Goal: Task Accomplishment & Management: Complete application form

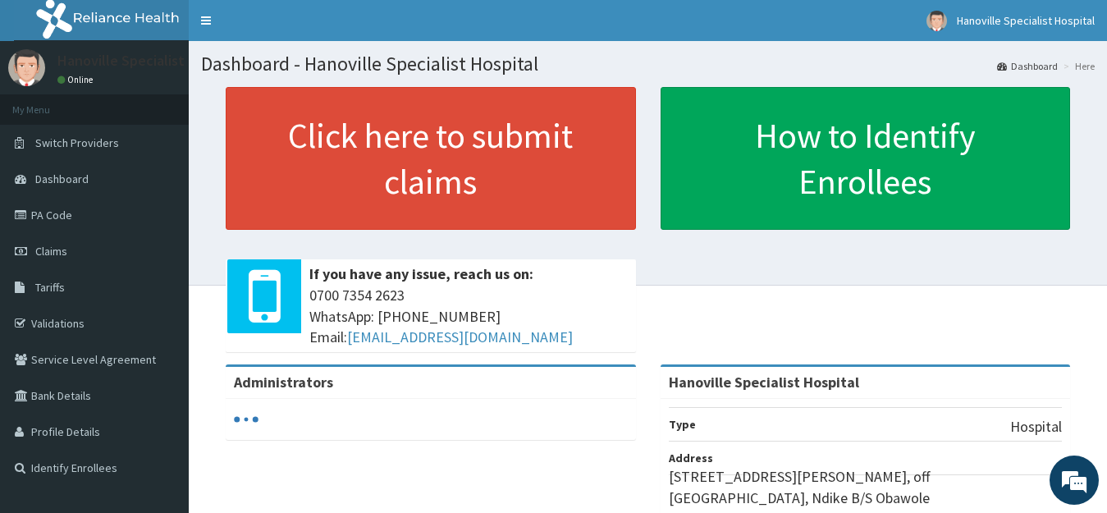
click at [109, 241] on link "Claims" at bounding box center [94, 251] width 189 height 36
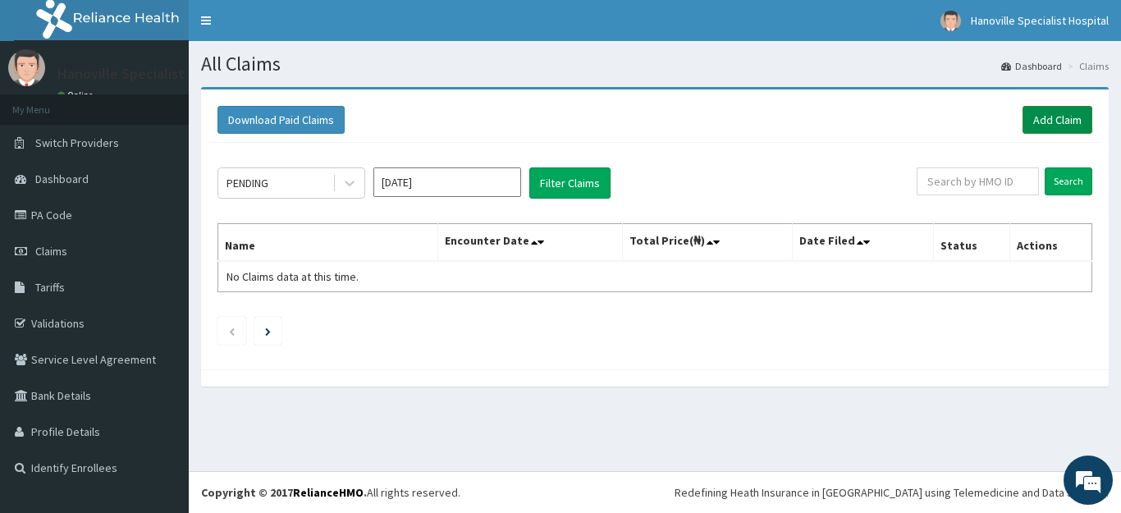
click at [1057, 117] on link "Add Claim" at bounding box center [1058, 120] width 70 height 28
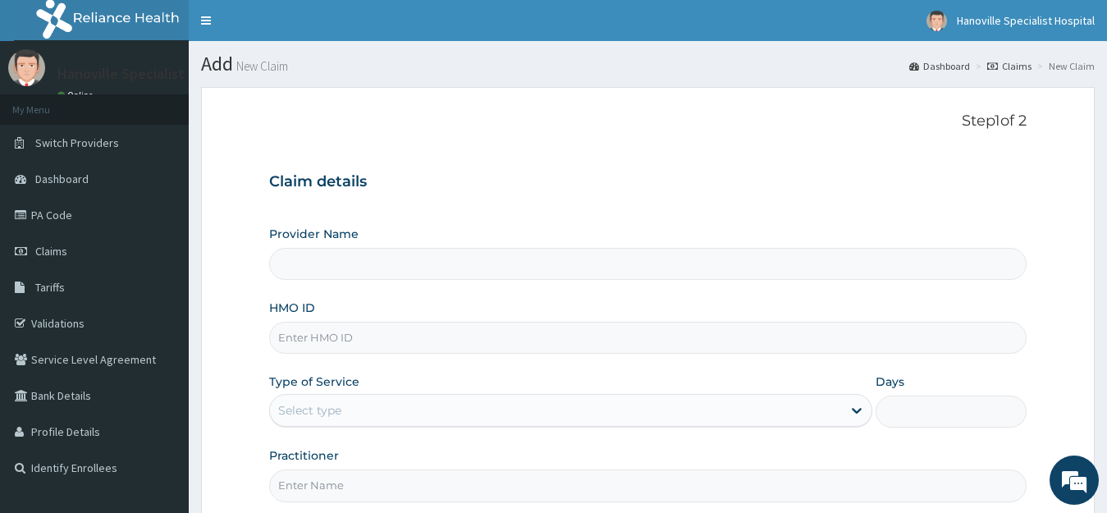
type input "Hanoville Specialist Hospital"
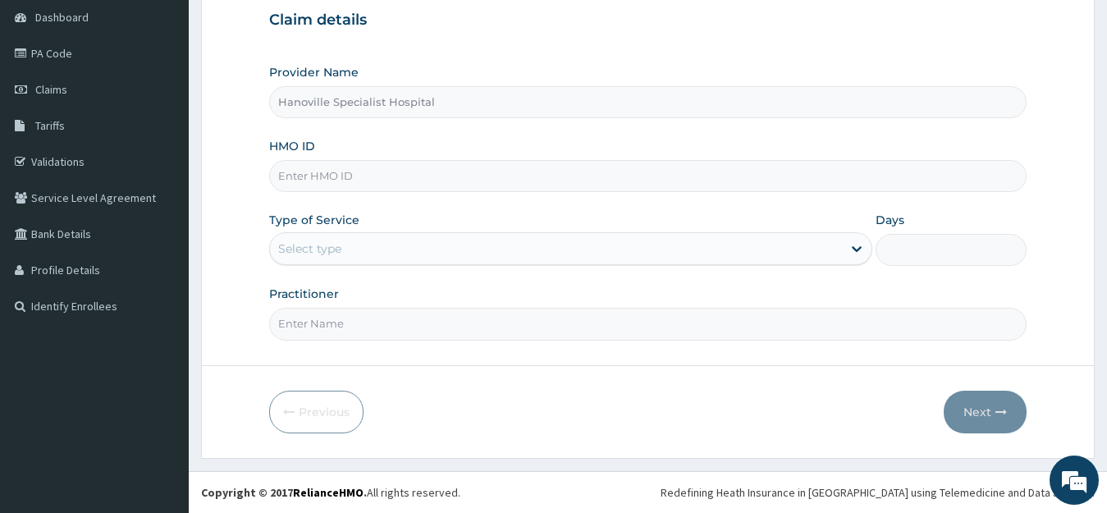
click at [561, 175] on input "HMO ID" at bounding box center [648, 176] width 759 height 32
type input "OLF/10052/C"
click at [426, 244] on div "Select type" at bounding box center [556, 249] width 573 height 26
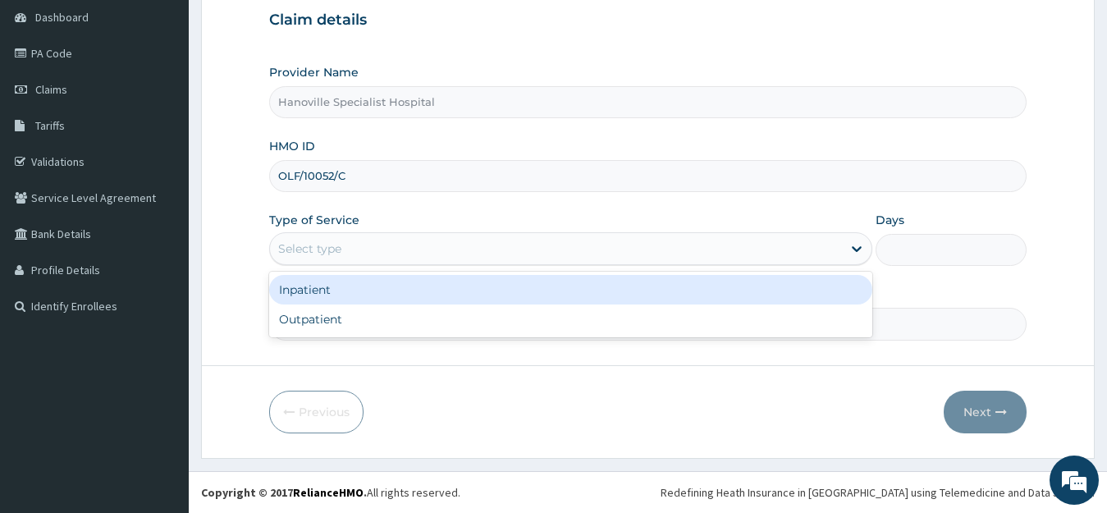
click at [393, 294] on div "Inpatient" at bounding box center [571, 290] width 604 height 30
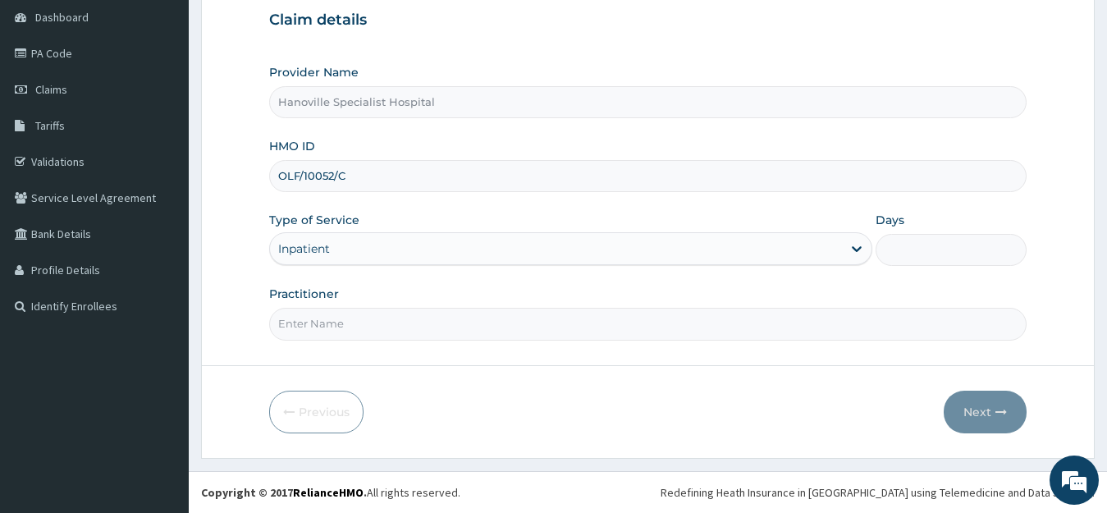
click at [401, 321] on input "Practitioner" at bounding box center [648, 324] width 759 height 32
type input "DR DAIRO"
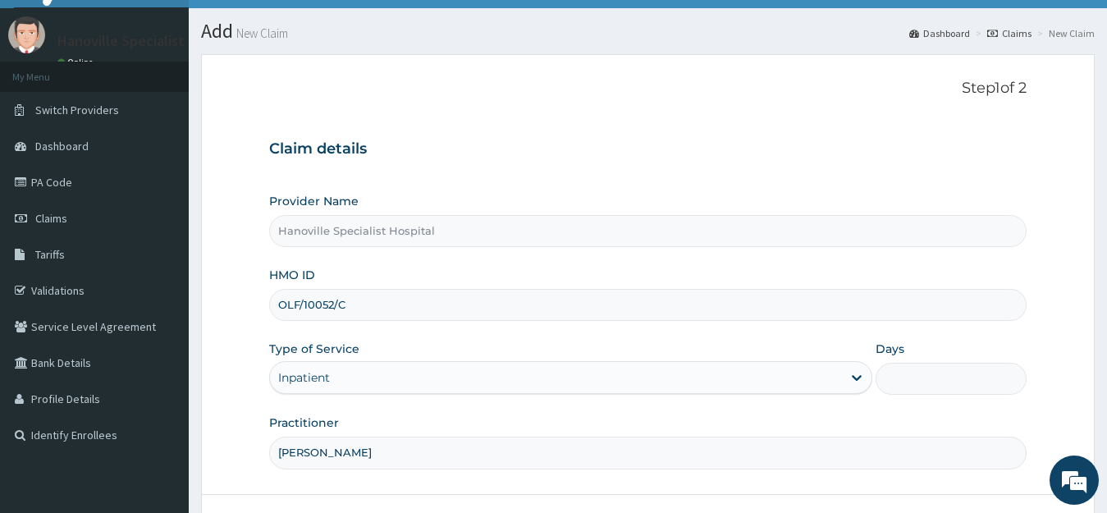
scroll to position [162, 0]
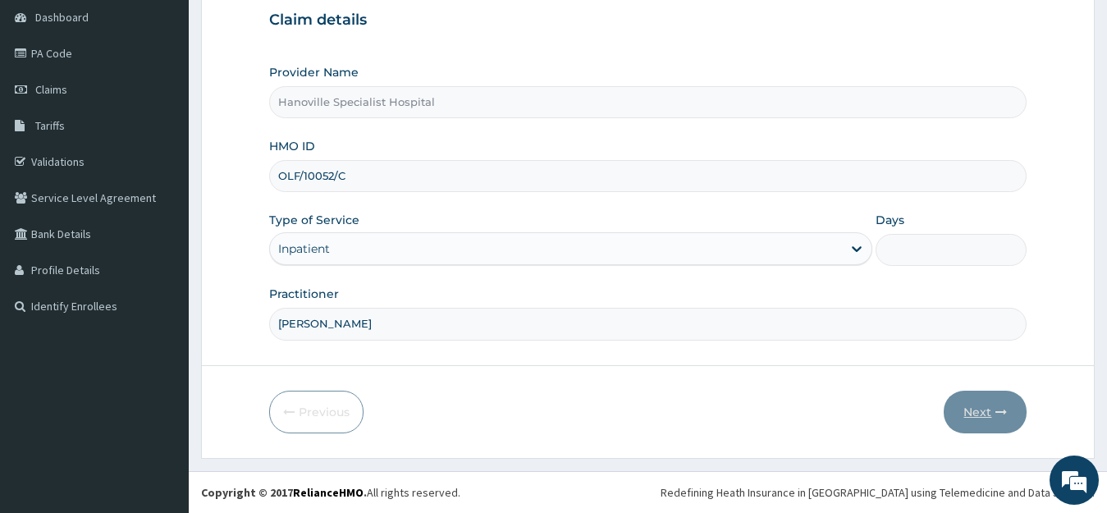
click at [997, 417] on icon "button" at bounding box center [1001, 411] width 11 height 11
click at [1005, 412] on icon "button" at bounding box center [1001, 411] width 11 height 11
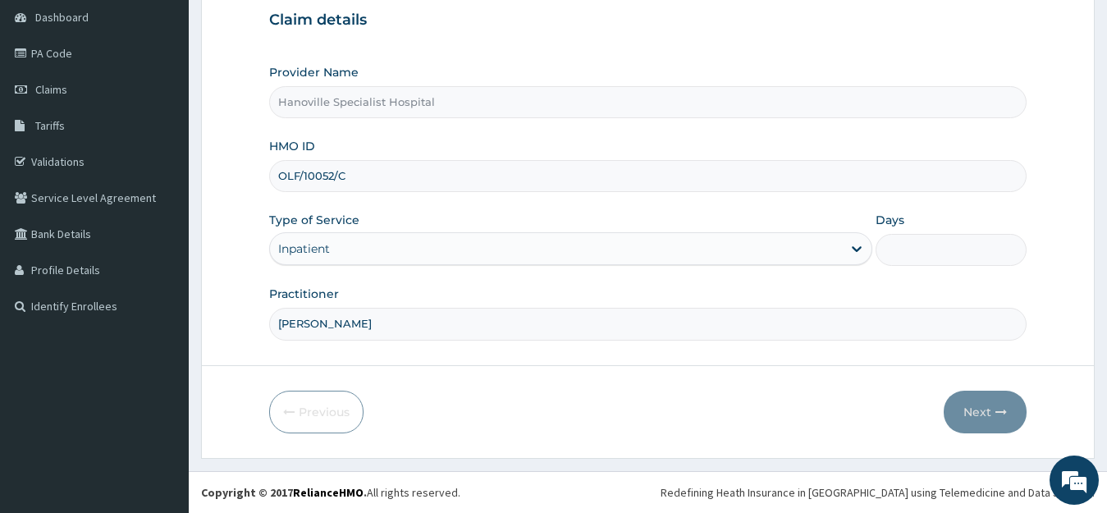
click at [963, 259] on input "Days" at bounding box center [951, 250] width 151 height 32
type input "2"
click at [988, 428] on button "Next" at bounding box center [985, 412] width 83 height 43
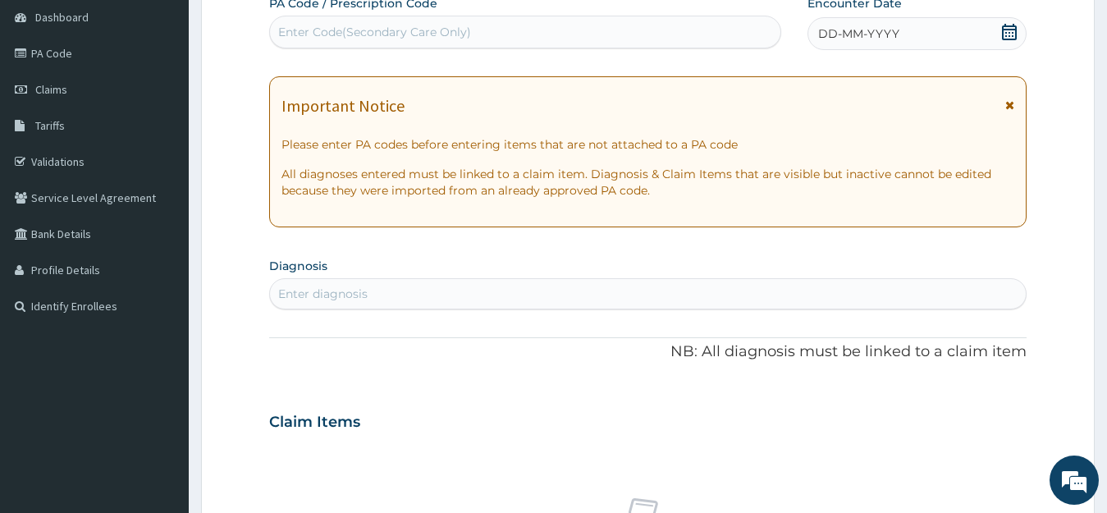
click at [988, 428] on div "Claim Items" at bounding box center [648, 418] width 759 height 43
click at [606, 25] on div "Enter Code(Secondary Care Only)" at bounding box center [525, 32] width 511 height 26
type input "PA/11F9CB"
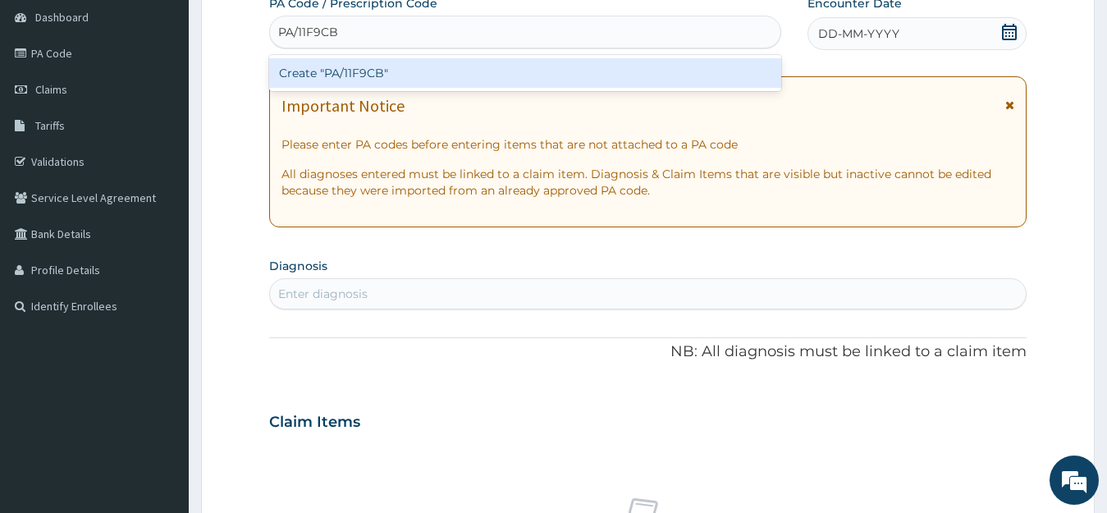
click at [598, 76] on div "Create "PA/11F9CB"" at bounding box center [525, 73] width 512 height 30
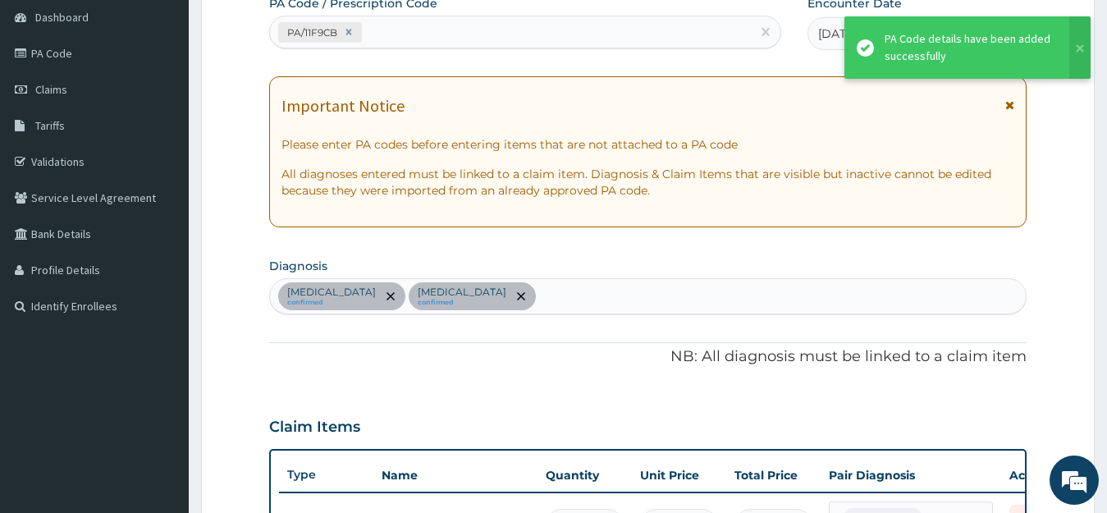
scroll to position [190, 0]
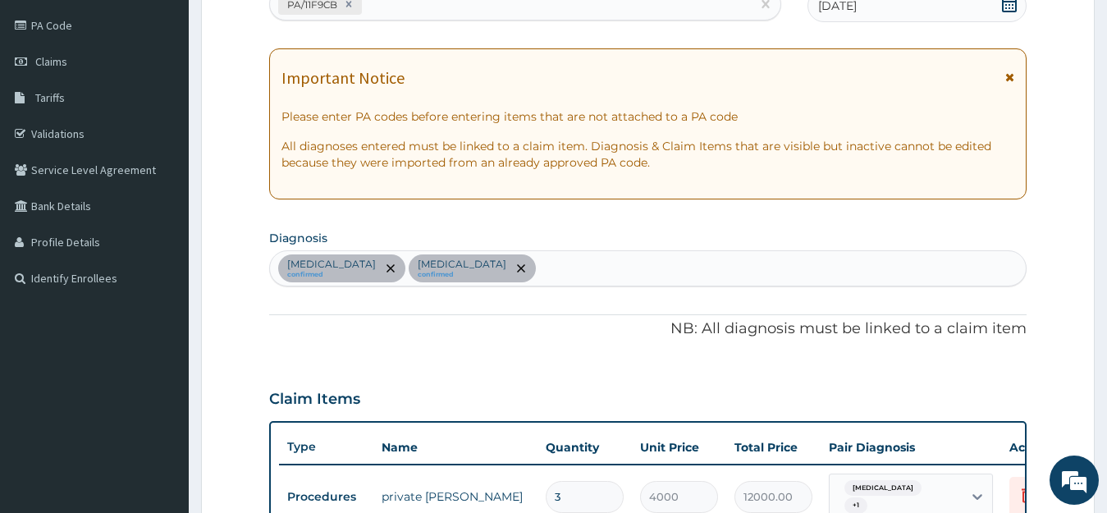
click at [635, 263] on div "Upper respiratory infection confirmed Malaria confirmed" at bounding box center [648, 268] width 757 height 34
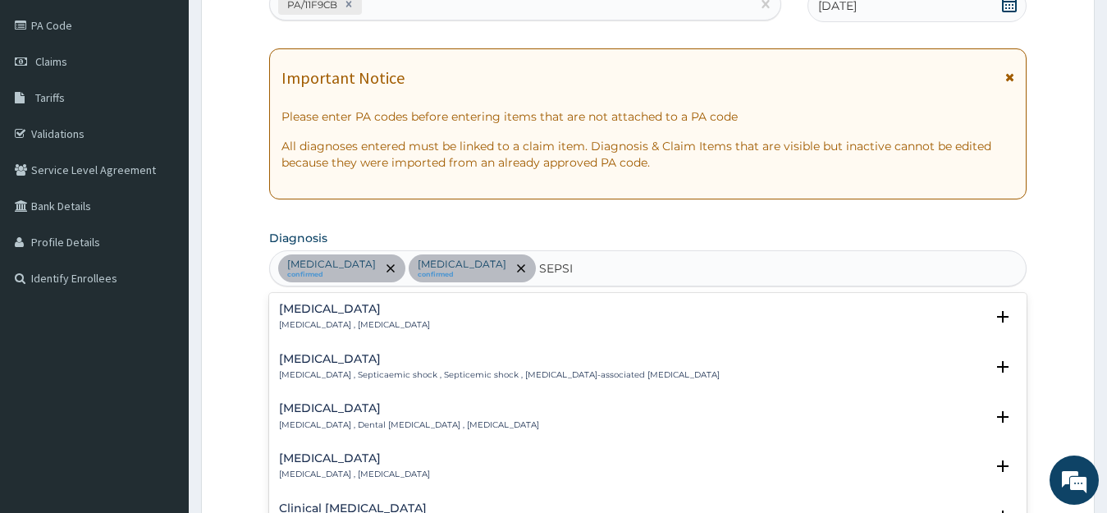
type input "SEPSIS"
click at [417, 314] on div "Sepsis Systemic infection , Sepsis" at bounding box center [648, 317] width 739 height 29
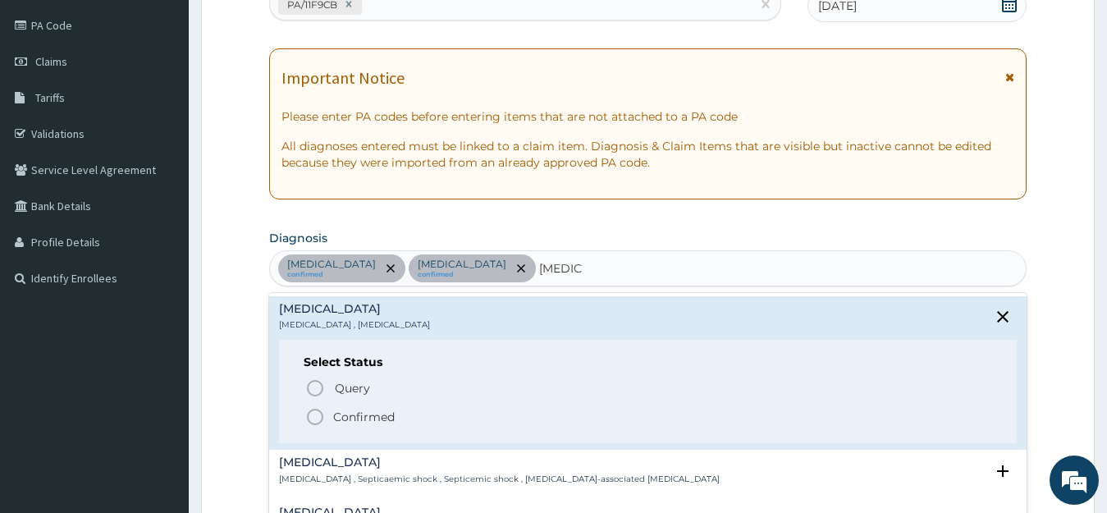
click at [310, 415] on icon "status option filled" at bounding box center [315, 417] width 20 height 20
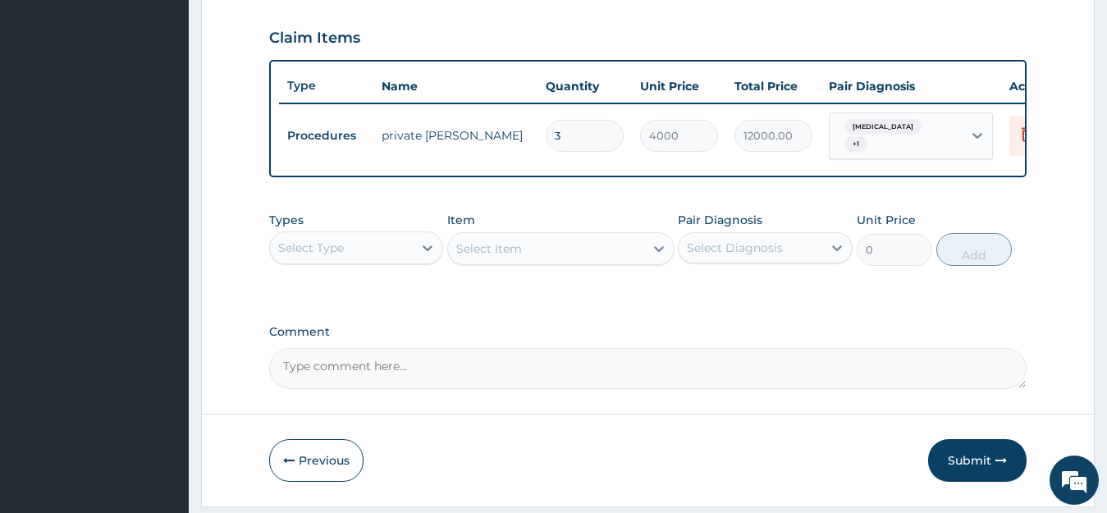
scroll to position [584, 0]
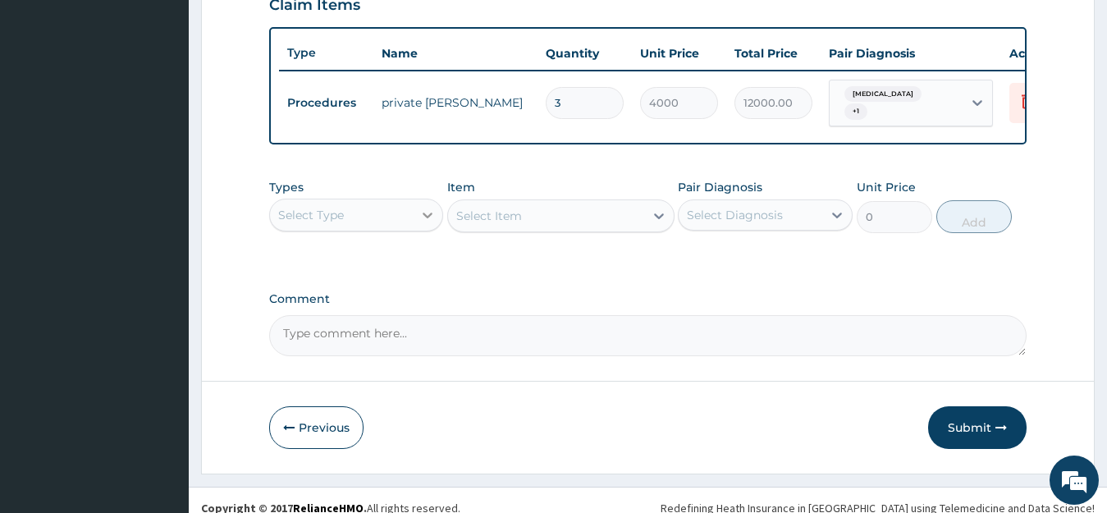
click at [427, 223] on icon at bounding box center [428, 215] width 16 height 16
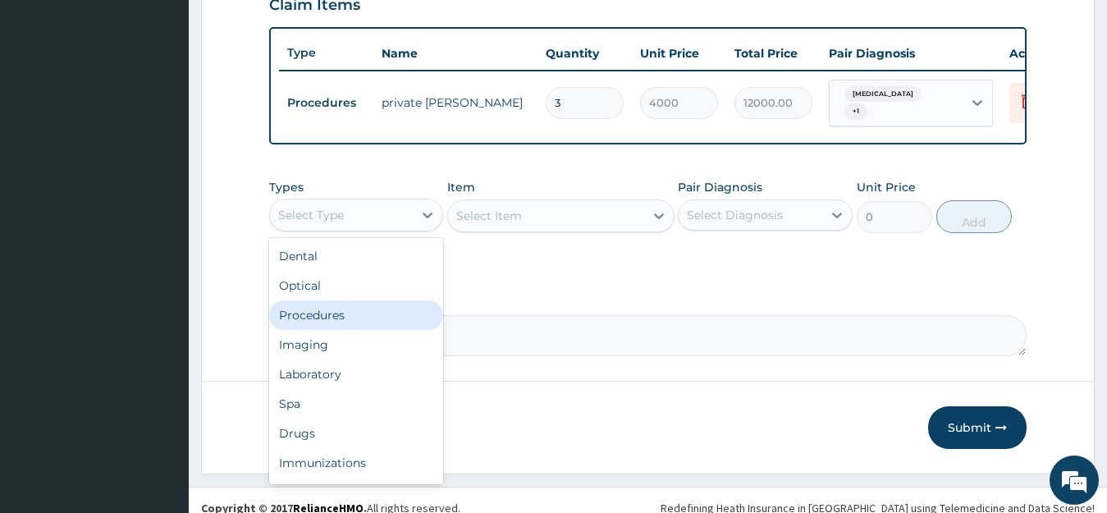
click at [383, 323] on div "Procedures" at bounding box center [356, 315] width 175 height 30
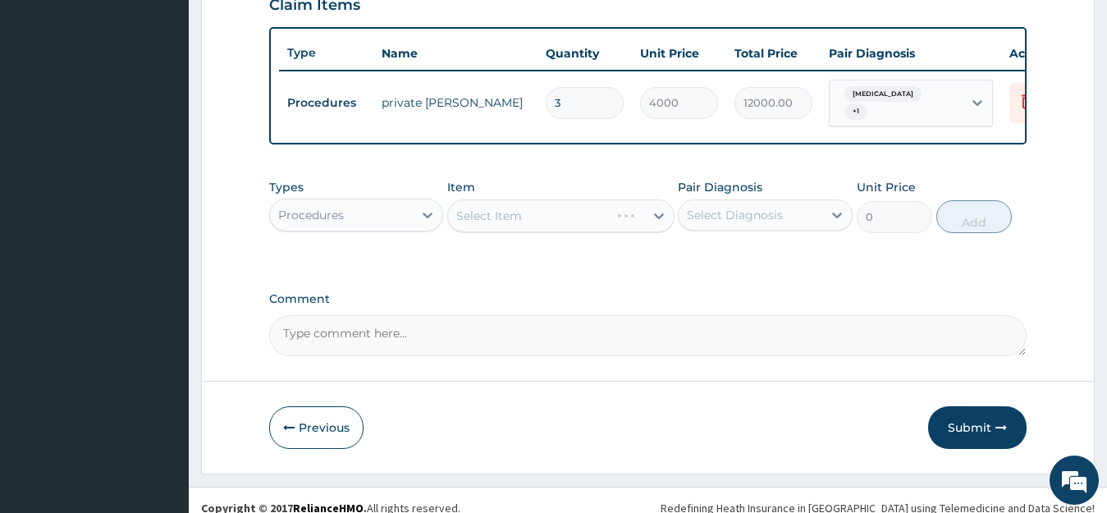
click at [547, 232] on div "Select Item" at bounding box center [560, 215] width 227 height 33
click at [660, 224] on icon at bounding box center [659, 216] width 16 height 16
click at [659, 224] on icon at bounding box center [659, 216] width 16 height 16
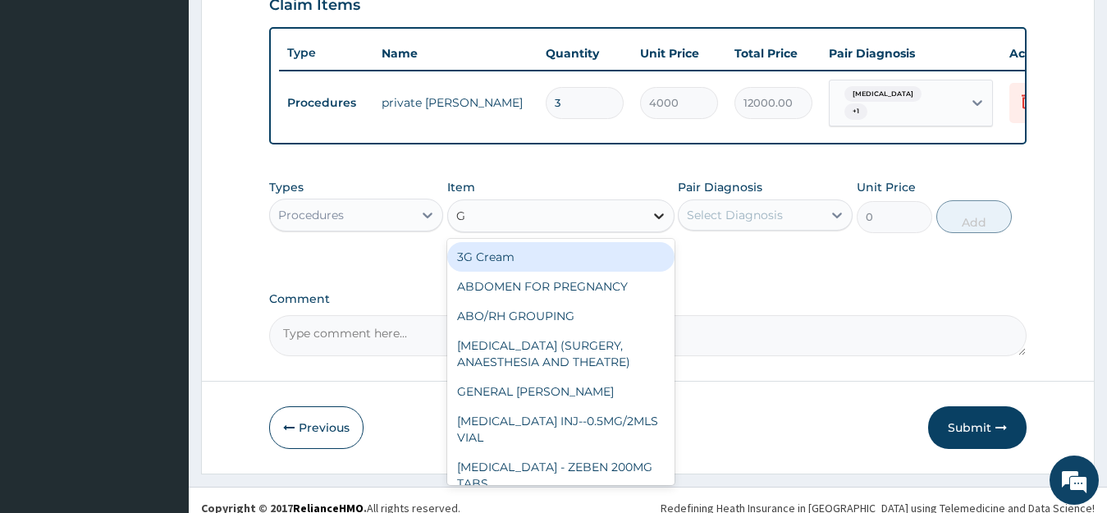
type input "GP"
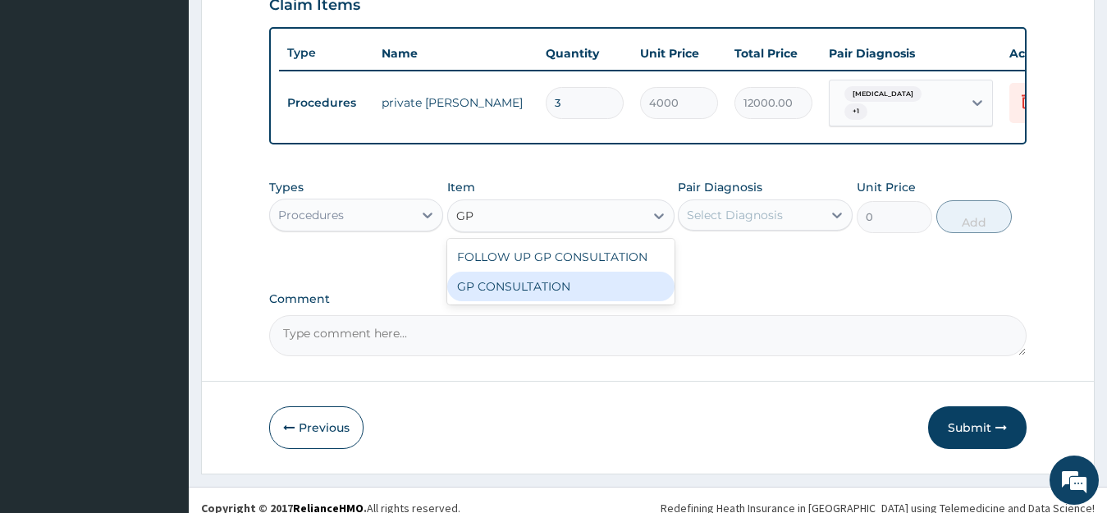
click at [660, 293] on div "GP CONSULTATION" at bounding box center [560, 287] width 227 height 30
type input "2000"
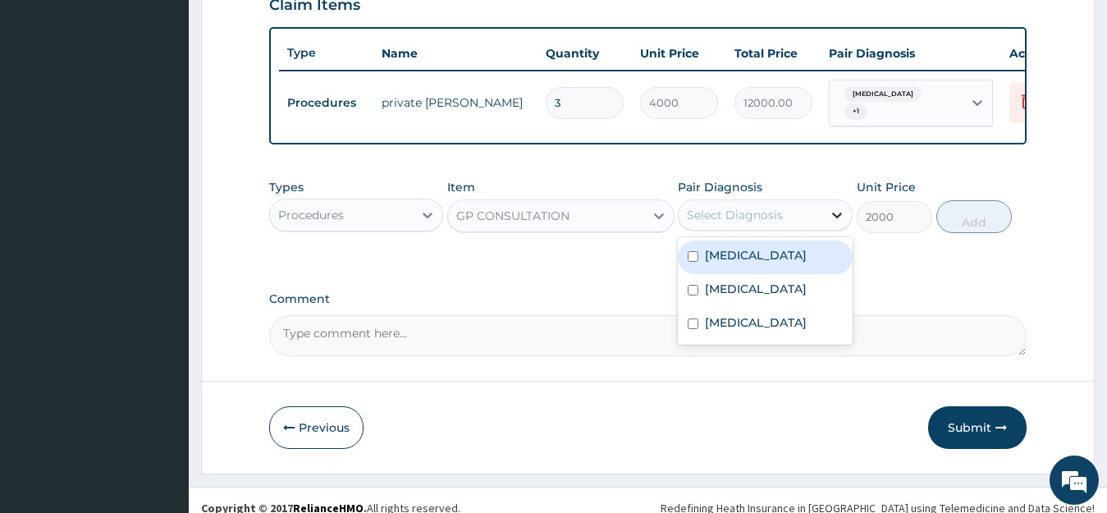
click at [838, 223] on icon at bounding box center [837, 215] width 16 height 16
click at [699, 262] on input "checkbox" at bounding box center [693, 256] width 11 height 11
checkbox input "true"
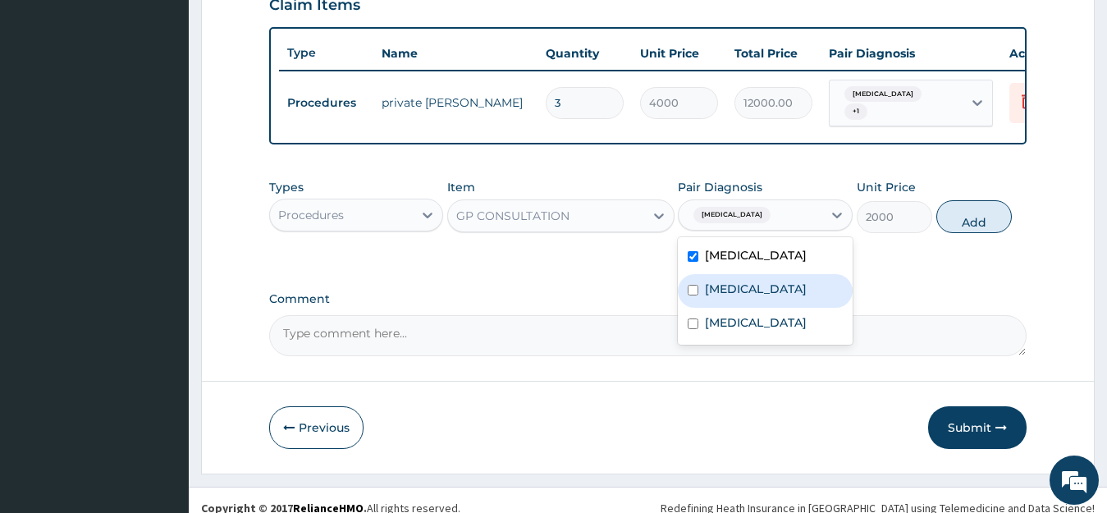
click at [694, 296] on input "checkbox" at bounding box center [693, 290] width 11 height 11
checkbox input "true"
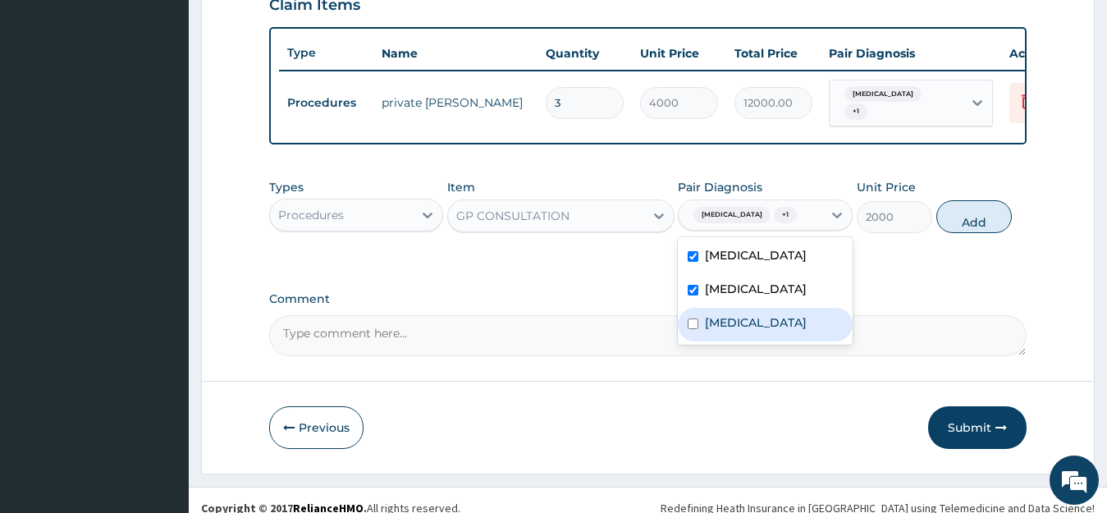
click at [690, 329] on input "checkbox" at bounding box center [693, 324] width 11 height 11
checkbox input "true"
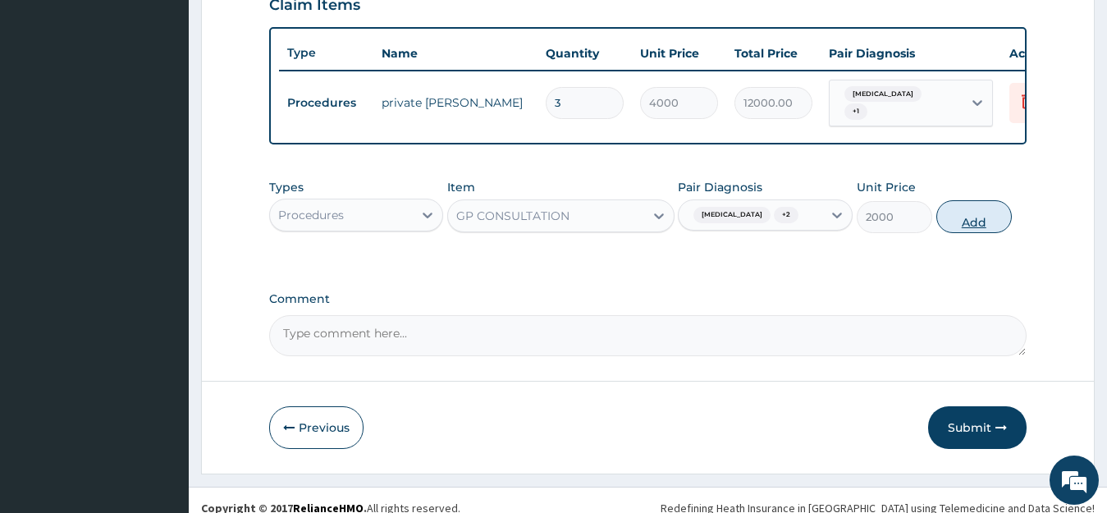
click at [957, 233] on button "Add" at bounding box center [975, 216] width 76 height 33
type input "0"
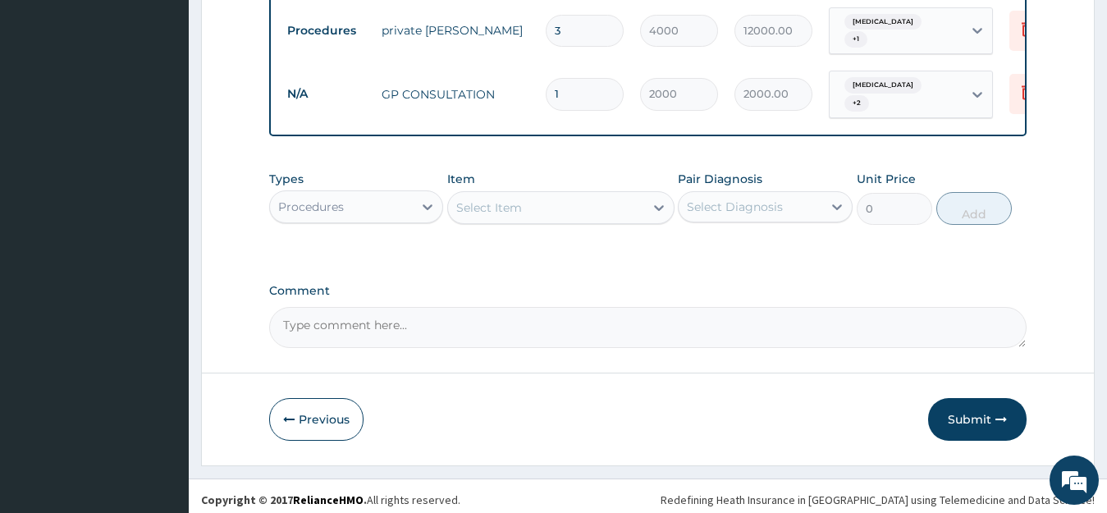
scroll to position [677, 0]
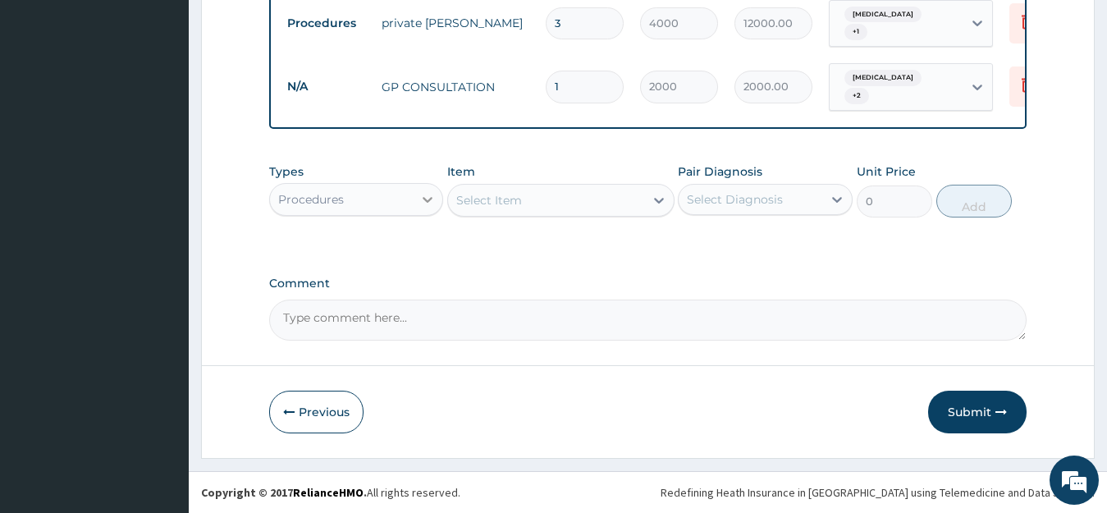
click at [426, 200] on icon at bounding box center [428, 200] width 10 height 6
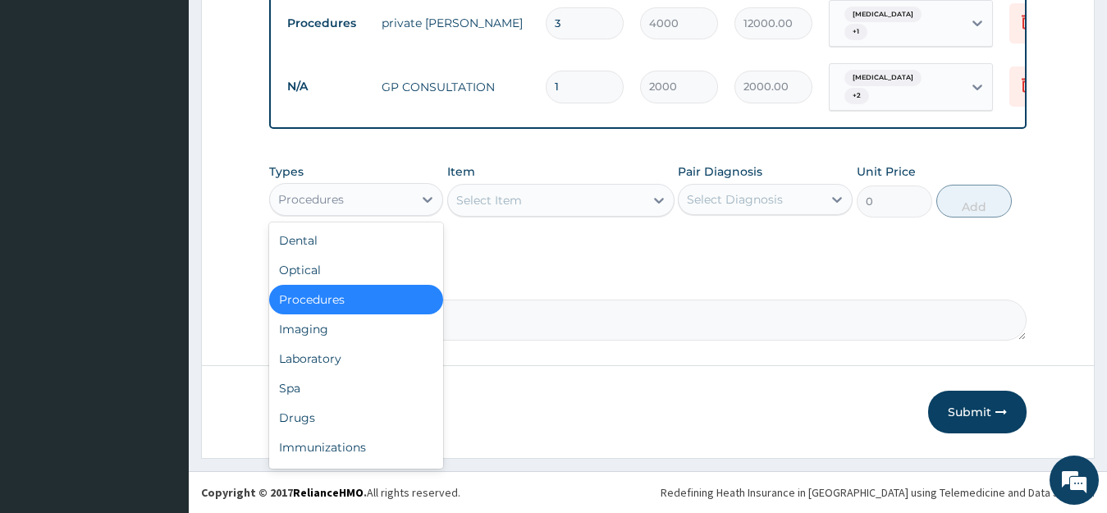
click at [420, 296] on div "Procedures" at bounding box center [356, 300] width 175 height 30
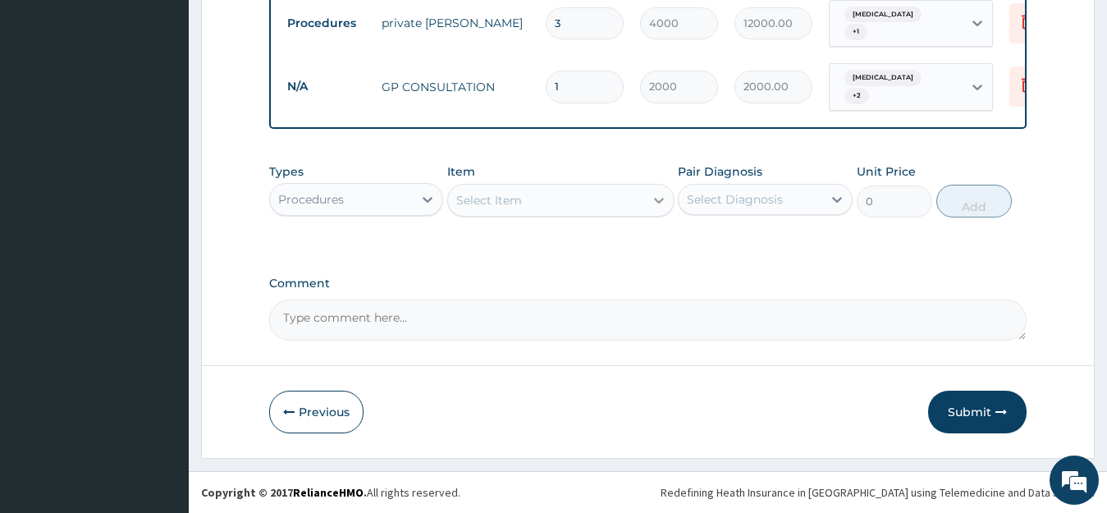
click at [656, 200] on icon at bounding box center [659, 201] width 10 height 6
click at [628, 197] on div "Select Item" at bounding box center [546, 200] width 196 height 26
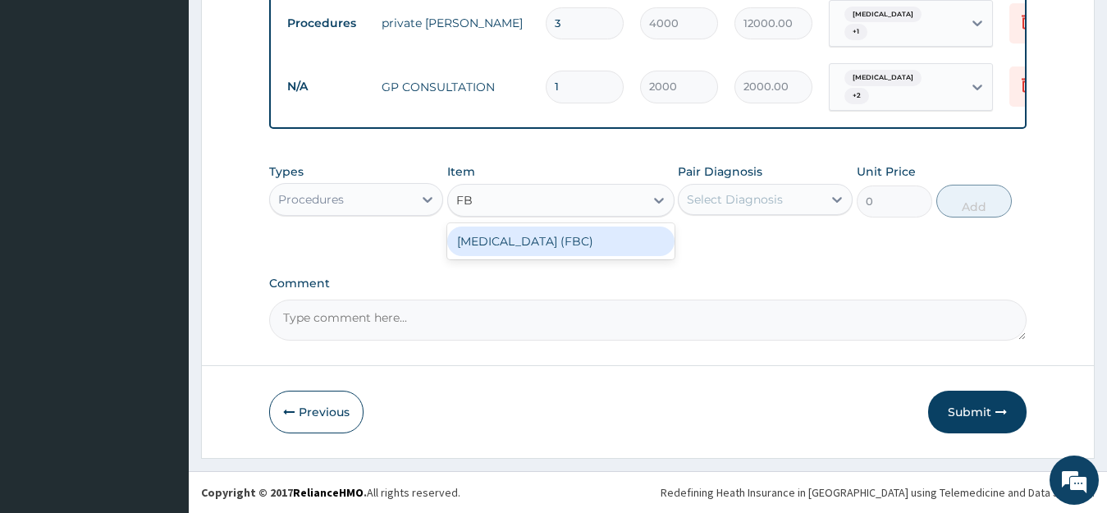
type input "FBC"
click at [627, 241] on div "FULL BLOOD COUNT (FBC)" at bounding box center [560, 242] width 227 height 30
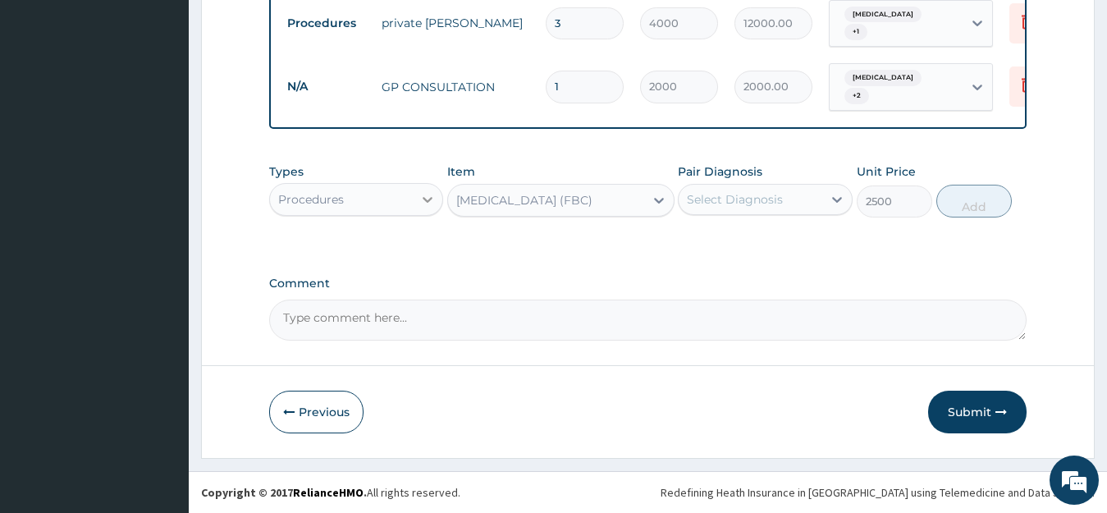
click at [431, 199] on icon at bounding box center [428, 200] width 10 height 6
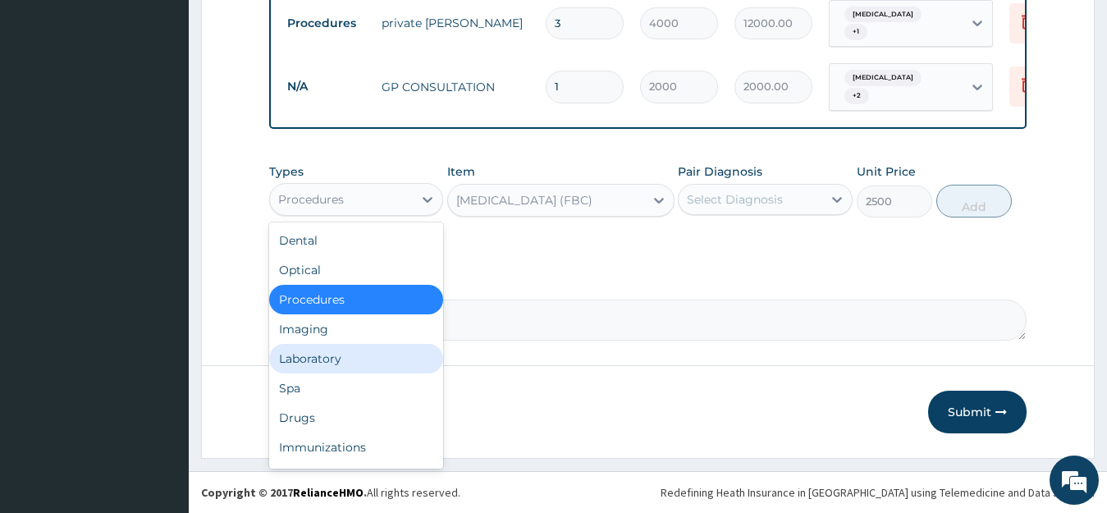
click at [393, 361] on div "Laboratory" at bounding box center [356, 359] width 175 height 30
type input "0"
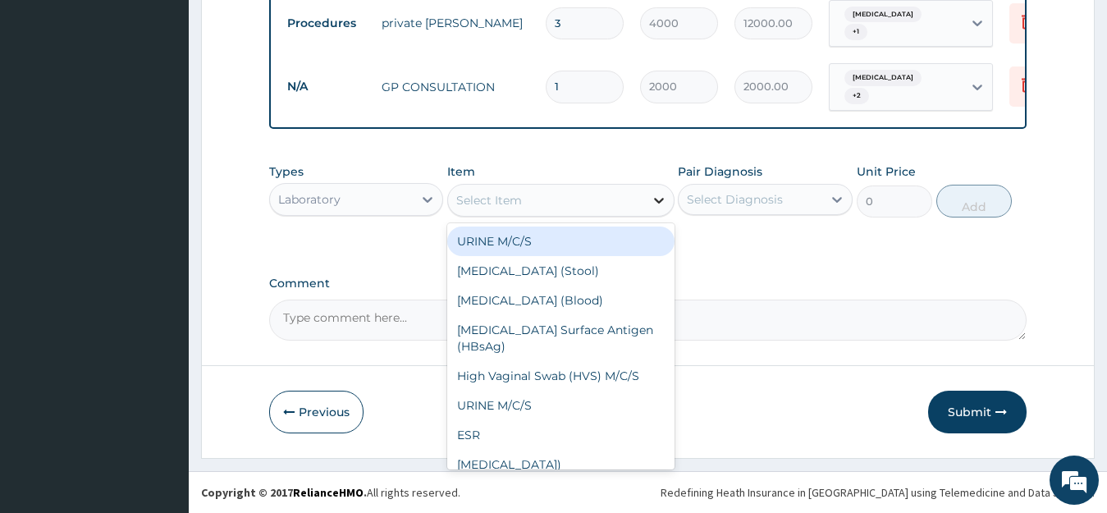
click at [666, 201] on icon at bounding box center [659, 200] width 16 height 16
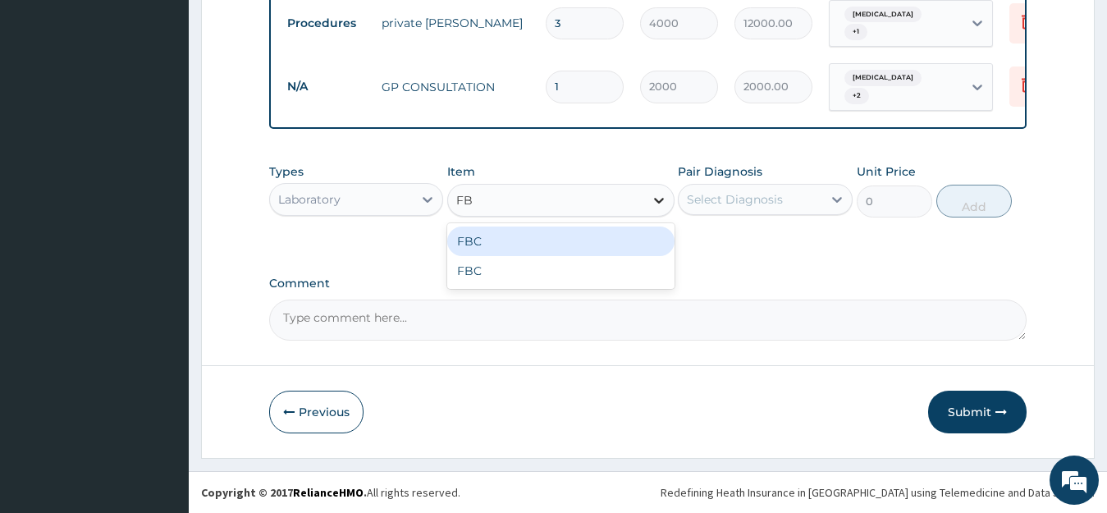
type input "FBC"
click at [546, 238] on div "FBC" at bounding box center [560, 242] width 227 height 30
type input "3000"
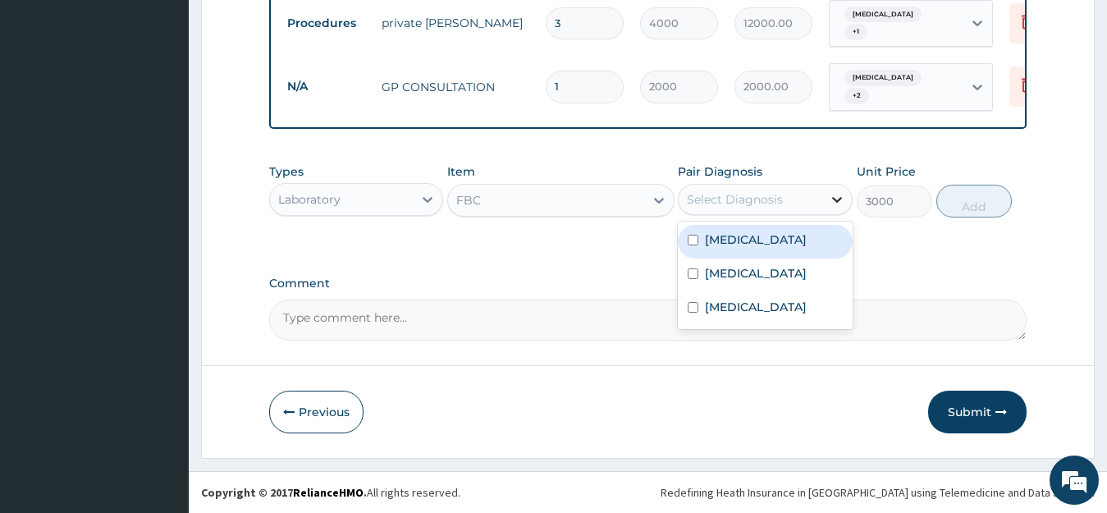
click at [838, 204] on icon at bounding box center [837, 199] width 16 height 16
click at [695, 245] on input "checkbox" at bounding box center [693, 240] width 11 height 11
checkbox input "true"
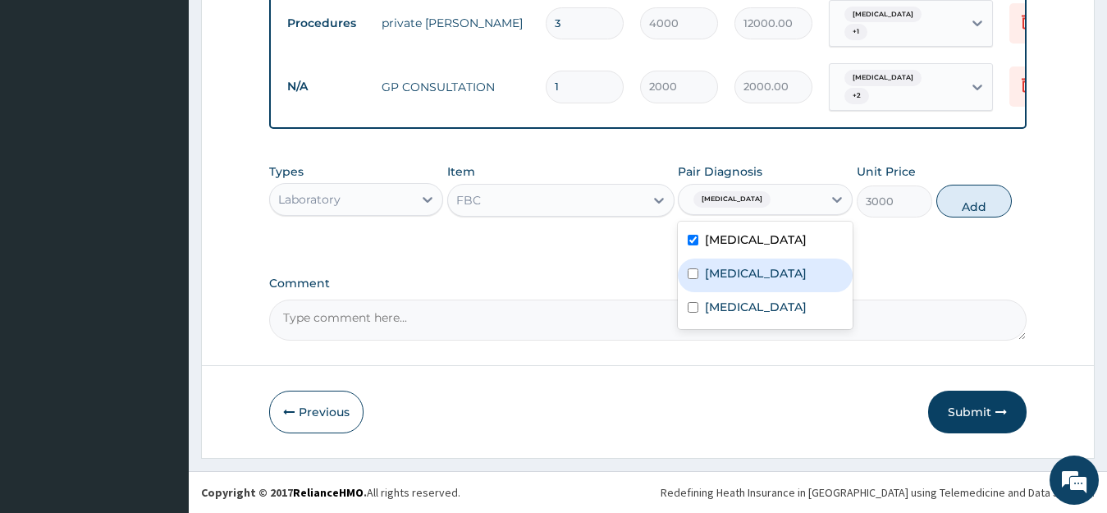
click at [695, 279] on input "checkbox" at bounding box center [693, 273] width 11 height 11
checkbox input "true"
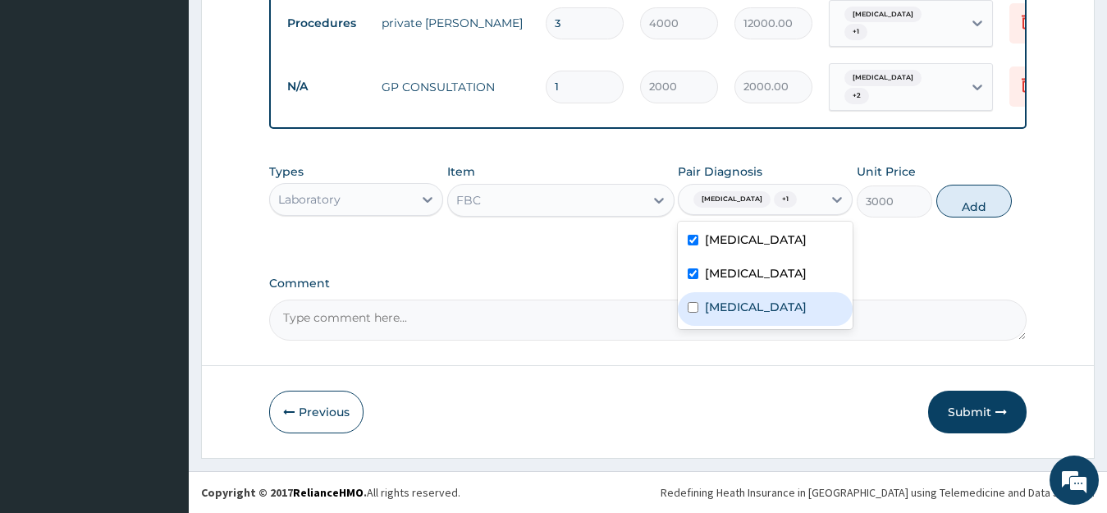
click at [695, 313] on input "checkbox" at bounding box center [693, 307] width 11 height 11
checkbox input "true"
click at [994, 214] on button "Add" at bounding box center [975, 201] width 76 height 33
type input "0"
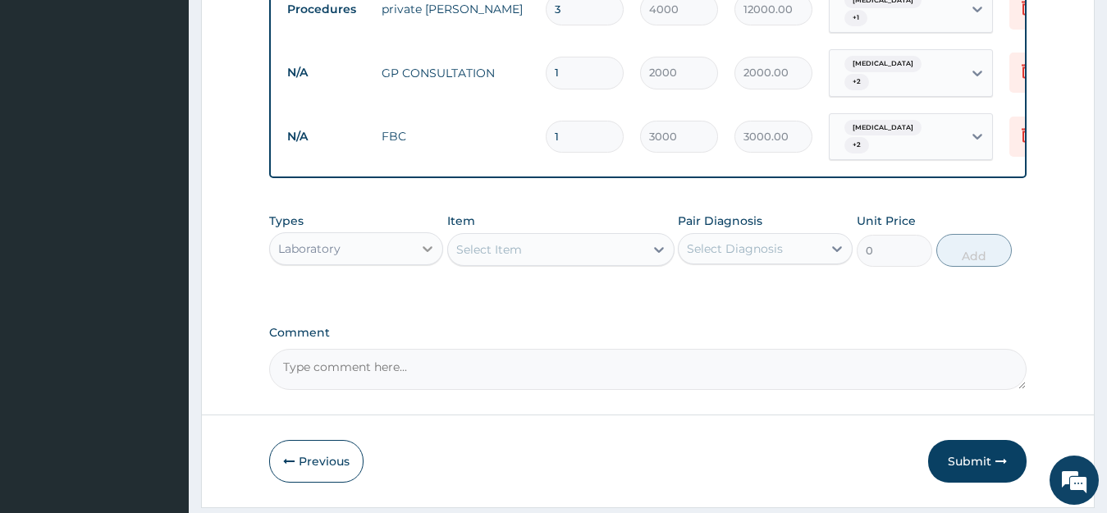
click at [432, 257] on icon at bounding box center [428, 249] width 16 height 16
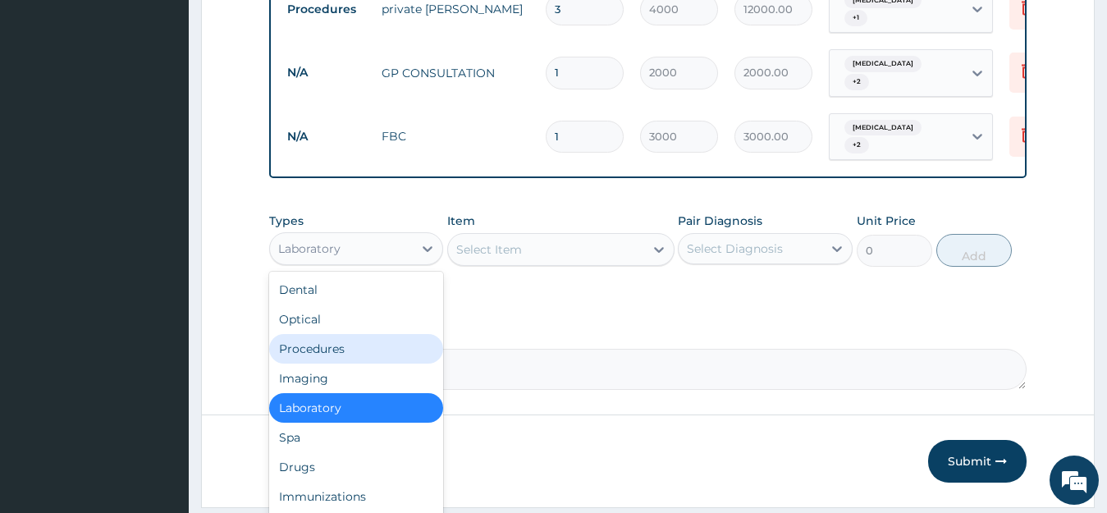
click at [325, 354] on div "Procedures" at bounding box center [356, 349] width 175 height 30
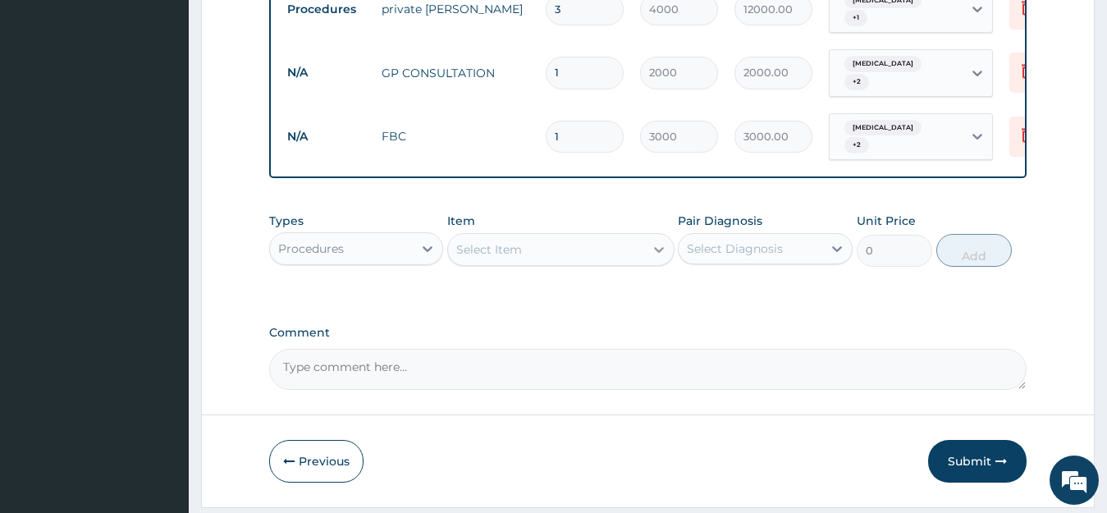
click at [665, 258] on icon at bounding box center [659, 249] width 16 height 16
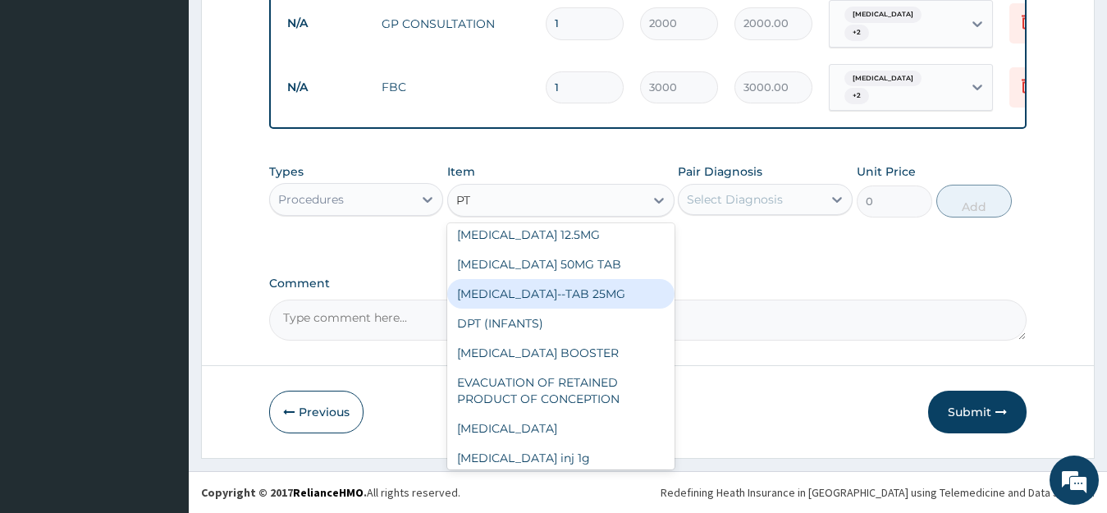
scroll to position [0, 0]
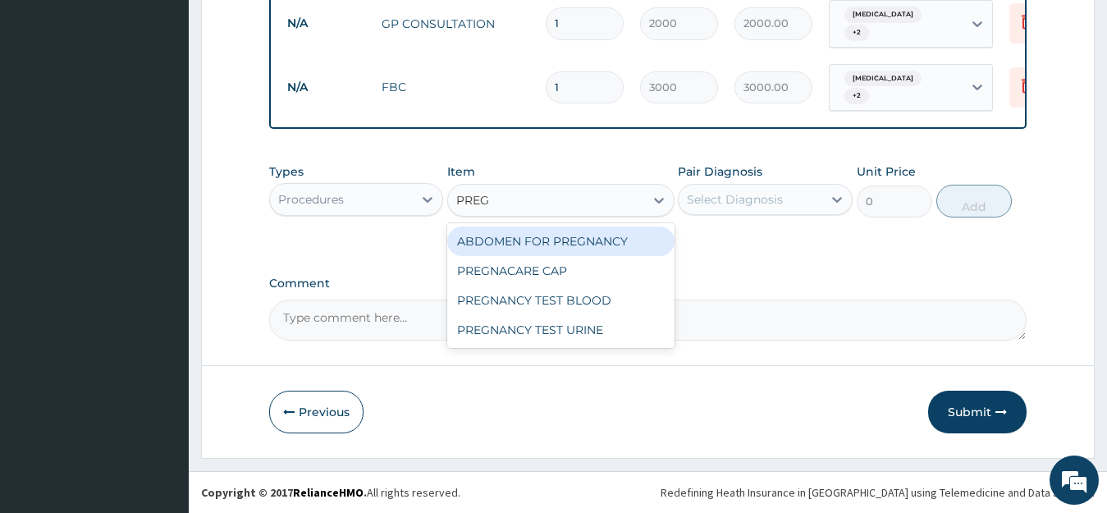
type input "PREGN"
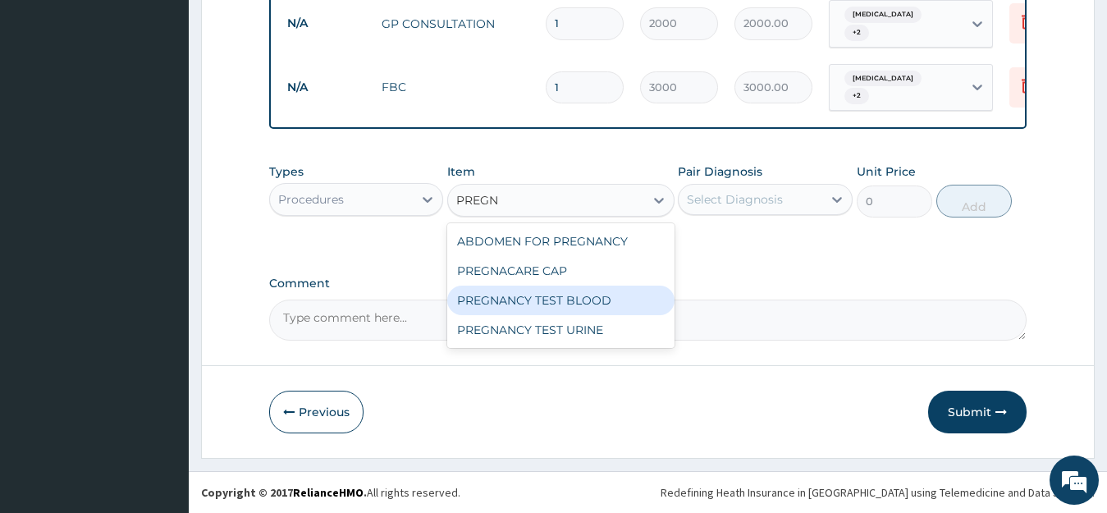
click at [520, 294] on div "PREGNANCY TEST BLOOD" at bounding box center [560, 301] width 227 height 30
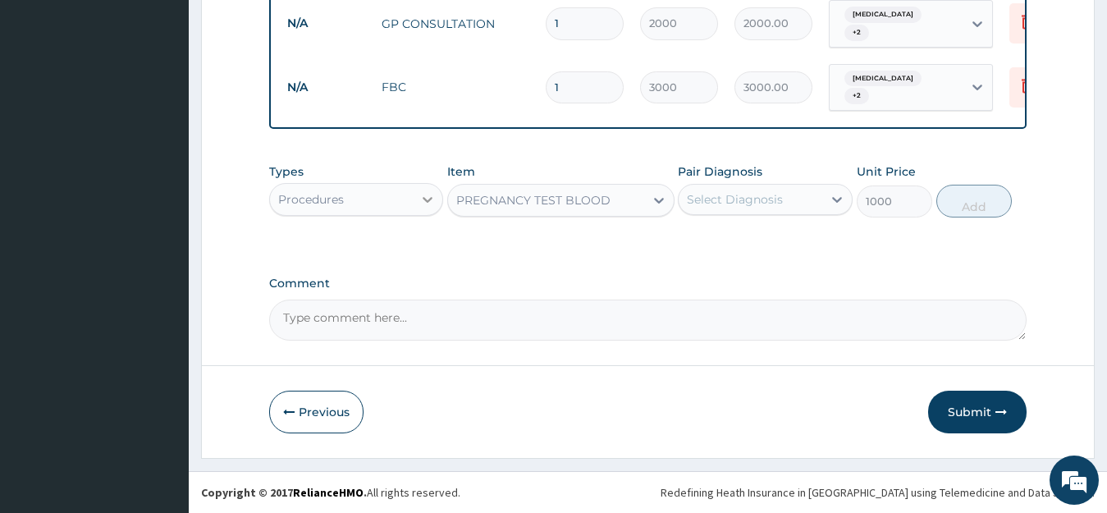
click at [422, 202] on icon at bounding box center [428, 199] width 16 height 16
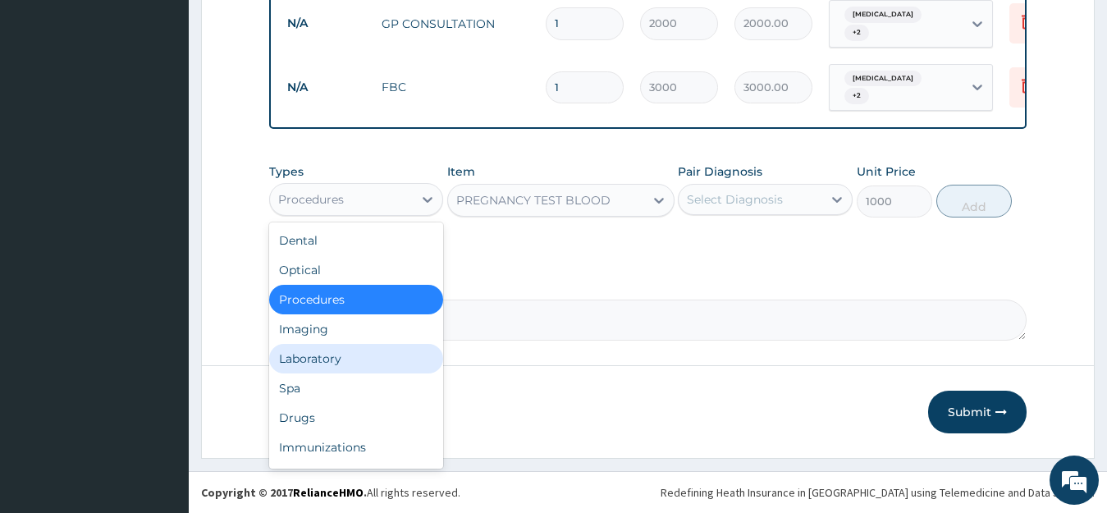
click at [354, 363] on div "Laboratory" at bounding box center [356, 359] width 175 height 30
type input "0"
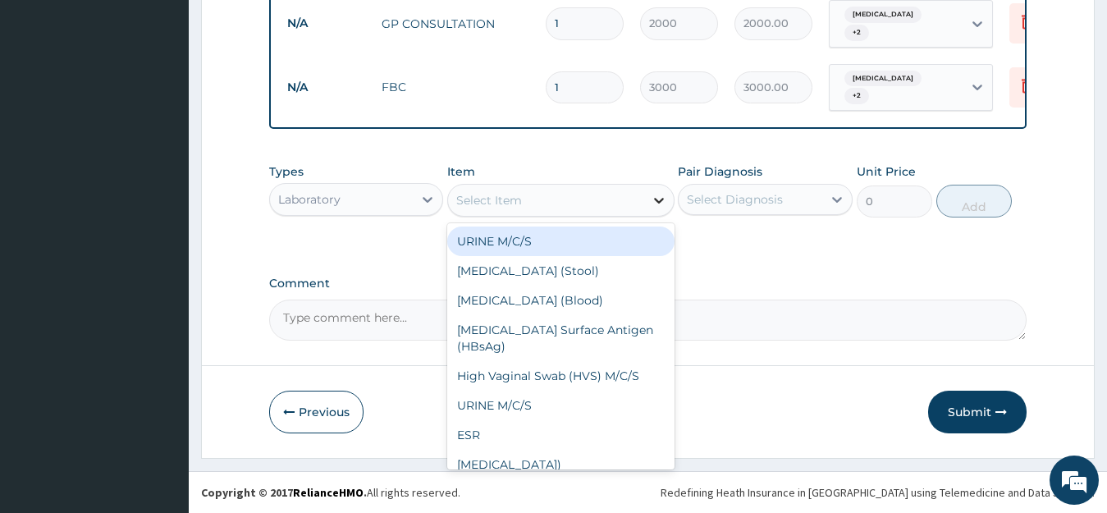
click at [660, 203] on icon at bounding box center [659, 201] width 10 height 6
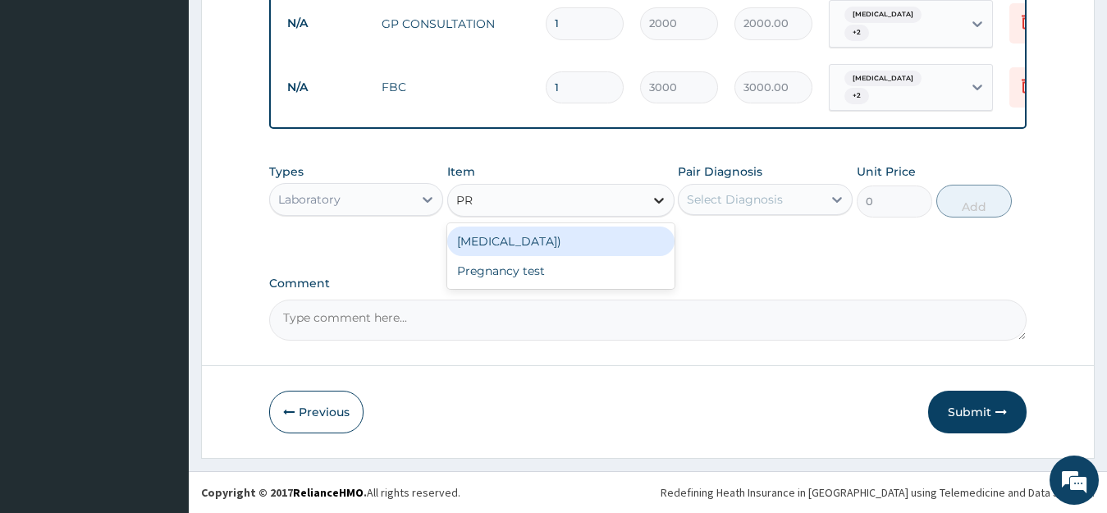
type input "PRE"
click at [642, 232] on div "Pregnancy test" at bounding box center [560, 242] width 227 height 30
type input "1500"
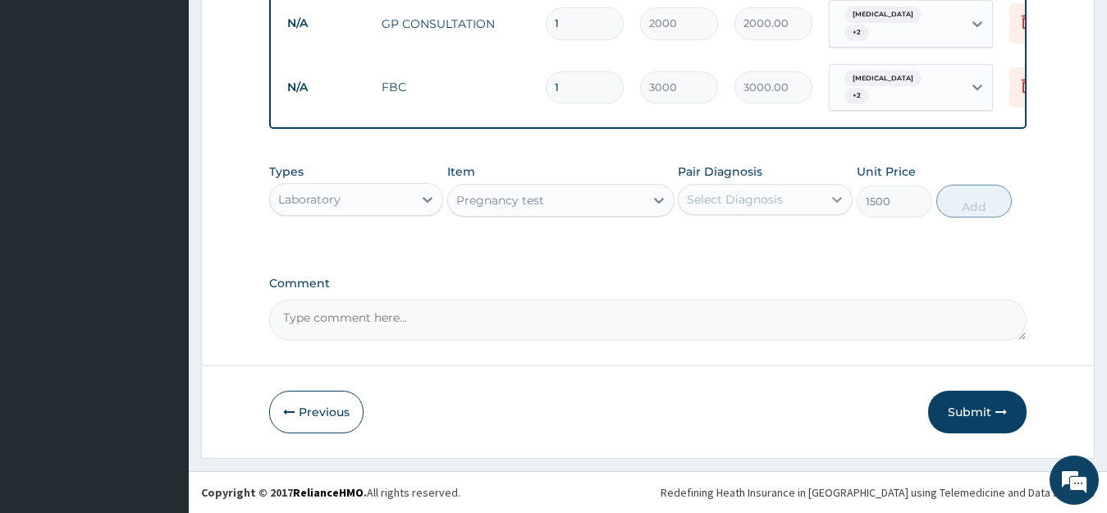
click at [837, 193] on icon at bounding box center [837, 199] width 16 height 16
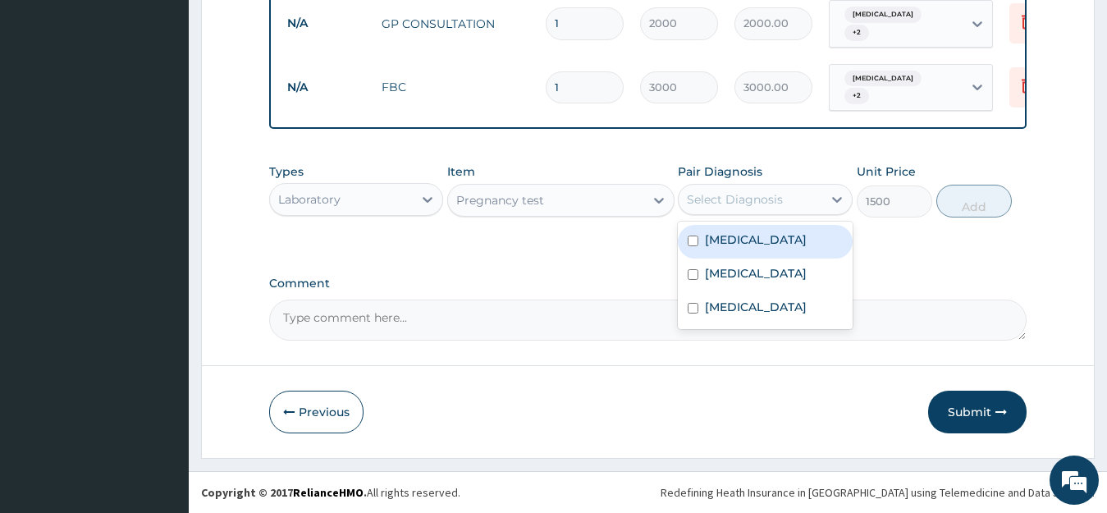
click at [697, 259] on div "Upper respiratory infection" at bounding box center [765, 242] width 175 height 34
checkbox input "true"
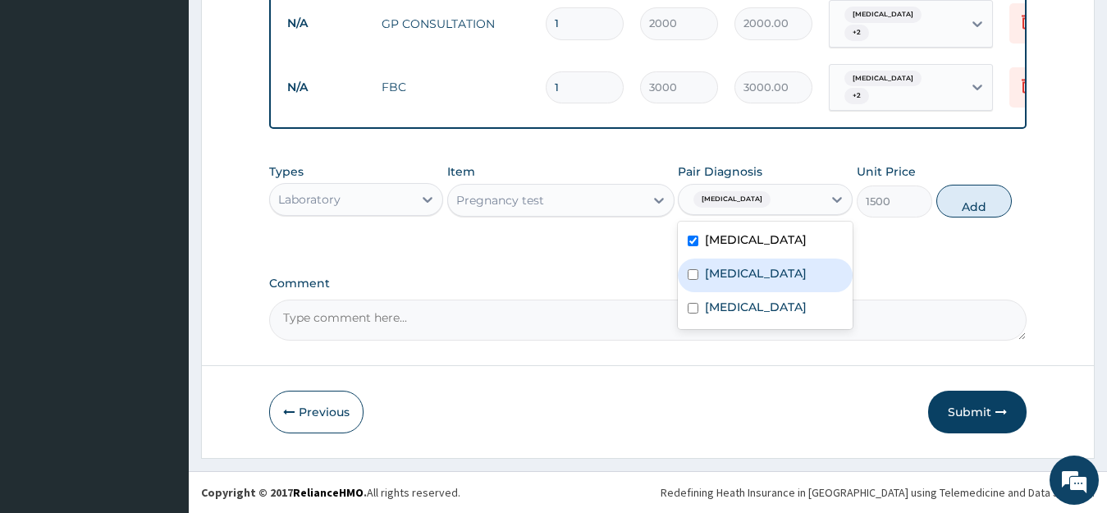
click at [689, 280] on input "checkbox" at bounding box center [693, 274] width 11 height 11
checkbox input "true"
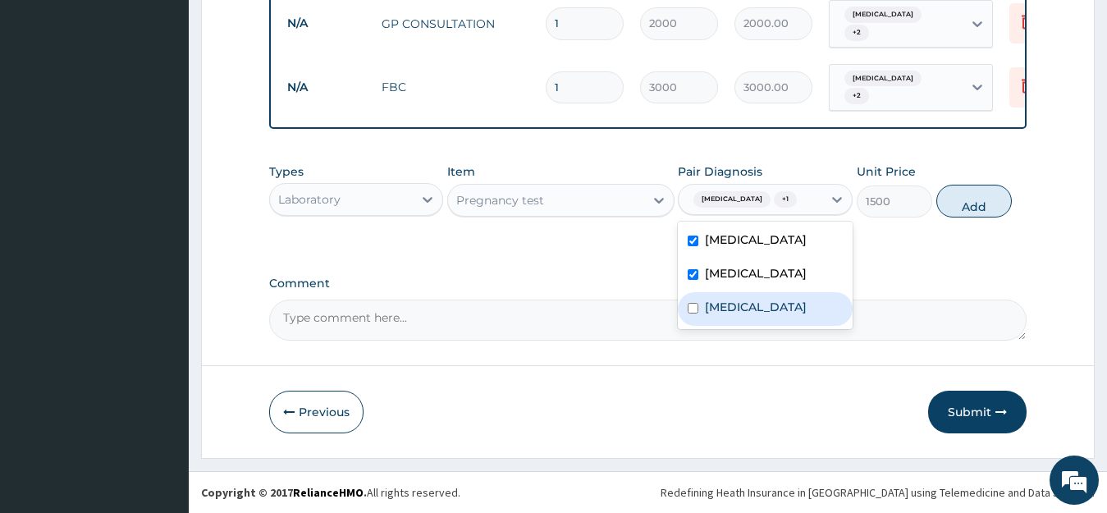
click at [693, 326] on div "Sepsis" at bounding box center [765, 309] width 175 height 34
checkbox input "true"
click at [969, 218] on button "Add" at bounding box center [975, 201] width 76 height 33
type input "0"
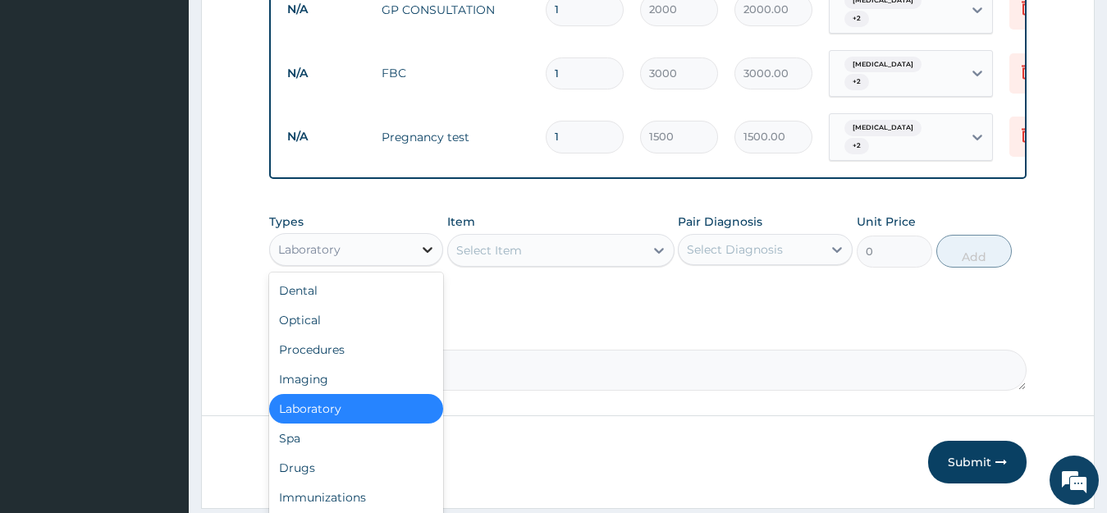
drag, startPoint x: 623, startPoint y: 290, endPoint x: 423, endPoint y: 266, distance: 201.7
click at [423, 258] on icon at bounding box center [428, 249] width 16 height 16
click at [373, 357] on div "Procedures" at bounding box center [356, 350] width 175 height 30
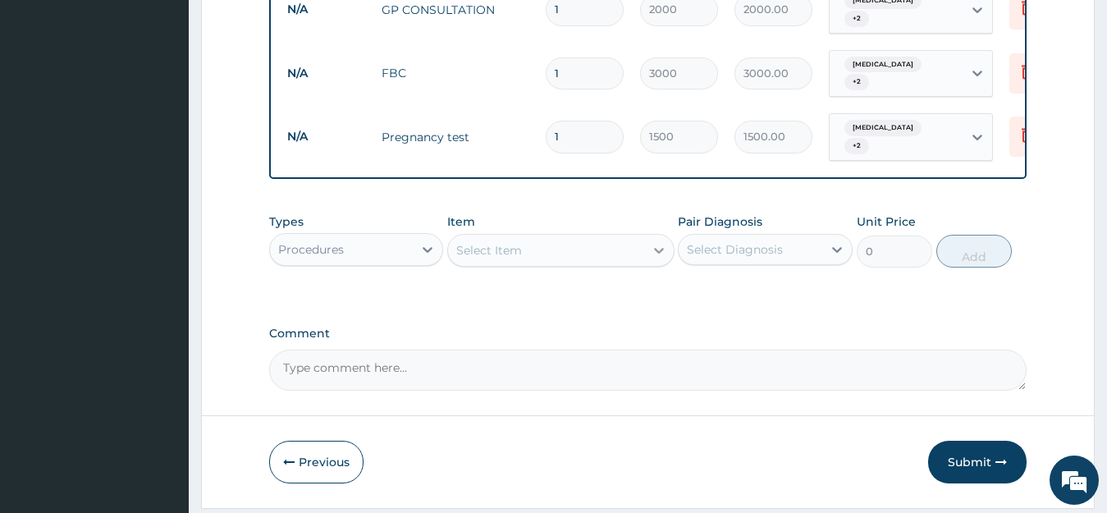
click at [656, 259] on icon at bounding box center [659, 250] width 16 height 16
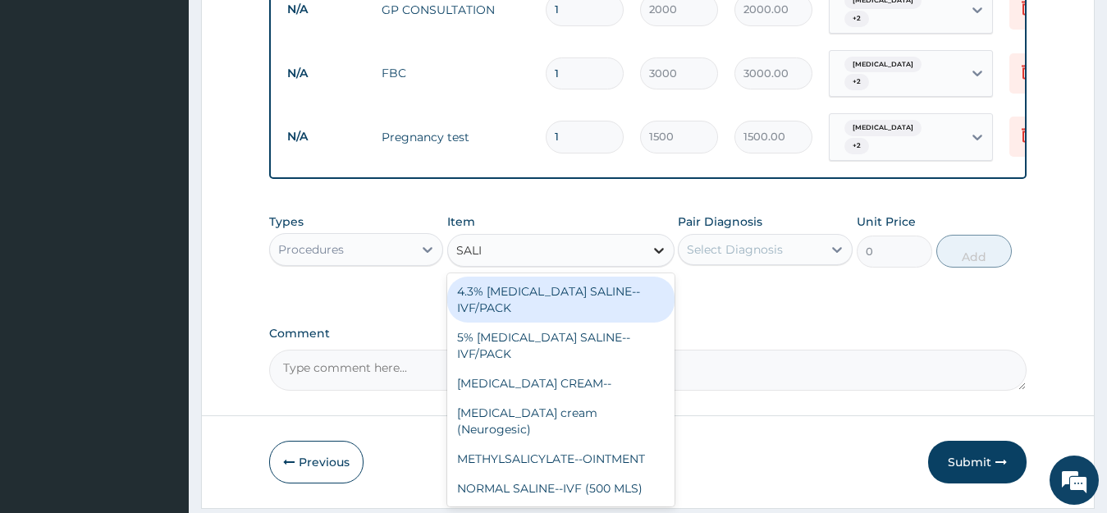
type input "SALIN"
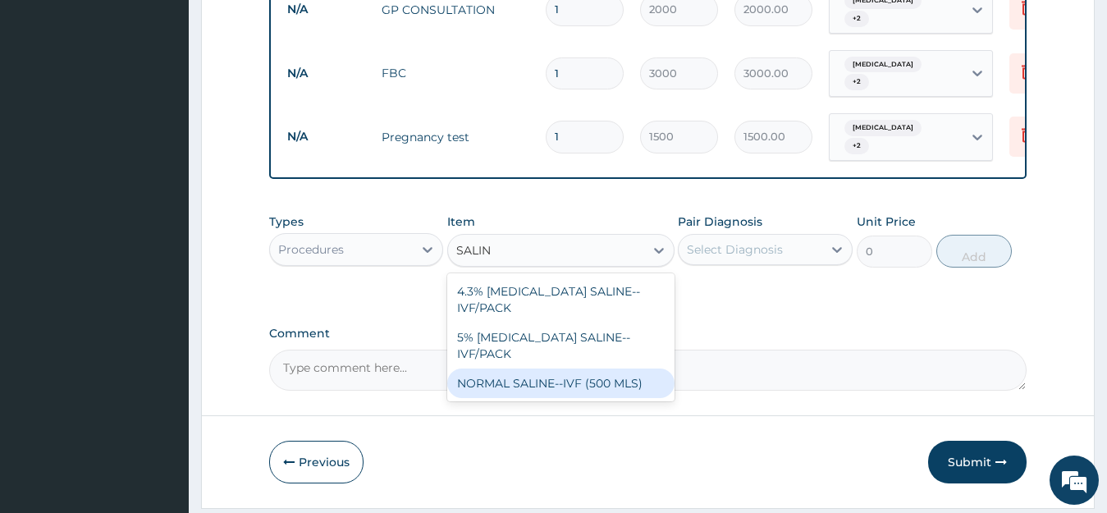
click at [641, 369] on div "NORMAL SALINE--IVF (500 MLS)" at bounding box center [560, 384] width 227 height 30
type input "1000"
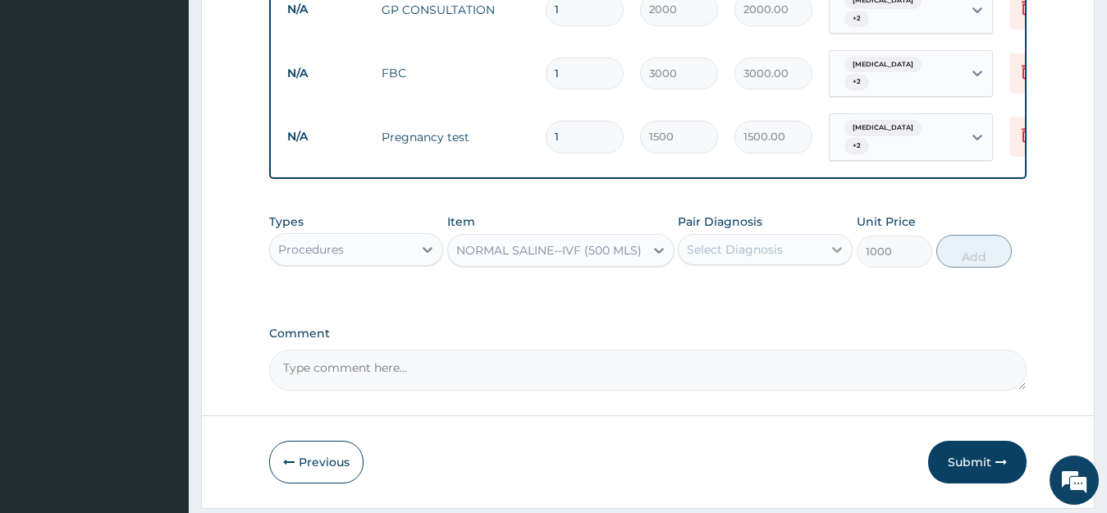
click at [842, 258] on icon at bounding box center [837, 249] width 16 height 16
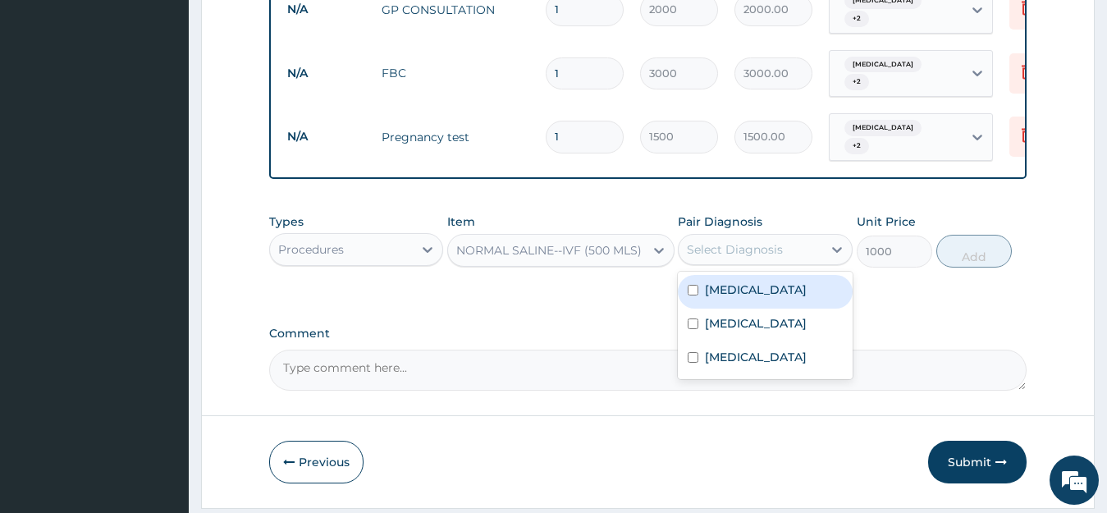
click at [690, 296] on input "checkbox" at bounding box center [693, 290] width 11 height 11
checkbox input "true"
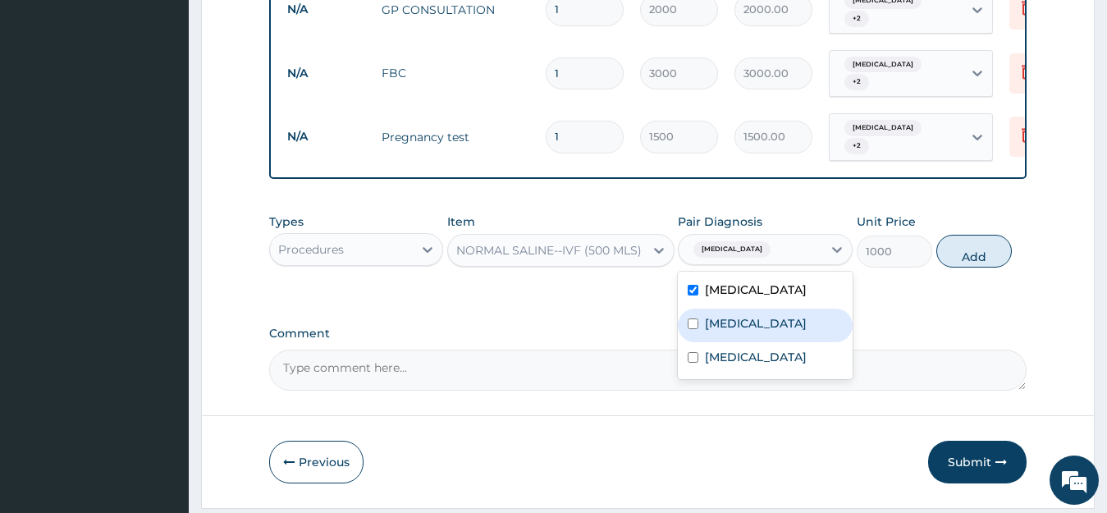
click at [695, 329] on input "checkbox" at bounding box center [693, 324] width 11 height 11
checkbox input "true"
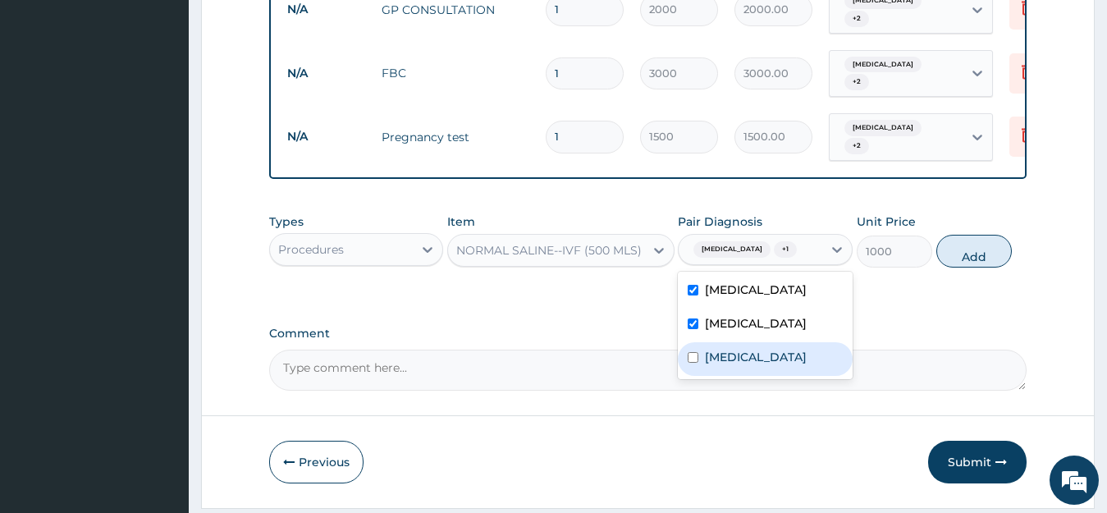
click at [695, 363] on input "checkbox" at bounding box center [693, 357] width 11 height 11
checkbox input "true"
click at [995, 268] on button "Add" at bounding box center [975, 251] width 76 height 33
type input "0"
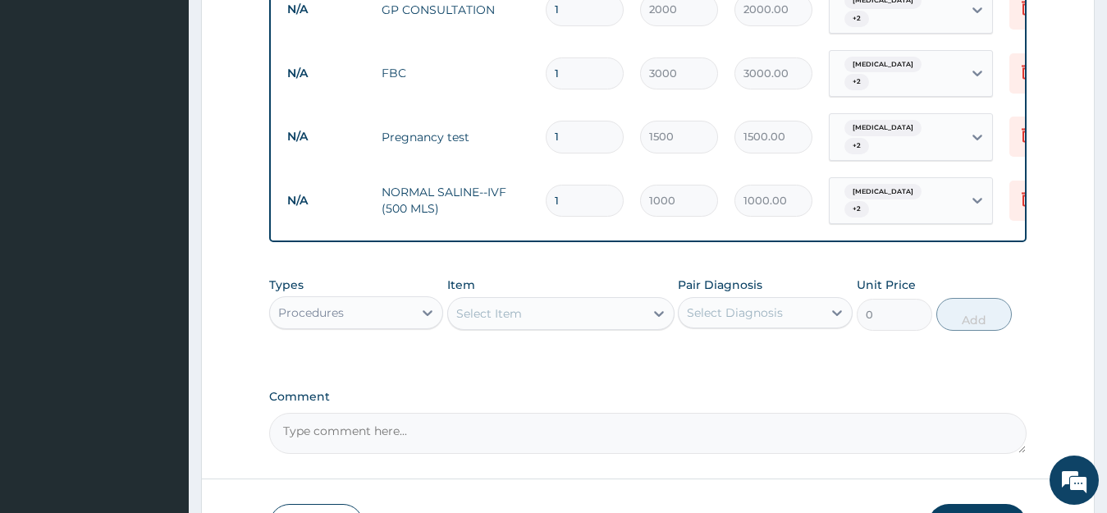
type input "0.00"
type input "5"
type input "5000.00"
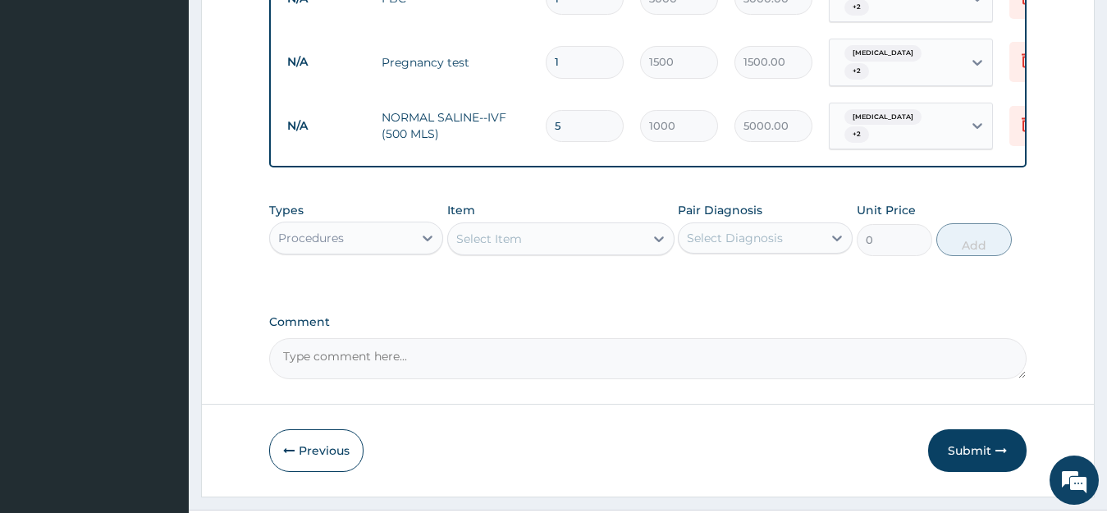
scroll to position [839, 0]
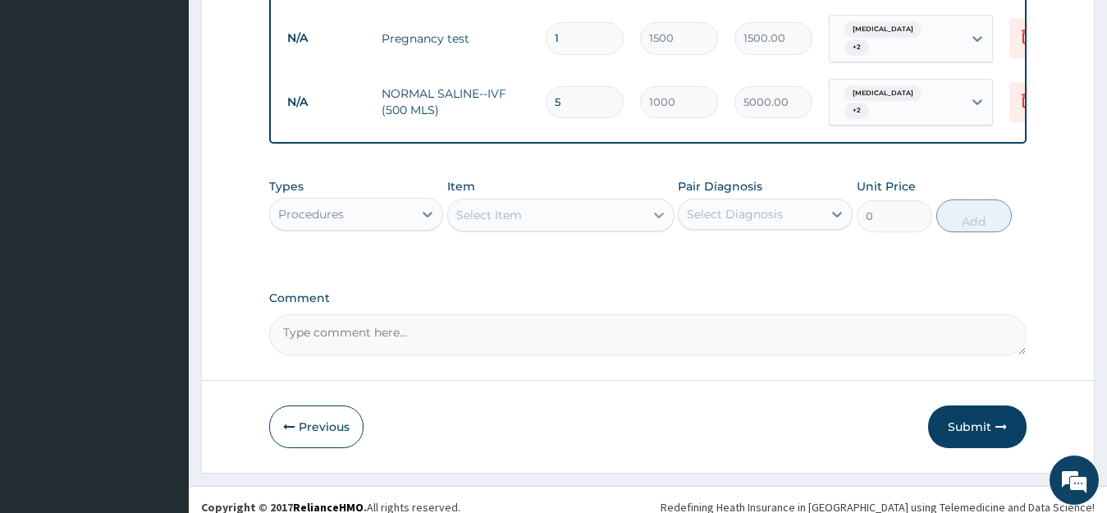
type input "5"
click at [656, 218] on icon at bounding box center [659, 216] width 10 height 6
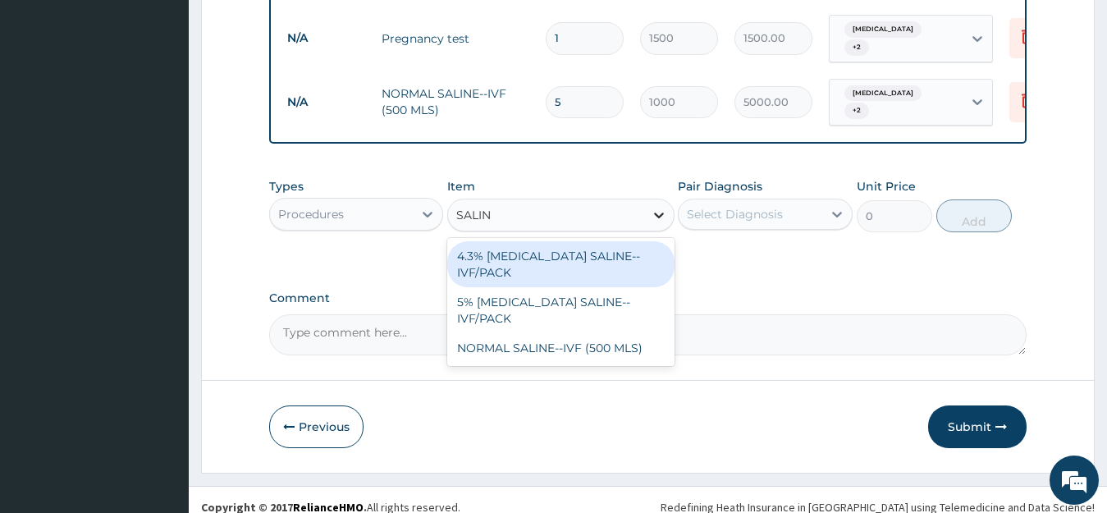
type input "SALINE"
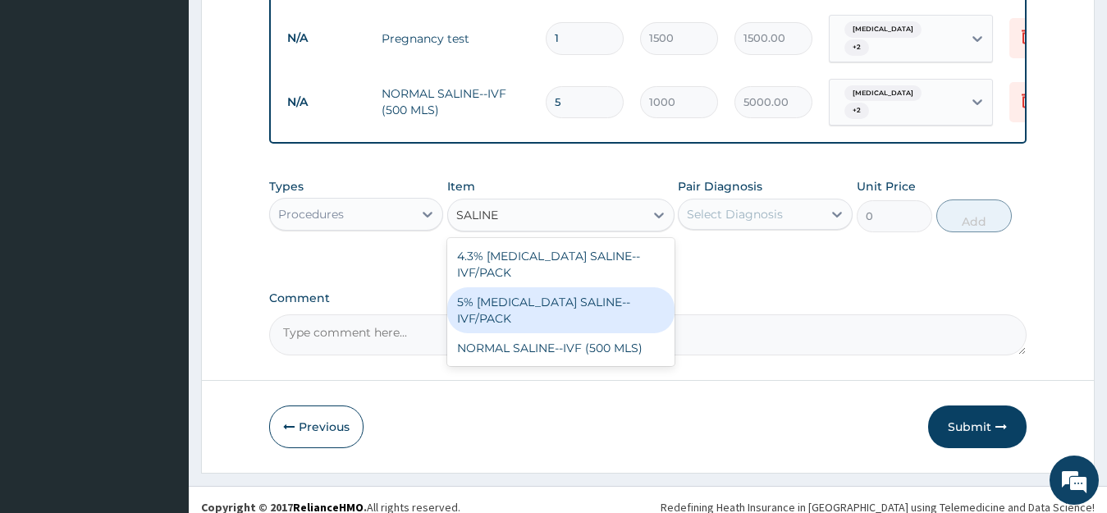
click at [635, 289] on div "5% DEXTROSE SALINE--IVF/PACK" at bounding box center [560, 310] width 227 height 46
type input "1000"
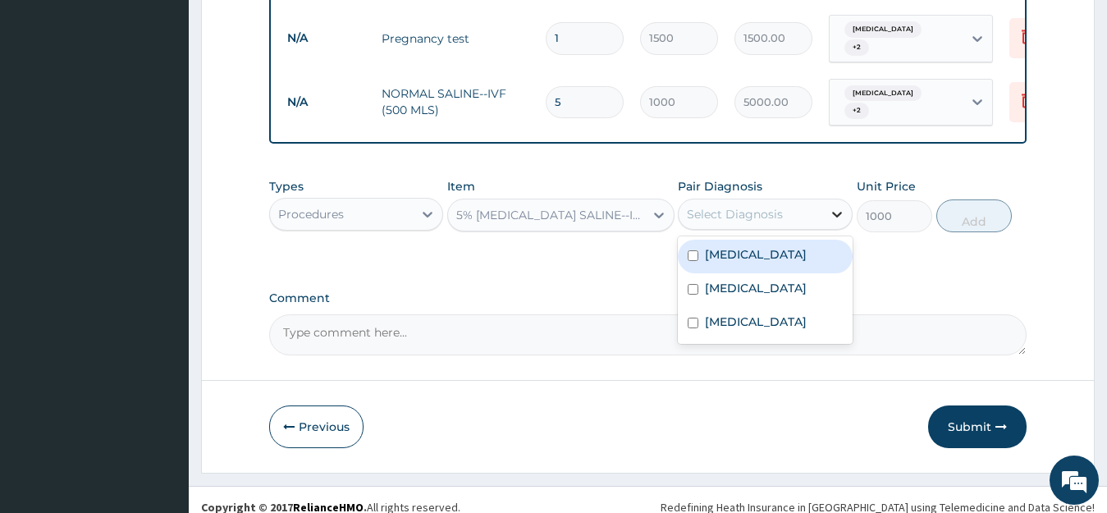
click at [841, 222] on icon at bounding box center [837, 214] width 16 height 16
click at [695, 261] on input "checkbox" at bounding box center [693, 255] width 11 height 11
checkbox input "true"
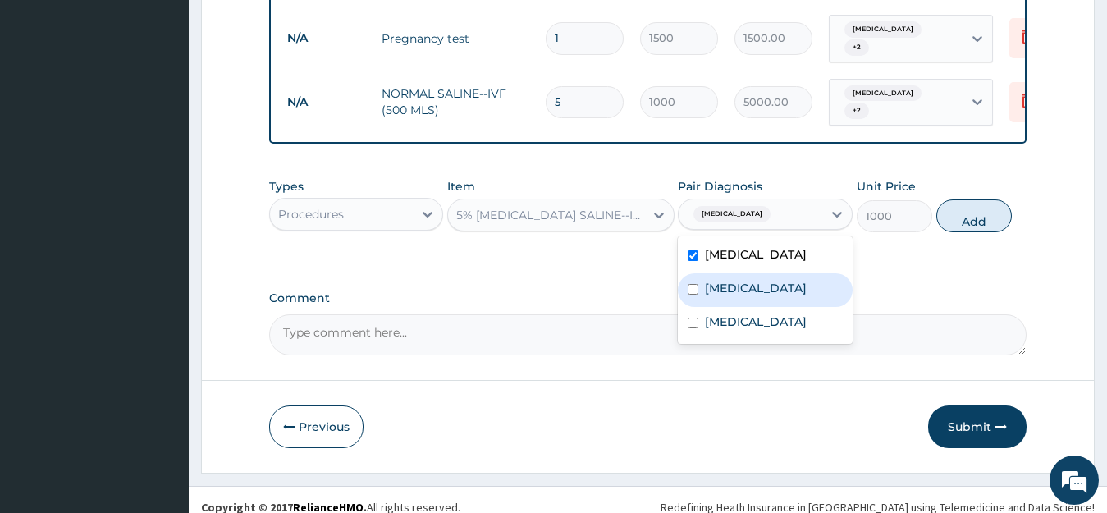
click at [695, 307] on div "Malaria" at bounding box center [765, 290] width 175 height 34
checkbox input "true"
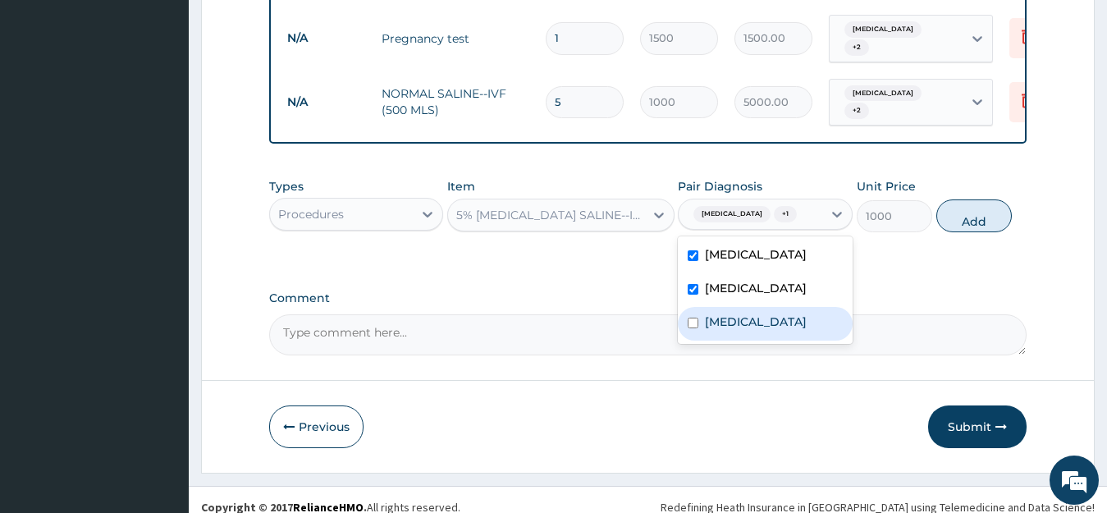
click at [695, 328] on input "checkbox" at bounding box center [693, 323] width 11 height 11
checkbox input "true"
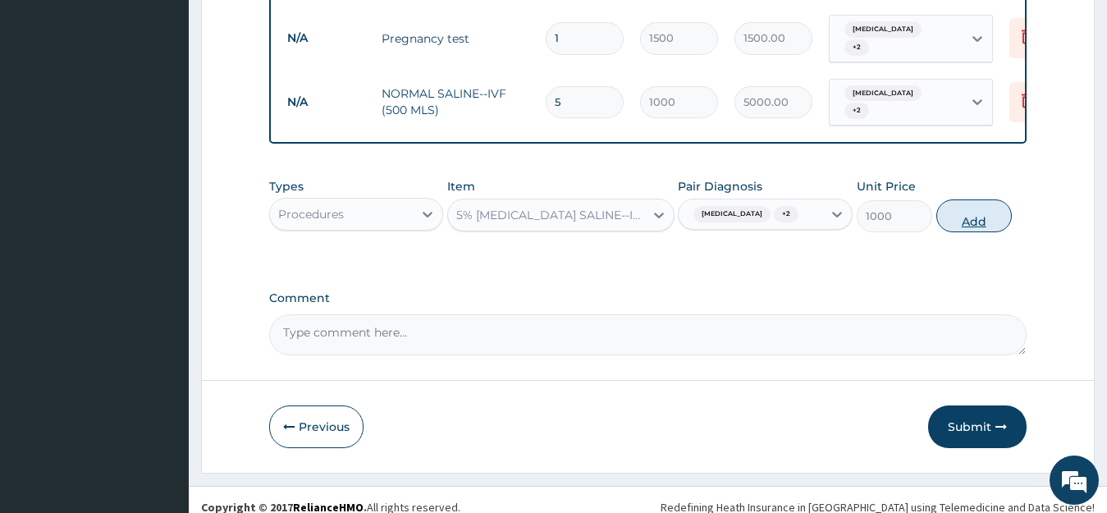
click at [975, 232] on button "Add" at bounding box center [975, 215] width 76 height 33
type input "0"
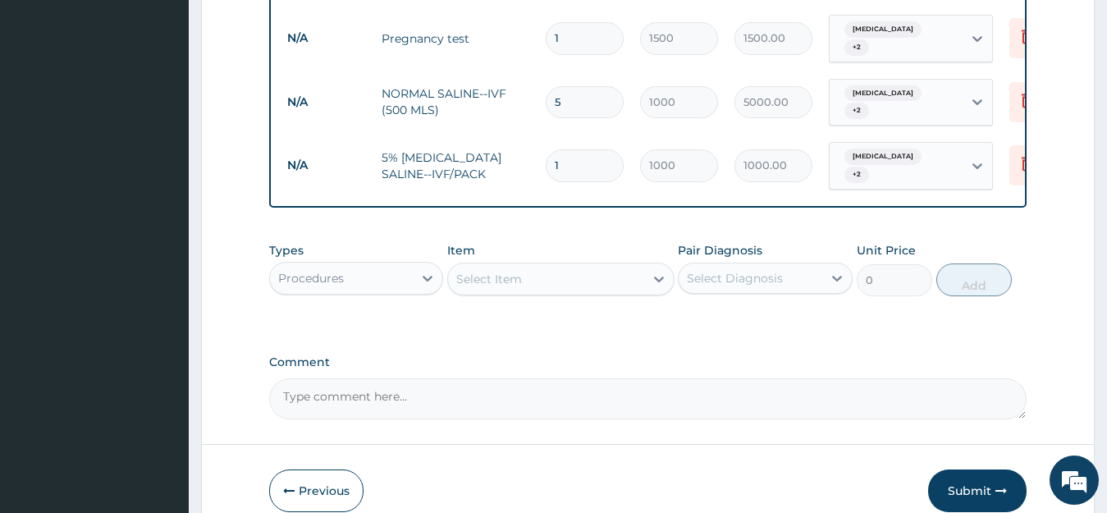
type input "0.00"
type input "5"
type input "5000.00"
type input "5"
click at [346, 291] on div "Procedures" at bounding box center [342, 278] width 144 height 26
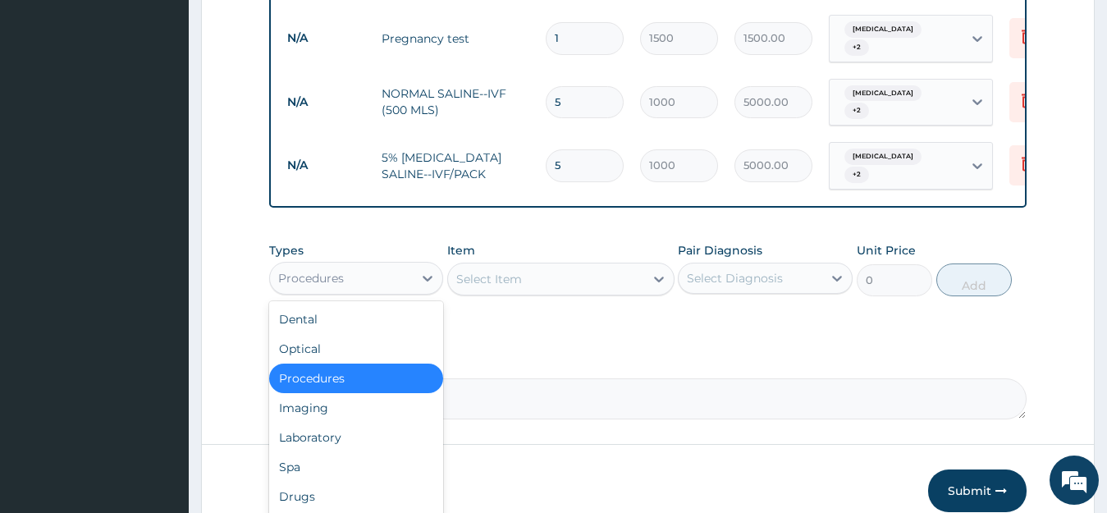
click at [523, 292] on div "Select Item" at bounding box center [546, 279] width 196 height 26
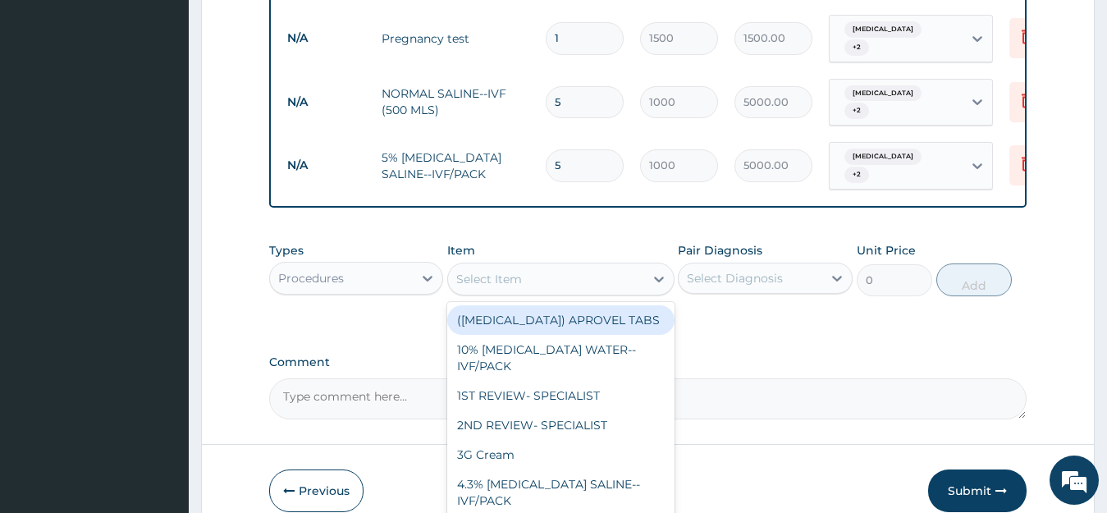
click at [523, 292] on div "Select Item" at bounding box center [546, 279] width 196 height 26
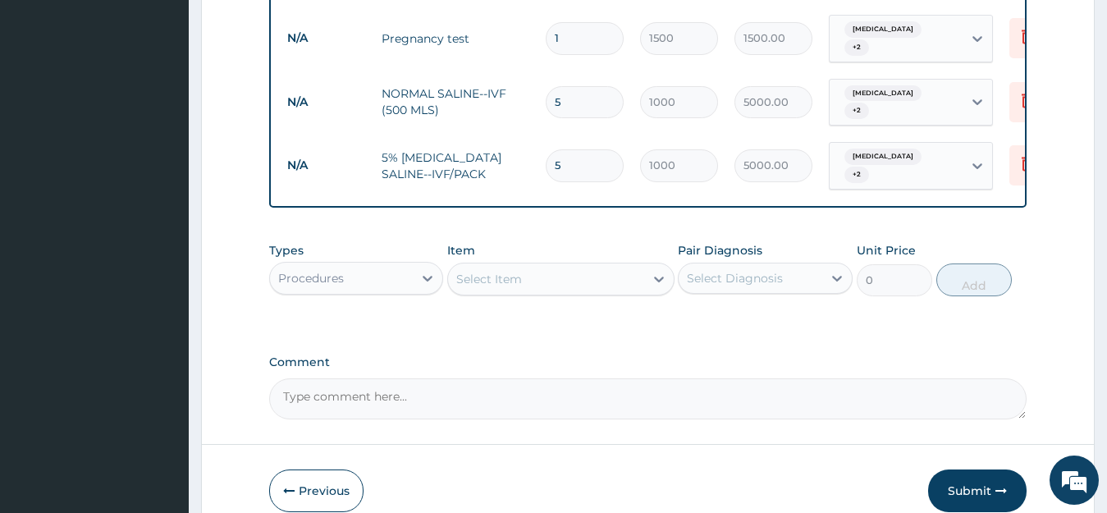
click at [523, 292] on div "Select Item" at bounding box center [546, 279] width 196 height 26
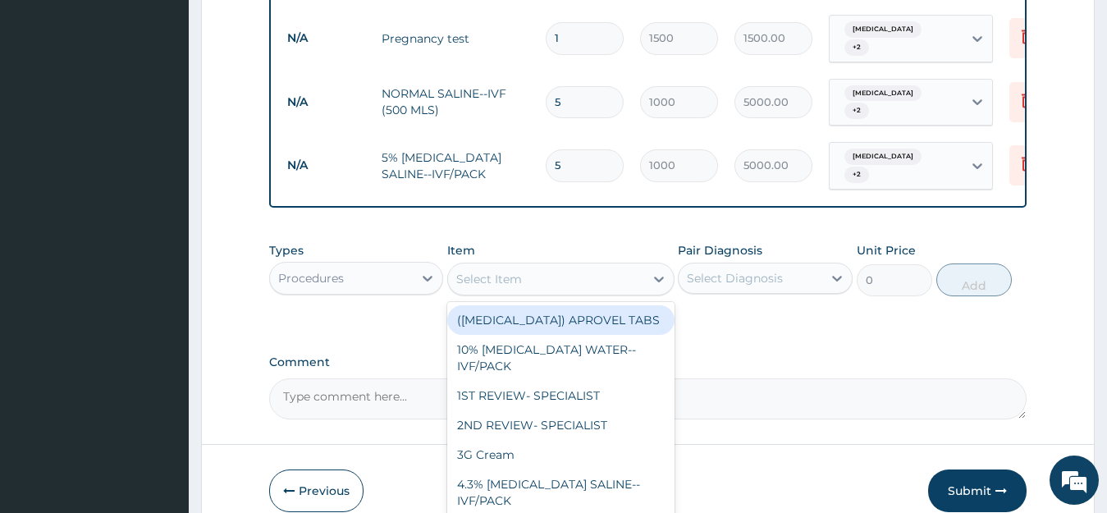
click at [523, 292] on div "Select Item" at bounding box center [546, 279] width 196 height 26
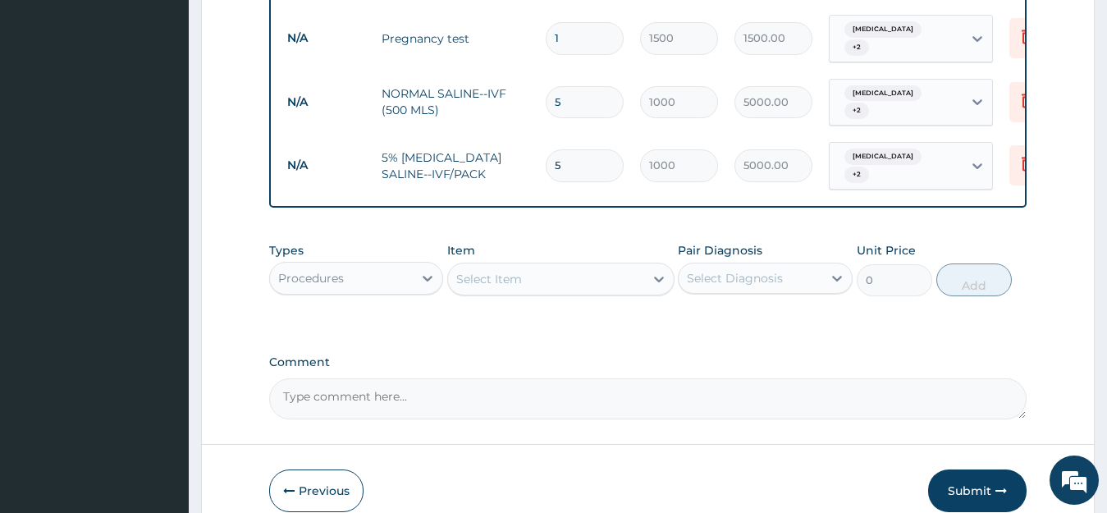
click at [523, 292] on div "Select Item" at bounding box center [546, 279] width 196 height 26
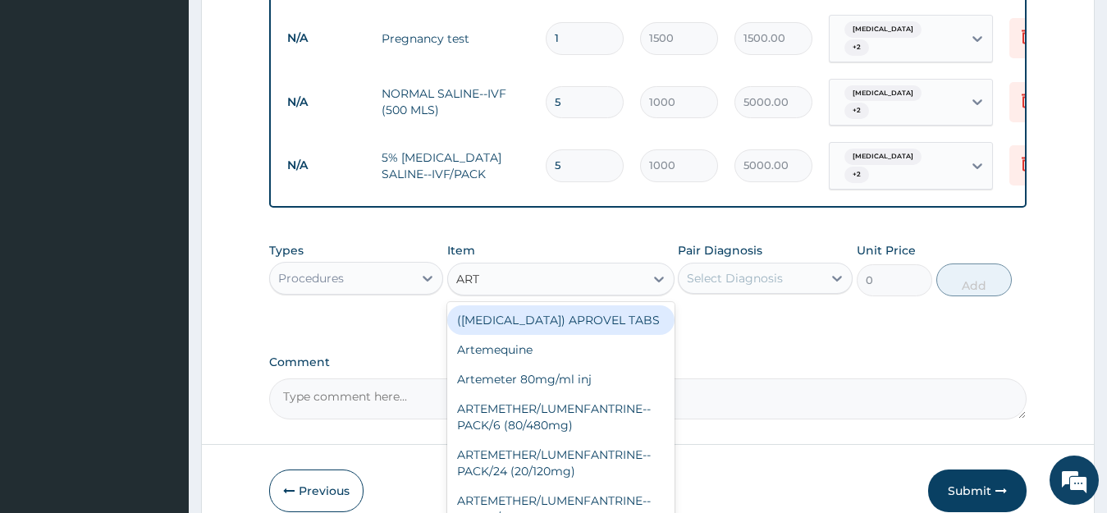
type input "ARTE"
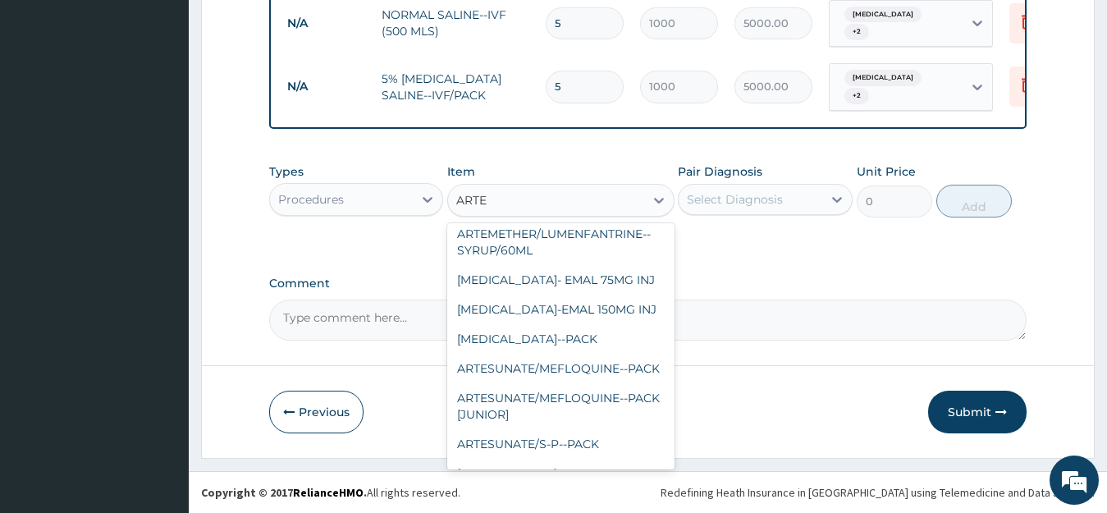
scroll to position [164, 0]
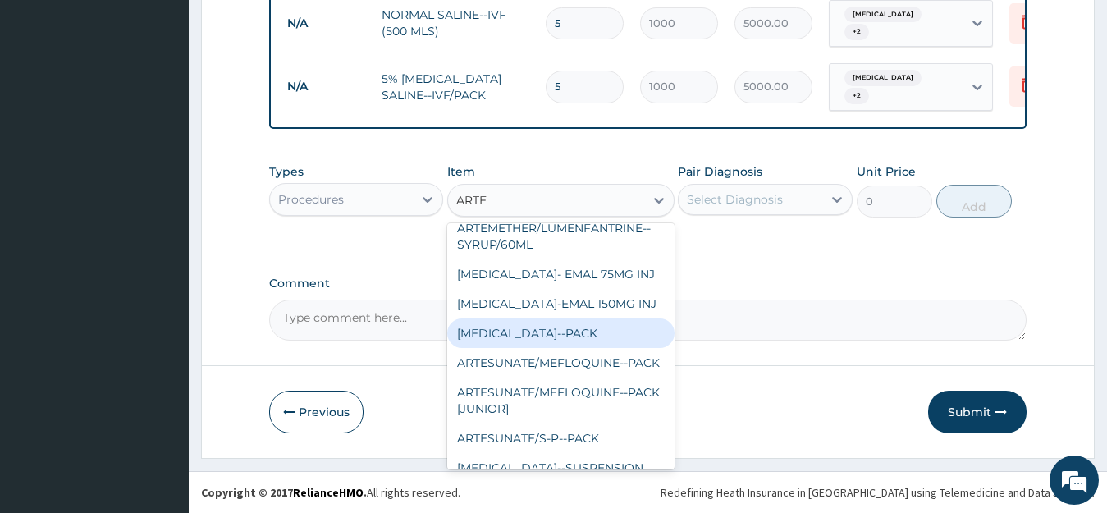
click at [648, 328] on div "ARTESUNATE/AMODIAQUINE--PACK" at bounding box center [560, 334] width 227 height 30
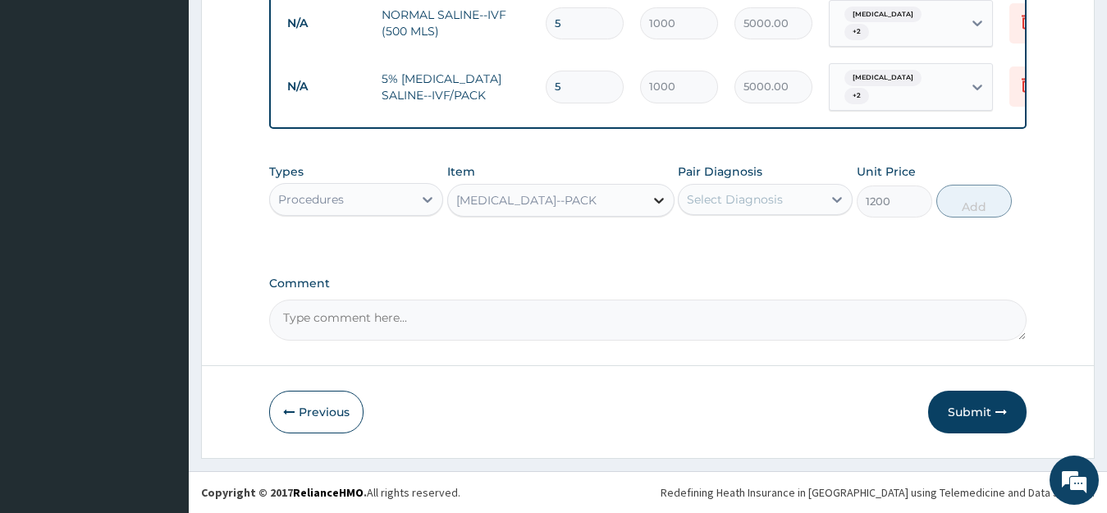
click at [660, 203] on icon at bounding box center [659, 201] width 10 height 6
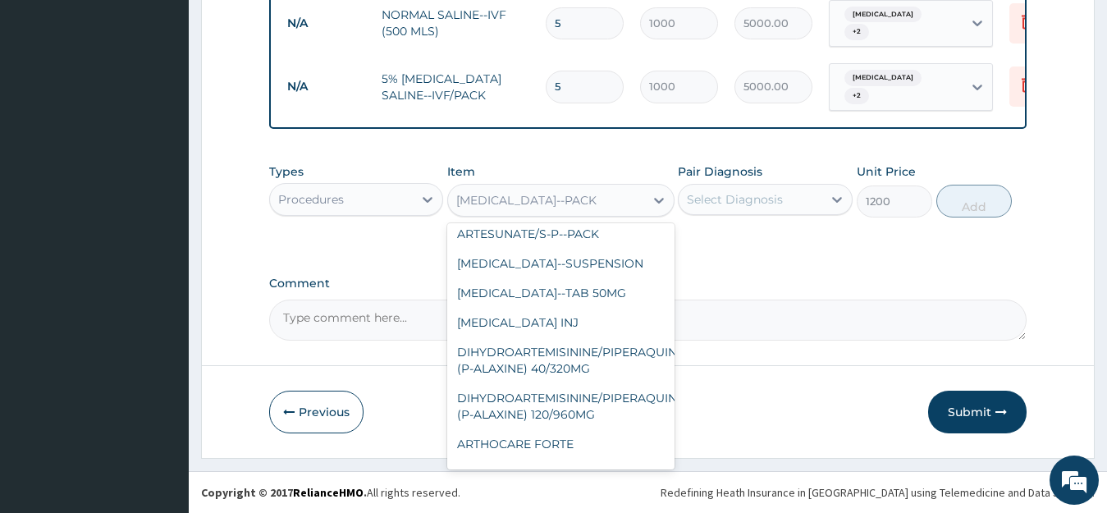
scroll to position [2780, 0]
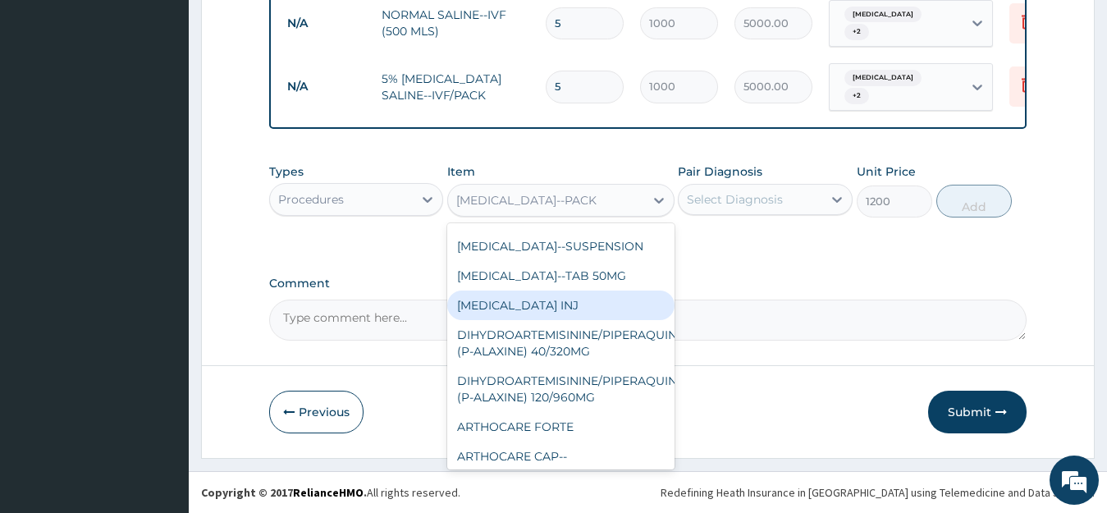
click at [573, 294] on div "ARTESUNATE INJ" at bounding box center [560, 306] width 227 height 30
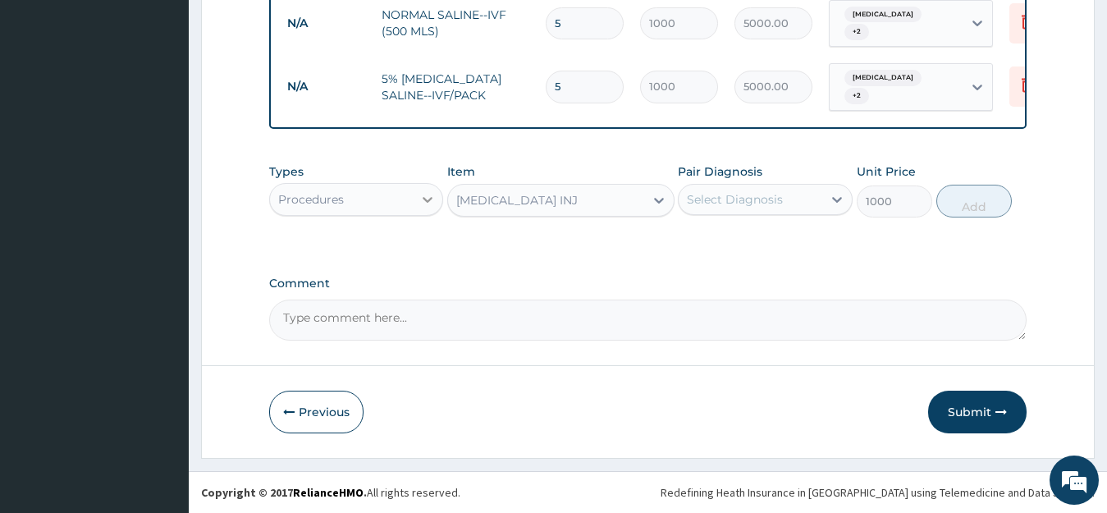
click at [433, 196] on icon at bounding box center [428, 199] width 16 height 16
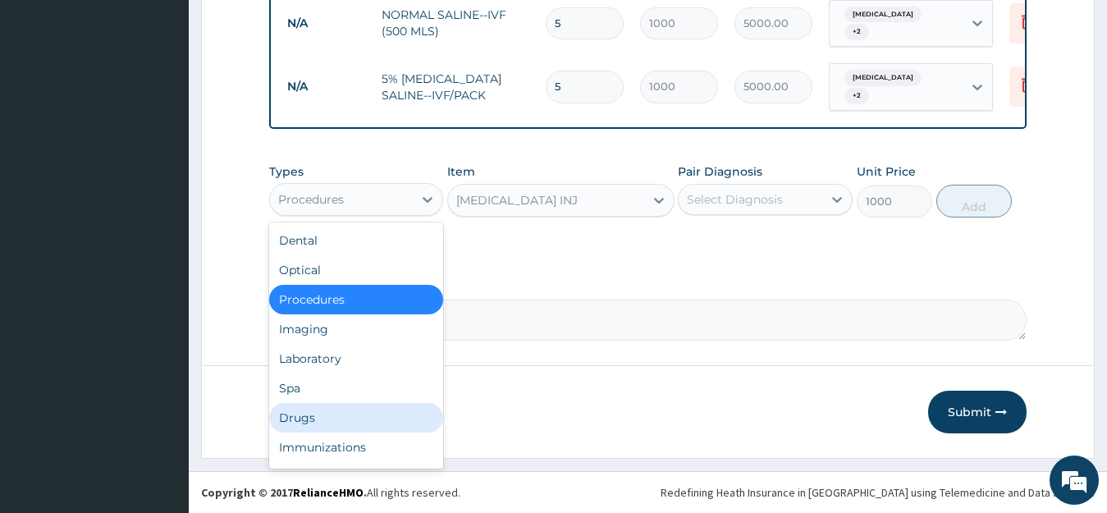
click at [301, 417] on div "Drugs" at bounding box center [356, 418] width 175 height 30
type input "0"
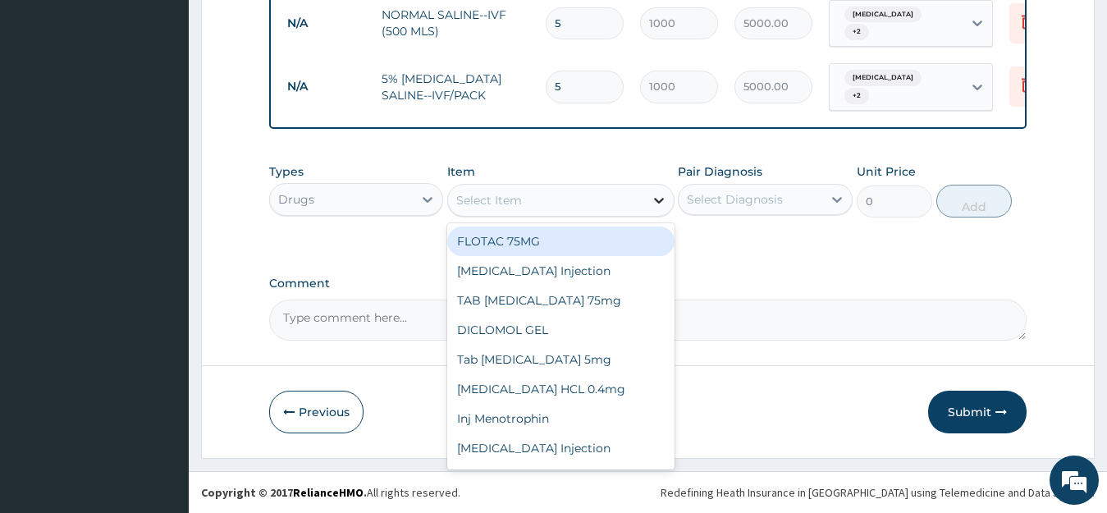
click at [658, 199] on icon at bounding box center [659, 200] width 16 height 16
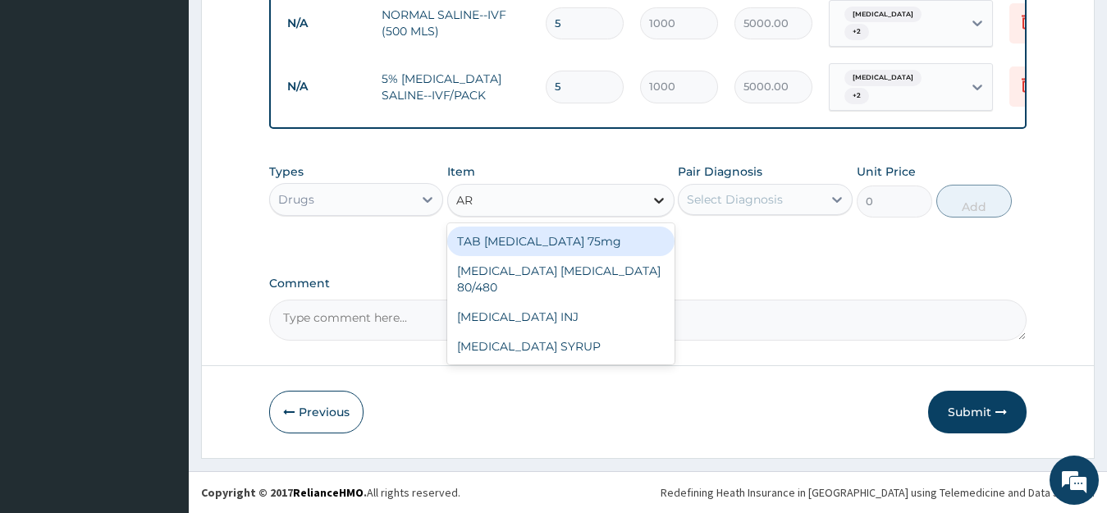
type input "ART"
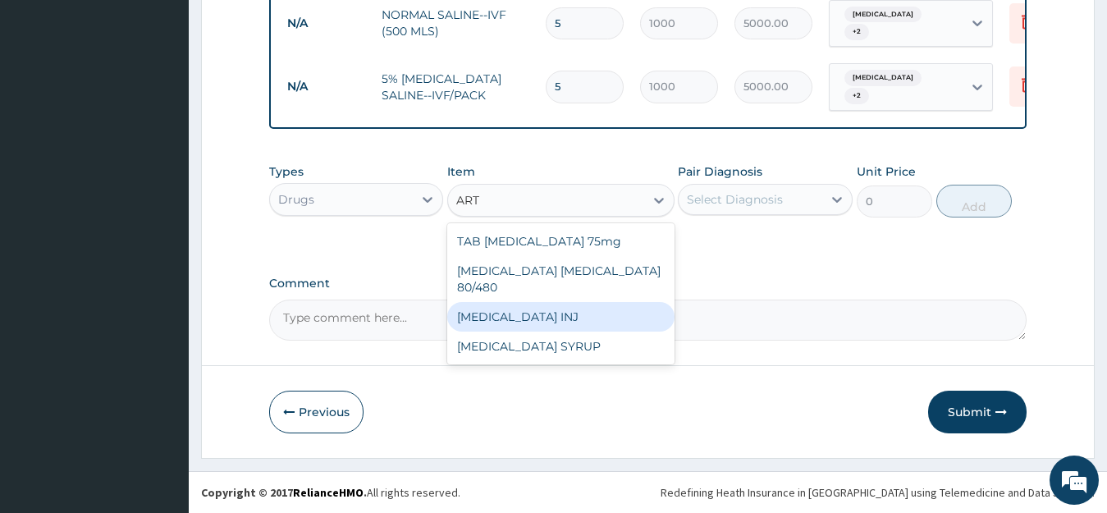
click at [625, 313] on div "ARTESUNATE INJ" at bounding box center [560, 317] width 227 height 30
type input "2200"
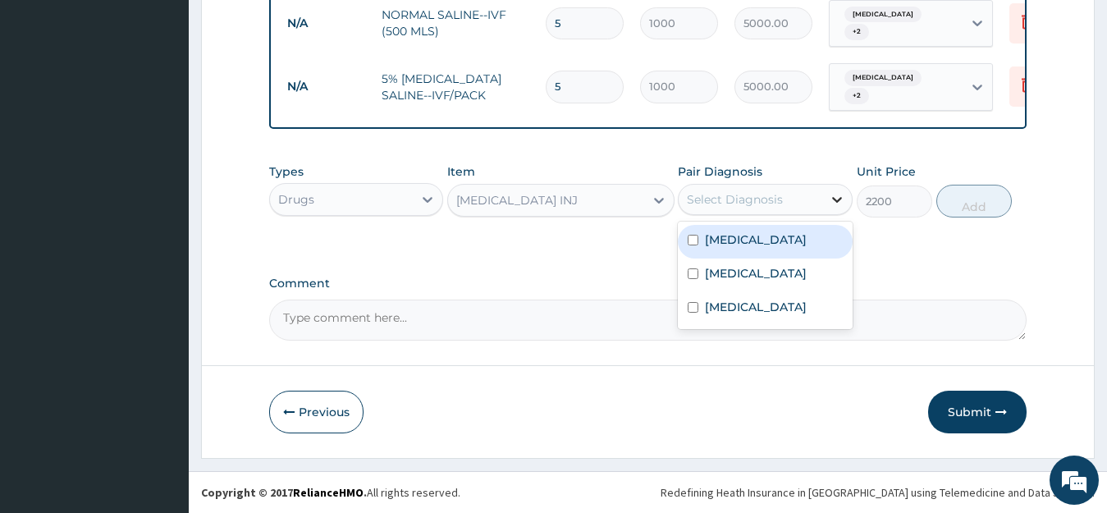
click at [840, 199] on icon at bounding box center [837, 200] width 10 height 6
click at [696, 259] on div "Upper respiratory infection" at bounding box center [765, 242] width 175 height 34
checkbox input "true"
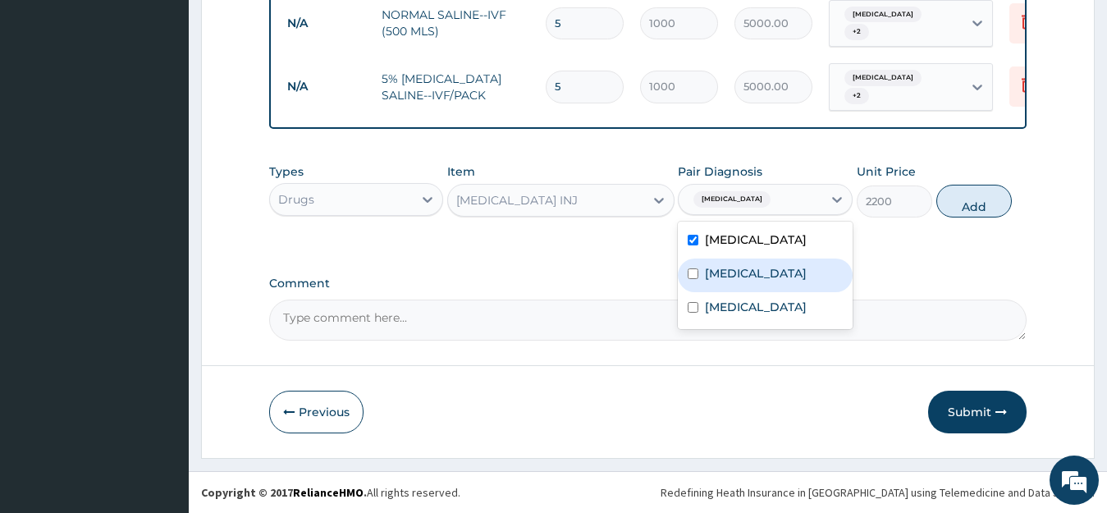
click at [695, 279] on input "checkbox" at bounding box center [693, 273] width 11 height 11
checkbox input "true"
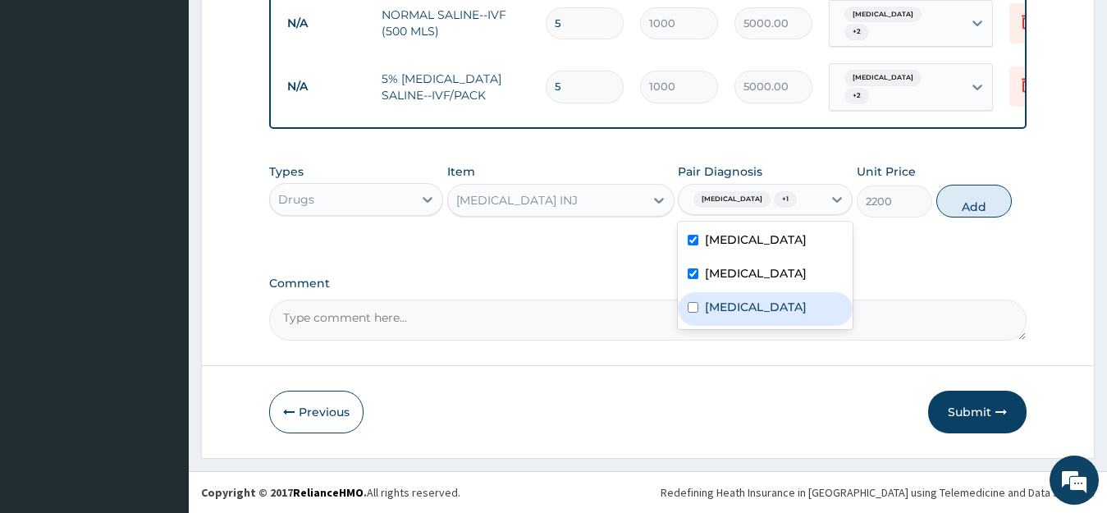
click at [694, 313] on input "checkbox" at bounding box center [693, 307] width 11 height 11
checkbox input "true"
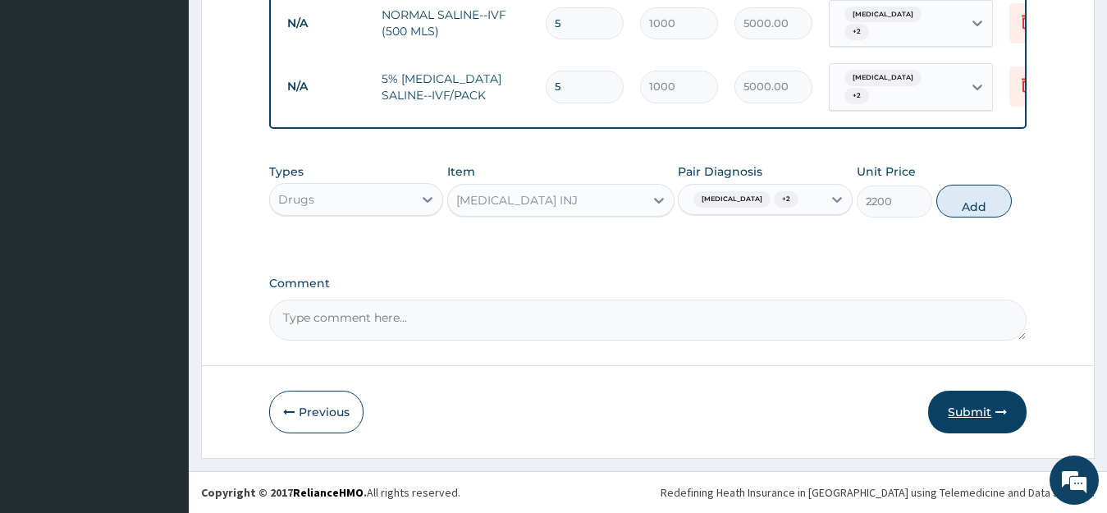
click at [987, 416] on button "Submit" at bounding box center [978, 412] width 99 height 43
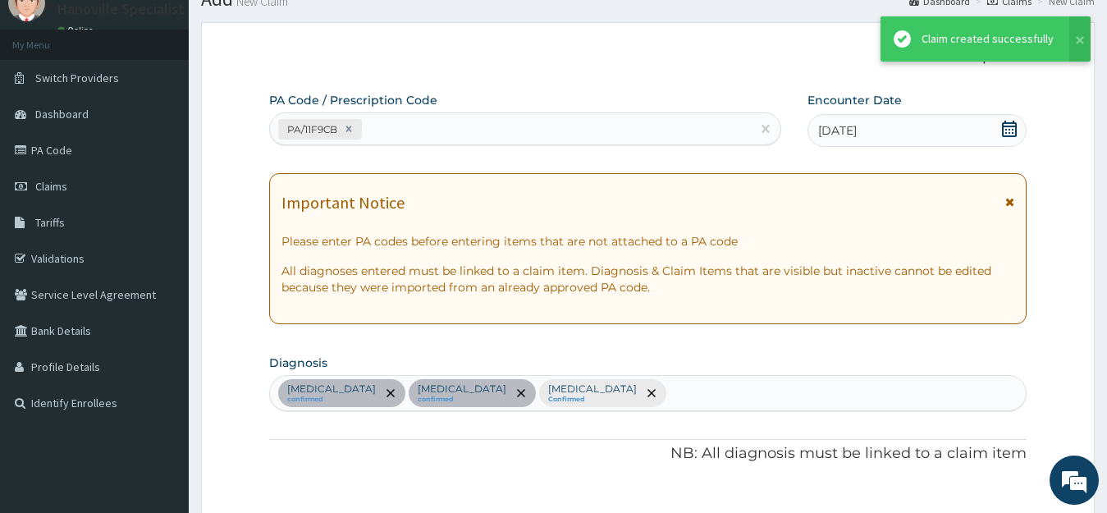
scroll to position [932, 0]
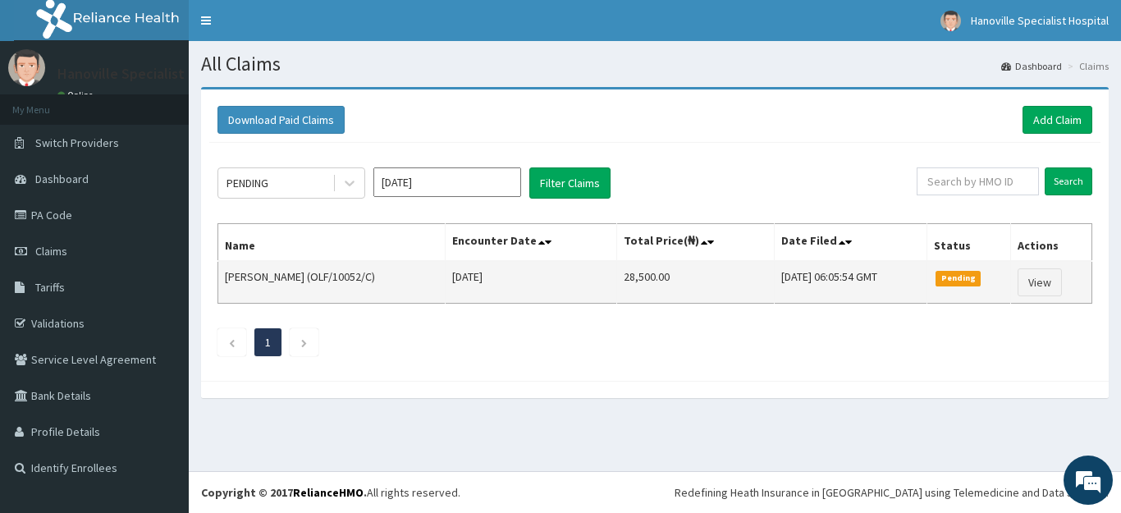
click at [374, 295] on td "[PERSON_NAME] (OLF/10052/C)" at bounding box center [331, 282] width 227 height 43
click at [374, 295] on td "Falade Seyi (OLF/10052/C)" at bounding box center [331, 282] width 227 height 43
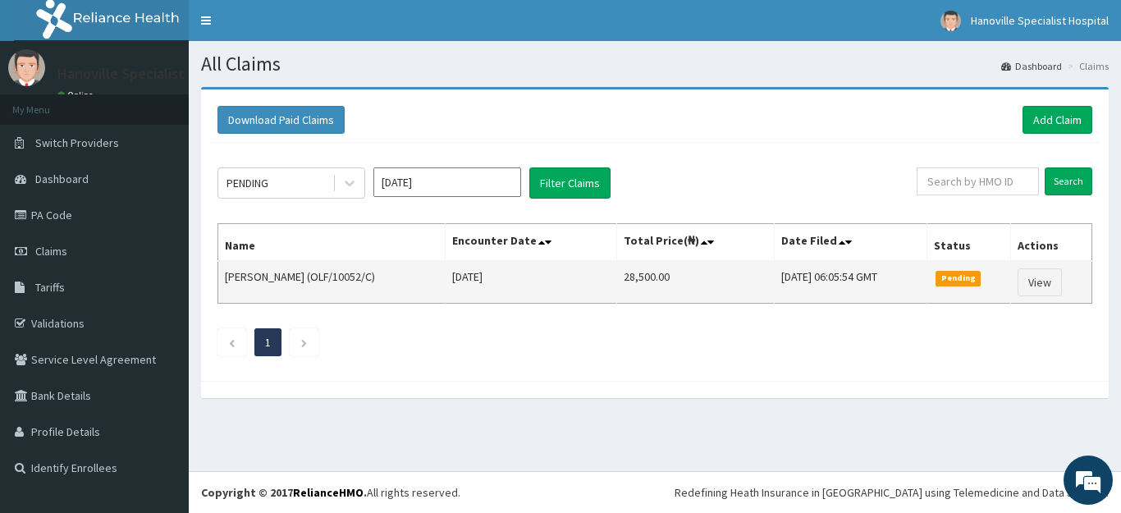
click at [374, 295] on td "Falade Seyi (OLF/10052/C)" at bounding box center [331, 282] width 227 height 43
click at [1045, 291] on link "View" at bounding box center [1040, 282] width 44 height 28
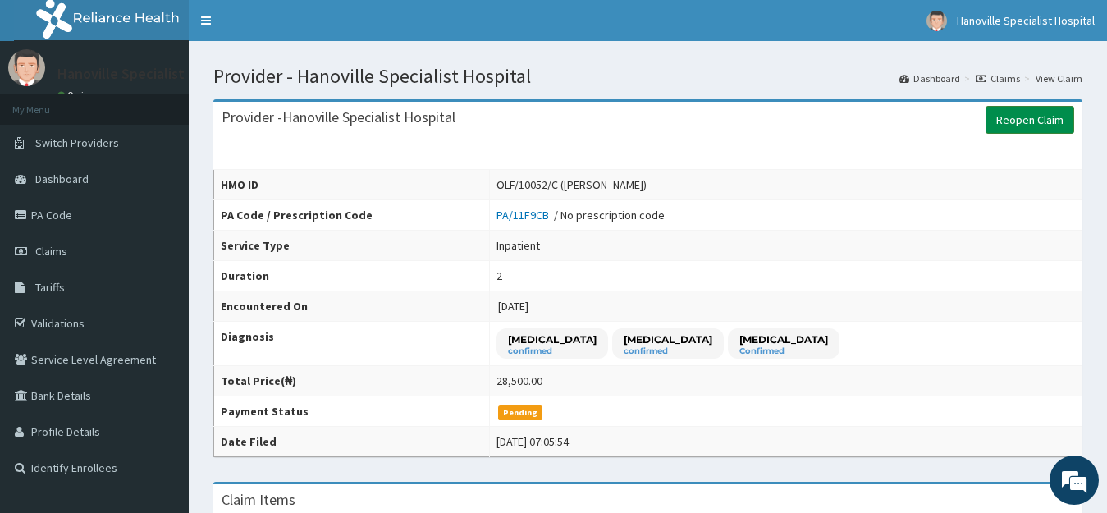
click at [1031, 118] on link "Reopen Claim" at bounding box center [1030, 120] width 89 height 28
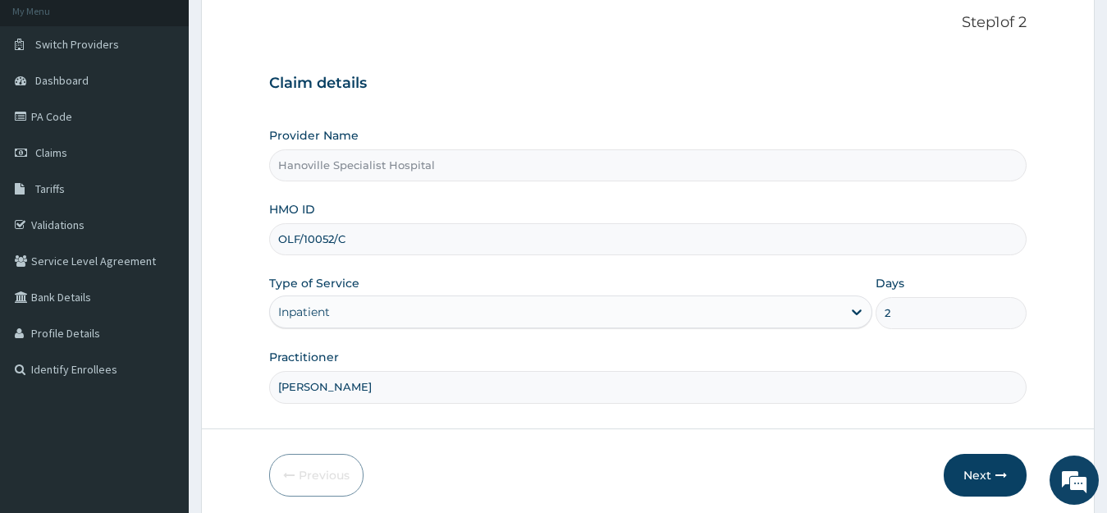
scroll to position [162, 0]
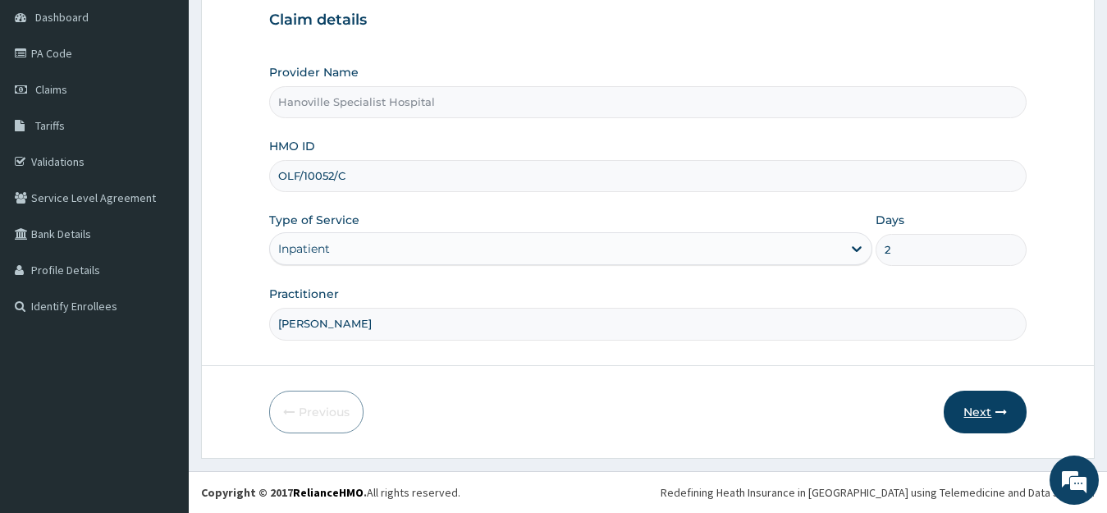
click at [1002, 405] on button "Next" at bounding box center [985, 412] width 83 height 43
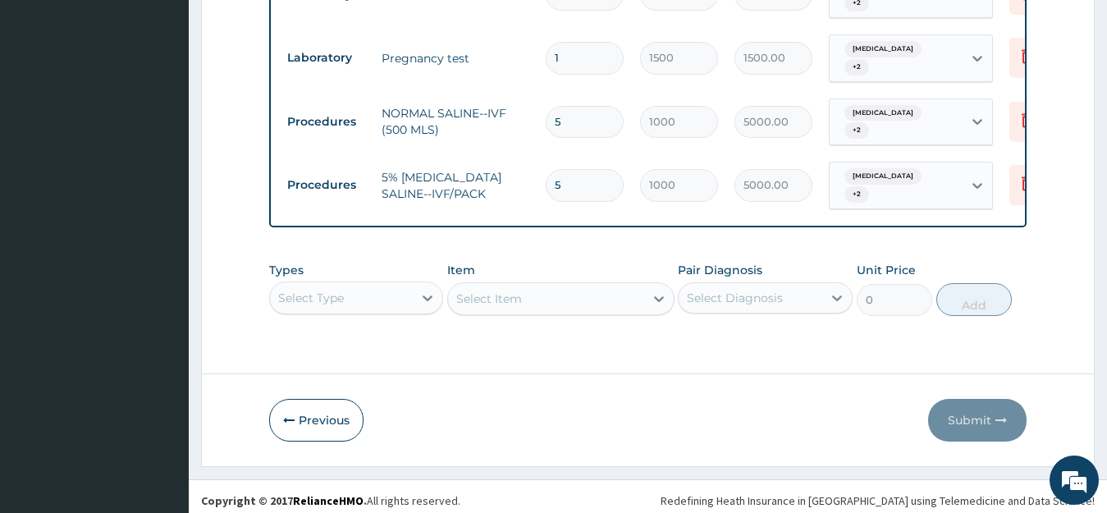
scroll to position [841, 0]
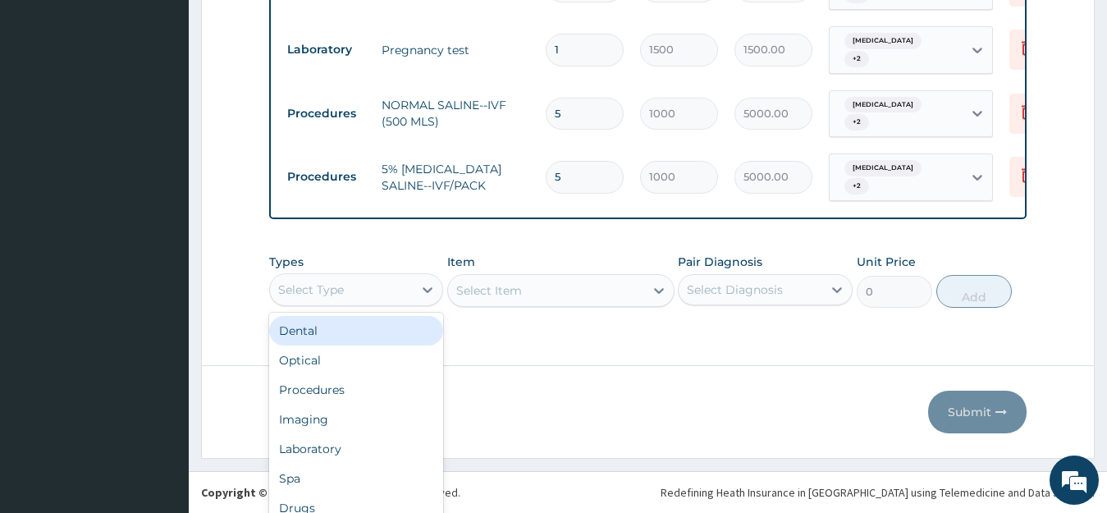
click at [399, 289] on div "Types option Dental focused, 1 of 10. 10 results available. Use Up and Down to …" at bounding box center [356, 281] width 175 height 54
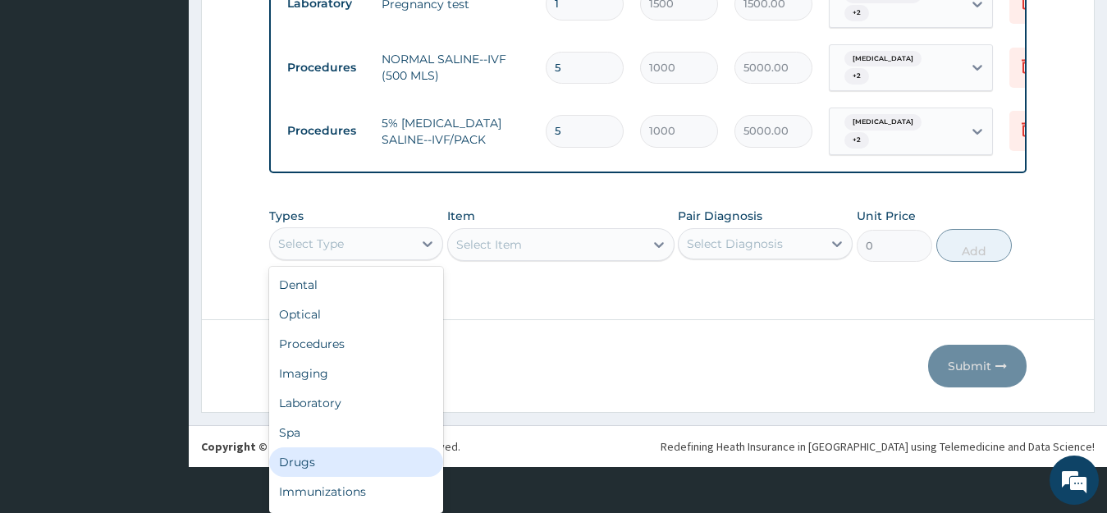
click at [387, 465] on div "Drugs" at bounding box center [356, 462] width 175 height 30
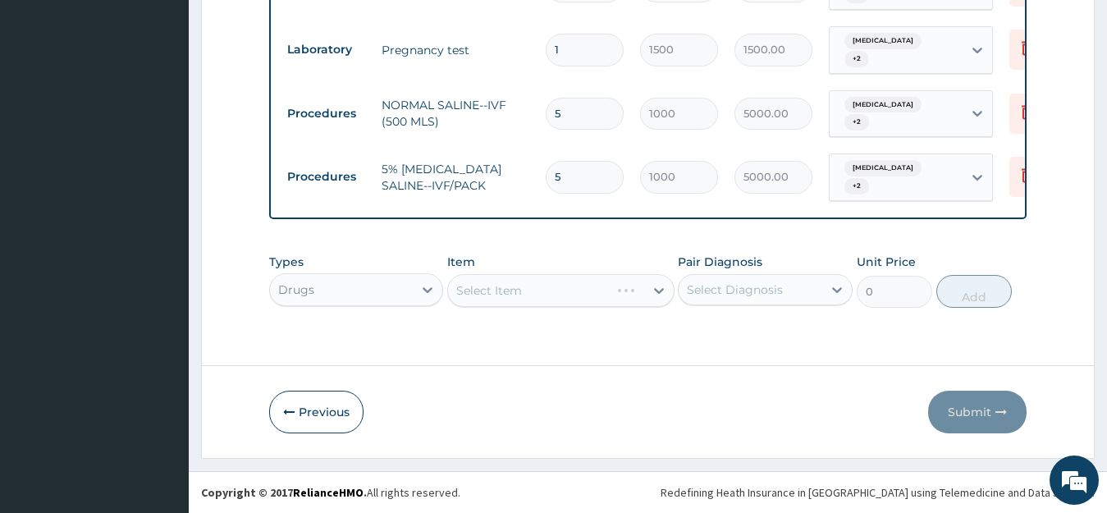
scroll to position [0, 0]
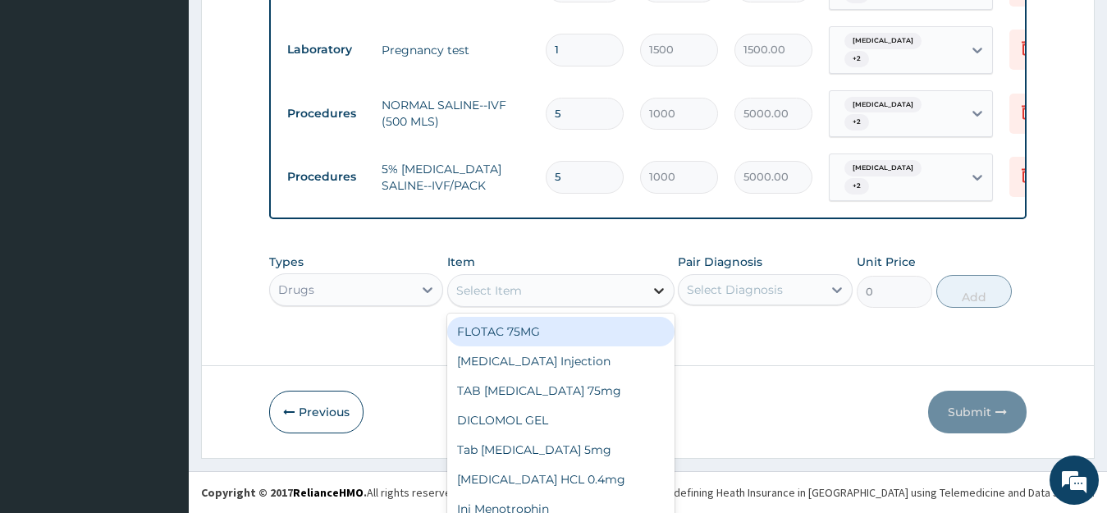
click at [654, 290] on div "option FLOTAC 75MG focused, 1 of 15. 15 results available. Use Up and Down to c…" at bounding box center [560, 290] width 227 height 33
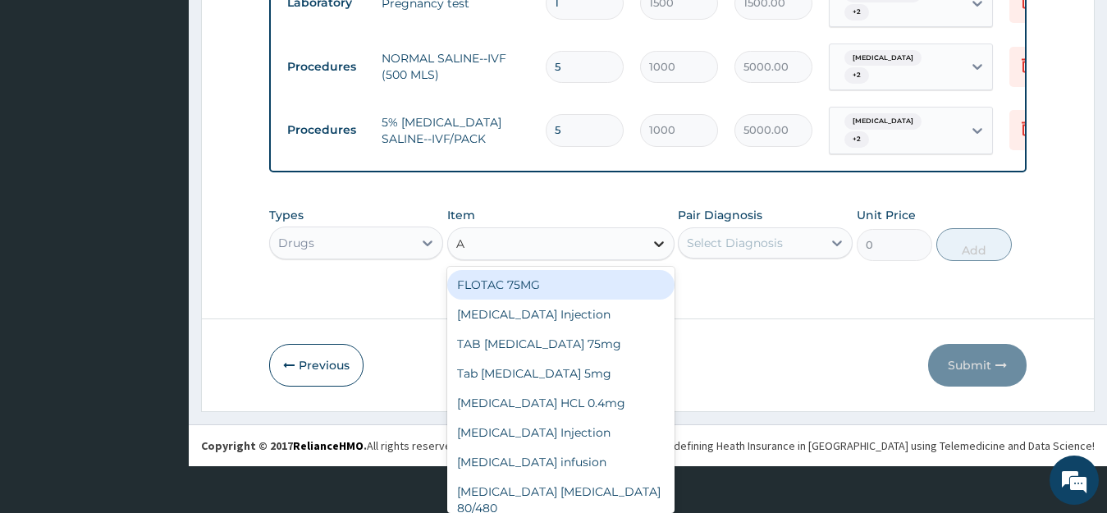
type input "AR"
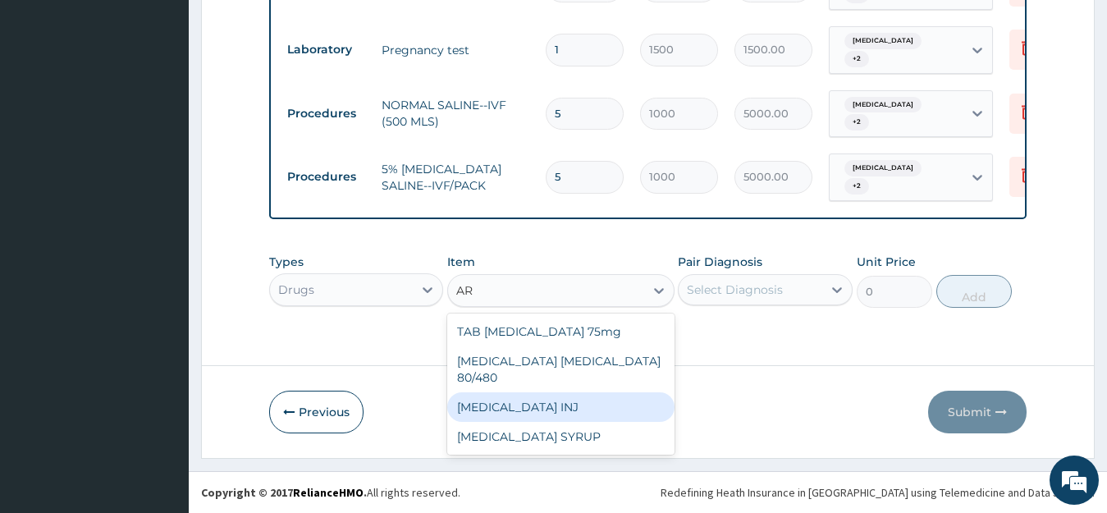
click at [580, 392] on div "[MEDICAL_DATA] INJ" at bounding box center [560, 407] width 227 height 30
type input "2200"
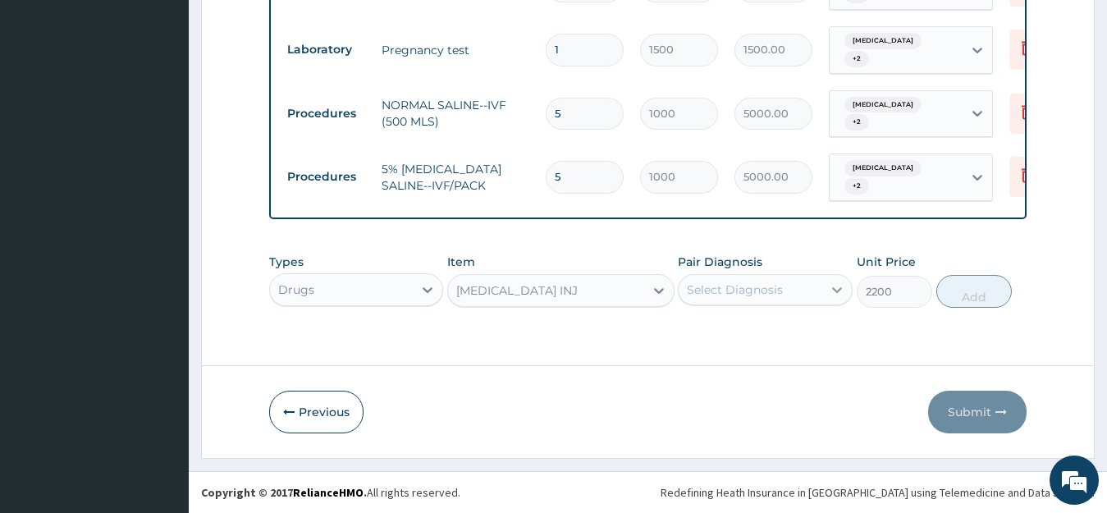
click at [838, 284] on icon at bounding box center [837, 290] width 16 height 16
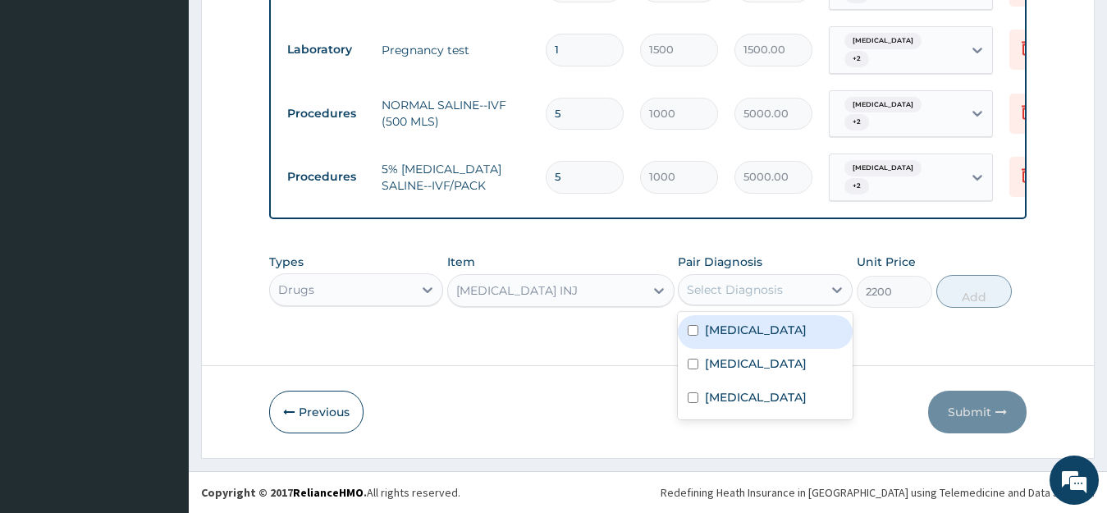
click at [697, 338] on div "[MEDICAL_DATA]" at bounding box center [765, 332] width 175 height 34
checkbox input "true"
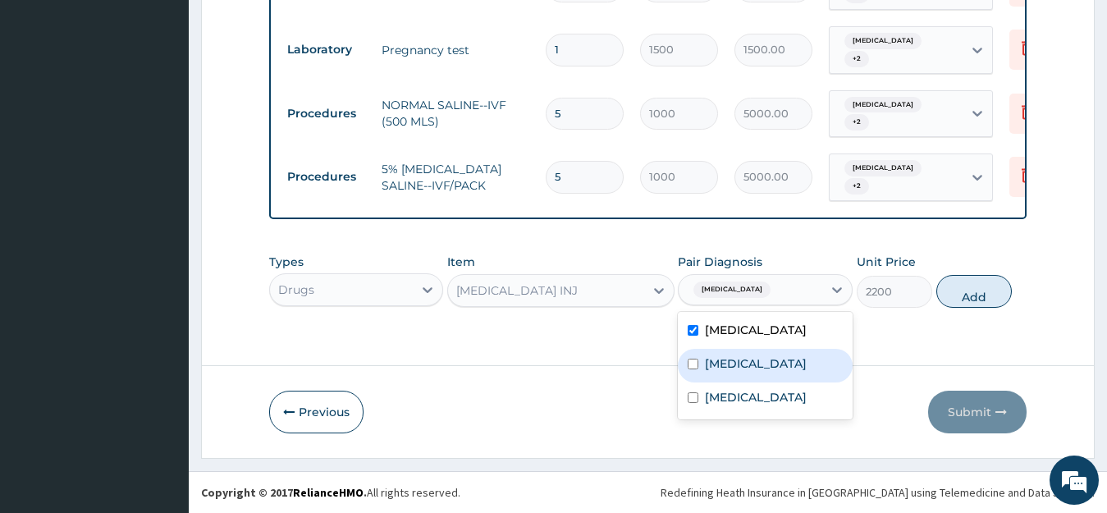
click at [690, 369] on input "checkbox" at bounding box center [693, 364] width 11 height 11
checkbox input "true"
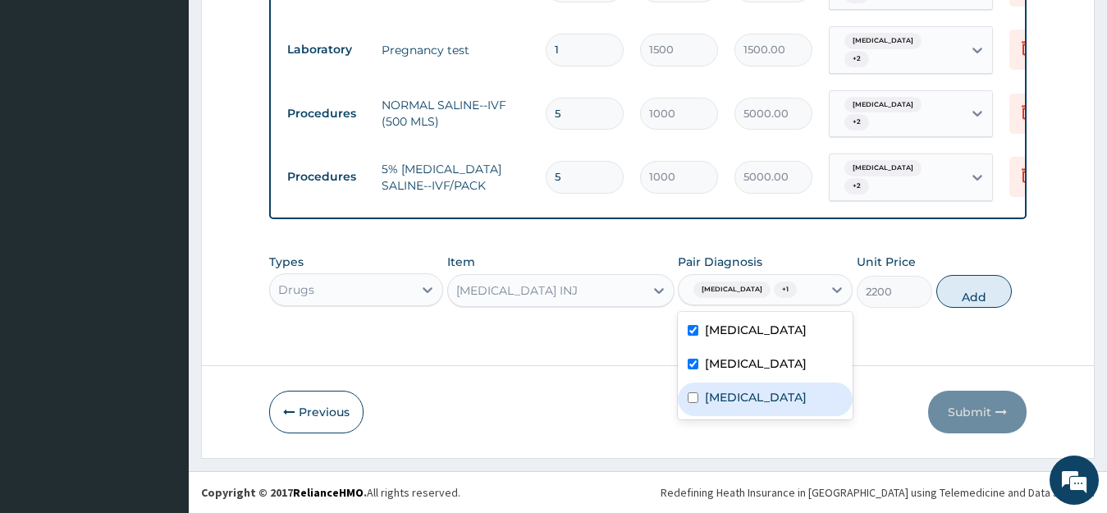
click at [691, 403] on input "checkbox" at bounding box center [693, 397] width 11 height 11
checkbox input "true"
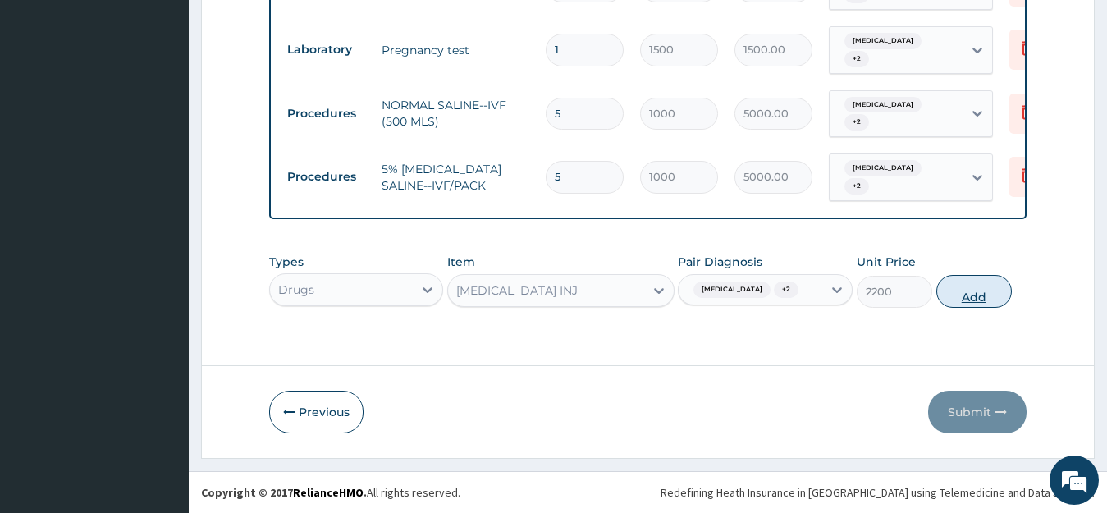
click at [965, 296] on button "Add" at bounding box center [975, 291] width 76 height 33
type input "0"
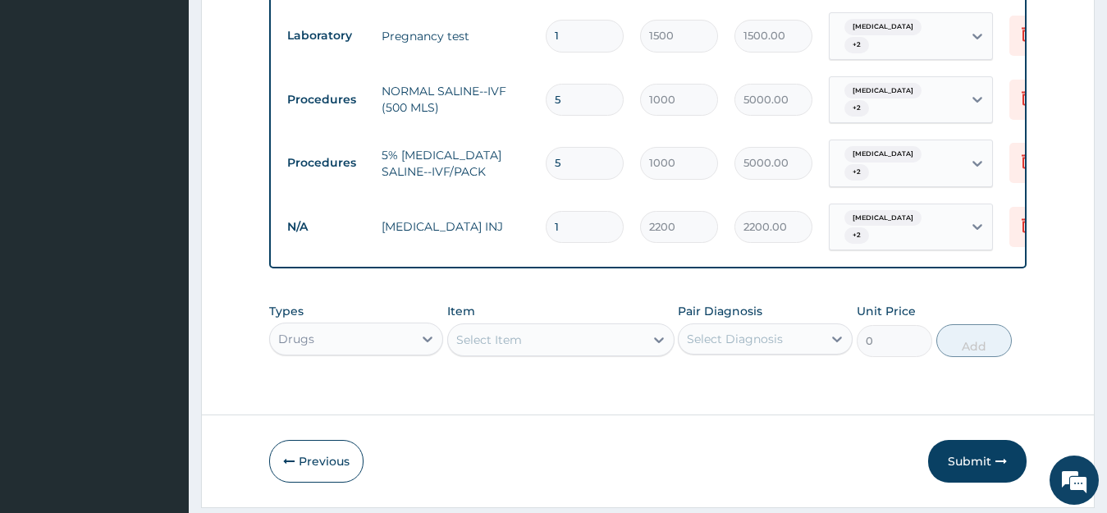
type input "0.00"
type input "3"
type input "6600.00"
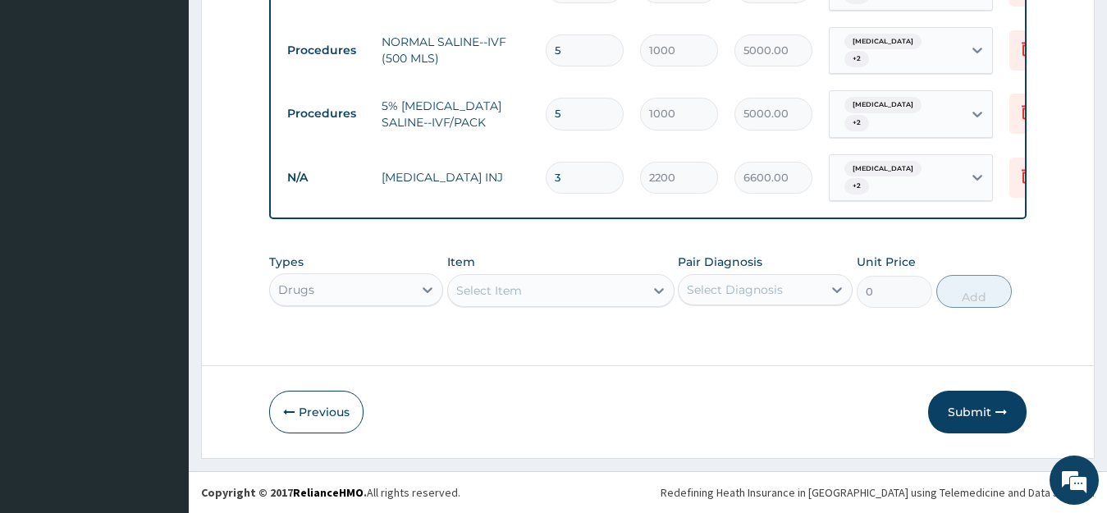
scroll to position [898, 0]
type input "3"
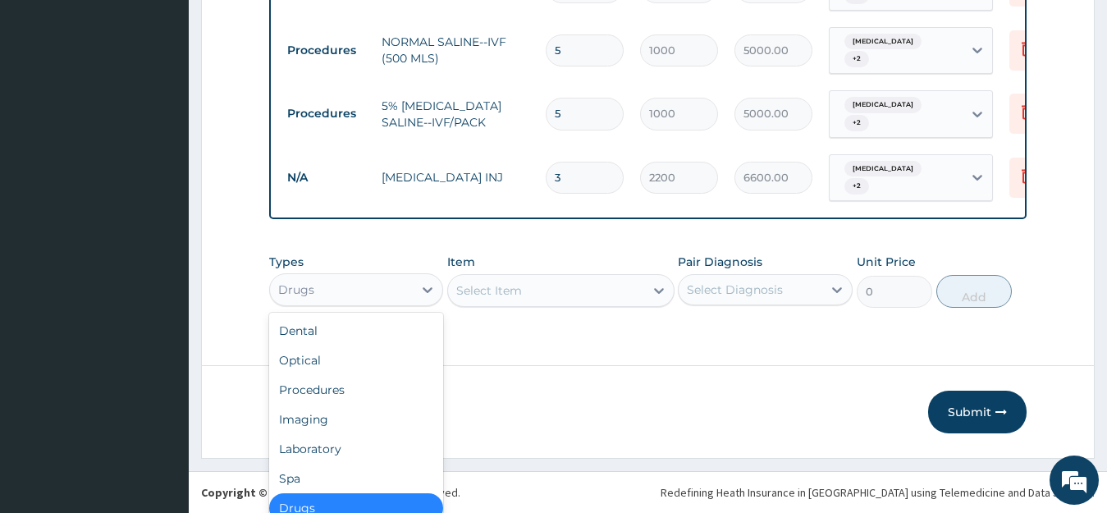
click at [406, 281] on div "Drugs" at bounding box center [342, 290] width 144 height 26
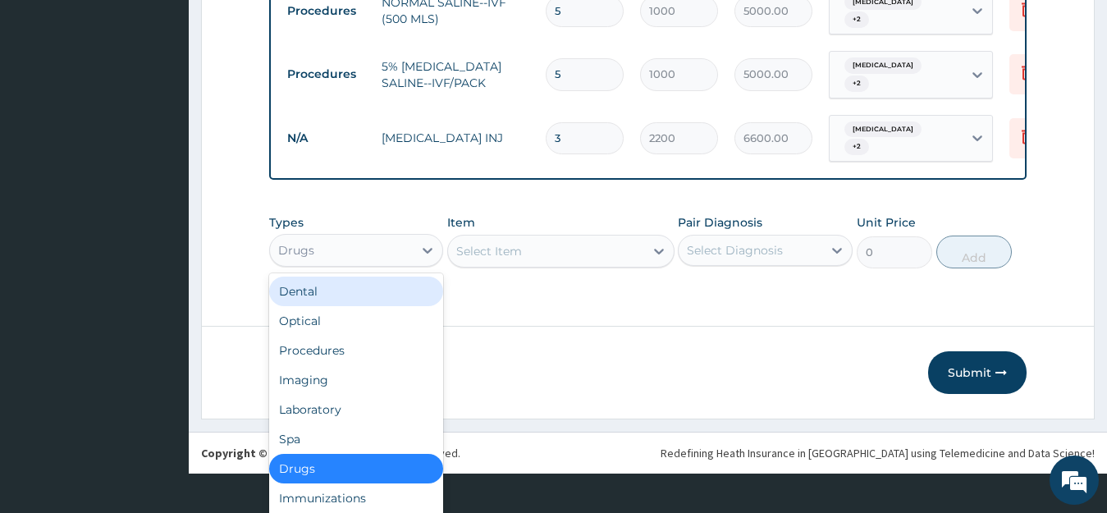
scroll to position [46, 0]
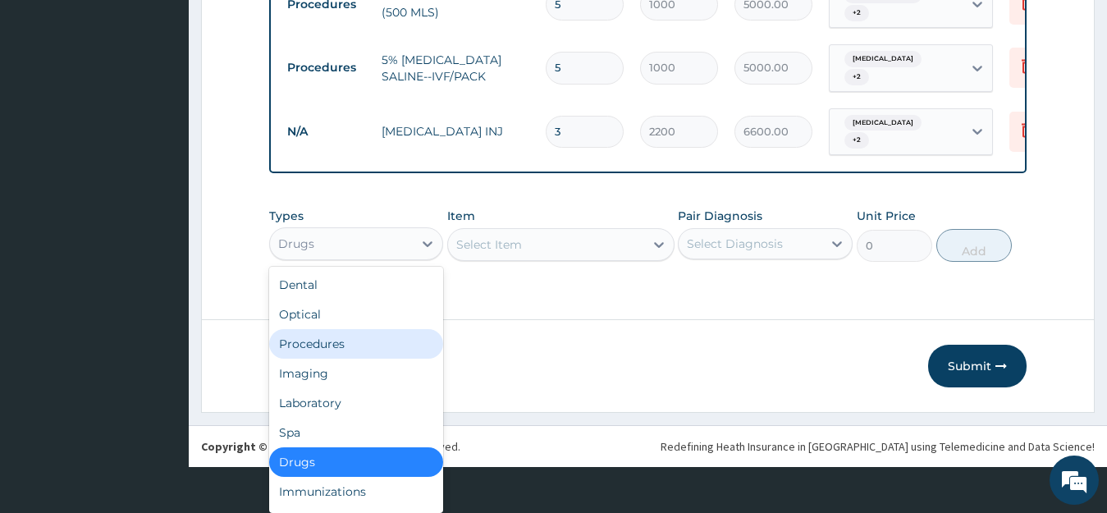
click at [385, 346] on div "Procedures" at bounding box center [356, 344] width 175 height 30
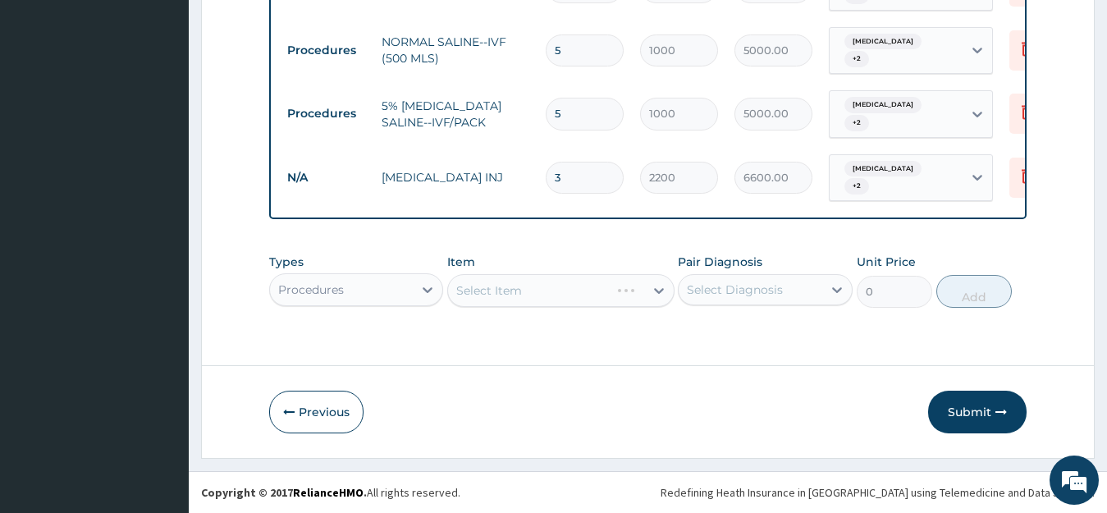
scroll to position [0, 0]
click at [498, 298] on div "Item Select Item" at bounding box center [560, 281] width 227 height 54
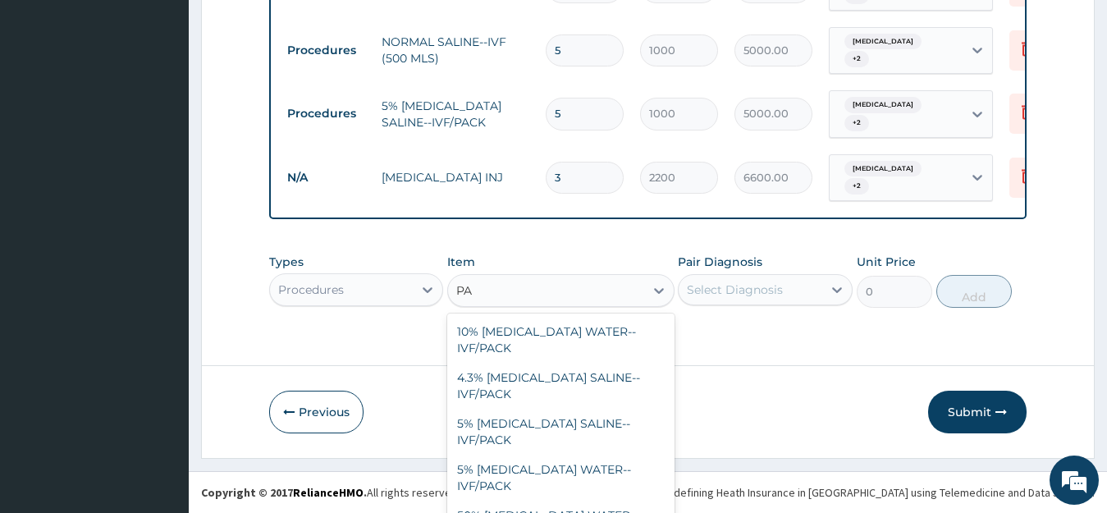
type input "PAR"
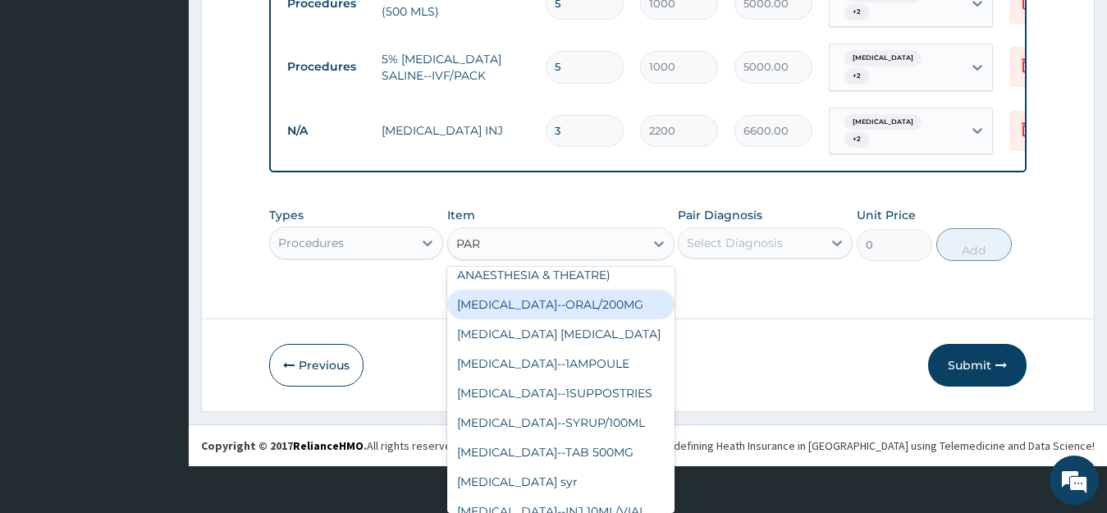
scroll to position [197, 0]
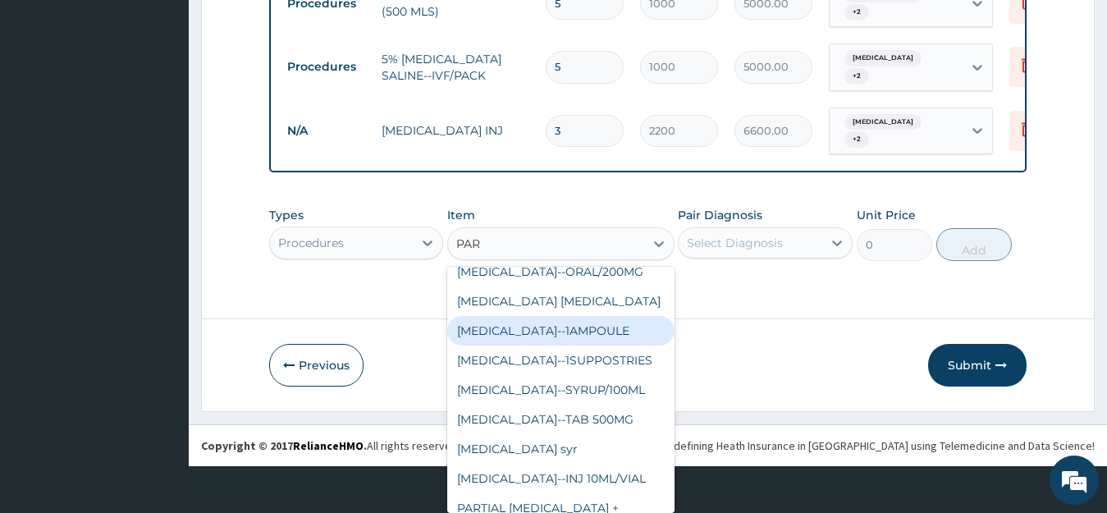
click at [612, 346] on div "[MEDICAL_DATA]--1AMPOULE" at bounding box center [560, 331] width 227 height 30
type input "300"
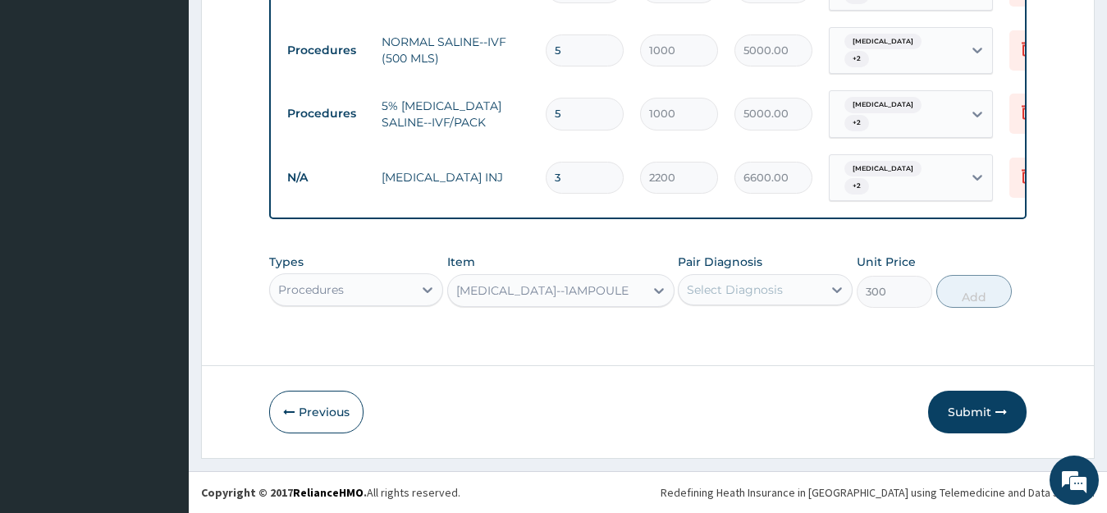
scroll to position [0, 0]
click at [838, 288] on icon at bounding box center [837, 290] width 16 height 16
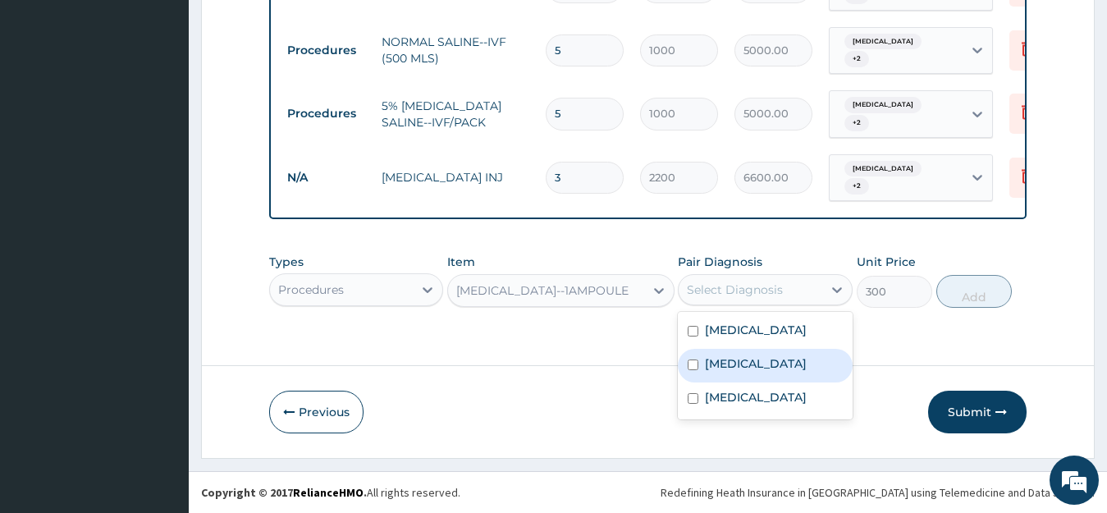
drag, startPoint x: 697, startPoint y: 334, endPoint x: 694, endPoint y: 373, distance: 38.7
click at [694, 373] on div "Malaria Upper respiratory infection Sepsis" at bounding box center [765, 366] width 175 height 108
click at [694, 370] on input "checkbox" at bounding box center [693, 365] width 11 height 11
checkbox input "true"
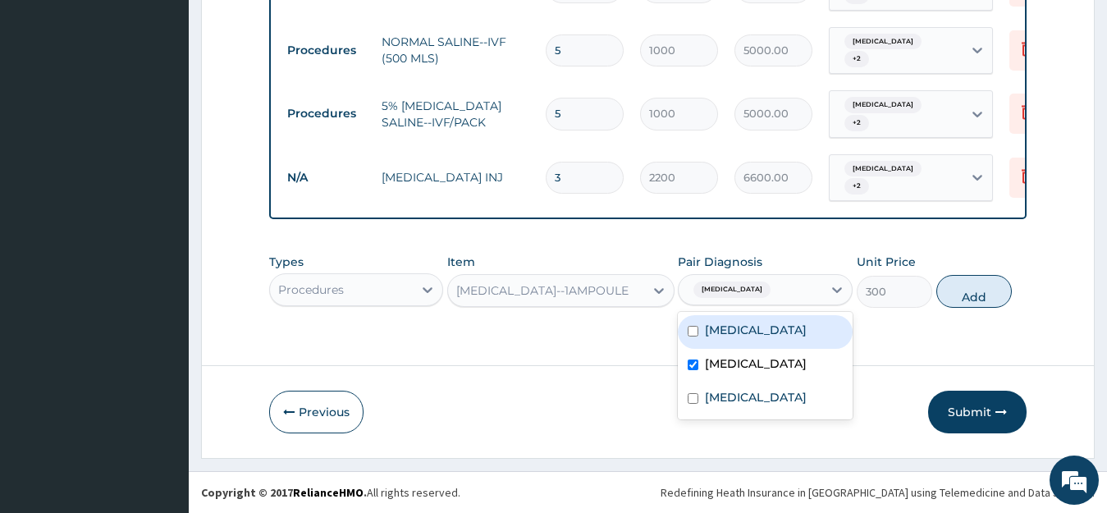
click at [702, 333] on div "[MEDICAL_DATA]" at bounding box center [765, 332] width 175 height 34
checkbox input "true"
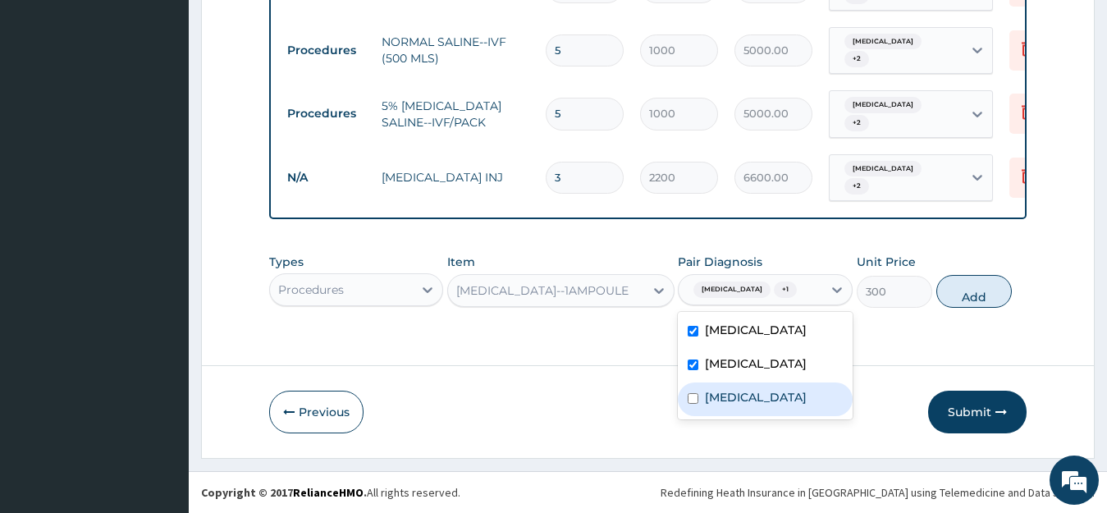
click at [689, 404] on input "checkbox" at bounding box center [693, 398] width 11 height 11
checkbox input "true"
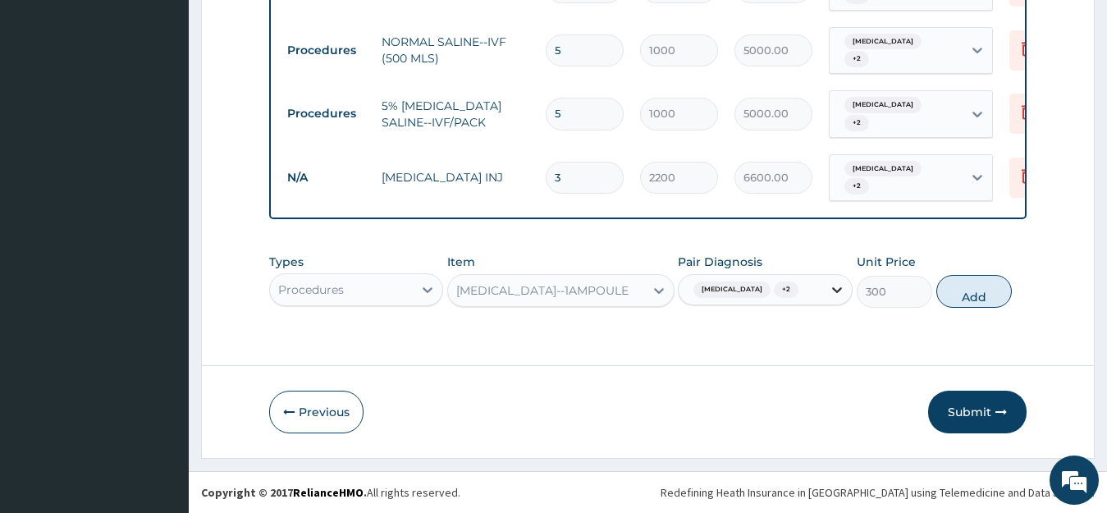
click at [823, 305] on div at bounding box center [838, 290] width 30 height 30
click at [972, 308] on button "Add" at bounding box center [975, 291] width 76 height 33
type input "0"
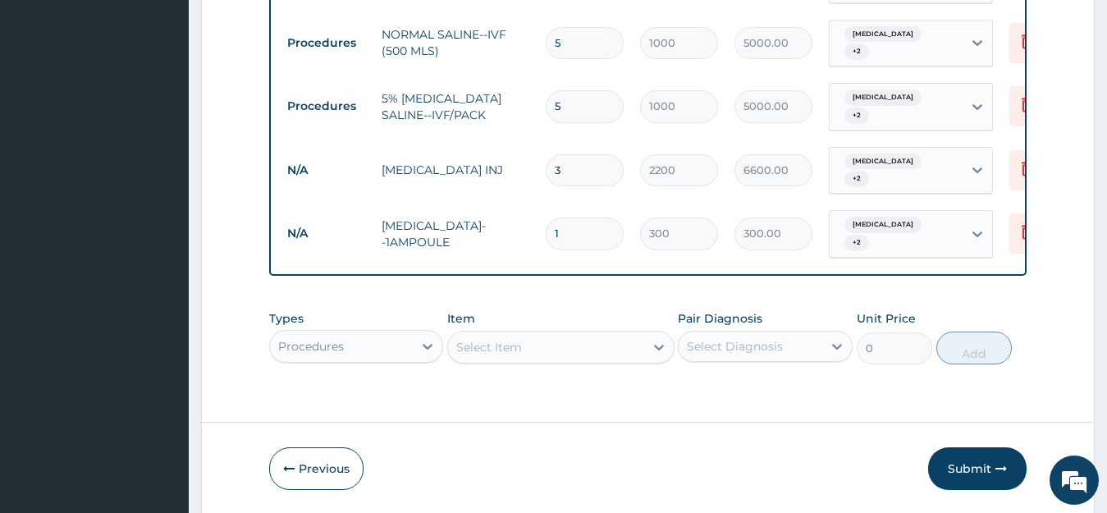
type input "0.00"
type input "4"
type input "1200.00"
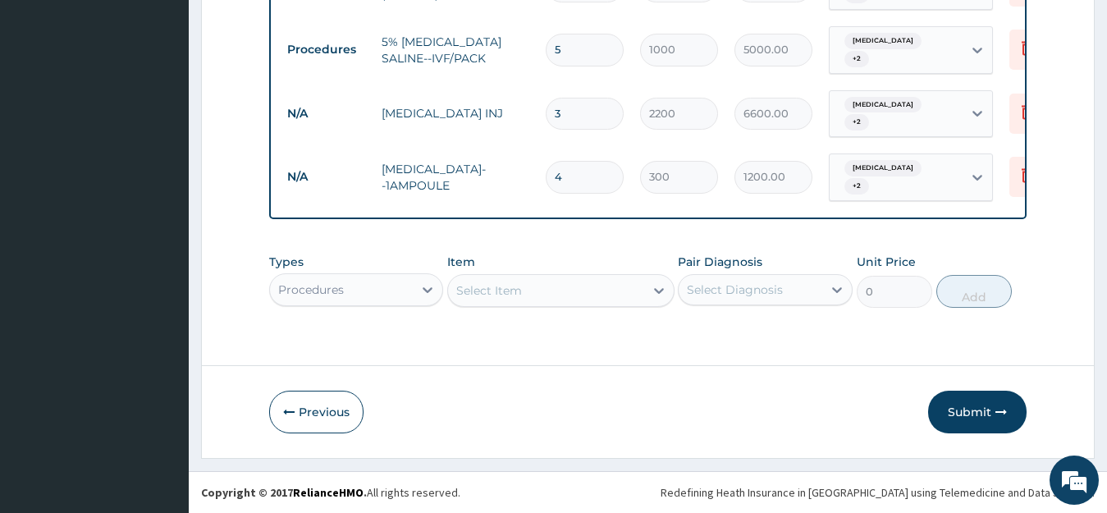
scroll to position [961, 0]
type input "4"
click at [605, 287] on div "Select Item" at bounding box center [546, 290] width 196 height 26
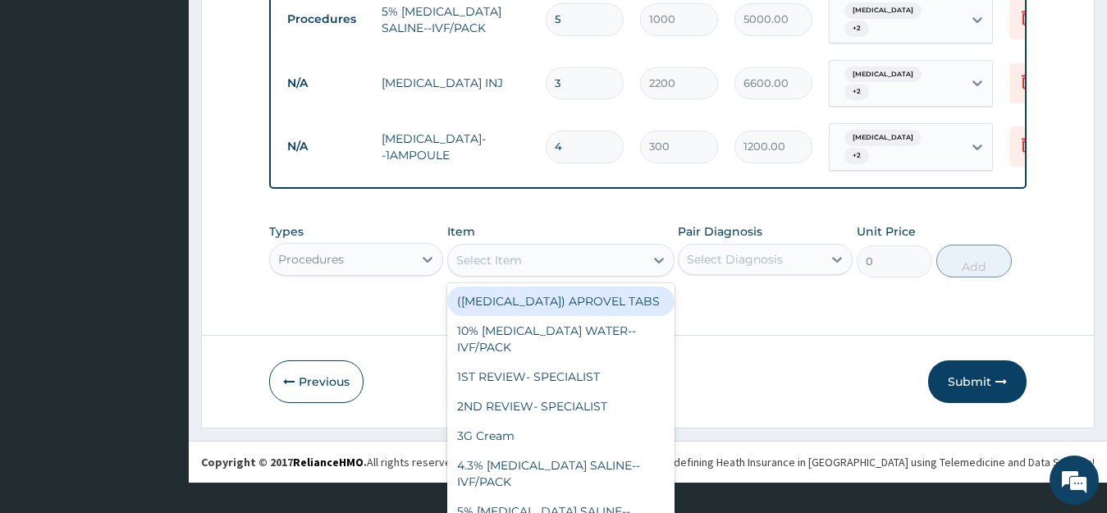
scroll to position [47, 0]
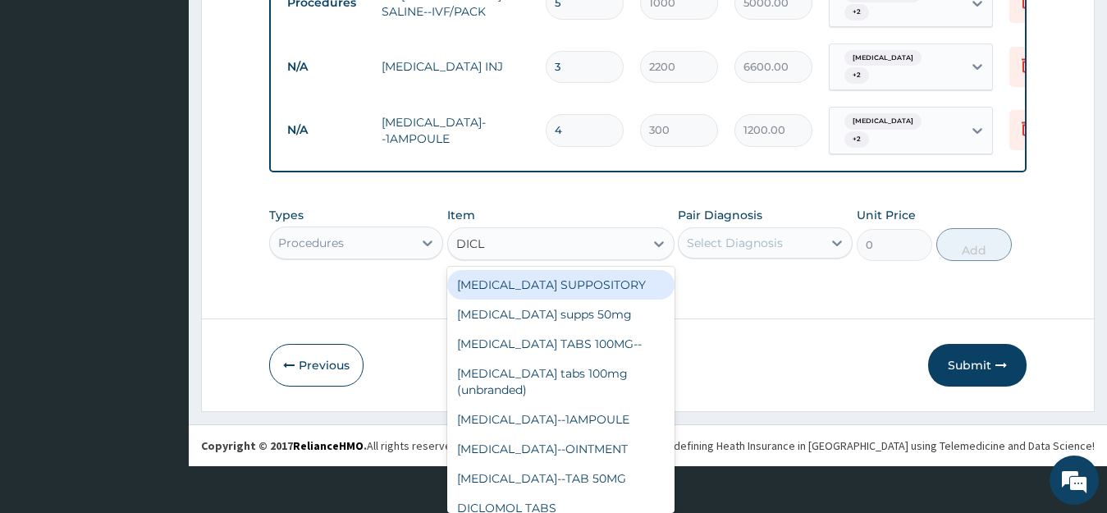
type input "DICLO"
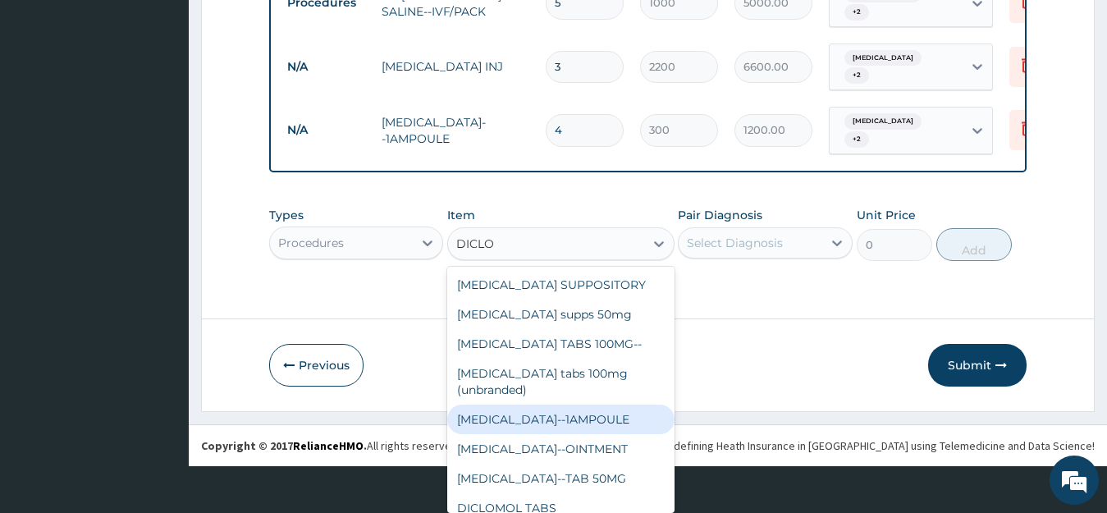
click at [626, 422] on div "DICLOFENAC--1AMPOULE" at bounding box center [560, 420] width 227 height 30
type input "150"
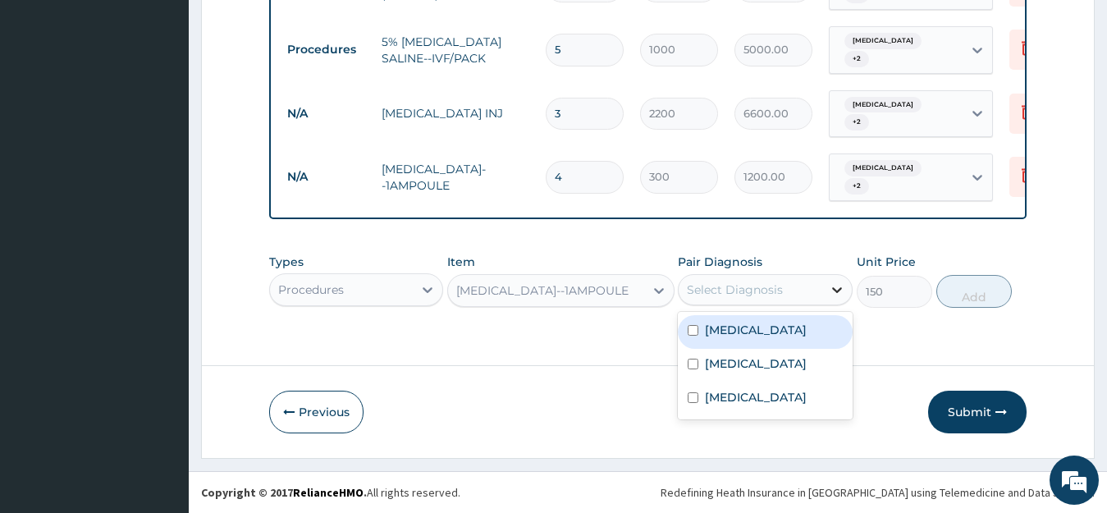
click at [839, 291] on icon at bounding box center [837, 290] width 10 height 6
click at [695, 334] on input "checkbox" at bounding box center [693, 330] width 11 height 11
checkbox input "true"
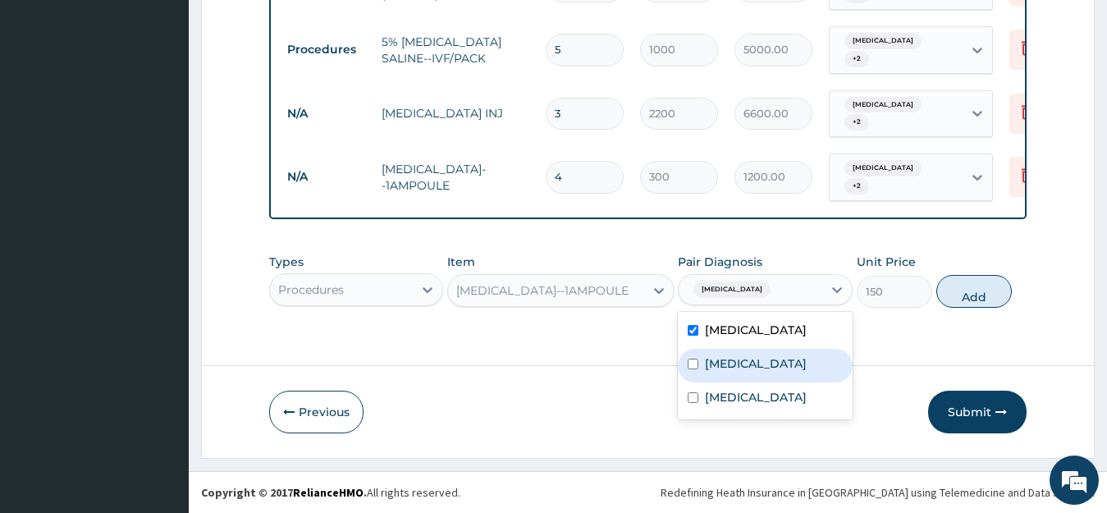
click at [695, 369] on input "checkbox" at bounding box center [693, 364] width 11 height 11
checkbox input "true"
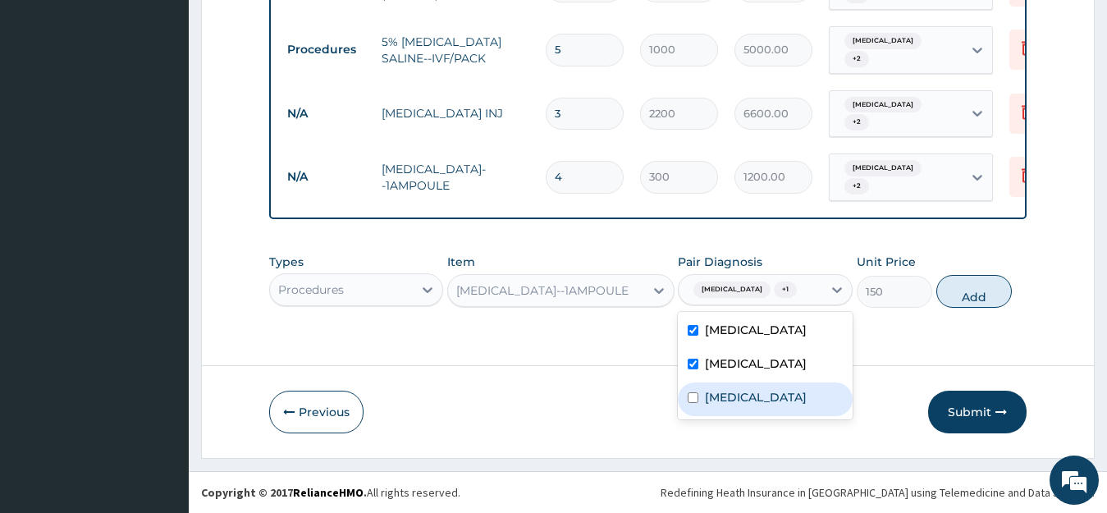
click at [691, 403] on input "checkbox" at bounding box center [693, 397] width 11 height 11
checkbox input "true"
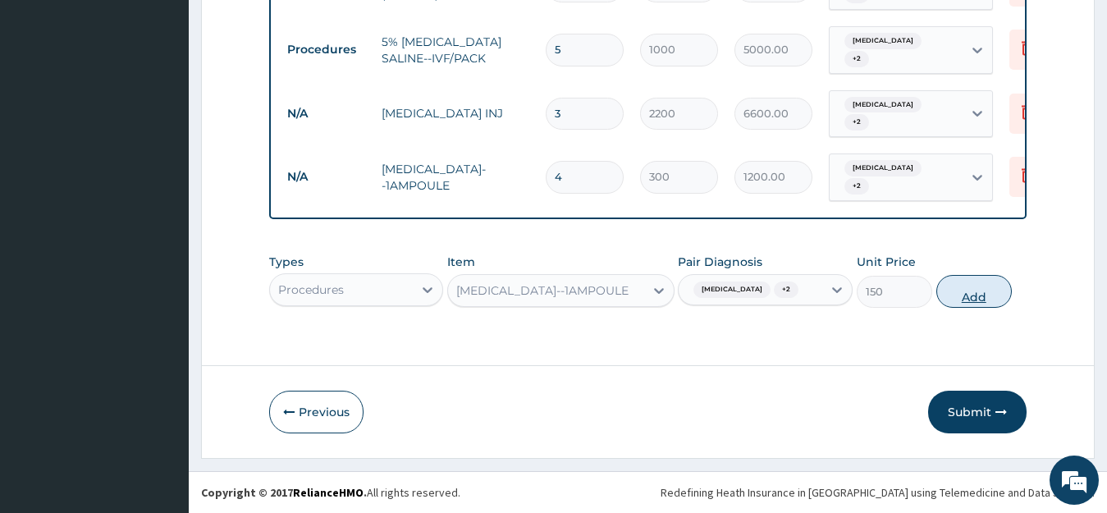
click at [953, 304] on button "Add" at bounding box center [975, 291] width 76 height 33
type input "0"
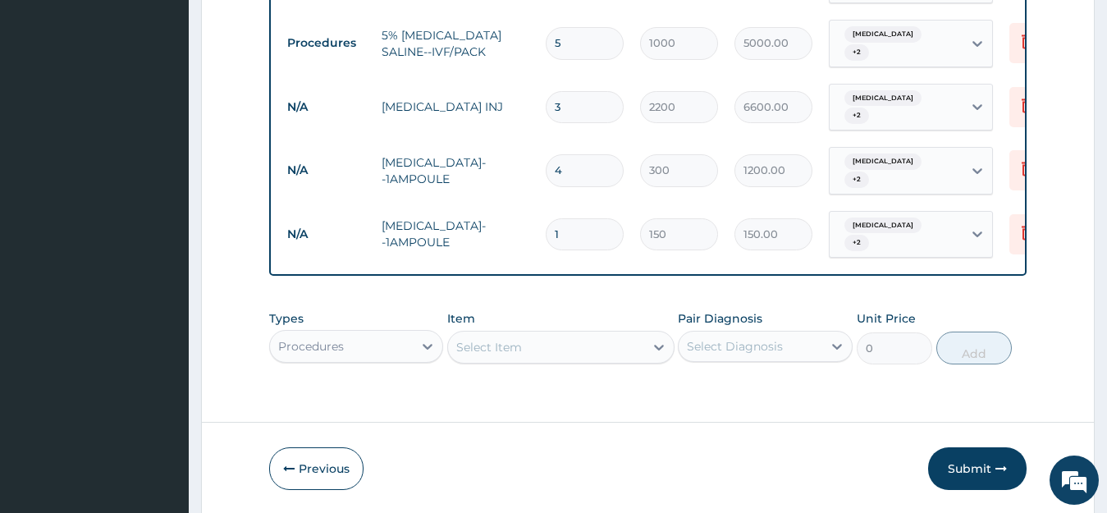
type input "0.00"
type input "4"
type input "600.00"
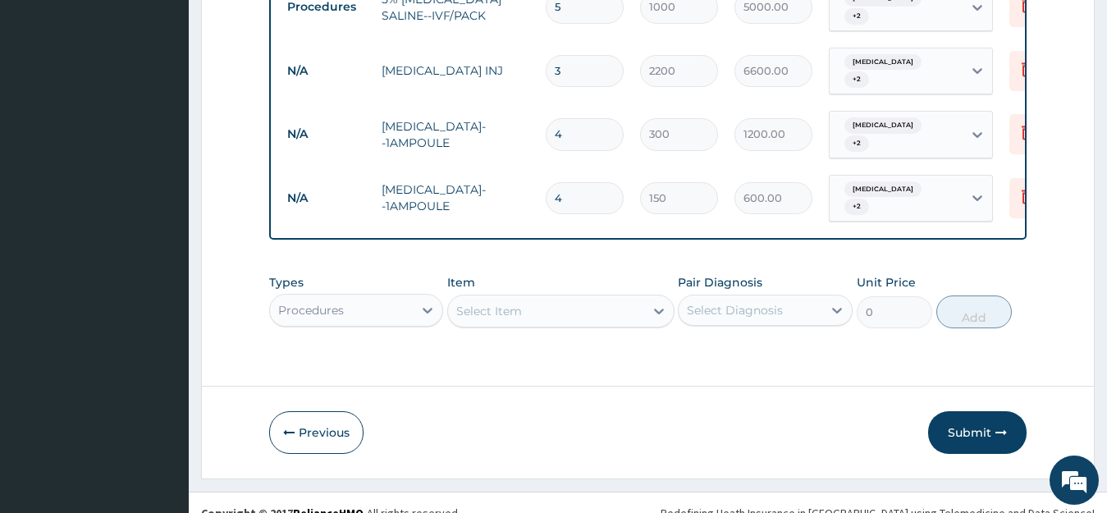
scroll to position [1018, 0]
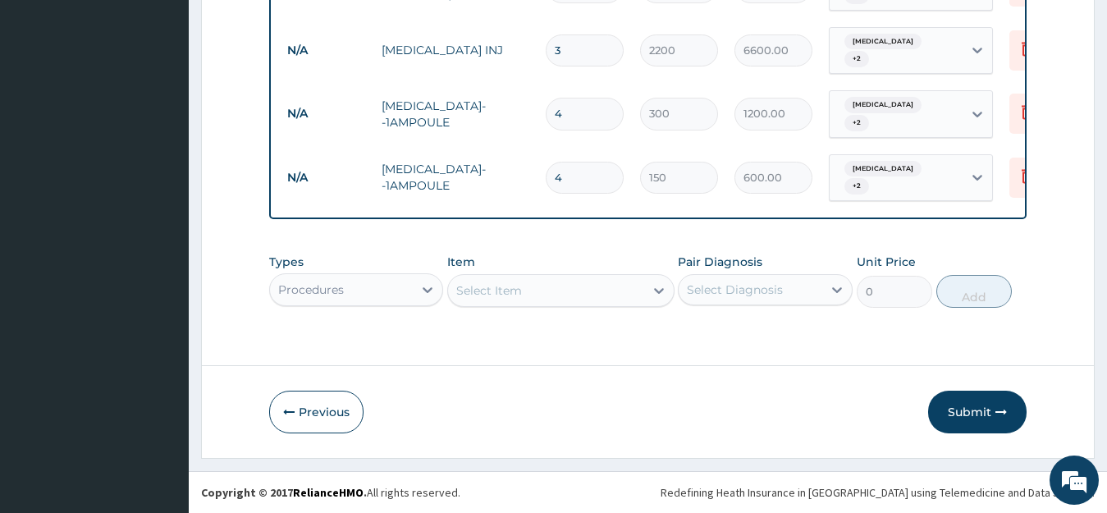
type input "4"
click at [577, 295] on div "Select Item" at bounding box center [546, 290] width 196 height 26
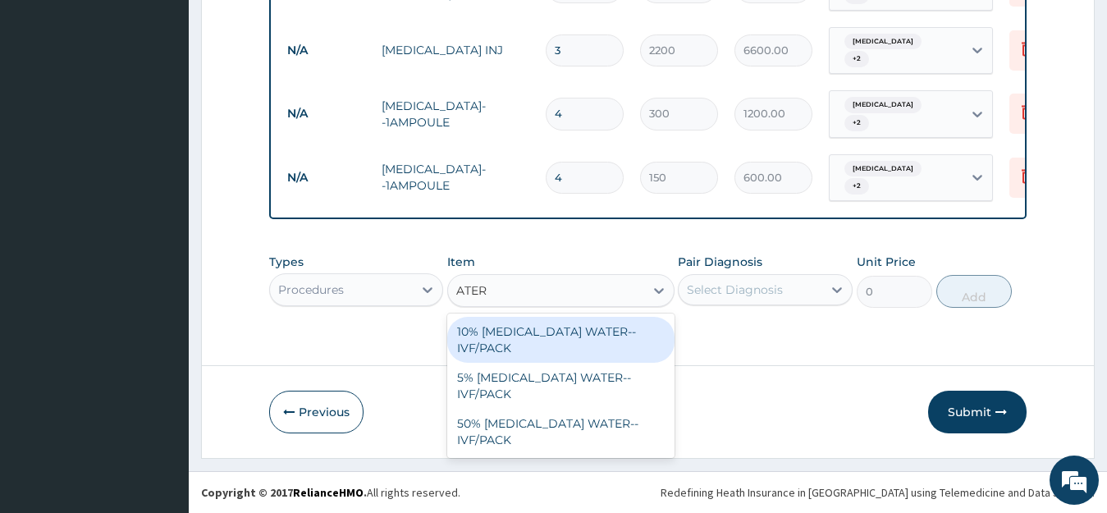
scroll to position [0, 0]
type input "ATER"
click at [424, 290] on div "Procedures" at bounding box center [356, 289] width 175 height 33
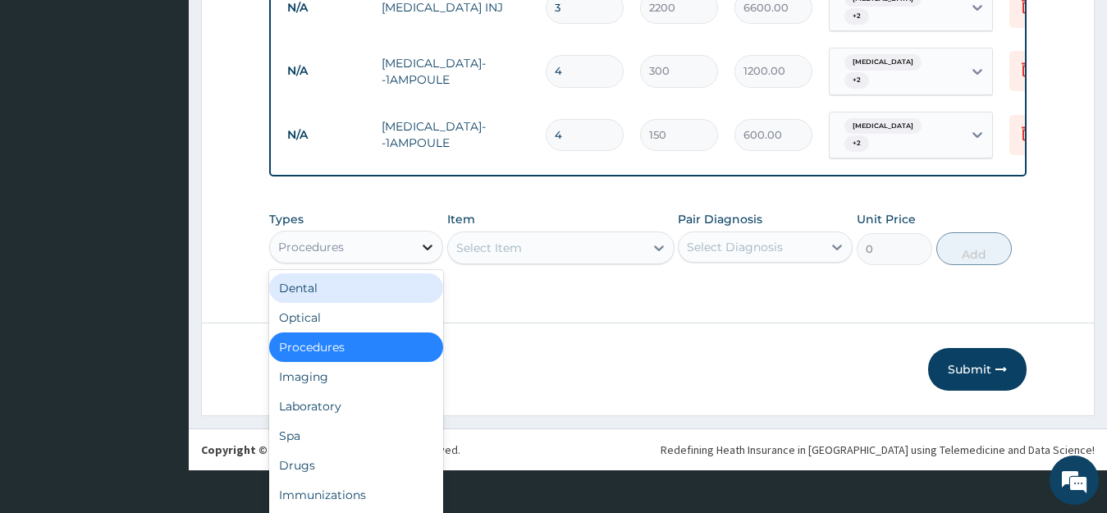
scroll to position [46, 0]
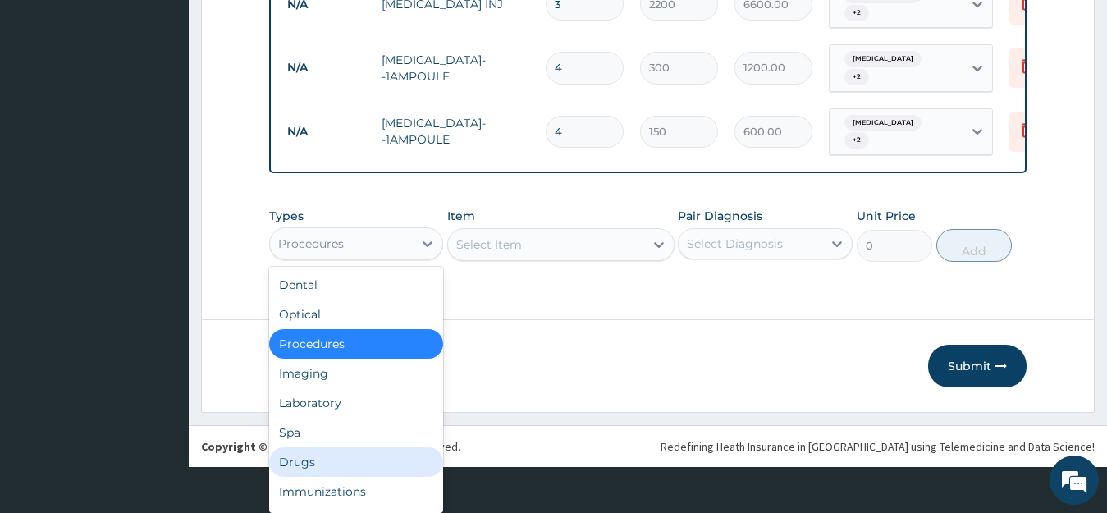
click at [374, 465] on div "Drugs" at bounding box center [356, 462] width 175 height 30
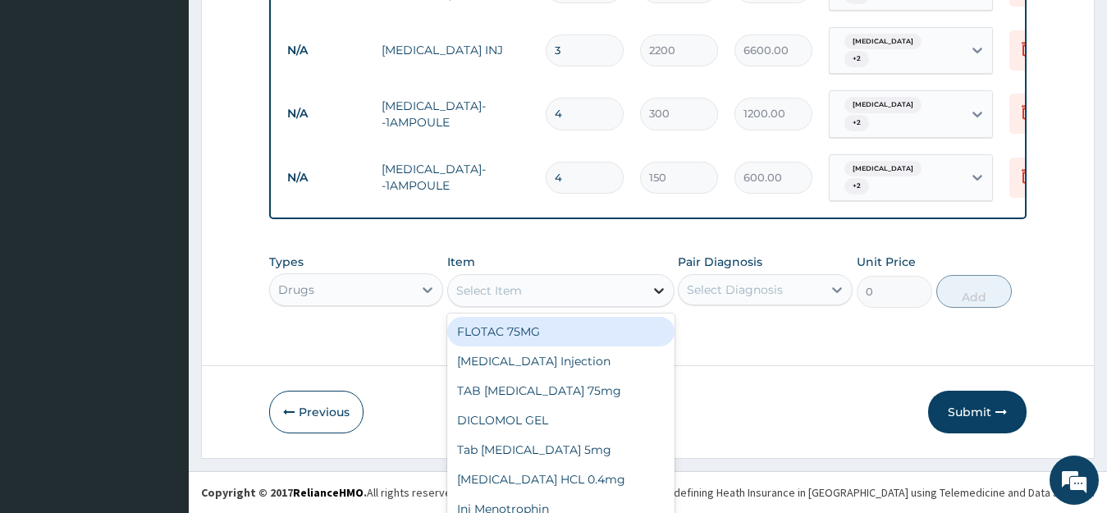
scroll to position [47, 0]
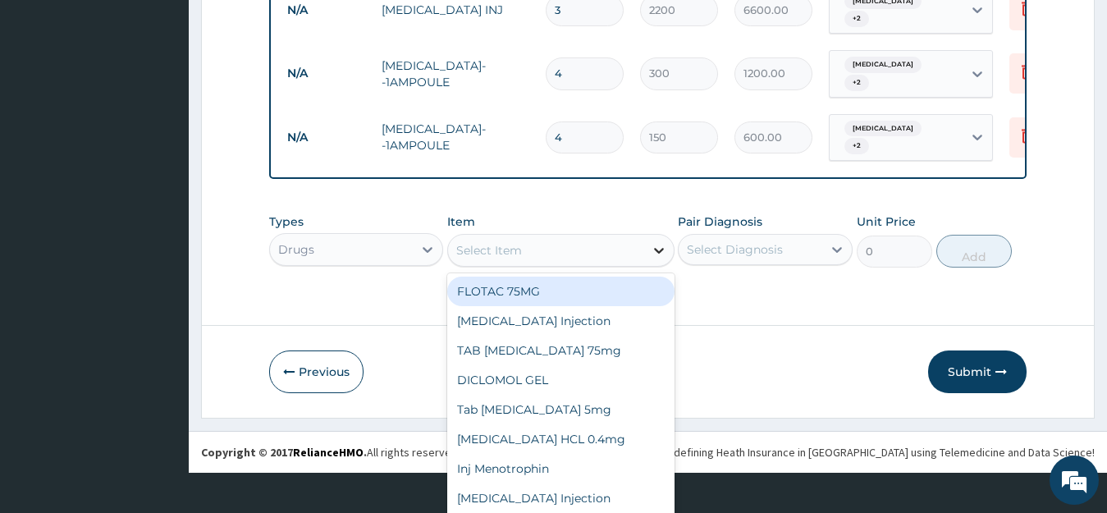
click at [655, 267] on div "option DICLOFENAC--1AMPOULE, selected. option FLOTAC 75MG focused, 1 of 15. 15 …" at bounding box center [560, 250] width 227 height 33
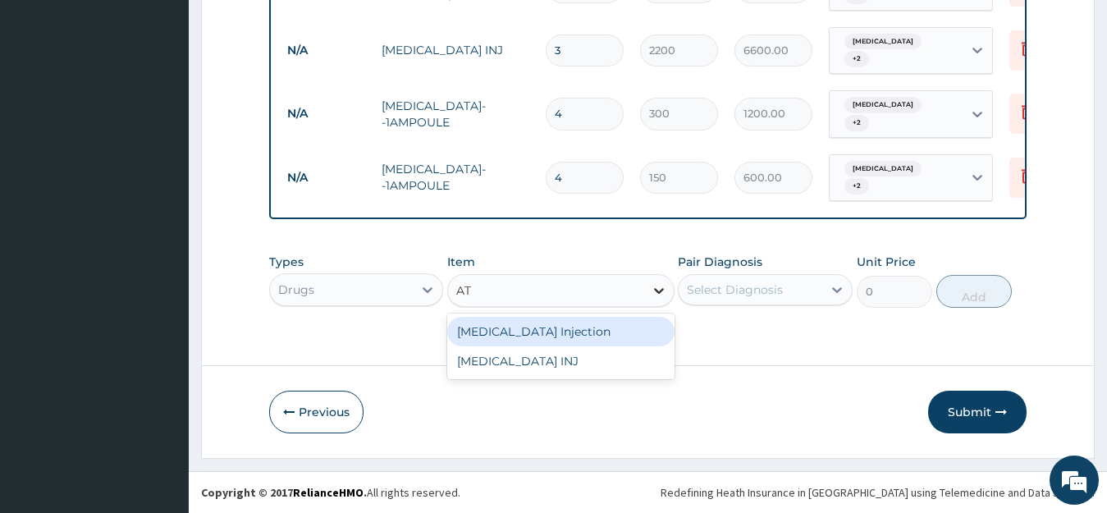
scroll to position [0, 0]
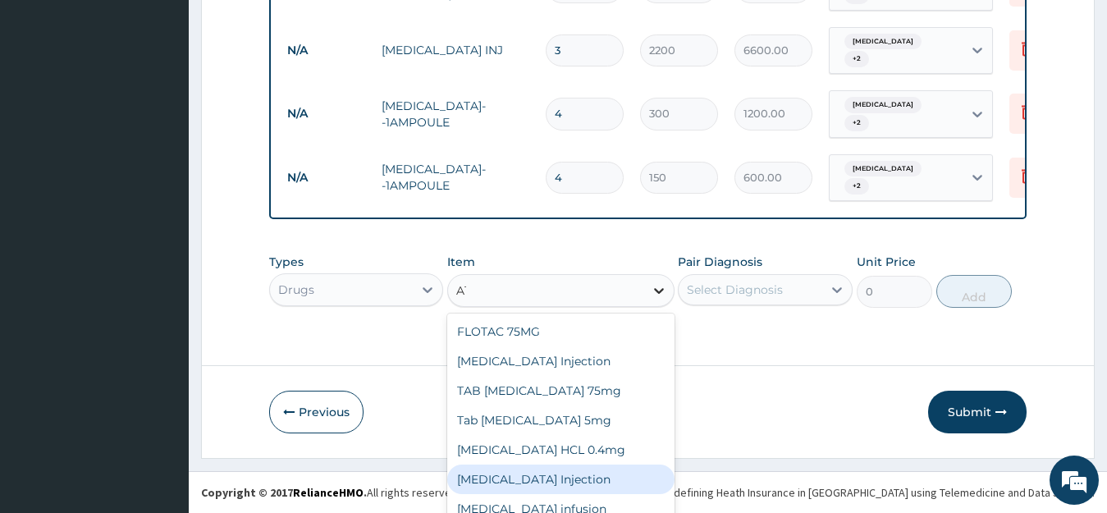
type input "A"
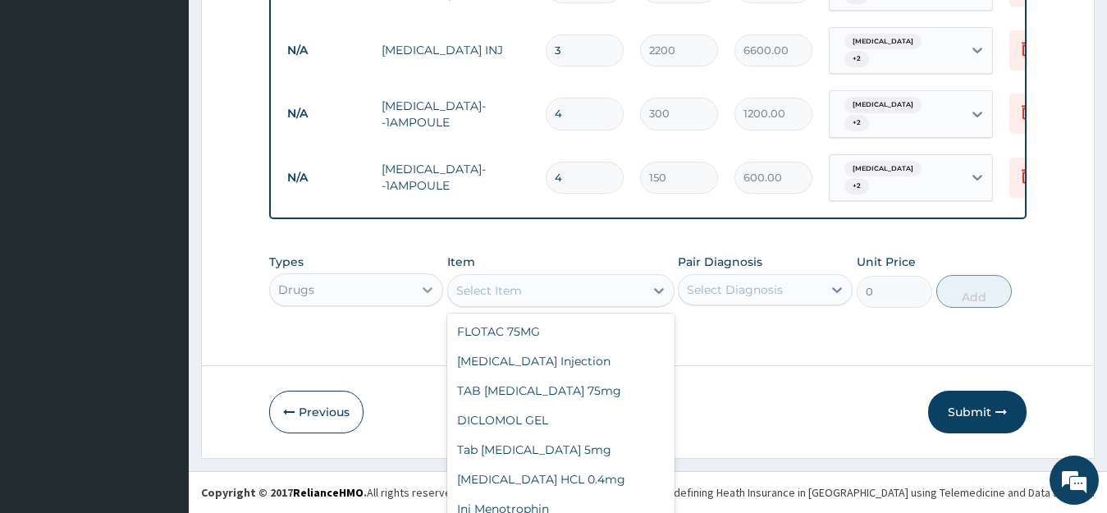
click at [424, 291] on div "Drugs" at bounding box center [356, 289] width 175 height 33
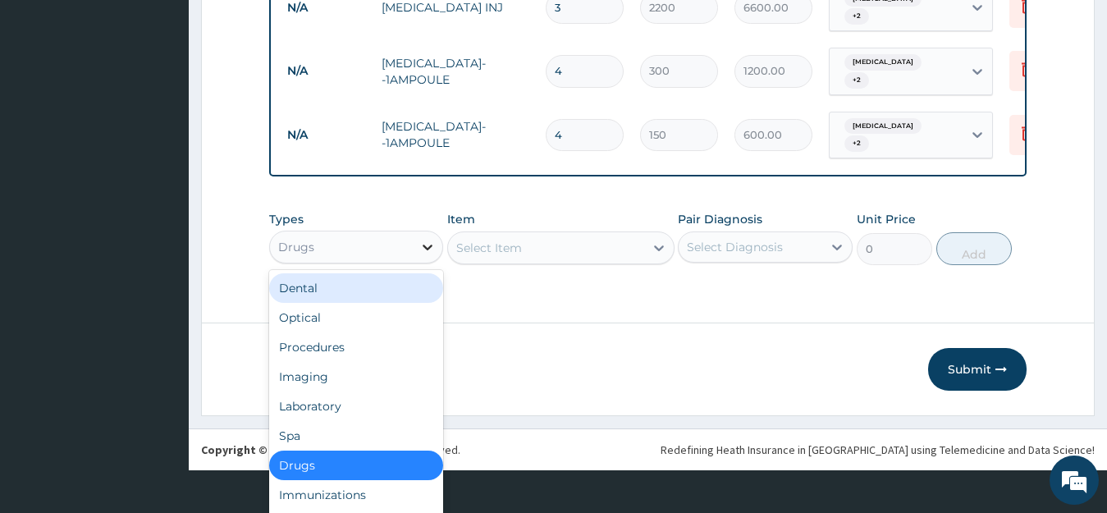
scroll to position [46, 0]
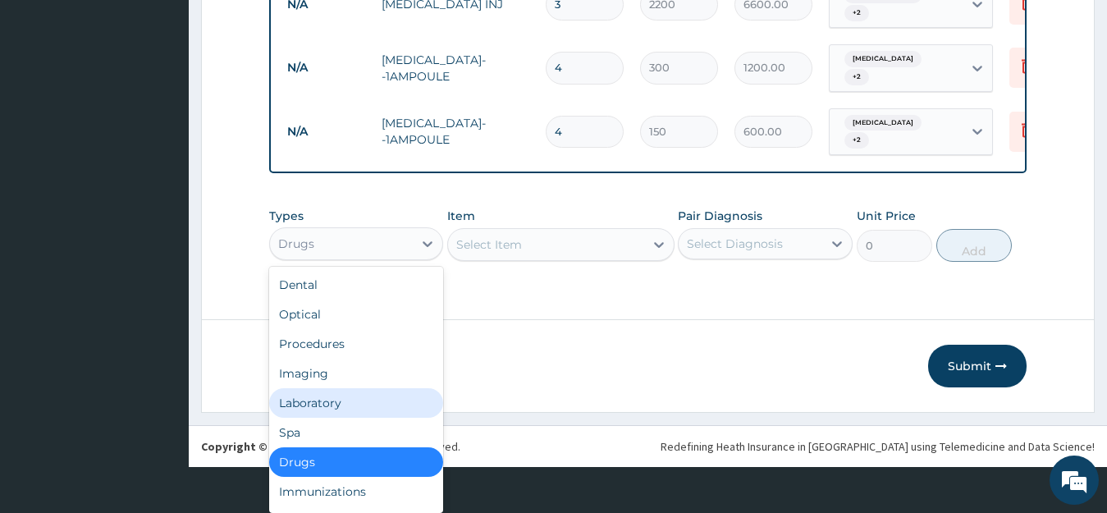
click at [385, 403] on div "Laboratory" at bounding box center [356, 403] width 175 height 30
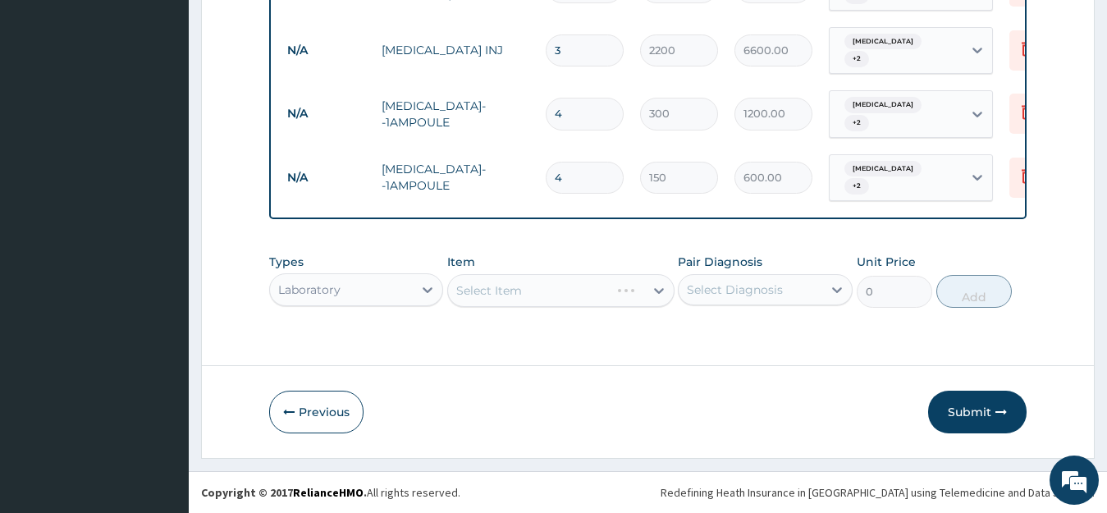
scroll to position [0, 0]
click at [571, 291] on div "Select Item" at bounding box center [560, 290] width 227 height 33
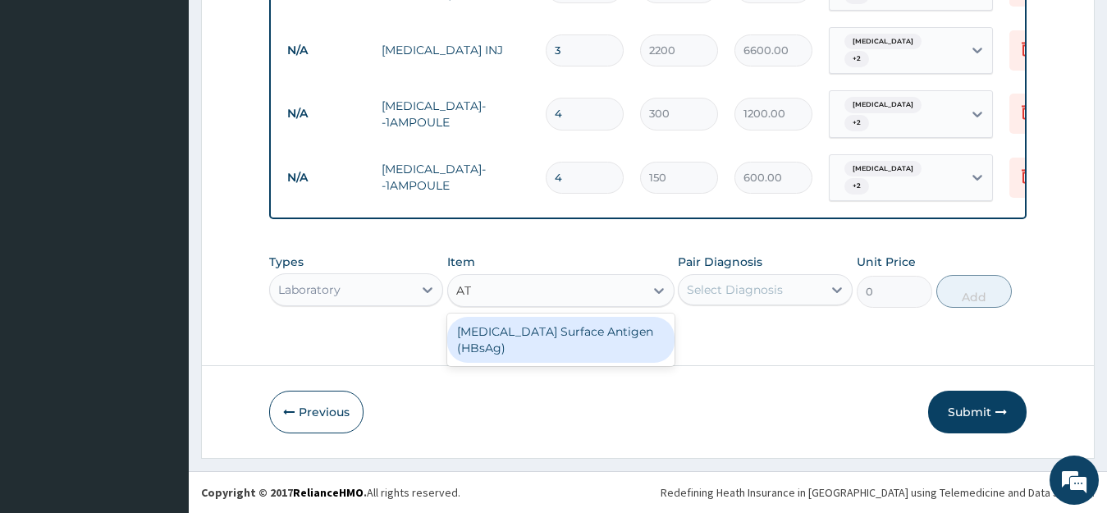
type input "A"
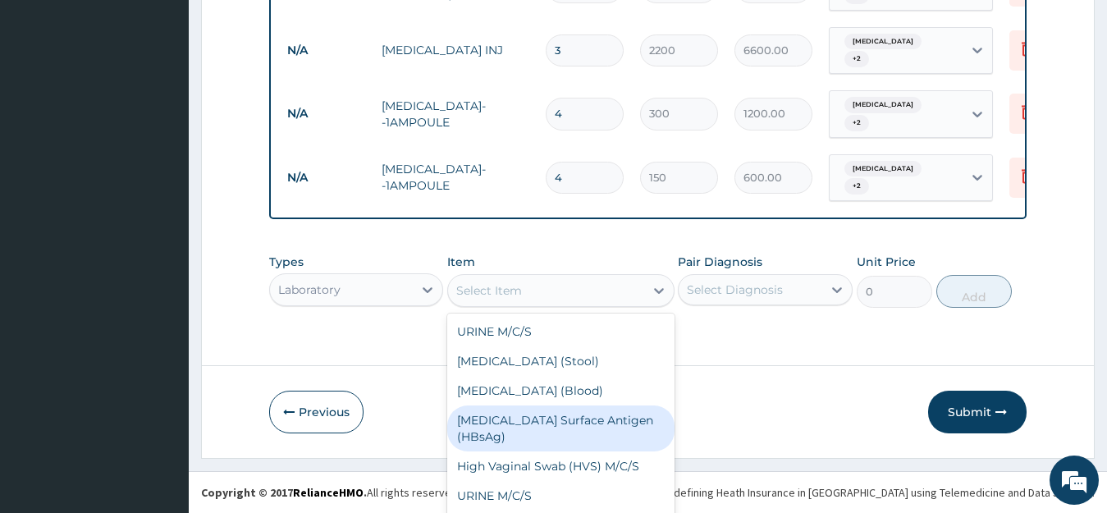
type input "A"
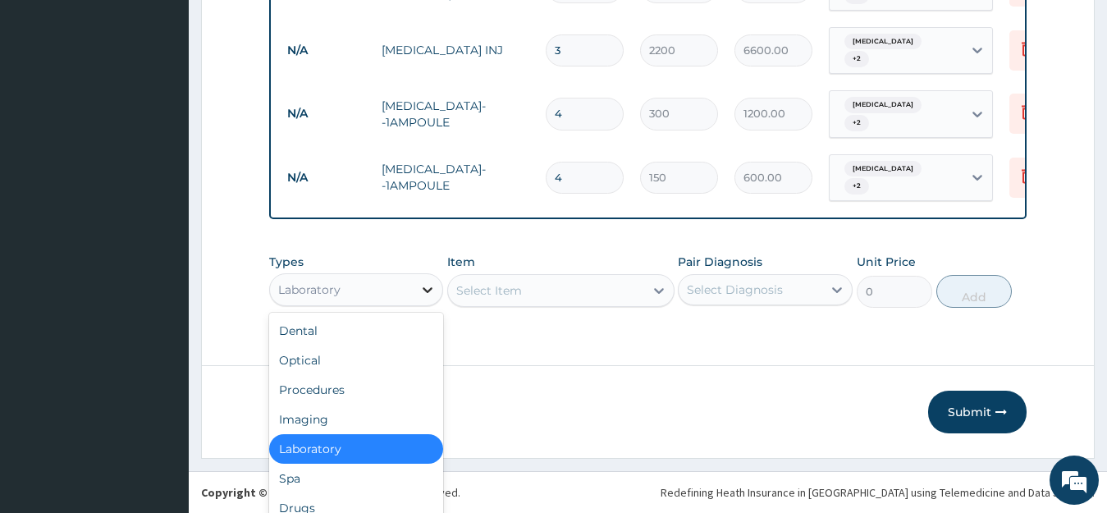
click at [422, 292] on div "option Laboratory, selected. option Laboratory selected, 5 of 10. 10 results av…" at bounding box center [356, 289] width 175 height 33
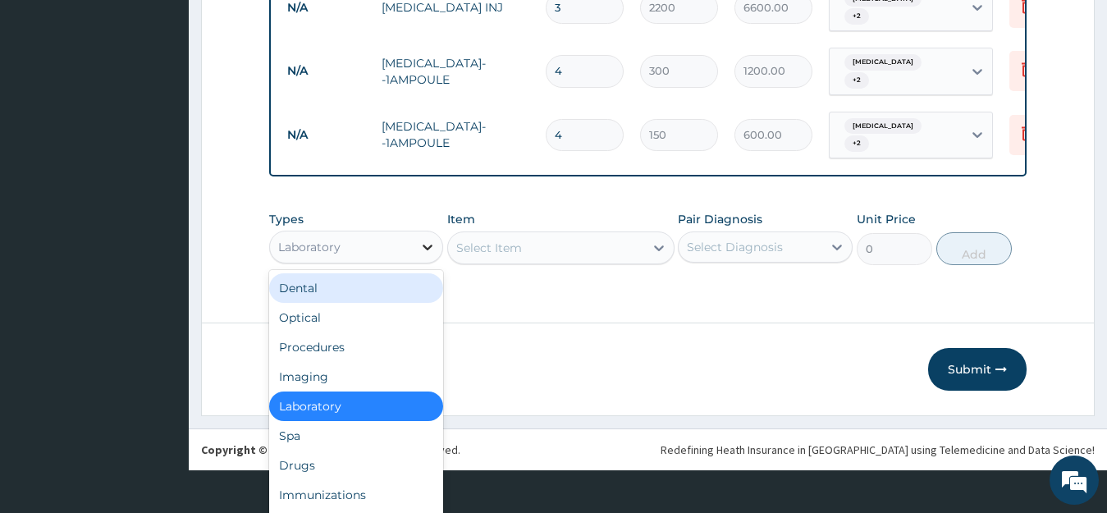
scroll to position [46, 0]
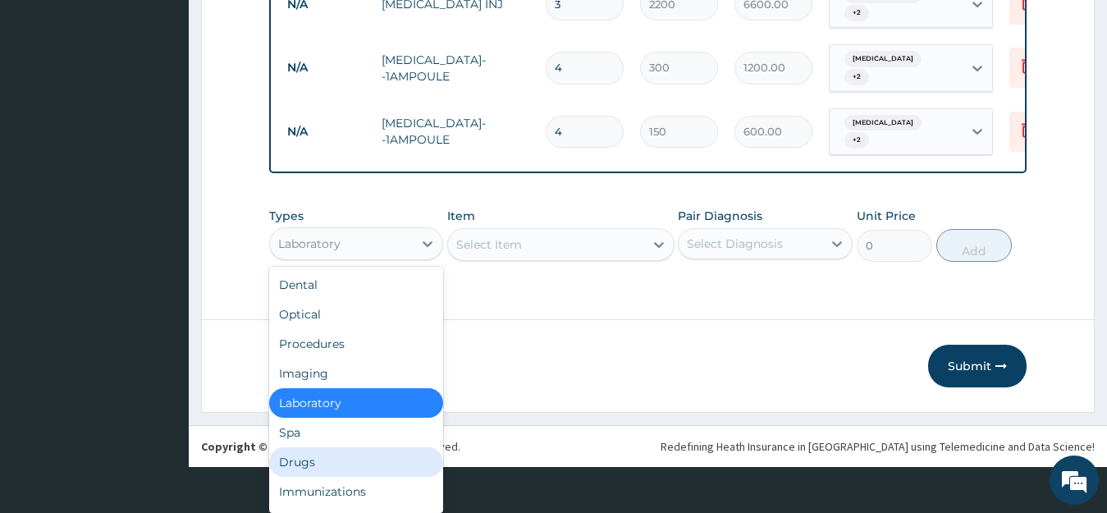
click at [338, 469] on div "Drugs" at bounding box center [356, 462] width 175 height 30
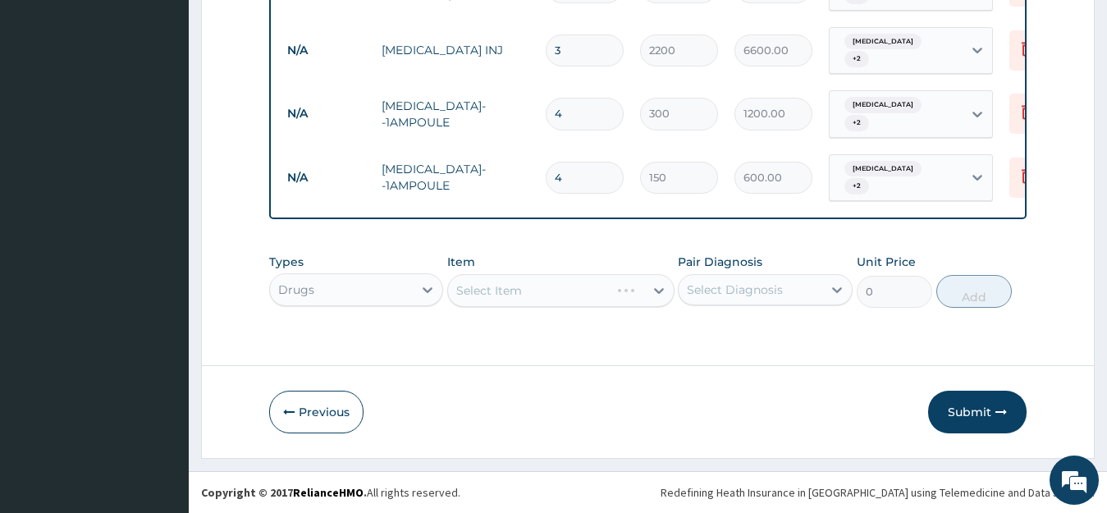
scroll to position [0, 0]
click at [499, 293] on div "Select Item" at bounding box center [560, 290] width 227 height 33
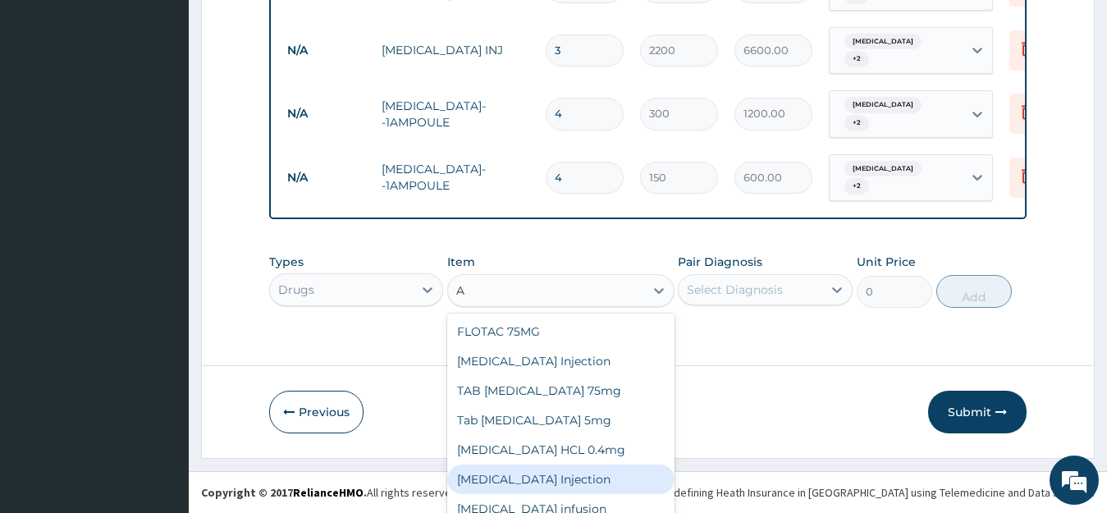
type input "AR"
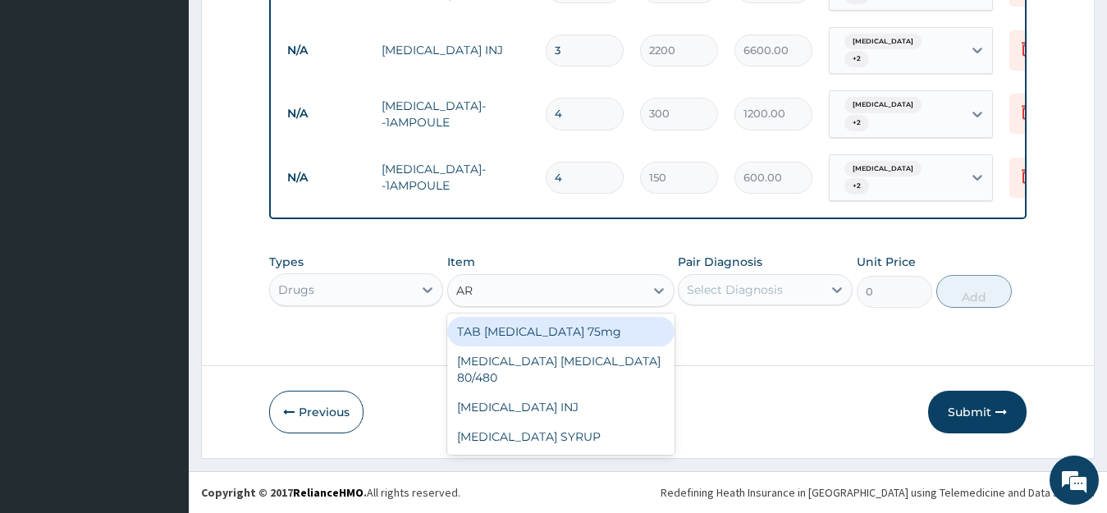
click at [542, 337] on div "TAB ARTHROTEC 75mg" at bounding box center [560, 332] width 227 height 30
type input "250"
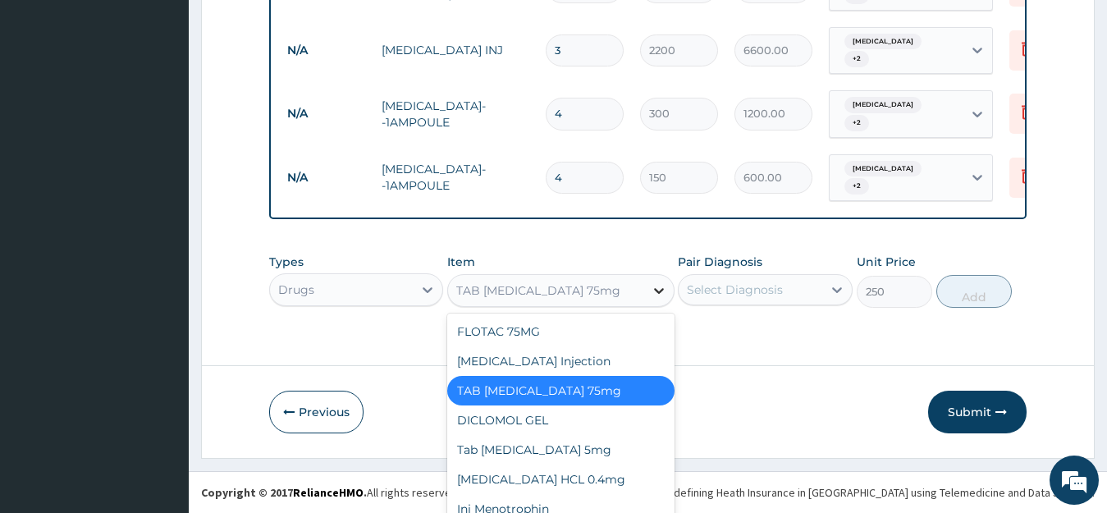
scroll to position [47, 0]
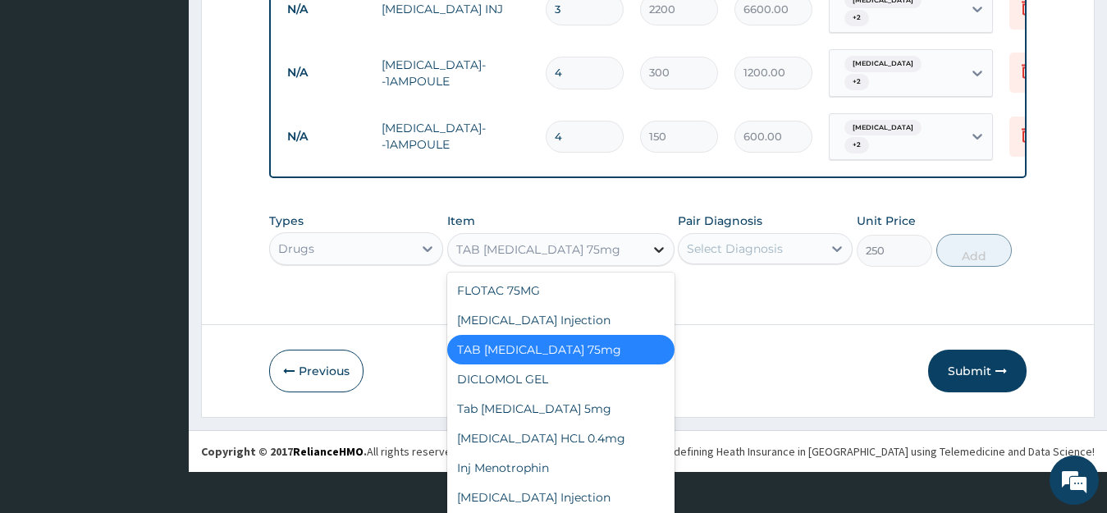
click at [661, 266] on div "option TAB ARTHROTEC 75mg, selected. option TAB ARTHROTEC 75mg selected, 3 of 1…" at bounding box center [560, 249] width 227 height 33
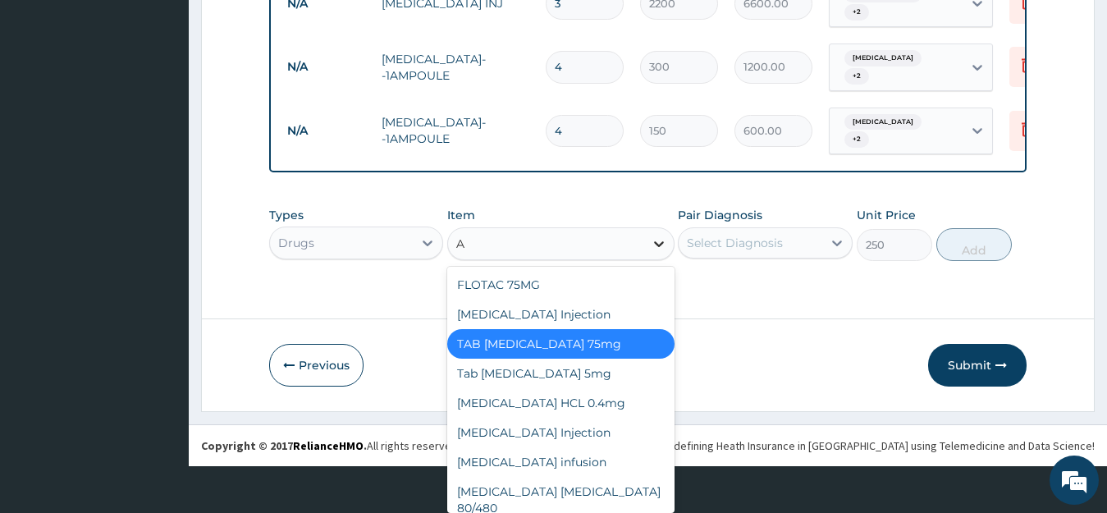
type input "AR"
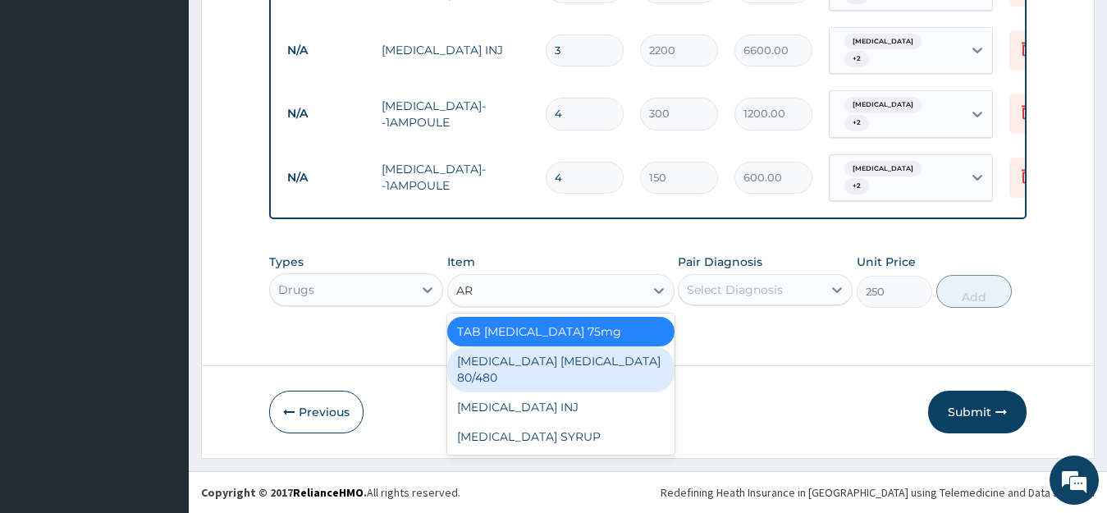
click at [628, 361] on div "Artemether lumefantrine 80/480" at bounding box center [560, 369] width 227 height 46
type input "1500"
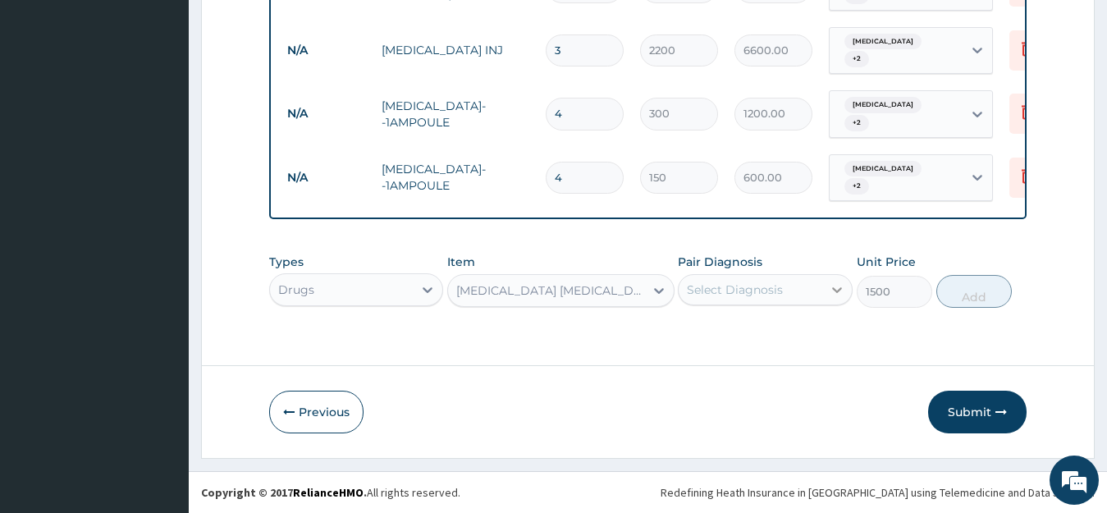
click at [835, 291] on icon at bounding box center [837, 290] width 16 height 16
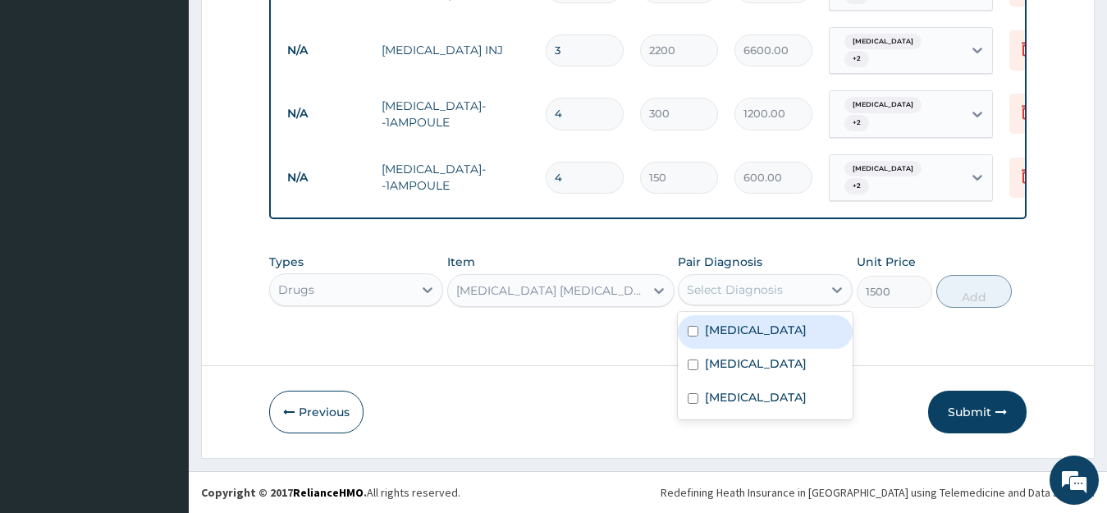
click at [699, 328] on input "checkbox" at bounding box center [693, 331] width 11 height 11
checkbox input "true"
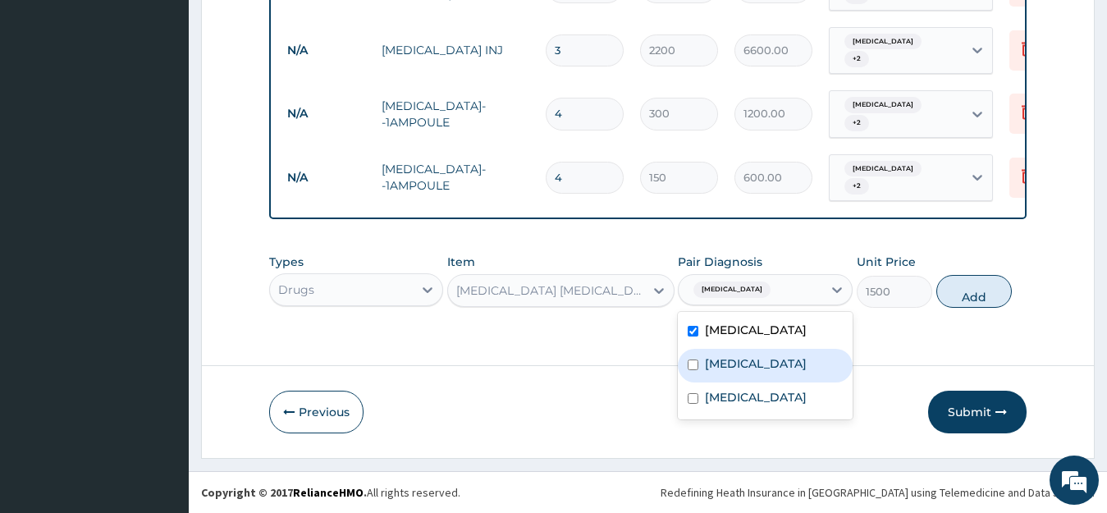
click at [692, 370] on input "checkbox" at bounding box center [693, 365] width 11 height 11
checkbox input "true"
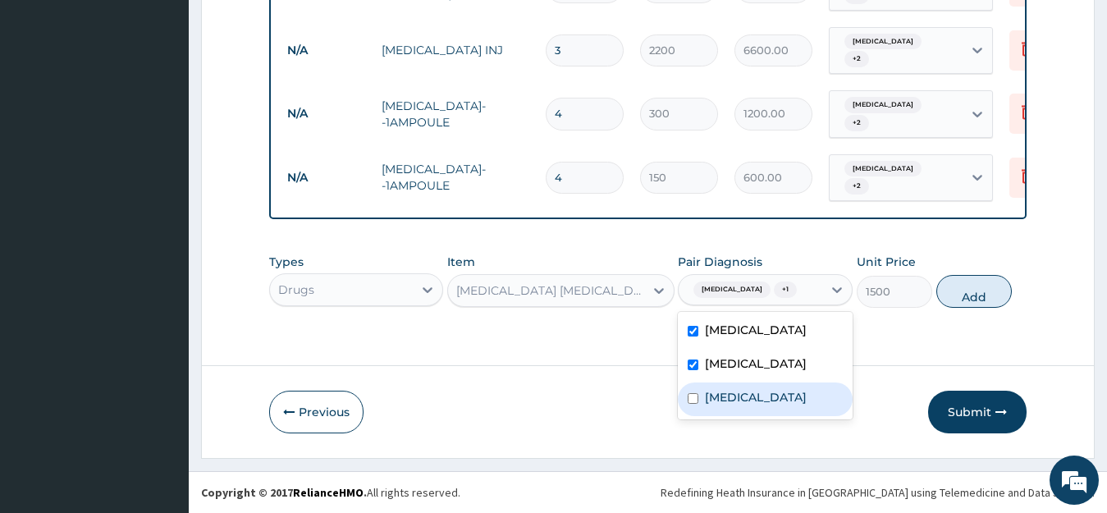
click at [693, 404] on input "checkbox" at bounding box center [693, 398] width 11 height 11
checkbox input "true"
click at [956, 279] on button "Add" at bounding box center [975, 291] width 76 height 33
type input "0"
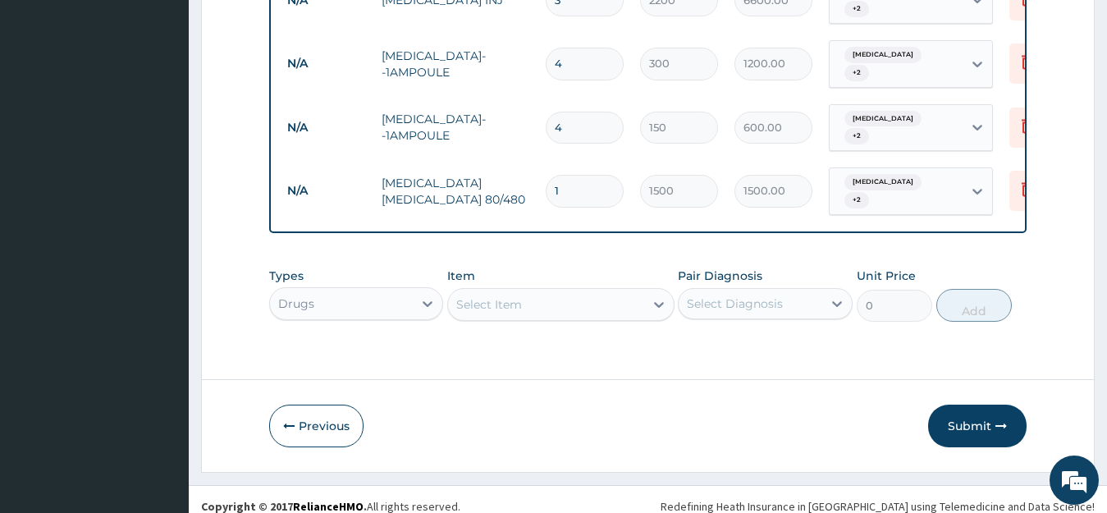
scroll to position [1075, 0]
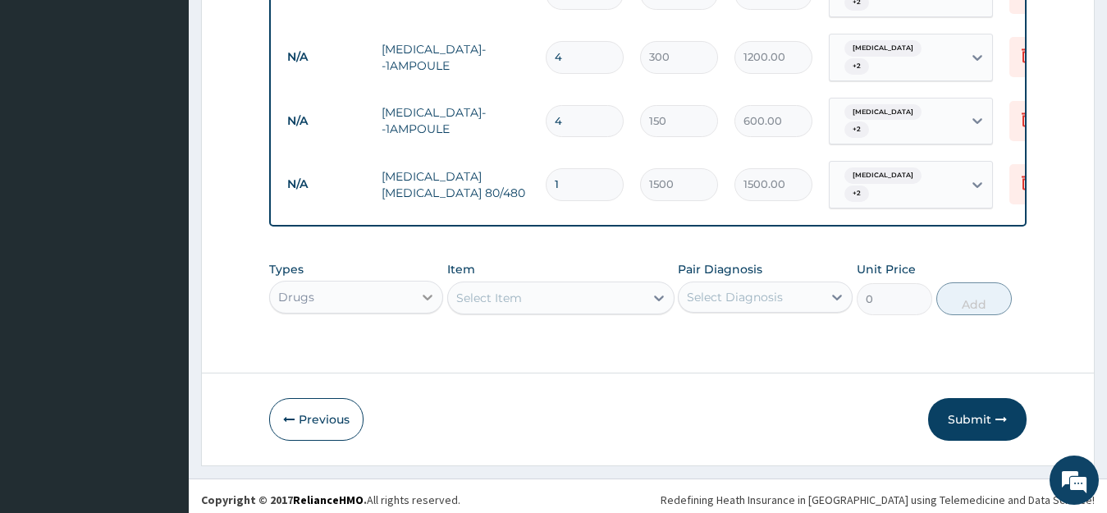
click at [429, 288] on div "Drugs" at bounding box center [356, 297] width 175 height 33
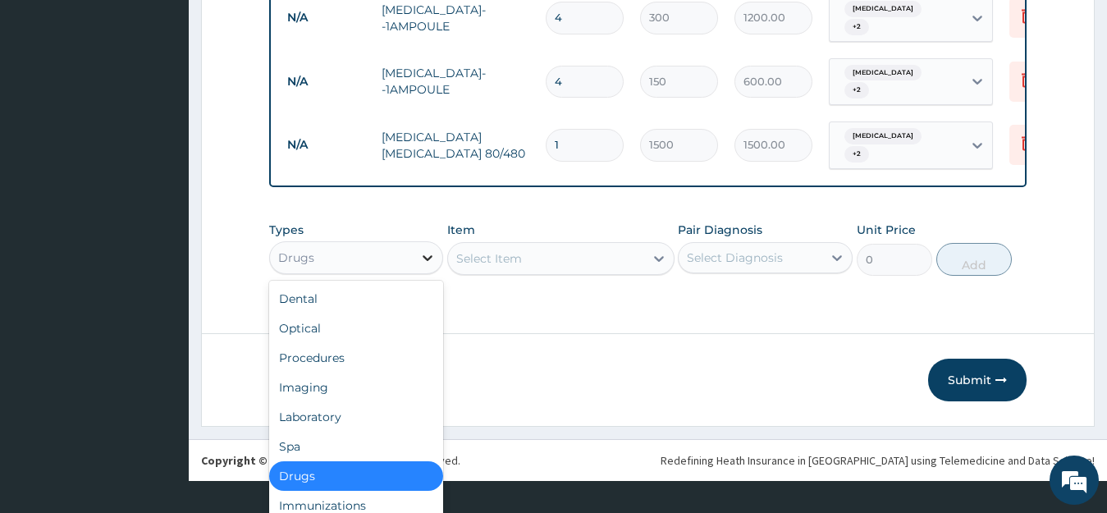
scroll to position [46, 0]
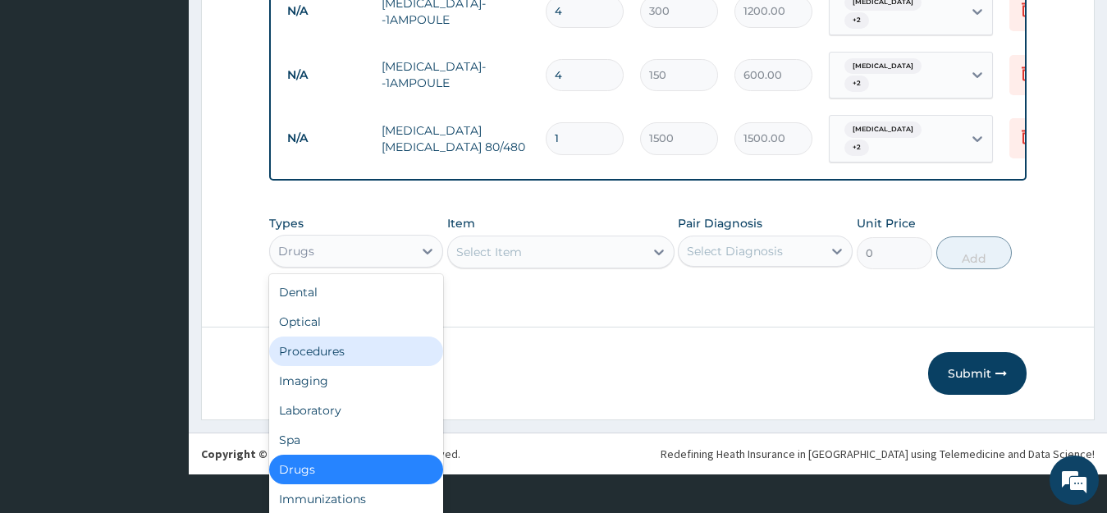
click at [371, 338] on div "Procedures" at bounding box center [356, 352] width 175 height 30
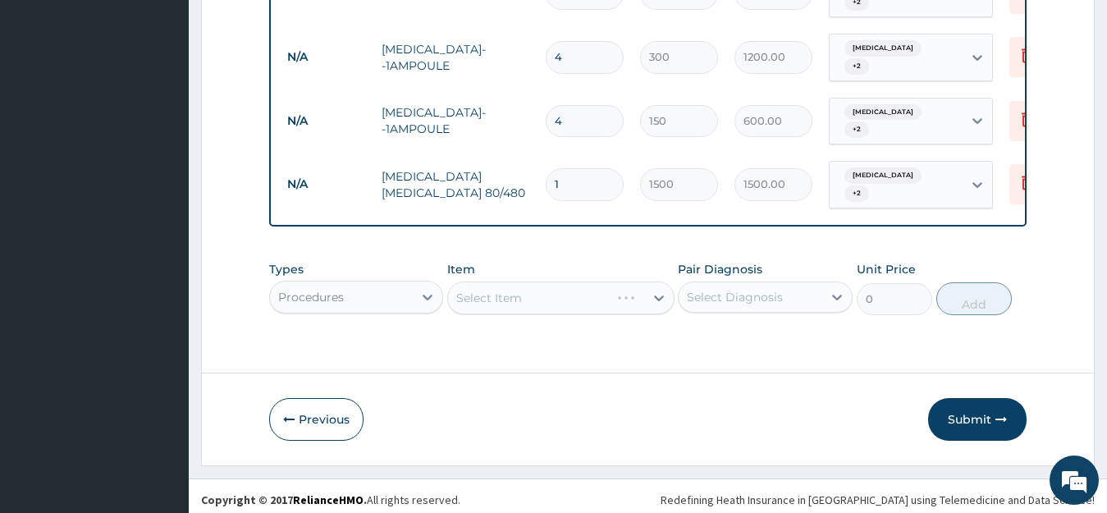
click at [371, 339] on div "Types option Procedures, selected. Select is focused ,type to refine list, pres…" at bounding box center [648, 300] width 759 height 95
click at [524, 285] on div "Select Item" at bounding box center [546, 298] width 196 height 26
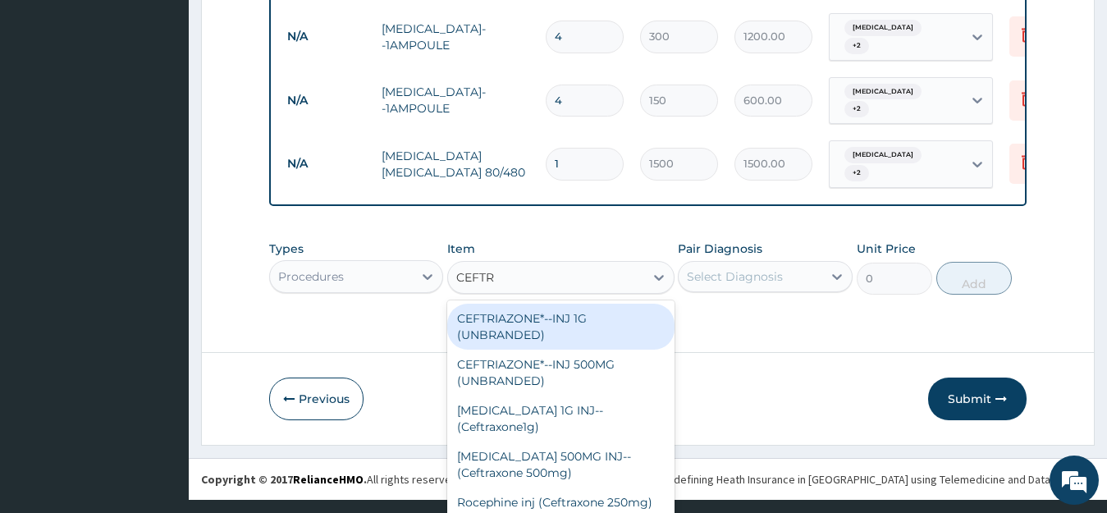
scroll to position [4, 0]
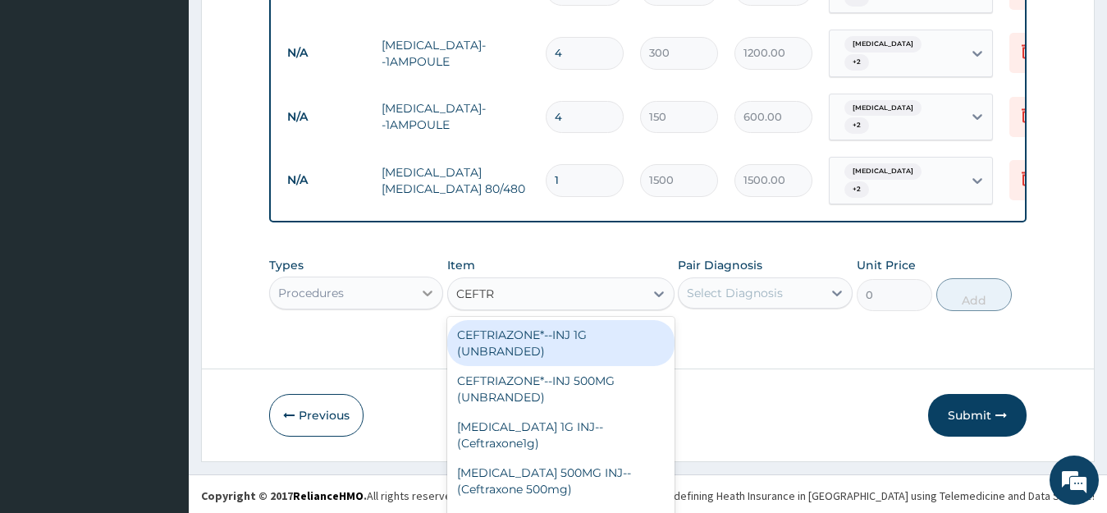
type input "CEFTR"
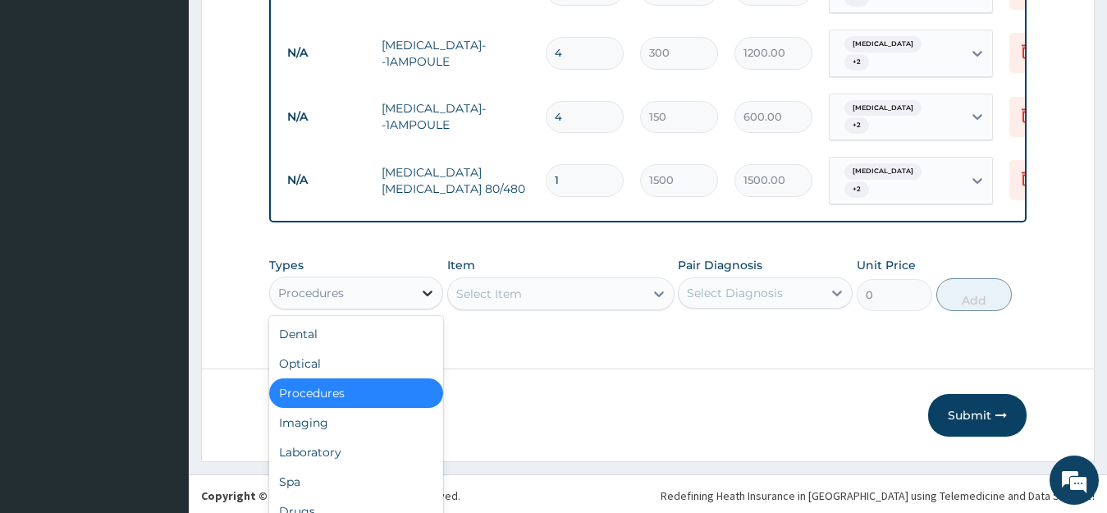
click at [426, 285] on div at bounding box center [428, 293] width 30 height 30
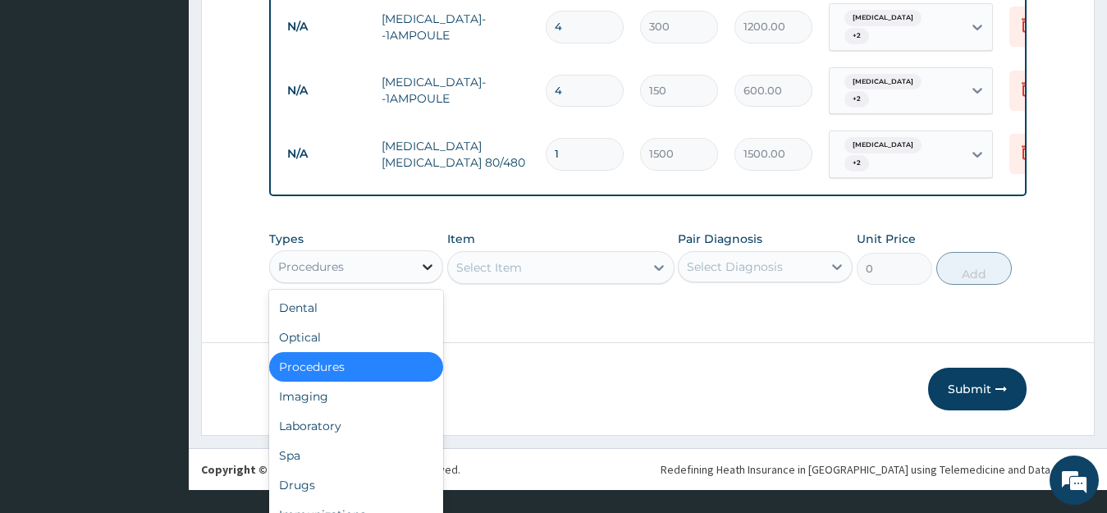
scroll to position [46, 0]
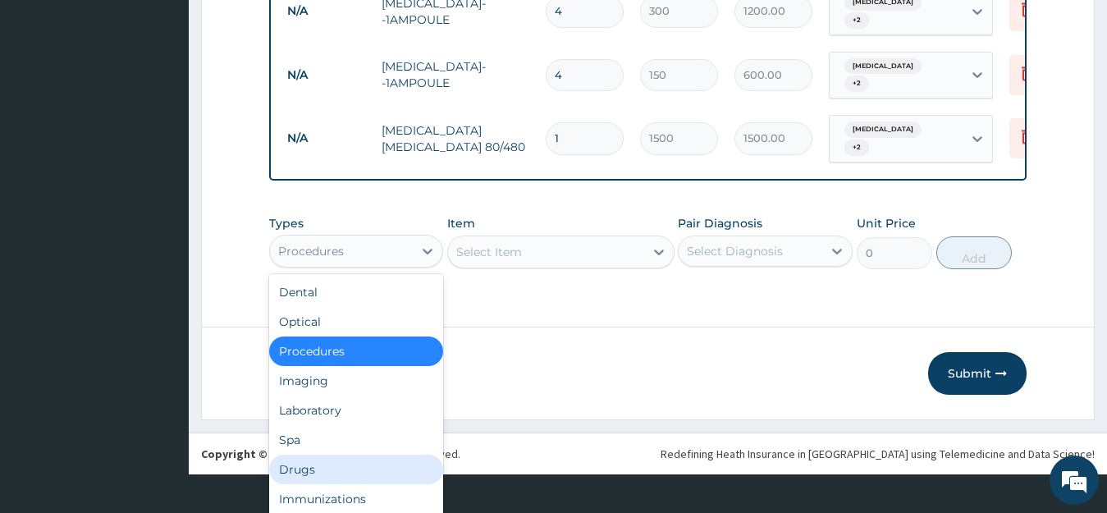
click at [275, 469] on div "Drugs" at bounding box center [356, 470] width 175 height 30
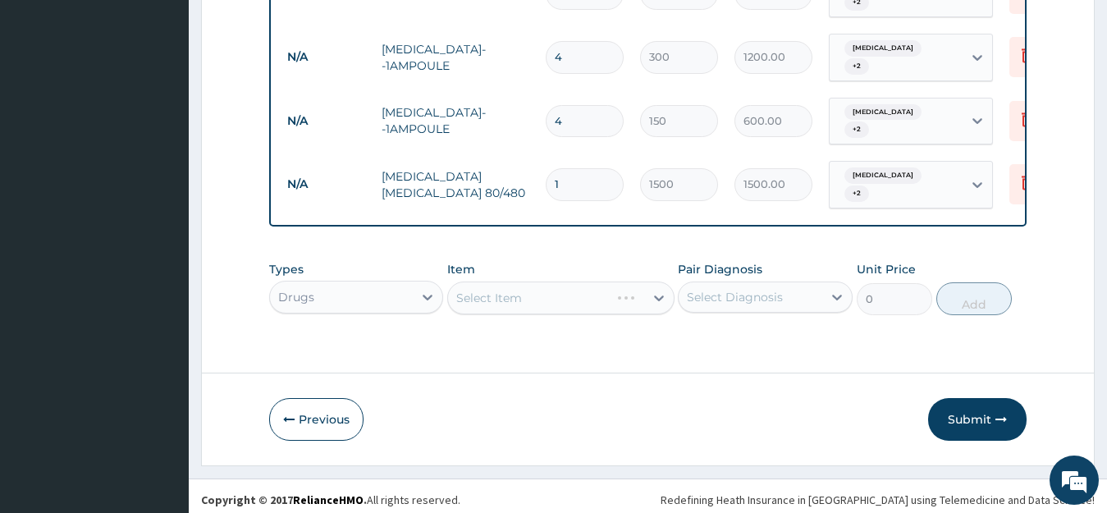
scroll to position [0, 0]
click at [663, 290] on div "Select Item" at bounding box center [560, 298] width 227 height 33
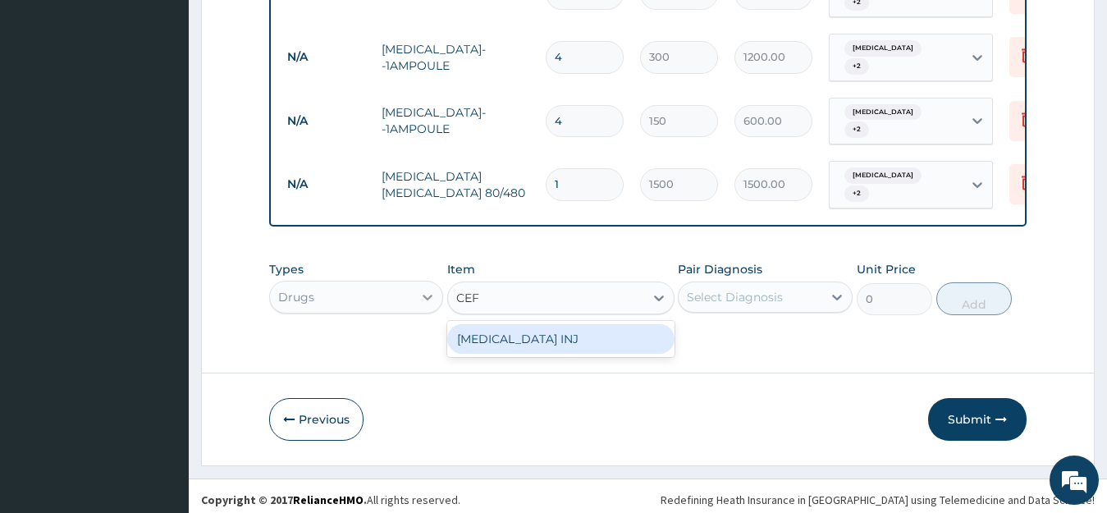
type input "CEF"
click at [426, 293] on div "Drugs" at bounding box center [356, 297] width 175 height 33
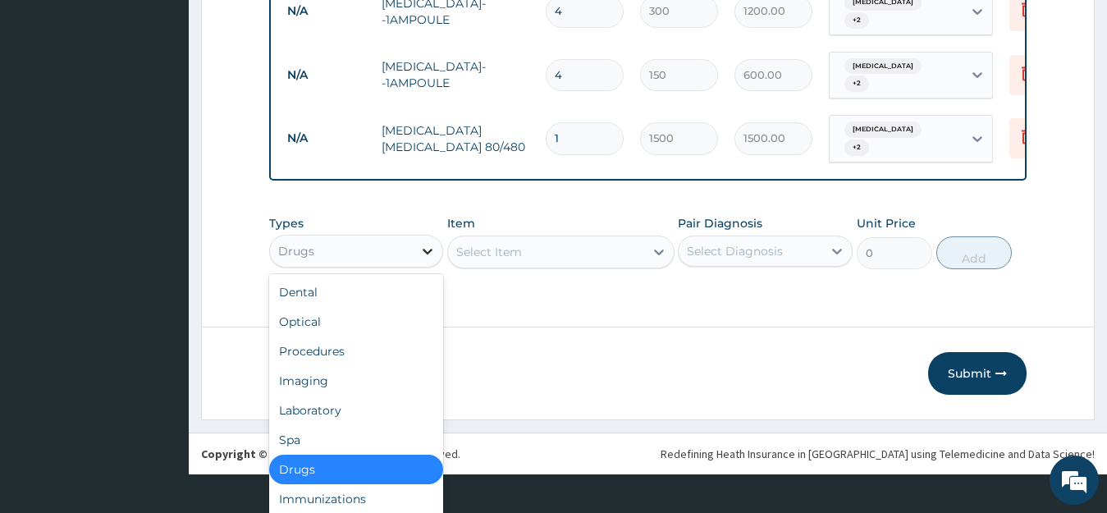
scroll to position [46, 0]
click at [342, 399] on div "Laboratory" at bounding box center [356, 411] width 175 height 30
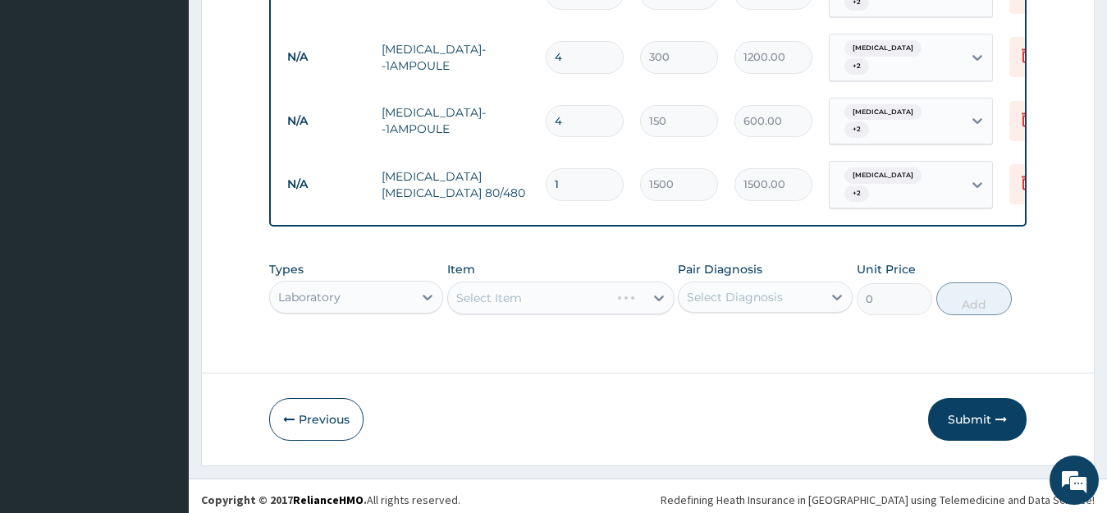
scroll to position [0, 0]
click at [541, 289] on div "Select Item" at bounding box center [560, 298] width 227 height 33
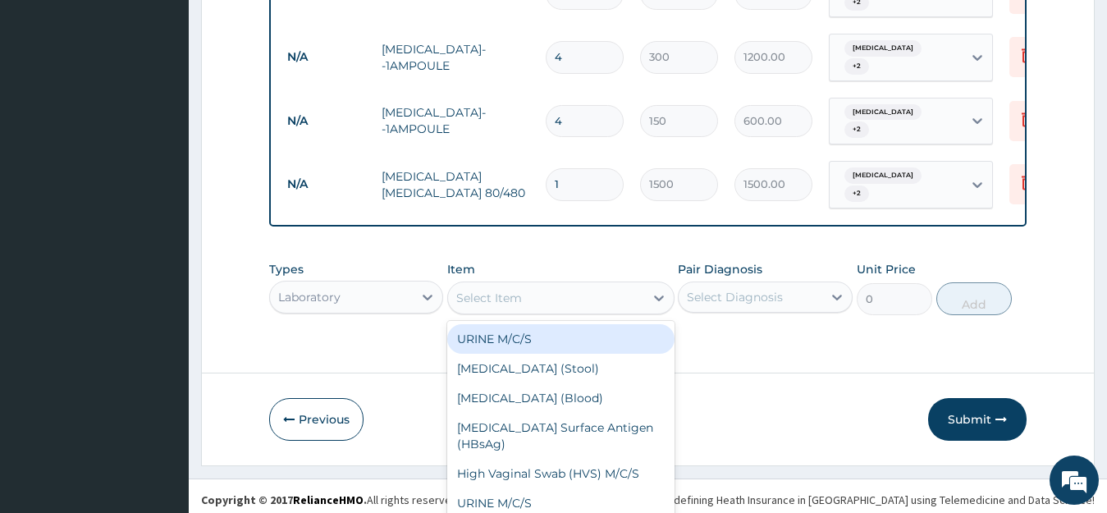
click at [562, 291] on div "Types Laboratory Item option Artemether lumefantrine 80/480, selected. option U…" at bounding box center [648, 288] width 759 height 71
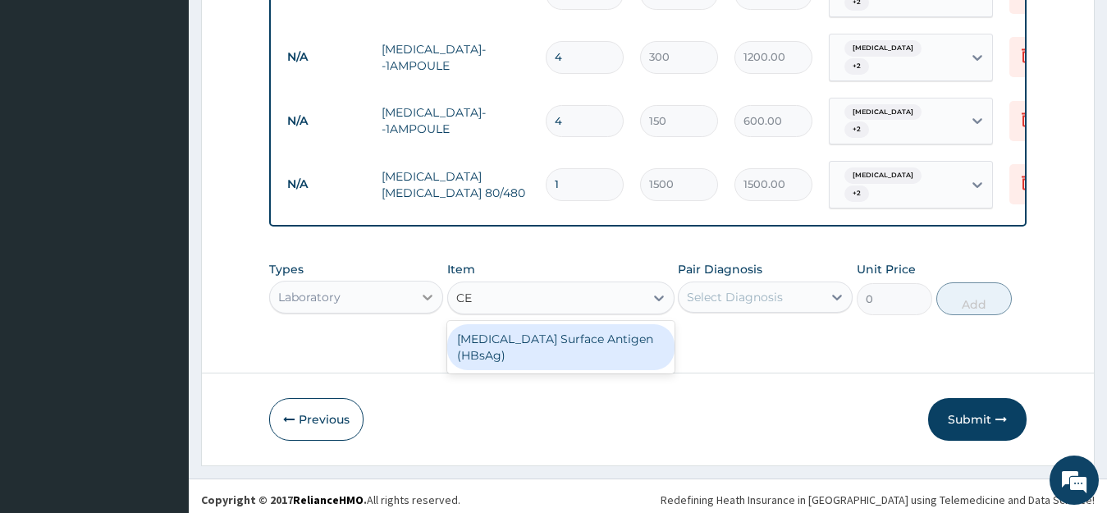
type input "CE"
click at [427, 291] on div "Laboratory" at bounding box center [356, 297] width 175 height 33
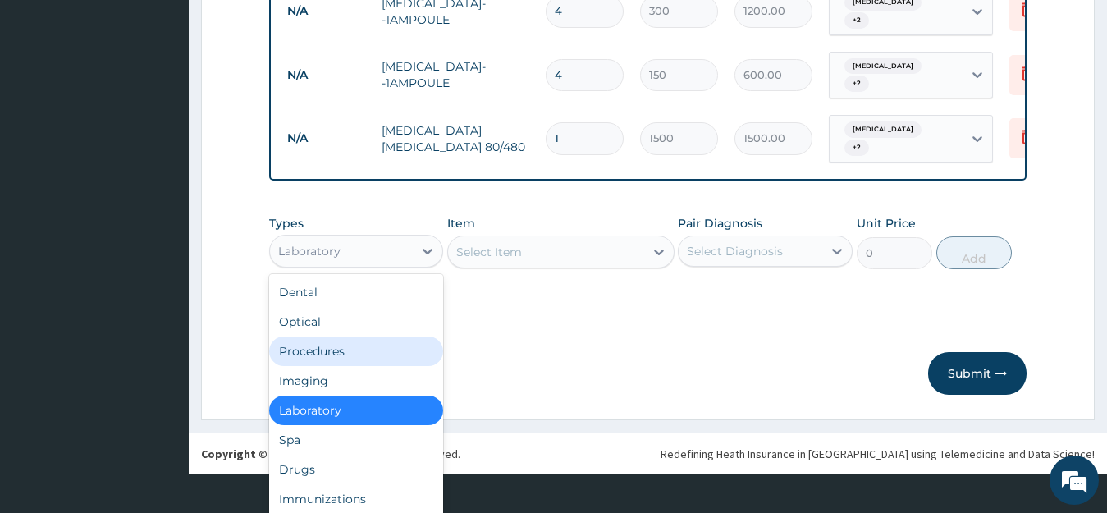
click at [318, 351] on div "Procedures" at bounding box center [356, 352] width 175 height 30
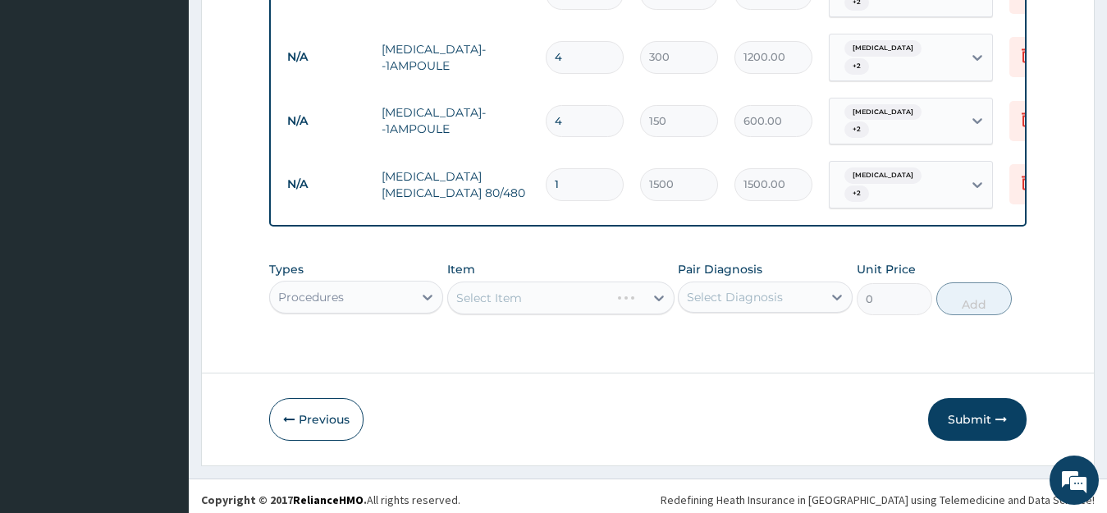
scroll to position [0, 0]
click at [529, 296] on div "Select Item" at bounding box center [560, 298] width 227 height 33
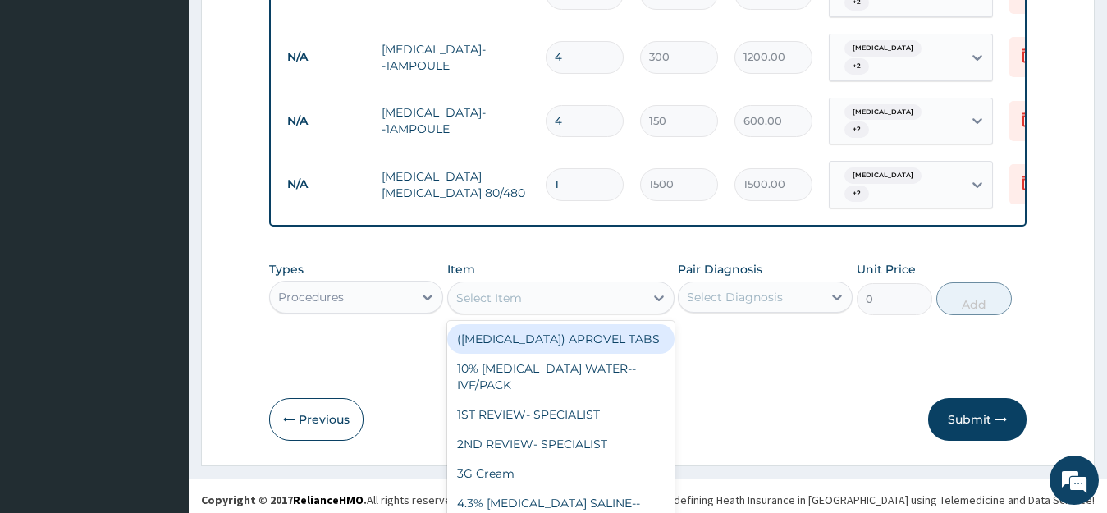
scroll to position [47, 0]
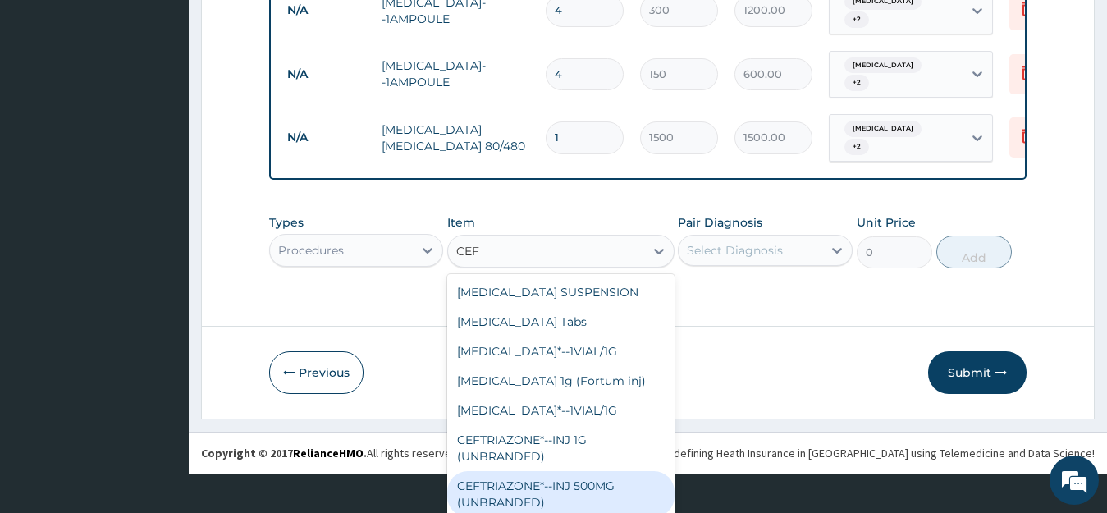
type input "CEF"
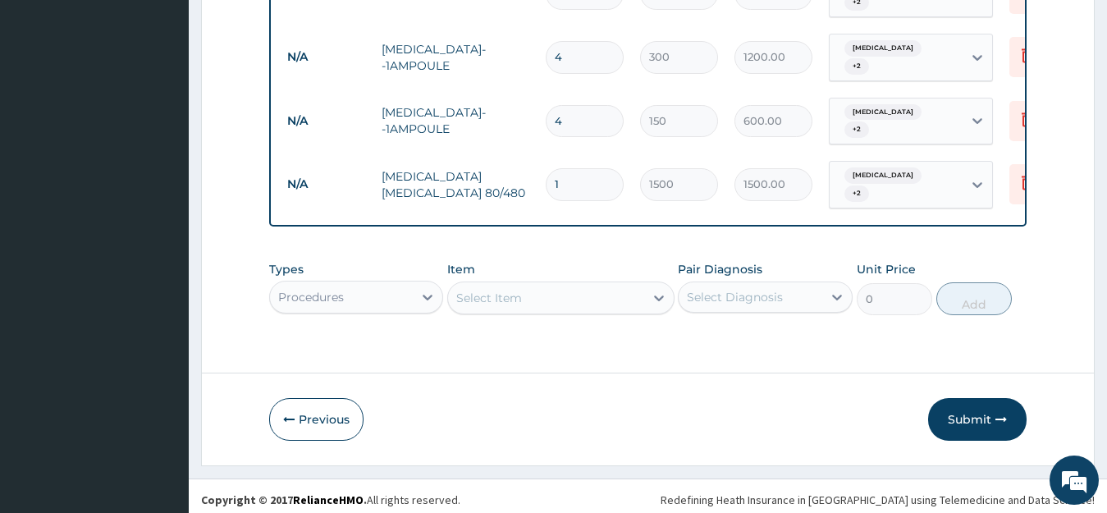
click at [643, 294] on div "Select Item" at bounding box center [560, 298] width 227 height 33
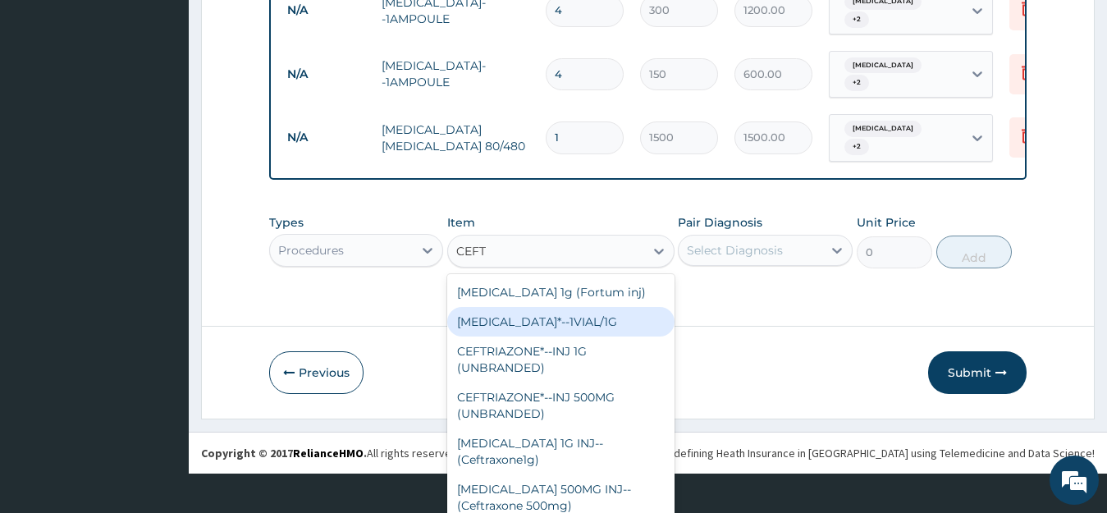
scroll to position [49, 0]
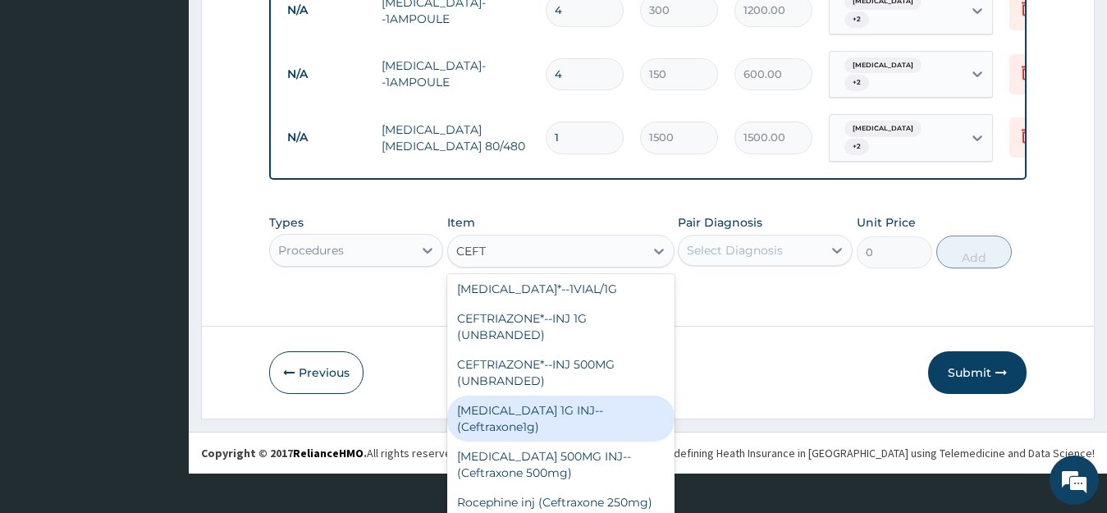
type input "CEFT"
click at [323, 245] on div "Procedures" at bounding box center [342, 250] width 144 height 26
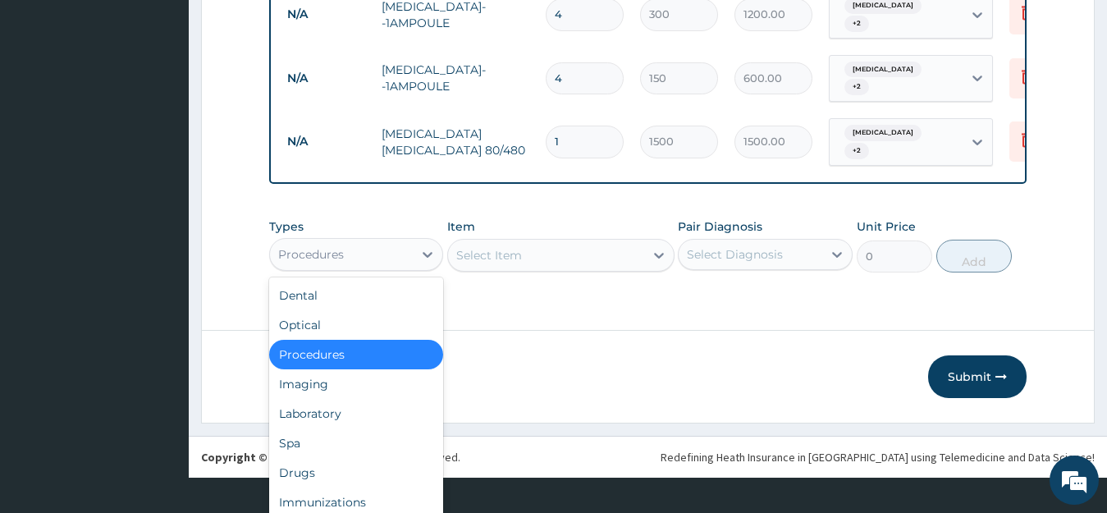
scroll to position [46, 0]
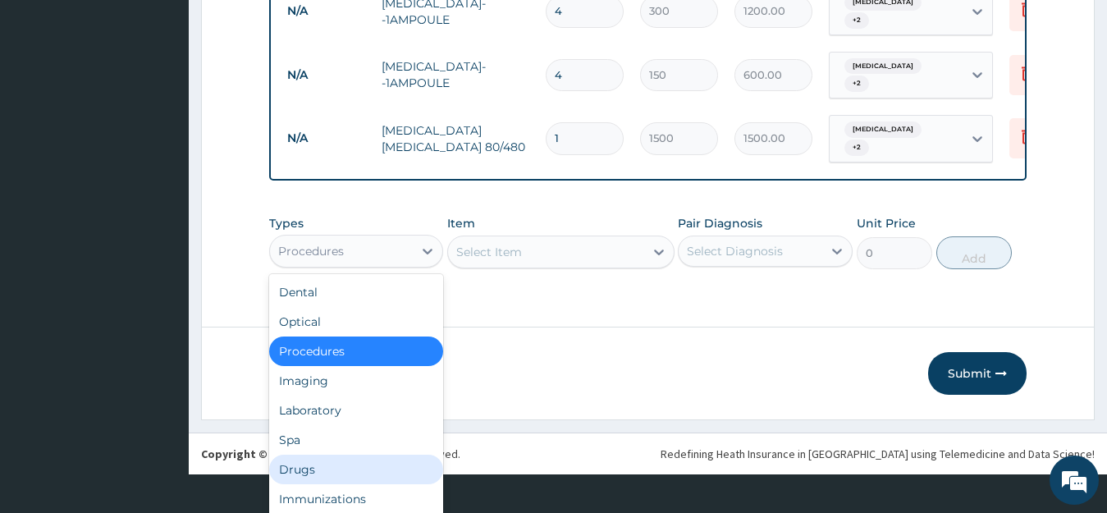
click at [362, 467] on div "Drugs" at bounding box center [356, 470] width 175 height 30
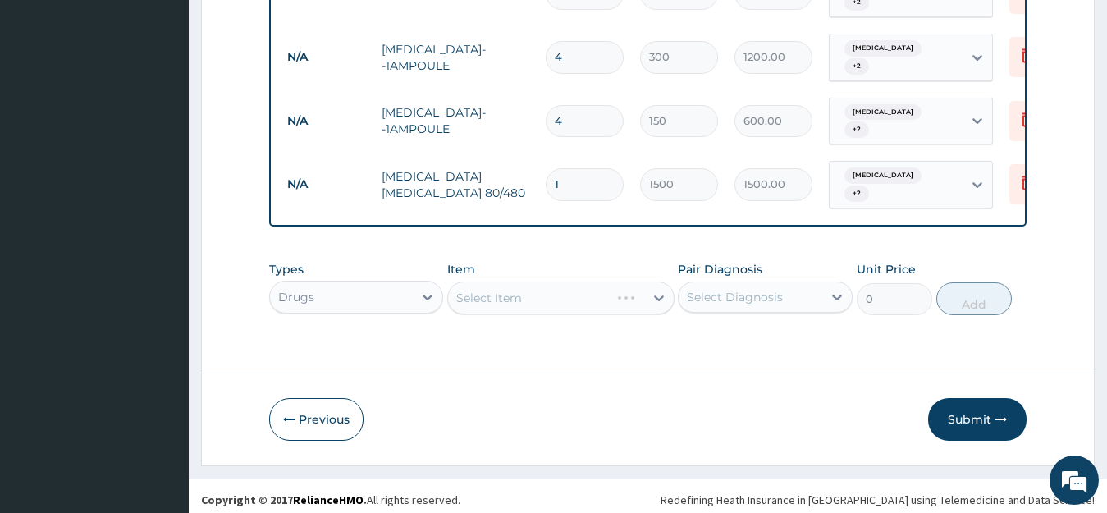
scroll to position [0, 0]
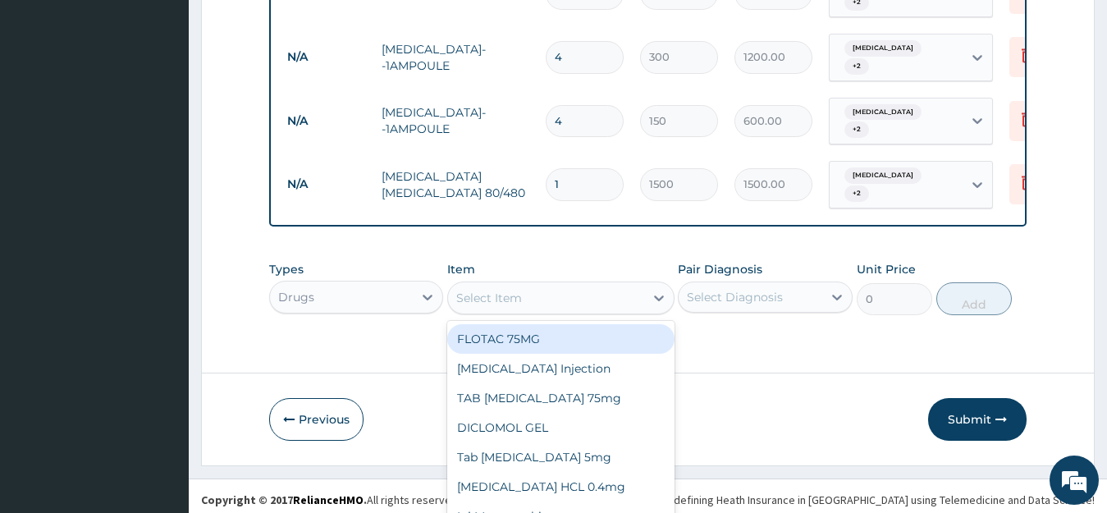
click at [569, 287] on div "option Artemether lumefantrine 80/480, selected. option FLOTAC 75MG focused, 1 …" at bounding box center [560, 298] width 227 height 33
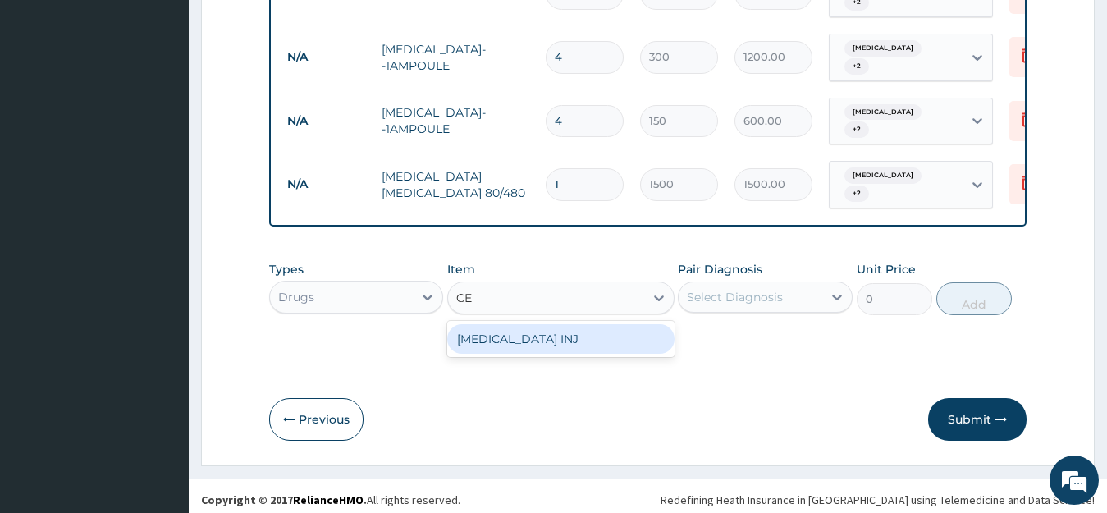
type input "CEF"
click at [580, 333] on div "[MEDICAL_DATA] INJ" at bounding box center [560, 339] width 227 height 30
type input "2500"
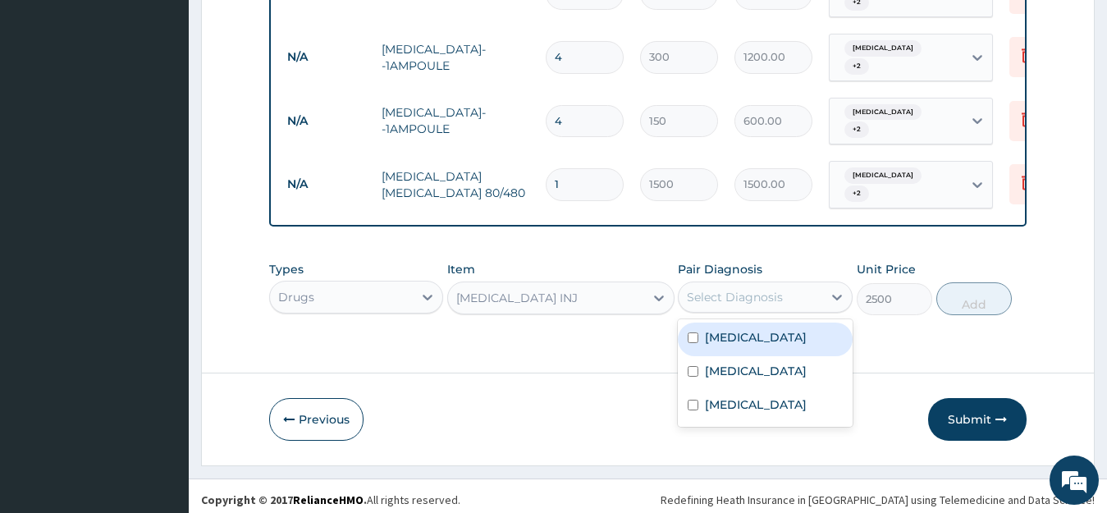
click at [773, 289] on div "Select Diagnosis" at bounding box center [735, 297] width 96 height 16
click at [692, 335] on input "checkbox" at bounding box center [693, 337] width 11 height 11
checkbox input "true"
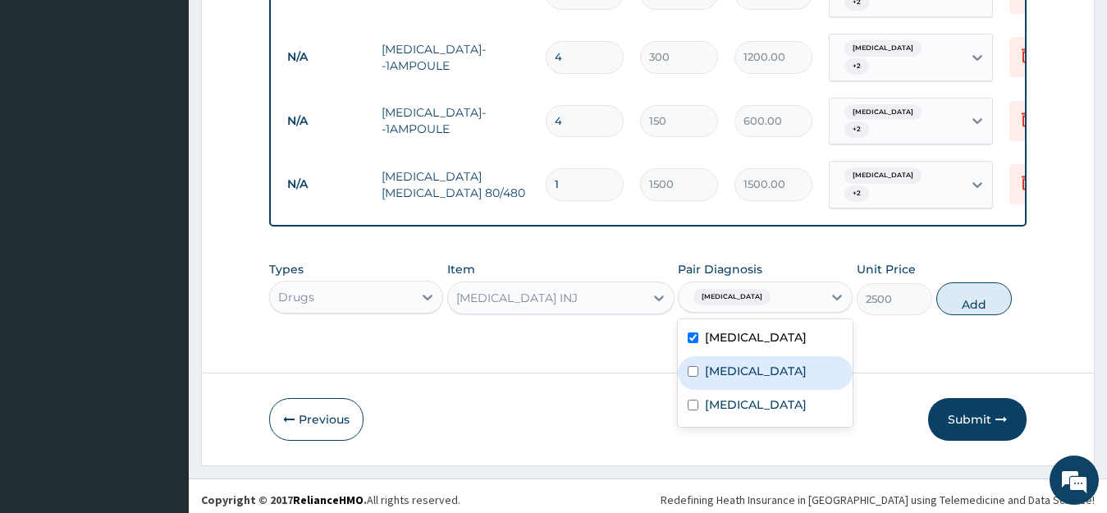
click at [697, 375] on input "checkbox" at bounding box center [693, 371] width 11 height 11
checkbox input "true"
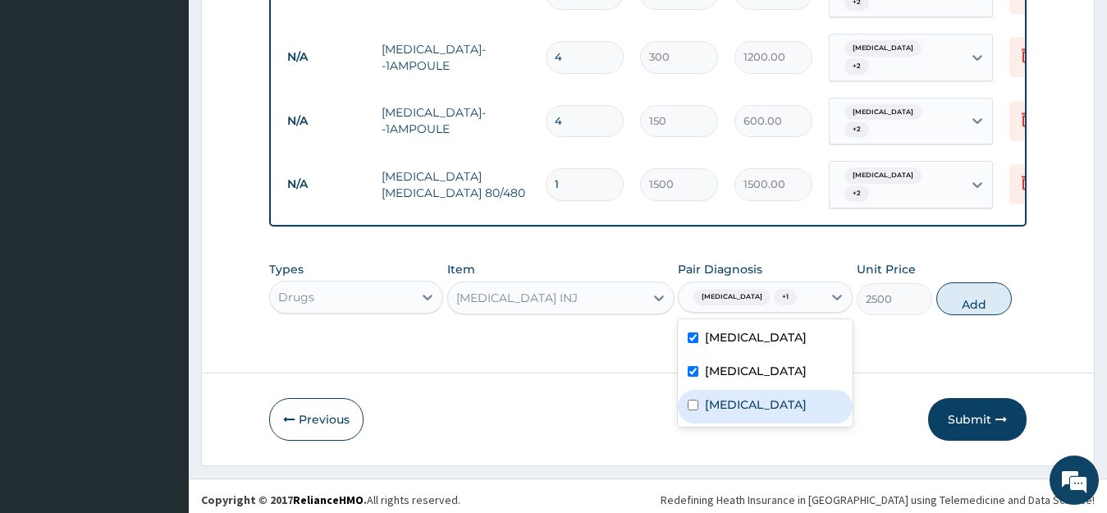
click at [691, 410] on input "checkbox" at bounding box center [693, 405] width 11 height 11
checkbox input "true"
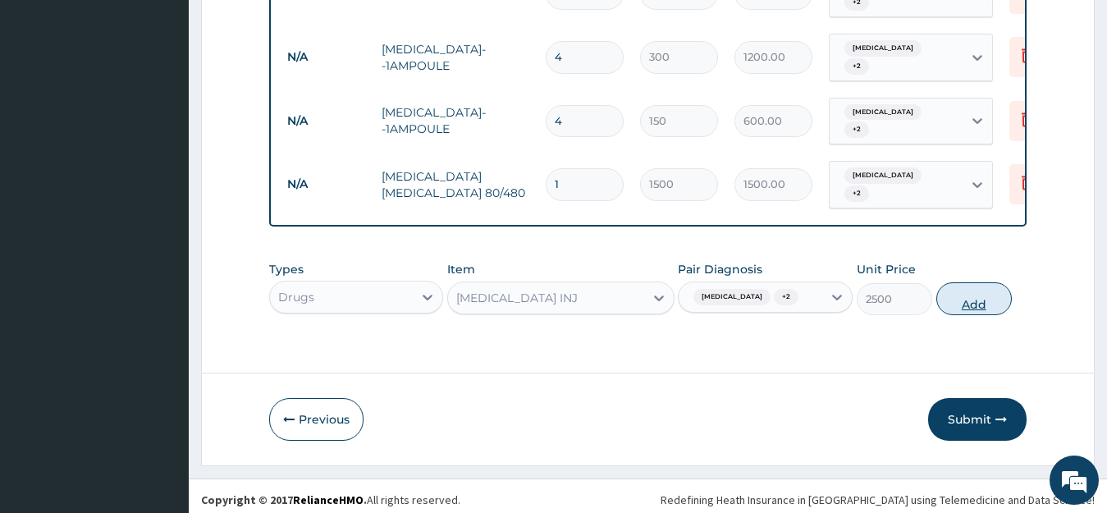
click at [976, 304] on button "Add" at bounding box center [975, 298] width 76 height 33
type input "0"
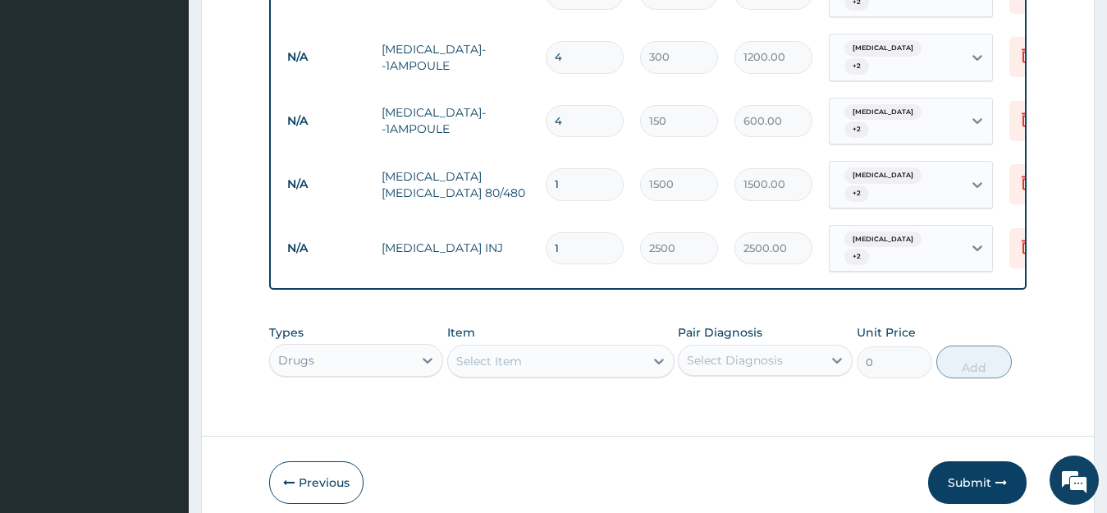
type input "0.00"
type input "6"
type input "15000.00"
type input "6"
click at [425, 351] on div "option Drugs, selected. option Drugs selected, 7 of 10. 10 results available. U…" at bounding box center [356, 360] width 175 height 33
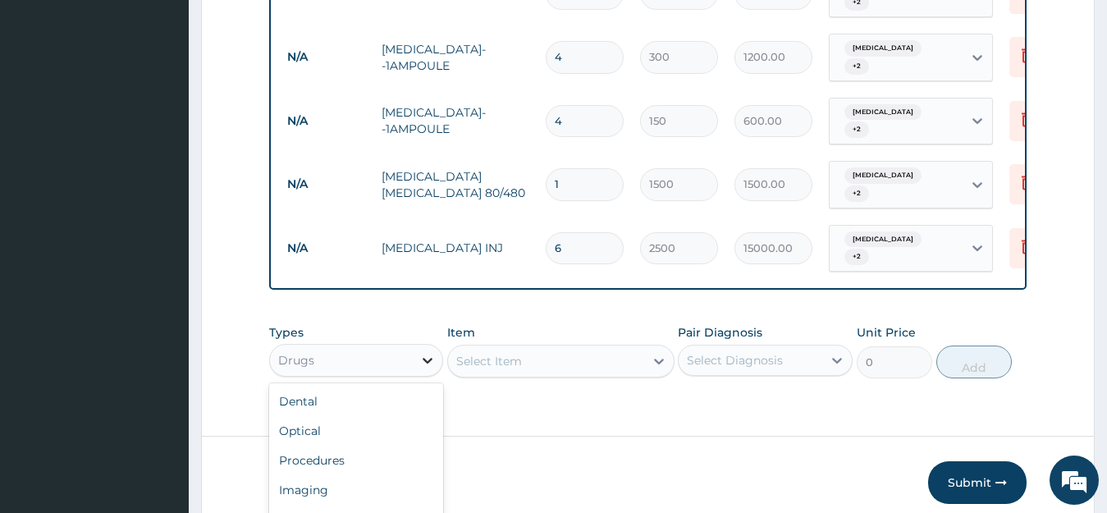
scroll to position [46, 0]
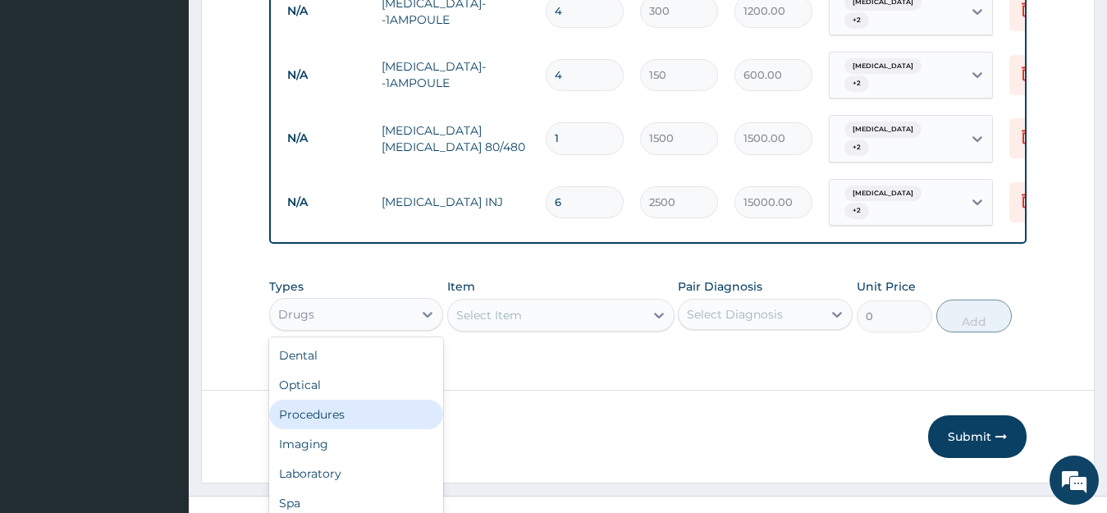
click at [392, 400] on div "Procedures" at bounding box center [356, 415] width 175 height 30
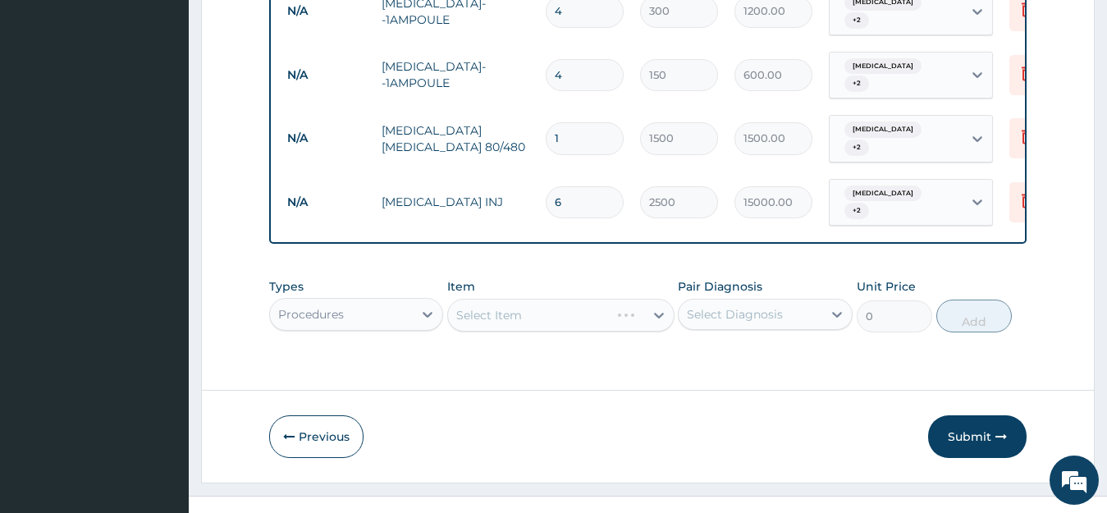
scroll to position [0, 0]
click at [511, 299] on div "Select Item" at bounding box center [560, 315] width 227 height 33
click at [345, 300] on div "Procedures" at bounding box center [356, 314] width 175 height 33
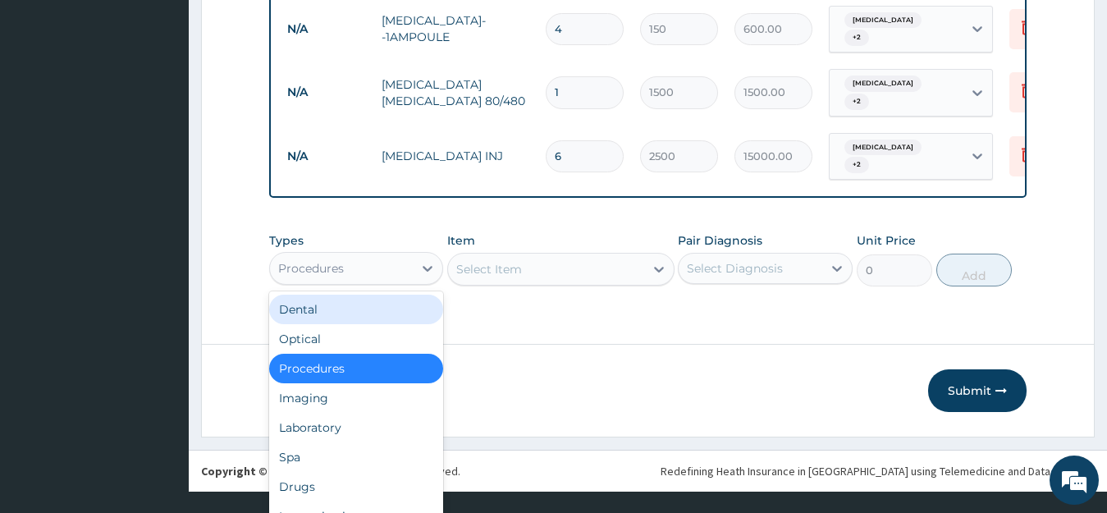
scroll to position [46, 0]
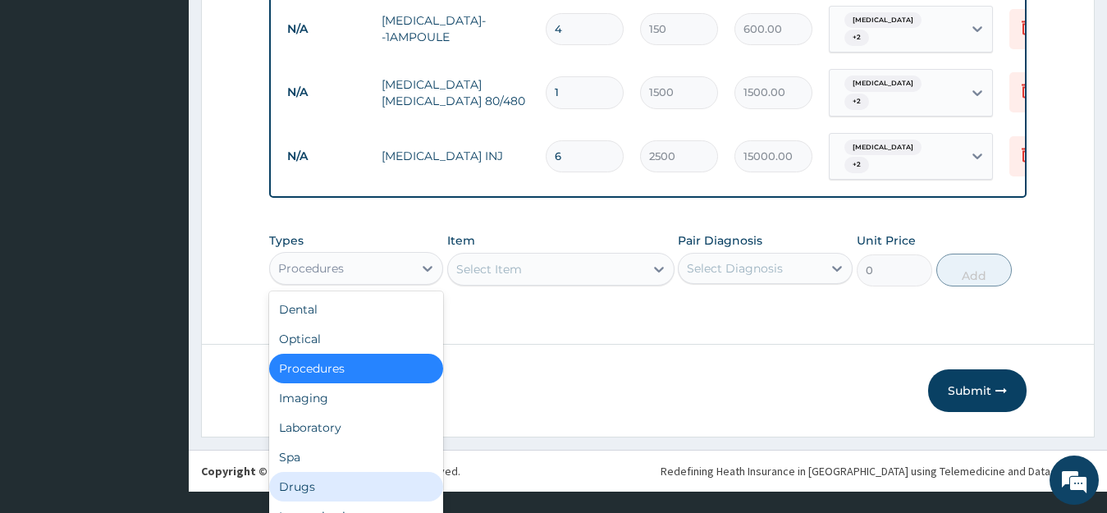
click at [367, 473] on div "Drugs" at bounding box center [356, 487] width 175 height 30
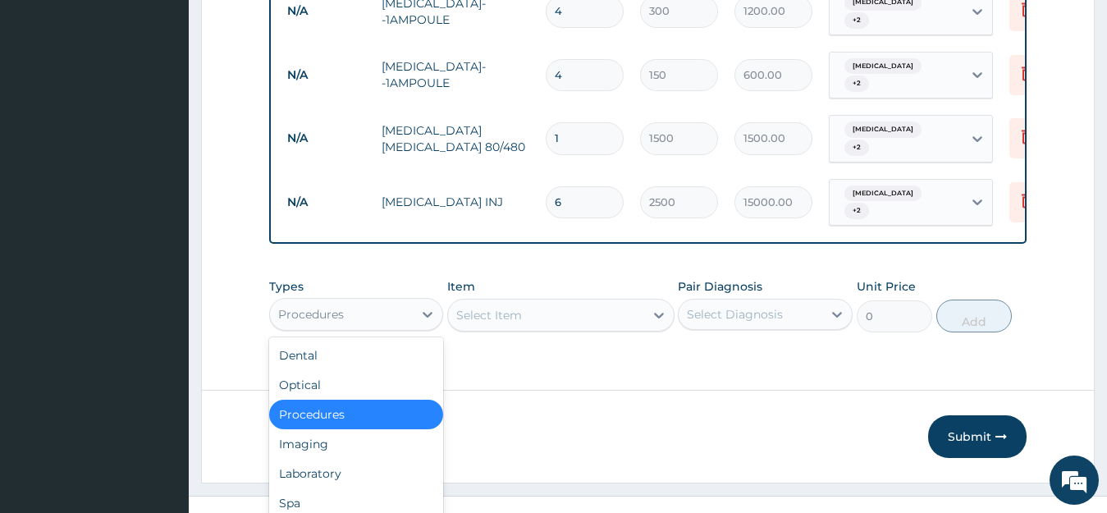
scroll to position [1131, 0]
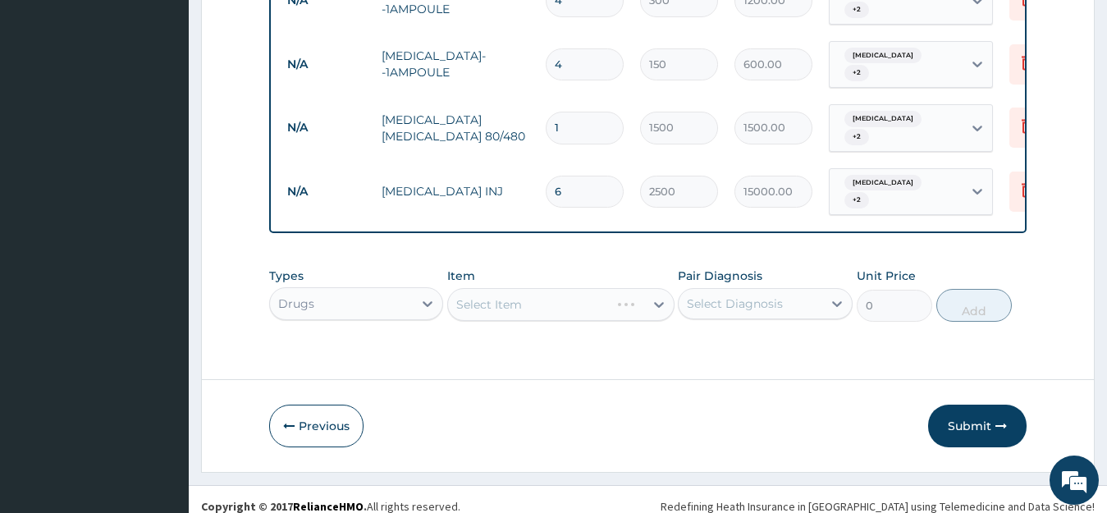
click at [508, 291] on div "Select Item" at bounding box center [560, 304] width 227 height 33
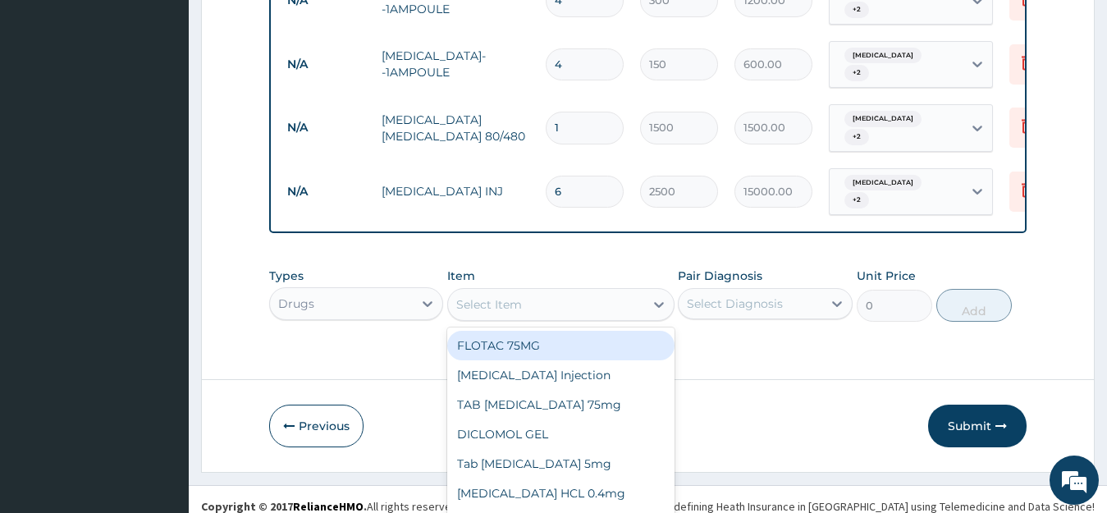
scroll to position [47, 0]
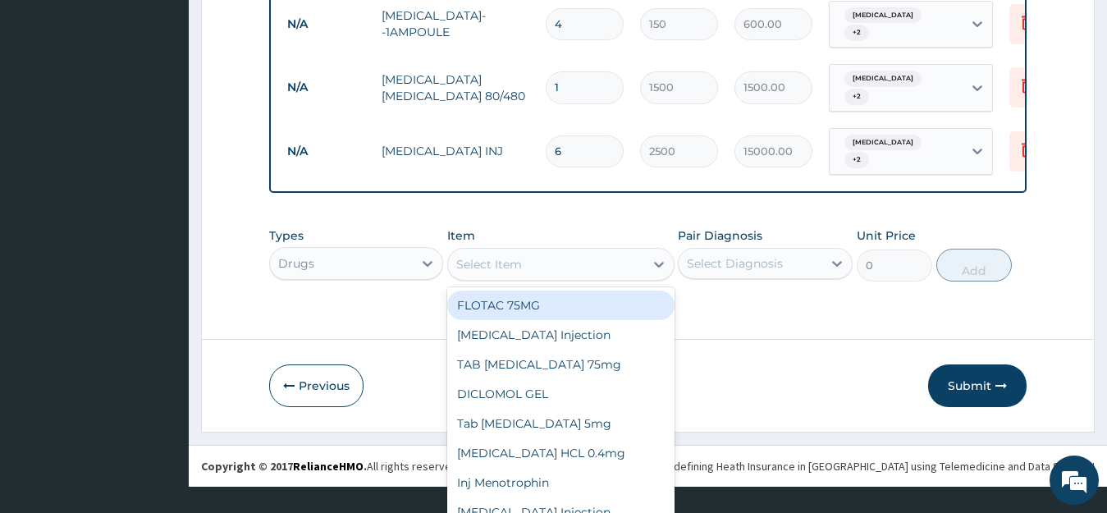
click at [517, 281] on div "option CEFTRIAXONE INJ, selected. option FLOTAC 75MG focused, 1 of 15. 15 resul…" at bounding box center [560, 264] width 227 height 33
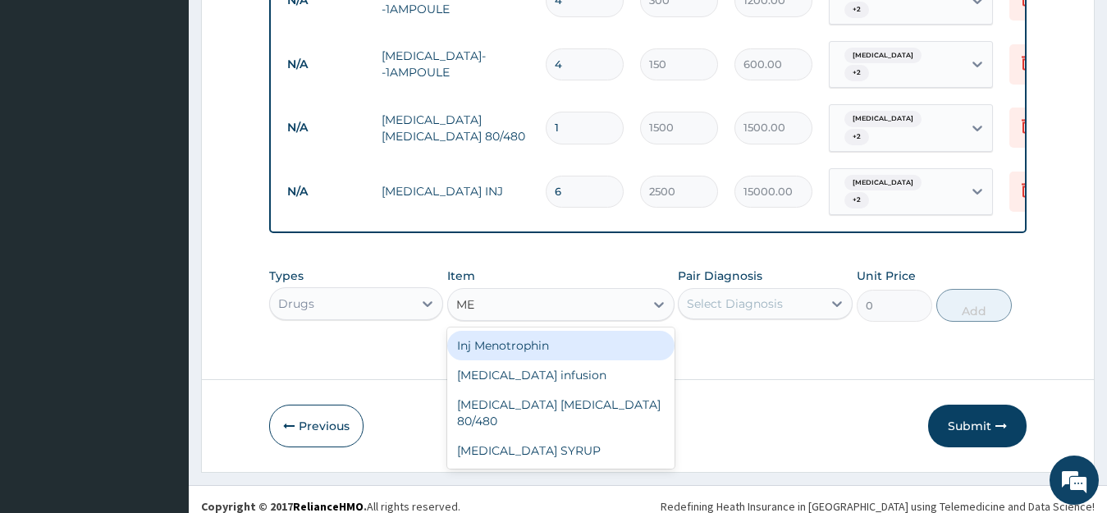
scroll to position [0, 0]
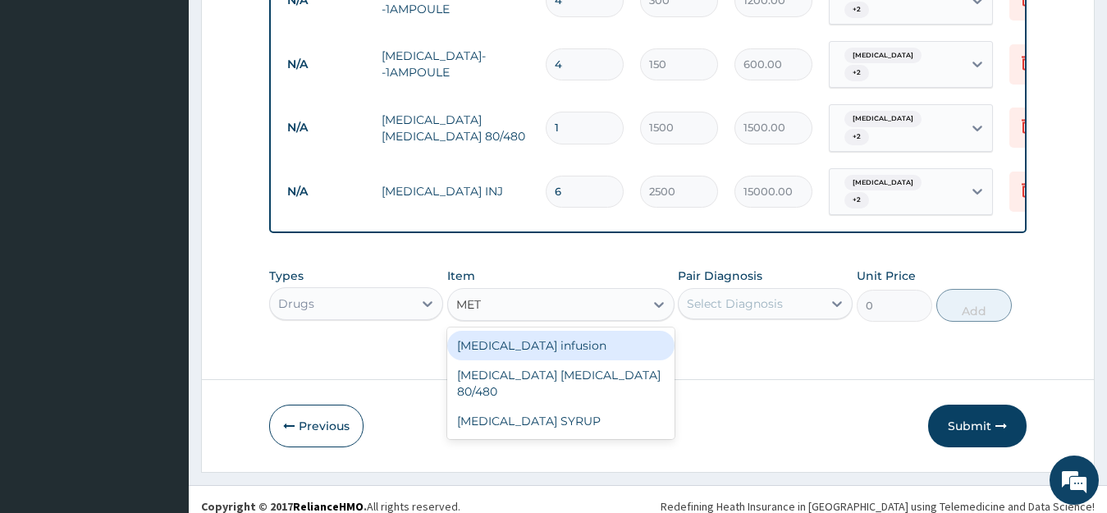
type input "METR"
click at [538, 338] on div "[MEDICAL_DATA] infusion" at bounding box center [560, 346] width 227 height 30
type input "1000"
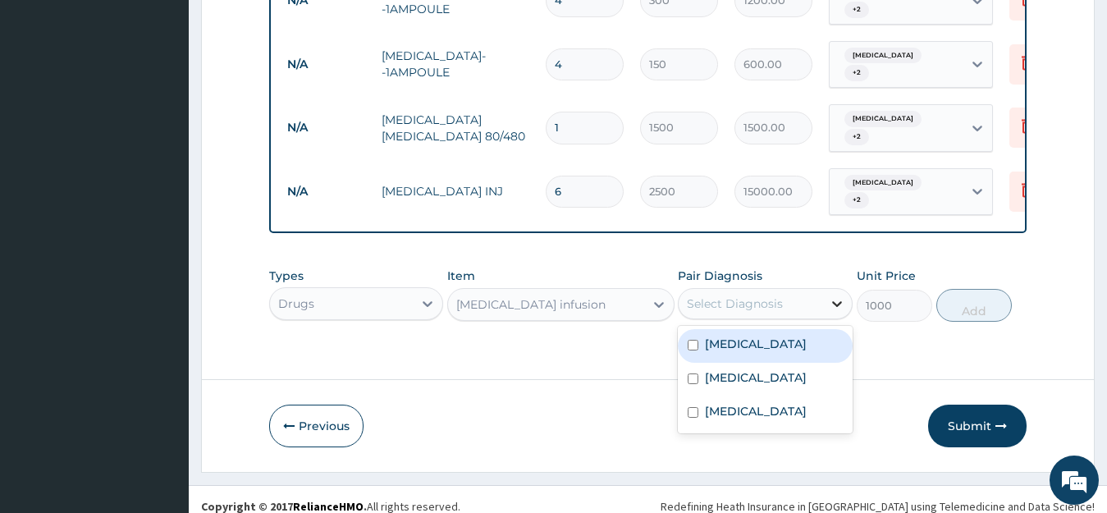
click at [837, 301] on icon at bounding box center [837, 304] width 10 height 6
click at [696, 340] on input "checkbox" at bounding box center [693, 345] width 11 height 11
checkbox input "true"
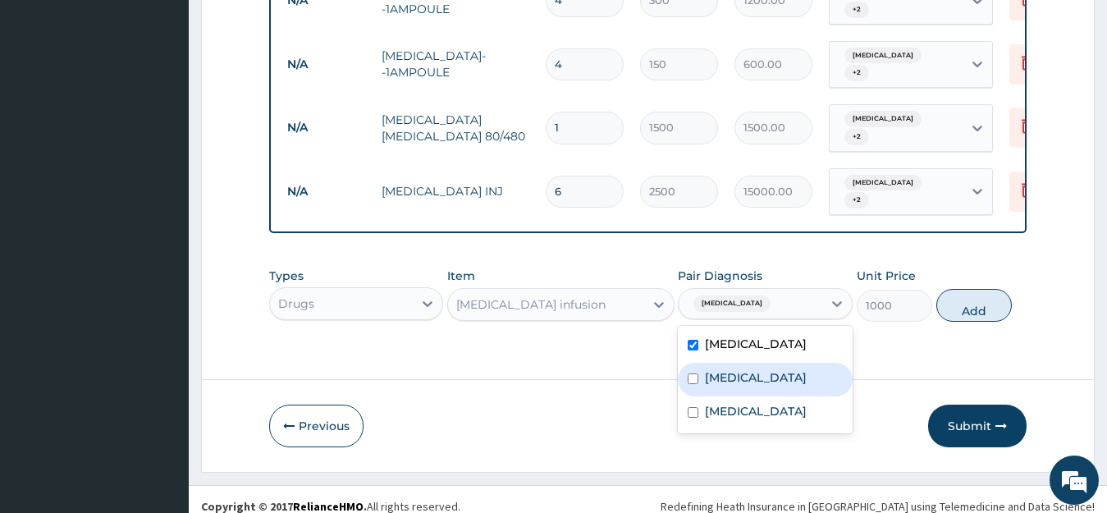
click at [690, 374] on input "checkbox" at bounding box center [693, 379] width 11 height 11
checkbox input "true"
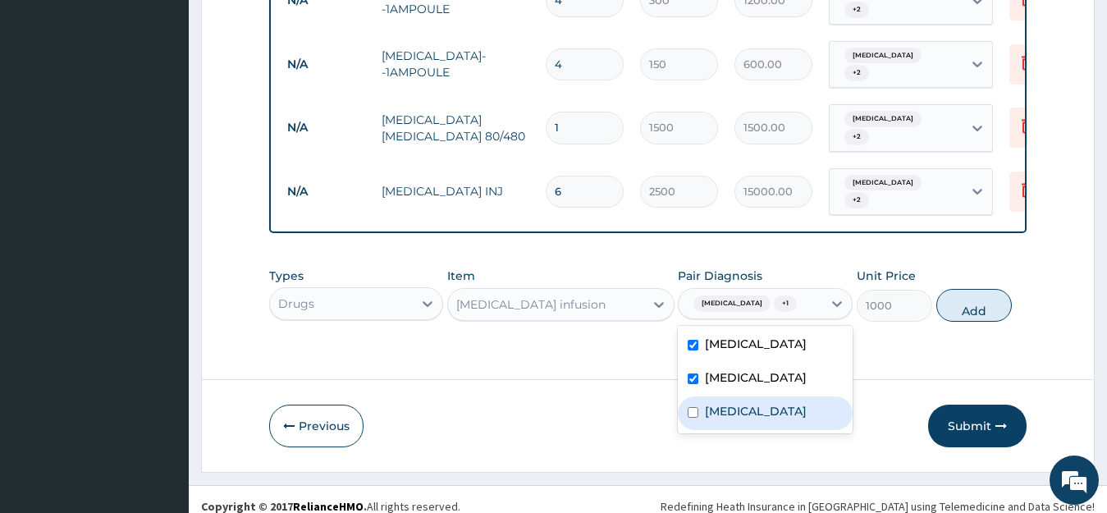
click at [694, 418] on input "checkbox" at bounding box center [693, 412] width 11 height 11
checkbox input "true"
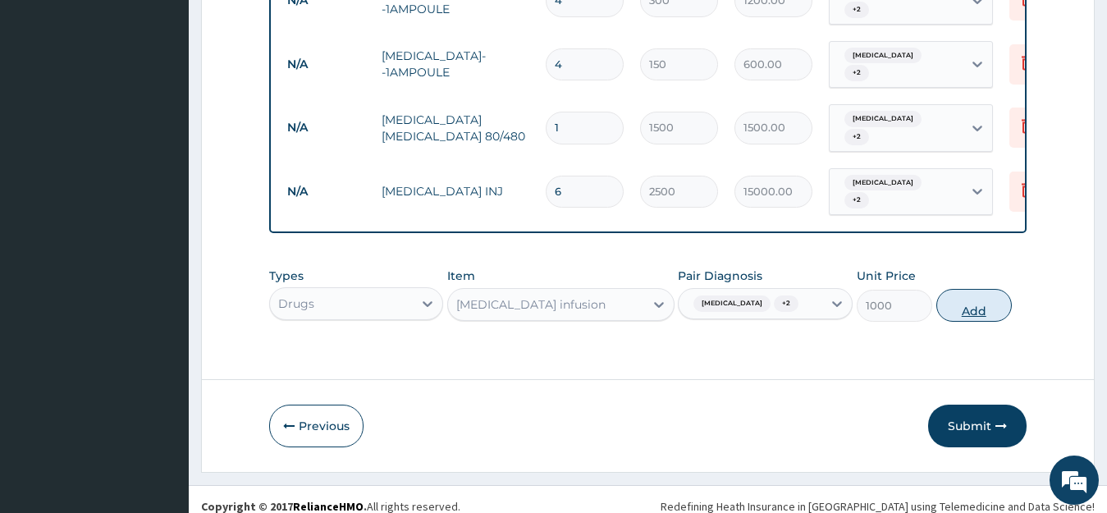
click at [963, 289] on button "Add" at bounding box center [975, 305] width 76 height 33
type input "0"
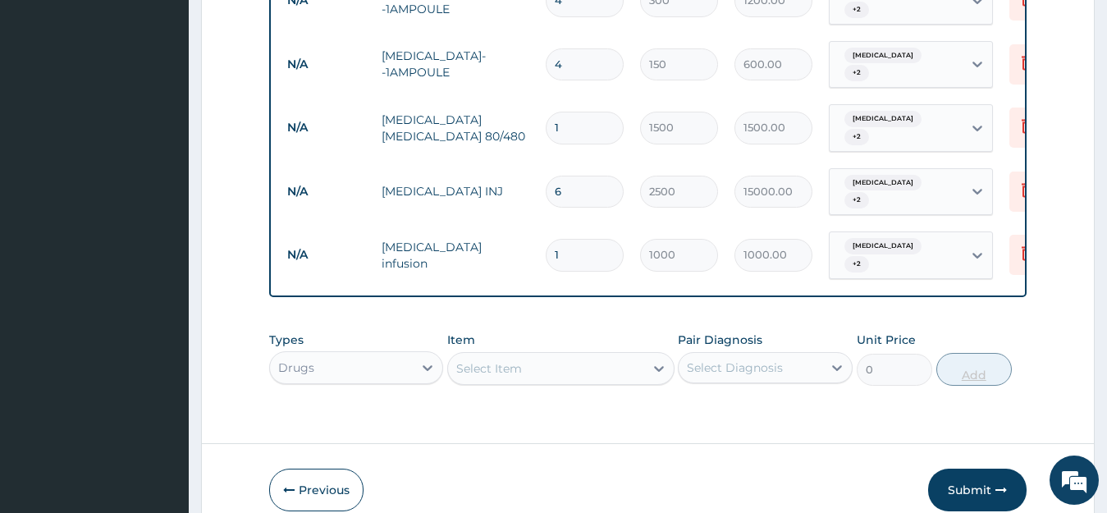
type input "0.00"
type input "6"
type input "6000.00"
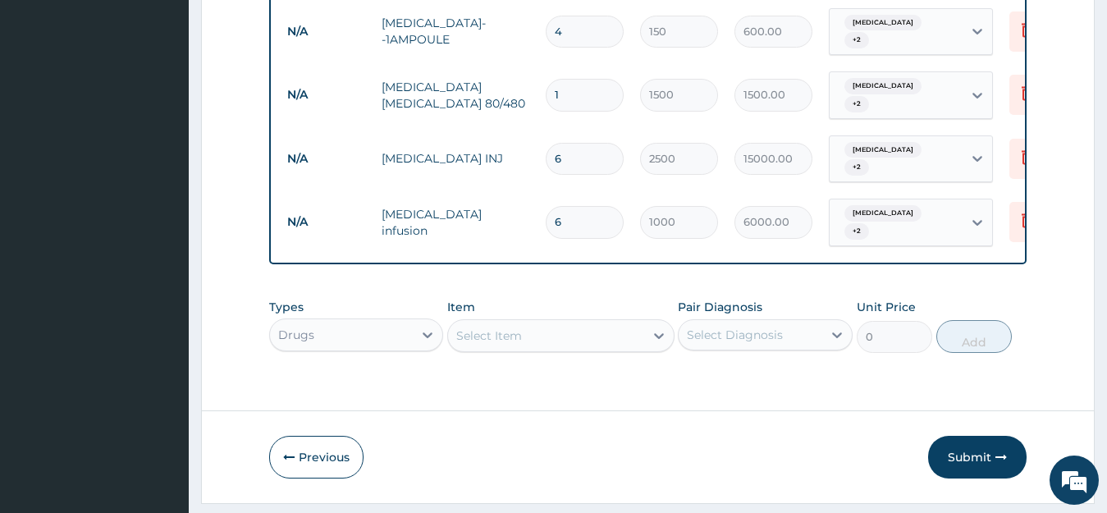
scroll to position [1188, 0]
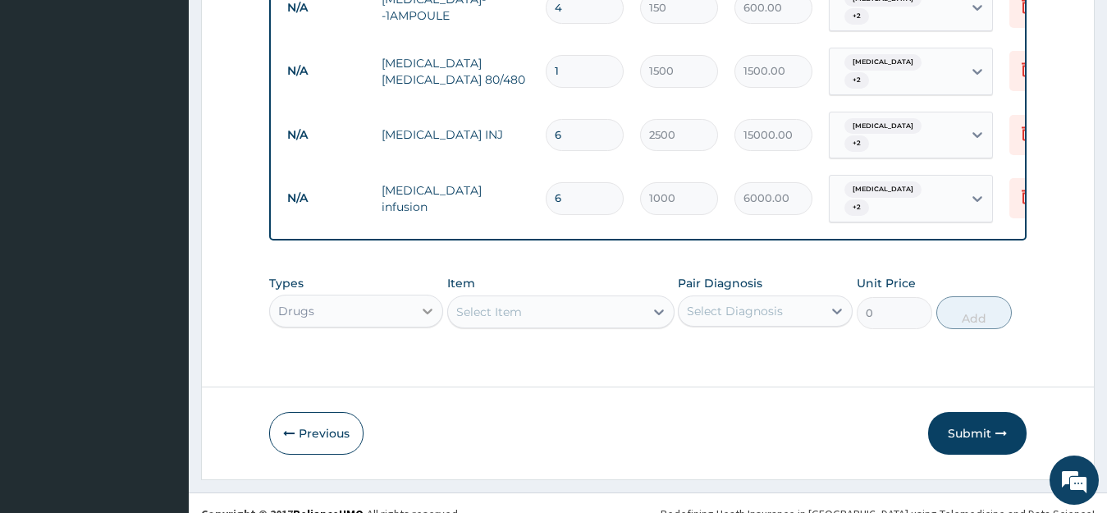
type input "6"
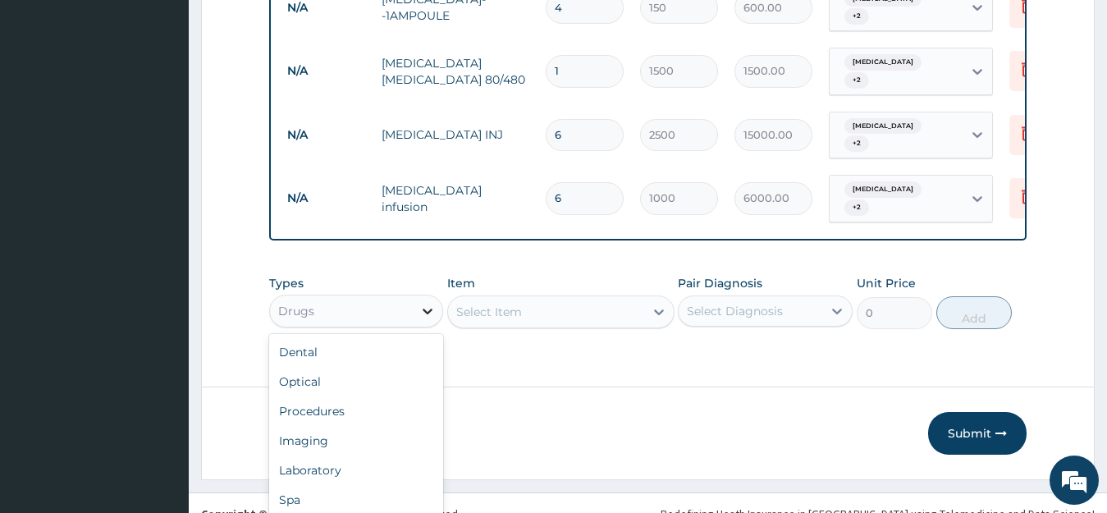
click at [432, 295] on div "option Drugs, selected. option Drugs selected, 7 of 10. 10 results available. U…" at bounding box center [356, 311] width 175 height 33
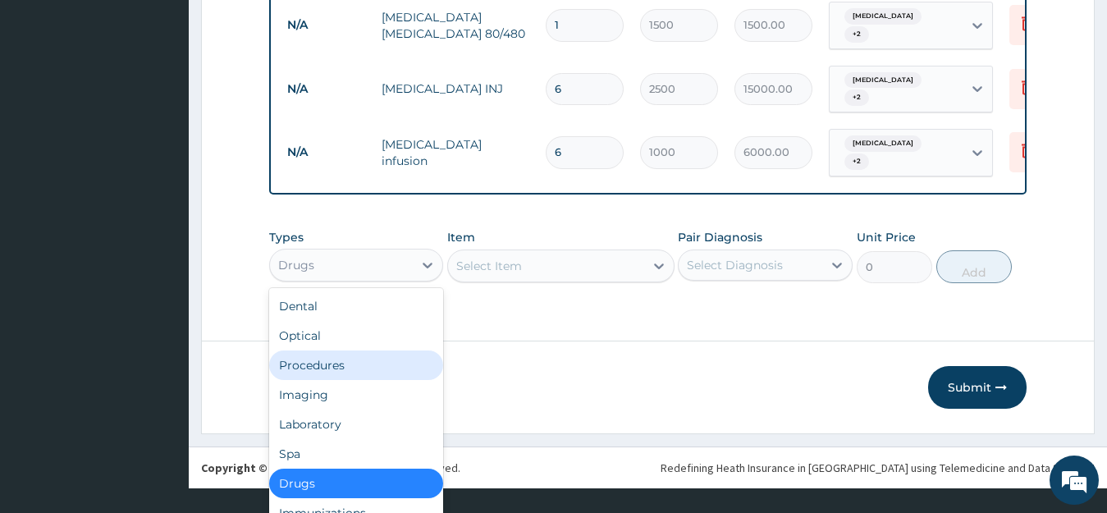
click at [305, 351] on div "Procedures" at bounding box center [356, 366] width 175 height 30
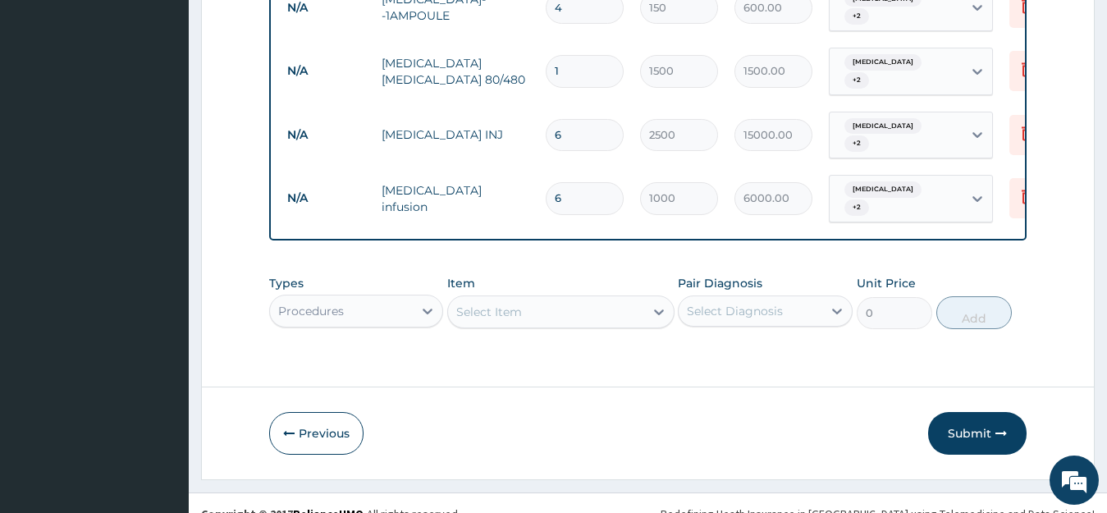
click at [654, 297] on div at bounding box center [659, 312] width 30 height 30
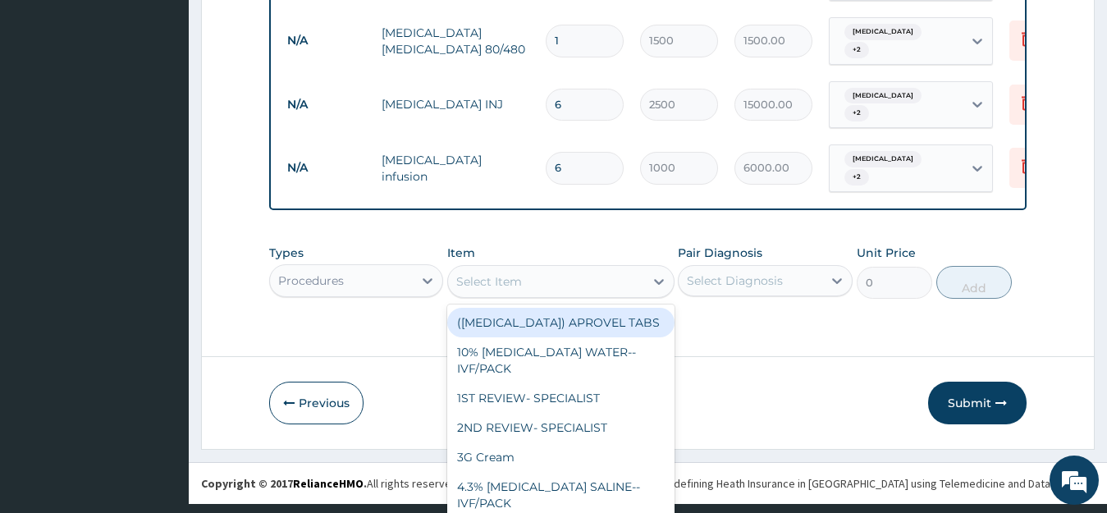
scroll to position [47, 0]
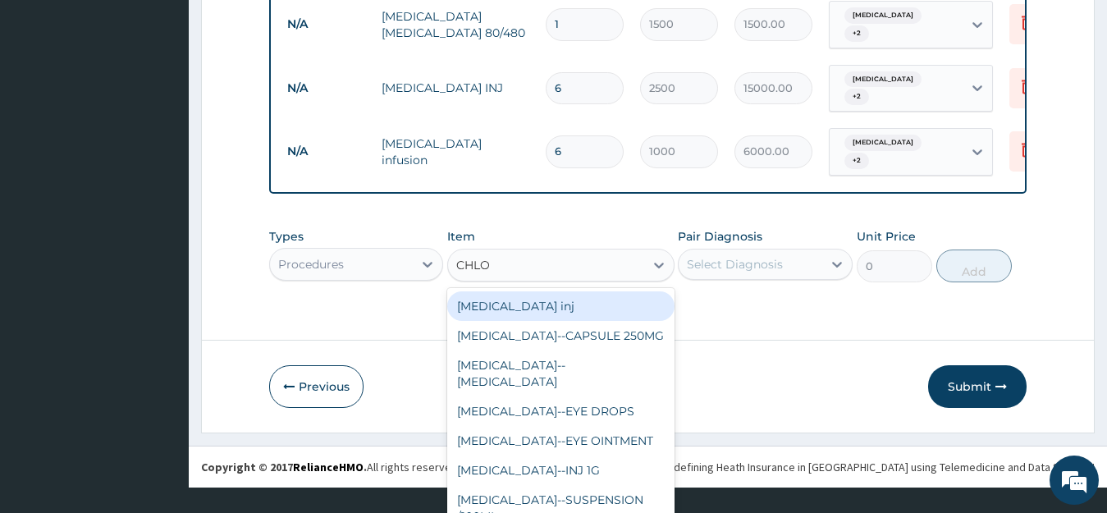
type input "CHLOR"
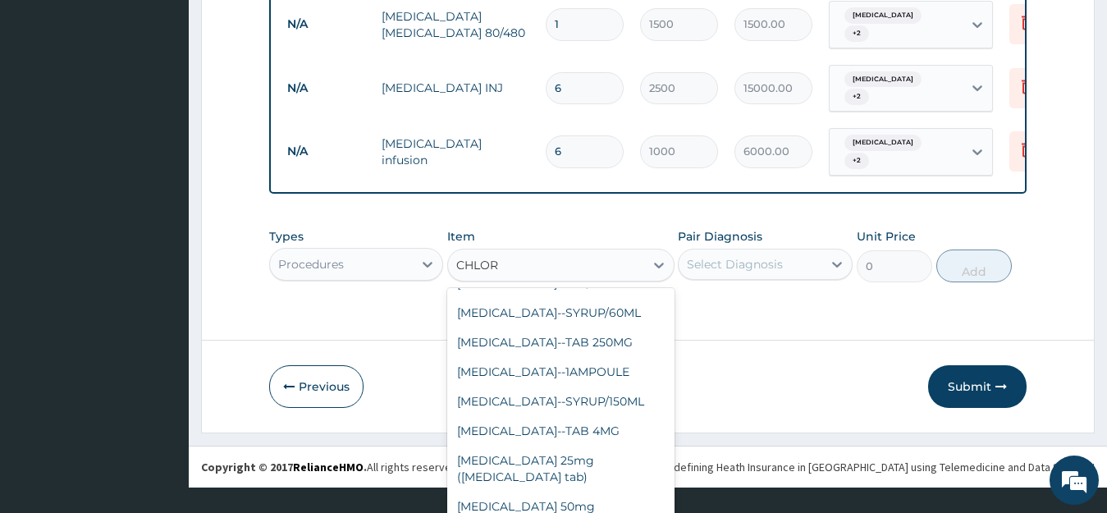
scroll to position [296, 0]
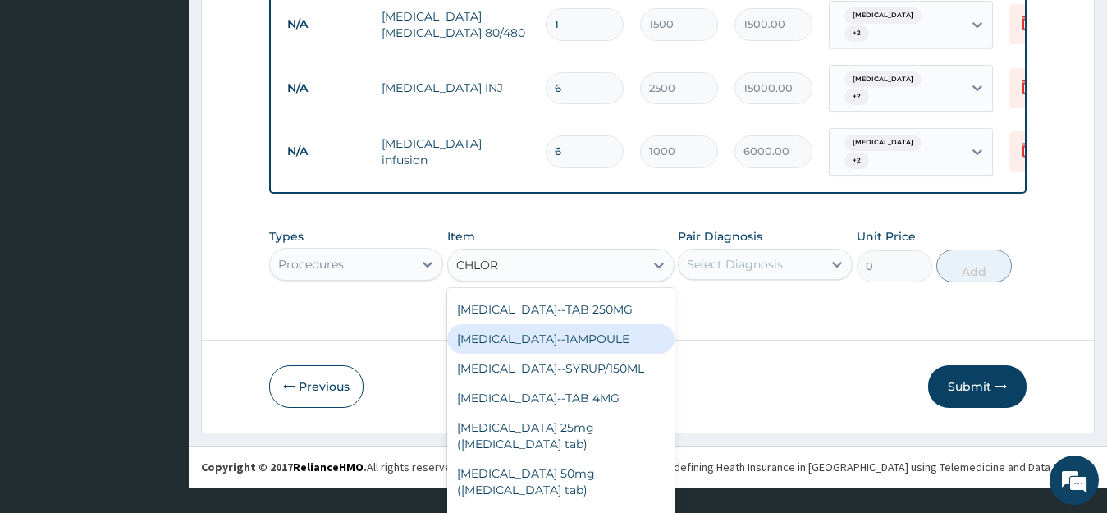
click at [520, 354] on div "CHLORPHENIRAMINE--1AMPOULE" at bounding box center [560, 339] width 227 height 30
type input "45"
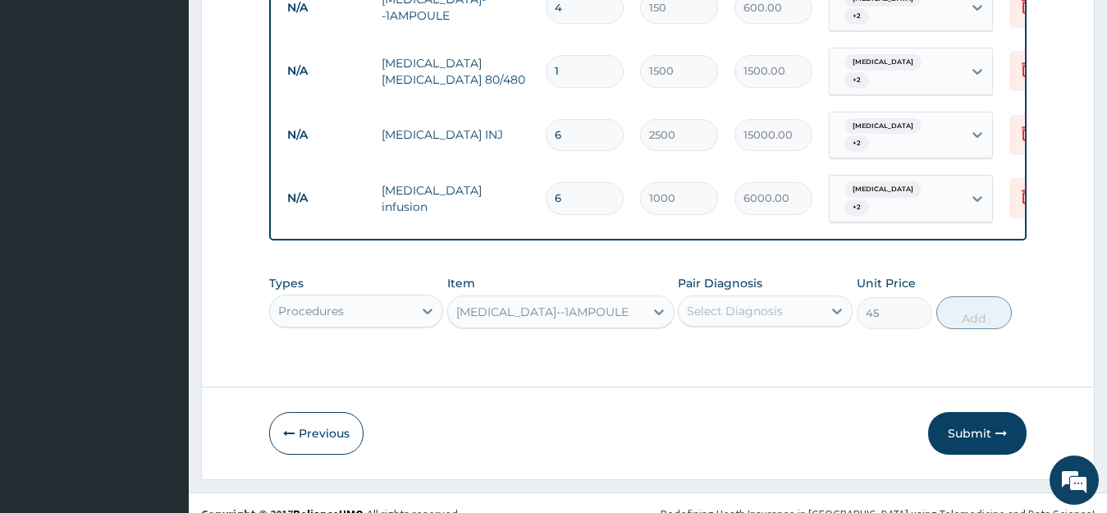
scroll to position [0, 0]
click at [832, 303] on icon at bounding box center [837, 311] width 16 height 16
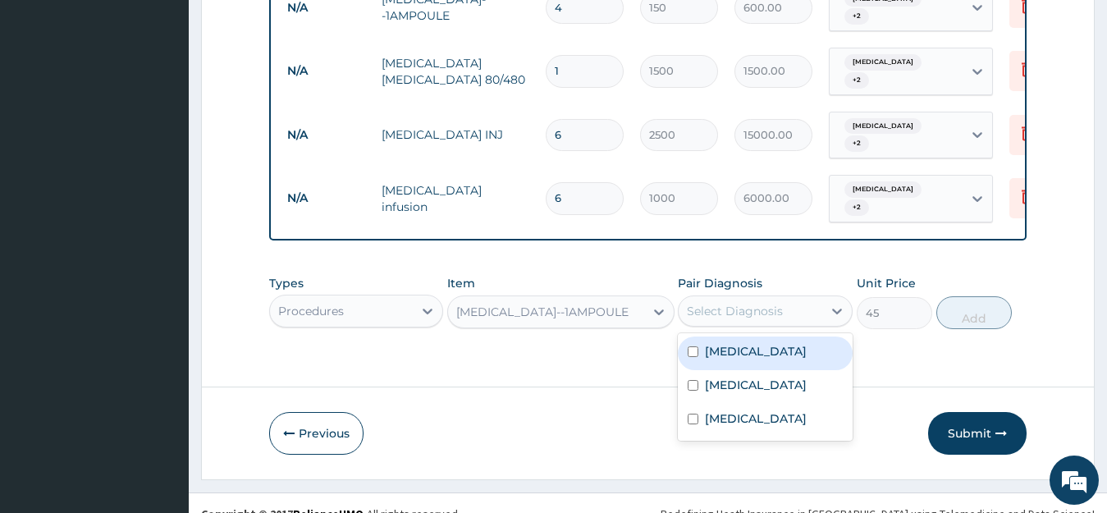
click at [699, 346] on input "checkbox" at bounding box center [693, 351] width 11 height 11
checkbox input "true"
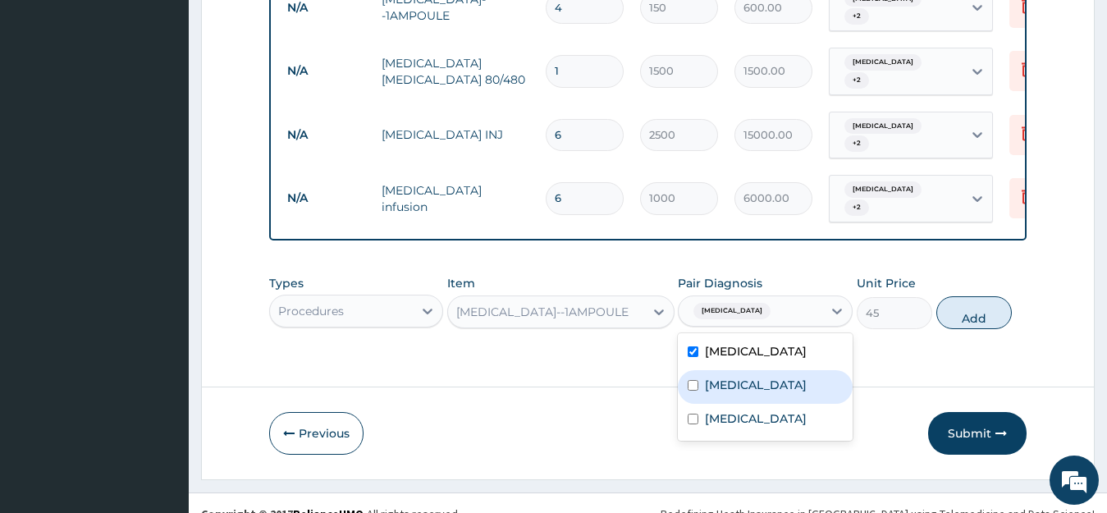
click at [693, 378] on div "[MEDICAL_DATA]" at bounding box center [765, 387] width 175 height 34
checkbox input "false"
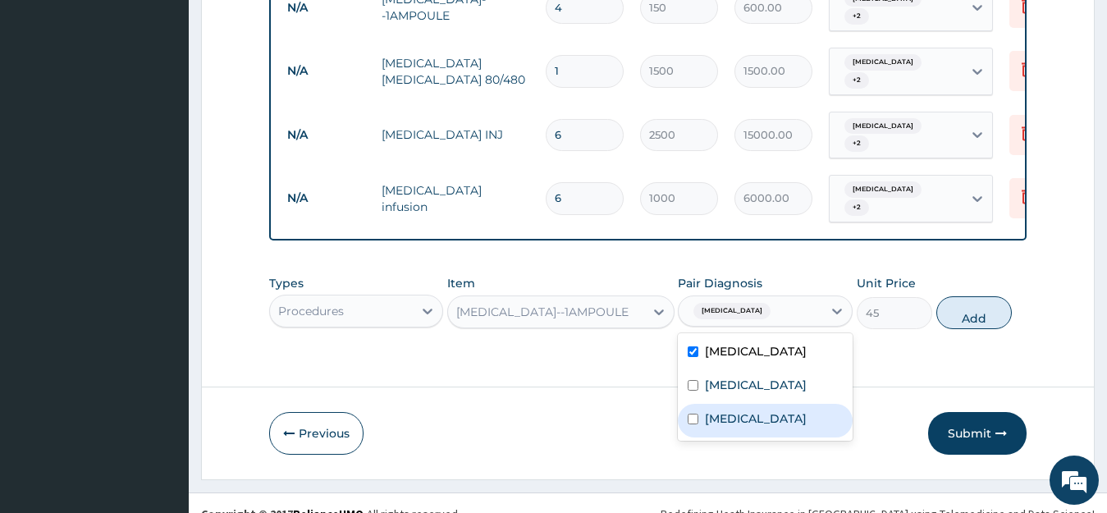
drag, startPoint x: 691, startPoint y: 377, endPoint x: 693, endPoint y: 419, distance: 41.9
click at [693, 419] on div "Malaria Upper respiratory infection Sepsis" at bounding box center [765, 387] width 175 height 108
click at [693, 419] on input "checkbox" at bounding box center [693, 419] width 11 height 11
checkbox input "true"
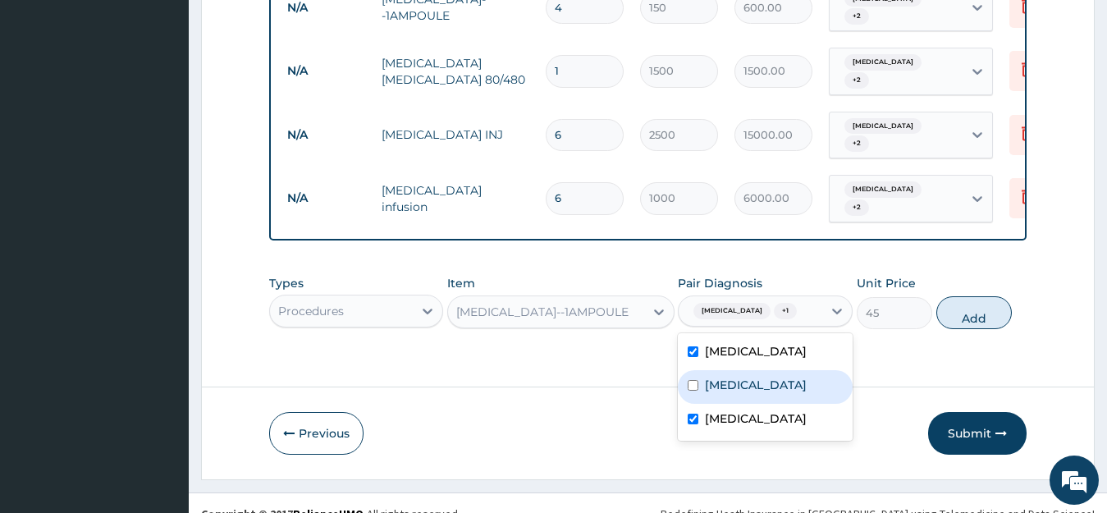
click at [692, 380] on input "checkbox" at bounding box center [693, 385] width 11 height 11
checkbox input "true"
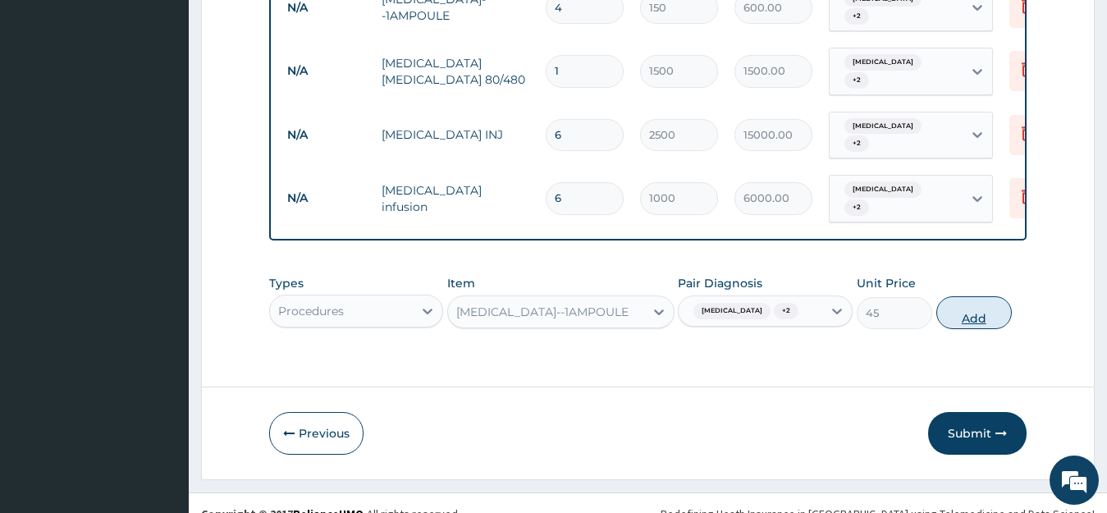
click at [957, 296] on button "Add" at bounding box center [975, 312] width 76 height 33
type input "0"
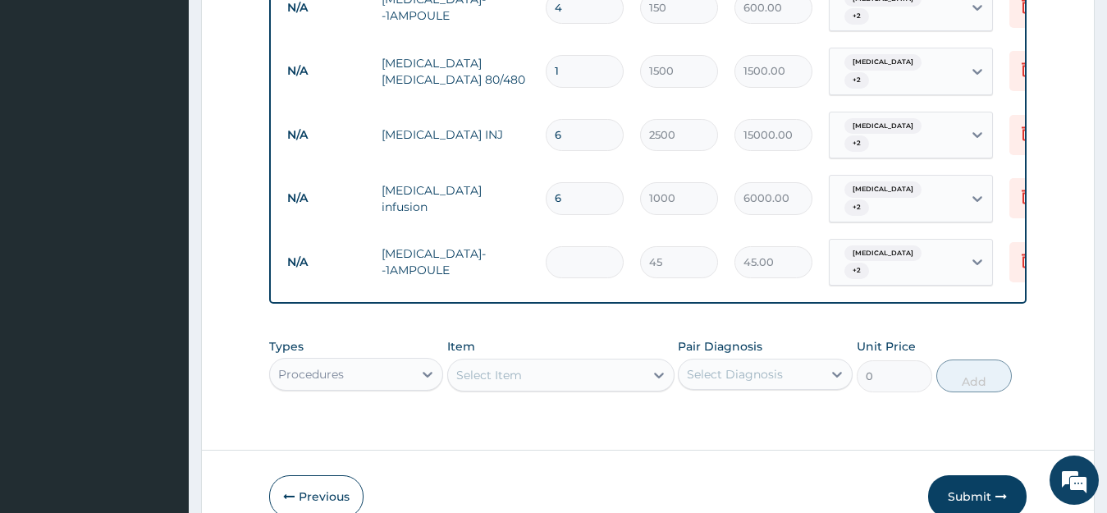
type input "0.00"
type input "2"
type input "90.00"
type input "20"
type input "900.00"
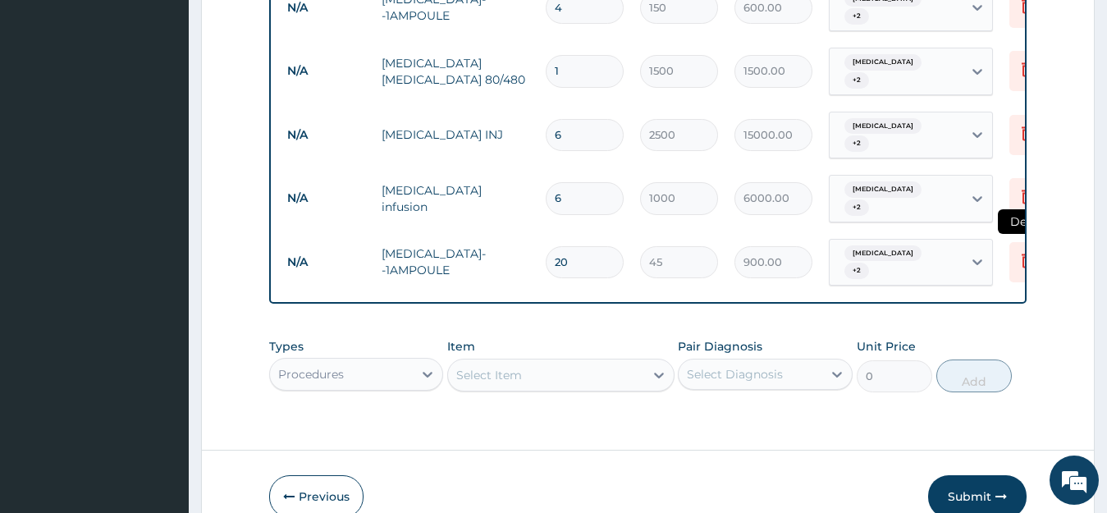
type input "20"
click at [1021, 250] on icon at bounding box center [1028, 260] width 20 height 20
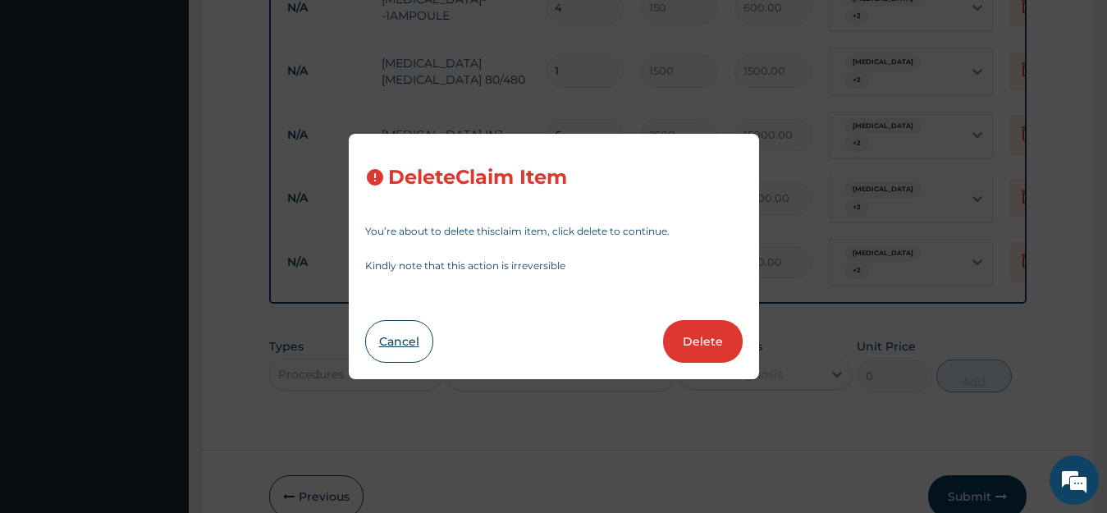
click at [392, 355] on button "Cancel" at bounding box center [399, 341] width 68 height 43
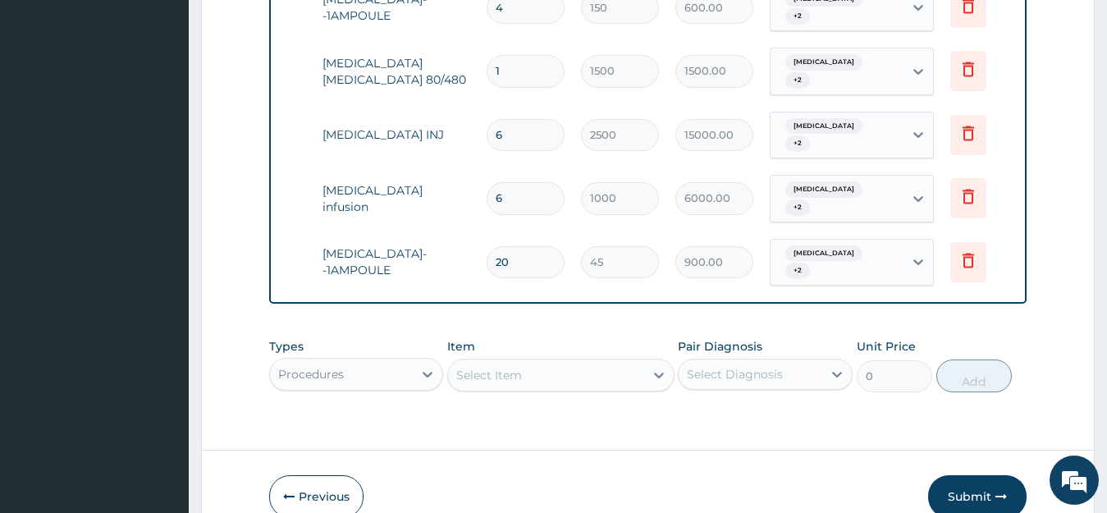
scroll to position [0, 66]
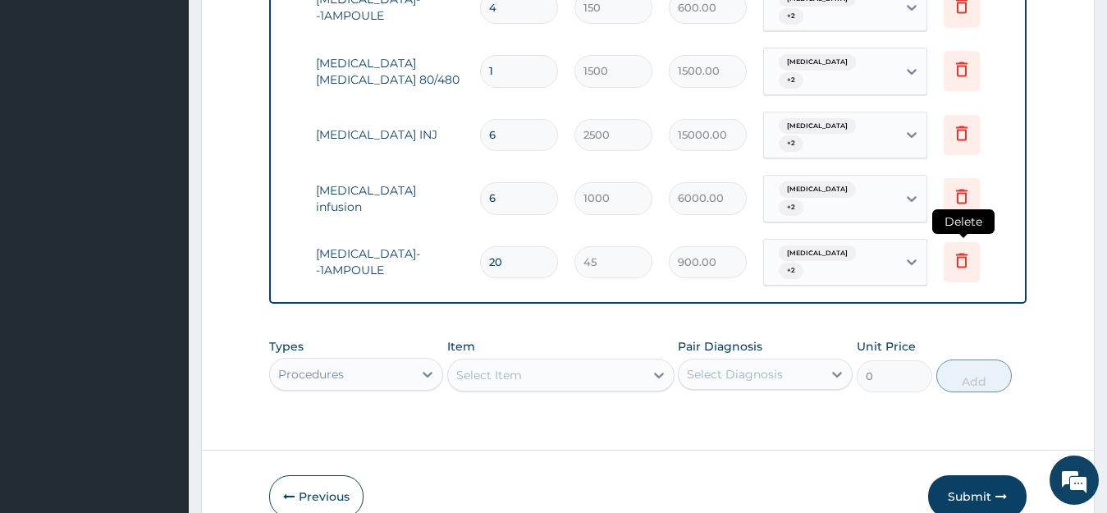
click at [972, 242] on icon at bounding box center [962, 262] width 36 height 40
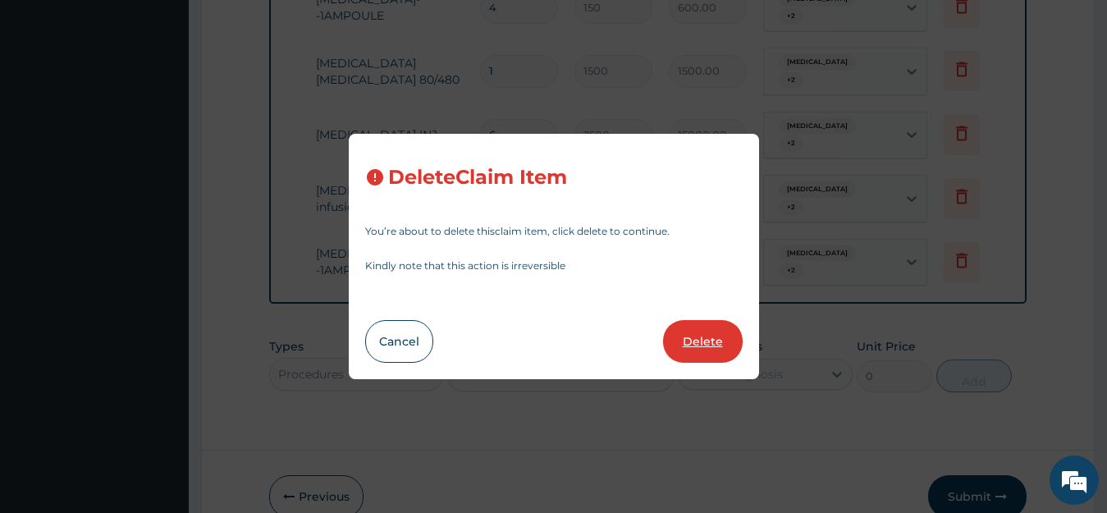
click at [731, 341] on button "Delete" at bounding box center [703, 341] width 80 height 43
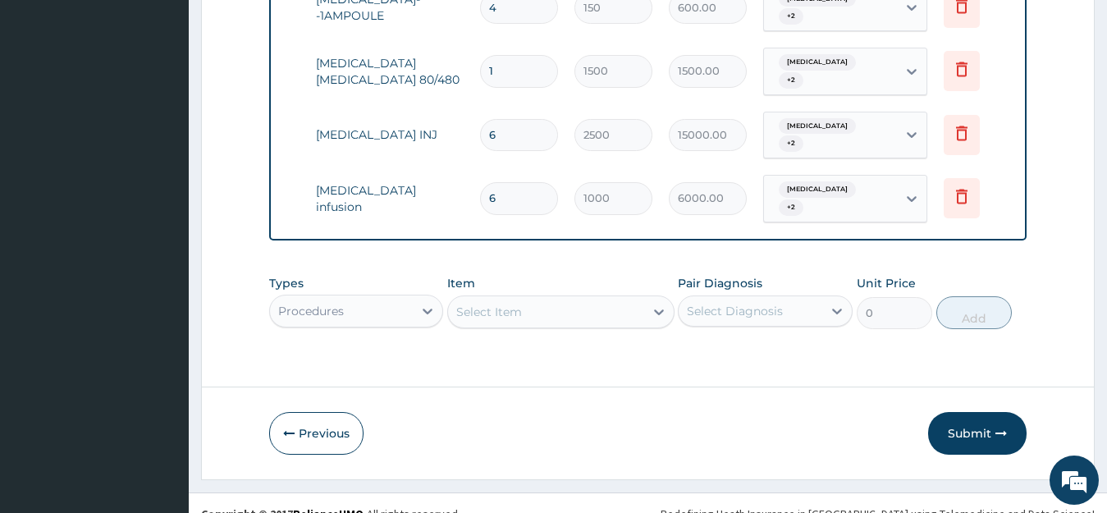
click at [560, 299] on div "Select Item" at bounding box center [546, 312] width 196 height 26
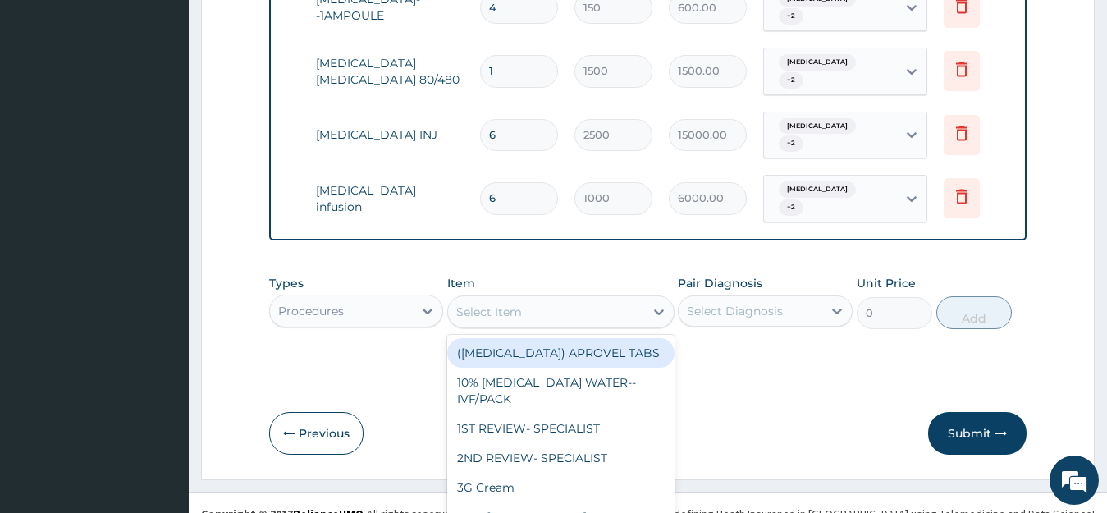
scroll to position [47, 0]
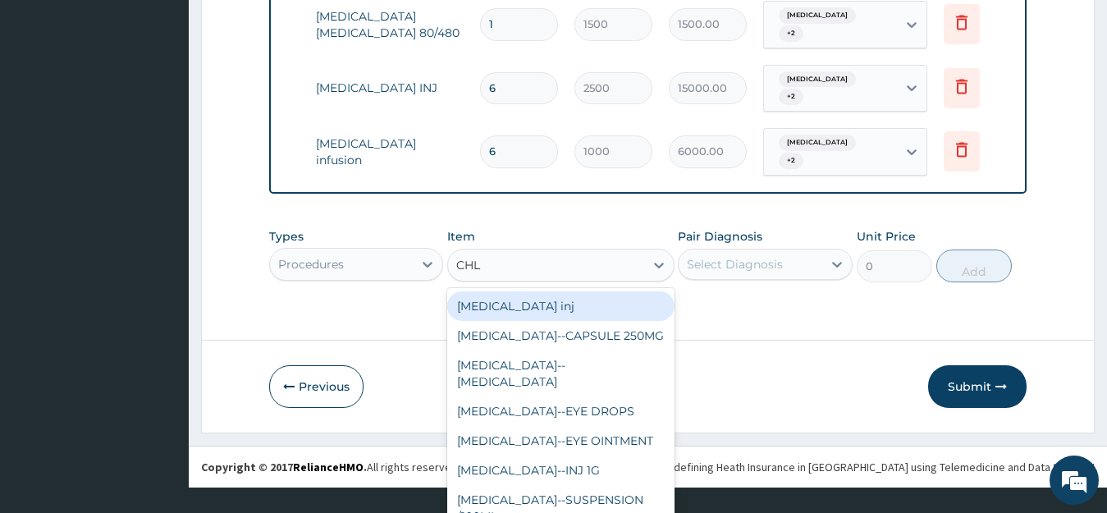
type input "CHLO"
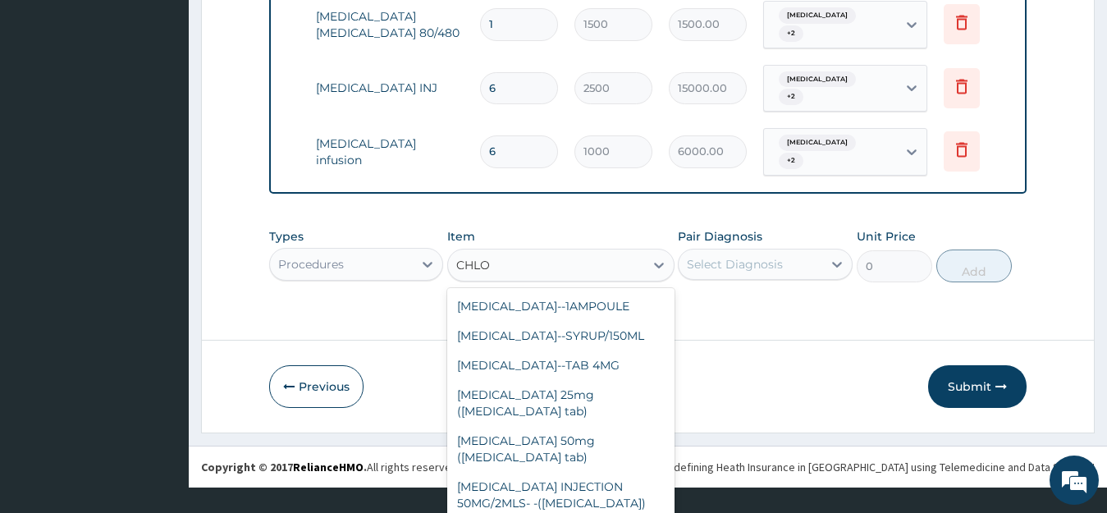
scroll to position [361, 0]
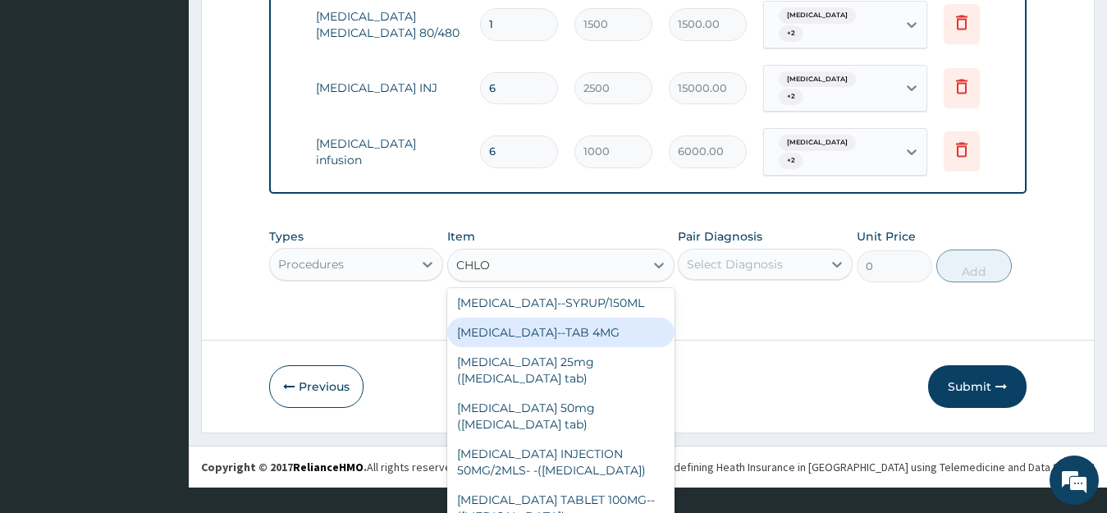
click at [590, 347] on div "[MEDICAL_DATA]--TAB 4MG" at bounding box center [560, 333] width 227 height 30
type input "12"
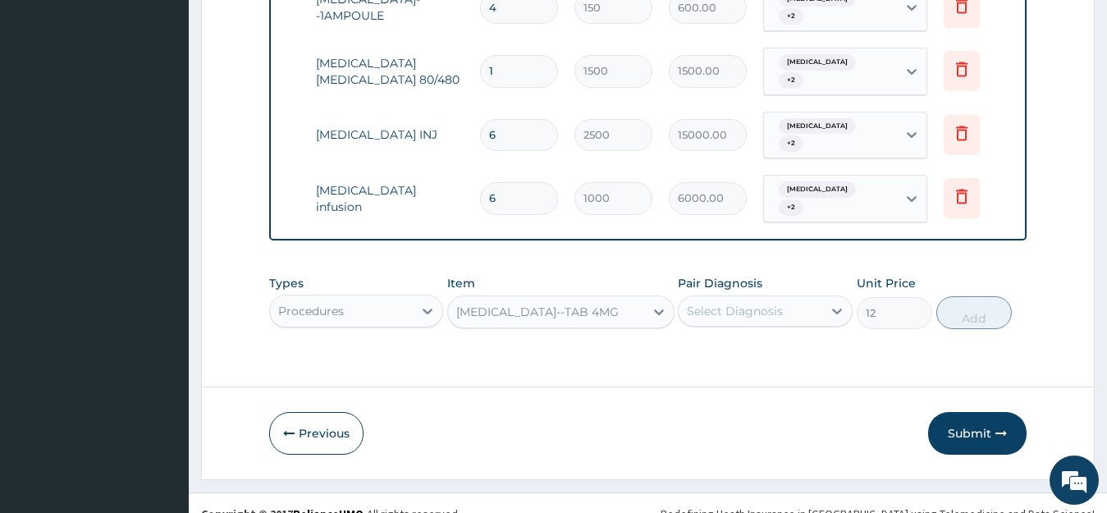
scroll to position [0, 0]
click at [839, 309] on icon at bounding box center [837, 312] width 10 height 6
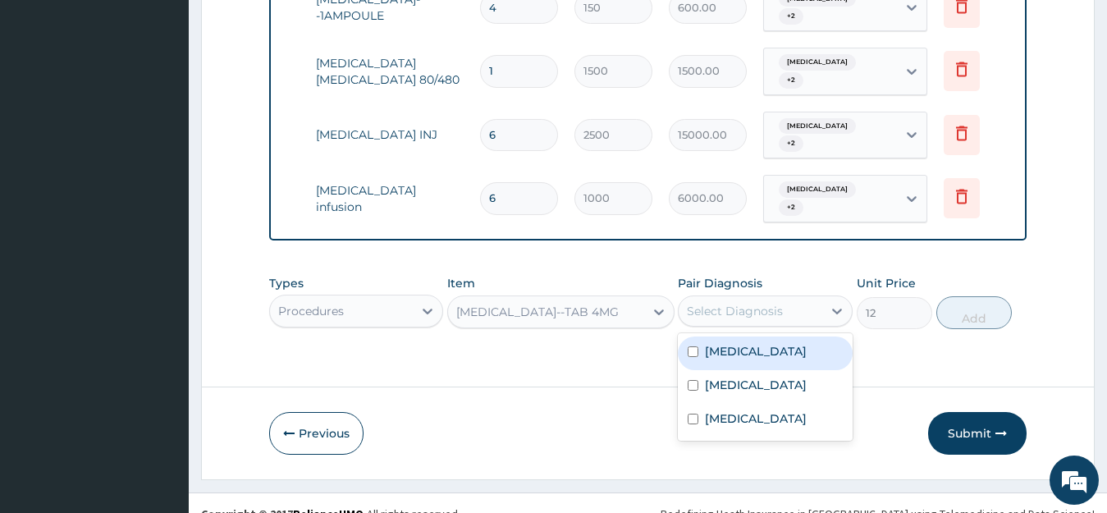
click at [695, 346] on input "checkbox" at bounding box center [693, 351] width 11 height 11
checkbox input "true"
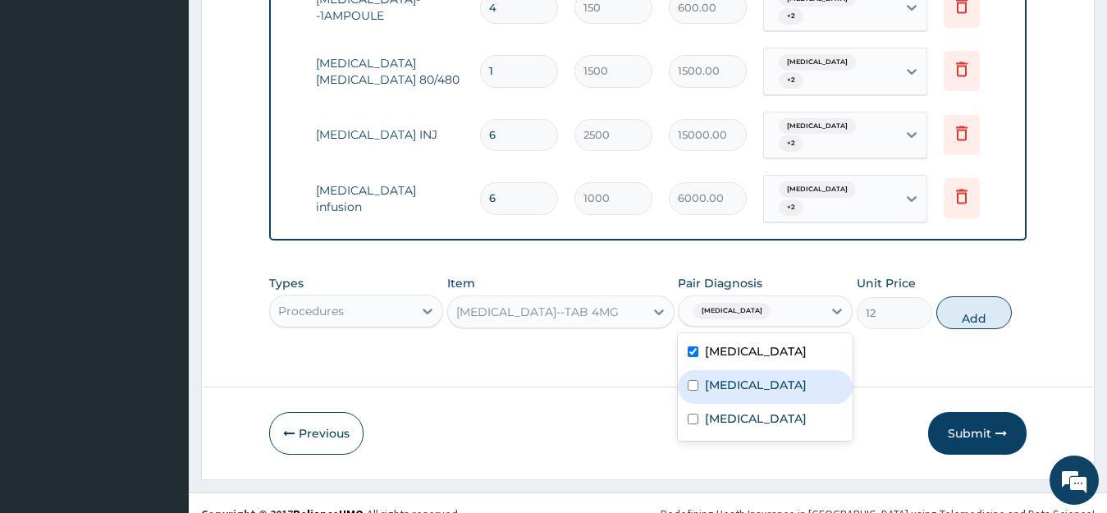
click at [699, 372] on div "[MEDICAL_DATA]" at bounding box center [765, 387] width 175 height 34
checkbox input "true"
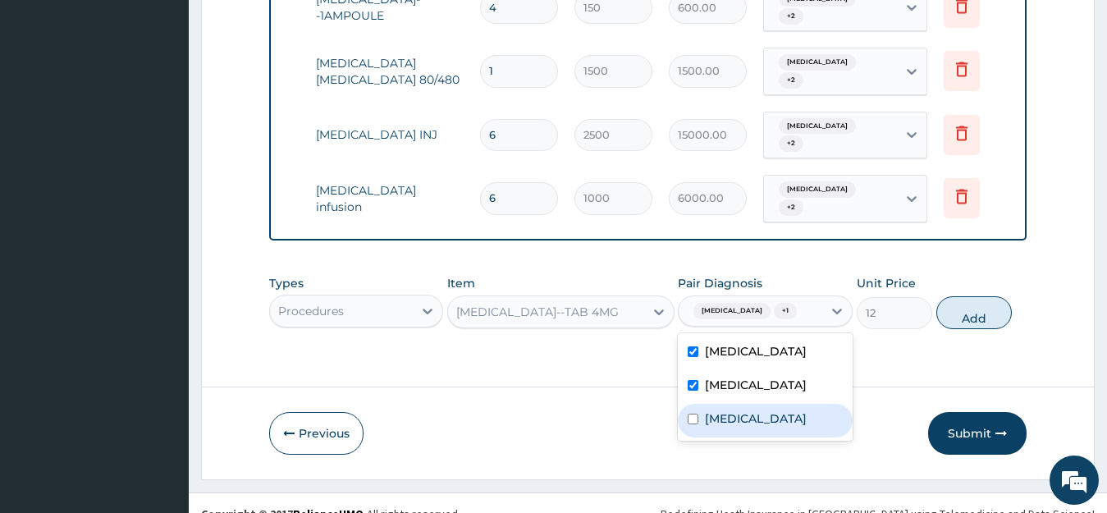
click at [695, 416] on input "checkbox" at bounding box center [693, 419] width 11 height 11
checkbox input "true"
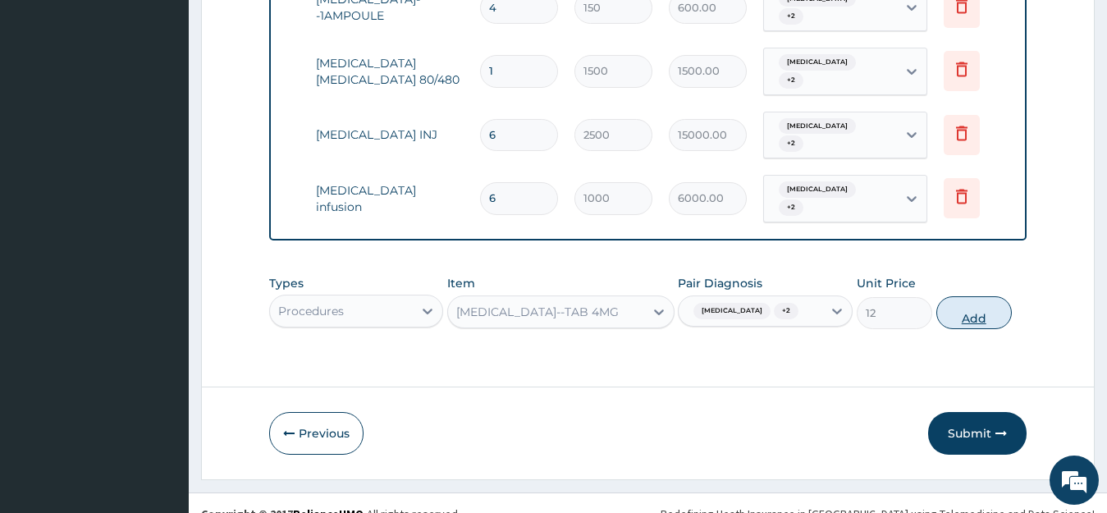
click at [955, 304] on button "Add" at bounding box center [975, 312] width 76 height 33
type input "0"
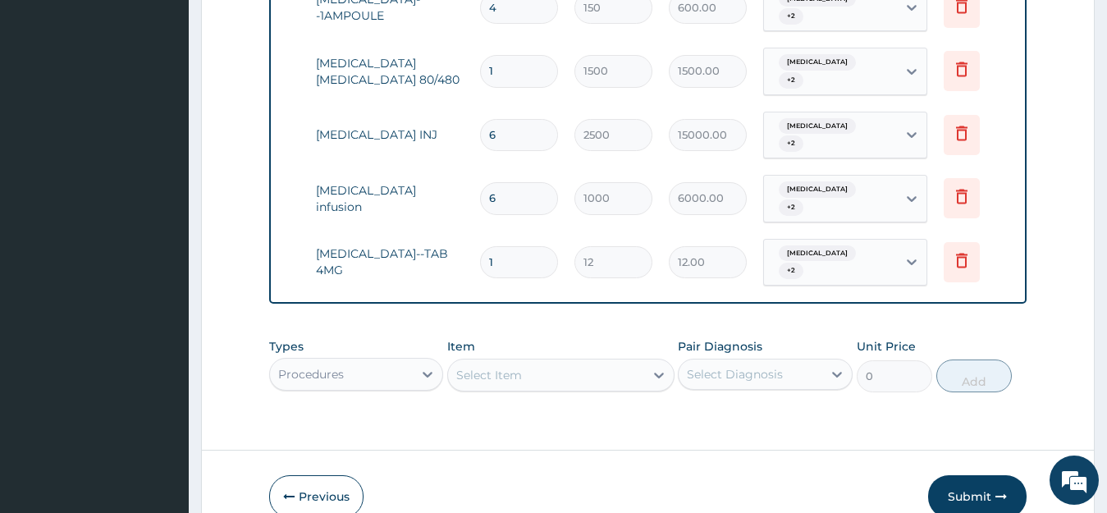
type input "0.00"
type input "2"
type input "24.00"
type input "20"
type input "240.00"
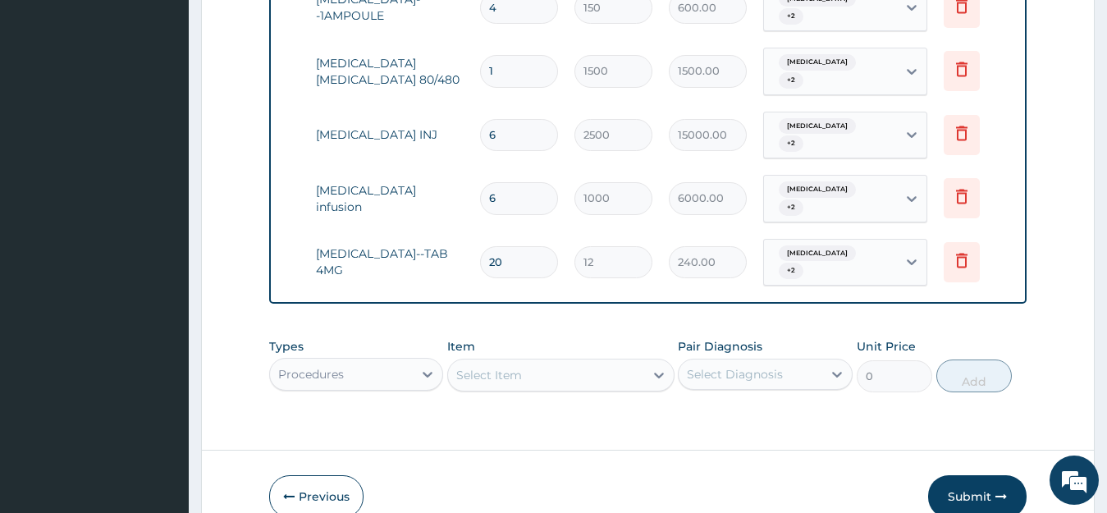
type input "20"
click at [567, 362] on div "Select Item" at bounding box center [546, 375] width 196 height 26
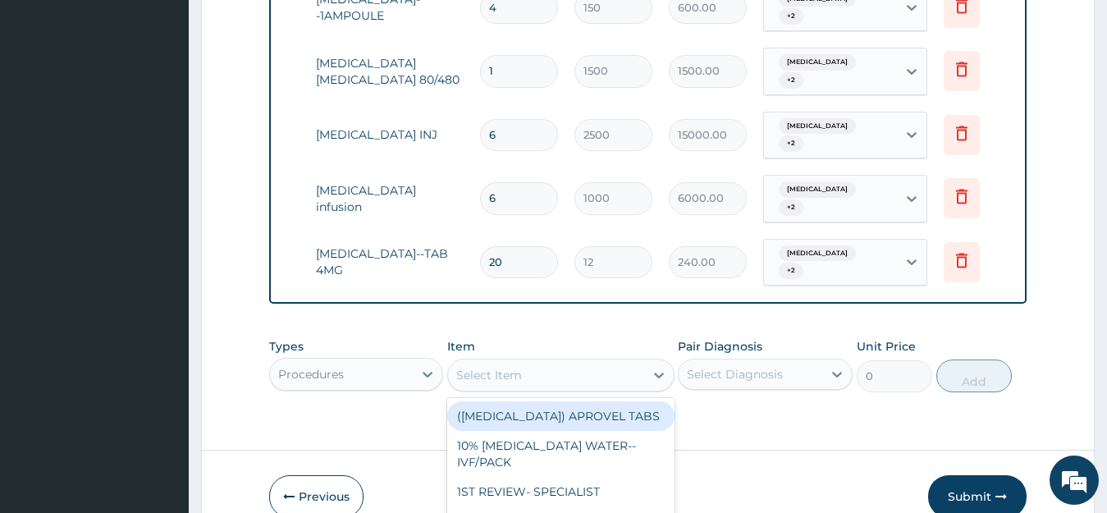
scroll to position [47, 0]
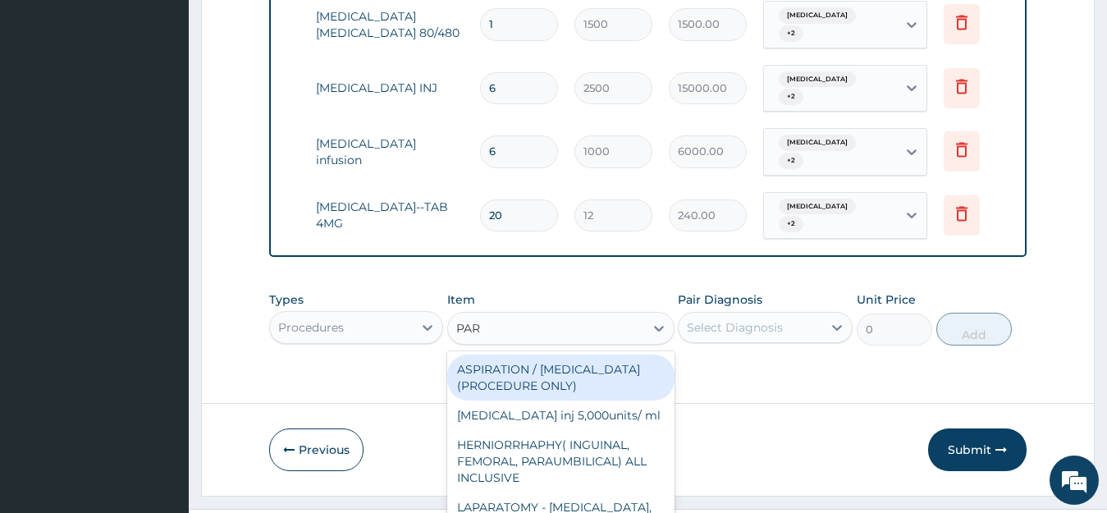
type input "PARA"
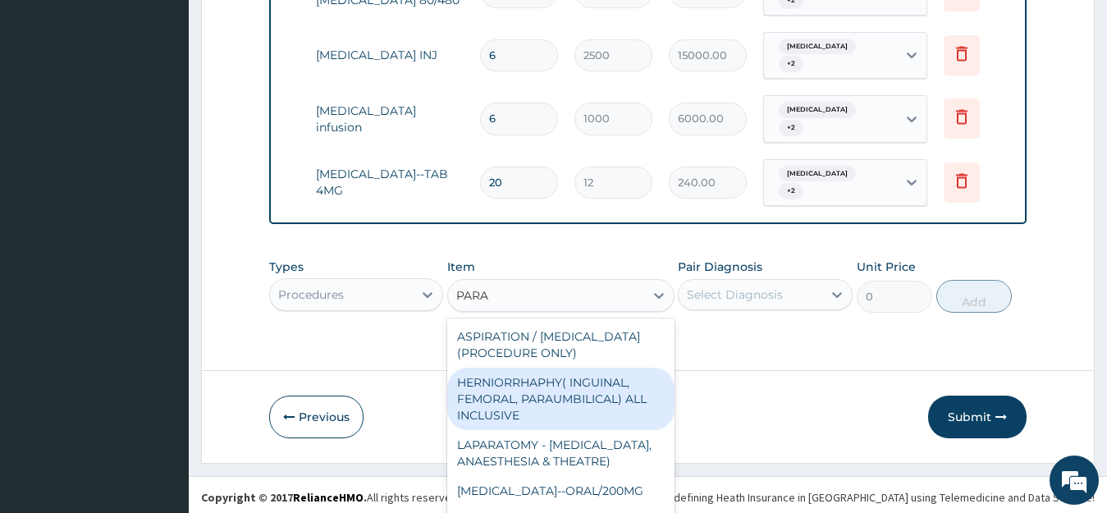
scroll to position [1245, 0]
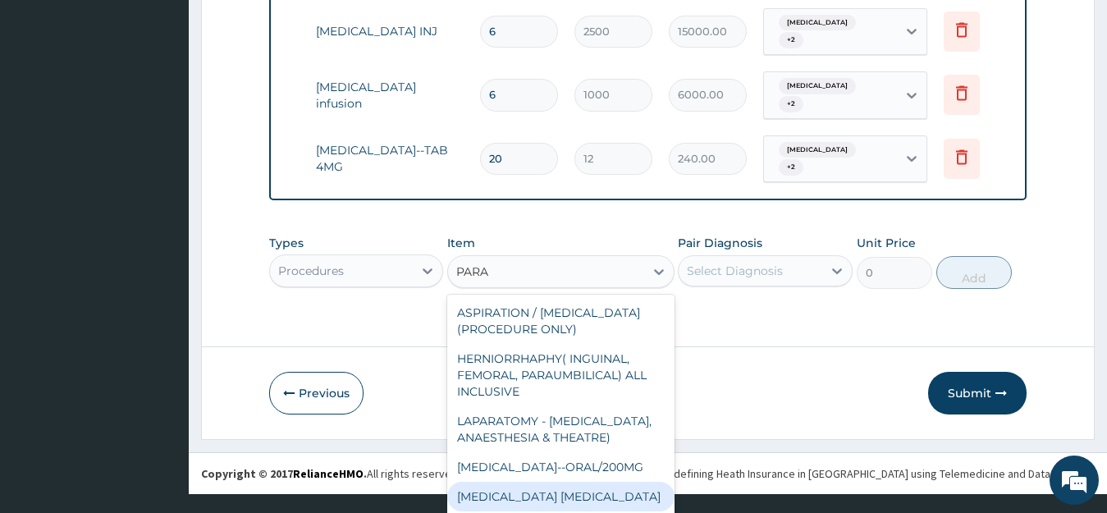
click at [653, 505] on div "MALARIA PARASITE" at bounding box center [560, 497] width 227 height 30
type input "800"
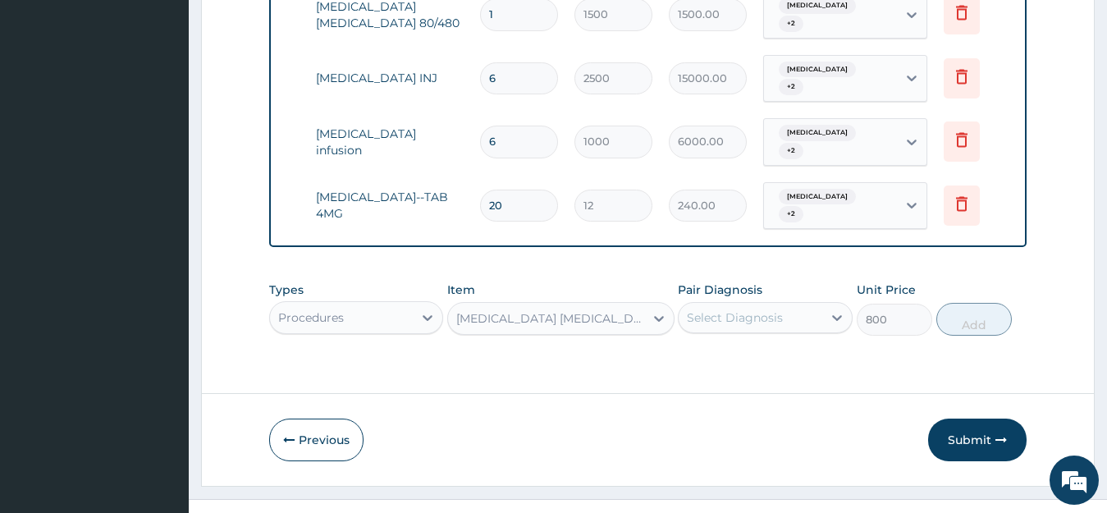
scroll to position [0, 0]
click at [653, 505] on footer "Redefining Heath Insurance in Africa using Telemedicine and Data Science! Copyr…" at bounding box center [648, 520] width 919 height 42
click at [659, 304] on div at bounding box center [659, 319] width 30 height 30
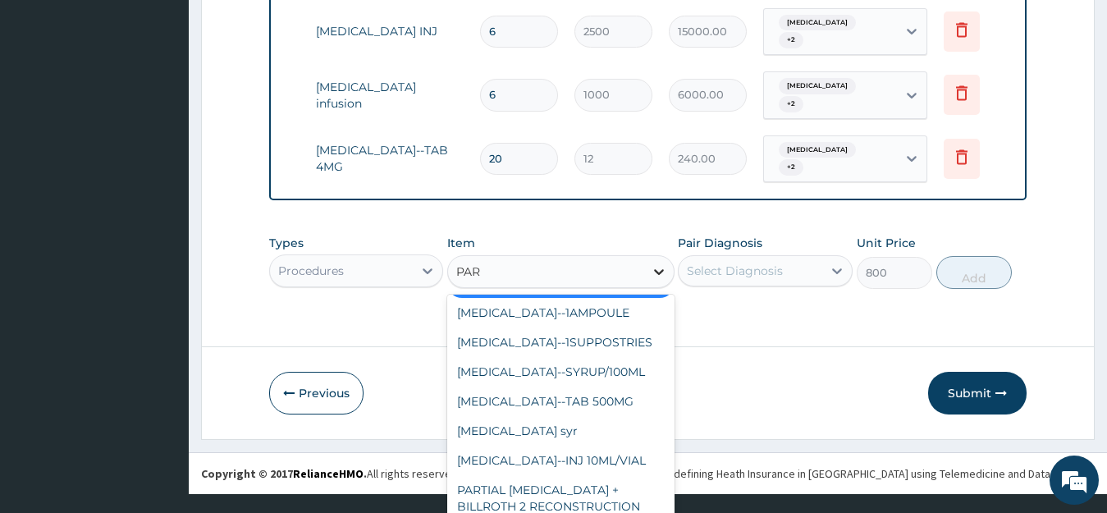
scroll to position [164, 0]
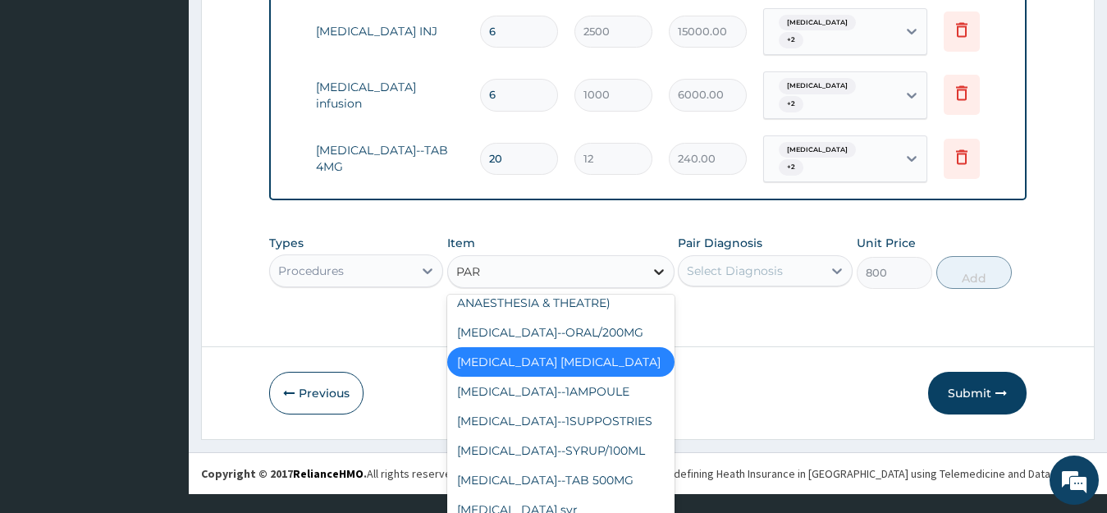
type input "PARA"
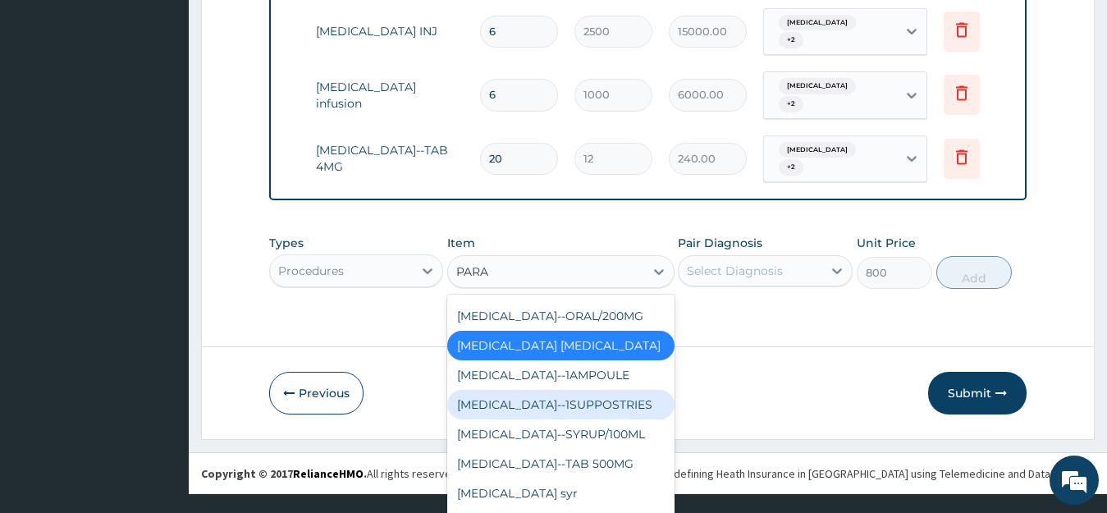
scroll to position [184, 0]
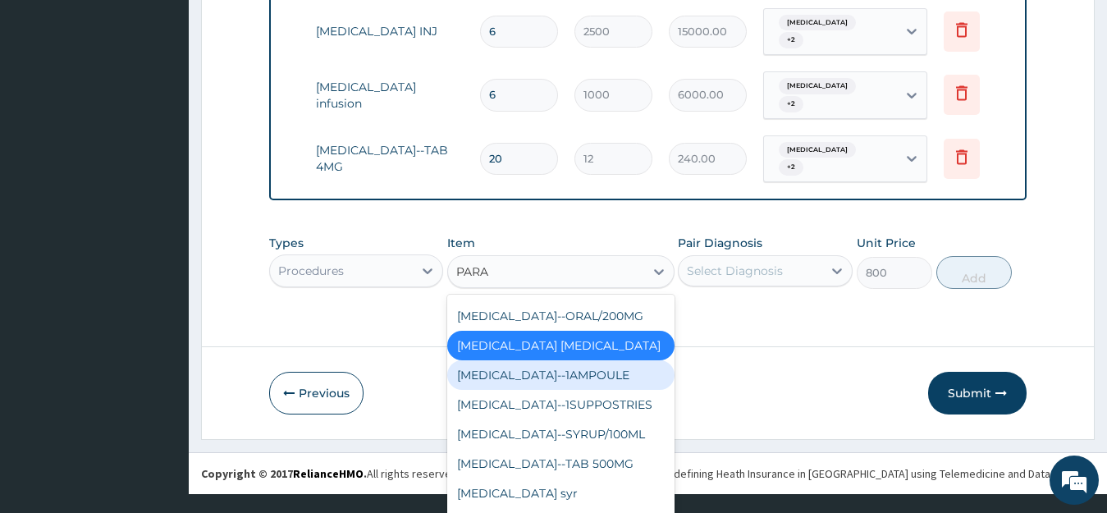
click at [580, 360] on div "[MEDICAL_DATA]--1AMPOULE" at bounding box center [560, 375] width 227 height 30
type input "0"
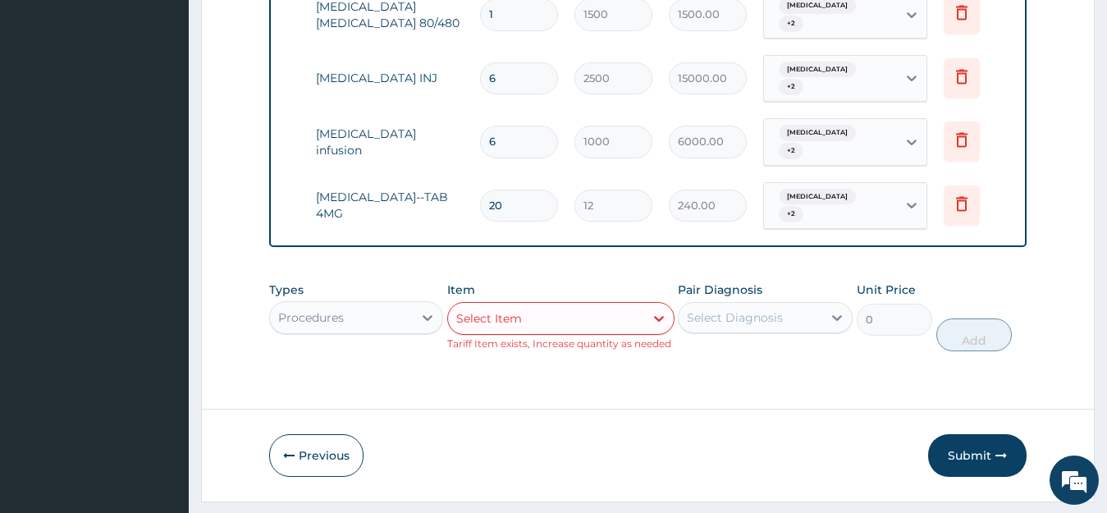
scroll to position [0, 0]
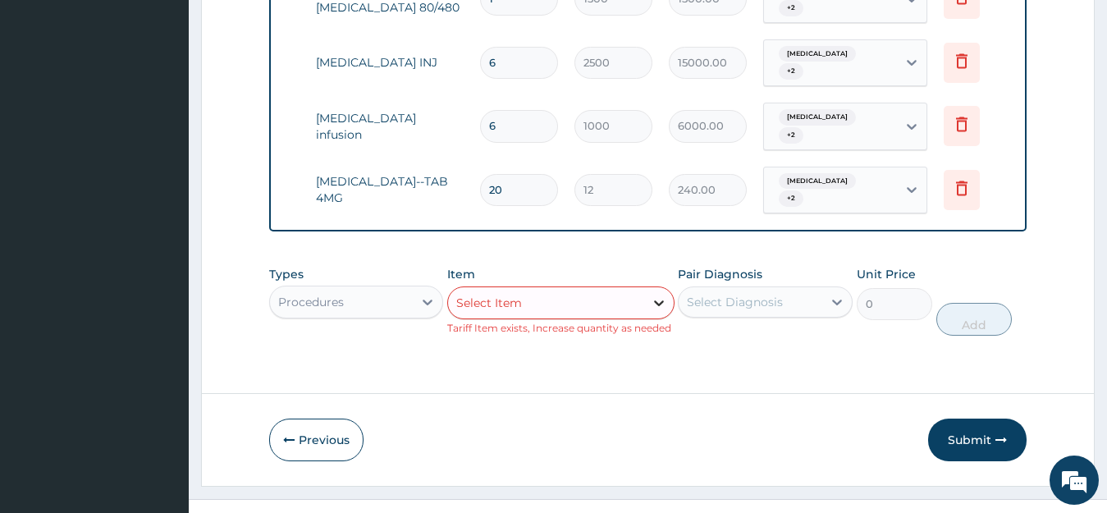
click at [656, 295] on icon at bounding box center [659, 303] width 16 height 16
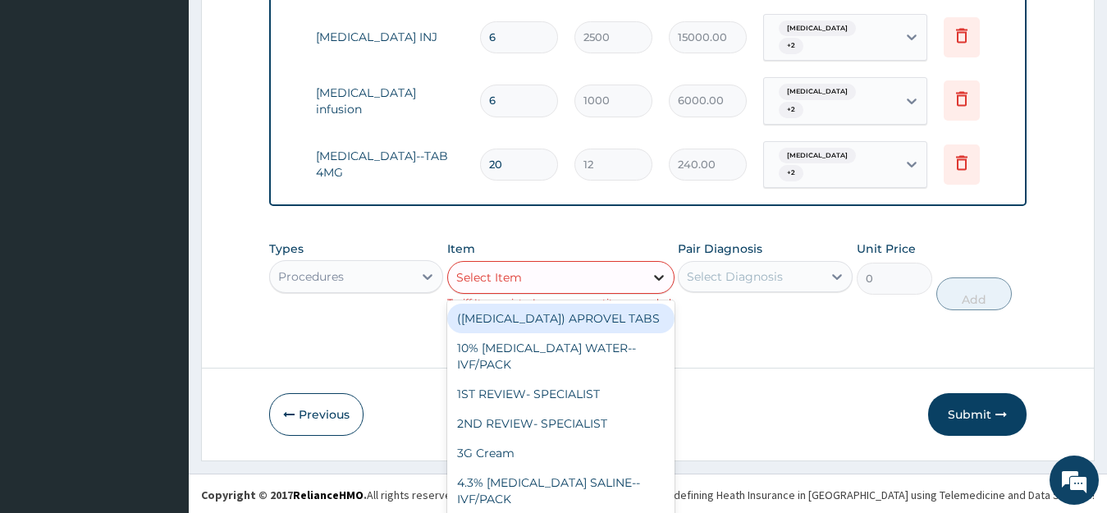
scroll to position [31, 0]
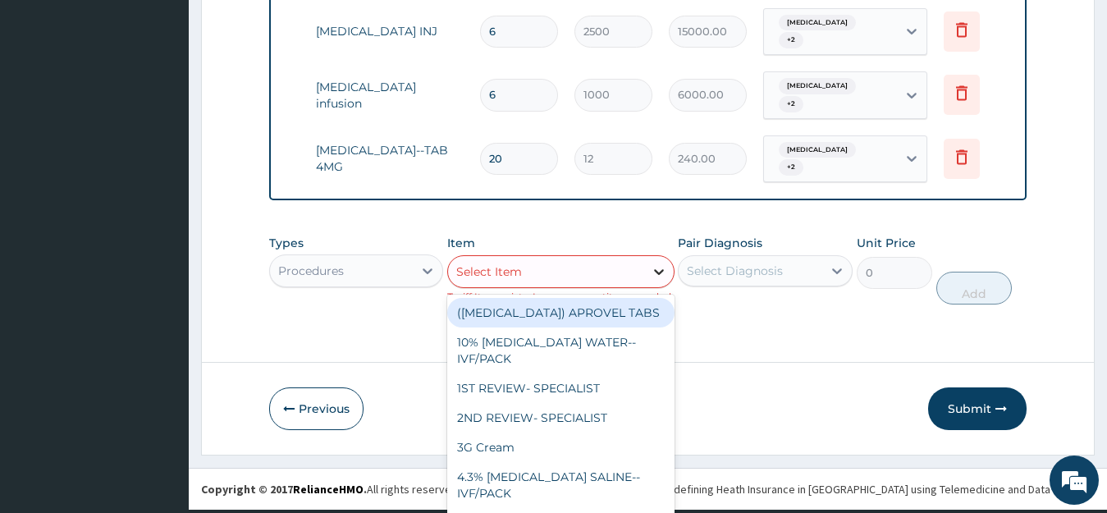
type input "P"
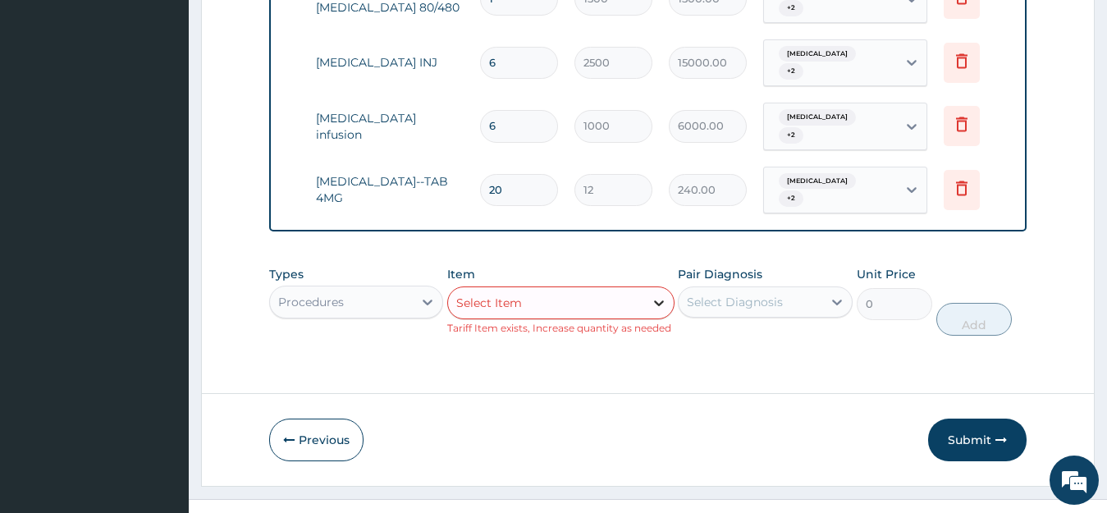
scroll to position [0, 0]
click at [657, 266] on div "Item option PARACETAMOL--1AMPOULE, selected. Select is focused ,type to refine …" at bounding box center [560, 301] width 227 height 70
click at [647, 288] on div at bounding box center [659, 303] width 30 height 30
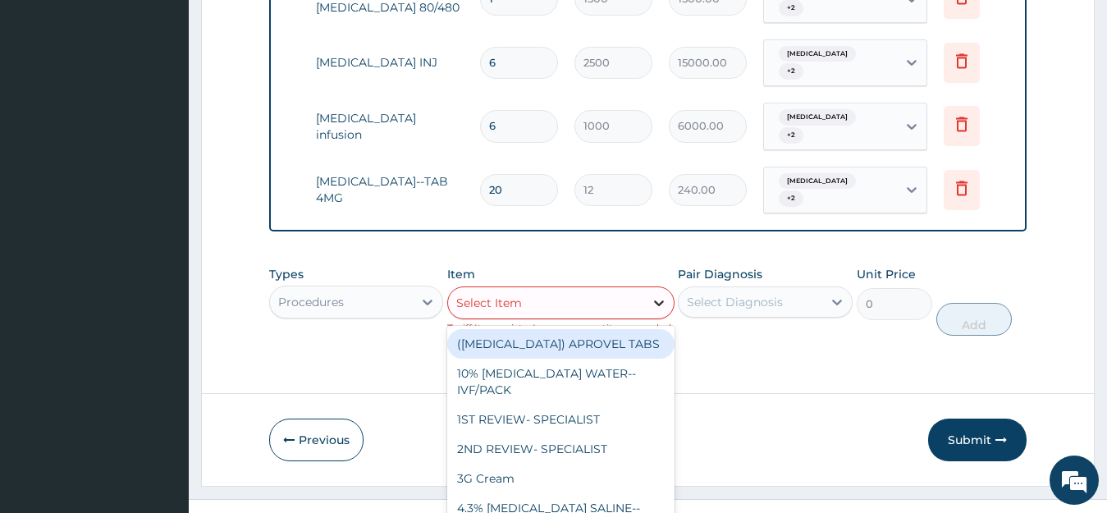
scroll to position [31, 0]
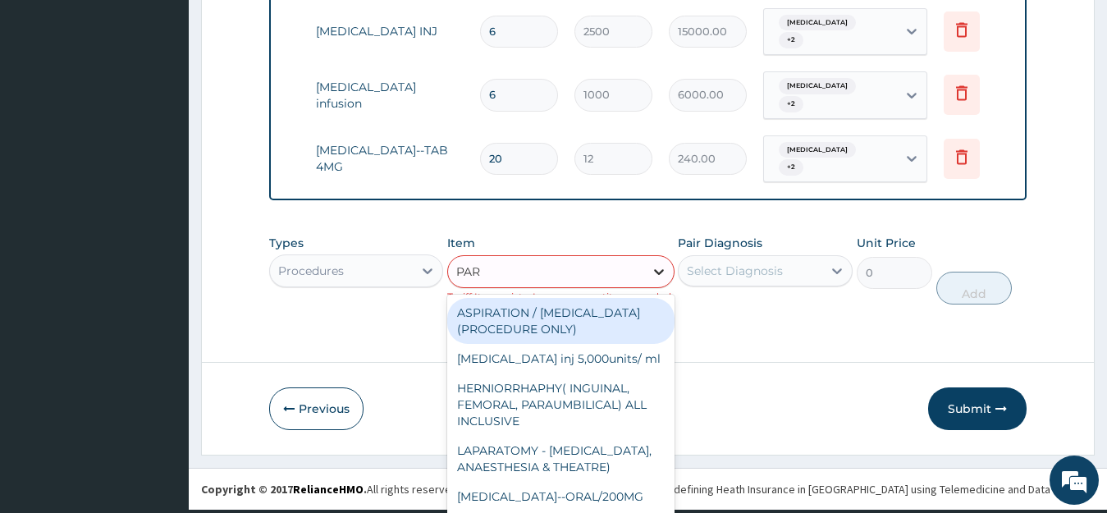
type input "PARA"
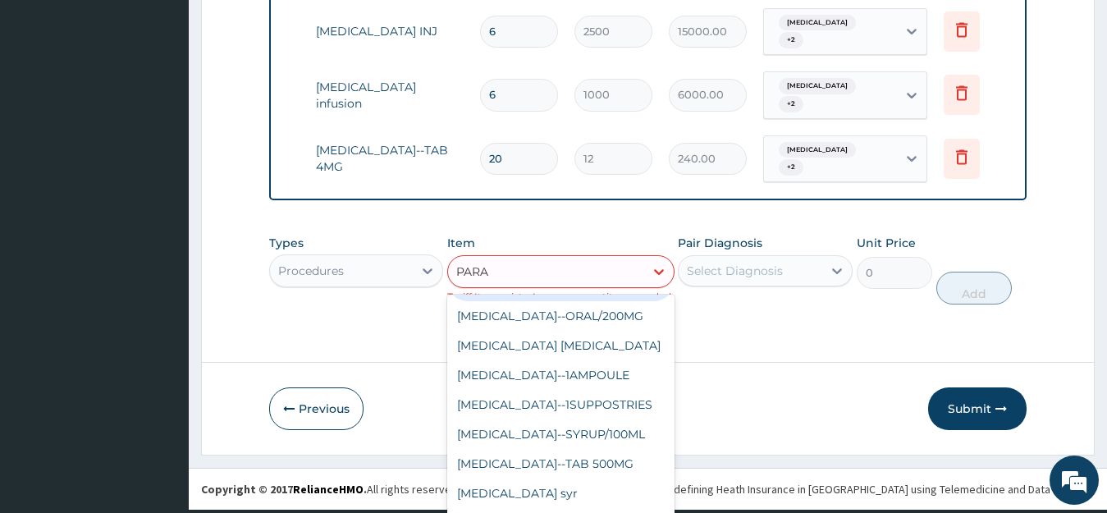
scroll to position [184, 0]
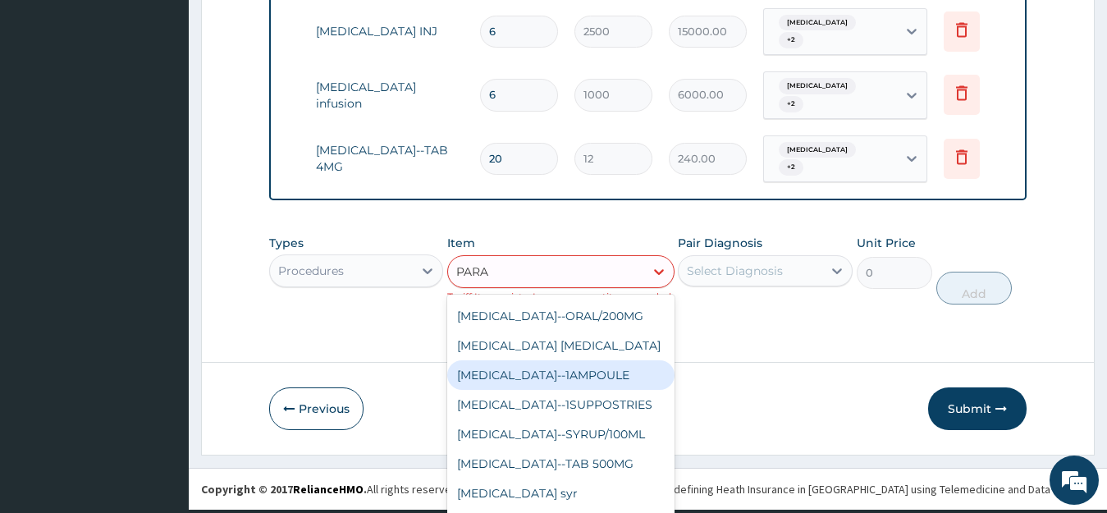
click at [547, 360] on div "[MEDICAL_DATA]--1AMPOULE" at bounding box center [560, 375] width 227 height 30
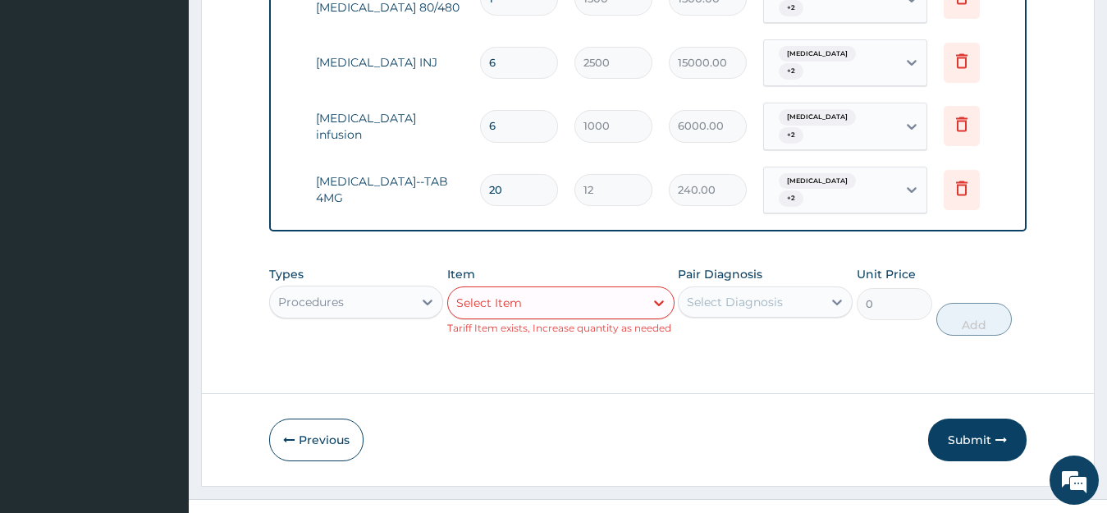
scroll to position [0, 0]
click at [522, 287] on div "Select Item" at bounding box center [560, 303] width 227 height 33
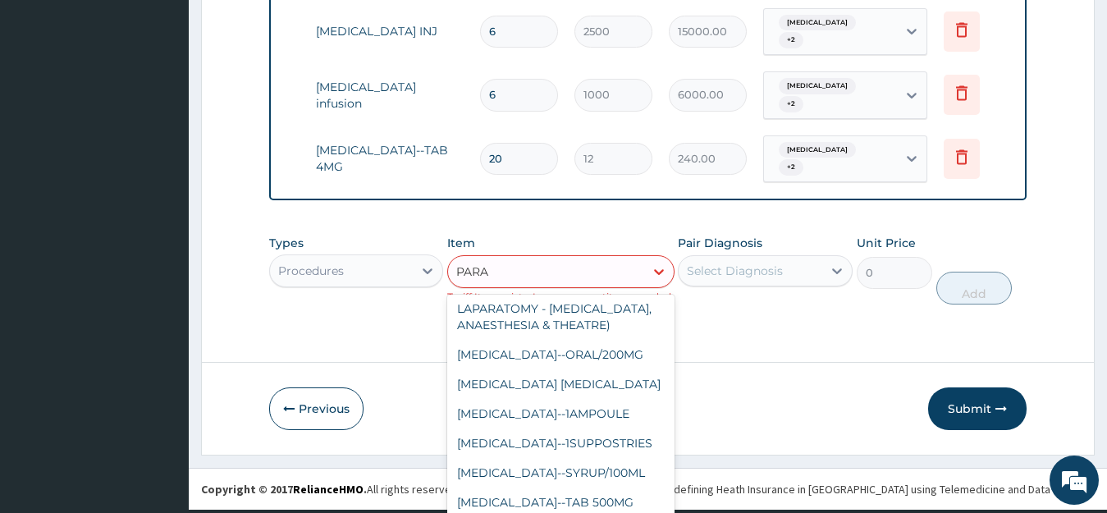
scroll to position [184, 0]
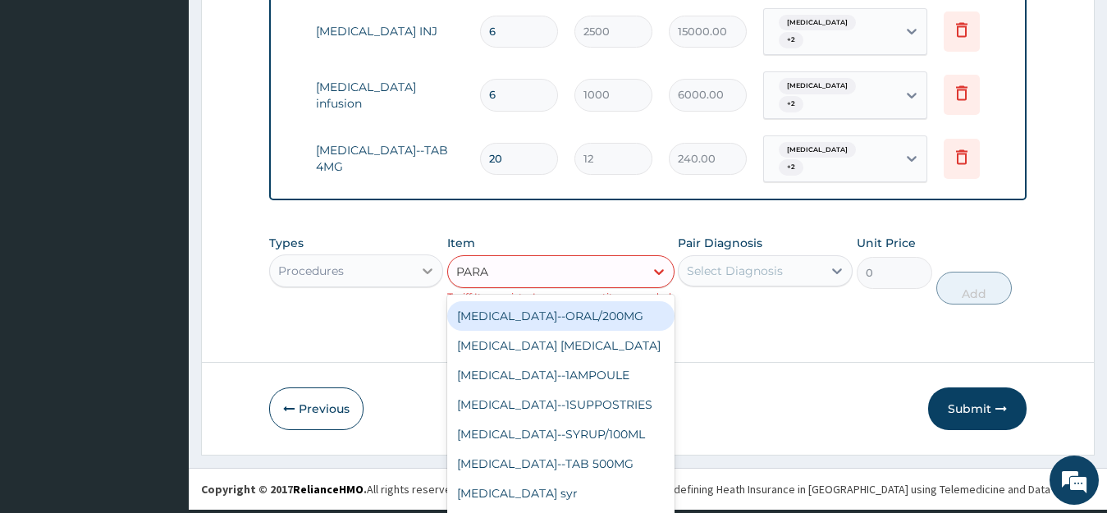
type input "PARA"
click at [431, 263] on icon at bounding box center [428, 271] width 16 height 16
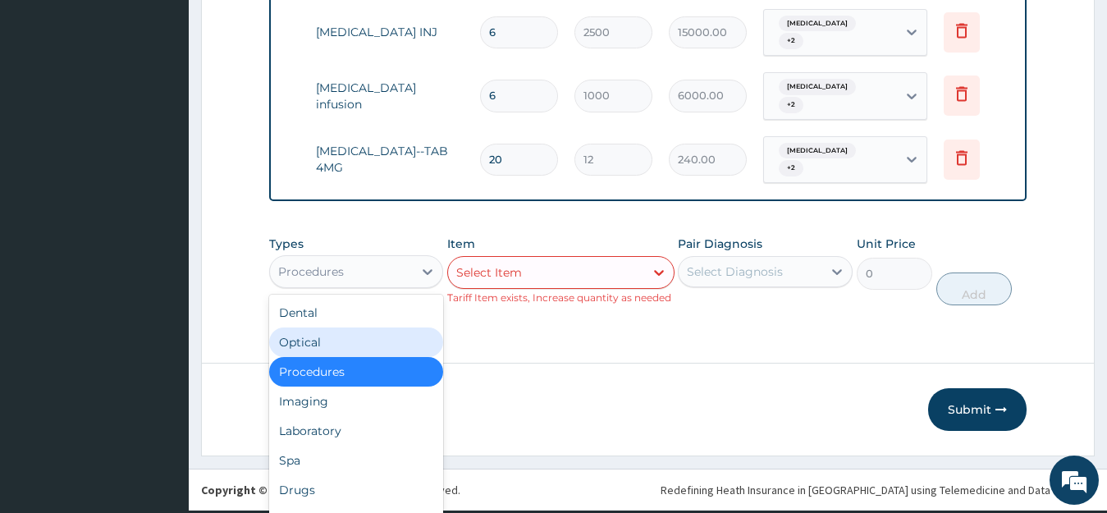
drag, startPoint x: 365, startPoint y: 424, endPoint x: 485, endPoint y: 249, distance: 213.1
click at [485, 249] on div "Types option Procedures, selected. option Optical focused, 2 of 10. 10 results …" at bounding box center [648, 270] width 759 height 86
click at [485, 249] on div "Item Select Item Tariff Item exists, Increase quantity as needed" at bounding box center [560, 271] width 227 height 70
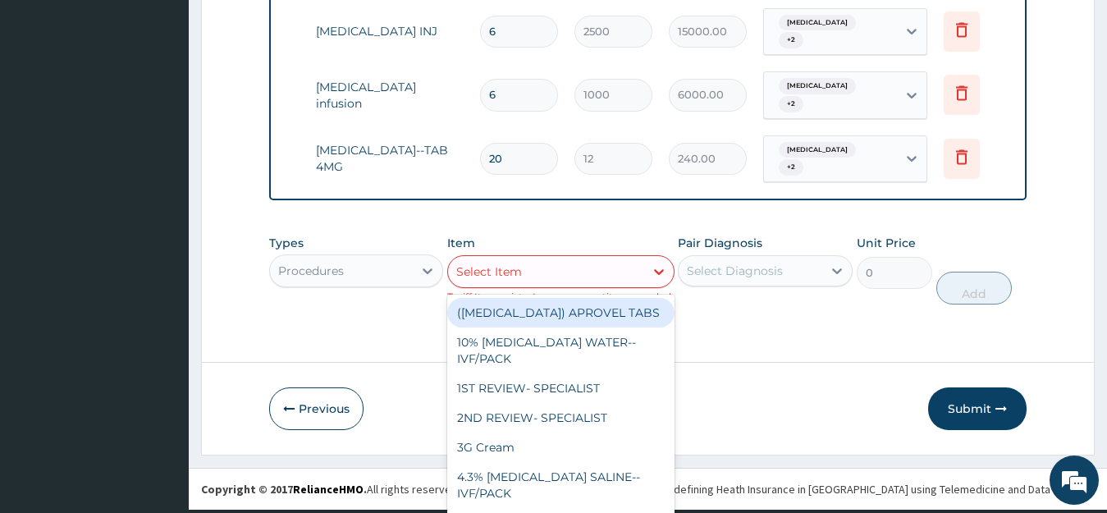
scroll to position [0, 0]
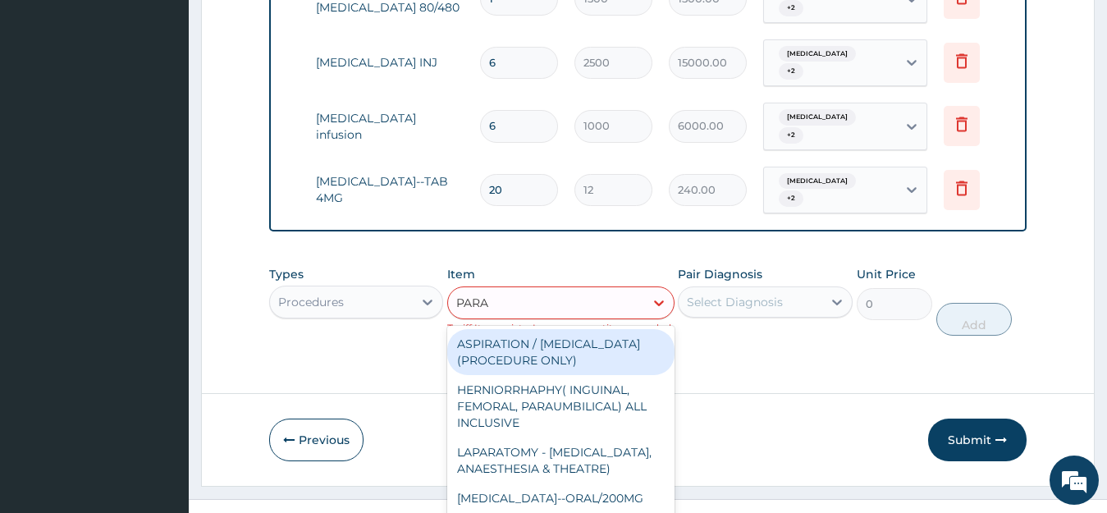
type input "PARAC"
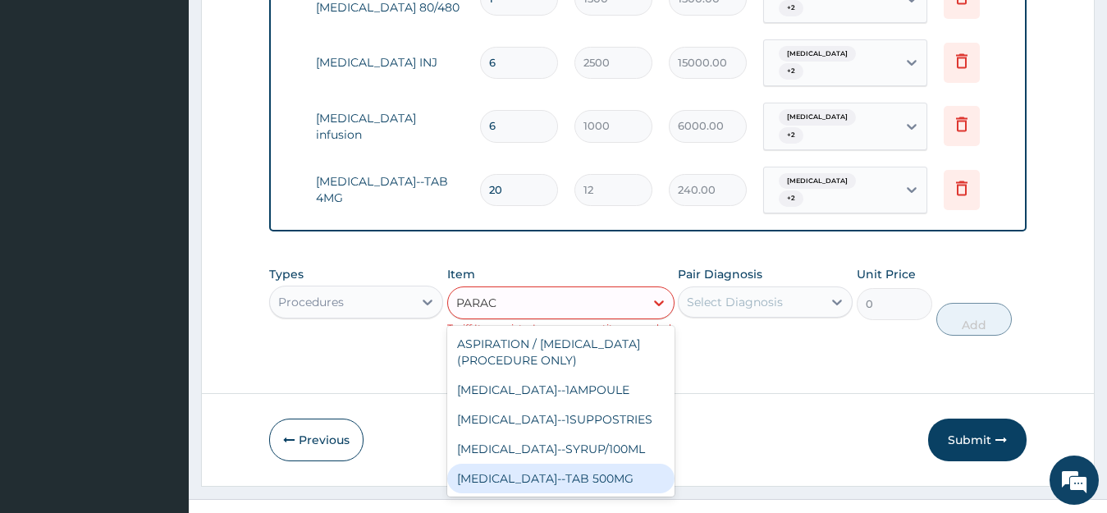
click at [664, 464] on div "[MEDICAL_DATA]--TAB 500MG" at bounding box center [560, 479] width 227 height 30
type input "10"
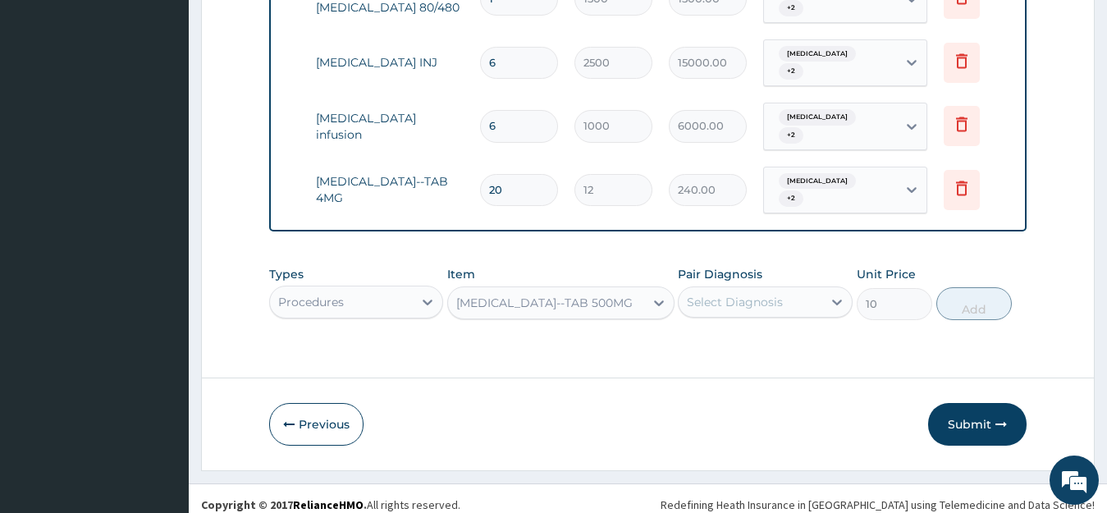
scroll to position [1245, 0]
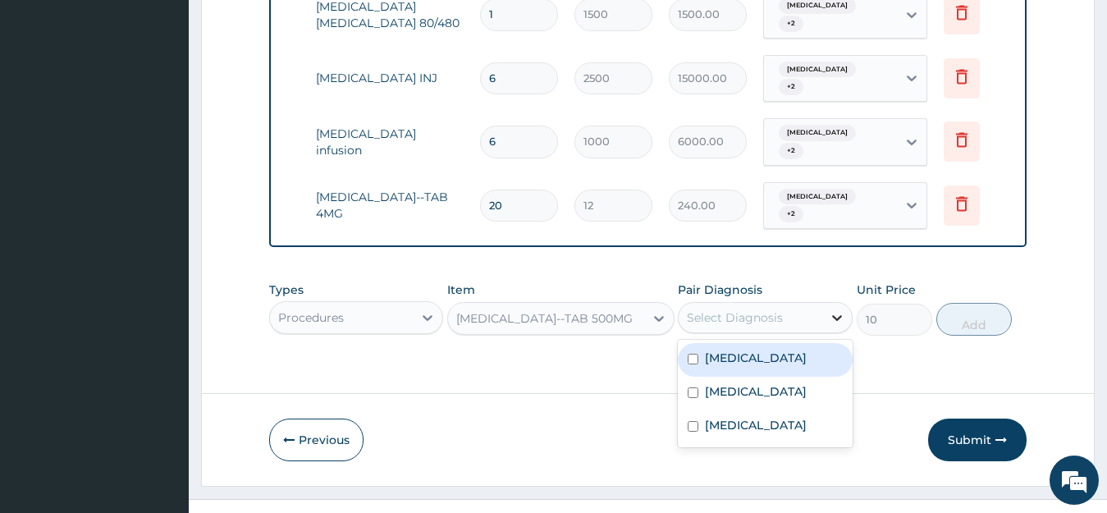
click at [840, 315] on icon at bounding box center [837, 318] width 10 height 6
click at [688, 354] on input "checkbox" at bounding box center [693, 359] width 11 height 11
checkbox input "true"
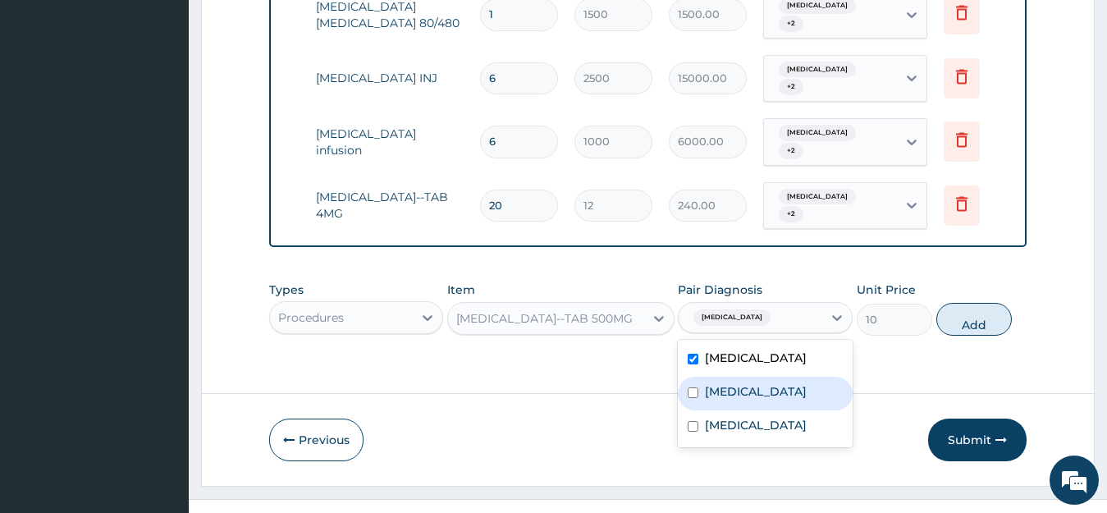
click at [692, 380] on div "[MEDICAL_DATA]" at bounding box center [765, 394] width 175 height 34
checkbox input "true"
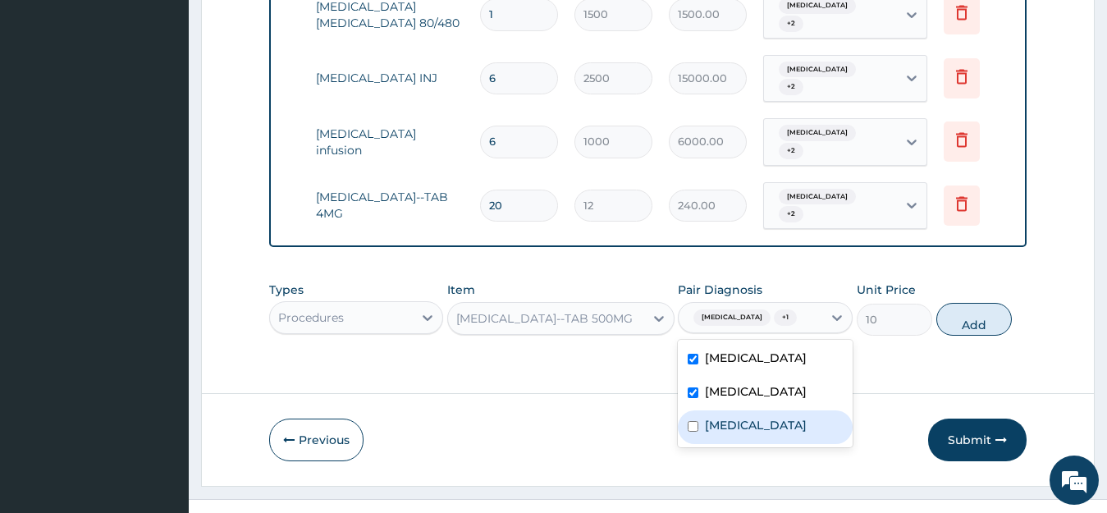
click at [692, 421] on input "checkbox" at bounding box center [693, 426] width 11 height 11
checkbox input "true"
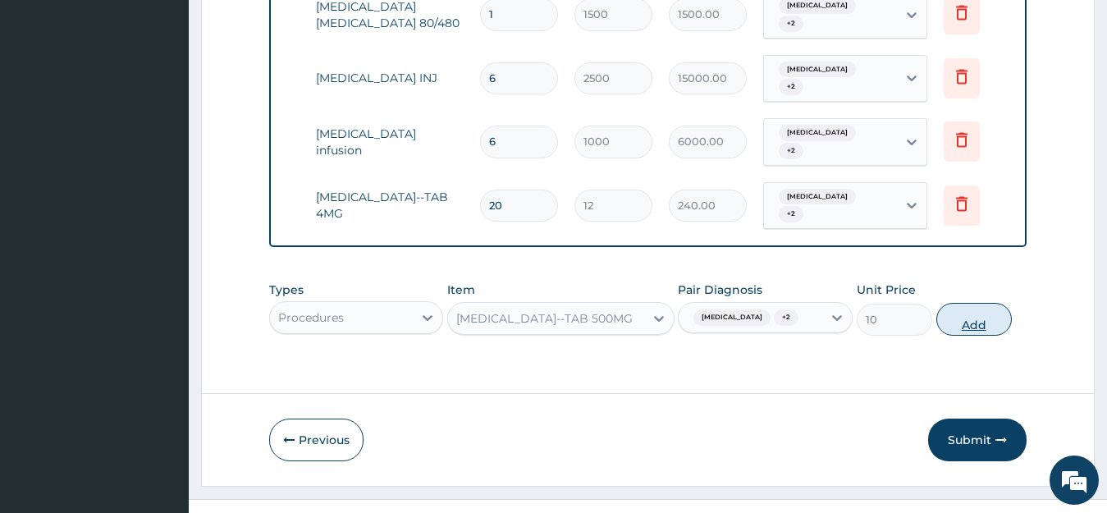
click at [972, 303] on button "Add" at bounding box center [975, 319] width 76 height 33
type input "0"
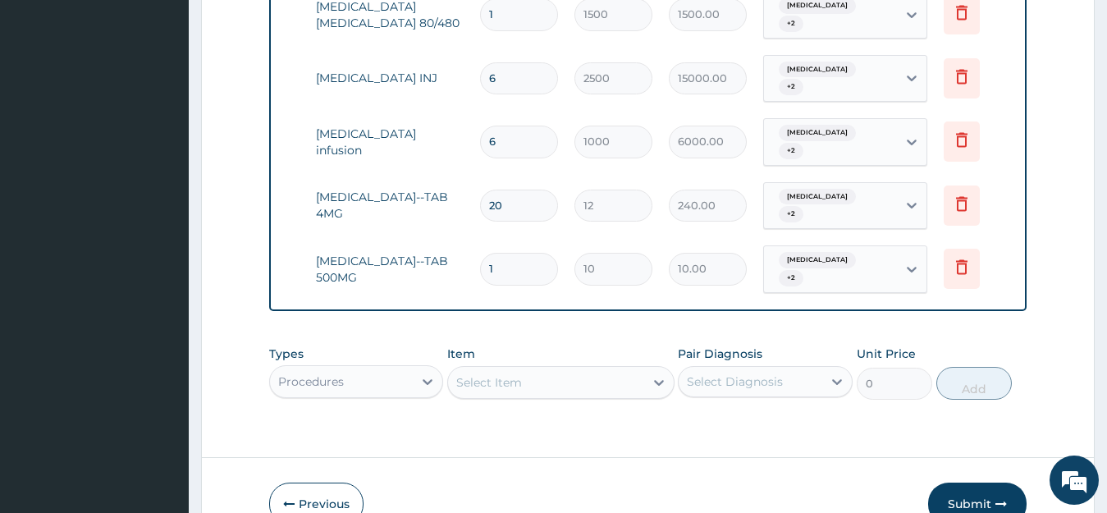
type input "0.00"
type input "2"
type input "20.00"
type input "20"
type input "200.00"
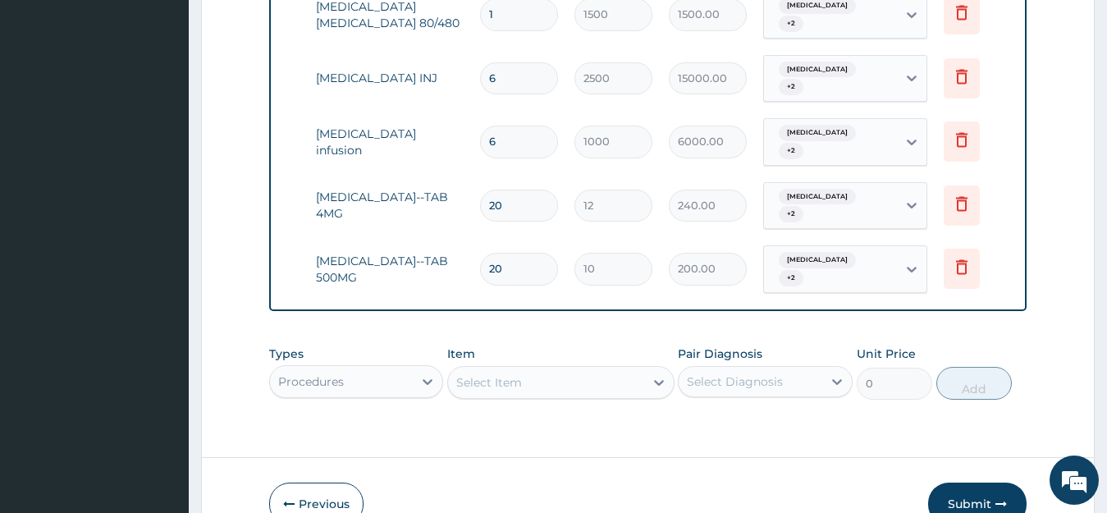
type input "20"
click at [538, 369] on div "Select Item" at bounding box center [546, 382] width 196 height 26
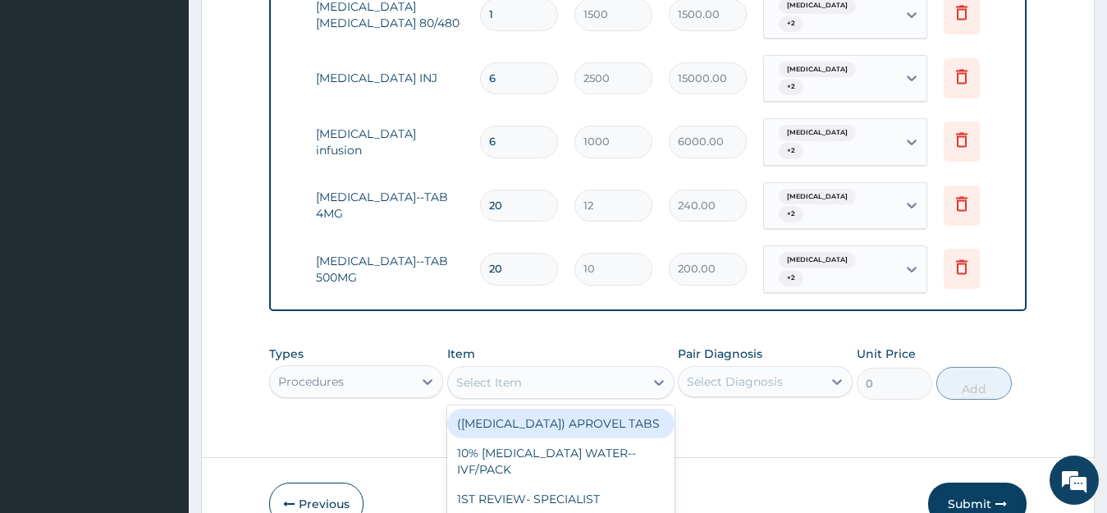
scroll to position [47, 0]
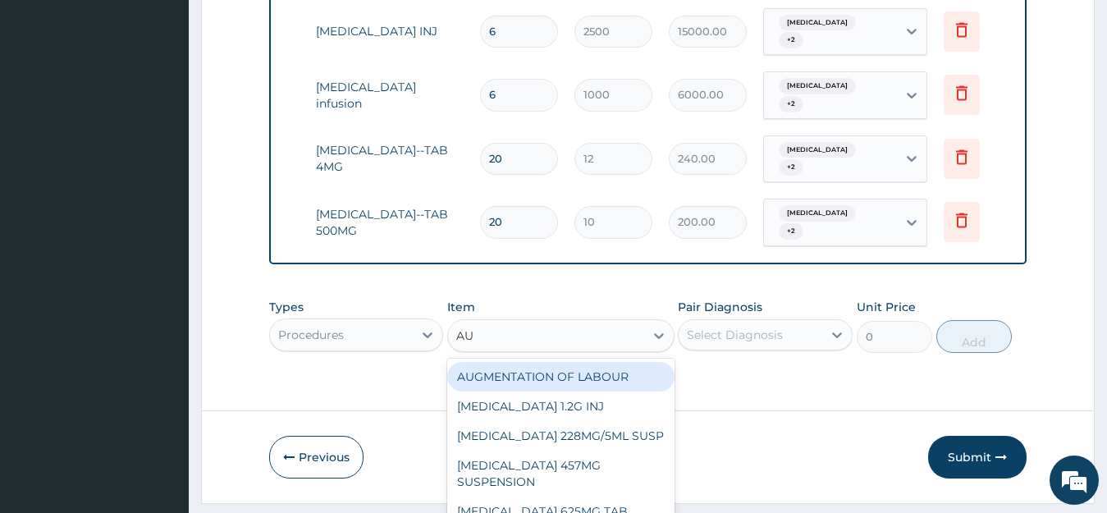
type input "AUG"
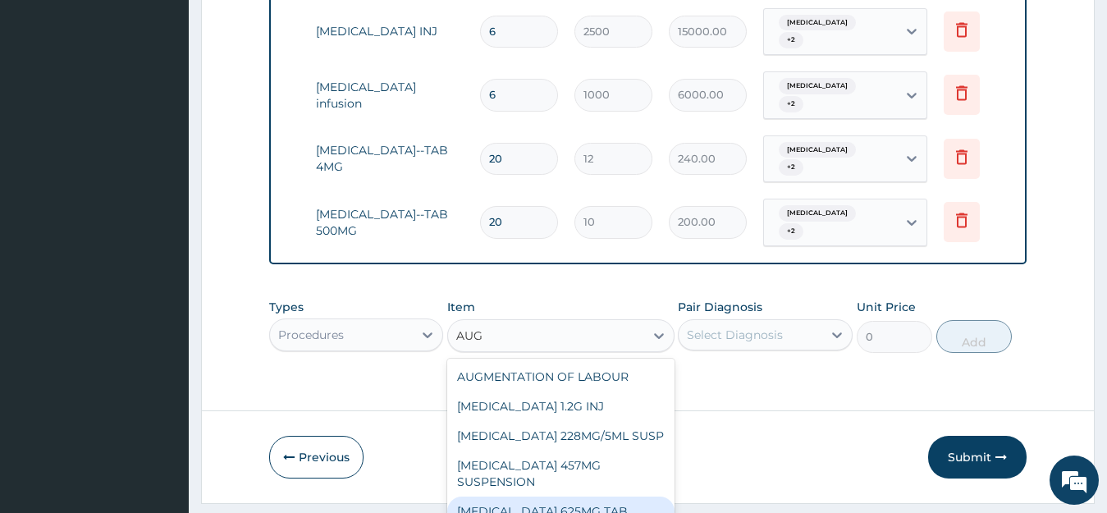
click at [568, 497] on div "[MEDICAL_DATA] 625MG TAB" at bounding box center [560, 512] width 227 height 30
type input "300"
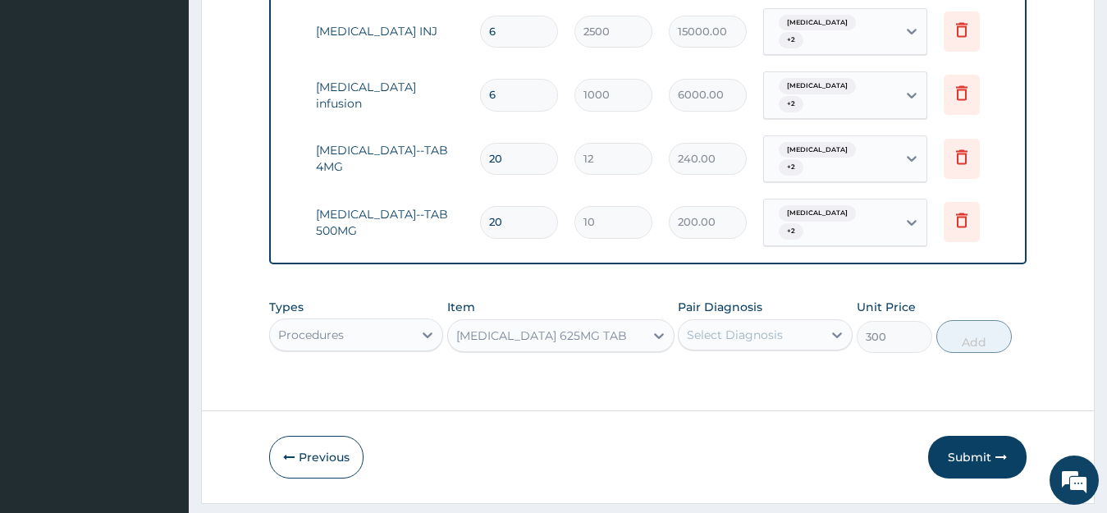
scroll to position [0, 0]
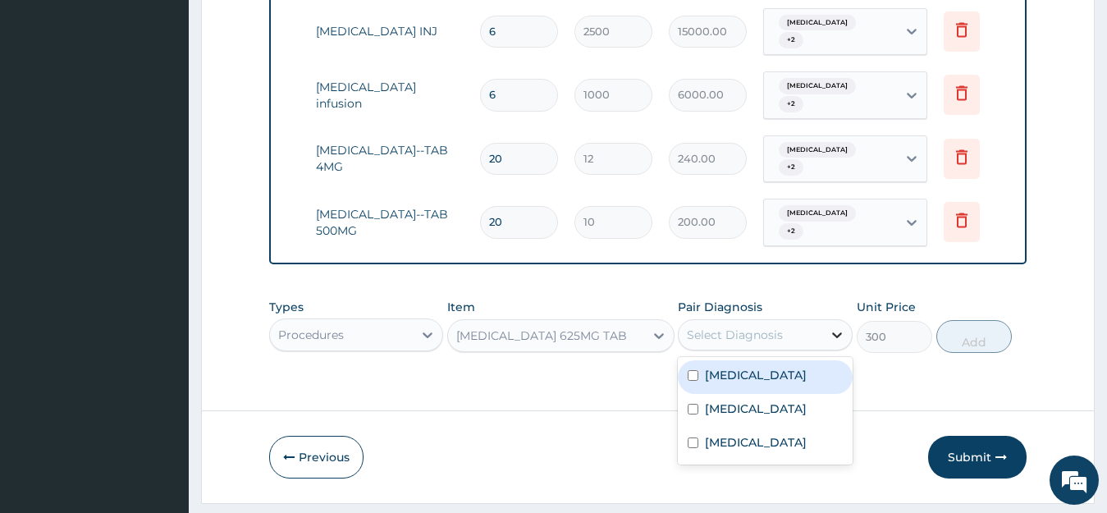
click at [838, 327] on icon at bounding box center [837, 335] width 16 height 16
click at [695, 370] on input "checkbox" at bounding box center [693, 375] width 11 height 11
checkbox input "true"
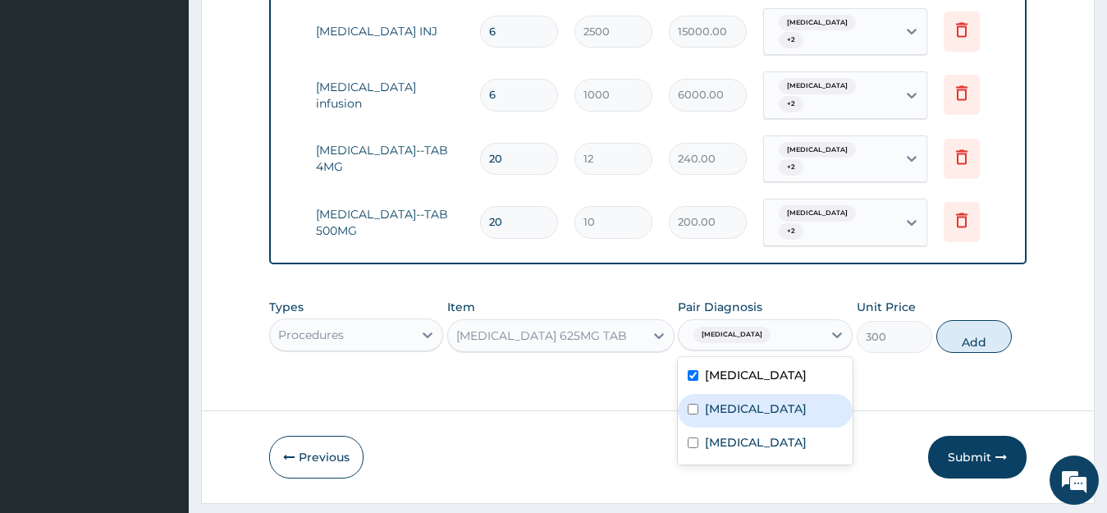
click at [690, 394] on div "[MEDICAL_DATA]" at bounding box center [765, 411] width 175 height 34
checkbox input "true"
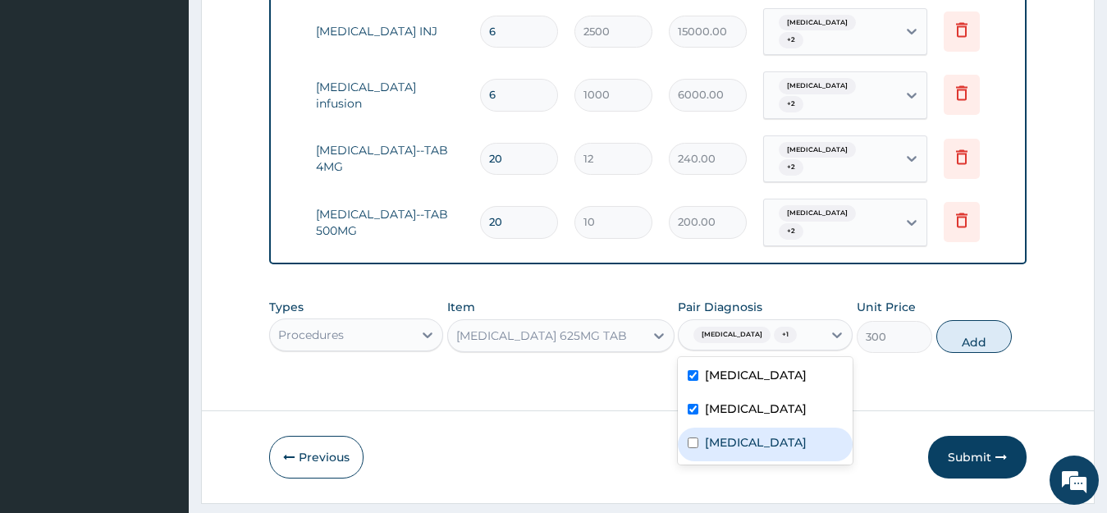
click at [692, 438] on input "checkbox" at bounding box center [693, 443] width 11 height 11
checkbox input "true"
click at [954, 320] on button "Add" at bounding box center [975, 336] width 76 height 33
type input "0"
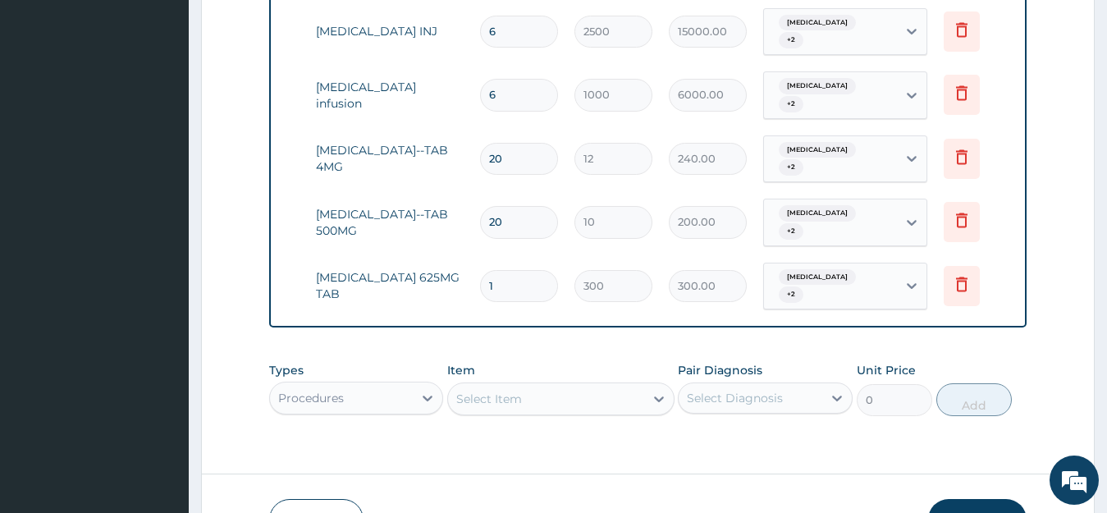
type input "0.00"
type input "1"
type input "300.00"
type input "10"
type input "3000.00"
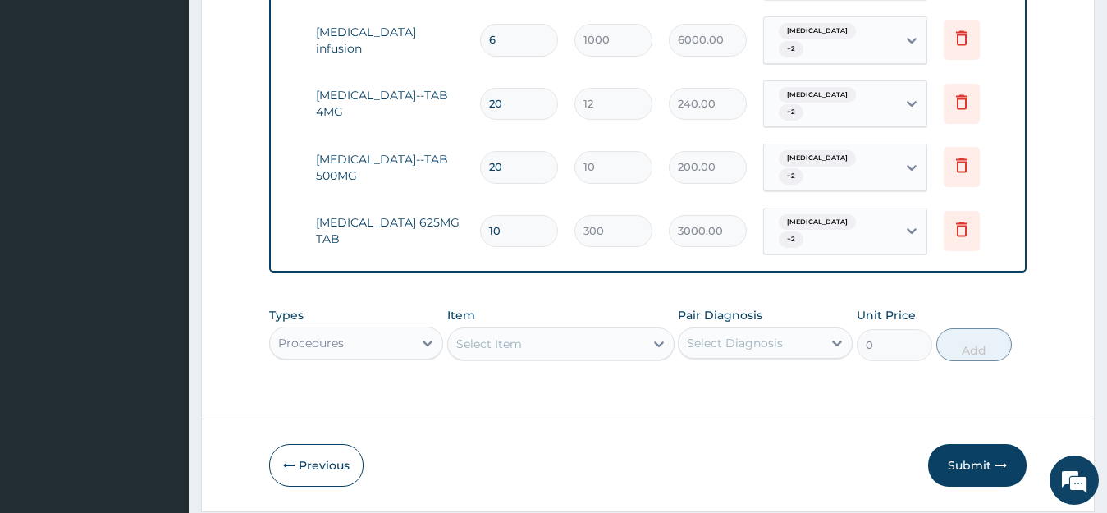
scroll to position [1358, 0]
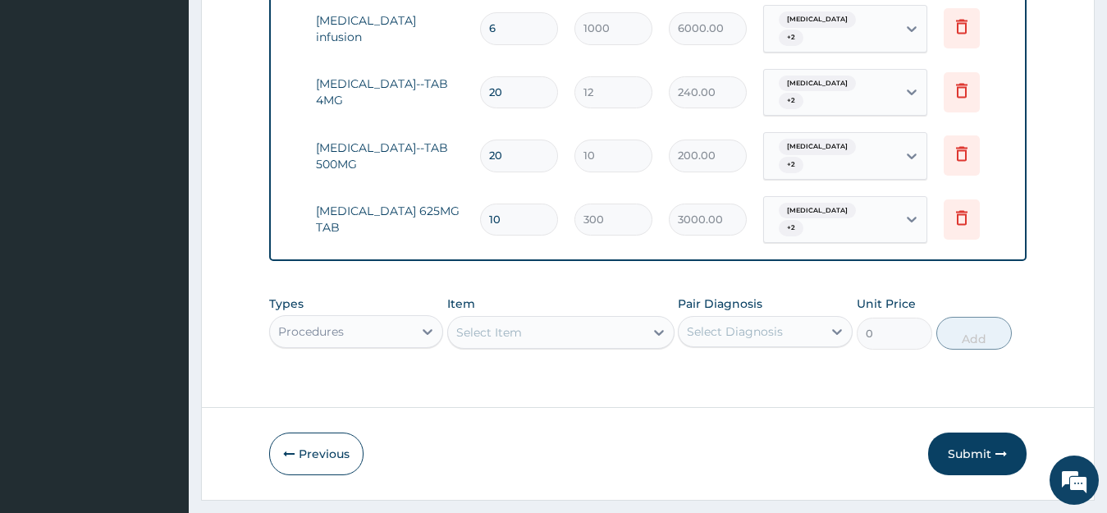
type input "10"
click at [558, 301] on div "Types Procedures Item Select Item Pair Diagnosis Select Diagnosis Unit Price 0 …" at bounding box center [648, 322] width 759 height 71
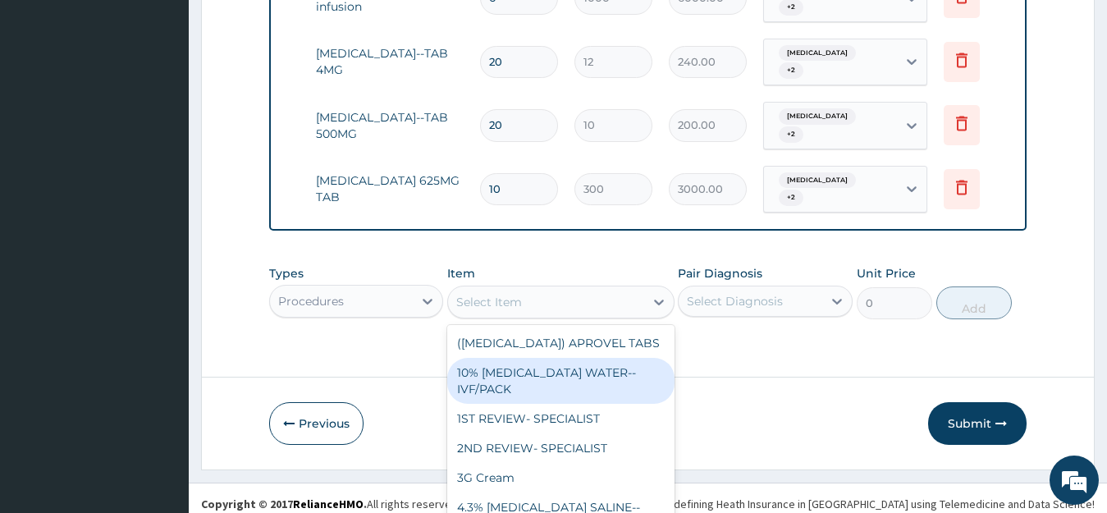
scroll to position [47, 0]
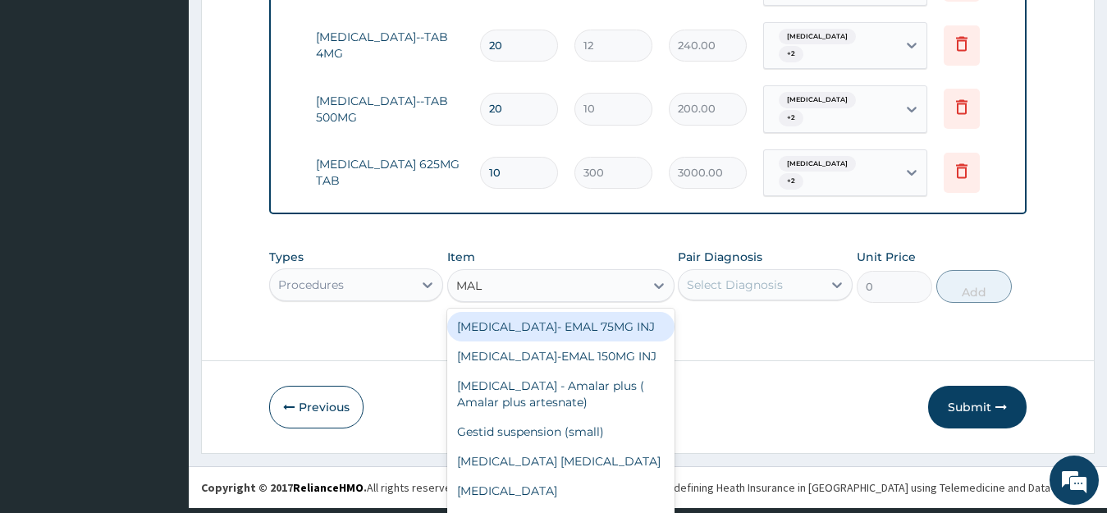
type input "MALA"
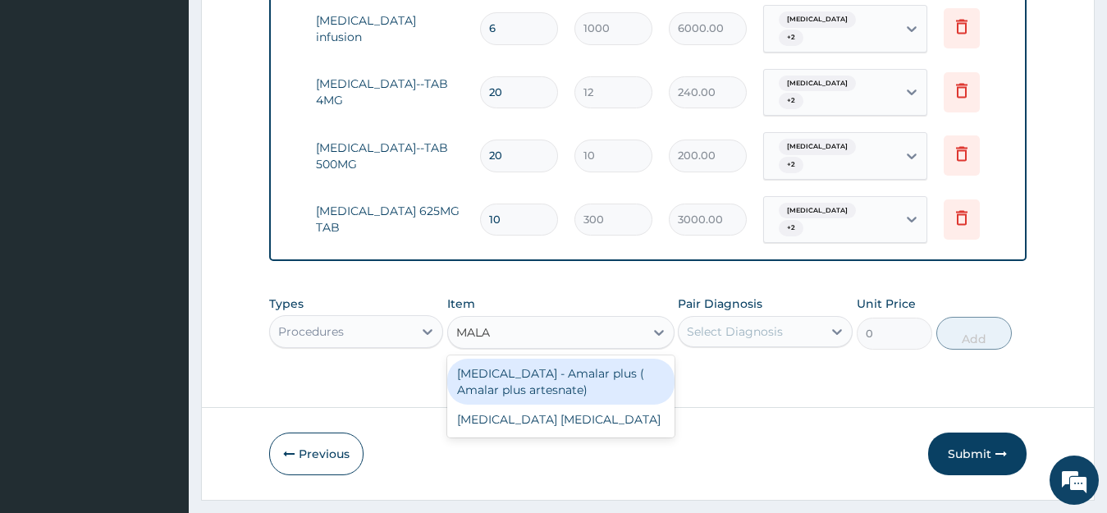
scroll to position [0, 0]
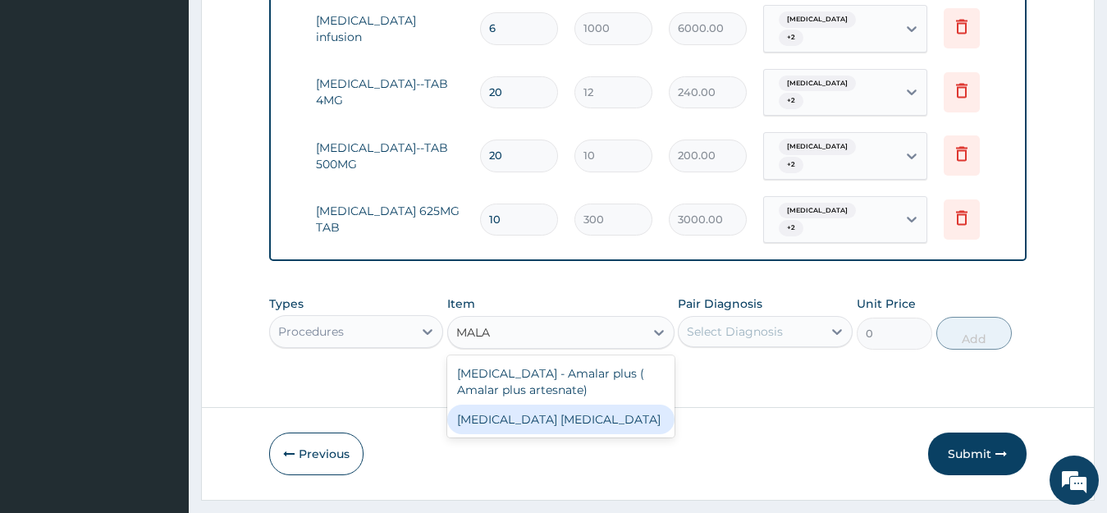
click at [564, 405] on div "MALARIA PARASITE" at bounding box center [560, 420] width 227 height 30
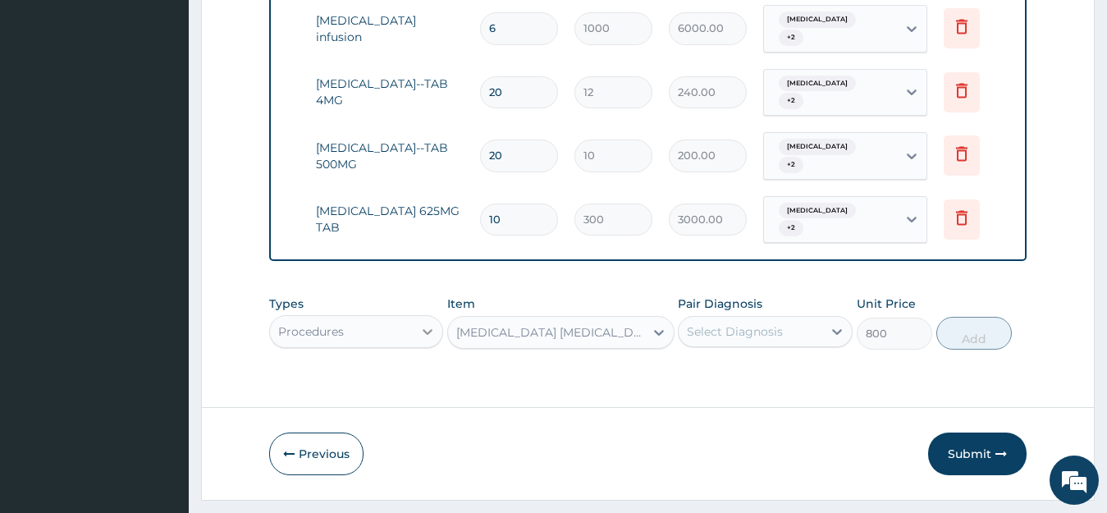
click at [427, 315] on div "Procedures" at bounding box center [356, 331] width 175 height 33
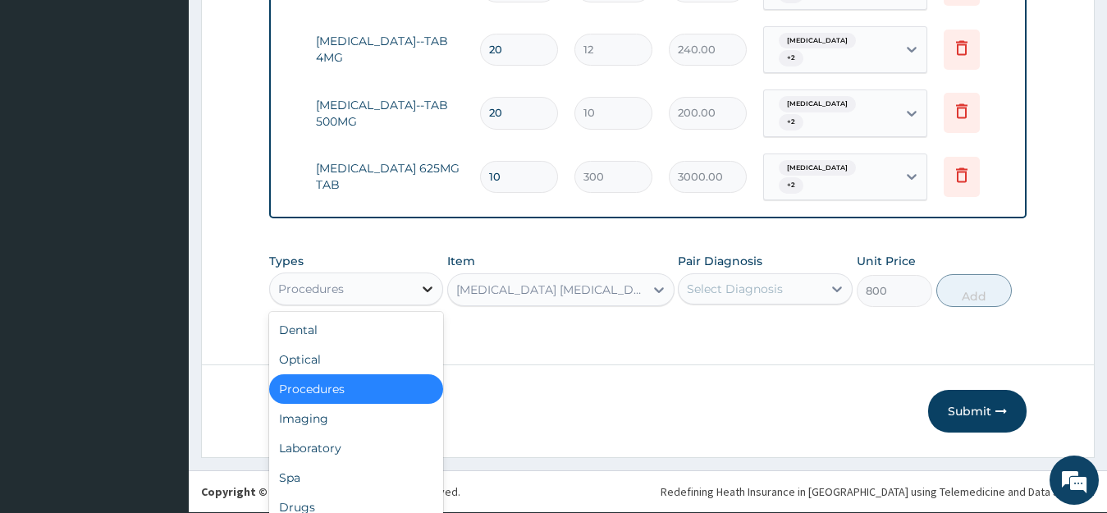
scroll to position [46, 0]
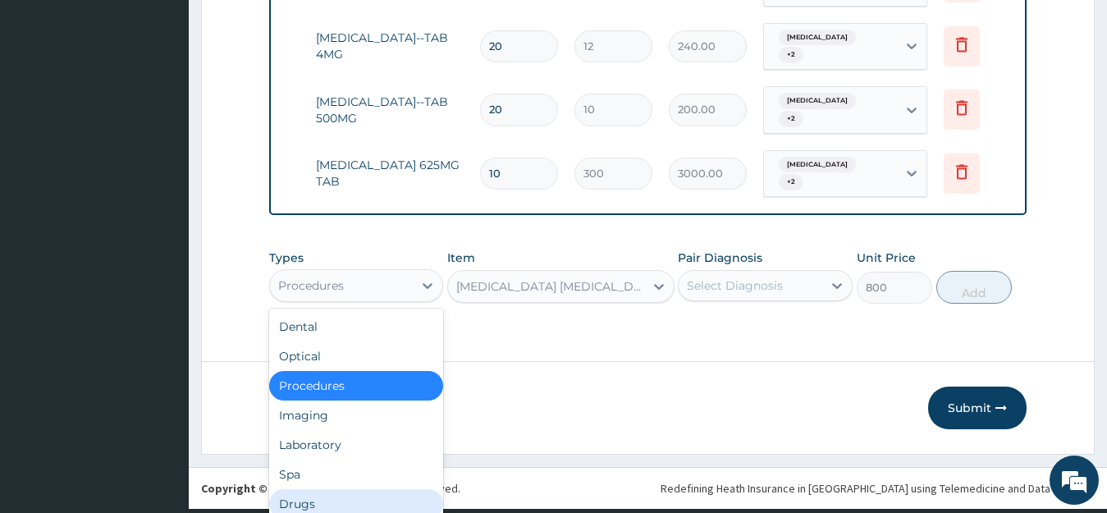
click at [355, 489] on div "Drugs" at bounding box center [356, 504] width 175 height 30
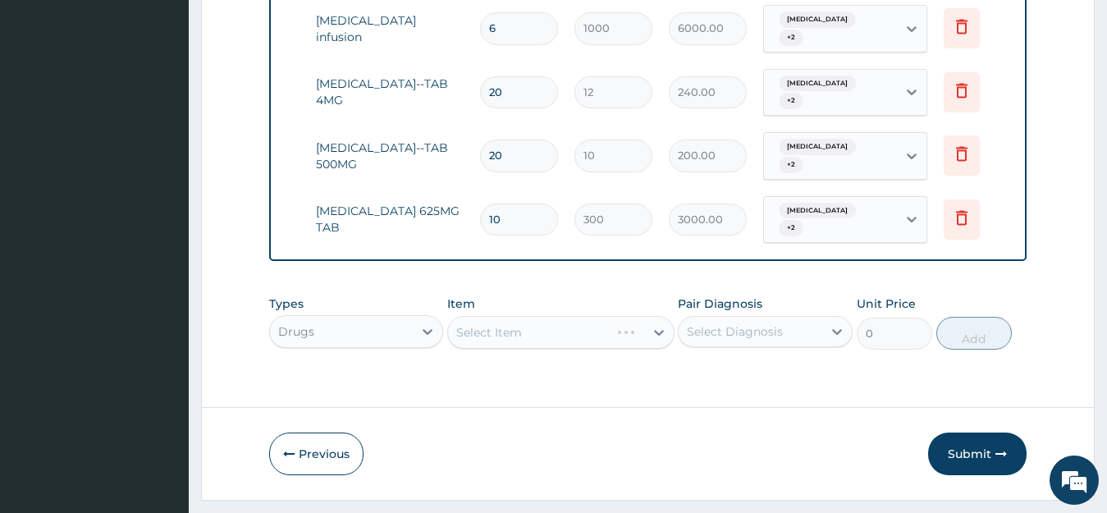
scroll to position [0, 0]
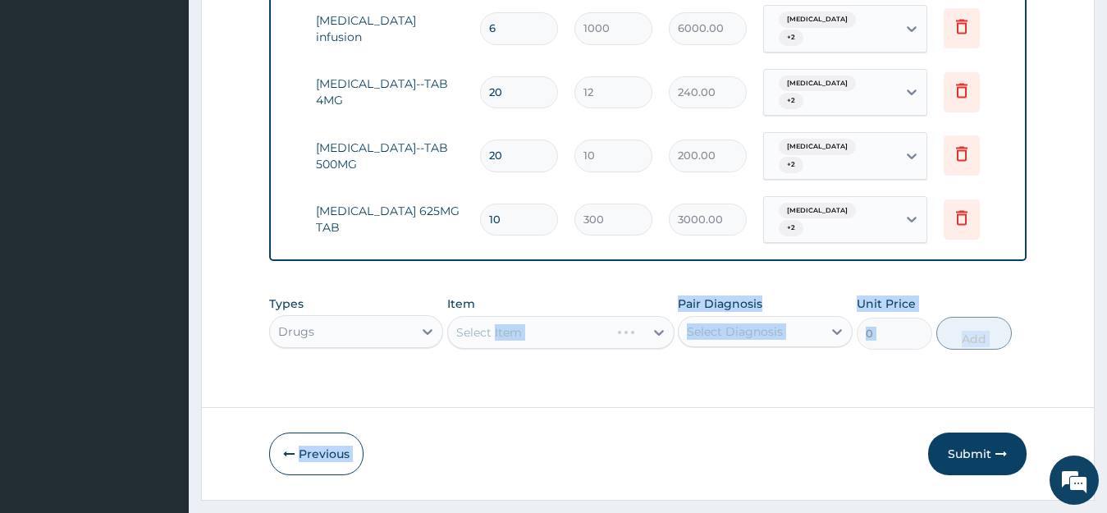
drag, startPoint x: 355, startPoint y: 461, endPoint x: 510, endPoint y: 312, distance: 214.2
click at [662, 316] on div "Select Item" at bounding box center [560, 332] width 227 height 33
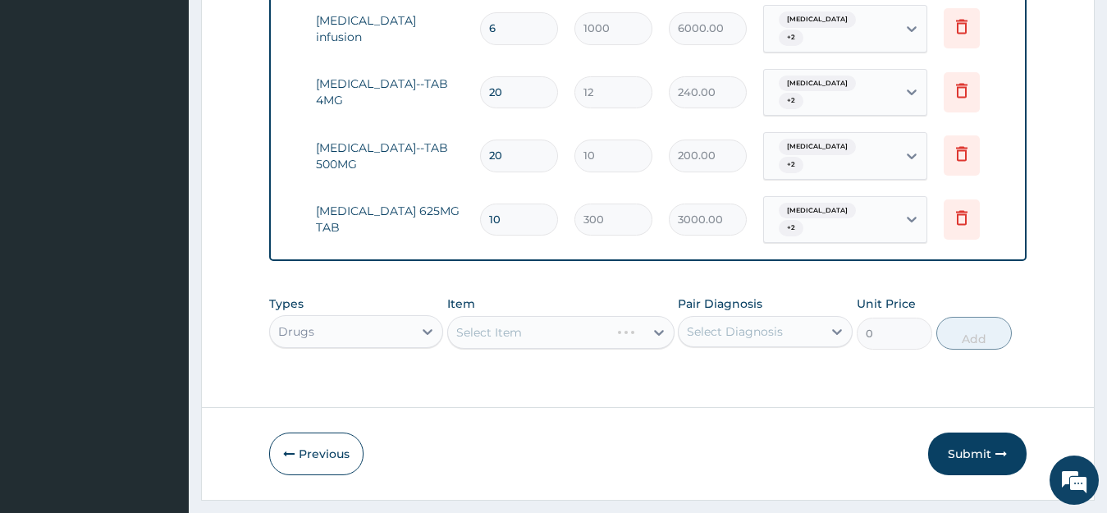
click at [662, 316] on div "Select Item" at bounding box center [560, 332] width 227 height 33
click at [658, 316] on div "Select Item" at bounding box center [560, 332] width 227 height 33
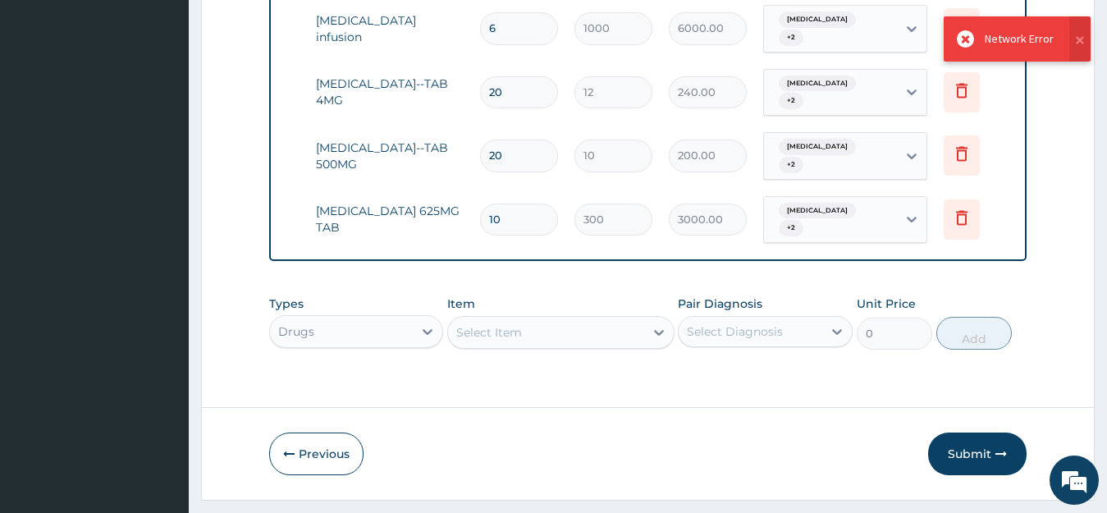
click at [598, 319] on div "Select Item" at bounding box center [546, 332] width 196 height 26
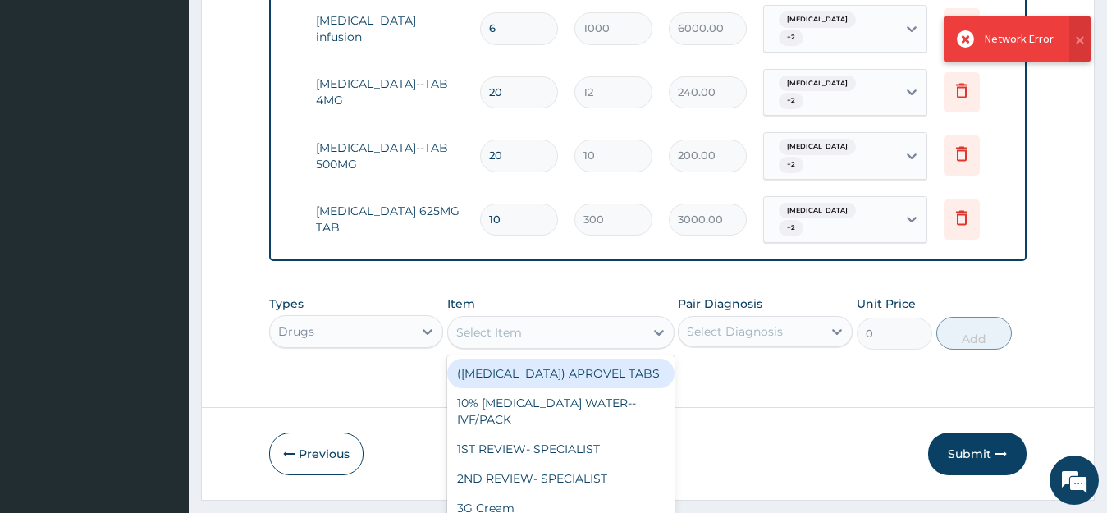
scroll to position [47, 0]
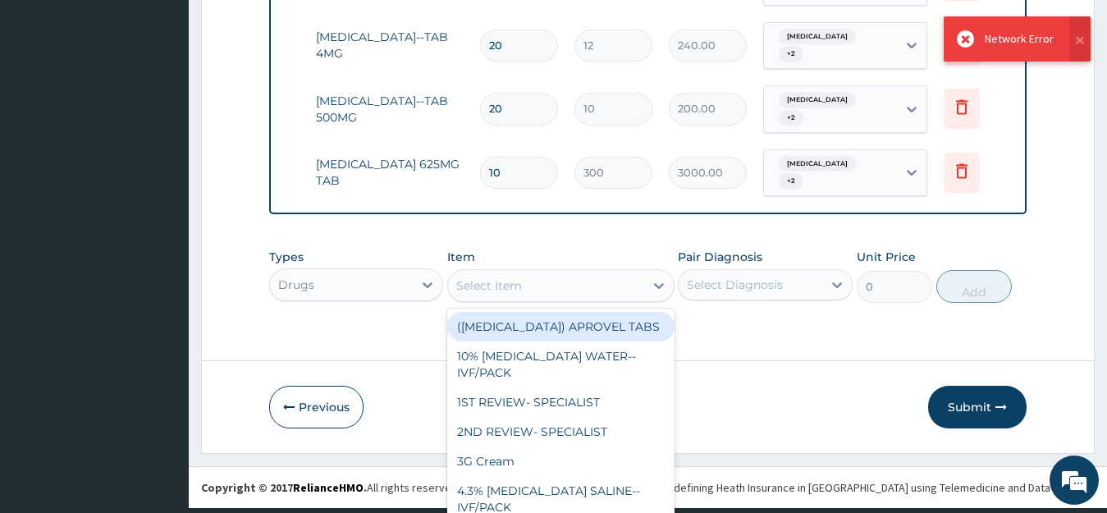
click at [598, 312] on div "(IRBESARTAN) APROVEL TABS" at bounding box center [560, 327] width 227 height 30
type input "180"
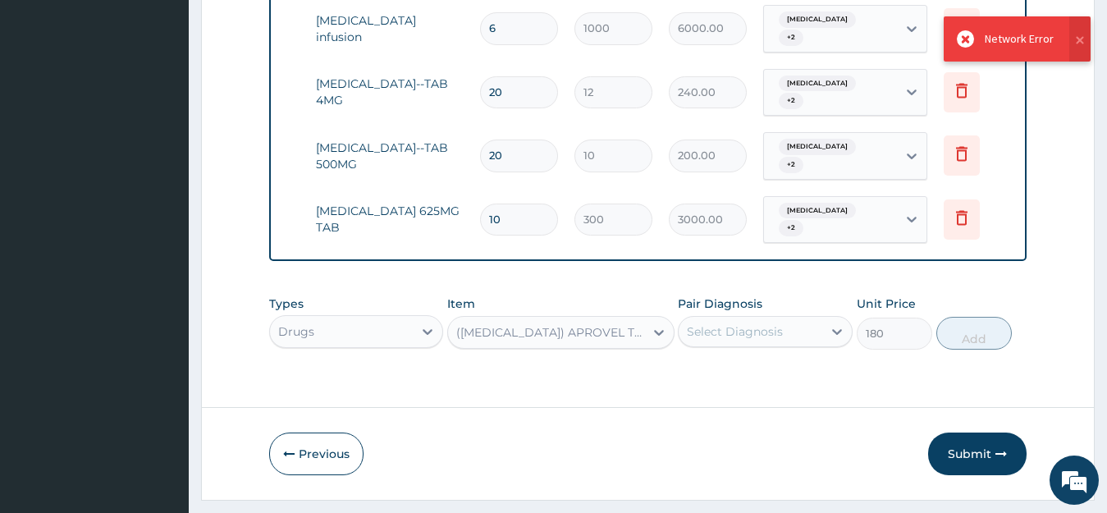
scroll to position [0, 0]
click at [598, 324] on div "(IRBESARTAN) APROVEL TABS" at bounding box center [551, 332] width 190 height 16
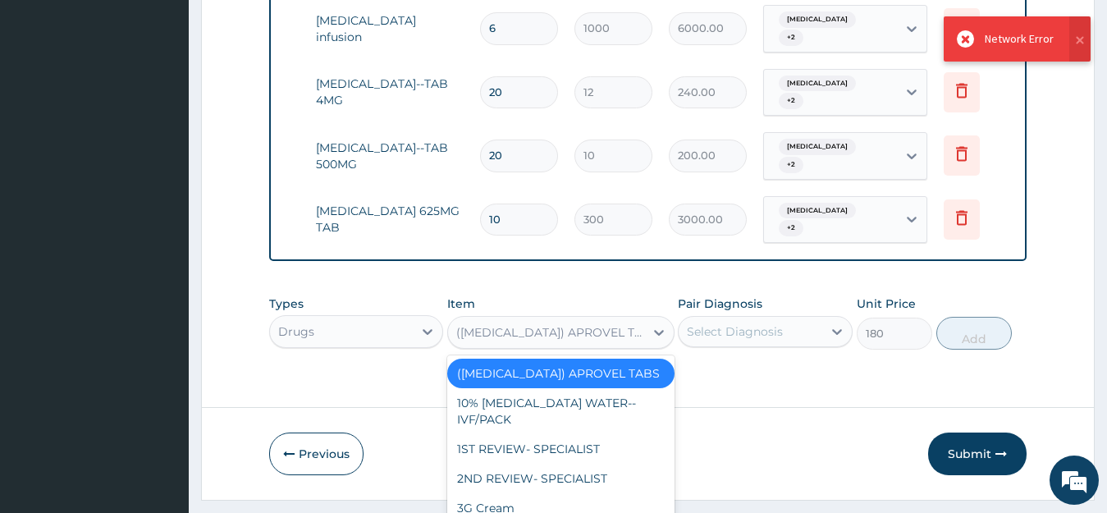
scroll to position [47, 0]
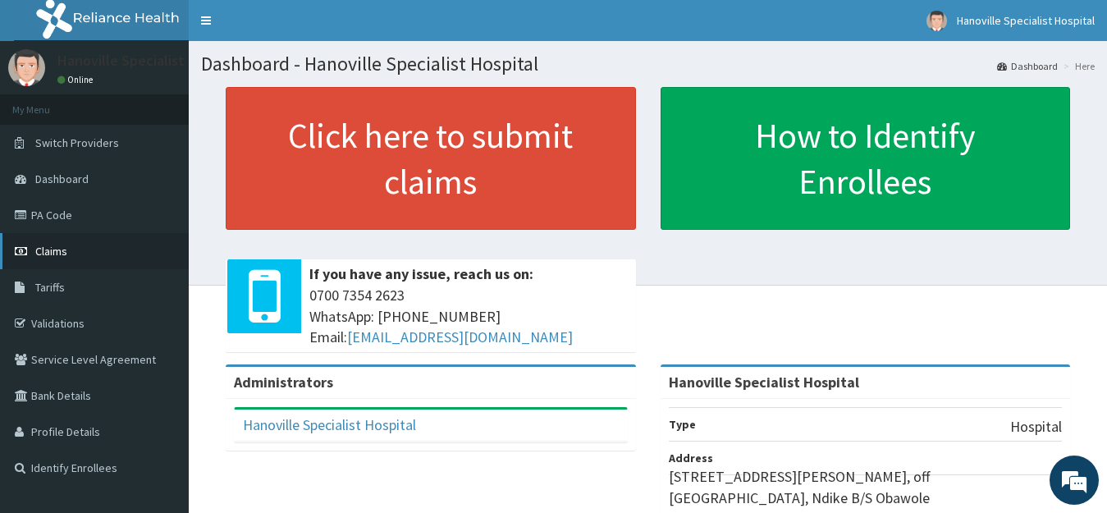
click at [127, 244] on link "Claims" at bounding box center [94, 251] width 189 height 36
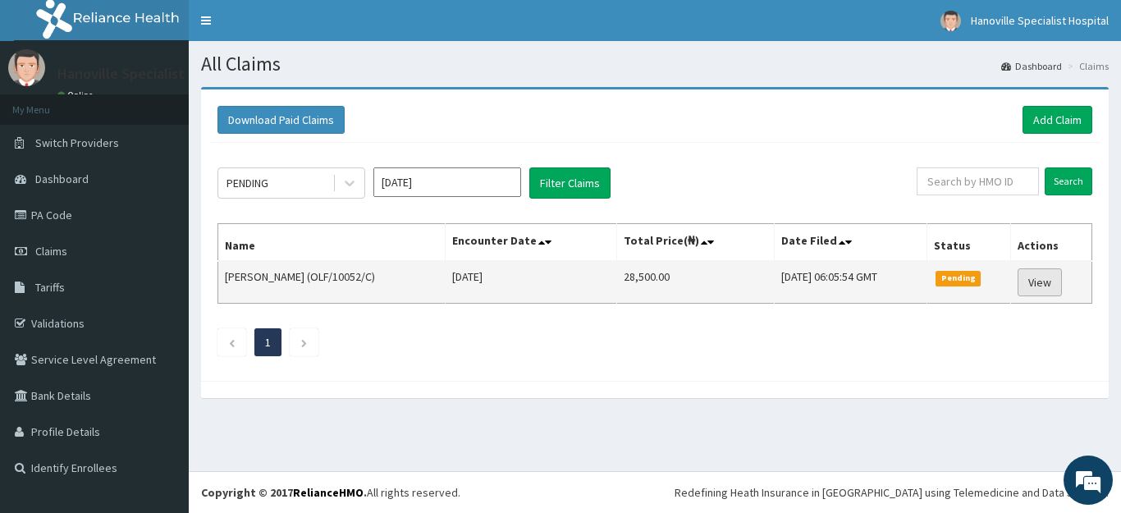
click at [1028, 277] on link "View" at bounding box center [1040, 282] width 44 height 28
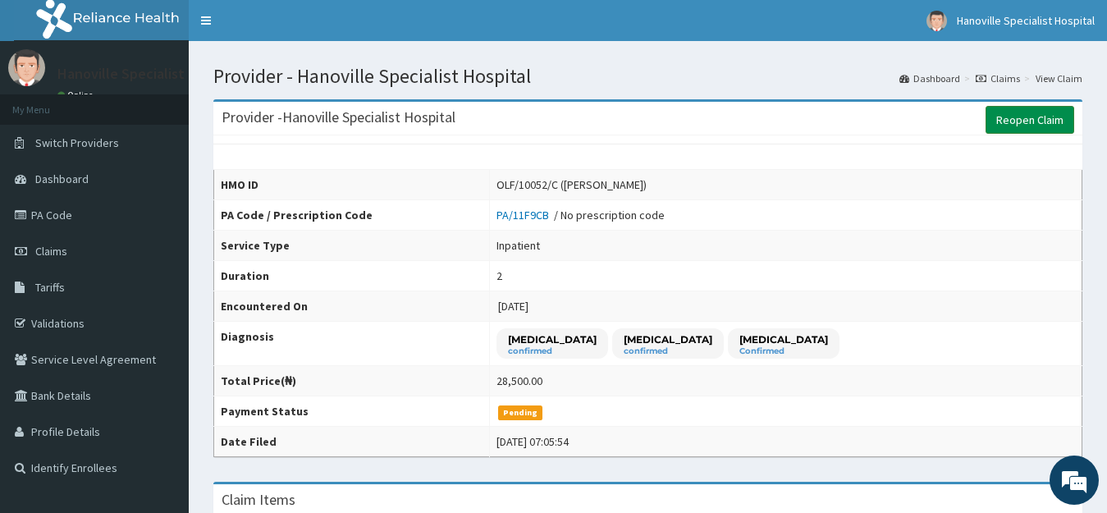
click at [1017, 128] on link "Reopen Claim" at bounding box center [1030, 120] width 89 height 28
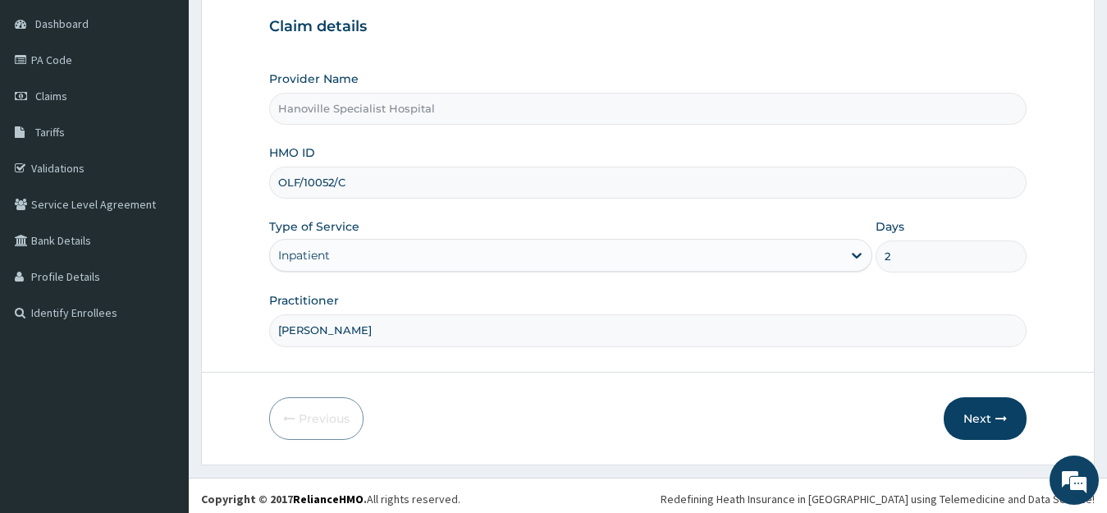
scroll to position [162, 0]
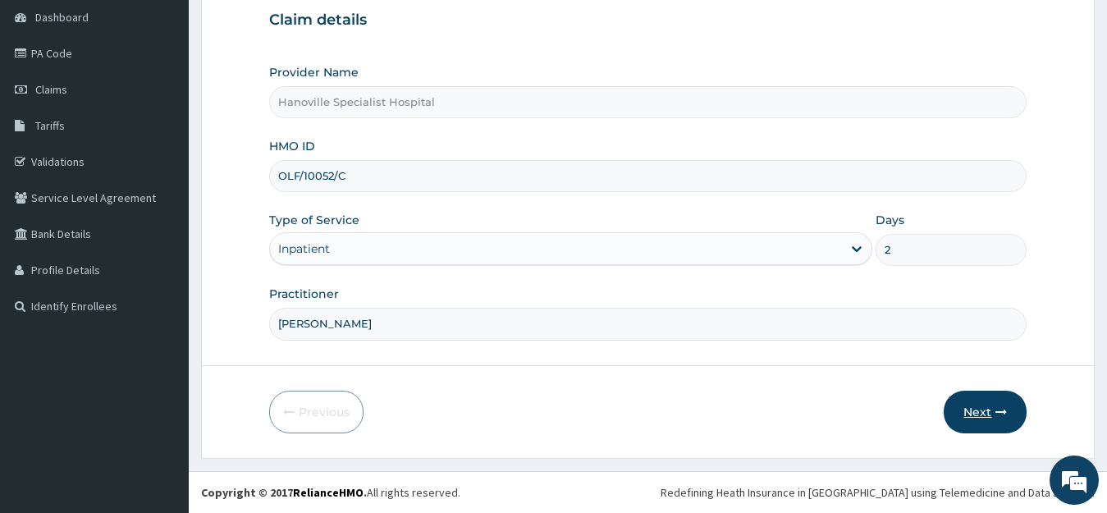
click at [968, 414] on button "Next" at bounding box center [985, 412] width 83 height 43
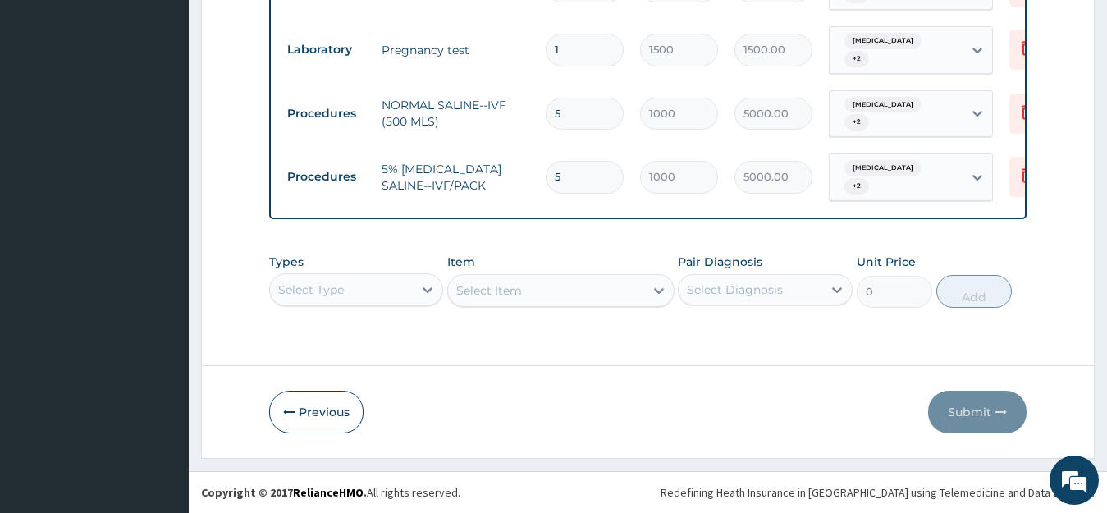
scroll to position [841, 0]
click at [425, 300] on div "Select Type" at bounding box center [356, 289] width 175 height 33
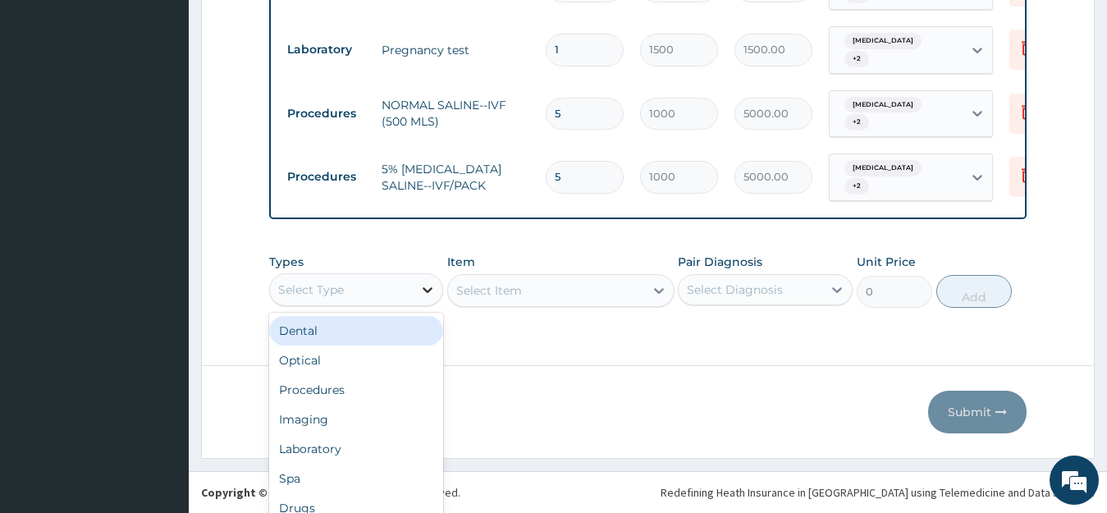
scroll to position [46, 0]
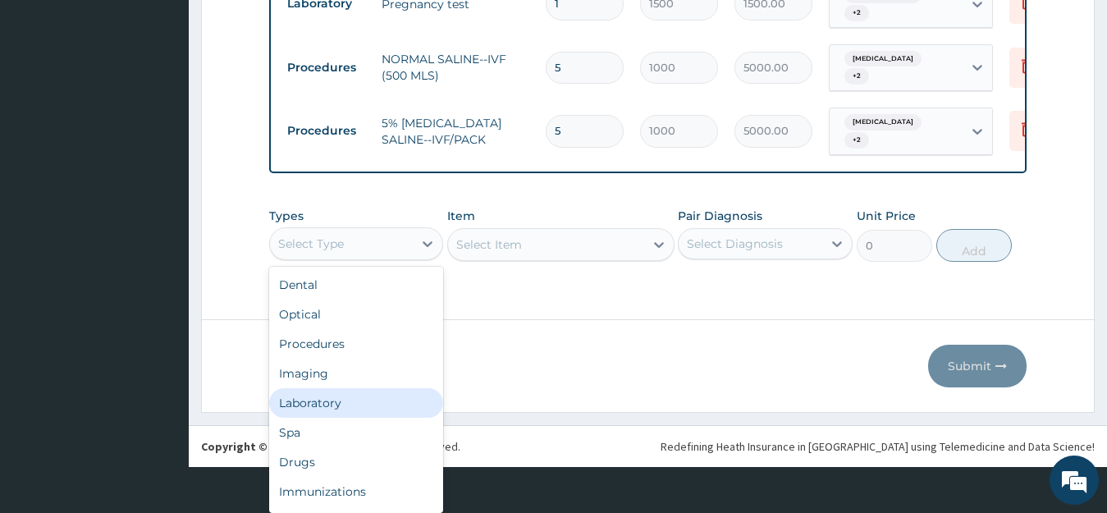
click at [368, 408] on div "Laboratory" at bounding box center [356, 403] width 175 height 30
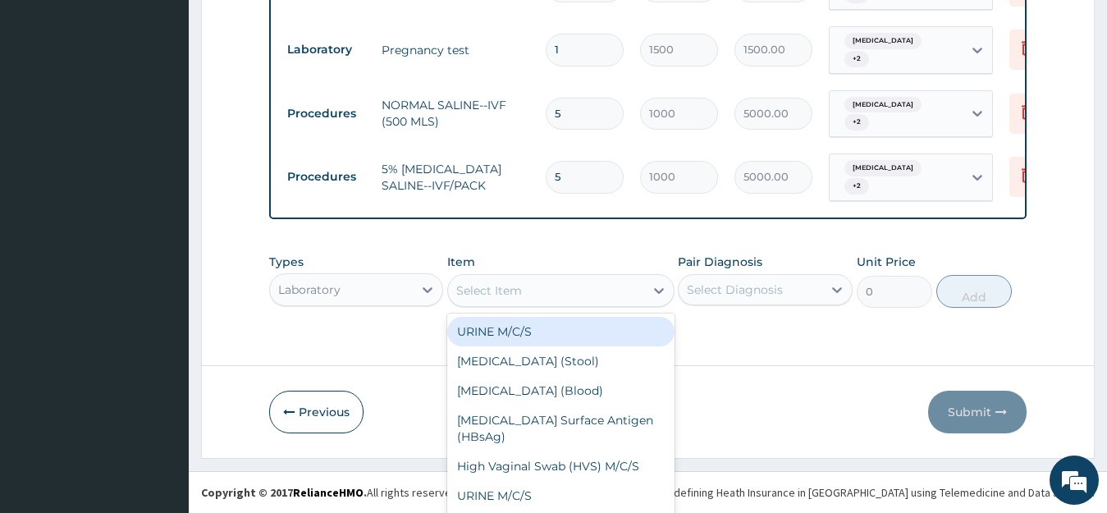
scroll to position [47, 0]
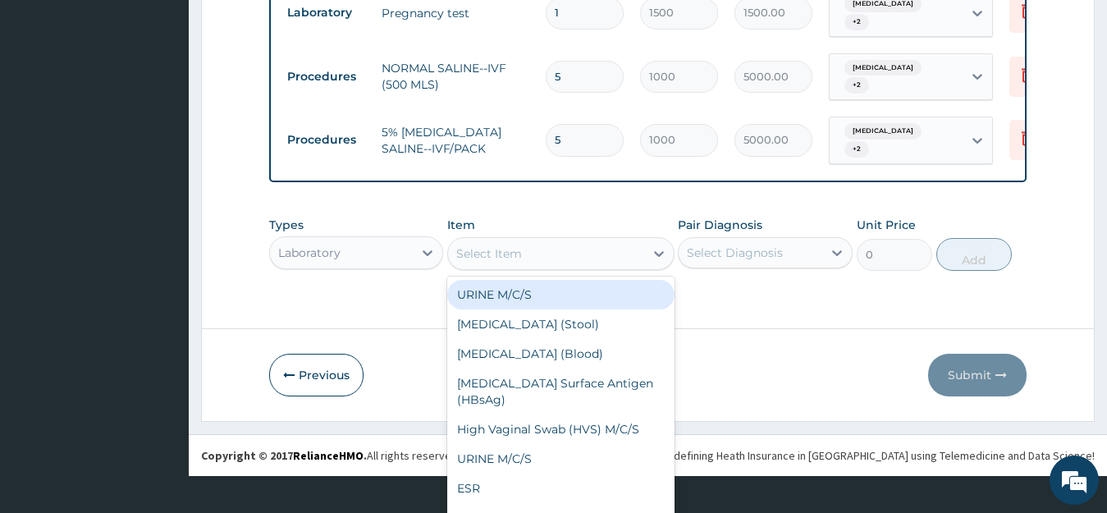
click at [598, 270] on div "option URINE M/C/S focused, 1 of 18. 18 results available. Use Up and Down to c…" at bounding box center [560, 253] width 227 height 33
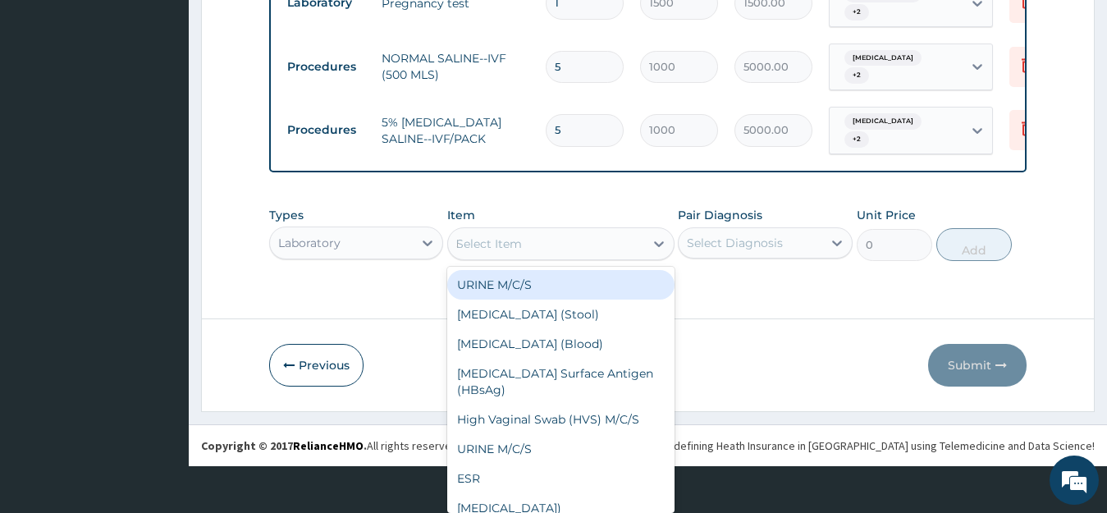
scroll to position [0, 0]
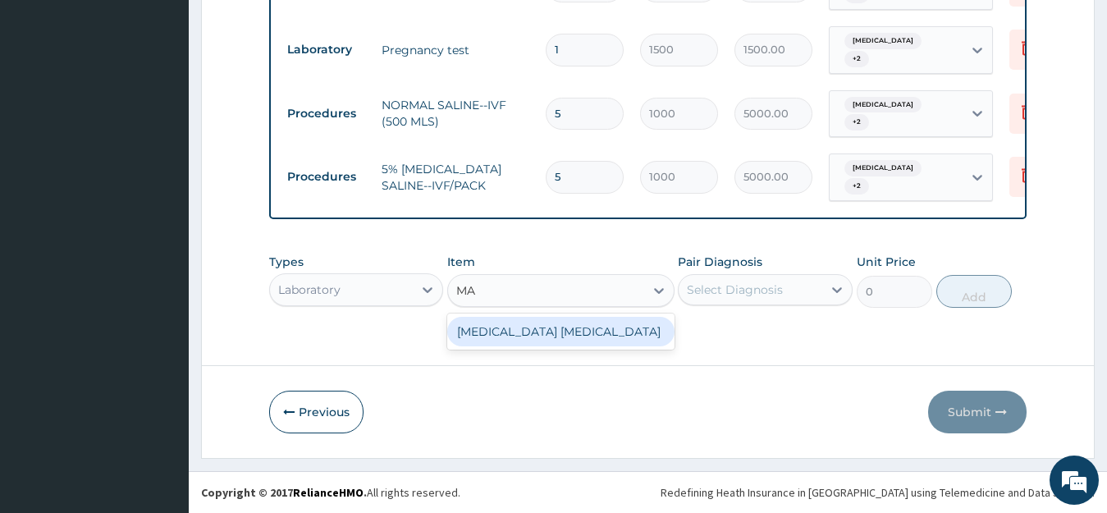
type input "MAL"
click at [610, 326] on div "[MEDICAL_DATA] [MEDICAL_DATA]" at bounding box center [560, 332] width 227 height 30
type input "1500"
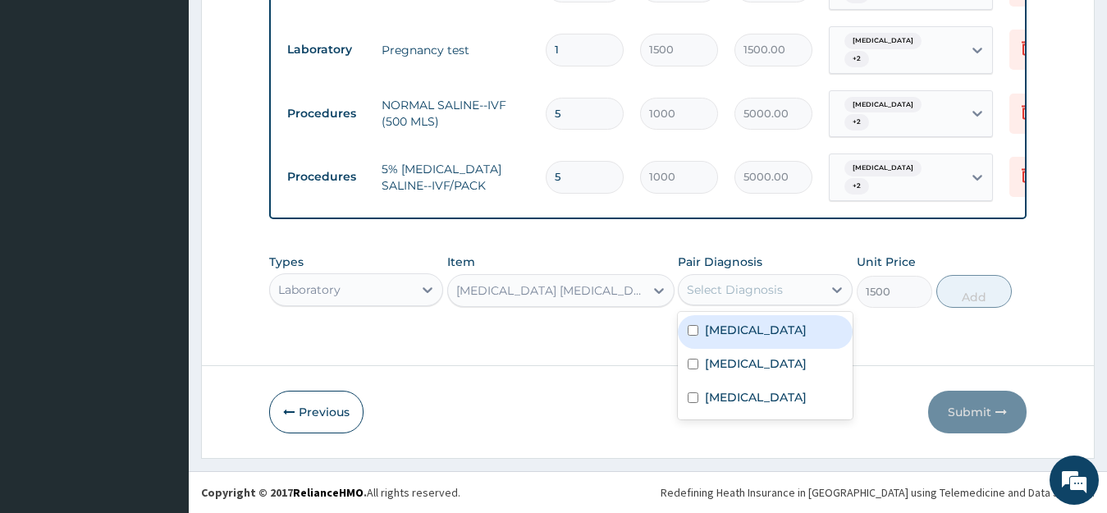
click at [742, 302] on div "Select Diagnosis" at bounding box center [751, 290] width 144 height 26
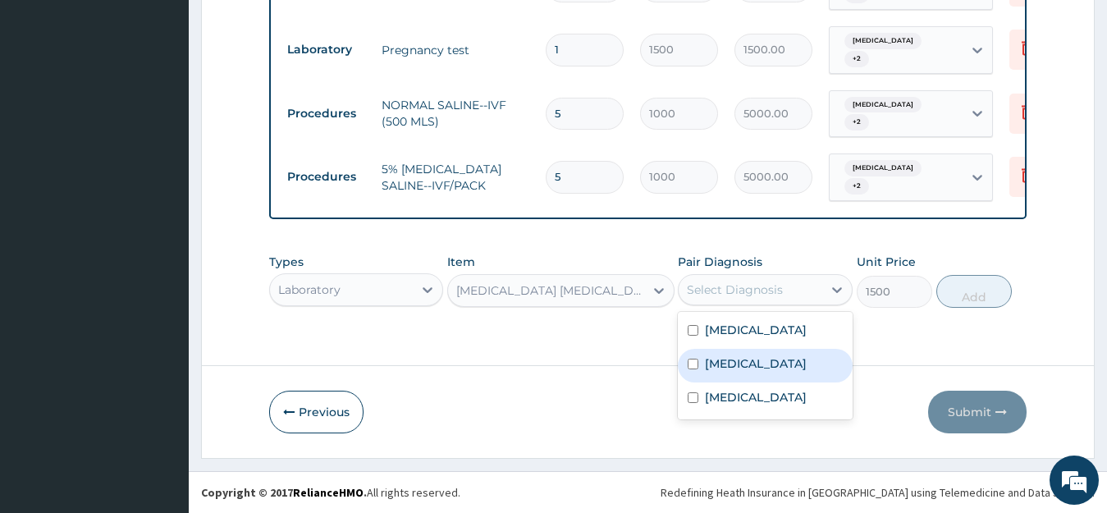
drag, startPoint x: 741, startPoint y: 328, endPoint x: 690, endPoint y: 392, distance: 81.3
click at [690, 392] on div "Malaria Upper respiratory infection Sepsis" at bounding box center [765, 366] width 175 height 108
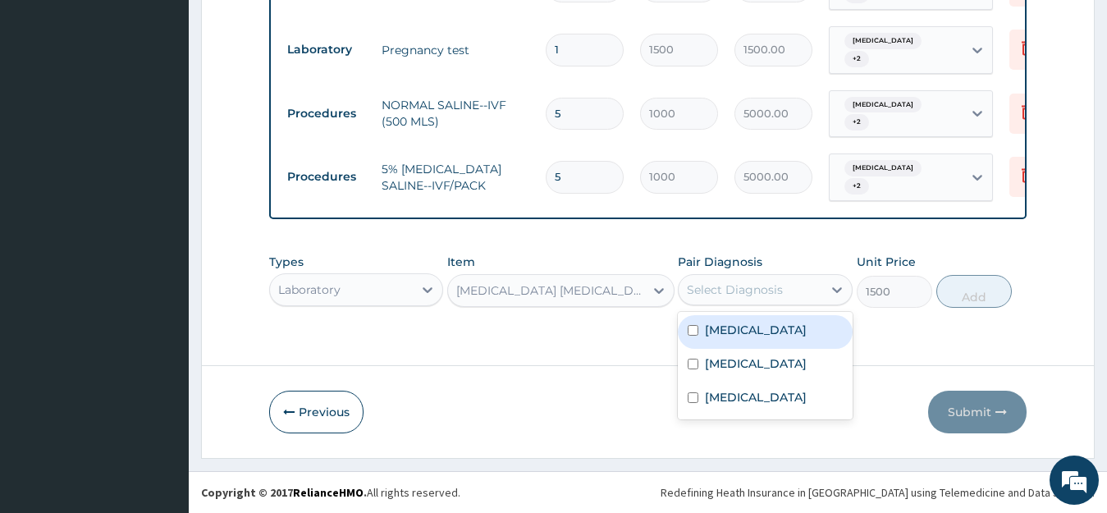
click at [692, 332] on input "checkbox" at bounding box center [693, 330] width 11 height 11
checkbox input "true"
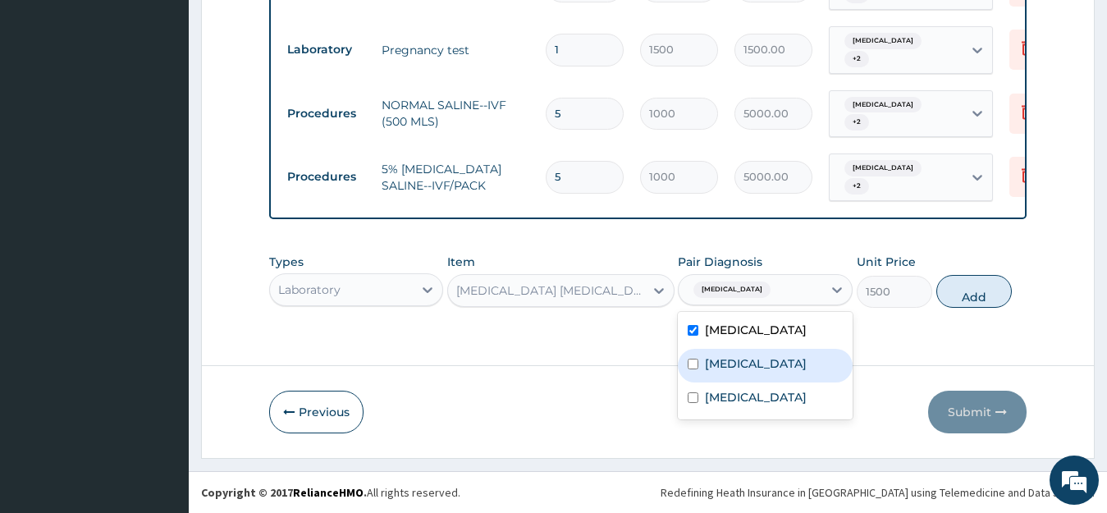
click at [692, 369] on input "checkbox" at bounding box center [693, 364] width 11 height 11
checkbox input "true"
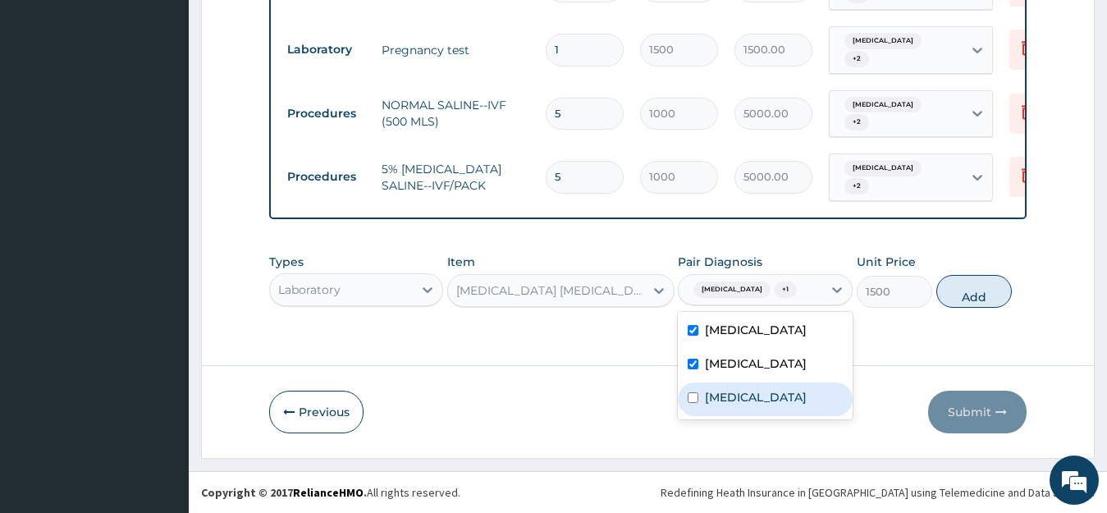
click at [695, 403] on input "checkbox" at bounding box center [693, 397] width 11 height 11
checkbox input "true"
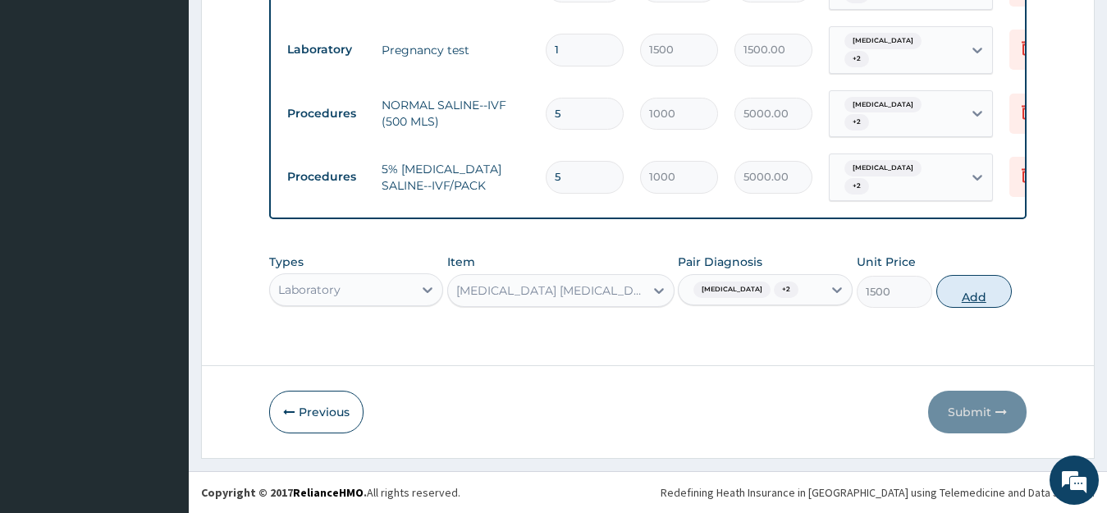
click at [977, 295] on button "Add" at bounding box center [975, 291] width 76 height 33
type input "0"
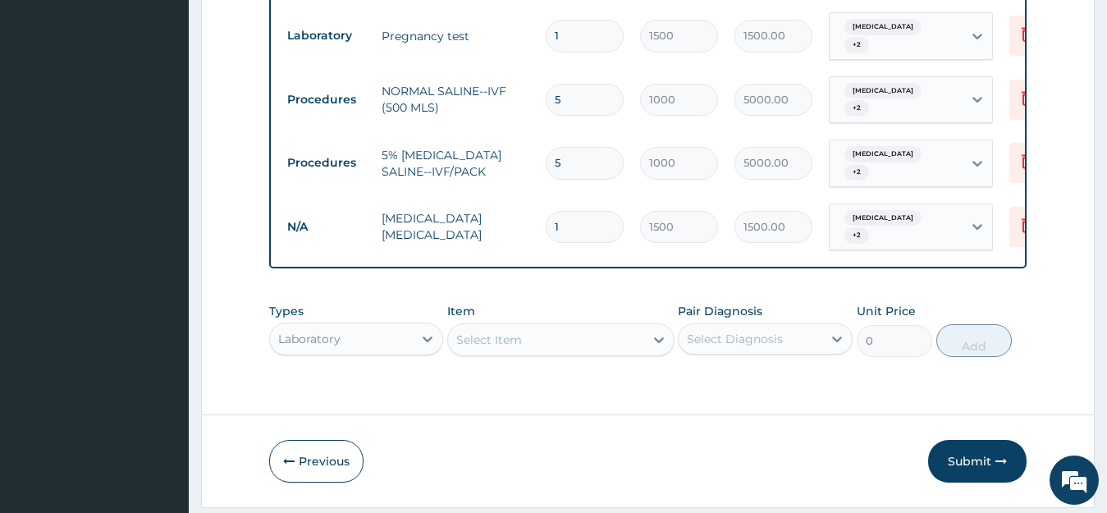
scroll to position [46, 0]
click at [343, 343] on div "Laboratory" at bounding box center [356, 339] width 175 height 33
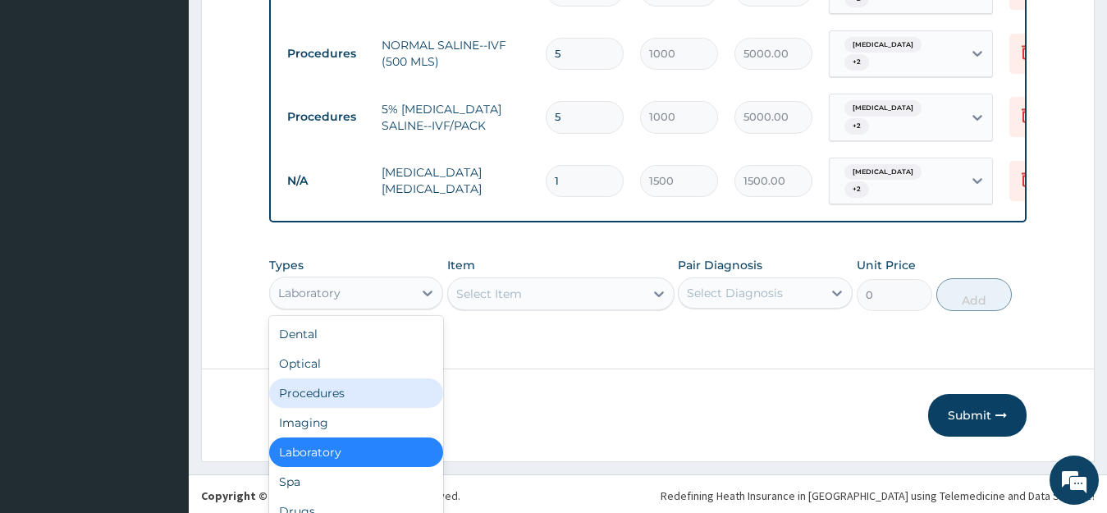
click at [356, 405] on div "Procedures" at bounding box center [356, 393] width 175 height 30
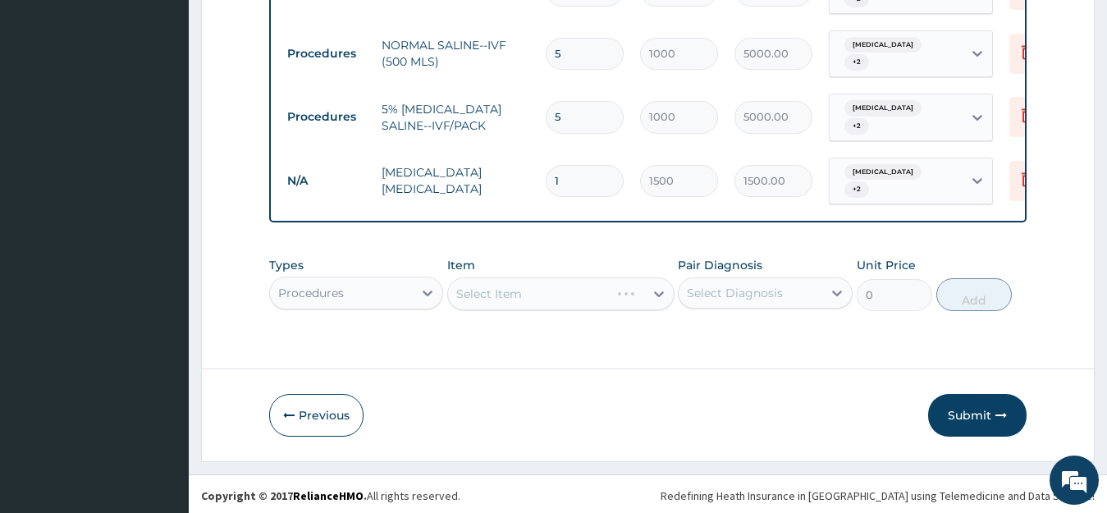
scroll to position [0, 0]
click at [503, 299] on div "Select Item" at bounding box center [560, 293] width 227 height 33
click at [503, 299] on div "Select Item" at bounding box center [546, 294] width 196 height 26
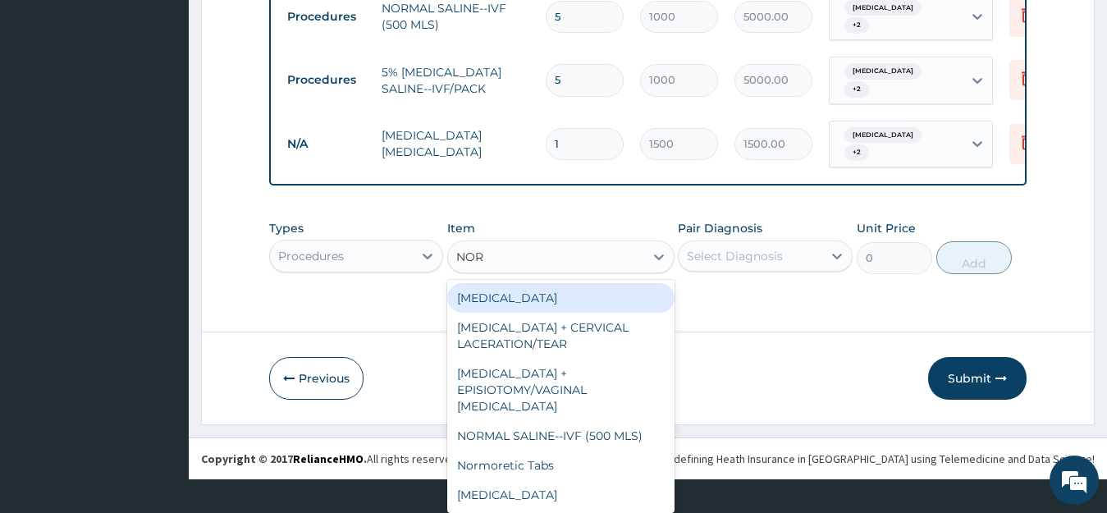
scroll to position [47, 0]
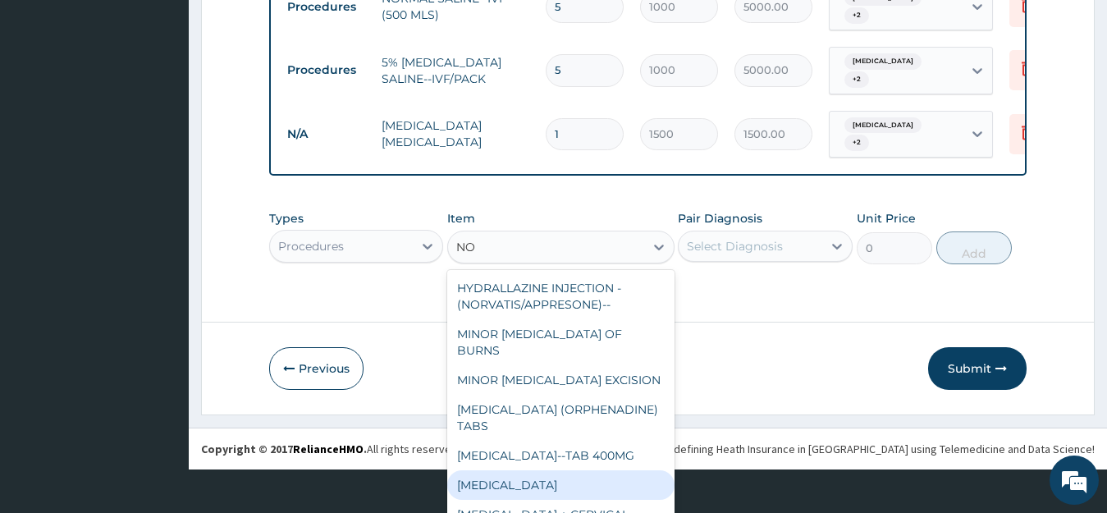
type input "N"
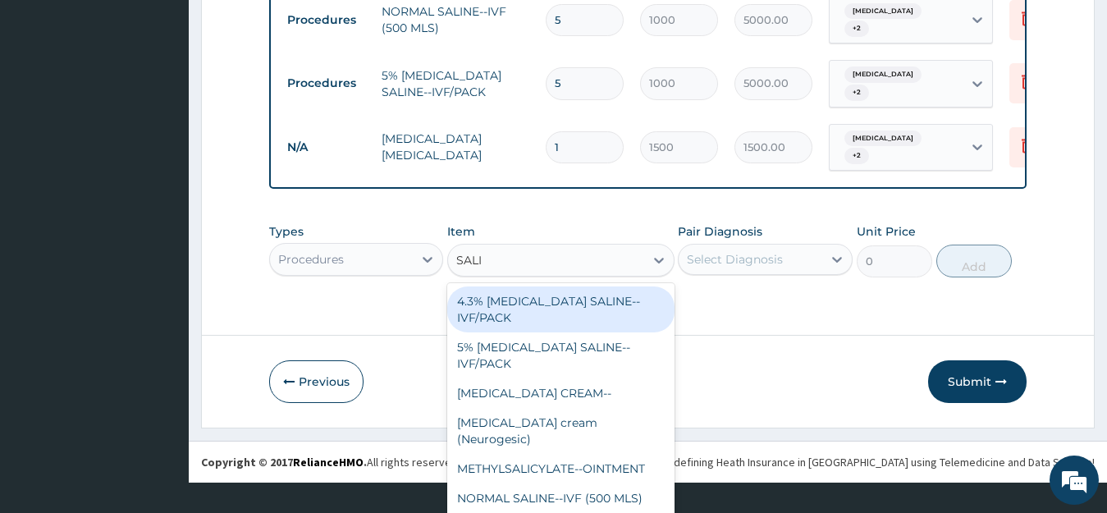
scroll to position [898, 0]
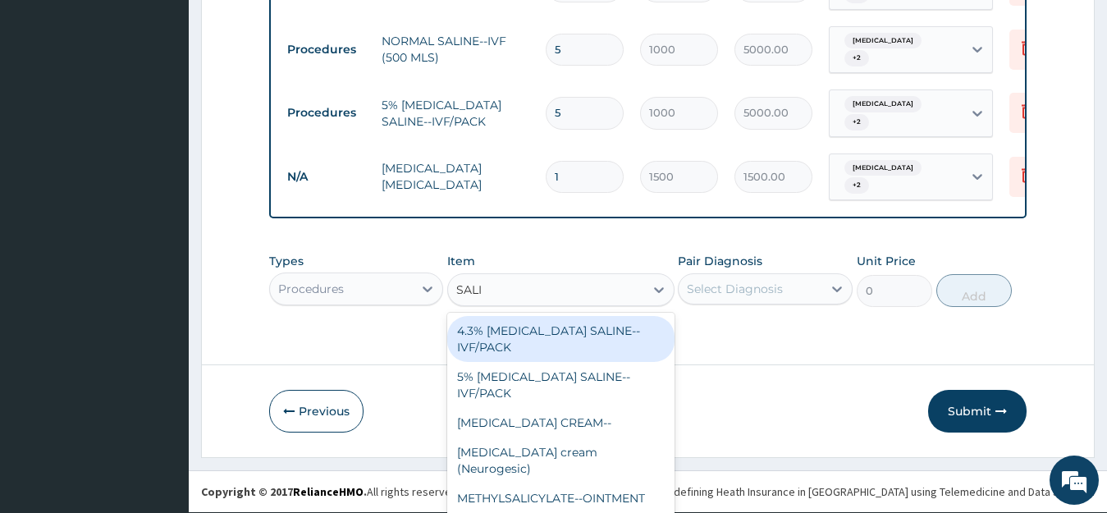
type input "SALIN"
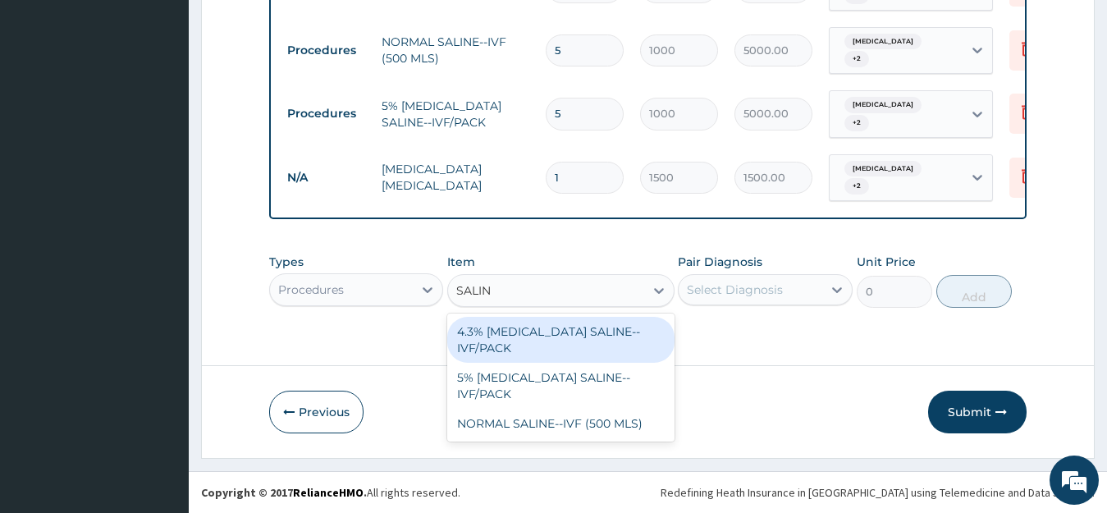
scroll to position [0, 0]
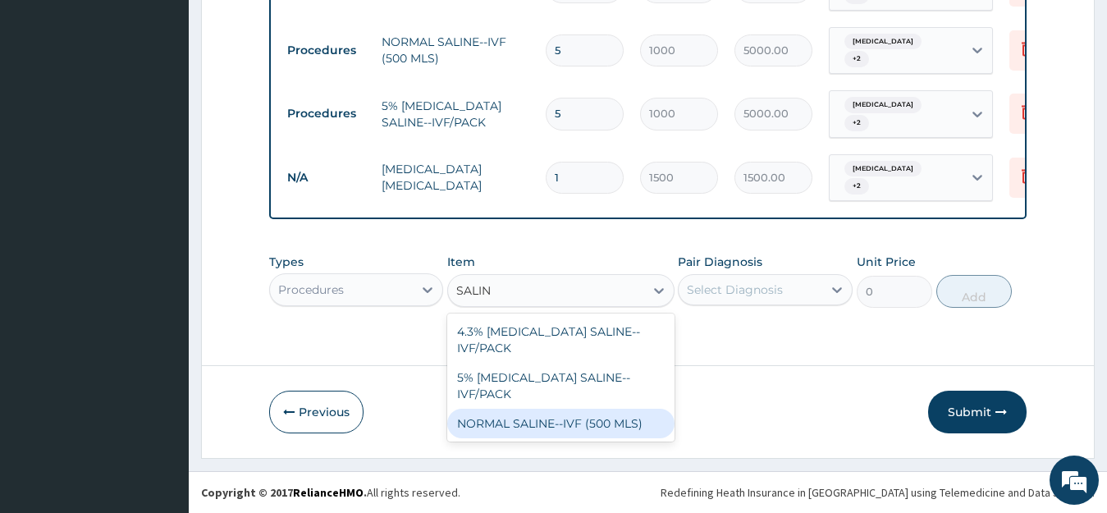
click at [551, 409] on div "NORMAL SALINE--IVF (500 MLS)" at bounding box center [560, 424] width 227 height 30
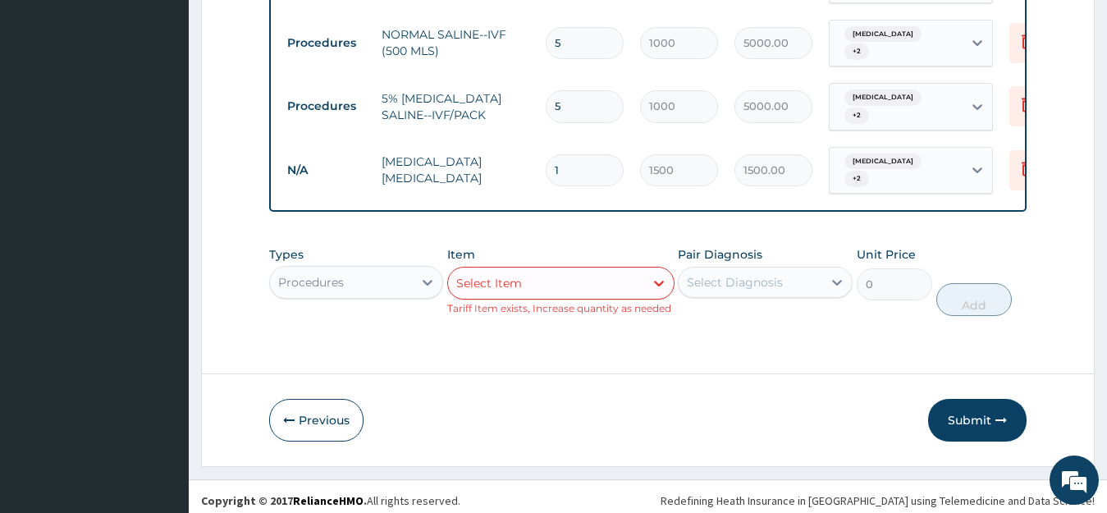
scroll to position [914, 0]
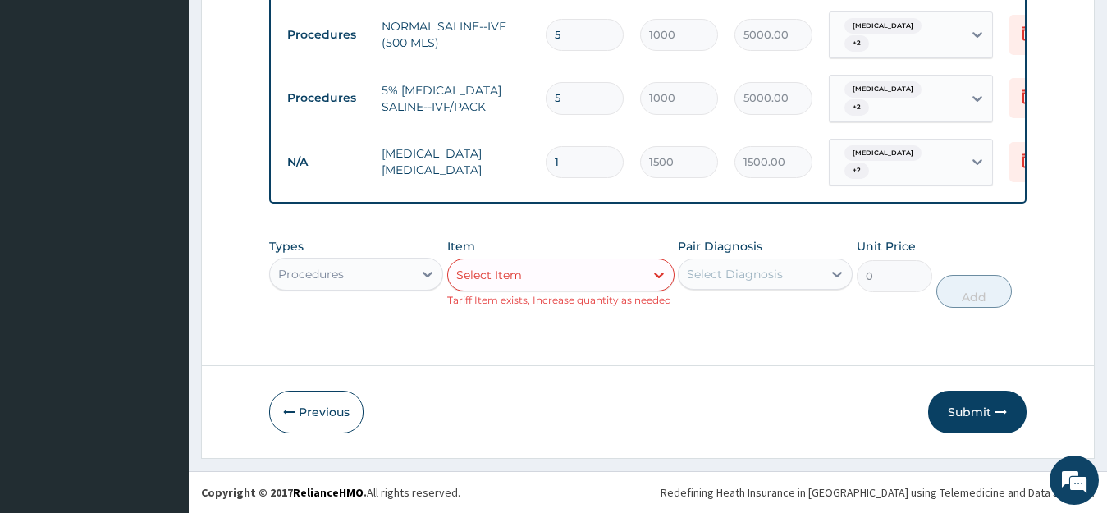
click at [583, 270] on div "Select Item" at bounding box center [546, 275] width 196 height 26
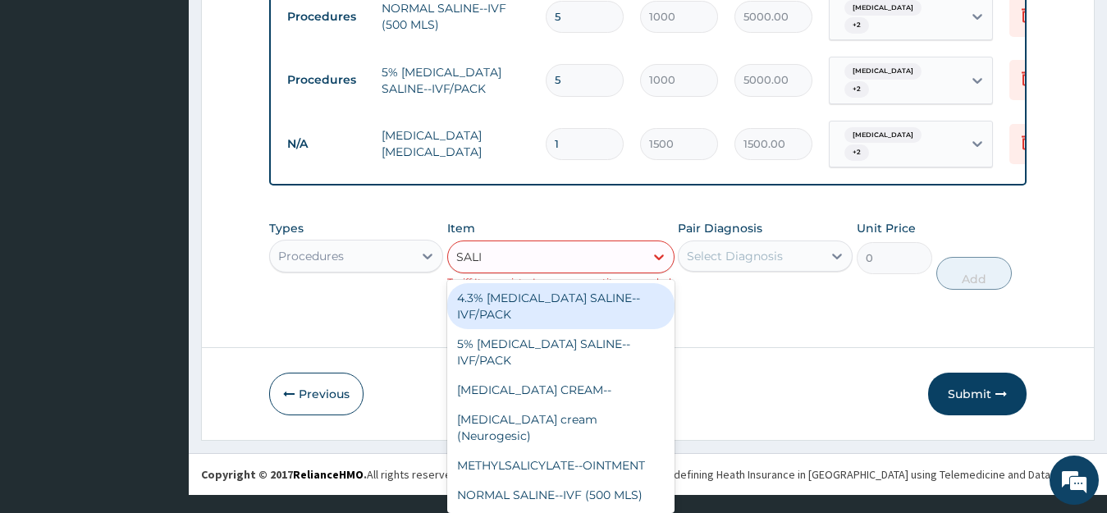
scroll to position [0, 0]
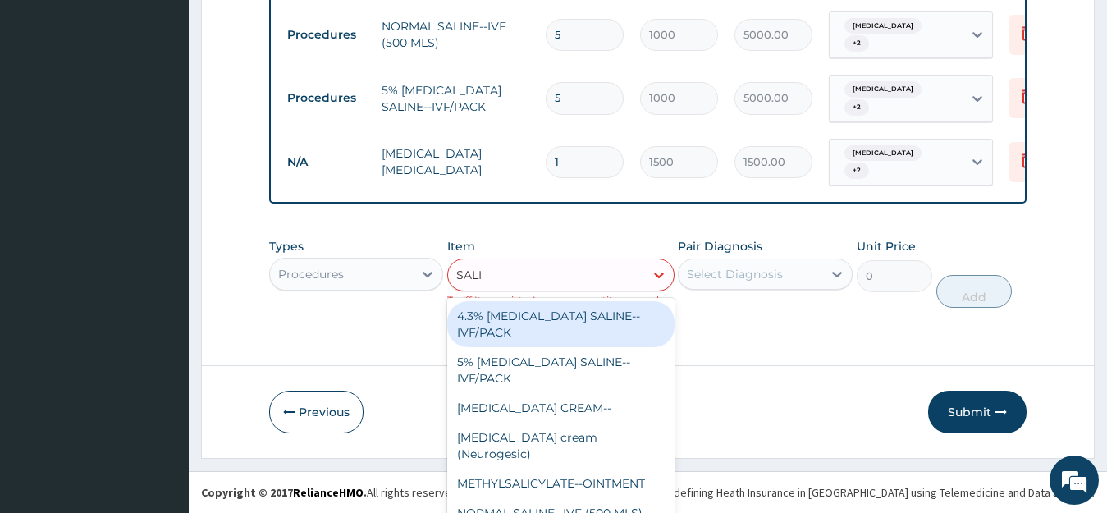
type input "SALIN"
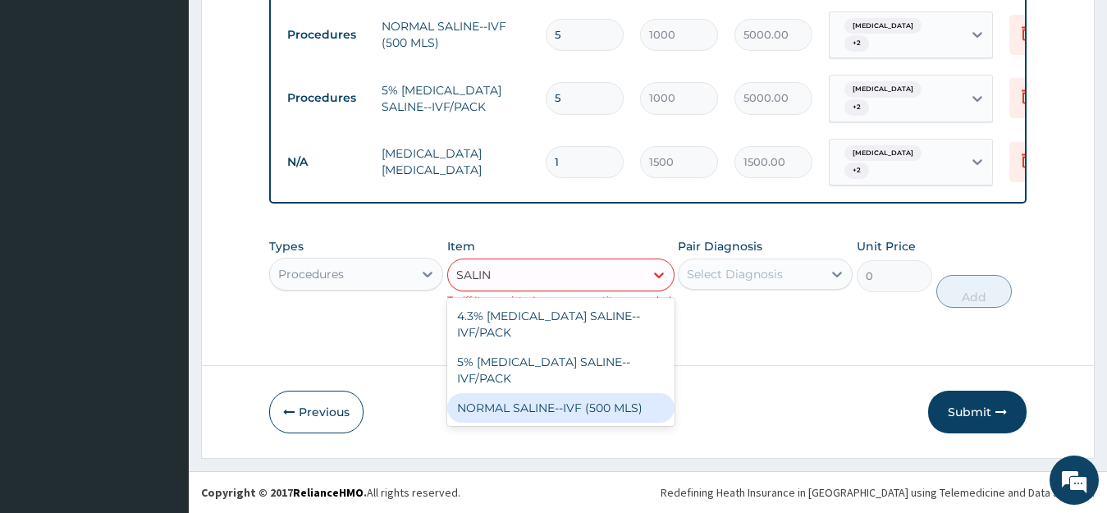
click at [534, 393] on div "NORMAL SALINE--IVF (500 MLS)" at bounding box center [560, 408] width 227 height 30
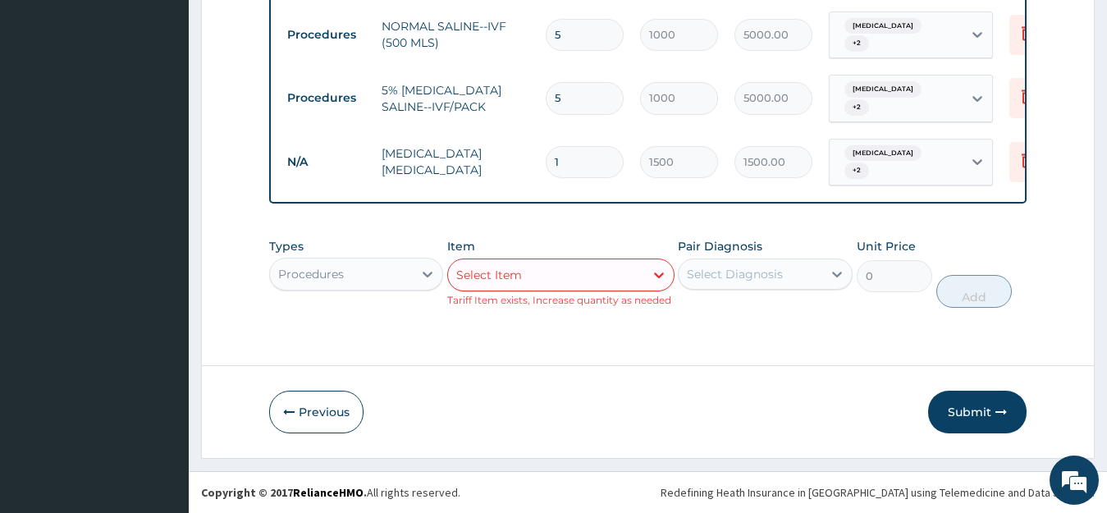
click at [530, 279] on div "Select Item" at bounding box center [546, 275] width 196 height 26
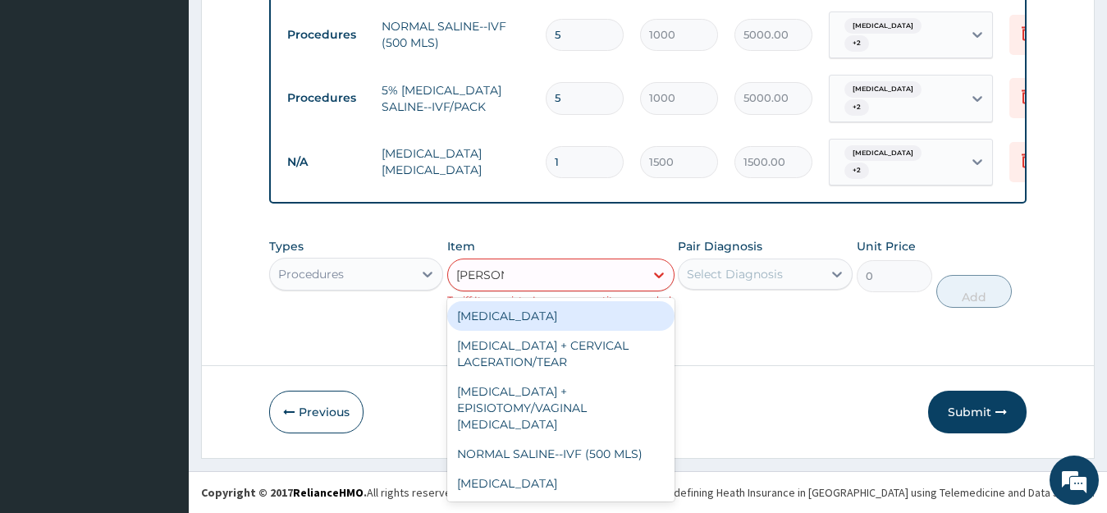
type input "NORMA"
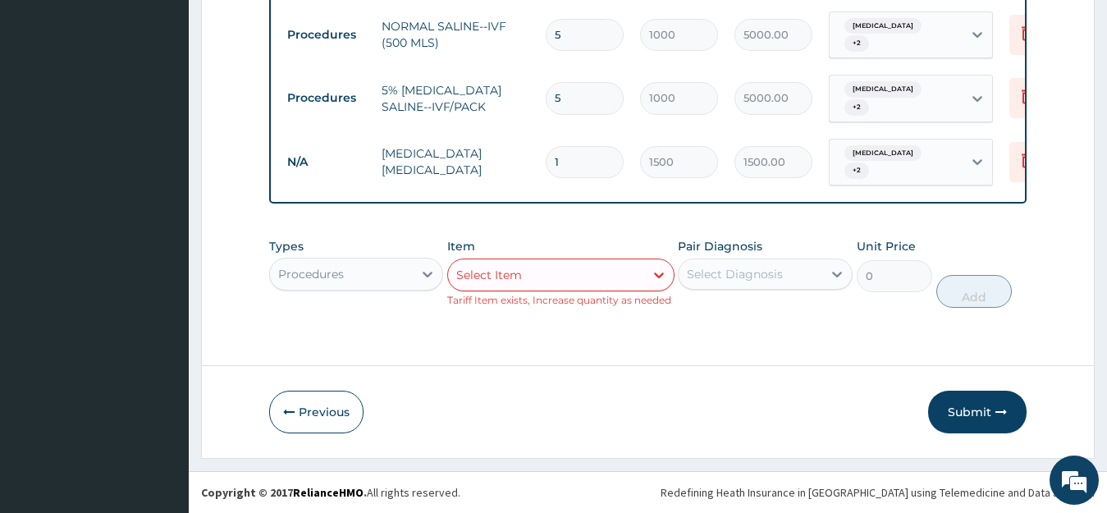
click at [702, 311] on div "Types Procedures Item Select Item Tariff Item exists, Increase quantity as need…" at bounding box center [648, 273] width 759 height 86
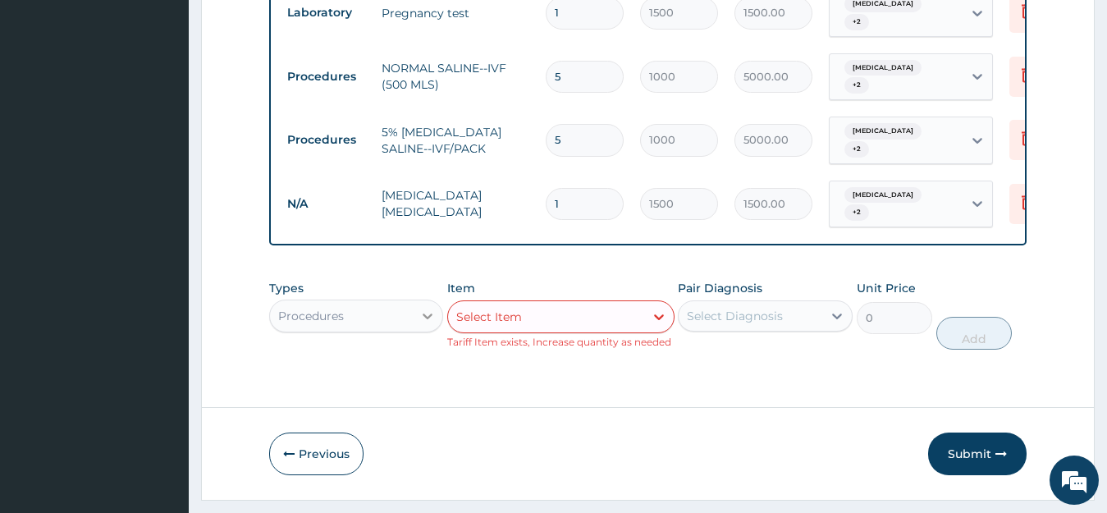
scroll to position [30, 0]
click at [427, 327] on div "Procedures" at bounding box center [356, 316] width 175 height 33
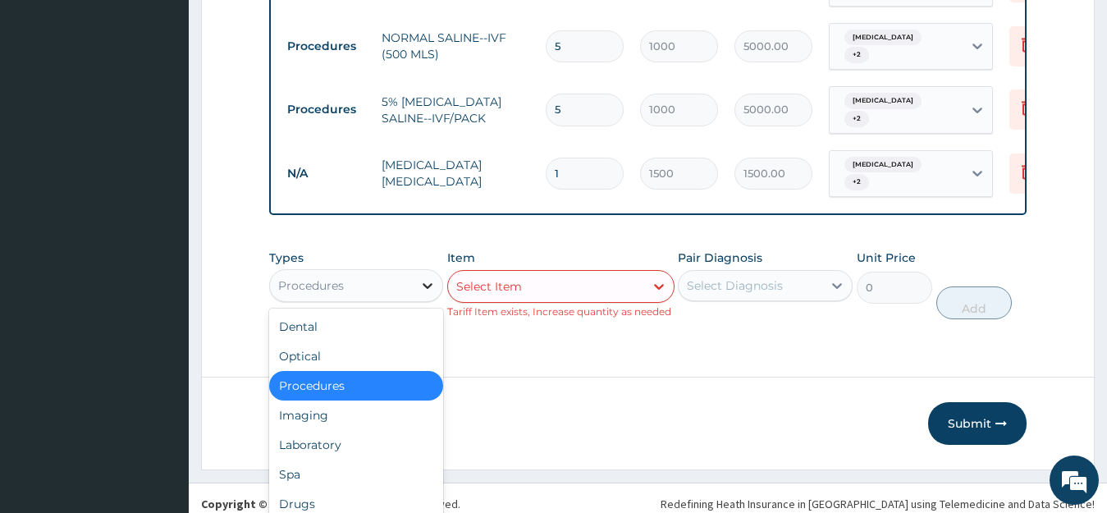
scroll to position [56, 0]
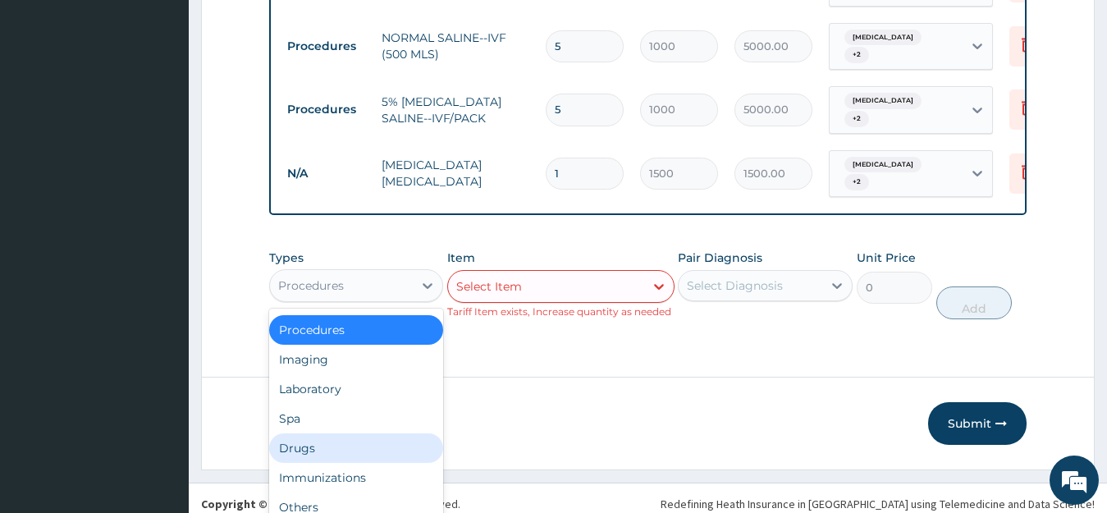
click at [365, 463] on div "Drugs" at bounding box center [356, 448] width 175 height 30
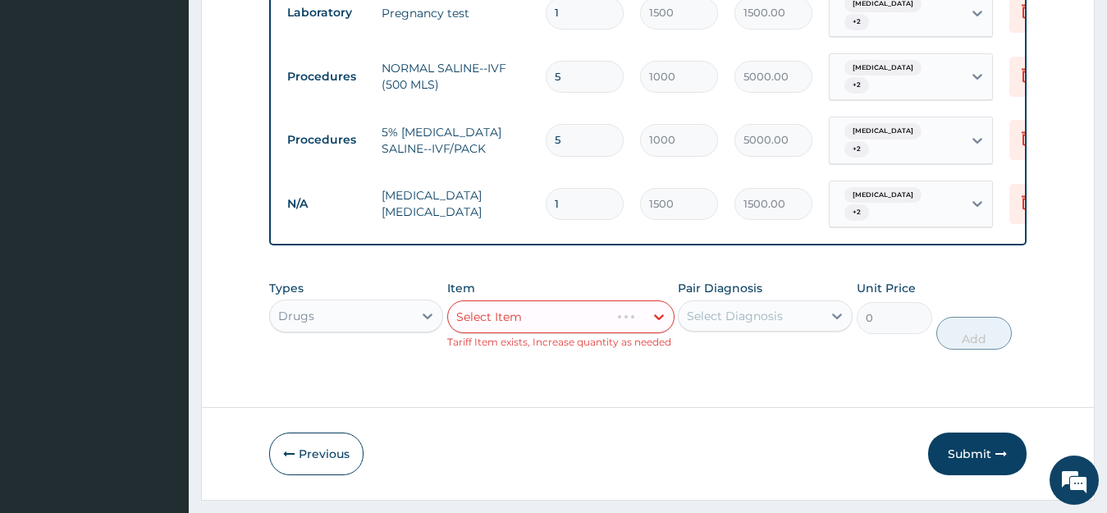
scroll to position [0, 0]
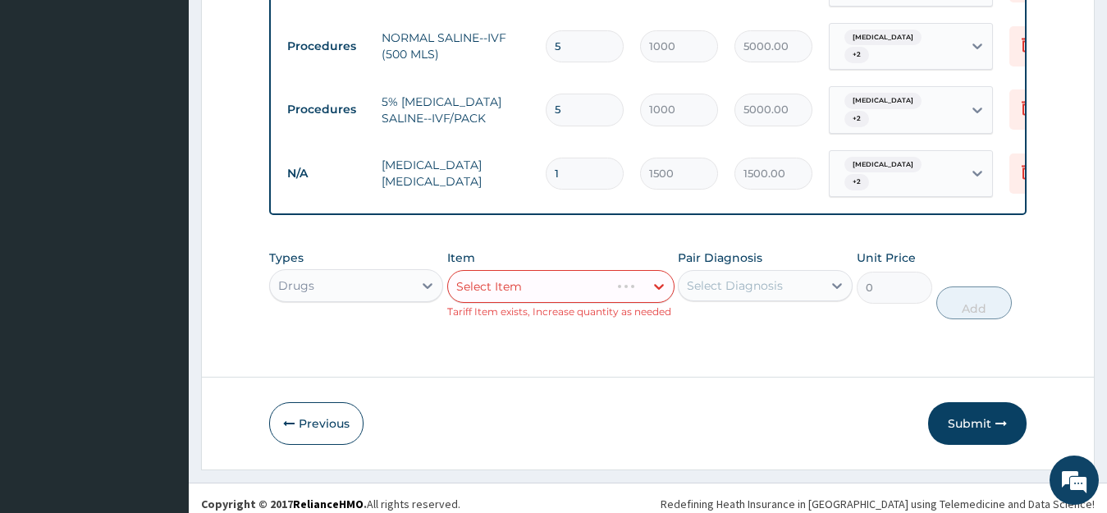
click at [519, 303] on div "Select Item" at bounding box center [560, 286] width 227 height 33
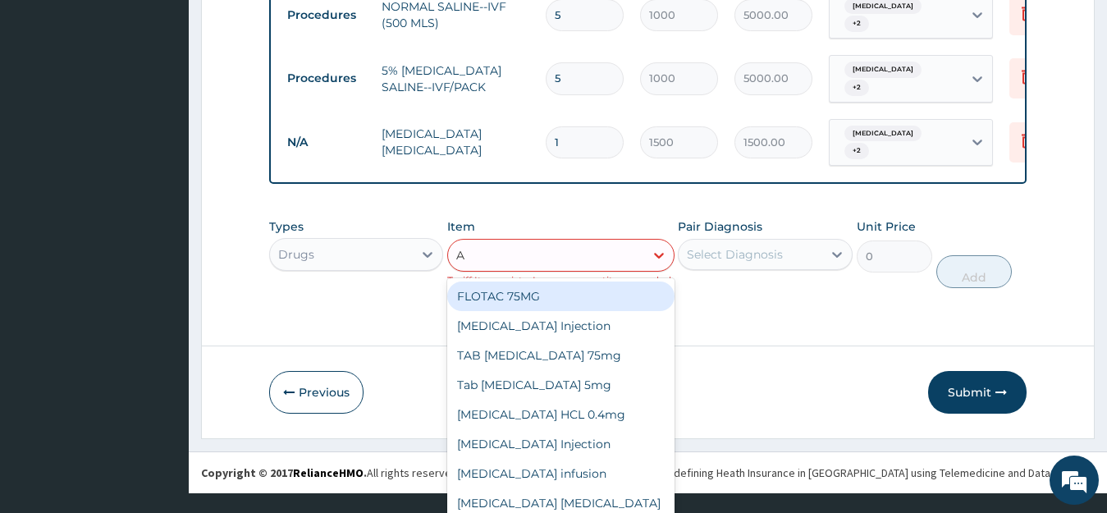
type input "AR"
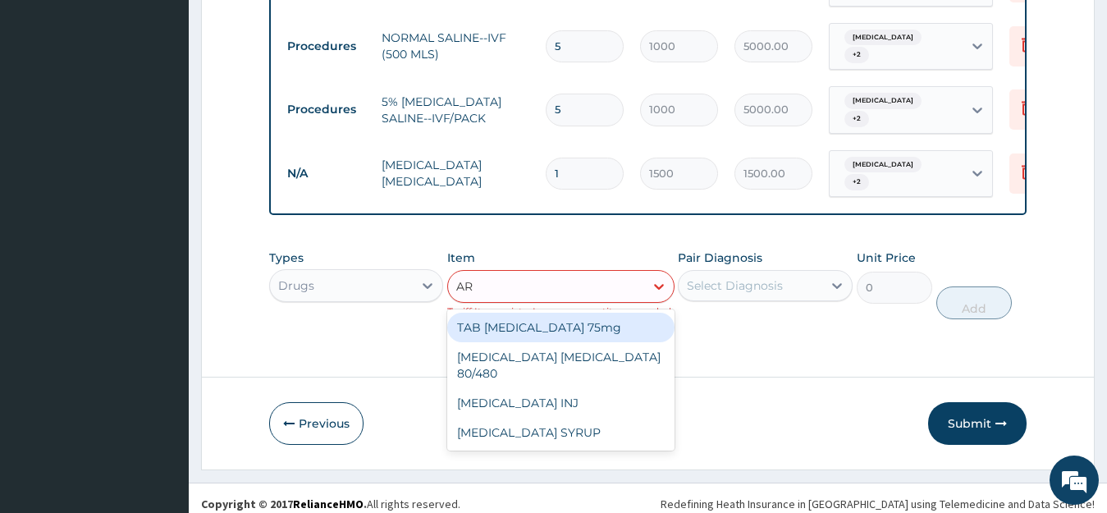
scroll to position [914, 0]
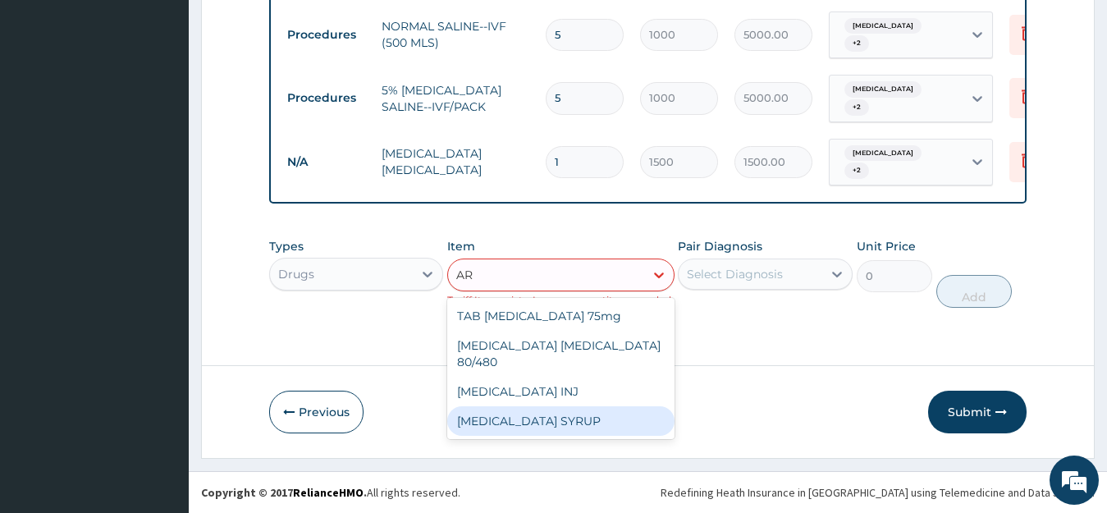
click at [558, 406] on div "ARTEMETHER SYRUP" at bounding box center [560, 421] width 227 height 30
type input "2500"
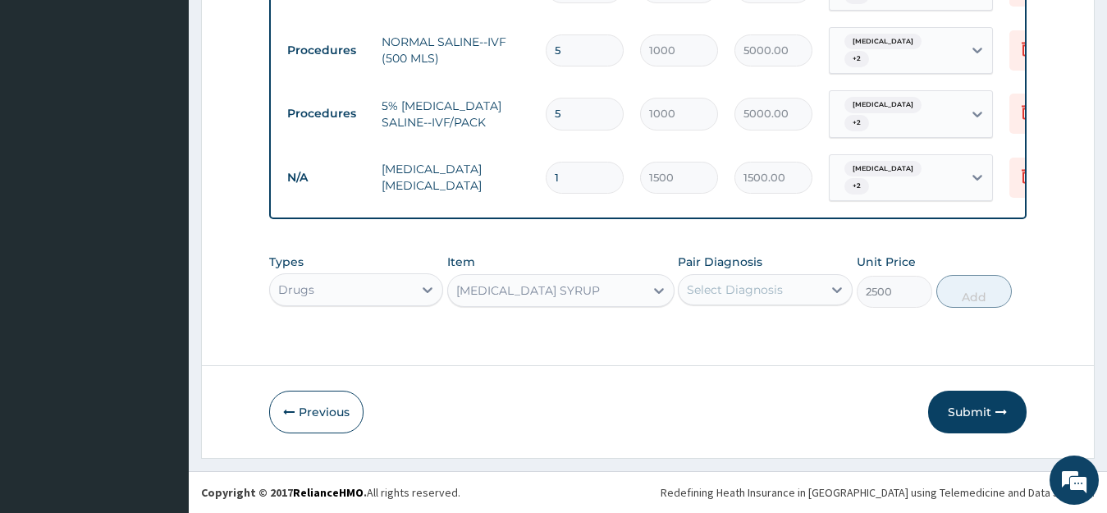
scroll to position [898, 0]
click at [555, 288] on div "option ARTEMETHER SYRUP, selected. Select is focused ,type to refine list, pres…" at bounding box center [560, 290] width 227 height 33
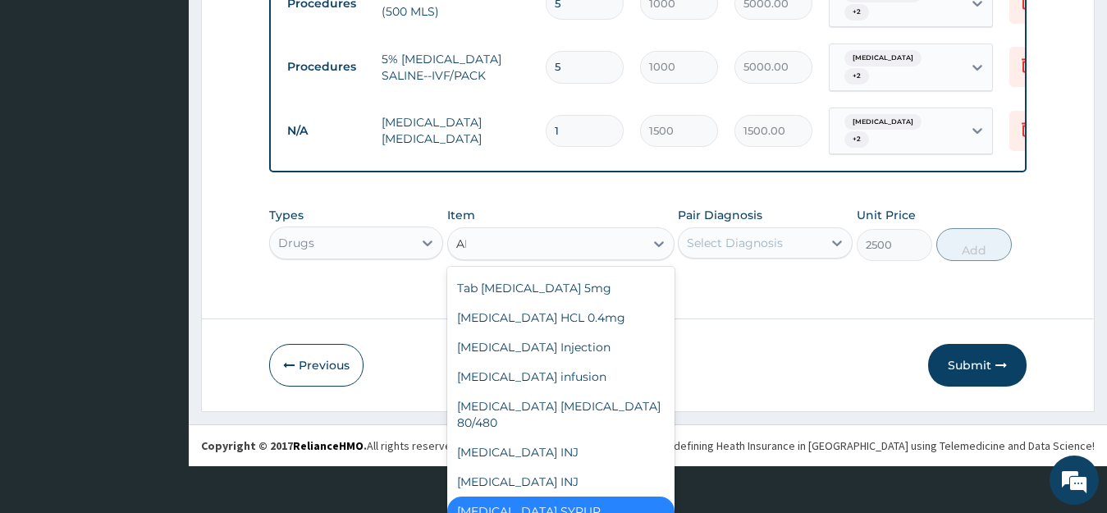
scroll to position [0, 0]
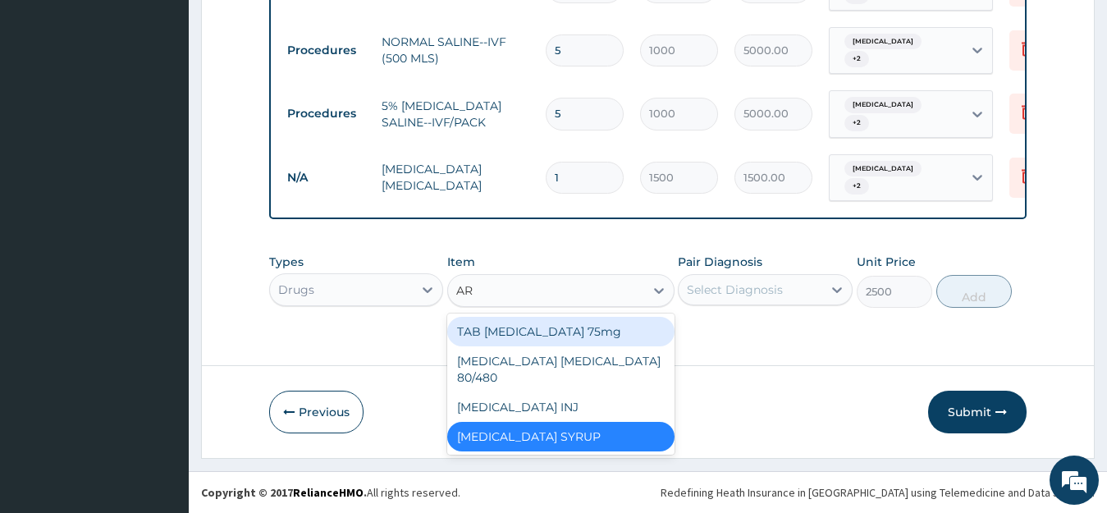
type input "ART"
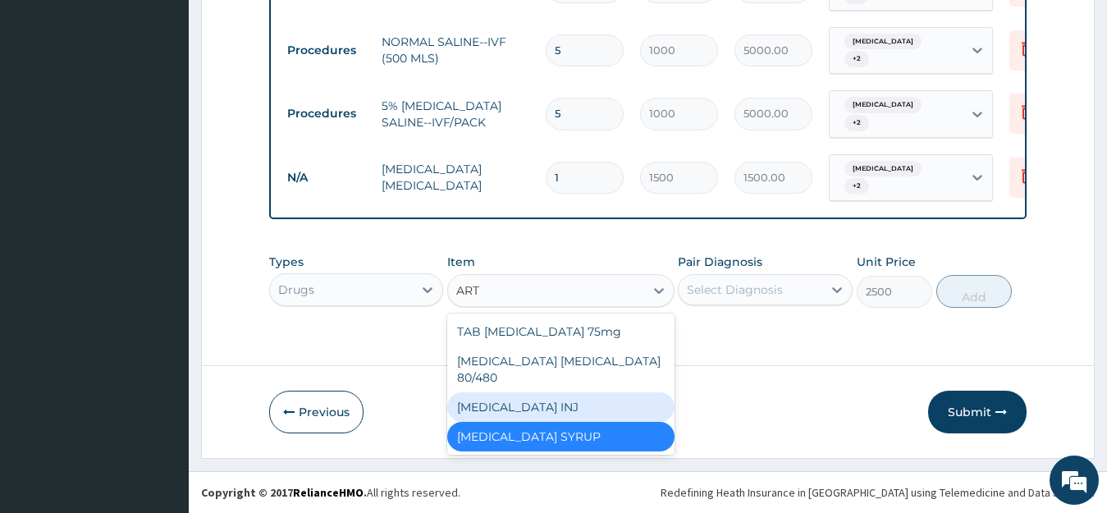
click at [579, 397] on div "[MEDICAL_DATA] INJ" at bounding box center [560, 407] width 227 height 30
type input "2200"
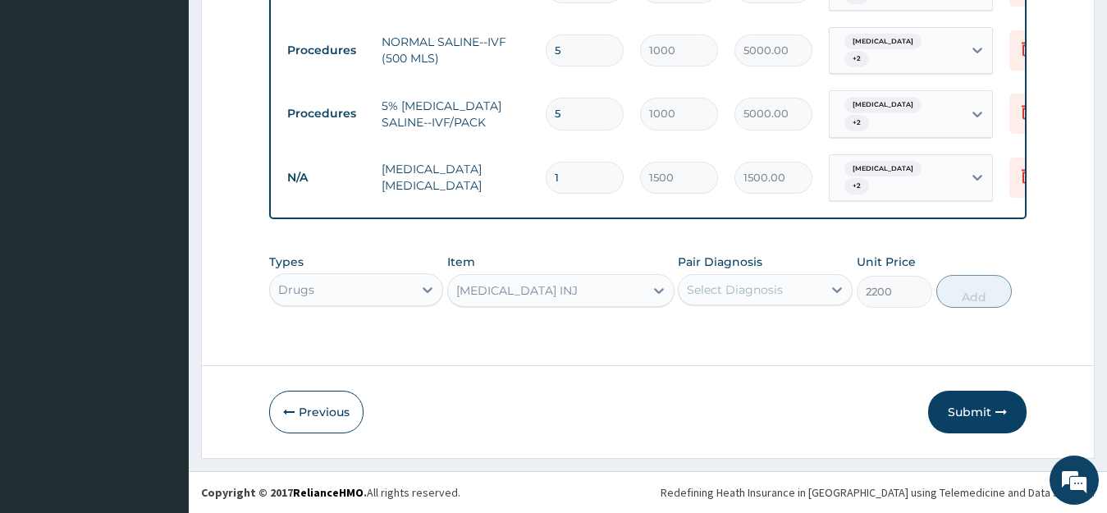
click at [805, 300] on div "Select Diagnosis" at bounding box center [751, 290] width 144 height 26
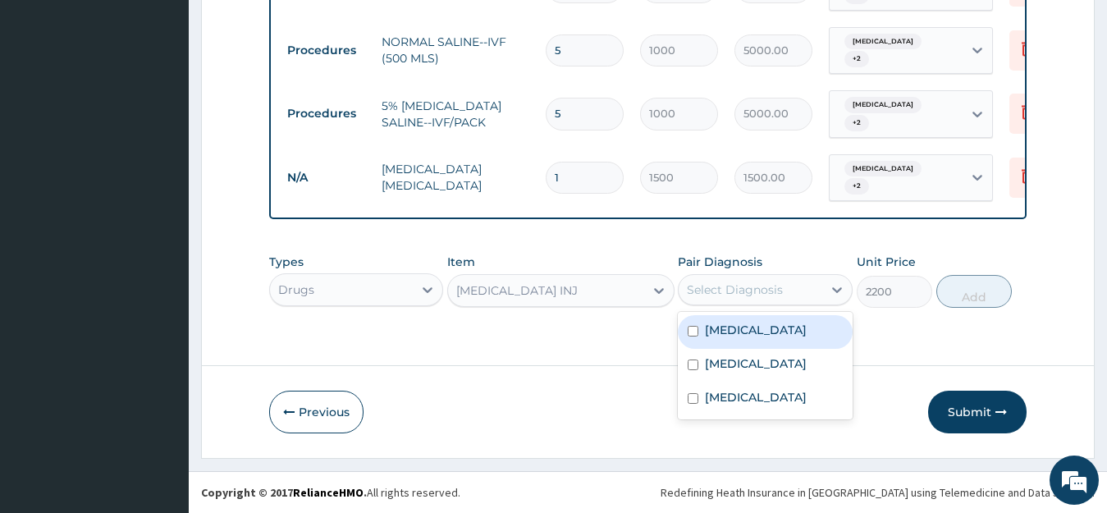
click at [807, 328] on div "[MEDICAL_DATA]" at bounding box center [765, 332] width 175 height 34
checkbox input "true"
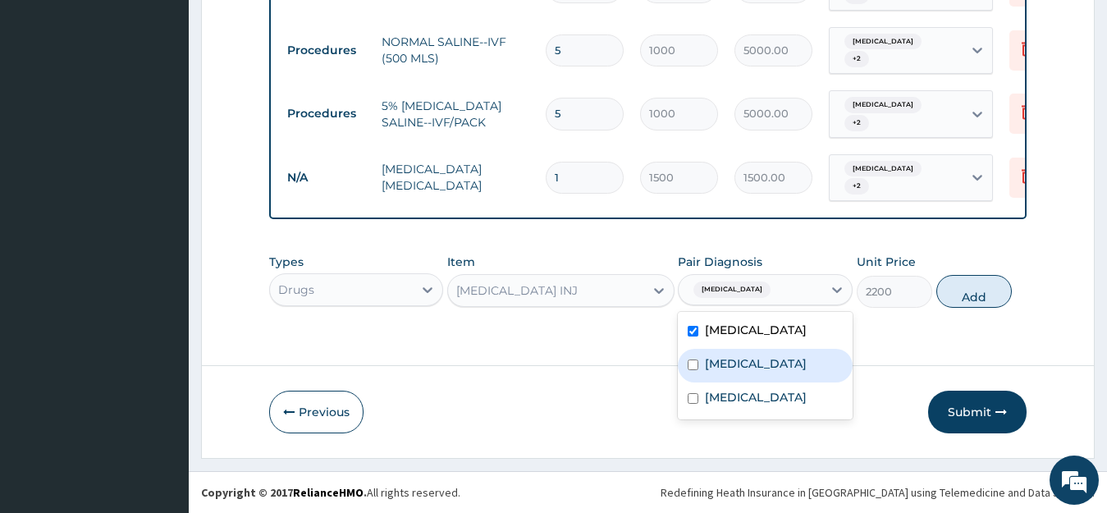
click at [692, 365] on div "[MEDICAL_DATA]" at bounding box center [765, 366] width 175 height 34
checkbox input "true"
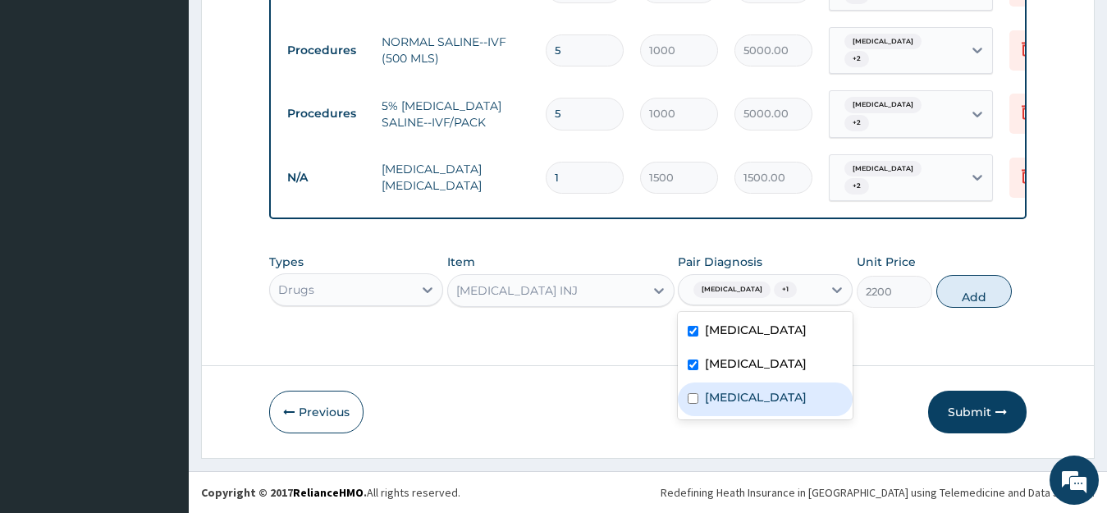
click at [691, 404] on input "checkbox" at bounding box center [693, 398] width 11 height 11
checkbox input "true"
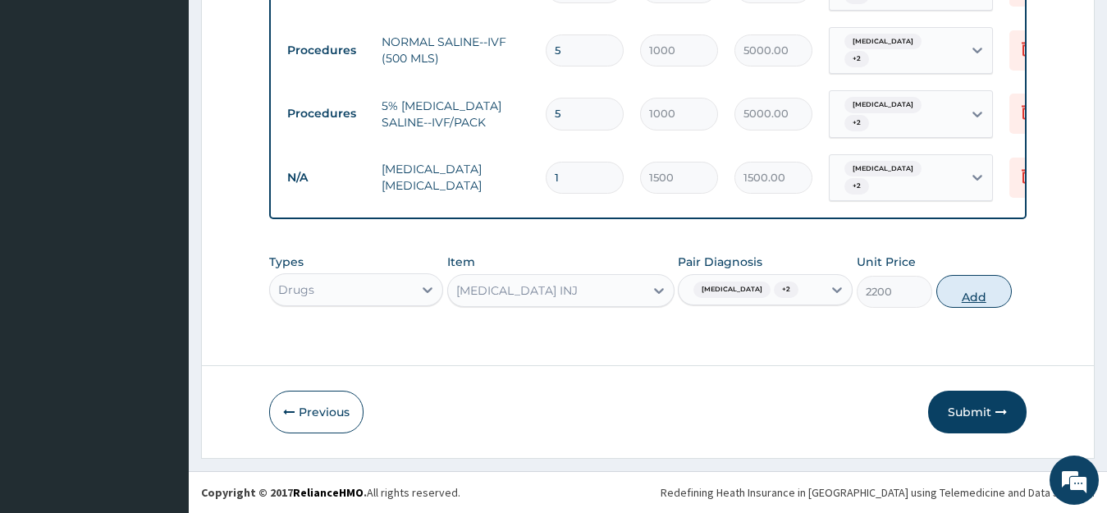
click at [966, 303] on button "Add" at bounding box center [975, 291] width 76 height 33
type input "0"
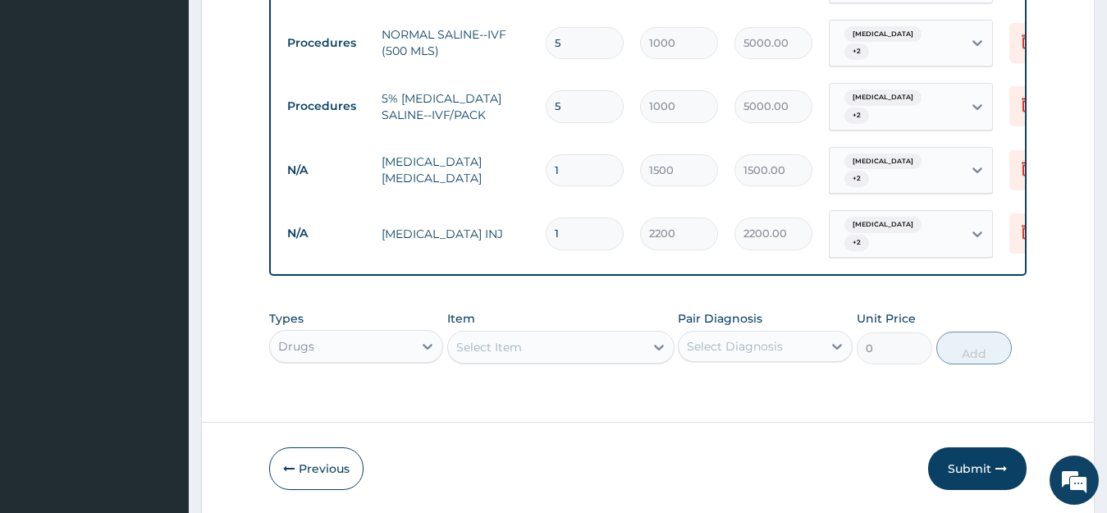
scroll to position [47, 0]
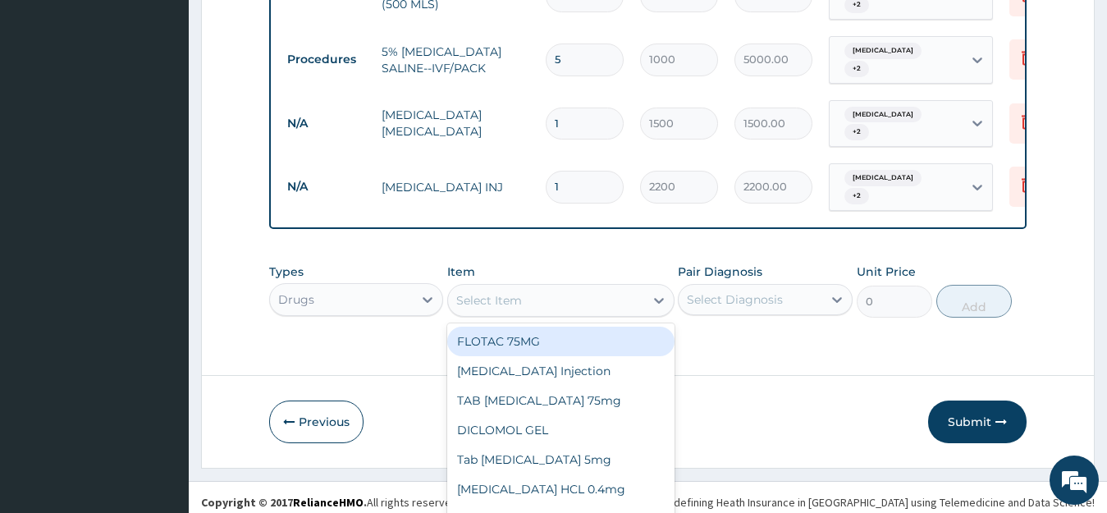
click at [489, 317] on div "option ARTESUNATE INJ, selected. option FLOTAC 75MG focused, 1 of 15. 15 result…" at bounding box center [560, 300] width 227 height 33
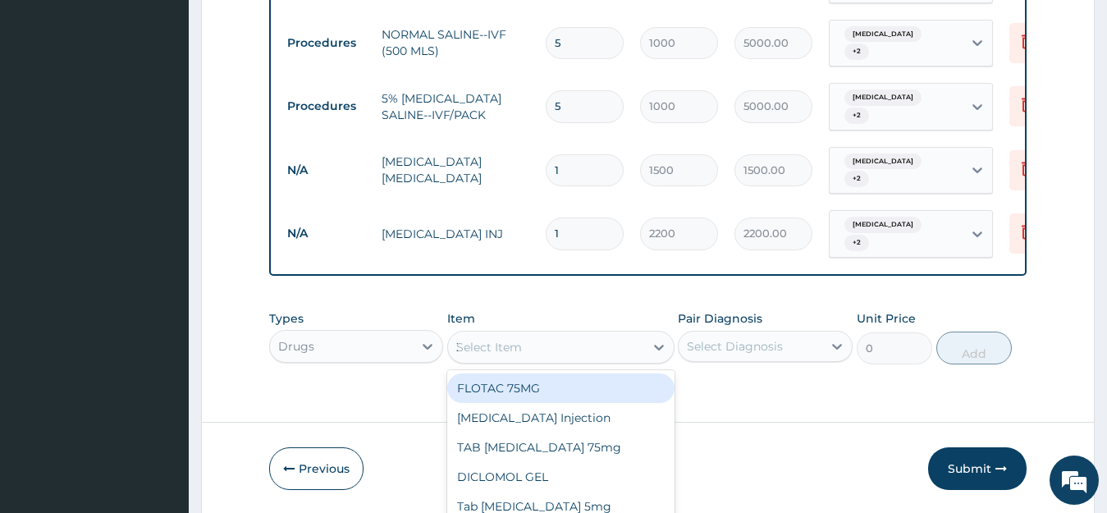
scroll to position [945, 0]
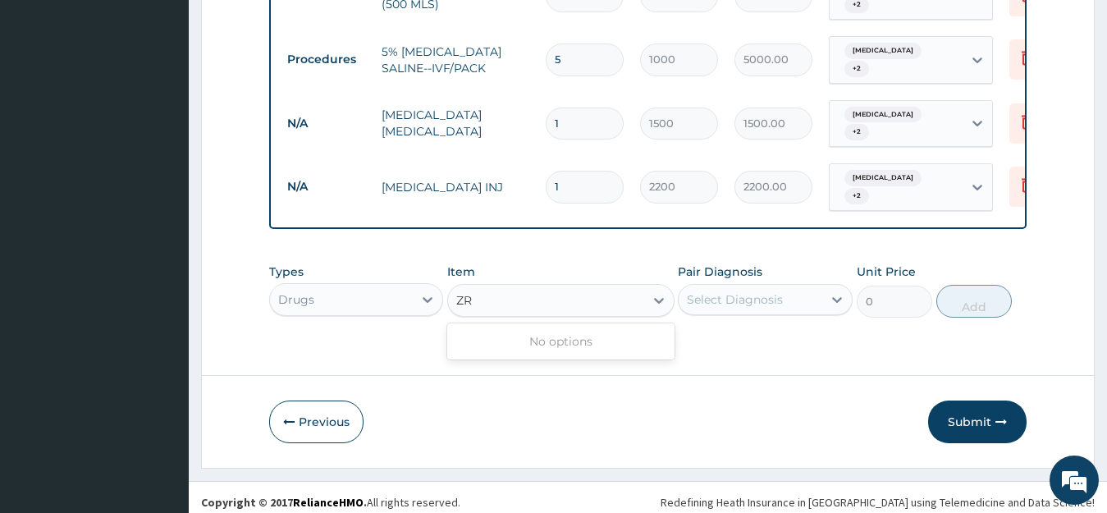
type input "Z"
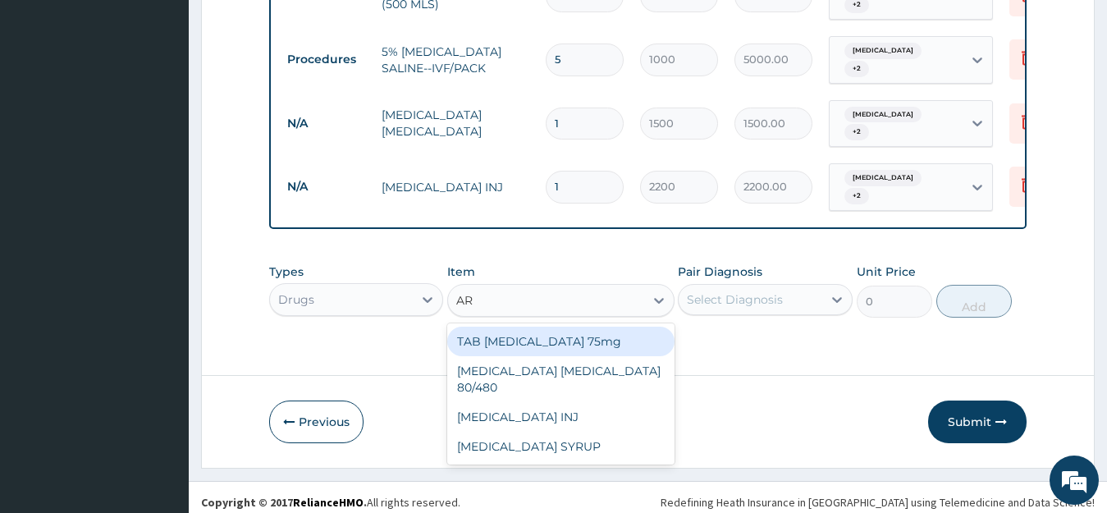
type input "ART"
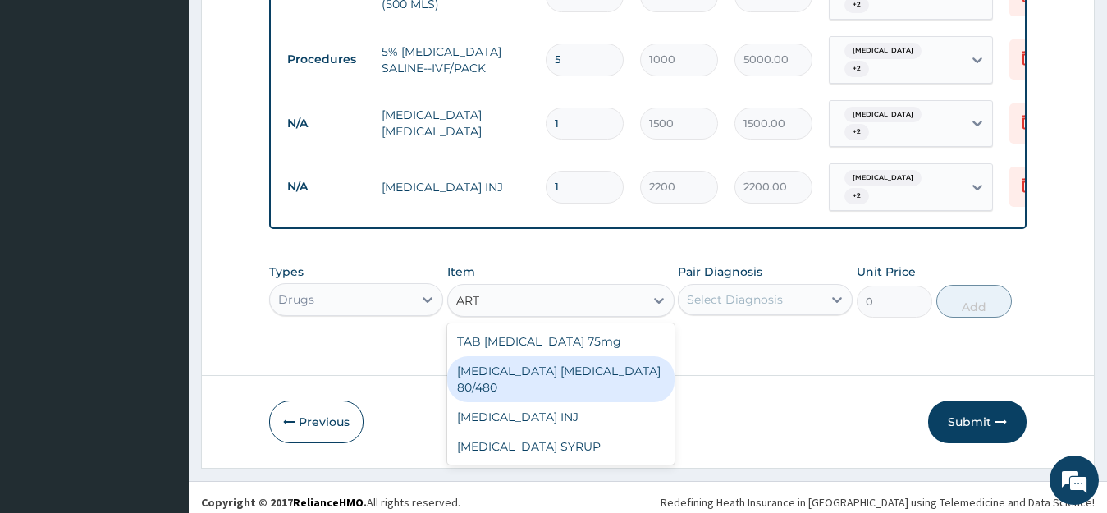
click at [536, 381] on div "[MEDICAL_DATA] [MEDICAL_DATA] 80/480" at bounding box center [560, 379] width 227 height 46
type input "1500"
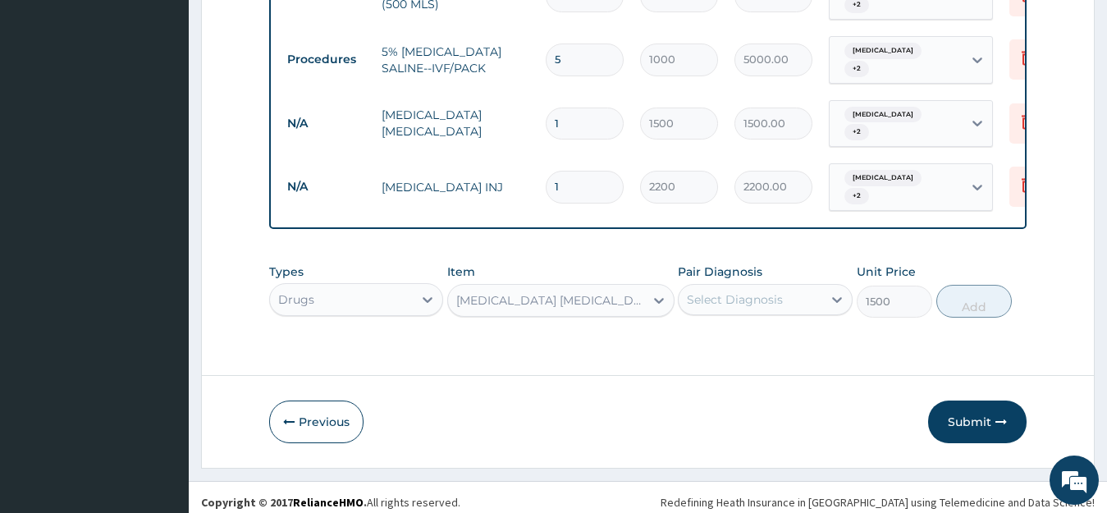
click at [733, 288] on div "Select Diagnosis" at bounding box center [751, 300] width 144 height 26
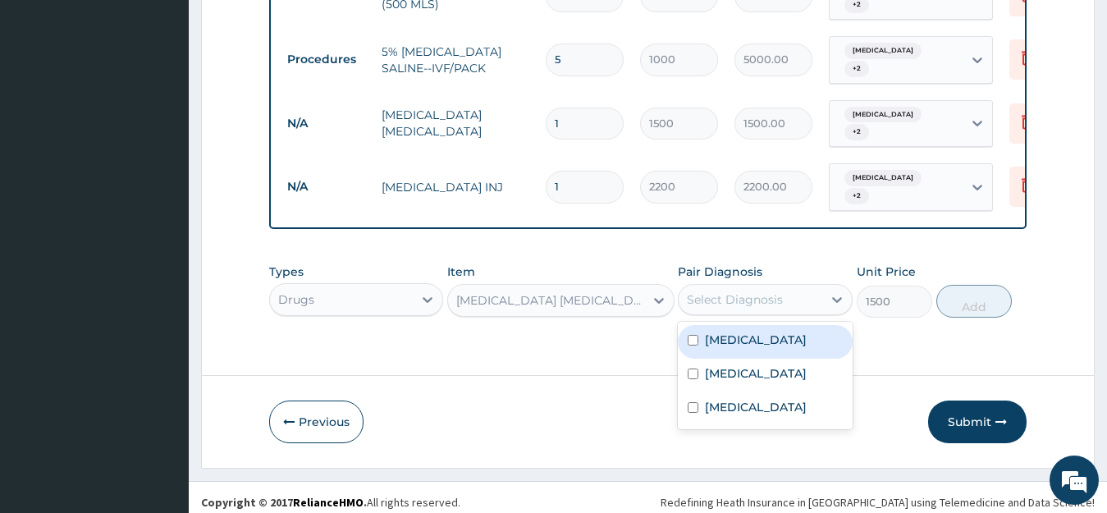
click at [692, 339] on input "checkbox" at bounding box center [693, 340] width 11 height 11
checkbox input "true"
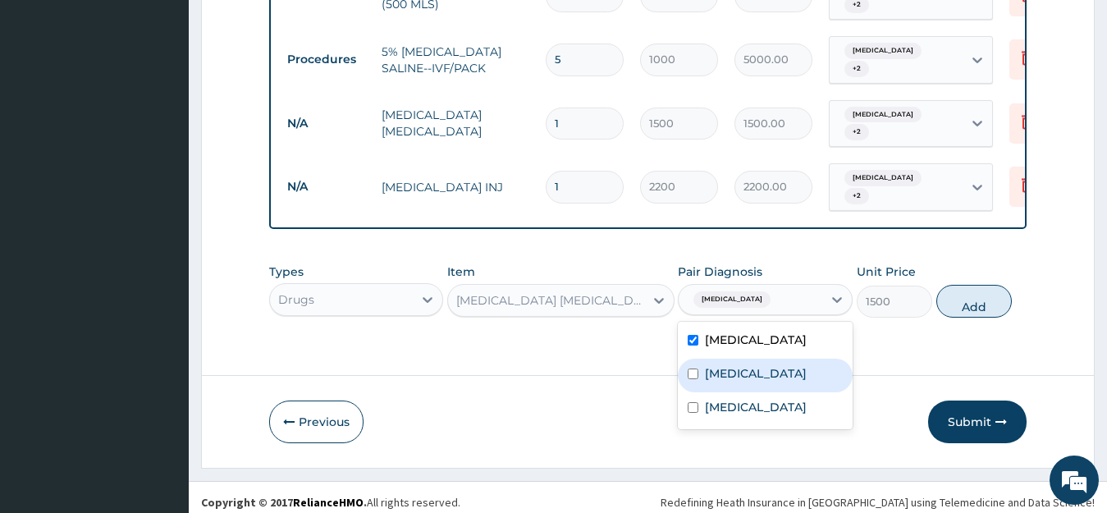
click at [692, 379] on input "checkbox" at bounding box center [693, 374] width 11 height 11
checkbox input "true"
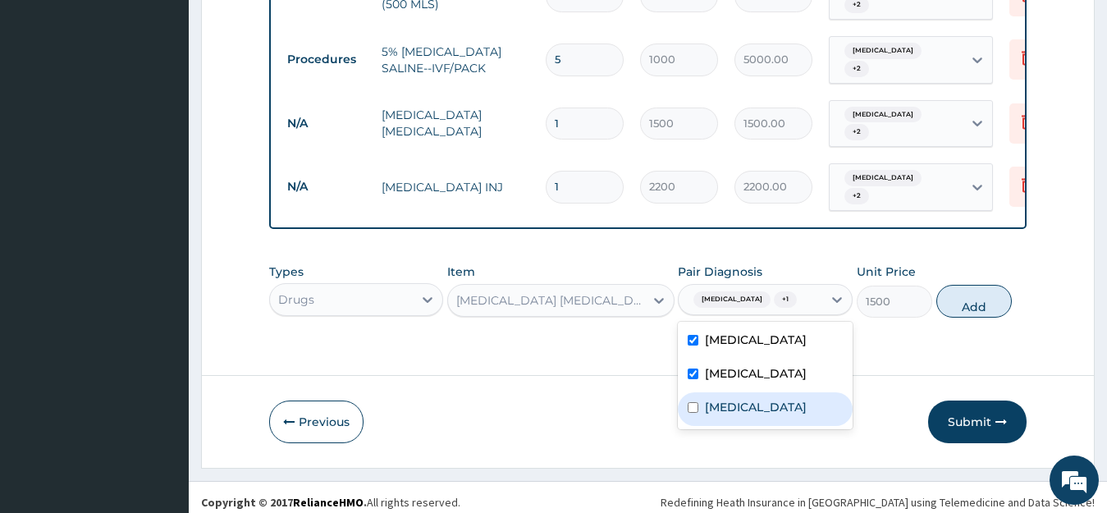
click at [693, 413] on input "checkbox" at bounding box center [693, 407] width 11 height 11
checkbox input "true"
click at [970, 306] on button "Add" at bounding box center [975, 301] width 76 height 33
type input "0"
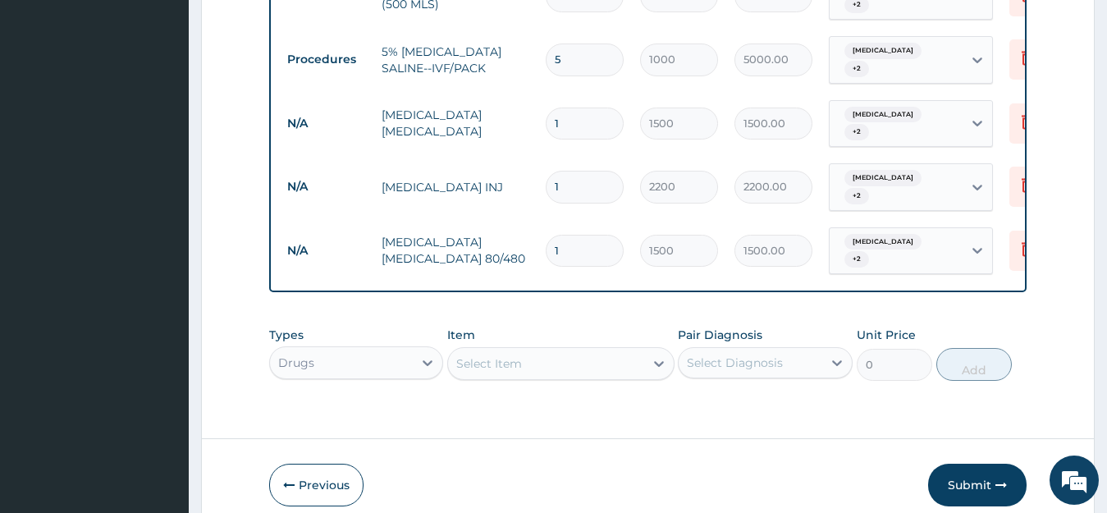
click at [403, 365] on div "Drugs" at bounding box center [356, 362] width 175 height 33
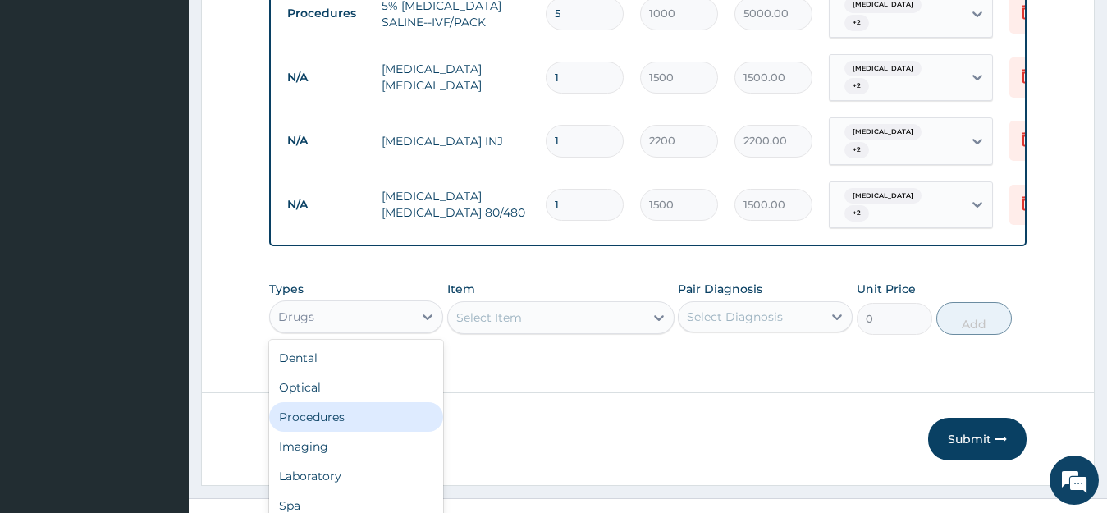
click at [393, 414] on div "Procedures" at bounding box center [356, 417] width 175 height 30
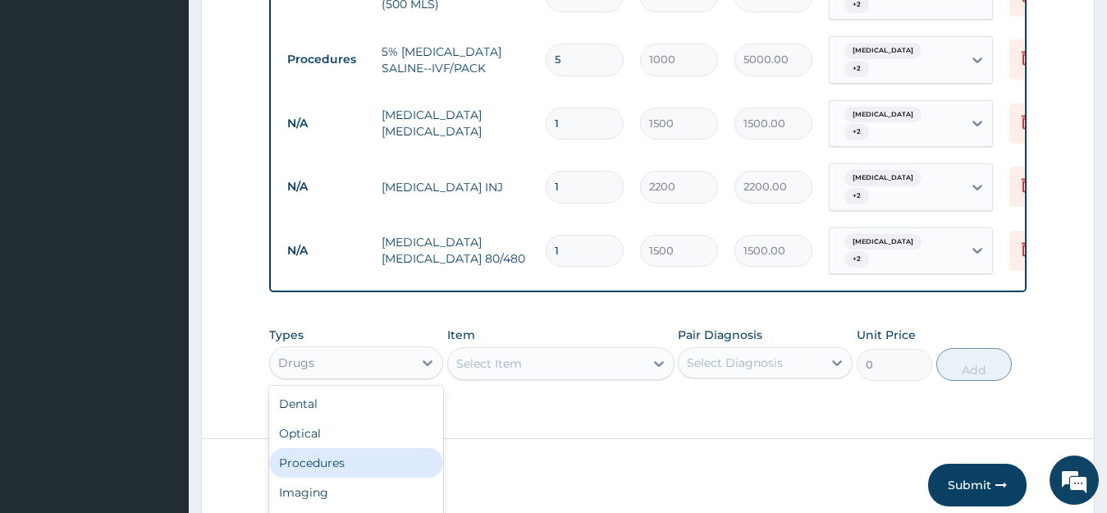
scroll to position [991, 0]
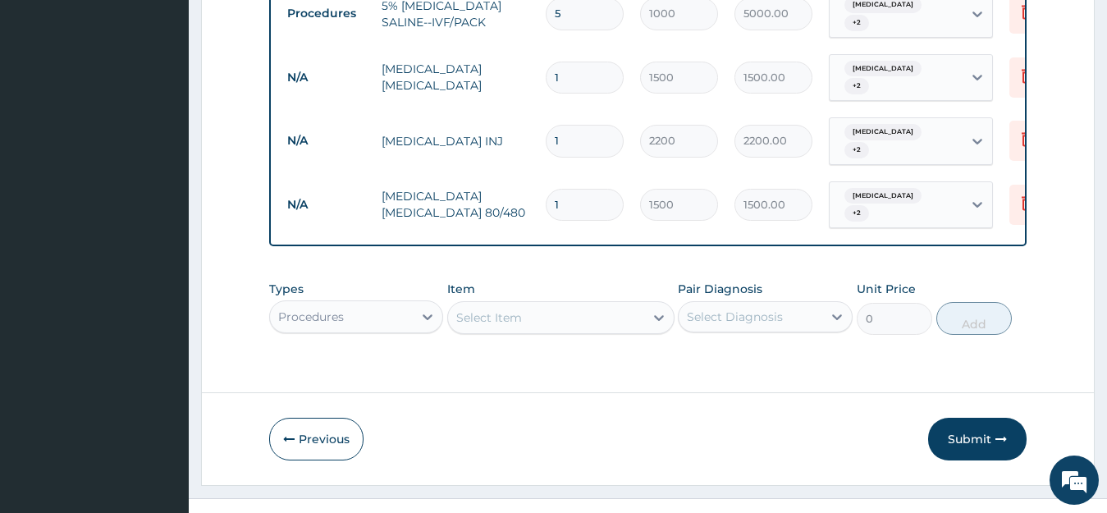
click at [513, 310] on div "Select Item" at bounding box center [546, 318] width 196 height 26
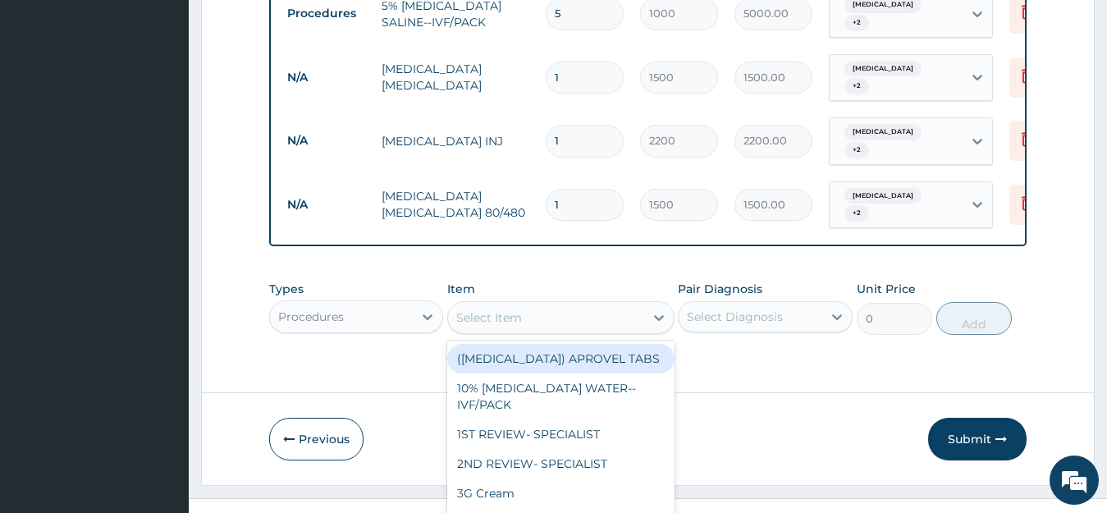
scroll to position [47, 0]
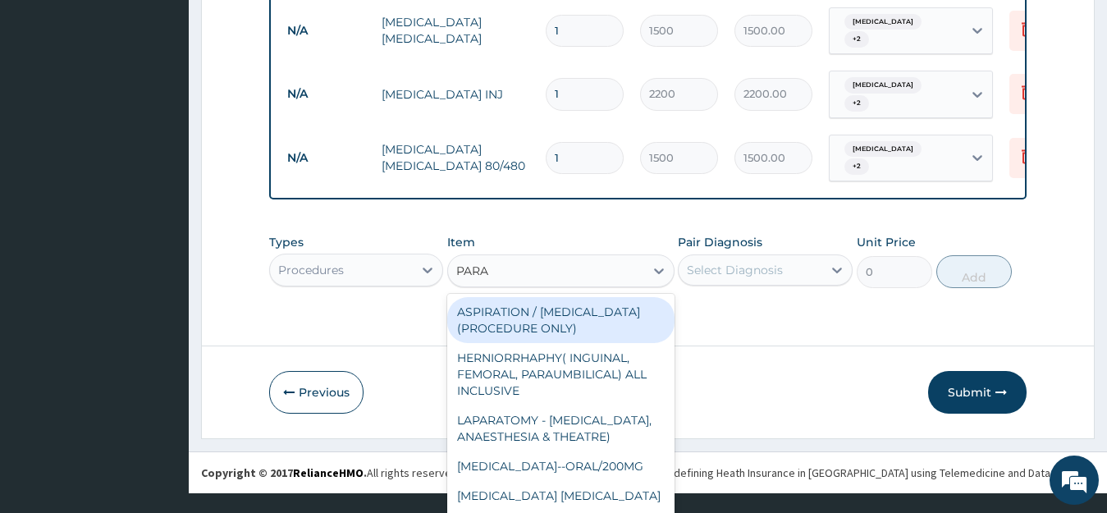
type input "PARAC"
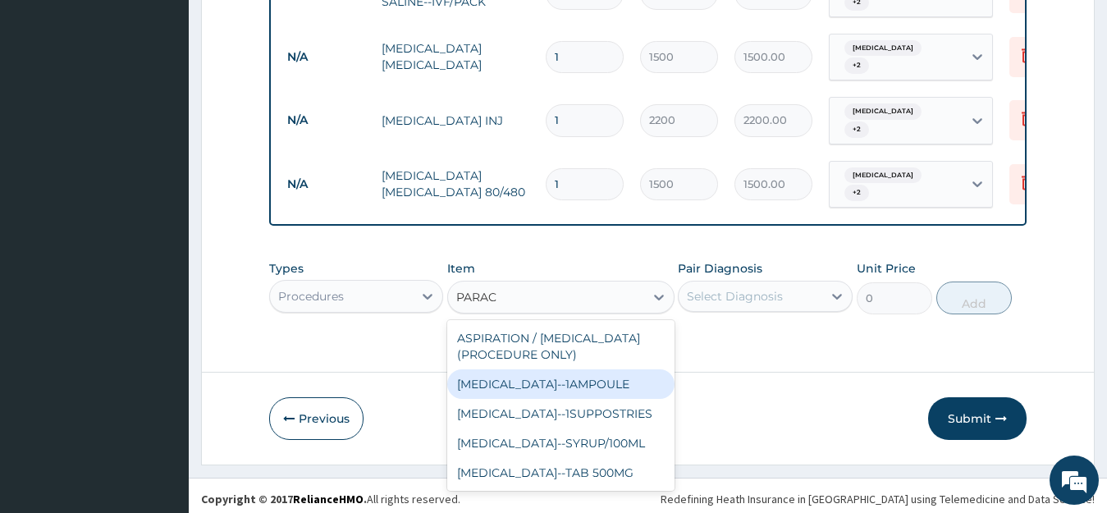
click at [592, 379] on div "[MEDICAL_DATA]--1AMPOULE" at bounding box center [560, 384] width 227 height 30
type input "300"
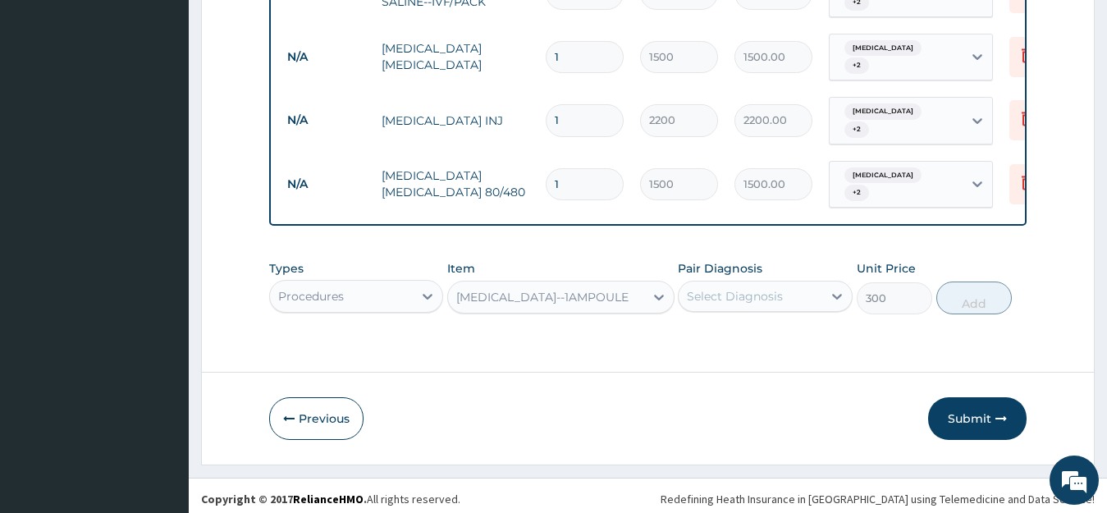
click at [737, 288] on div "Select Diagnosis" at bounding box center [735, 296] width 96 height 16
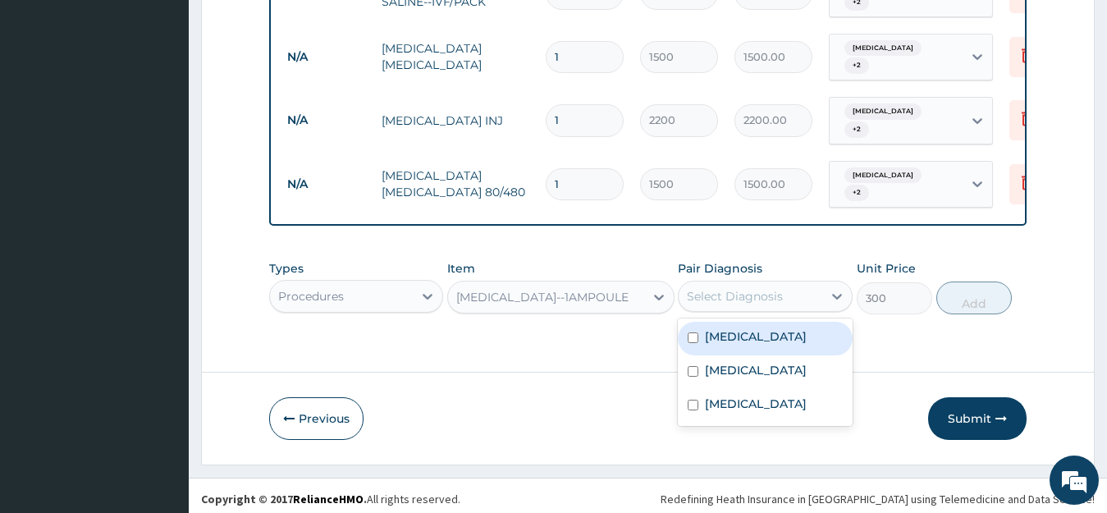
click at [696, 332] on input "checkbox" at bounding box center [693, 337] width 11 height 11
checkbox input "true"
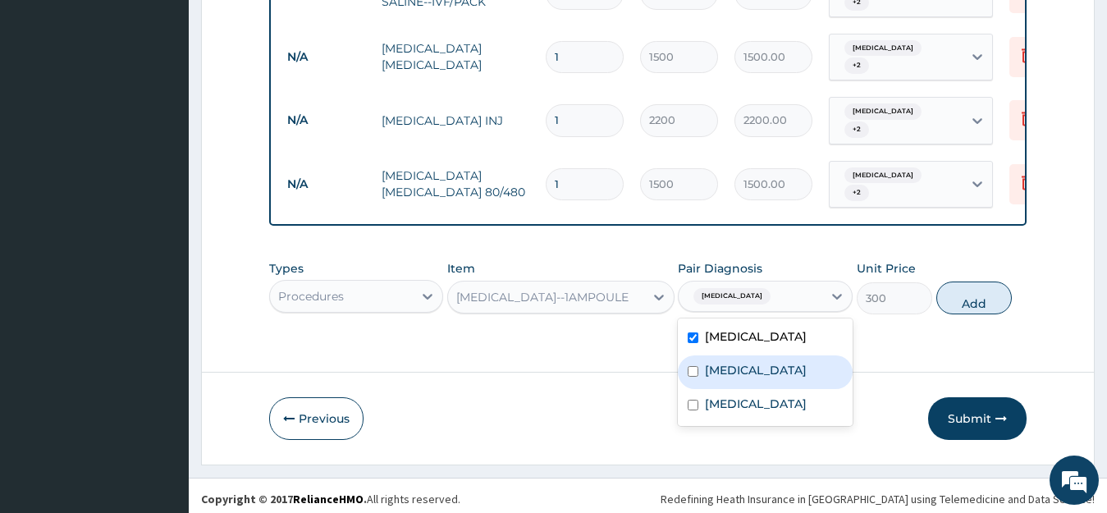
click at [696, 374] on input "checkbox" at bounding box center [693, 371] width 11 height 11
checkbox input "true"
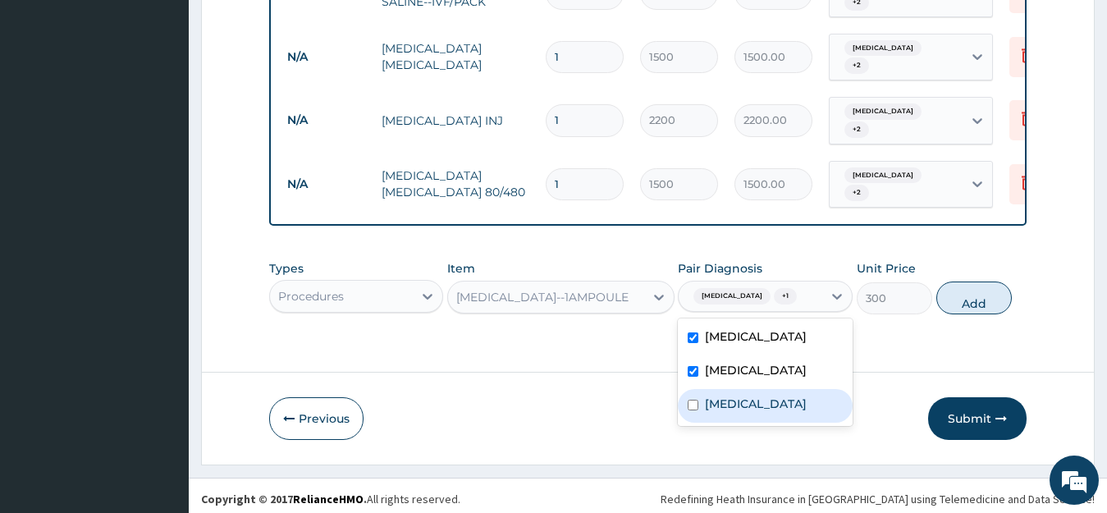
click at [695, 410] on input "checkbox" at bounding box center [693, 405] width 11 height 11
checkbox input "true"
click at [979, 296] on button "Add" at bounding box center [975, 298] width 76 height 33
type input "0"
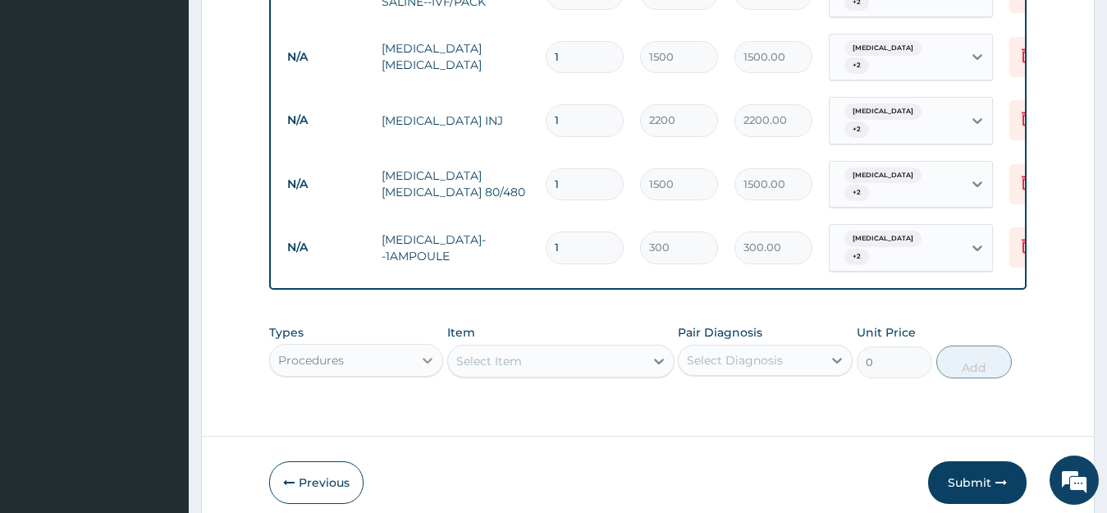
click at [437, 352] on div "Procedures" at bounding box center [356, 360] width 175 height 33
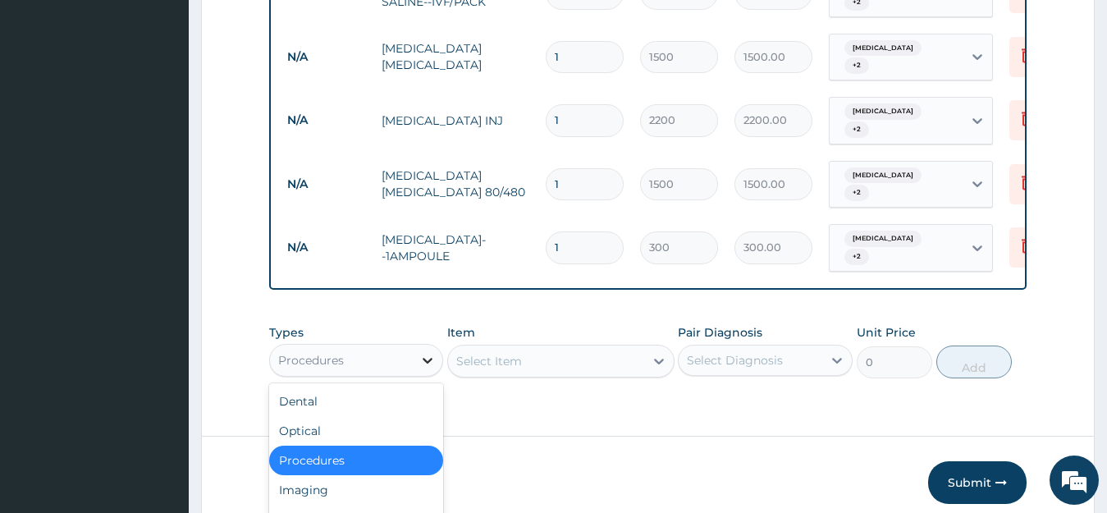
scroll to position [46, 0]
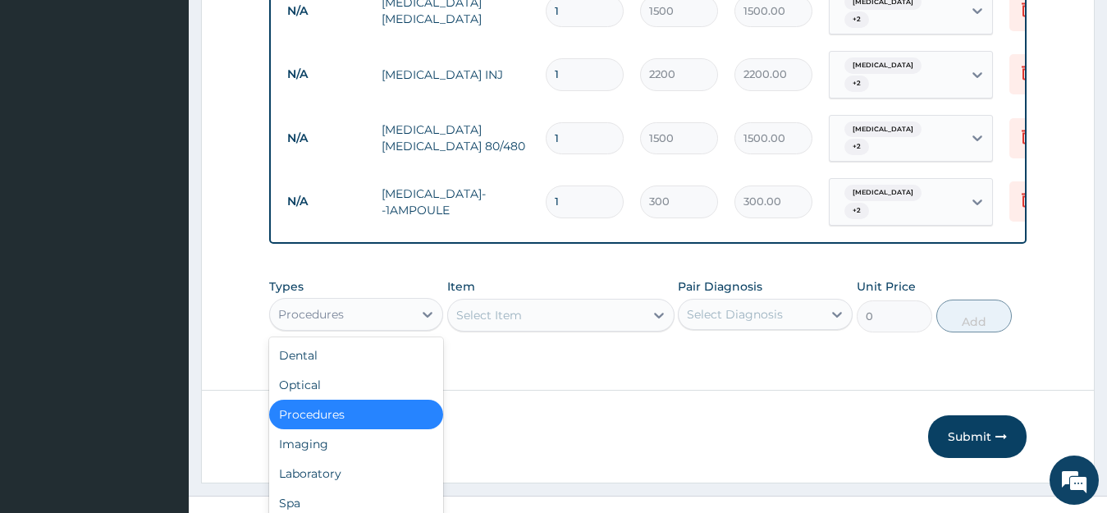
click at [500, 307] on div "Select Item" at bounding box center [489, 315] width 66 height 16
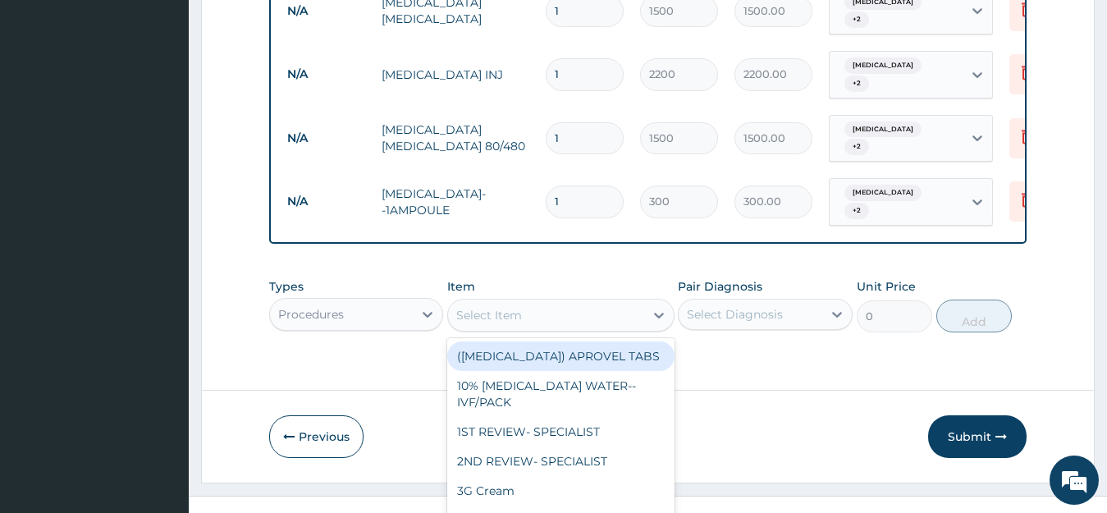
scroll to position [47, 0]
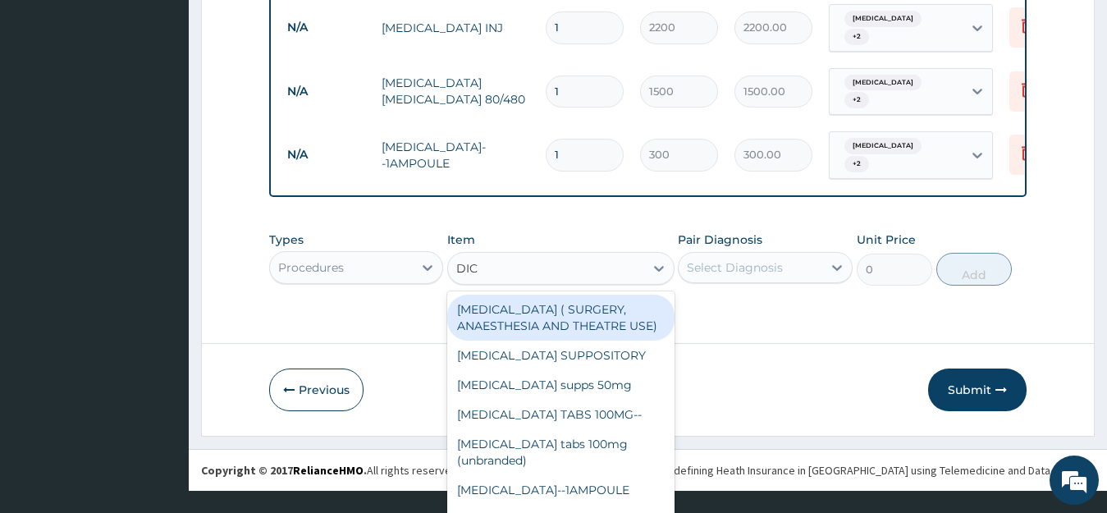
type input "DICL"
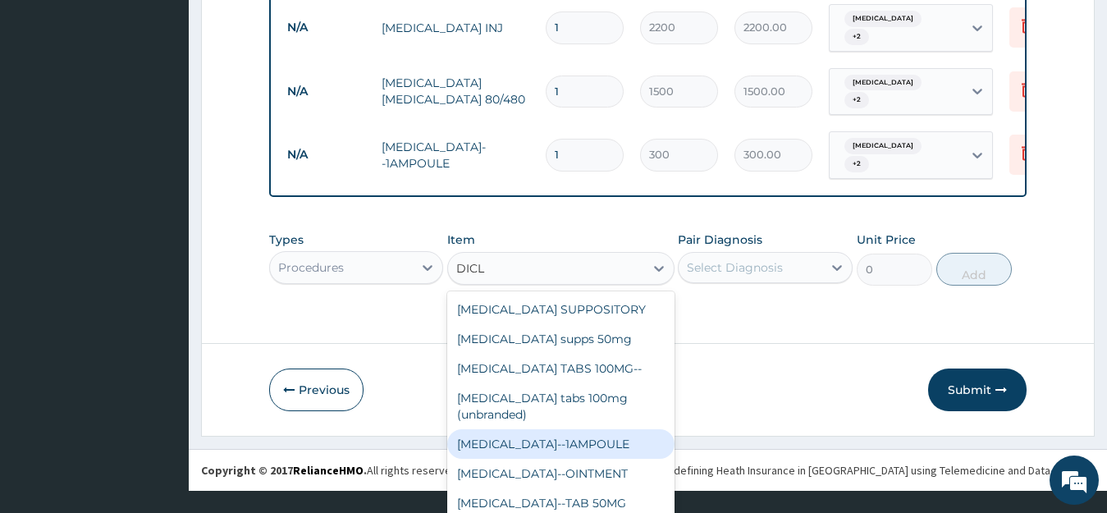
click at [576, 438] on div "[MEDICAL_DATA]--1AMPOULE" at bounding box center [560, 444] width 227 height 30
type input "150"
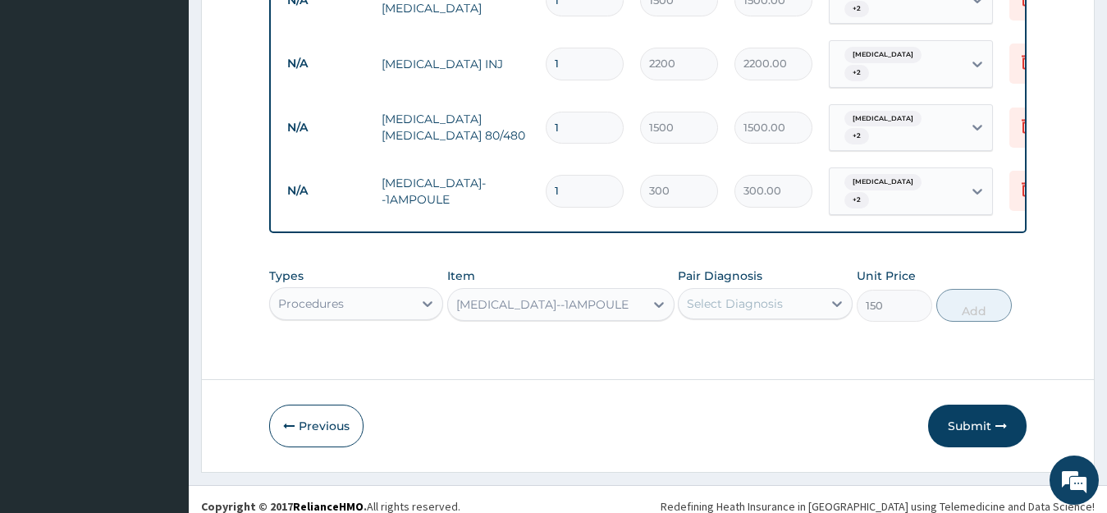
scroll to position [0, 0]
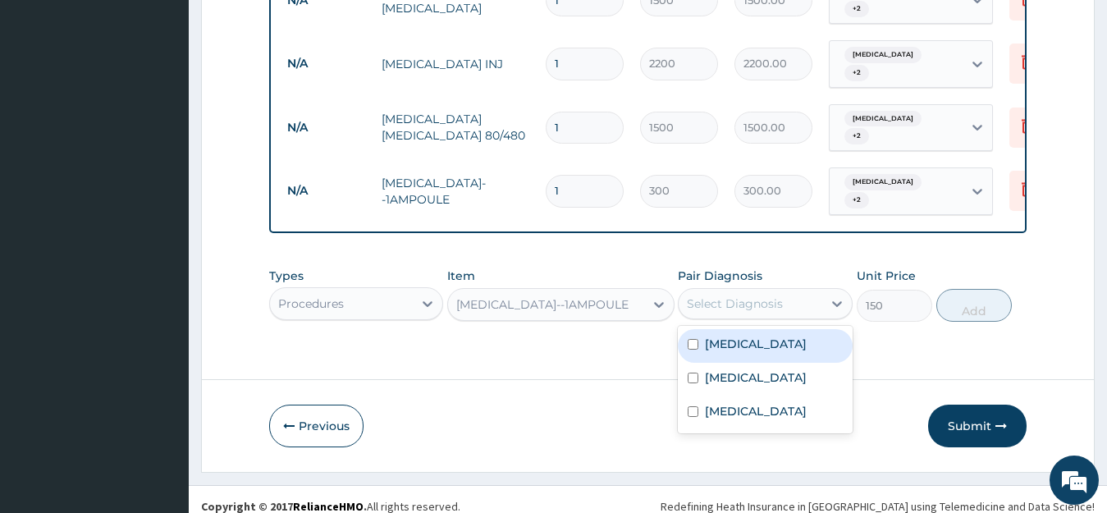
click at [712, 296] on div "Select Diagnosis" at bounding box center [735, 304] width 96 height 16
click at [693, 339] on input "checkbox" at bounding box center [693, 344] width 11 height 11
checkbox input "true"
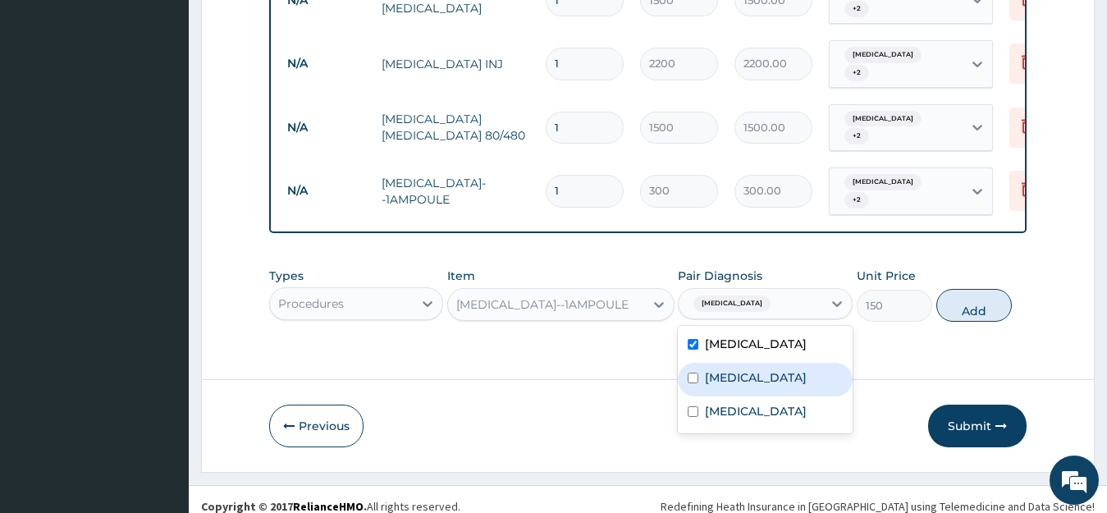
click at [690, 373] on input "checkbox" at bounding box center [693, 378] width 11 height 11
checkbox input "true"
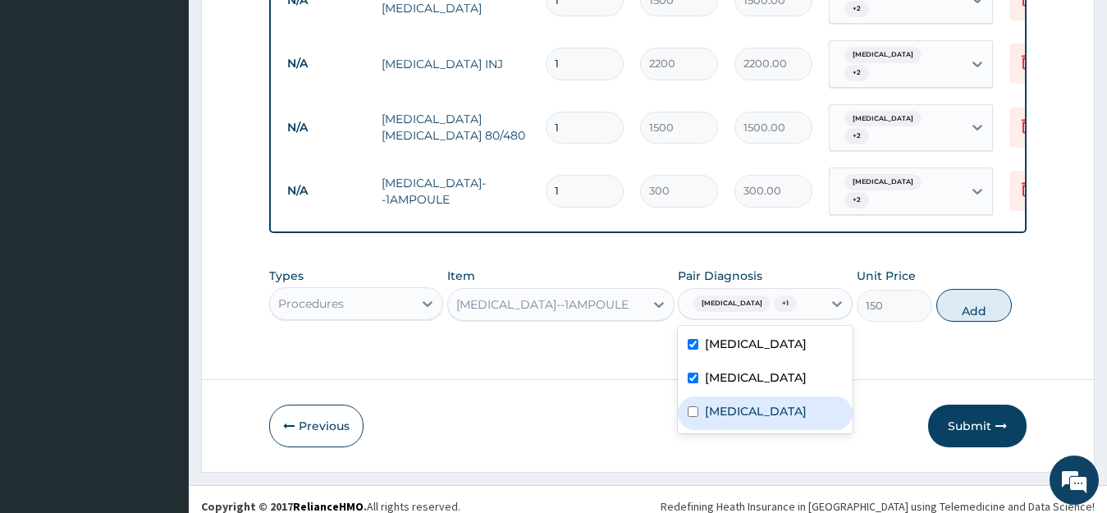
click at [691, 413] on input "checkbox" at bounding box center [693, 411] width 11 height 11
checkbox input "true"
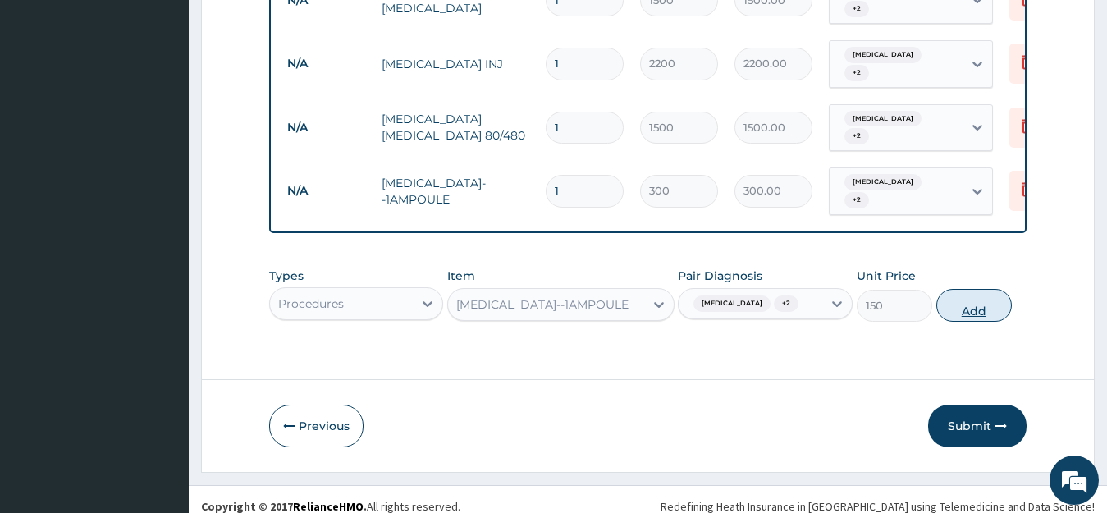
click at [970, 300] on button "Add" at bounding box center [975, 305] width 76 height 33
type input "0"
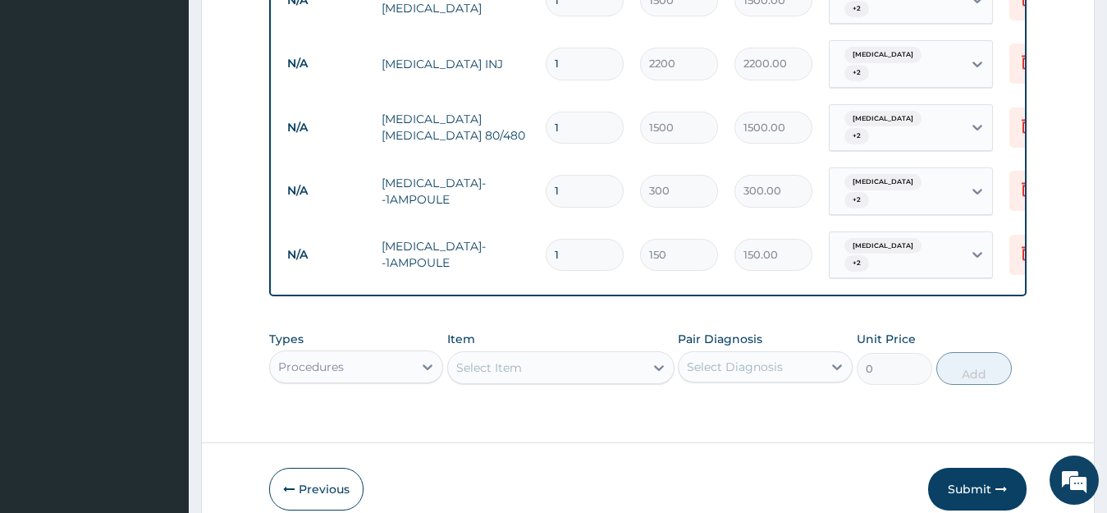
click at [490, 355] on div "Select Item" at bounding box center [546, 368] width 196 height 26
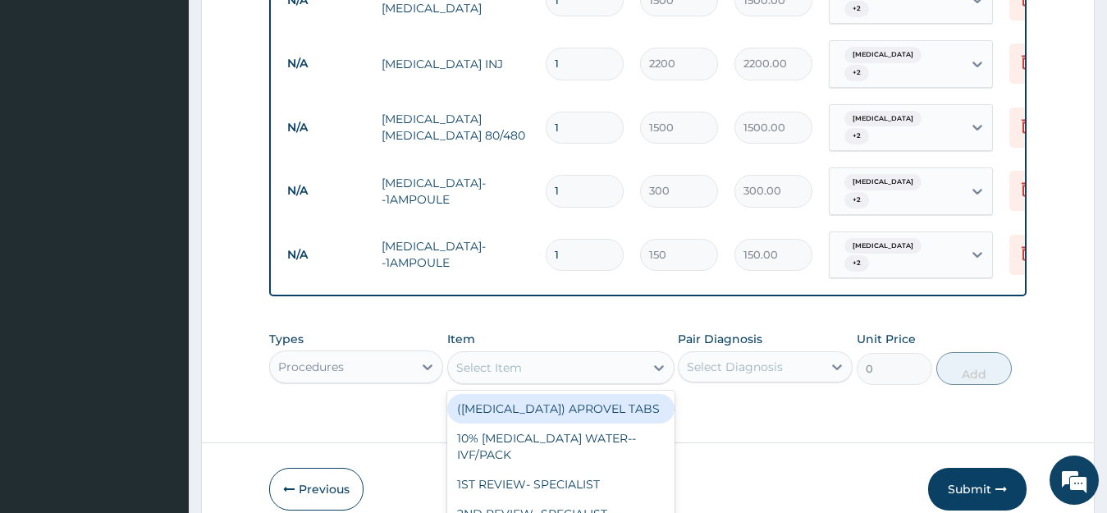
scroll to position [47, 0]
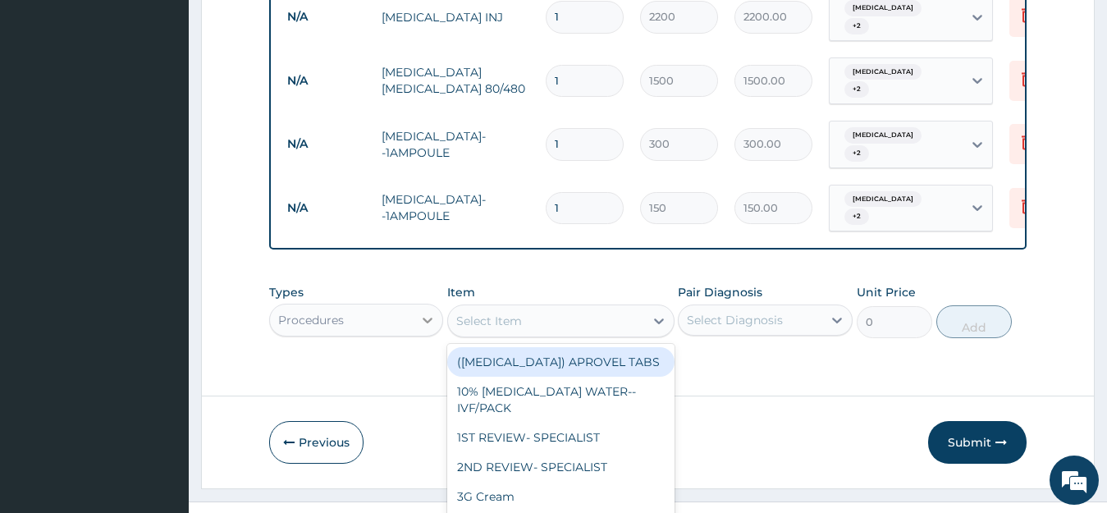
click at [415, 305] on div "Procedures" at bounding box center [356, 320] width 175 height 33
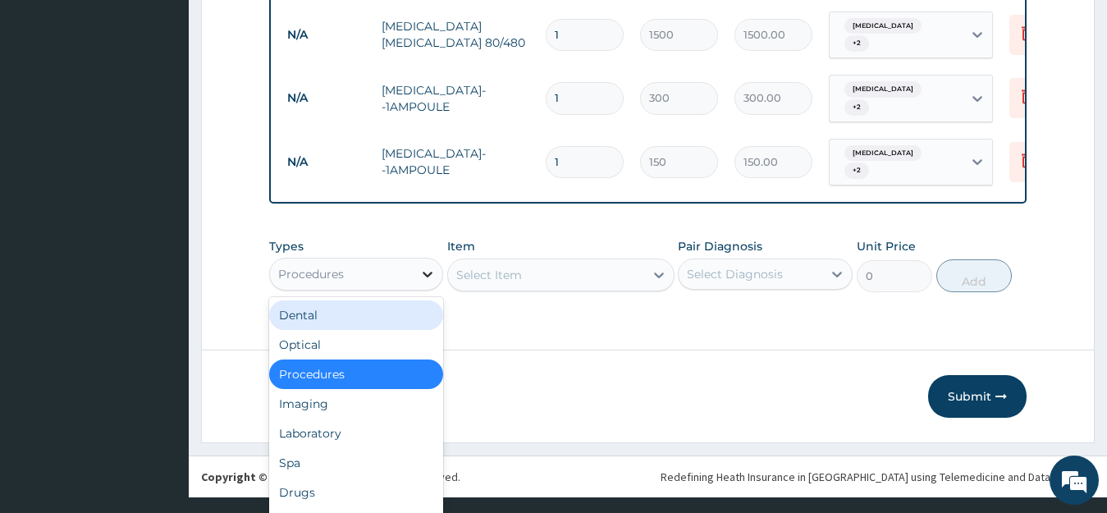
scroll to position [46, 0]
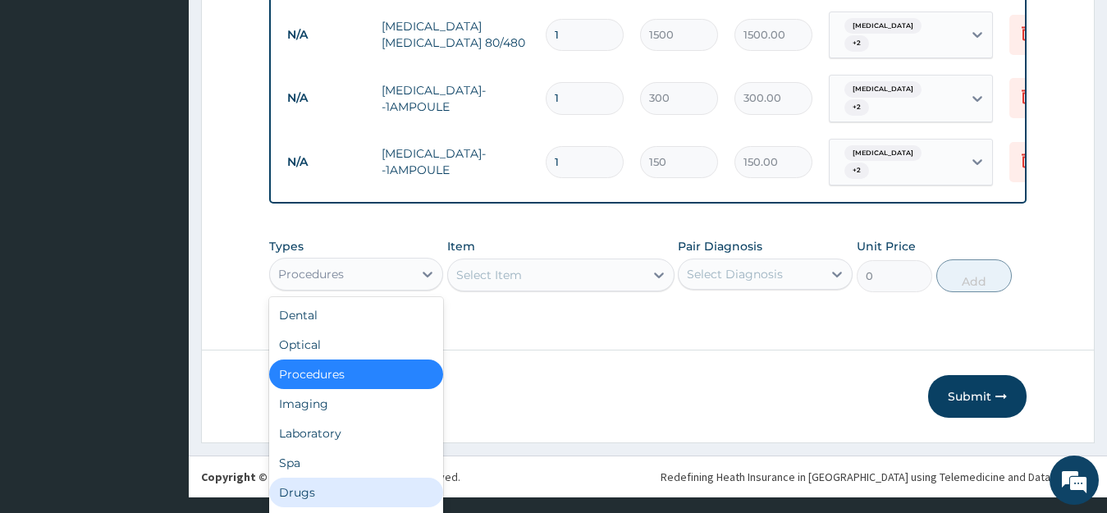
click at [374, 478] on div "Drugs" at bounding box center [356, 493] width 175 height 30
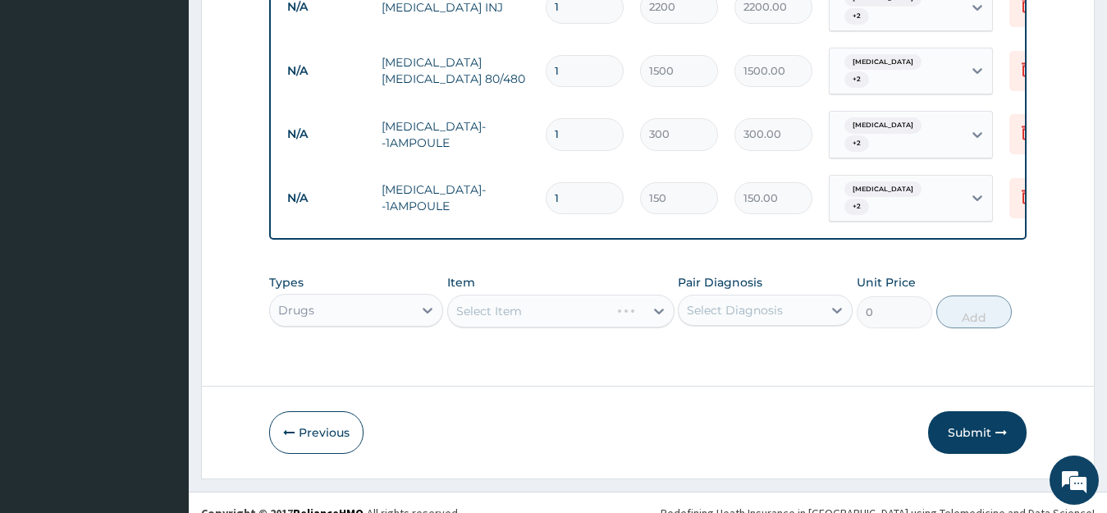
scroll to position [0, 0]
click at [508, 295] on div "Select Item" at bounding box center [560, 311] width 227 height 33
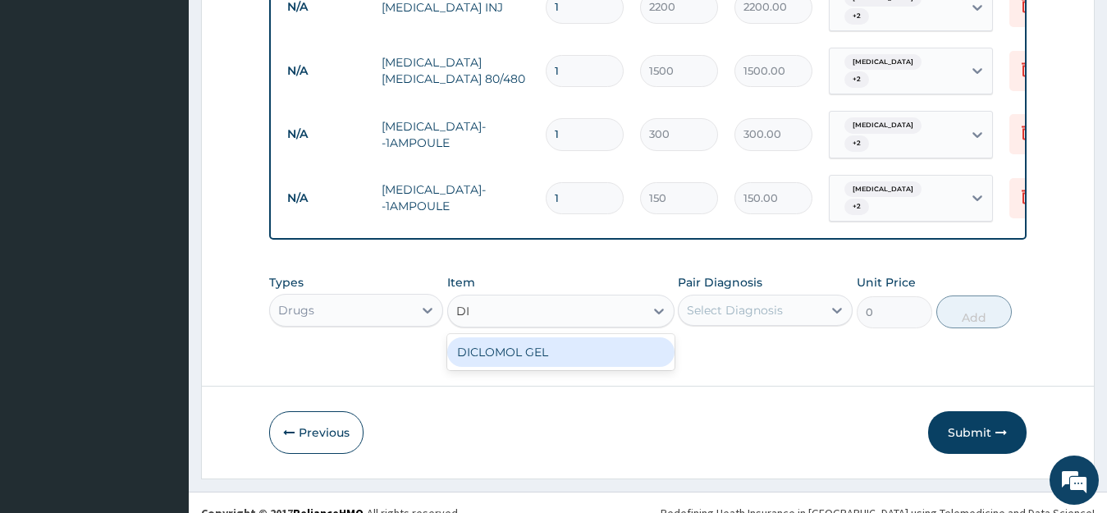
type input "D"
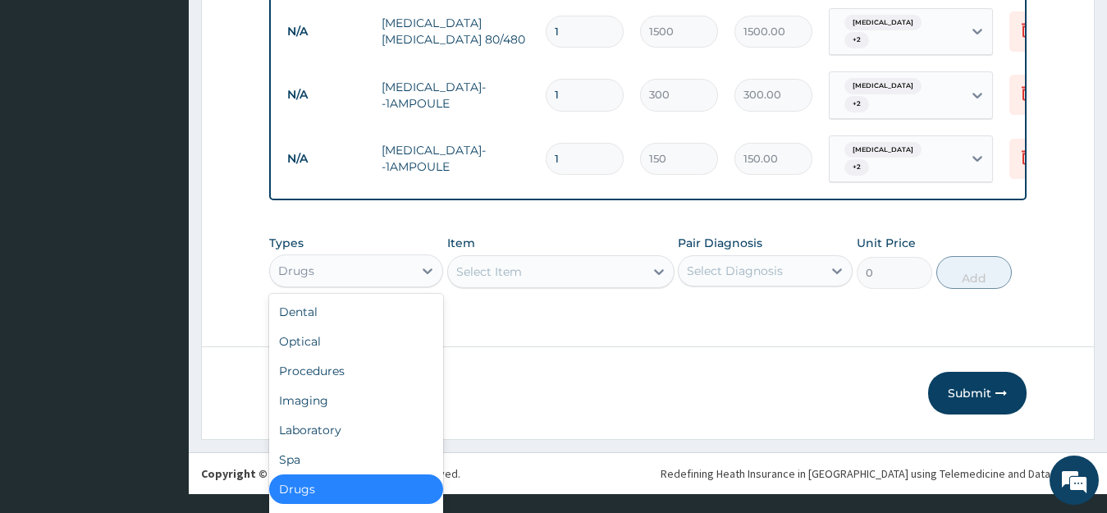
click at [404, 287] on div "option Drugs, selected. option Drugs selected, 7 of 10. 10 results available. U…" at bounding box center [356, 270] width 175 height 33
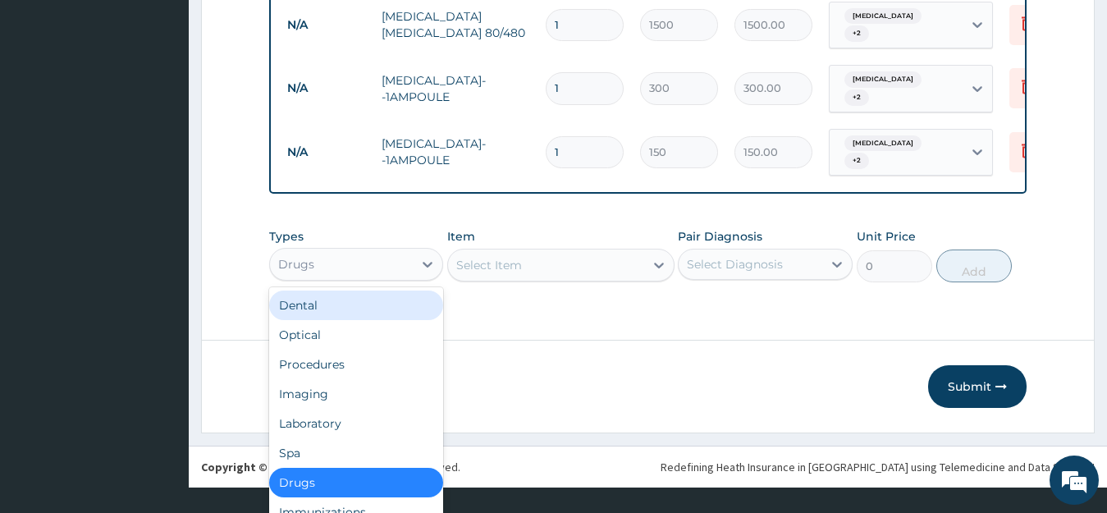
scroll to position [46, 0]
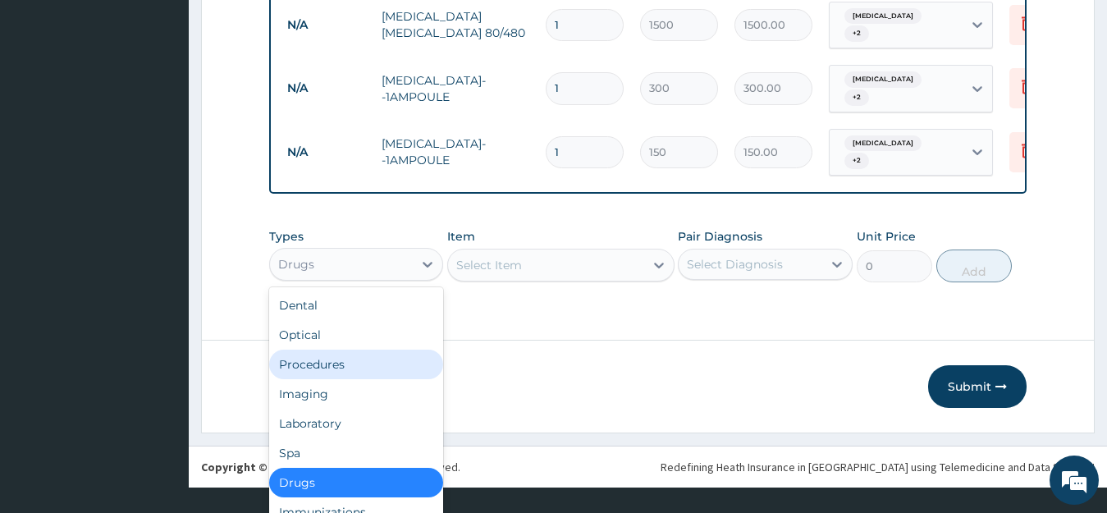
click at [389, 350] on div "Procedures" at bounding box center [356, 365] width 175 height 30
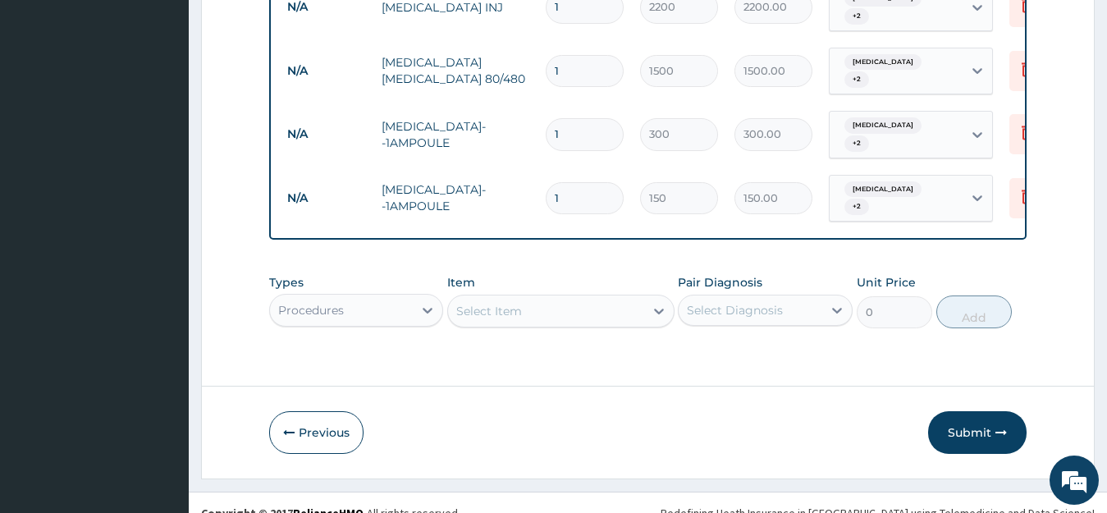
click at [493, 298] on div "Select Item" at bounding box center [546, 311] width 196 height 26
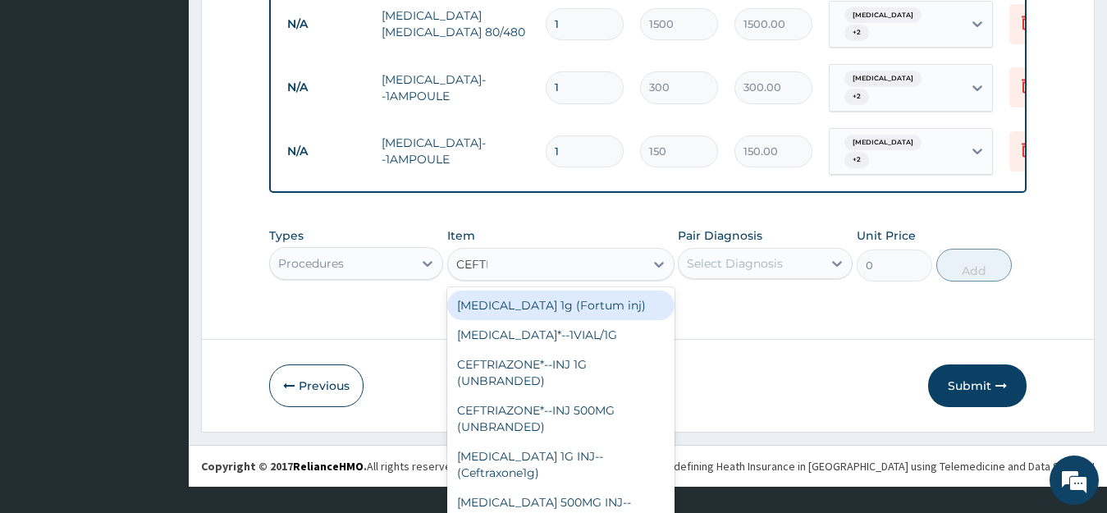
scroll to position [4, 0]
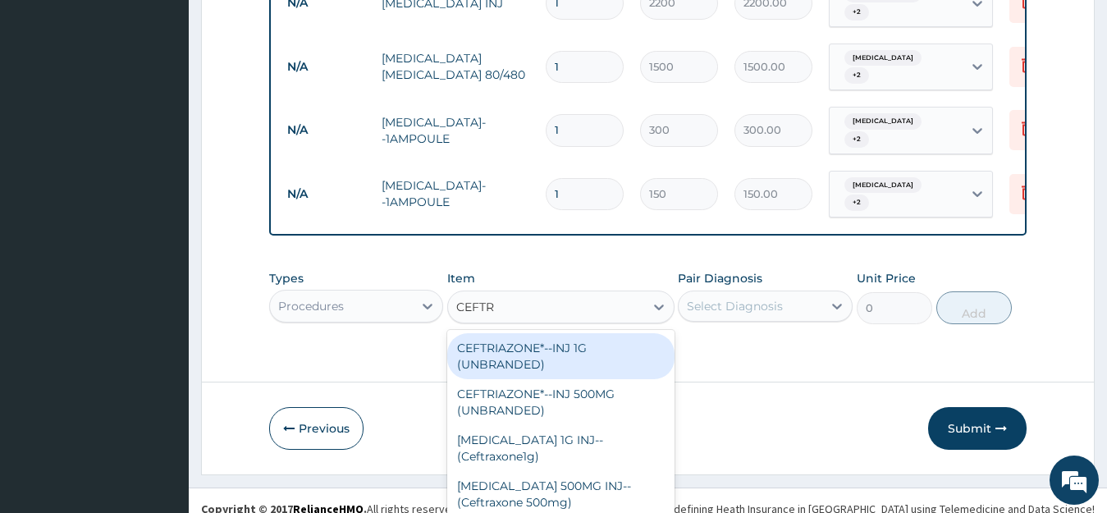
type input "CEFTR"
click at [403, 290] on div "Procedures" at bounding box center [356, 306] width 175 height 33
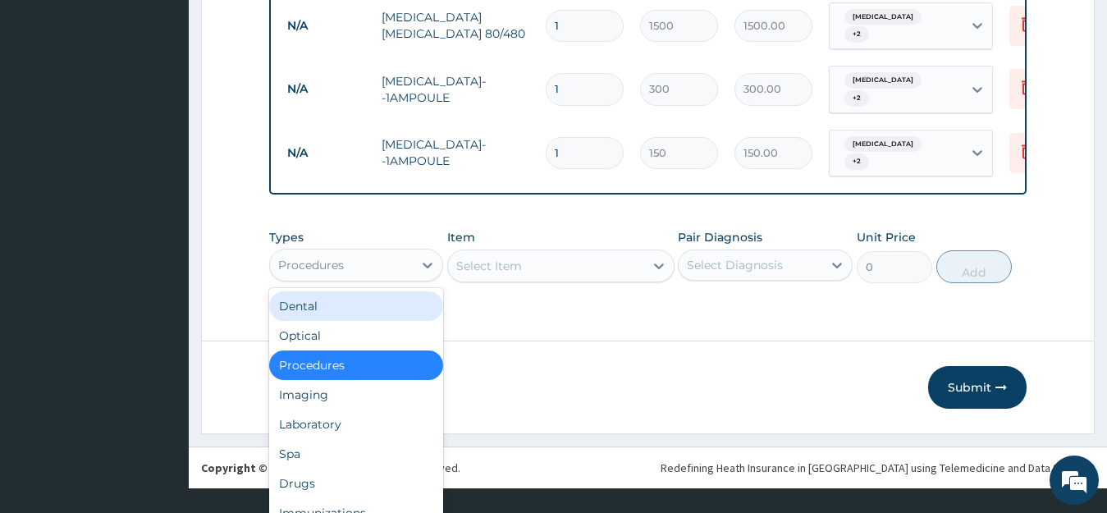
scroll to position [46, 0]
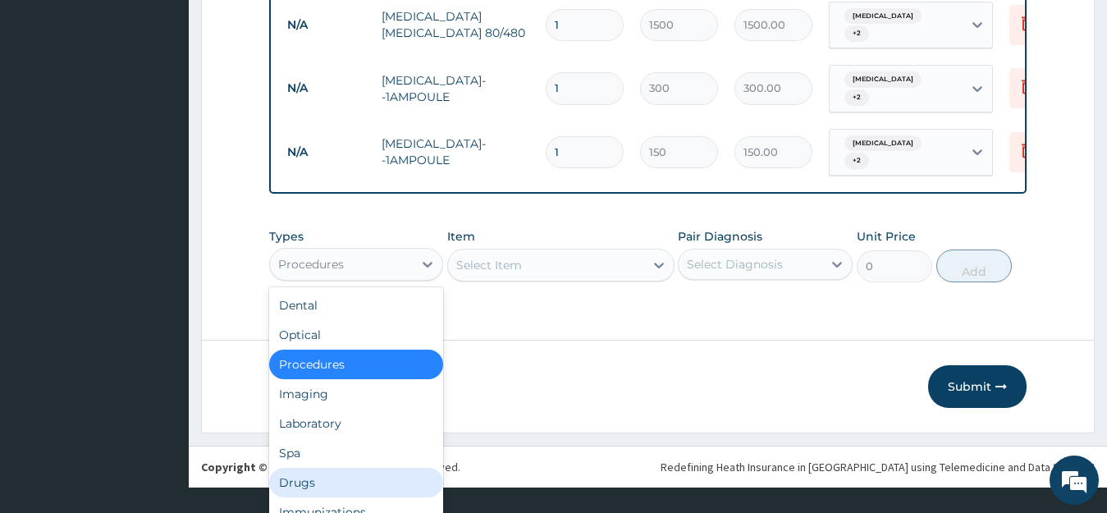
click at [365, 468] on div "Drugs" at bounding box center [356, 483] width 175 height 30
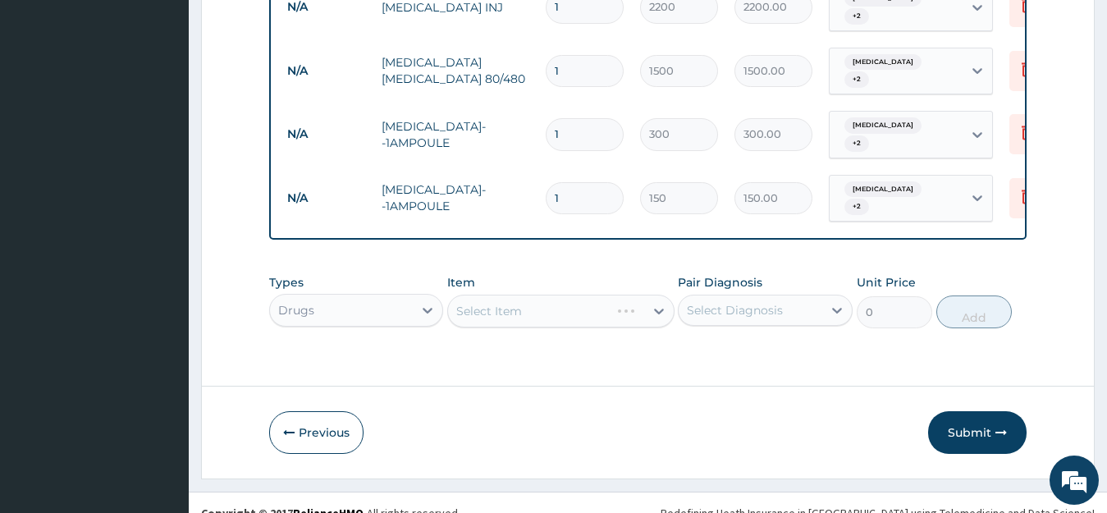
scroll to position [0, 0]
click at [516, 295] on div "Select Item" at bounding box center [560, 311] width 227 height 33
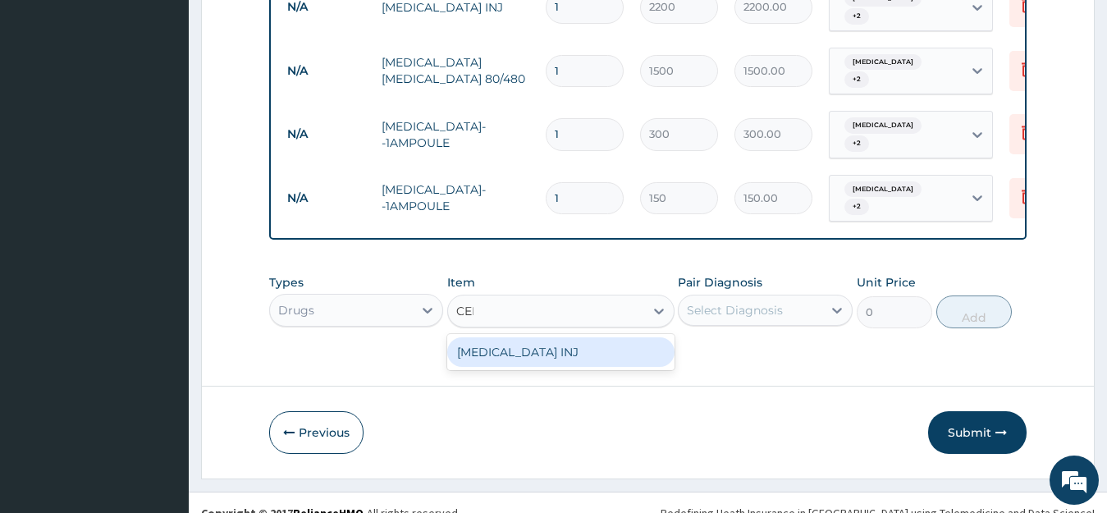
type input "CEFT"
click at [553, 338] on div "[MEDICAL_DATA] INJ" at bounding box center [560, 352] width 227 height 30
type input "2500"
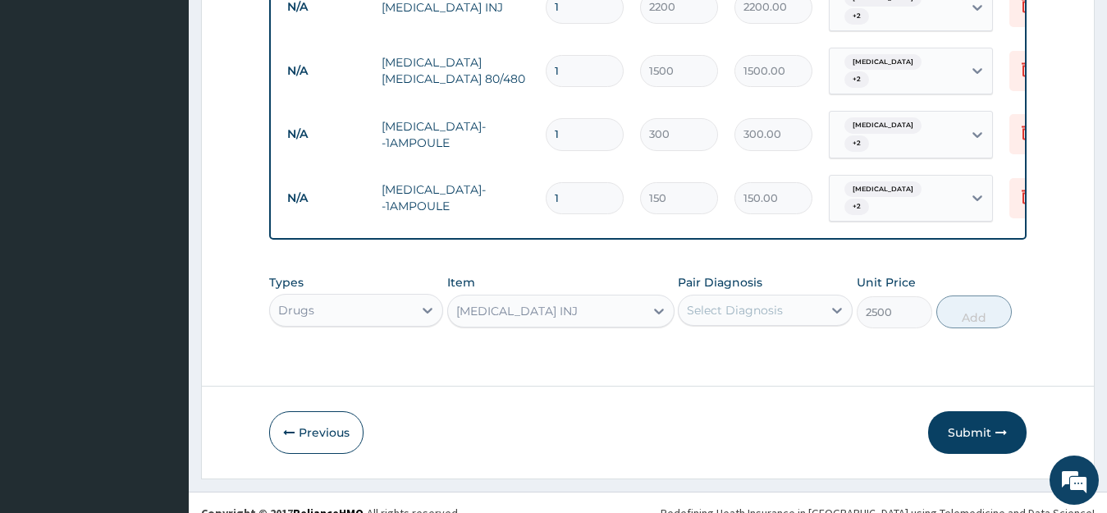
click at [782, 302] on div "Select Diagnosis" at bounding box center [735, 310] width 96 height 16
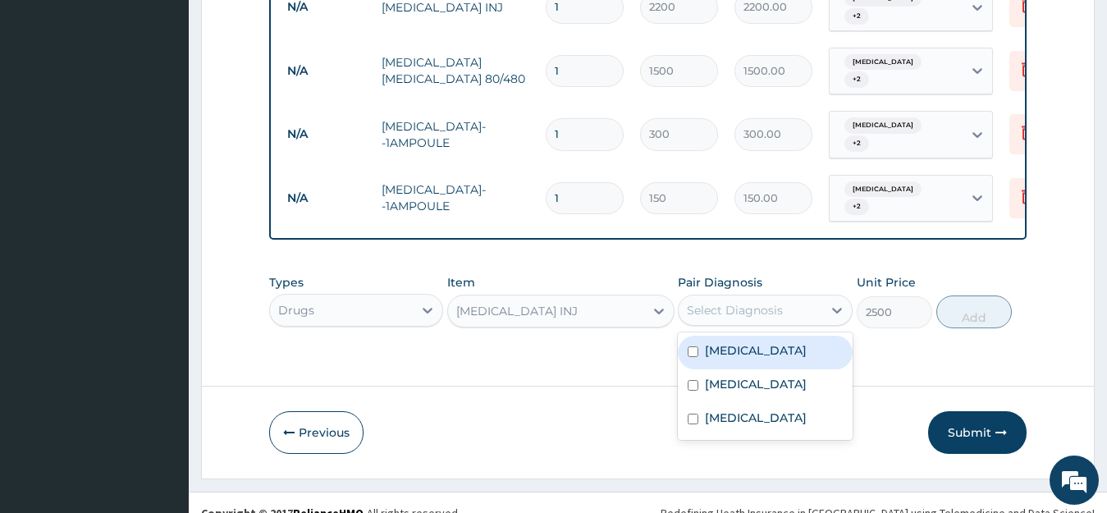
click at [689, 346] on input "checkbox" at bounding box center [693, 351] width 11 height 11
checkbox input "true"
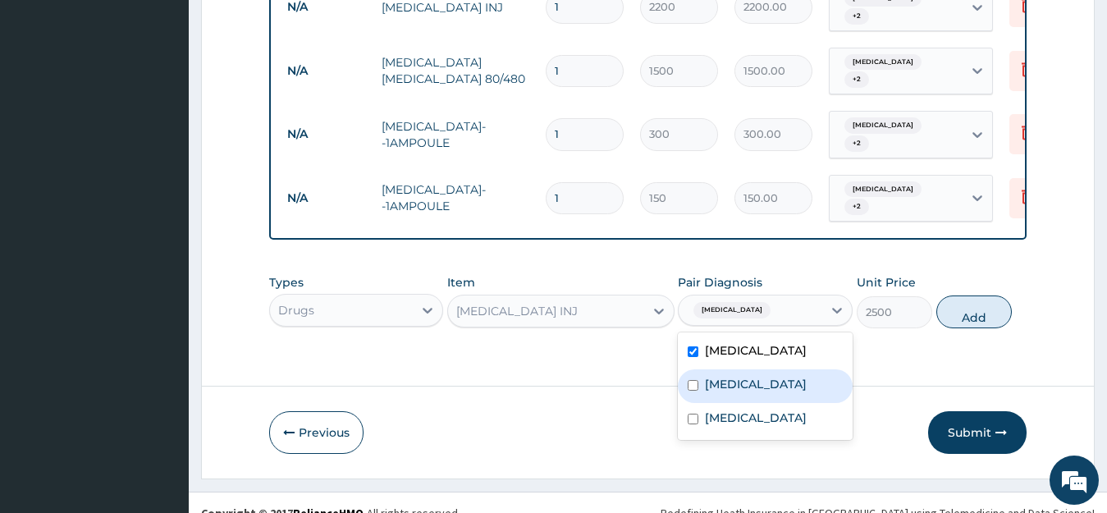
click at [690, 380] on input "checkbox" at bounding box center [693, 385] width 11 height 11
checkbox input "true"
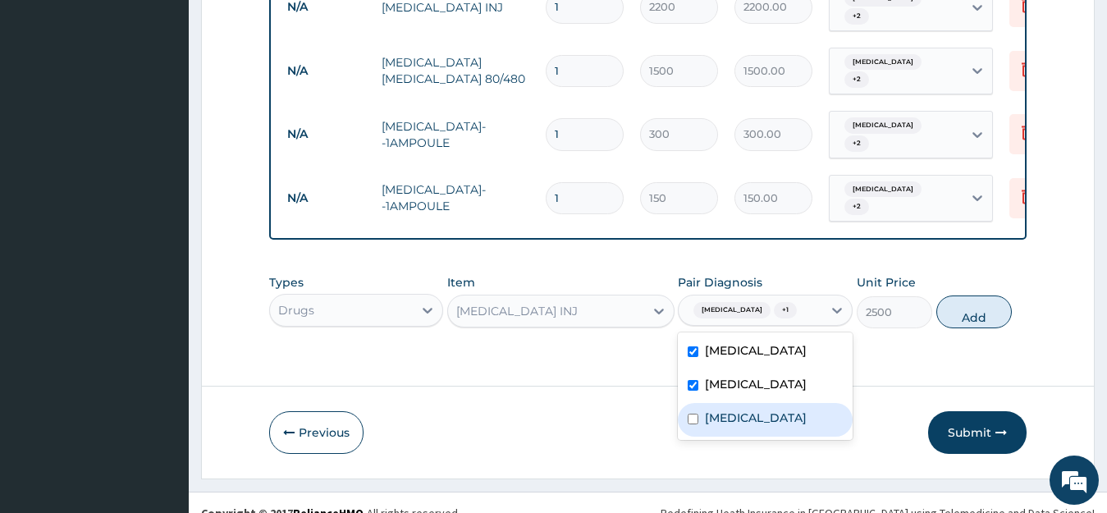
click at [694, 417] on input "checkbox" at bounding box center [693, 419] width 11 height 11
checkbox input "true"
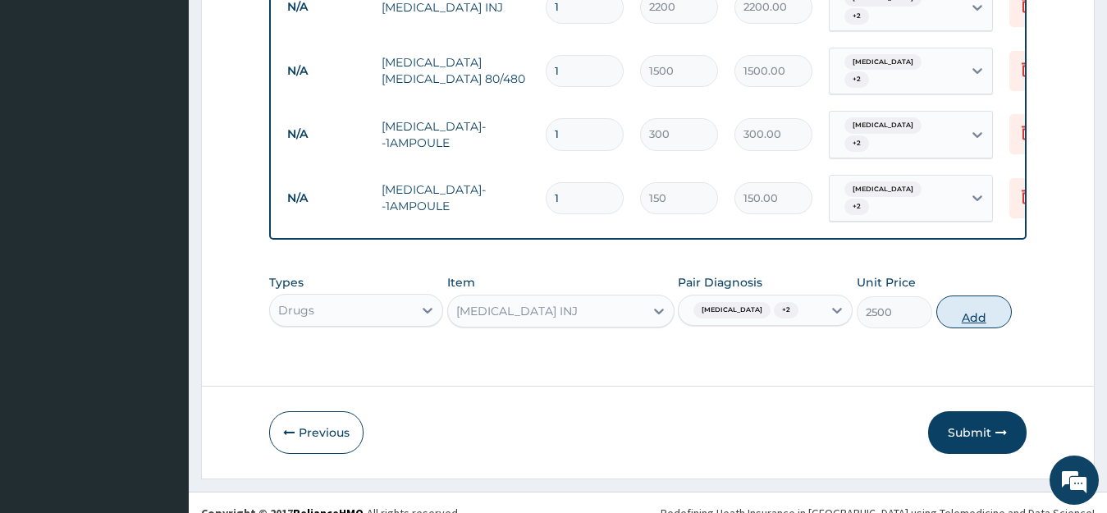
click at [983, 298] on button "Add" at bounding box center [975, 312] width 76 height 33
type input "0"
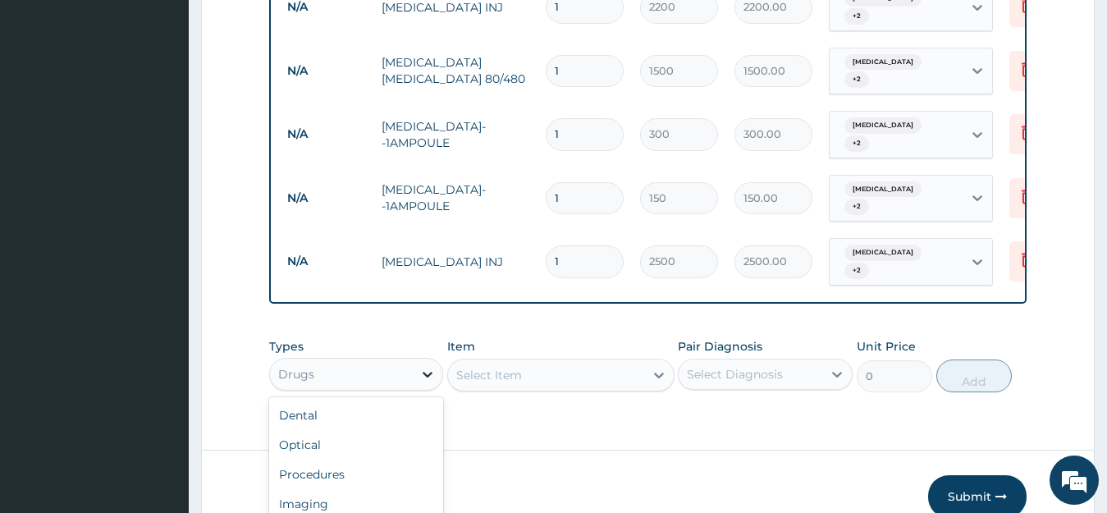
click at [420, 358] on div "option Drugs, selected. option Drugs selected, 7 of 10. 10 results available. U…" at bounding box center [356, 374] width 175 height 33
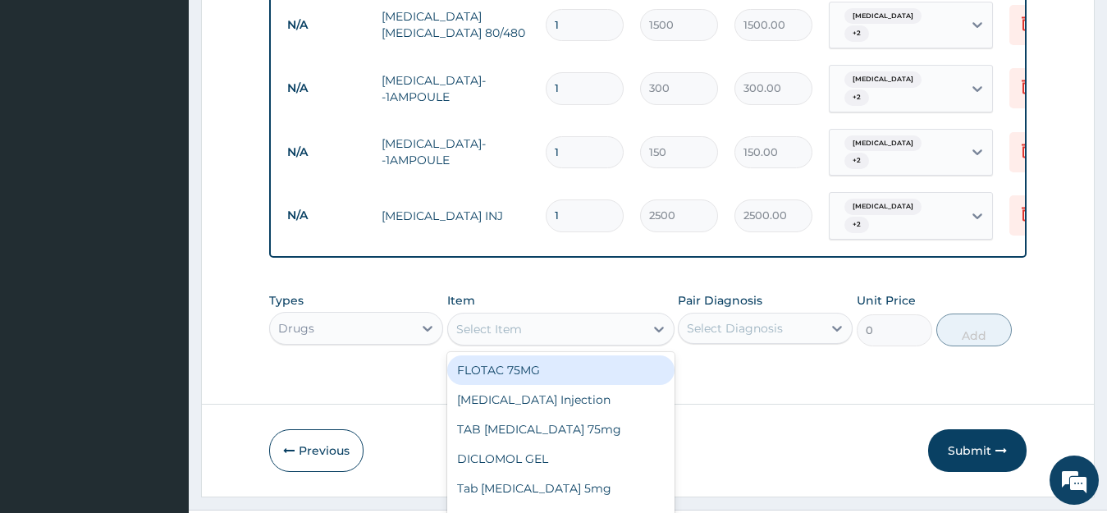
scroll to position [1171, 0]
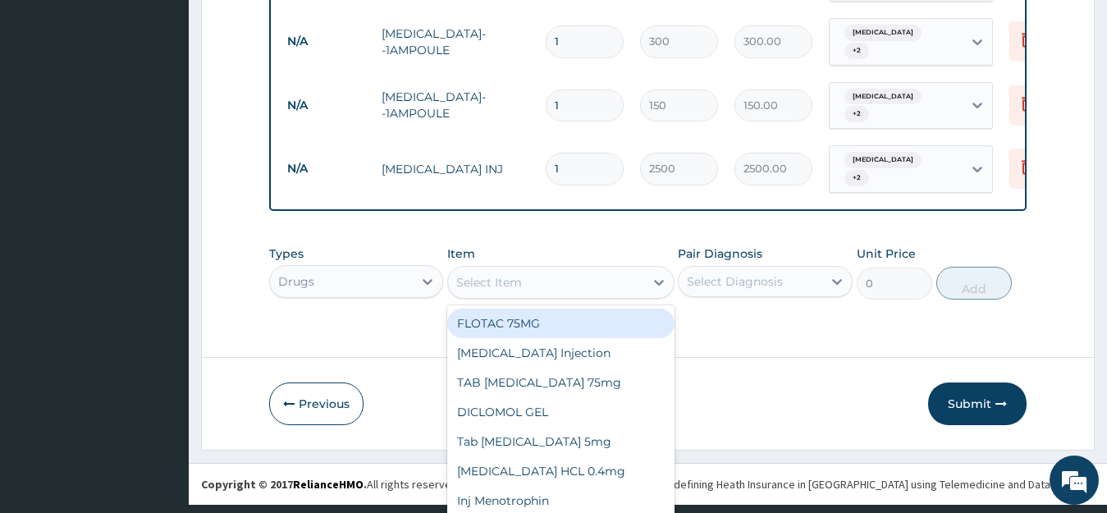
click at [495, 291] on div "option CEFTRIAXONE INJ, selected. option FLOTAC 75MG focused, 1 of 15. 15 resul…" at bounding box center [560, 282] width 227 height 33
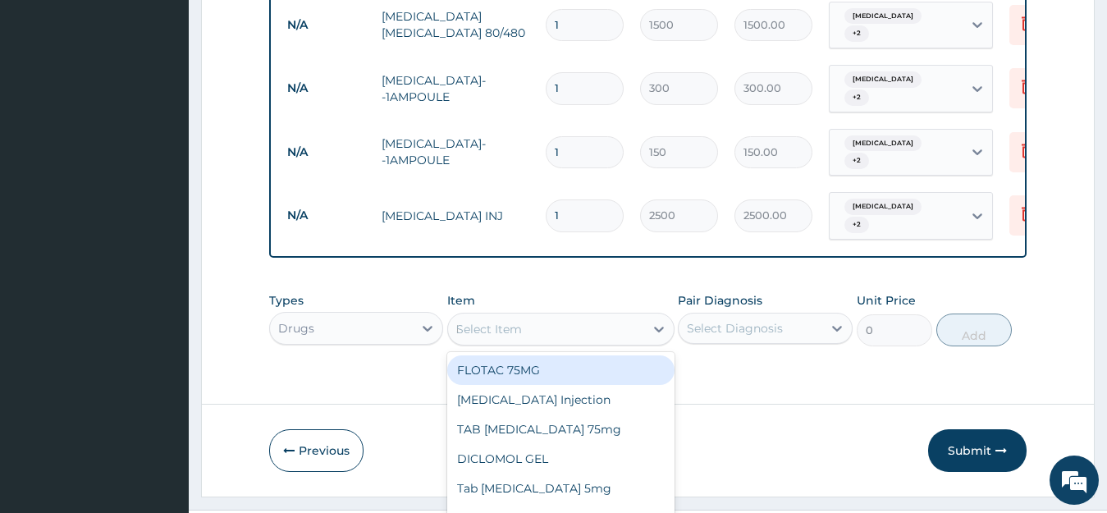
scroll to position [1181, 0]
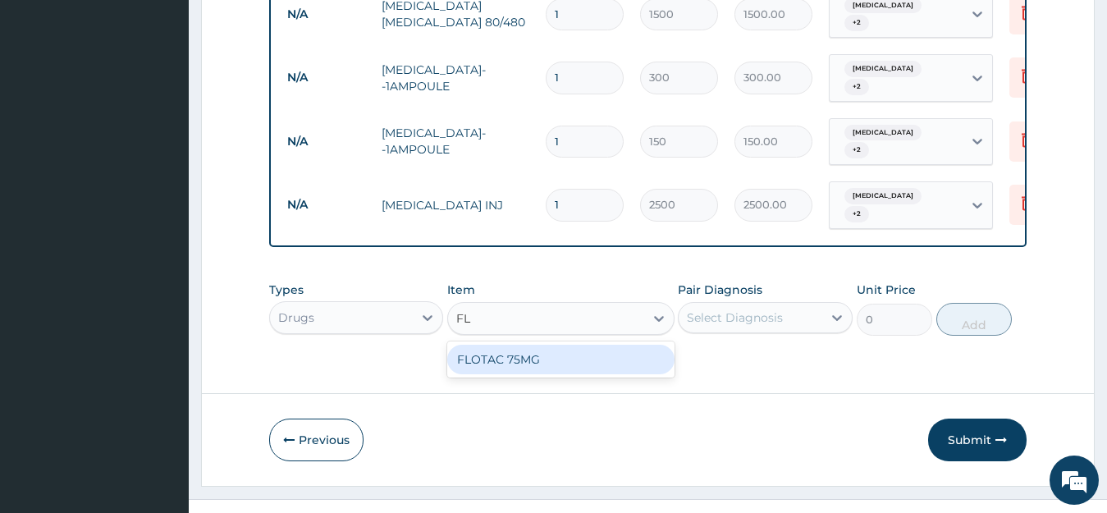
type input "F"
type input "METR"
click at [512, 345] on div "[MEDICAL_DATA] infusion" at bounding box center [560, 360] width 227 height 30
type input "1000"
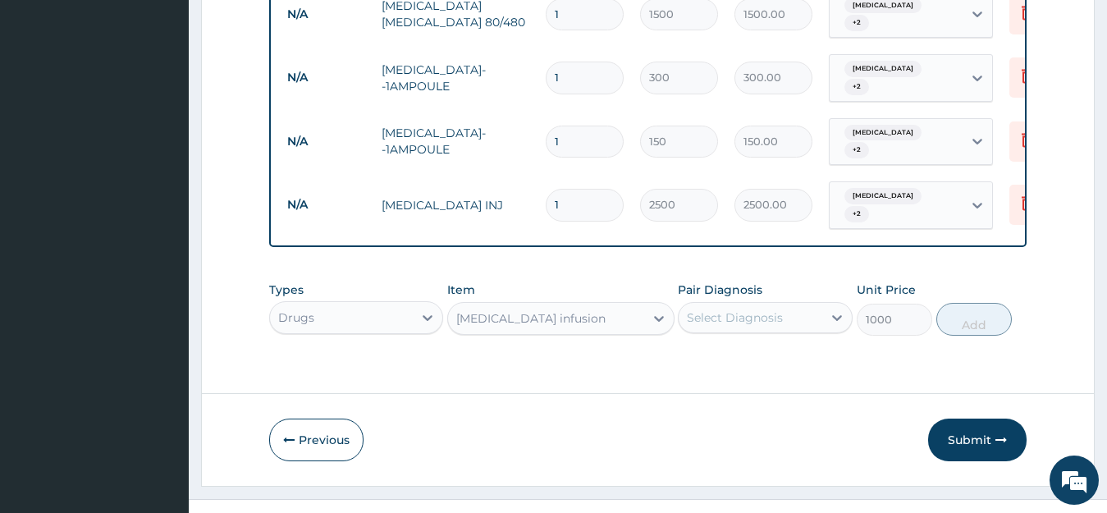
click at [718, 305] on div "Select Diagnosis" at bounding box center [751, 318] width 144 height 26
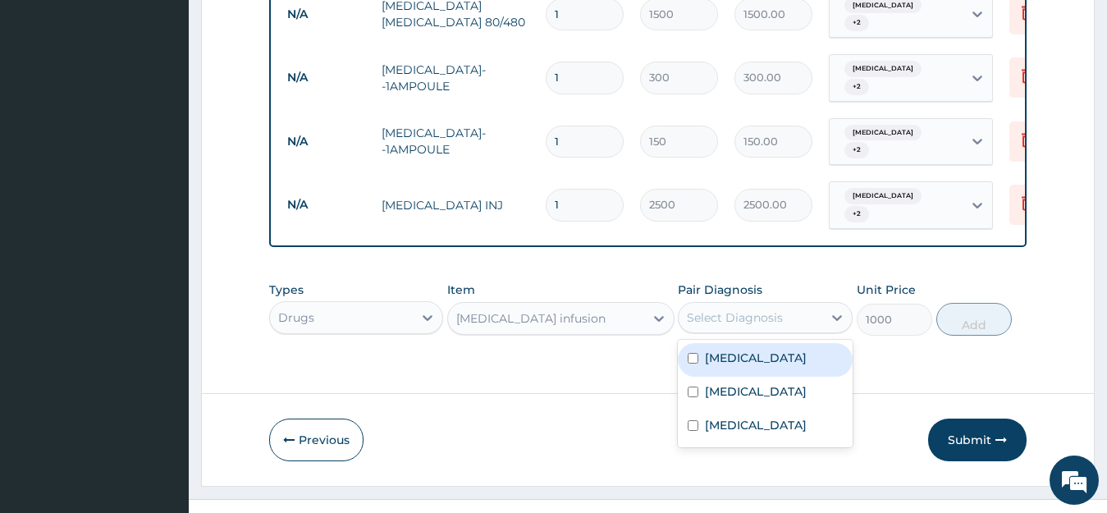
click at [690, 353] on input "checkbox" at bounding box center [693, 358] width 11 height 11
checkbox input "true"
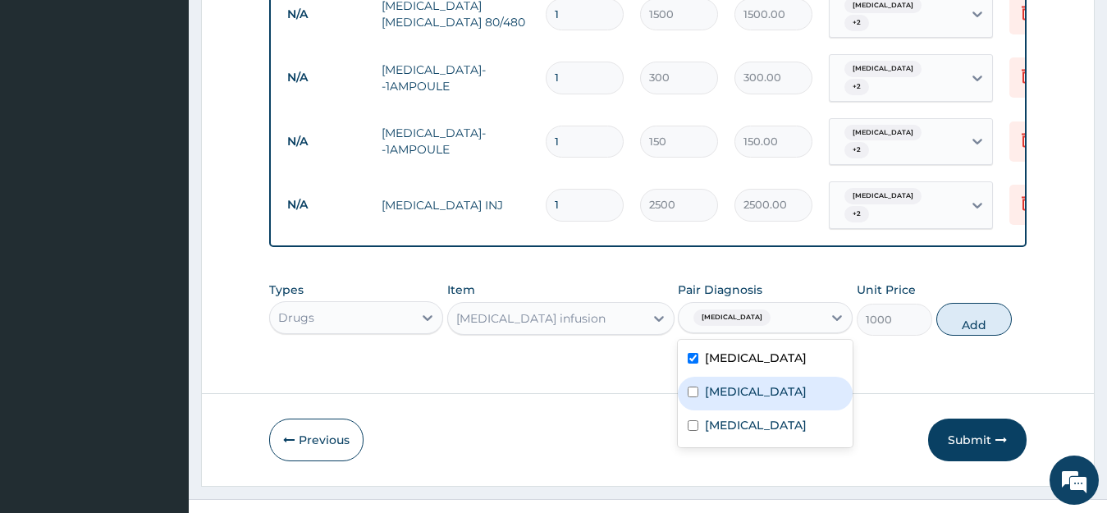
click at [691, 387] on input "checkbox" at bounding box center [693, 392] width 11 height 11
checkbox input "true"
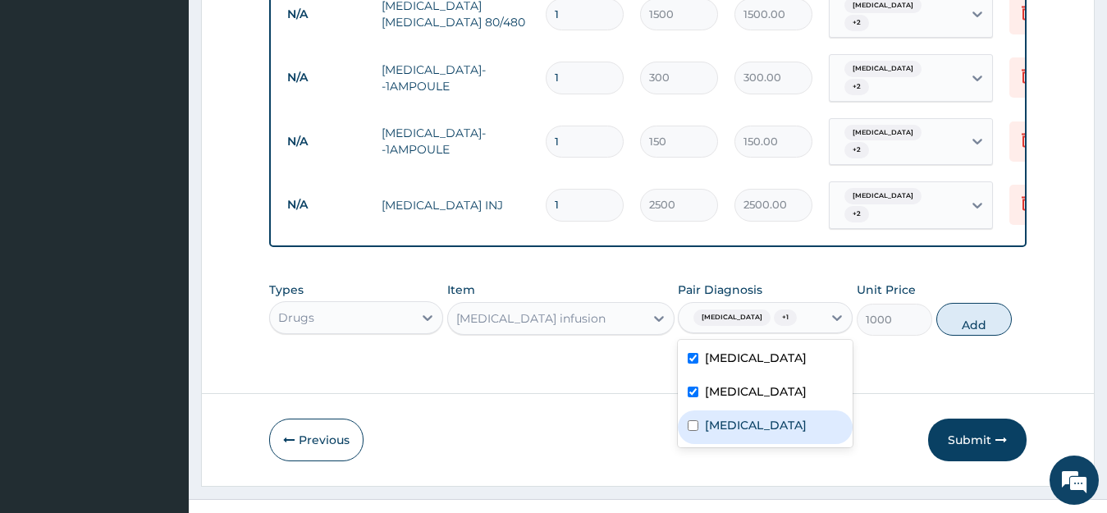
click at [695, 420] on input "checkbox" at bounding box center [693, 425] width 11 height 11
checkbox input "true"
click at [974, 303] on button "Add" at bounding box center [975, 319] width 76 height 33
type input "0"
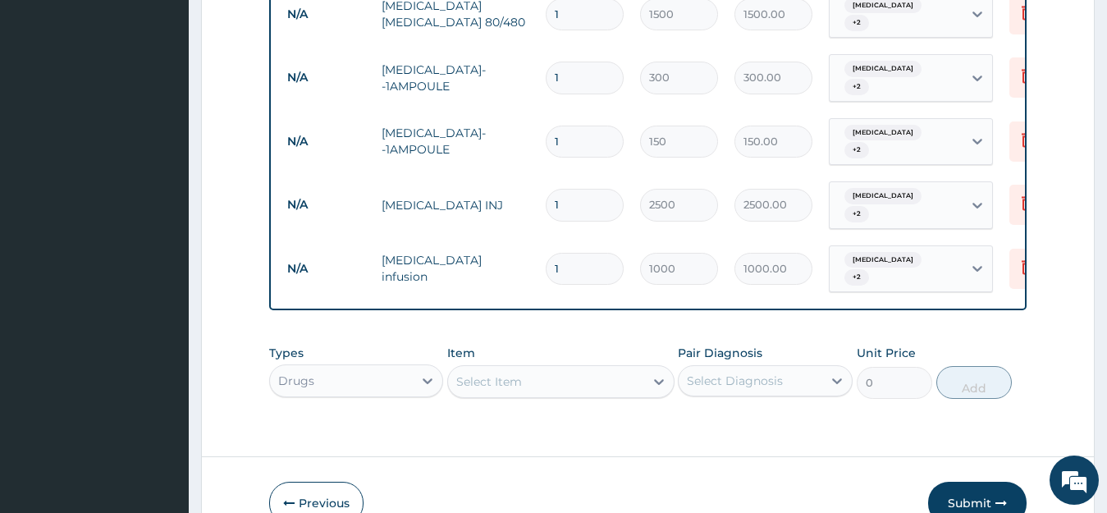
scroll to position [46, 0]
click at [365, 365] on div "Drugs" at bounding box center [356, 381] width 175 height 33
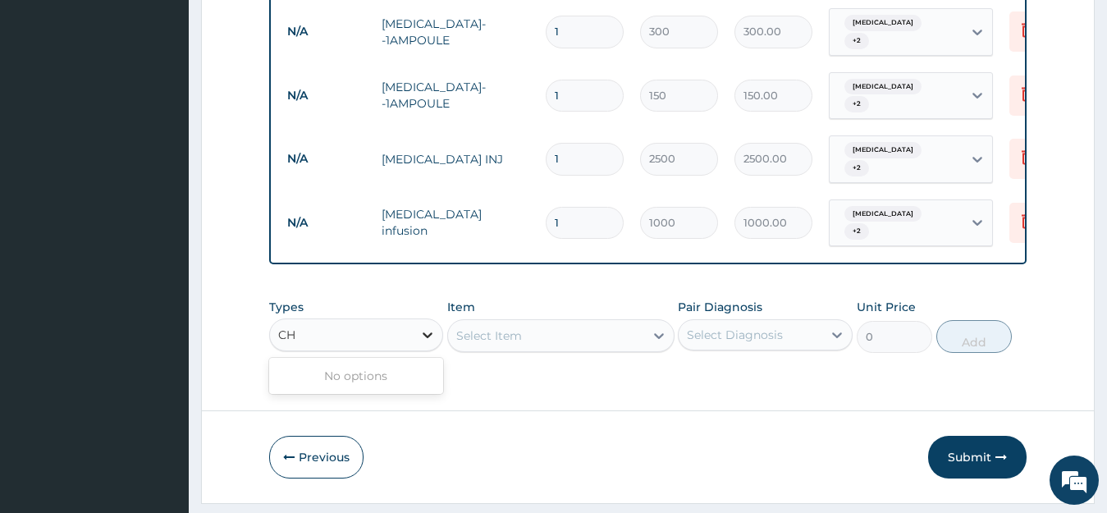
type input "C"
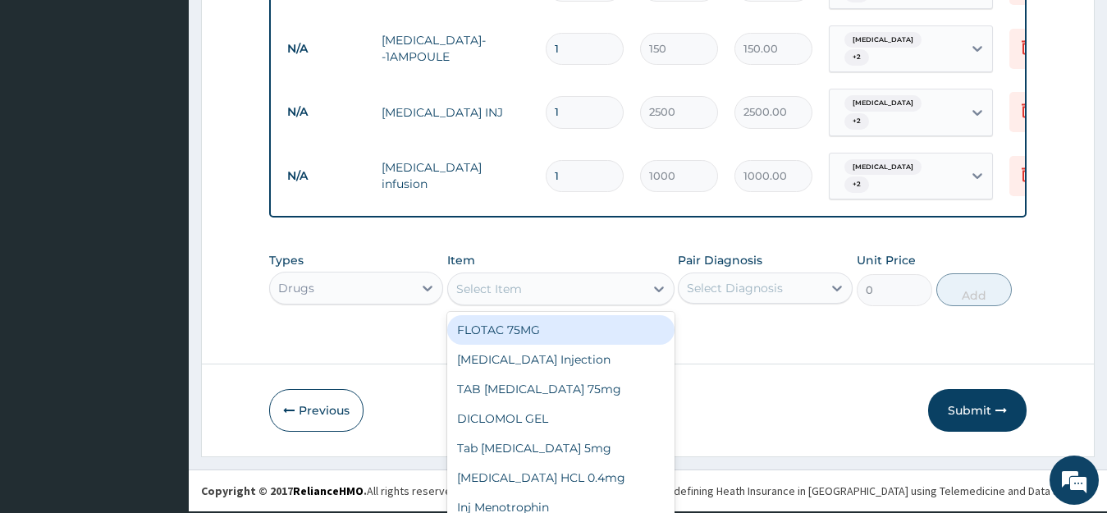
click at [484, 291] on div "option Metronidazole infusion, selected. option FLOTAC 75MG focused, 1 of 15. 1…" at bounding box center [560, 289] width 227 height 33
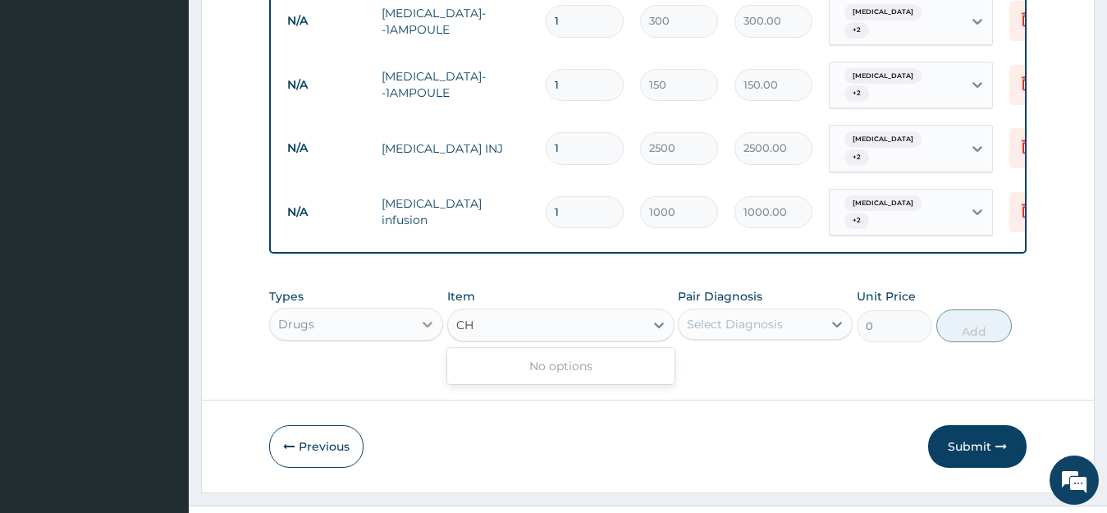
type input "CH"
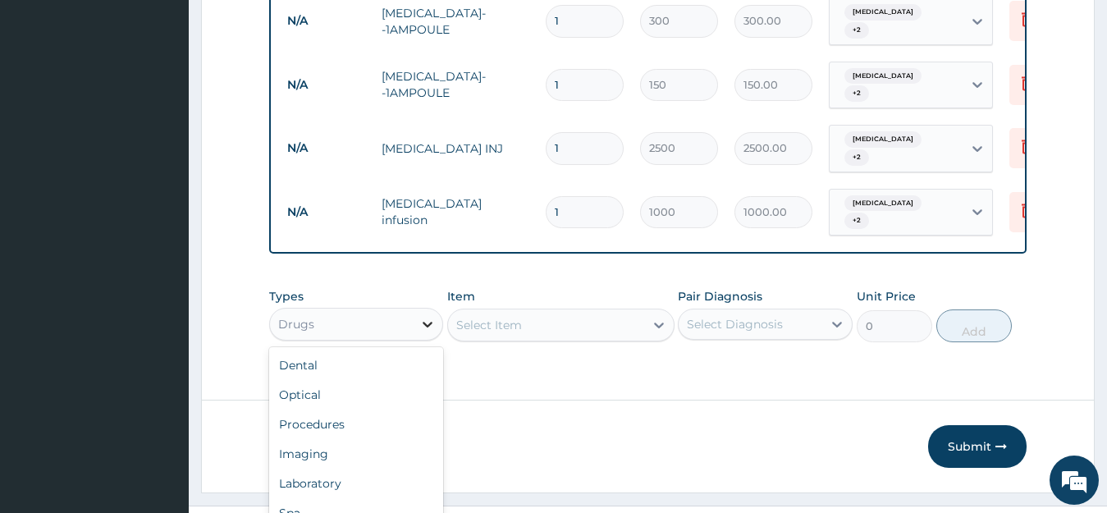
click at [422, 308] on div "option Drugs, selected. option Drugs selected, 7 of 10. 10 results available. U…" at bounding box center [356, 324] width 175 height 33
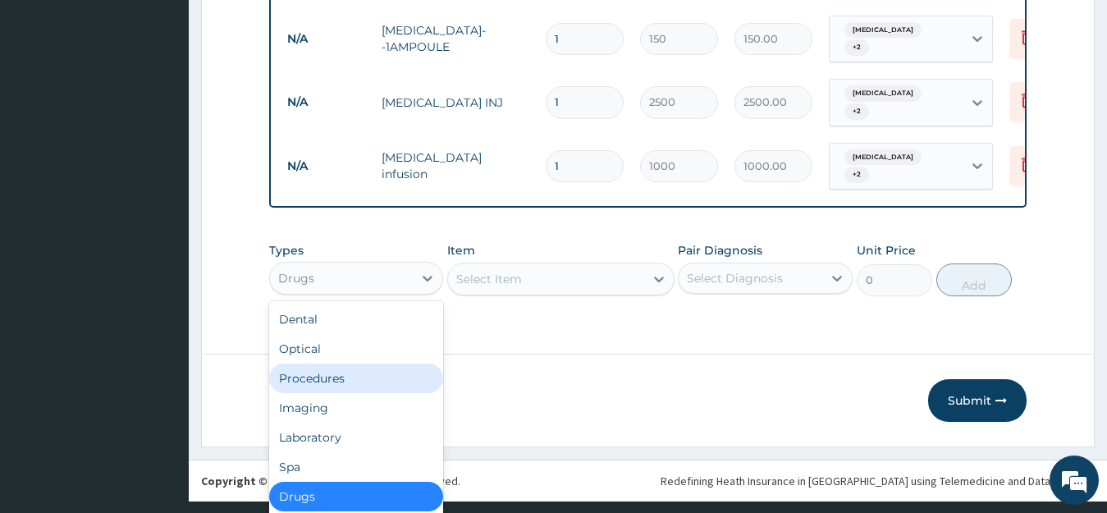
click at [403, 364] on div "Procedures" at bounding box center [356, 379] width 175 height 30
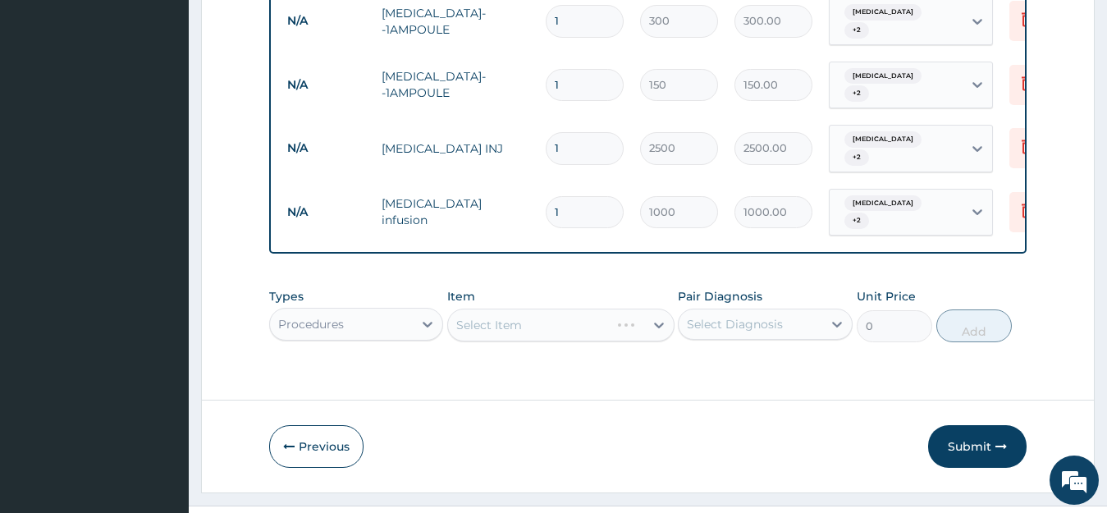
scroll to position [0, 0]
click at [484, 309] on div "Select Item" at bounding box center [560, 325] width 227 height 33
click at [506, 317] on div "Select Item" at bounding box center [489, 325] width 66 height 16
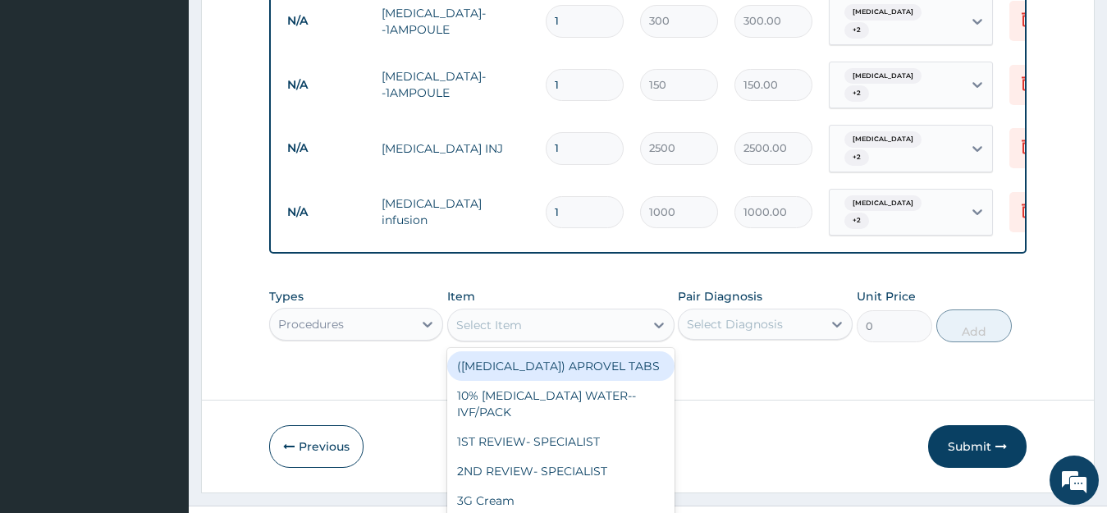
scroll to position [47, 0]
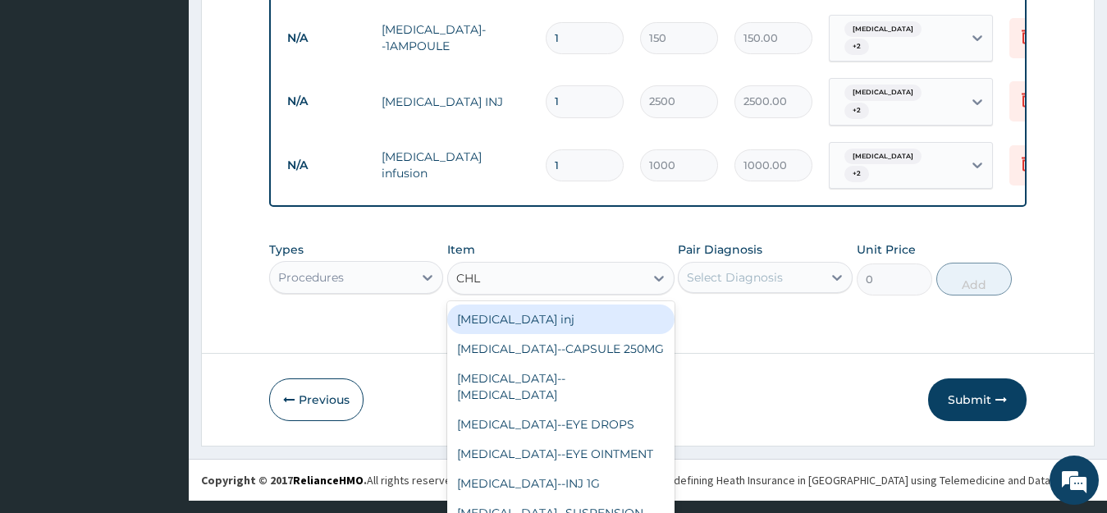
type input "CHLO"
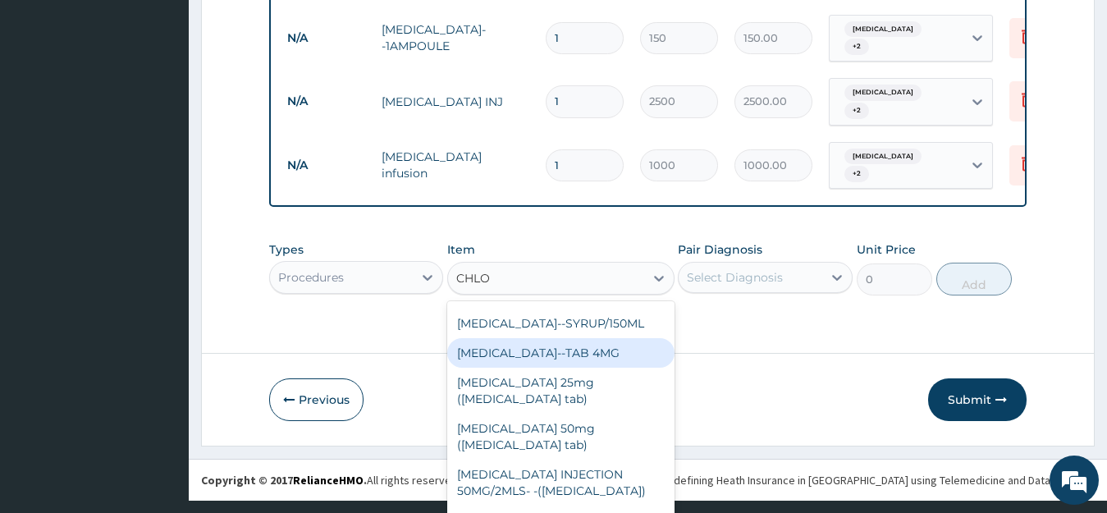
scroll to position [351, 0]
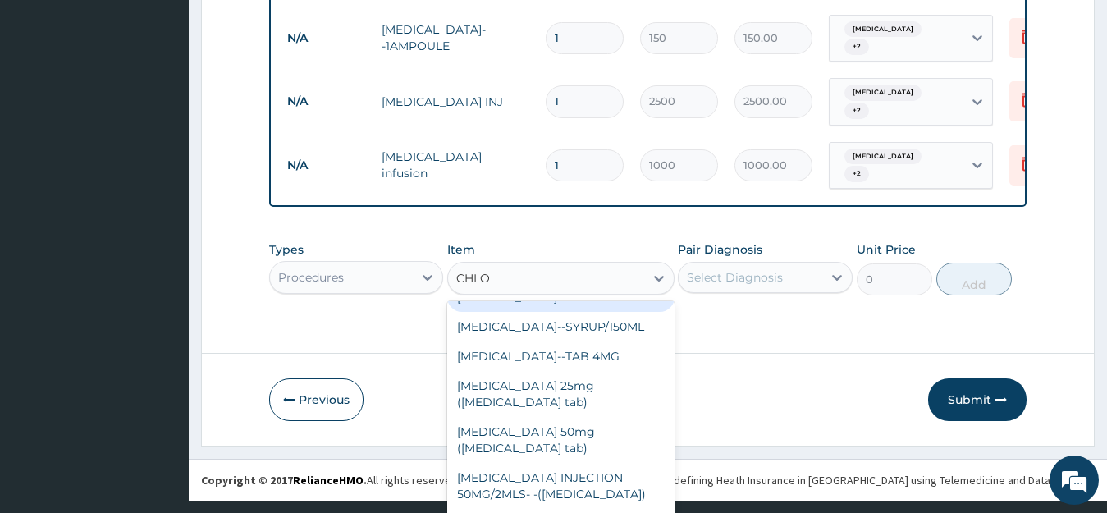
click at [601, 312] on div "CHLORPHENIRAMINE--1AMPOULE" at bounding box center [560, 297] width 227 height 30
type input "45"
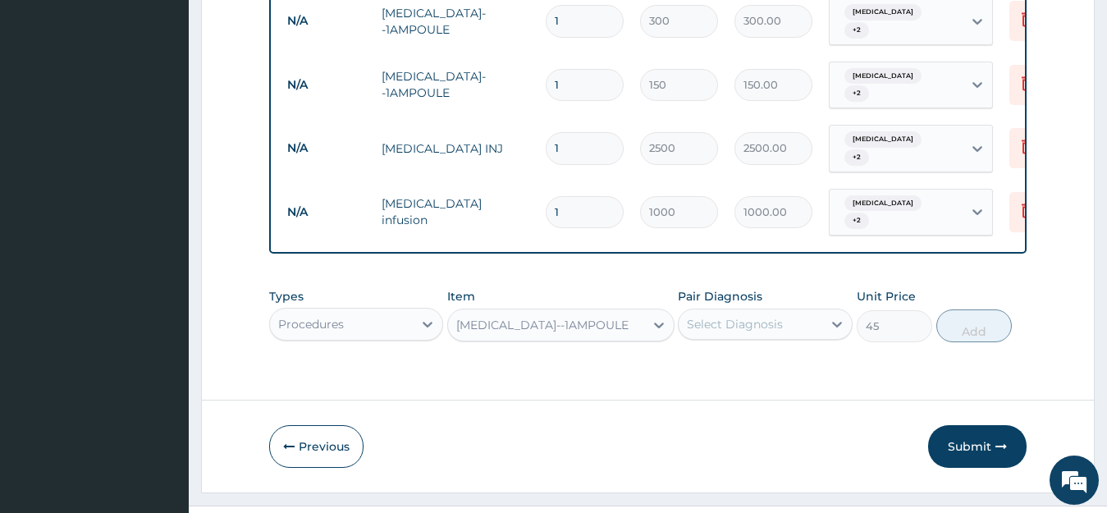
scroll to position [0, 0]
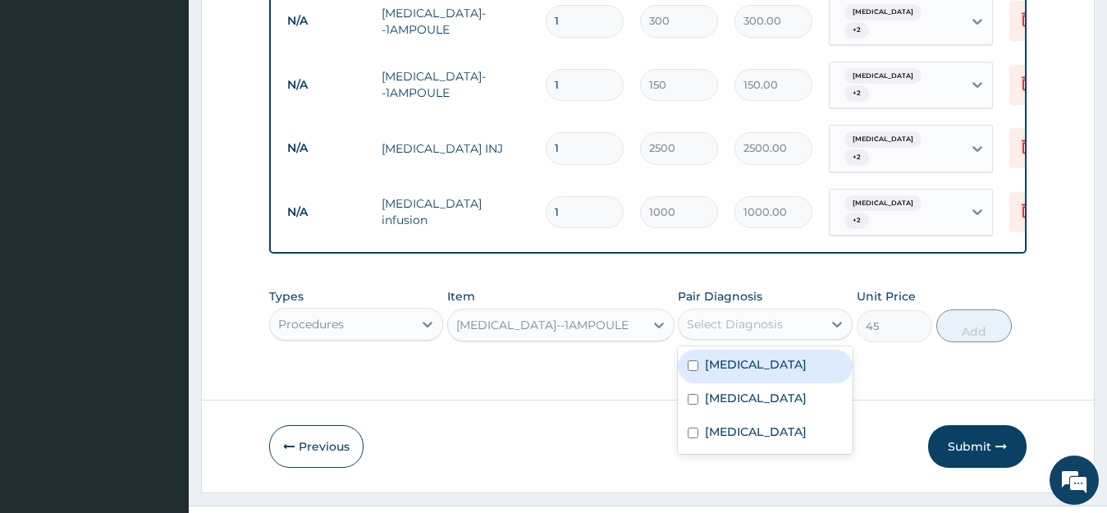
click at [722, 311] on div "Select Diagnosis" at bounding box center [751, 324] width 144 height 26
click at [692, 360] on input "checkbox" at bounding box center [693, 365] width 11 height 11
checkbox input "true"
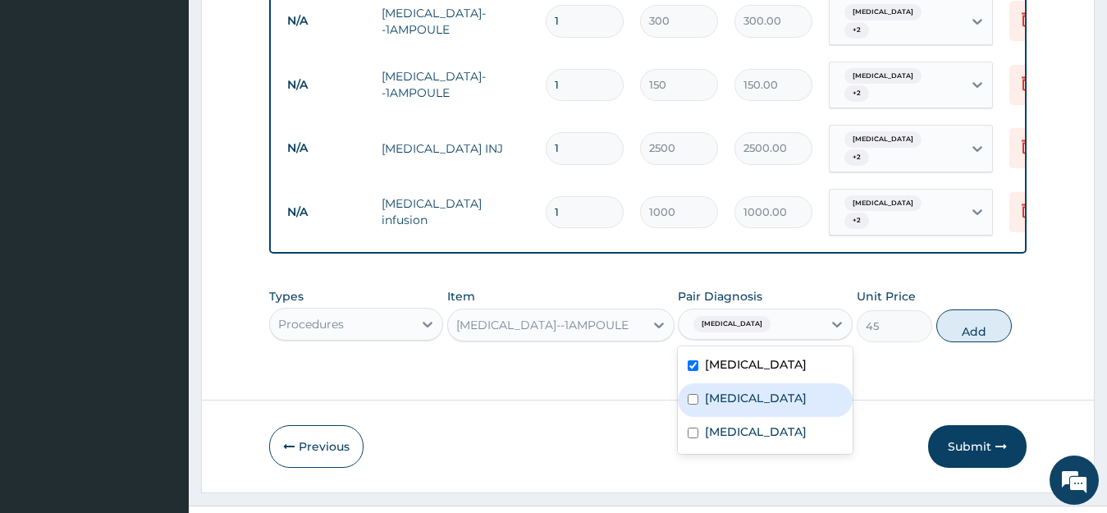
click at [692, 394] on input "checkbox" at bounding box center [693, 399] width 11 height 11
checkbox input "true"
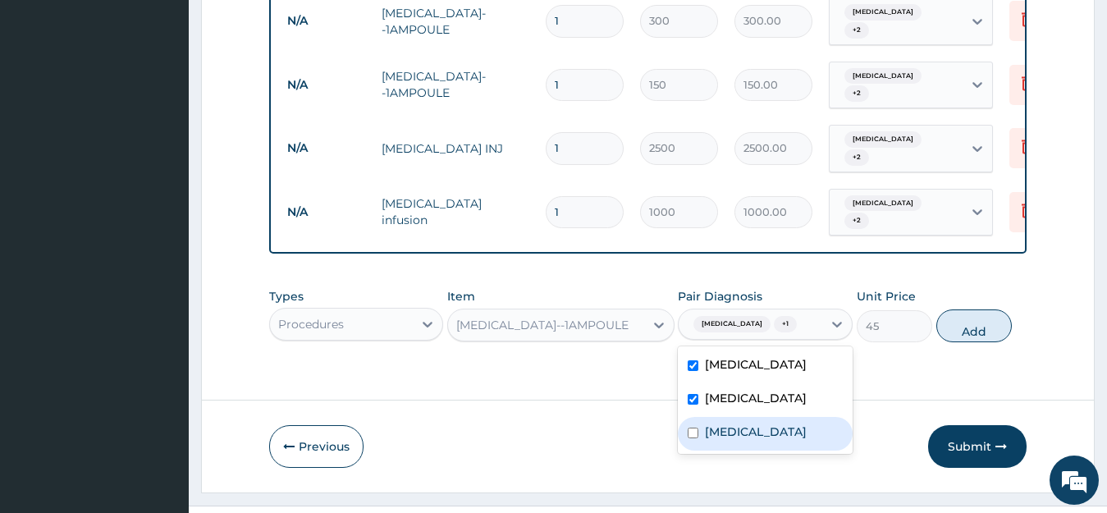
click at [693, 428] on input "checkbox" at bounding box center [693, 433] width 11 height 11
checkbox input "true"
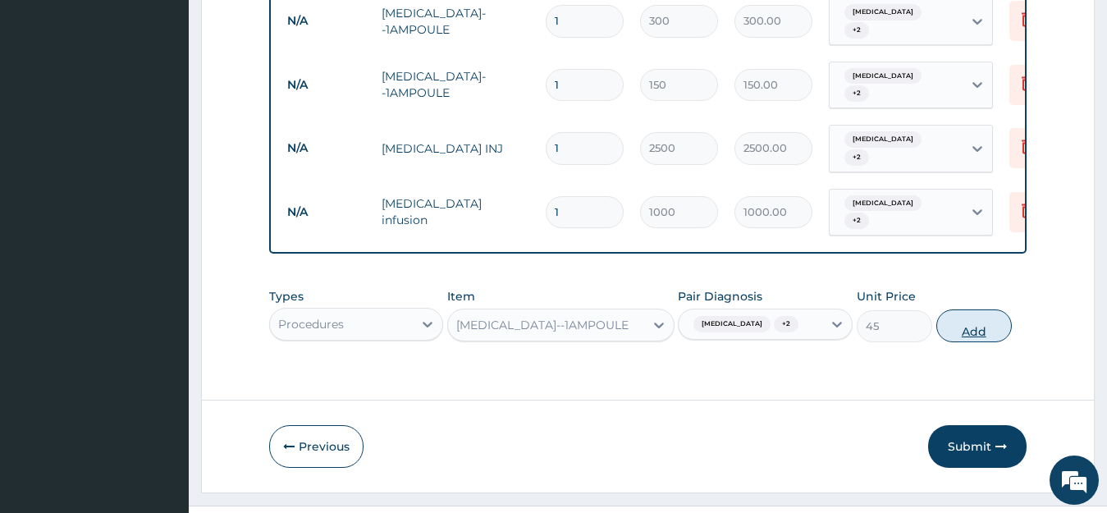
click at [978, 310] on button "Add" at bounding box center [975, 326] width 76 height 33
type input "0"
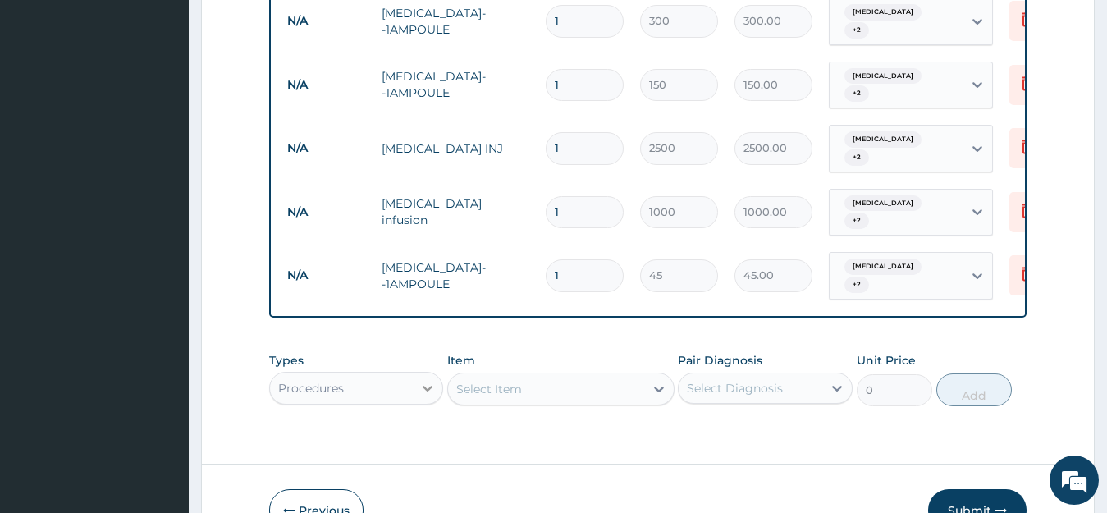
click at [415, 372] on div "Procedures" at bounding box center [356, 388] width 175 height 33
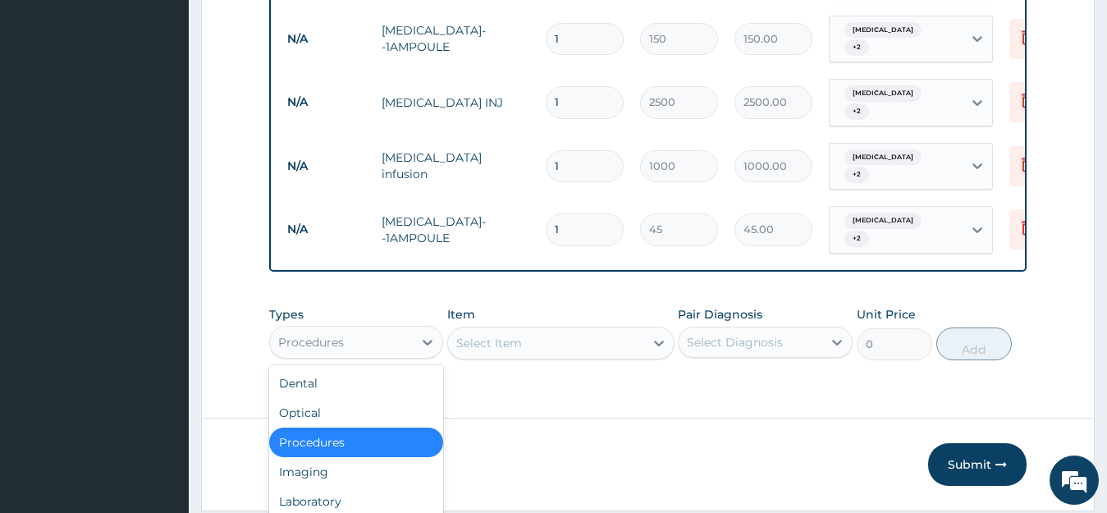
click at [494, 327] on div "Select Item" at bounding box center [560, 343] width 227 height 33
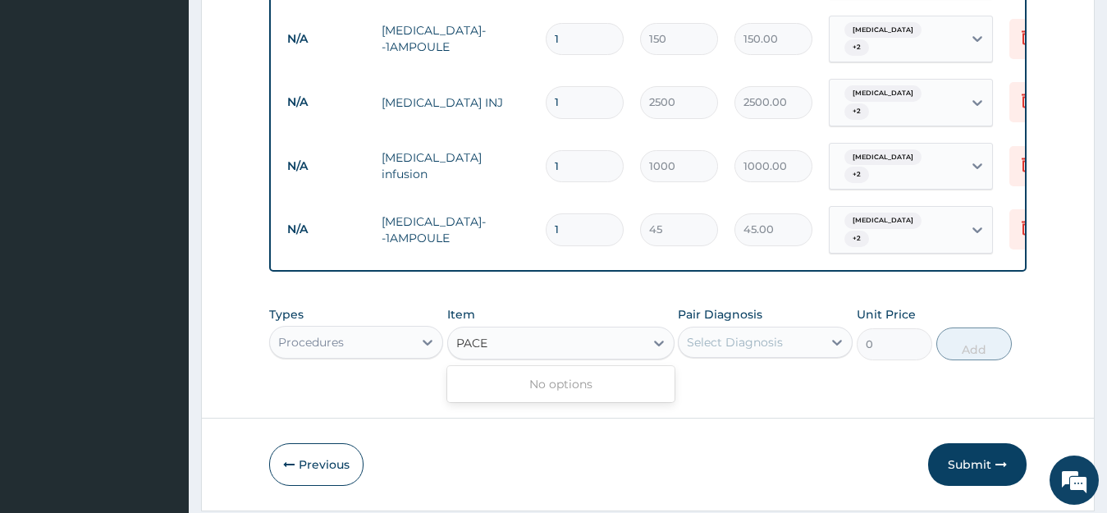
scroll to position [0, 0]
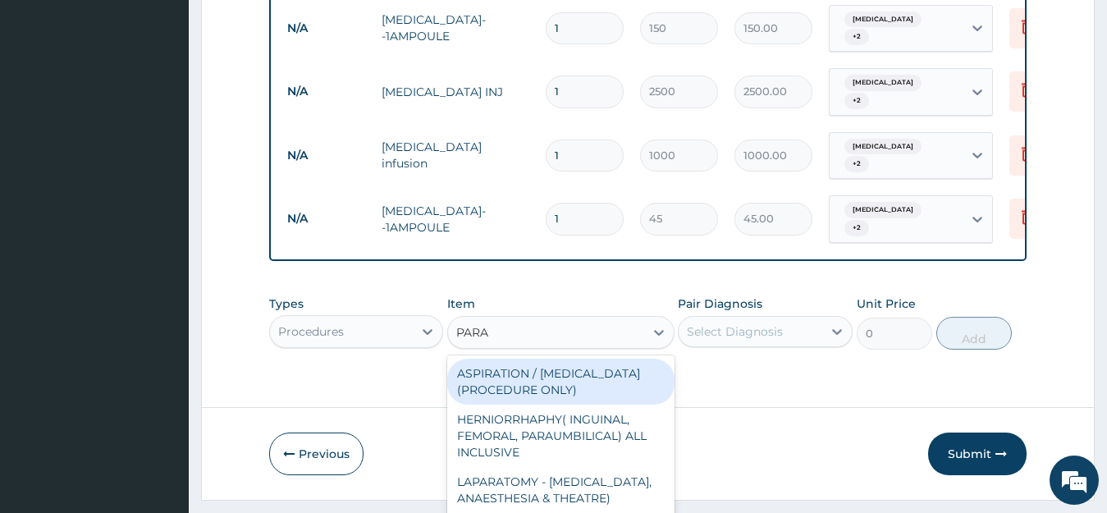
type input "PARAC"
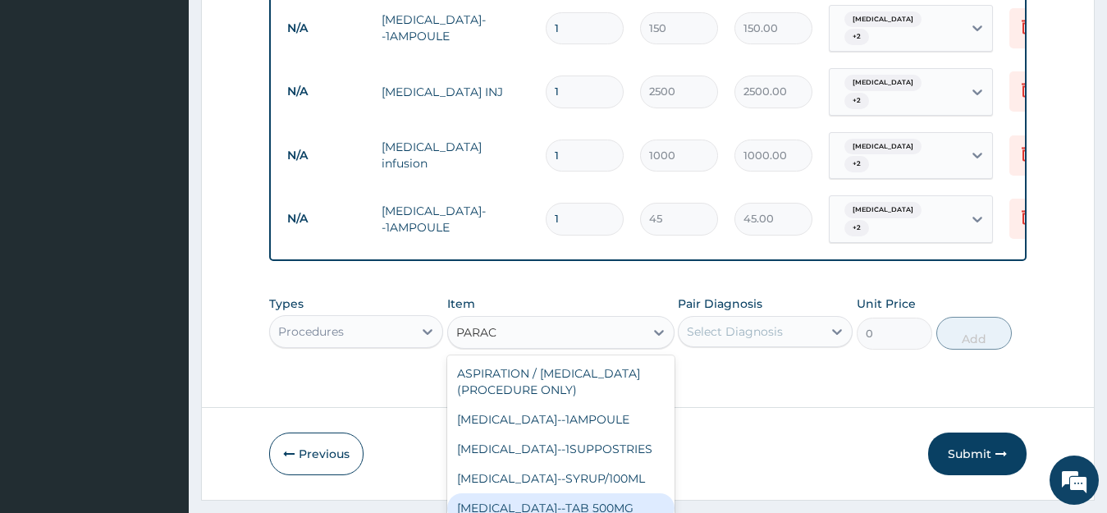
click at [576, 493] on div "PARACETAMOL--TAB 500MG" at bounding box center [560, 508] width 227 height 30
type input "10"
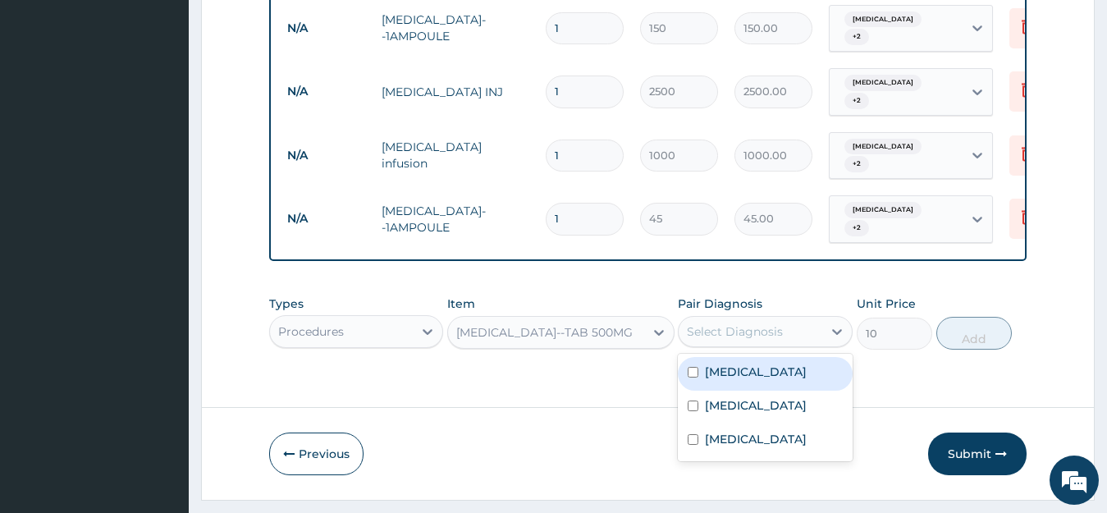
click at [712, 323] on div "Select Diagnosis" at bounding box center [735, 331] width 96 height 16
click at [692, 367] on input "checkbox" at bounding box center [693, 372] width 11 height 11
checkbox input "true"
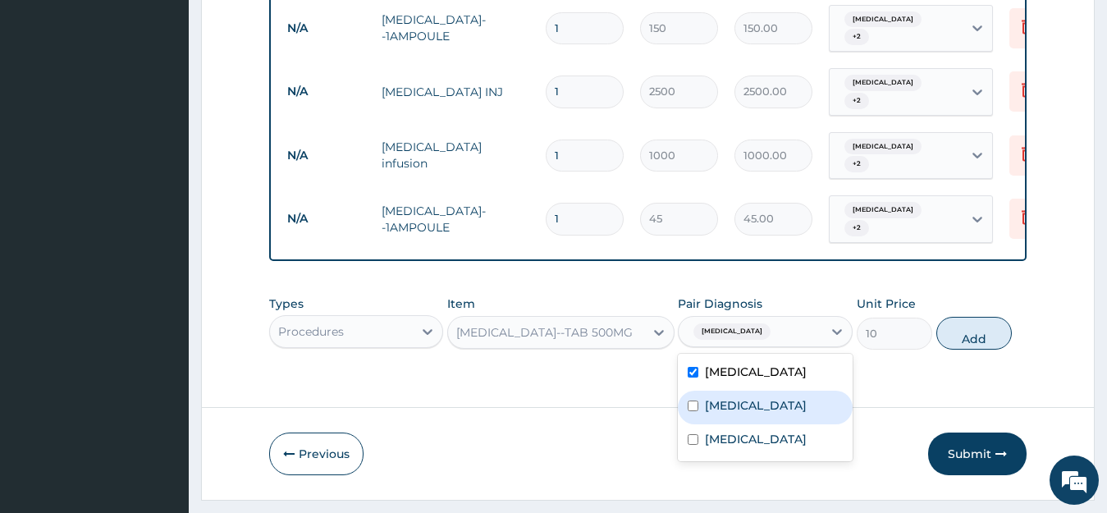
click at [693, 401] on input "checkbox" at bounding box center [693, 406] width 11 height 11
checkbox input "true"
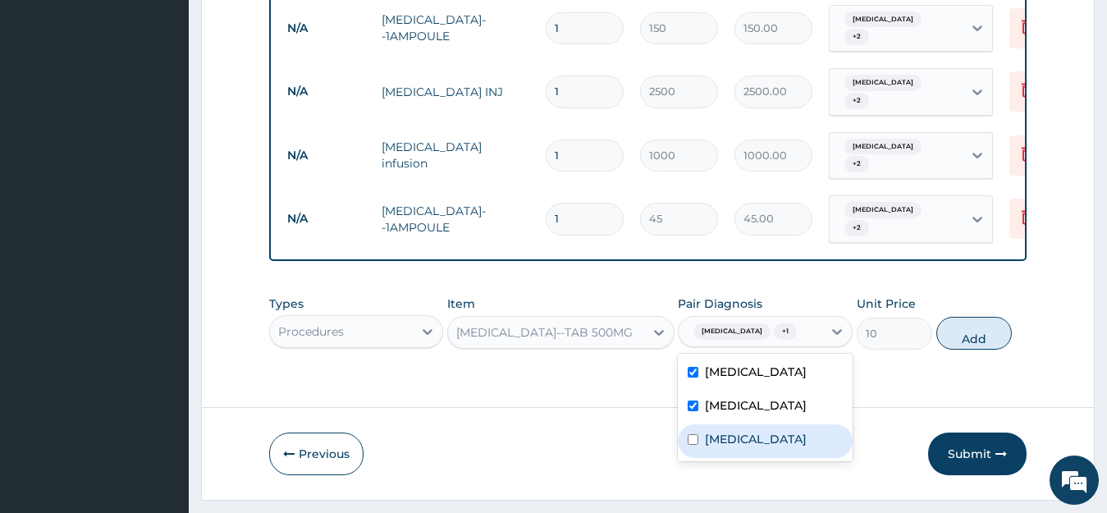
click at [693, 434] on input "checkbox" at bounding box center [693, 439] width 11 height 11
checkbox input "true"
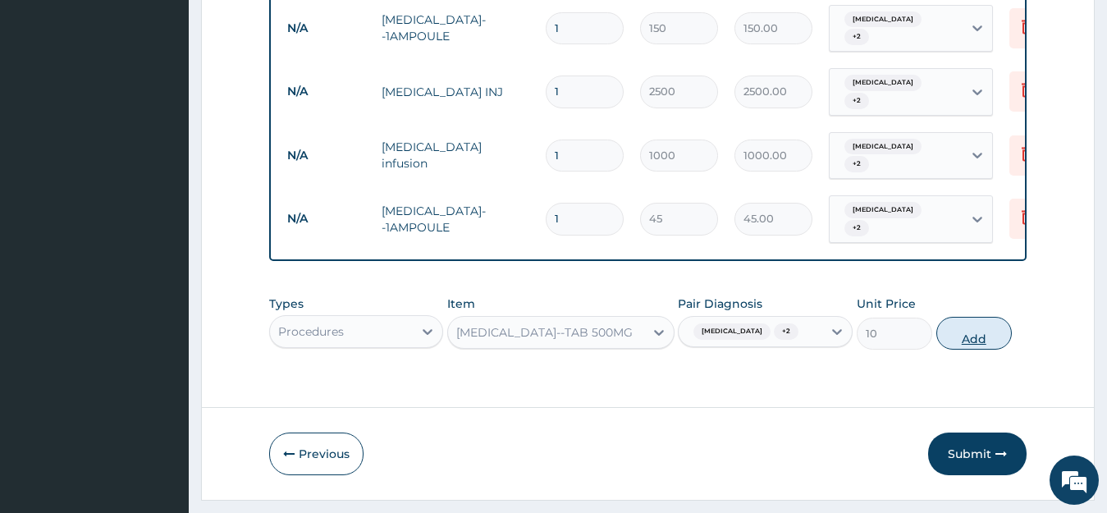
click at [974, 317] on button "Add" at bounding box center [975, 333] width 76 height 33
type input "0"
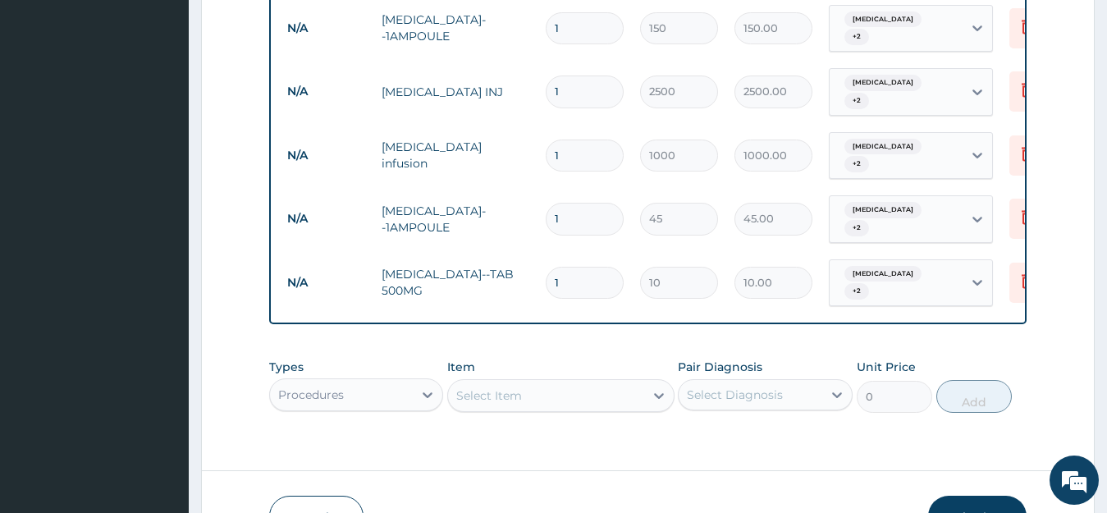
click at [489, 383] on div "Select Item" at bounding box center [546, 396] width 196 height 26
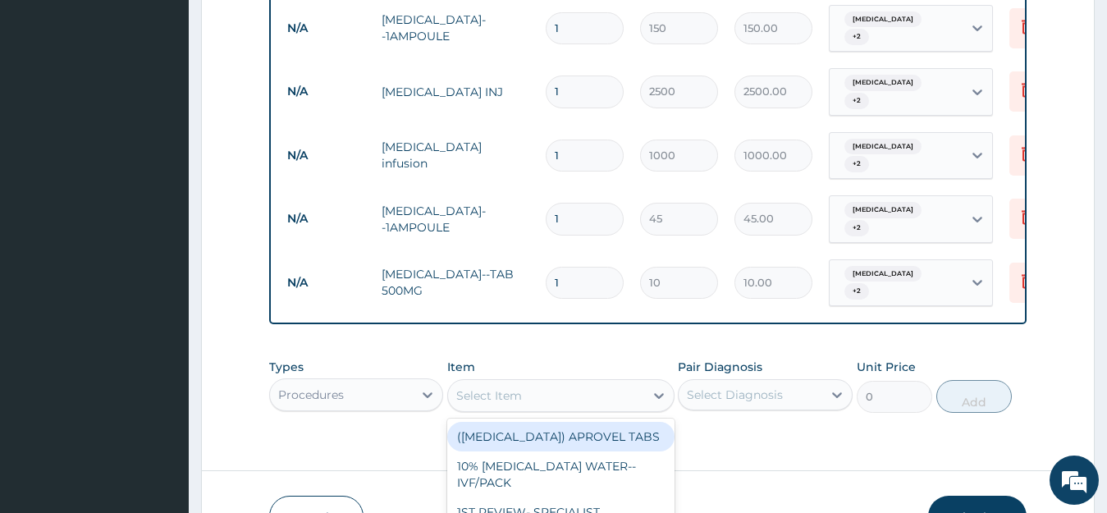
scroll to position [47, 0]
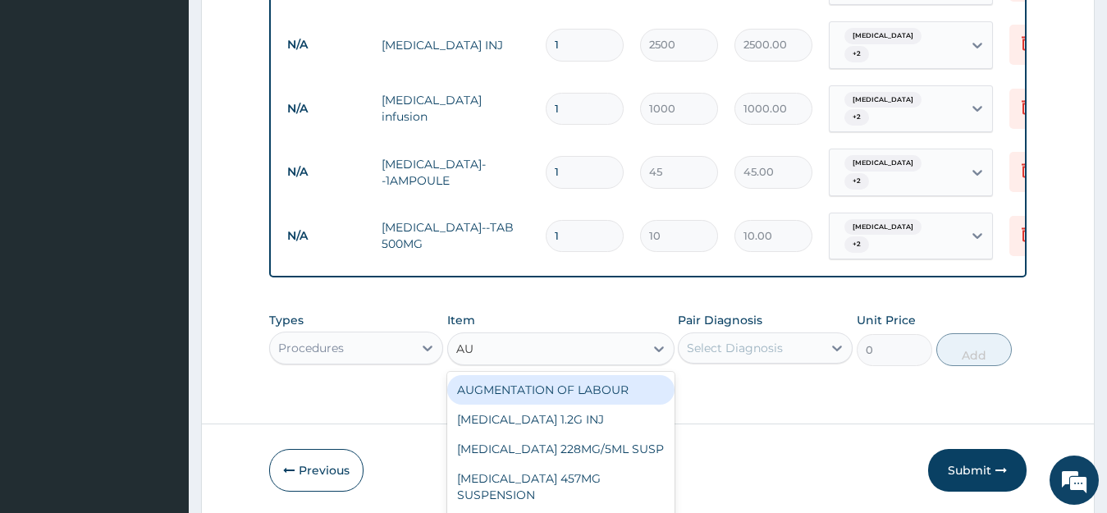
type input "AUG"
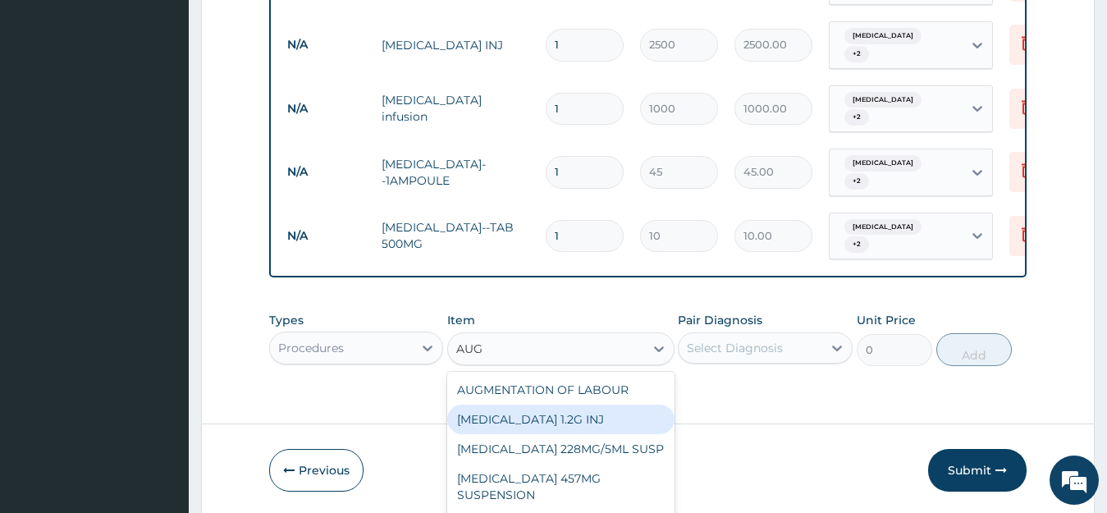
scroll to position [13, 0]
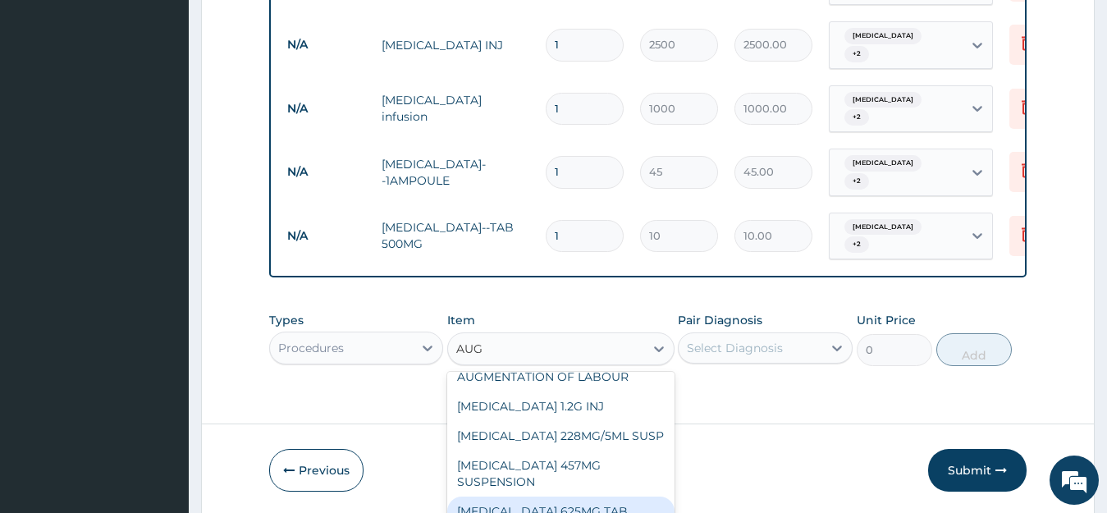
click at [549, 497] on div "AUGMENTIN 625MG TAB" at bounding box center [560, 512] width 227 height 30
type input "300"
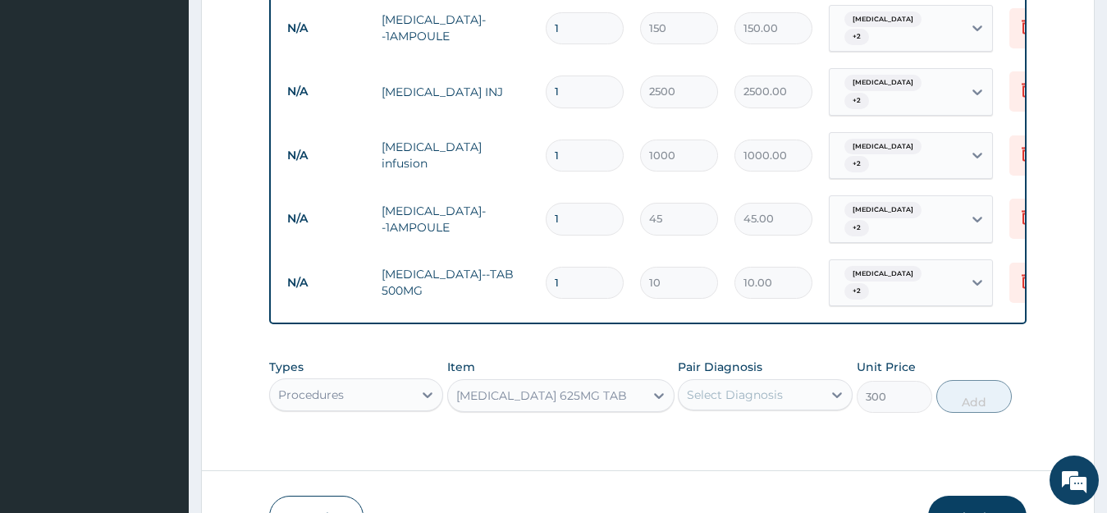
scroll to position [1341, 0]
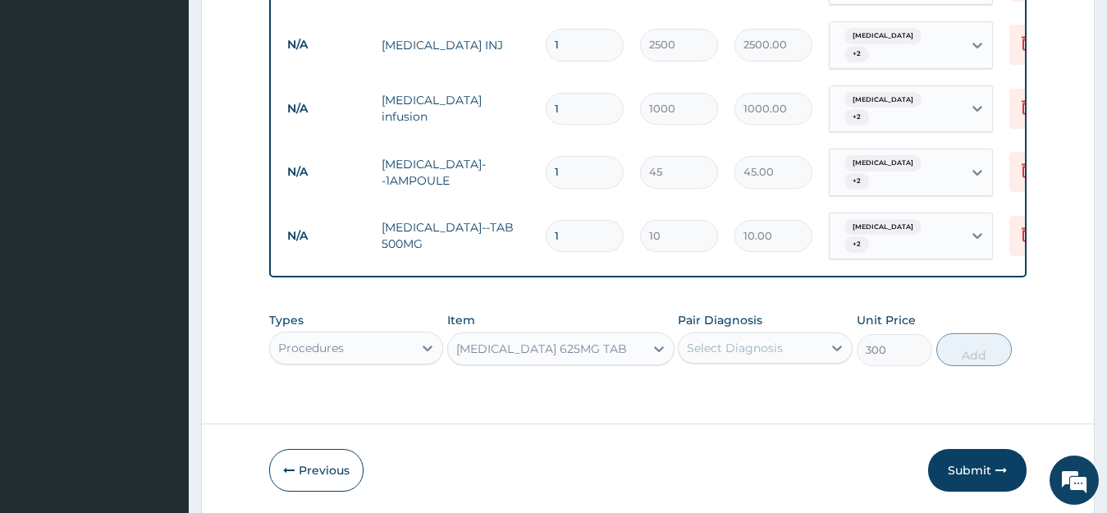
click at [774, 340] on div "Select Diagnosis" at bounding box center [735, 348] width 96 height 16
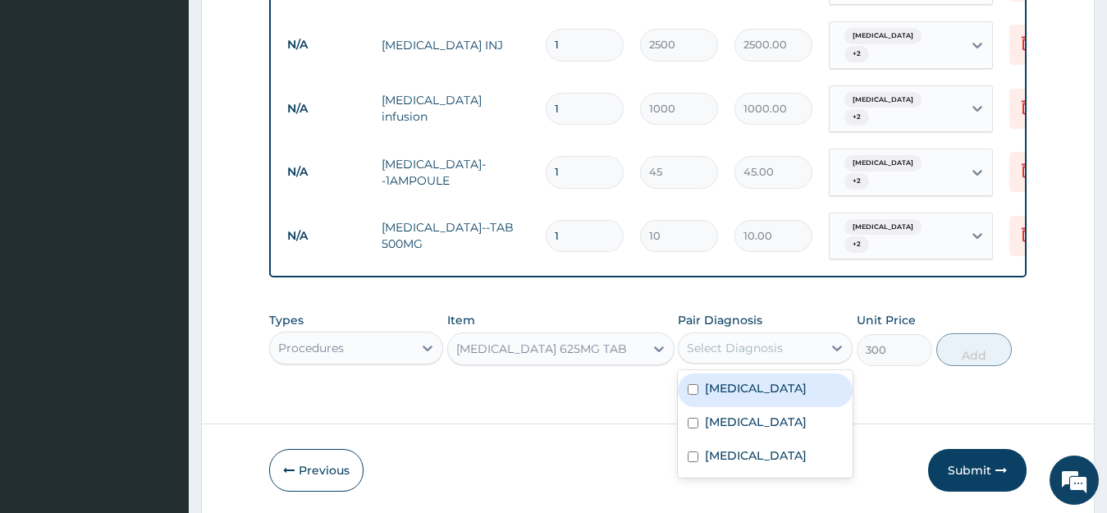
click at [746, 380] on label "Malaria" at bounding box center [756, 388] width 102 height 16
checkbox input "true"
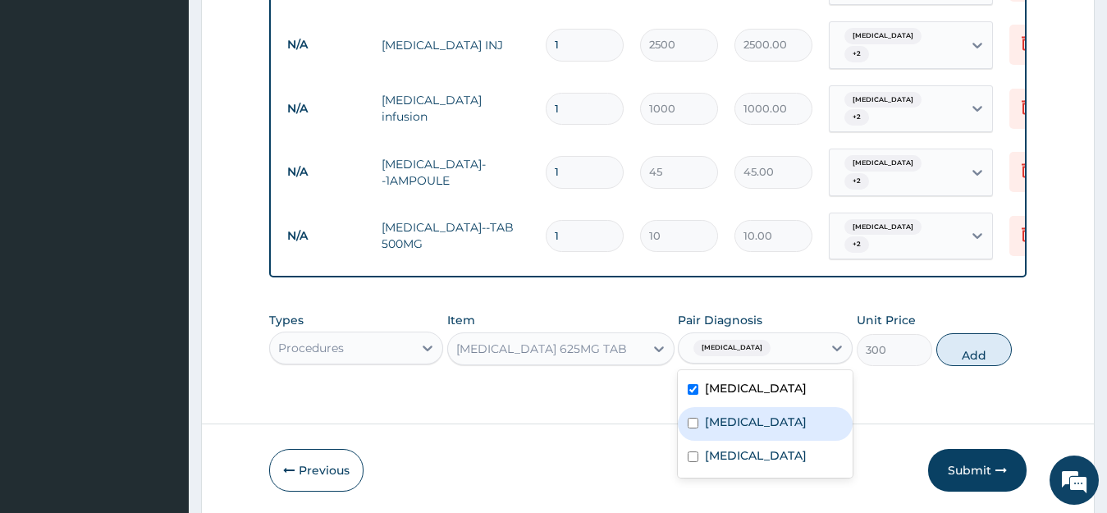
click at [686, 407] on div "Upper respiratory infection" at bounding box center [765, 424] width 175 height 34
checkbox input "true"
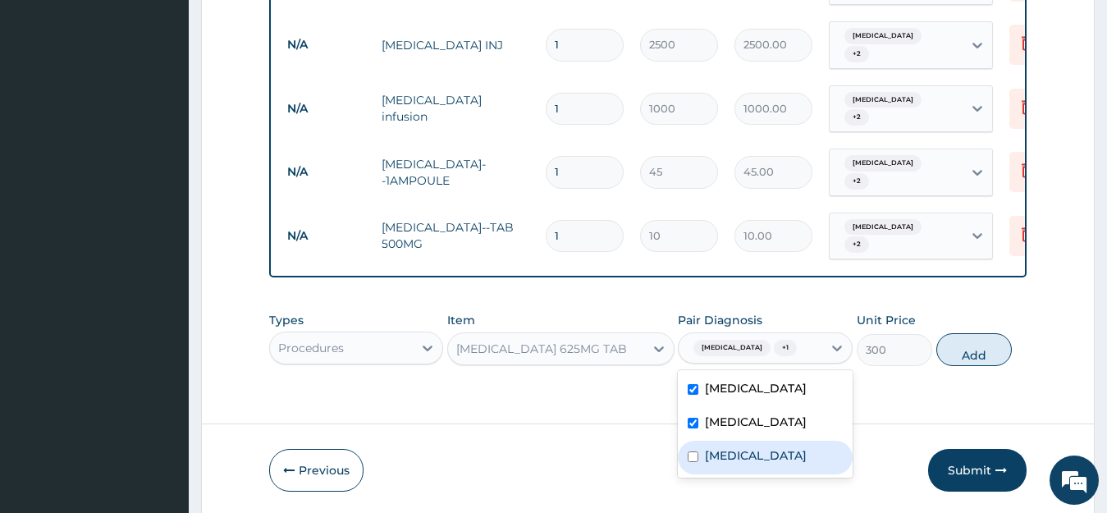
click at [690, 441] on div "Sepsis" at bounding box center [765, 458] width 175 height 34
checkbox input "true"
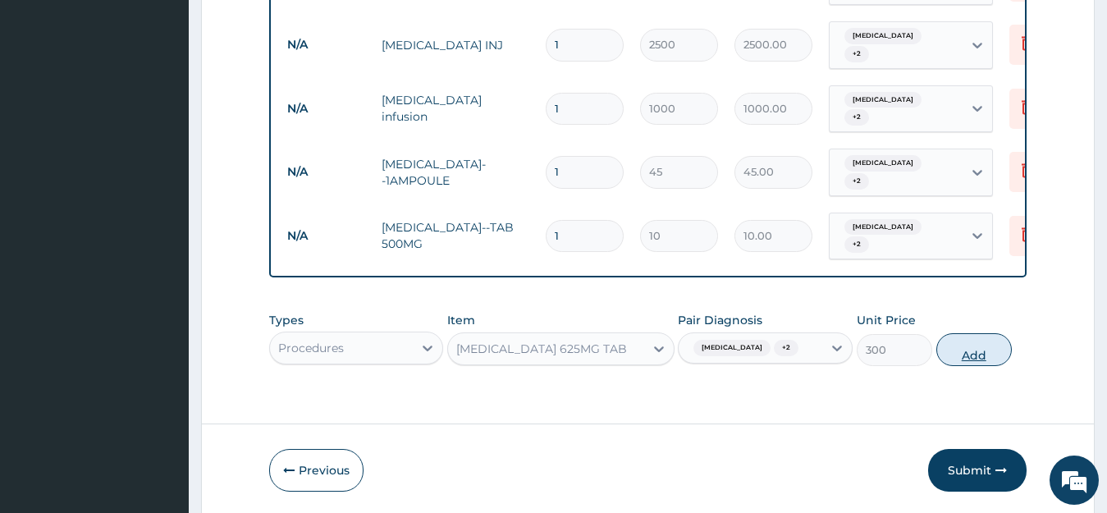
click at [976, 333] on button "Add" at bounding box center [975, 349] width 76 height 33
type input "0"
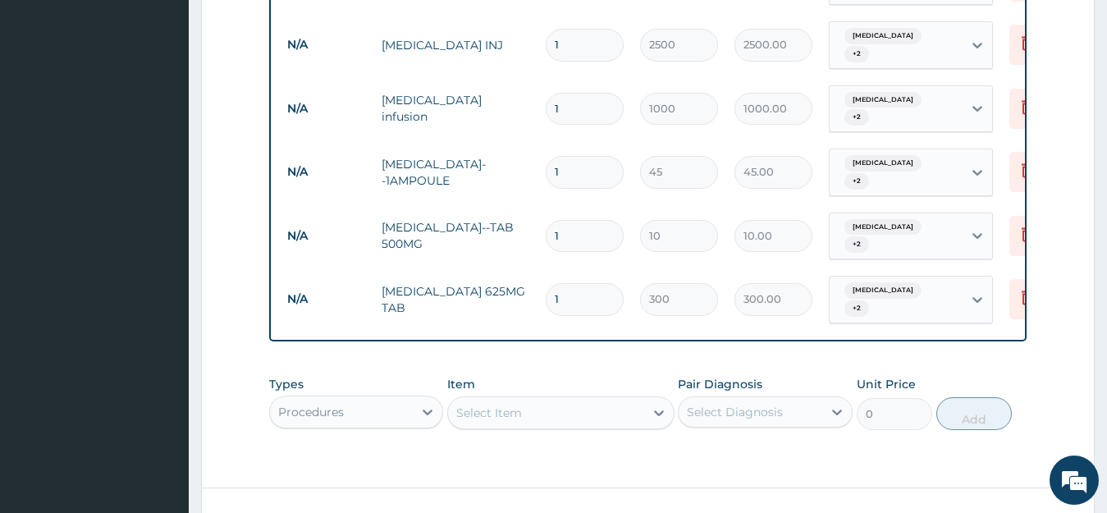
type input "10"
type input "3000.00"
type input "12"
type input "3600.00"
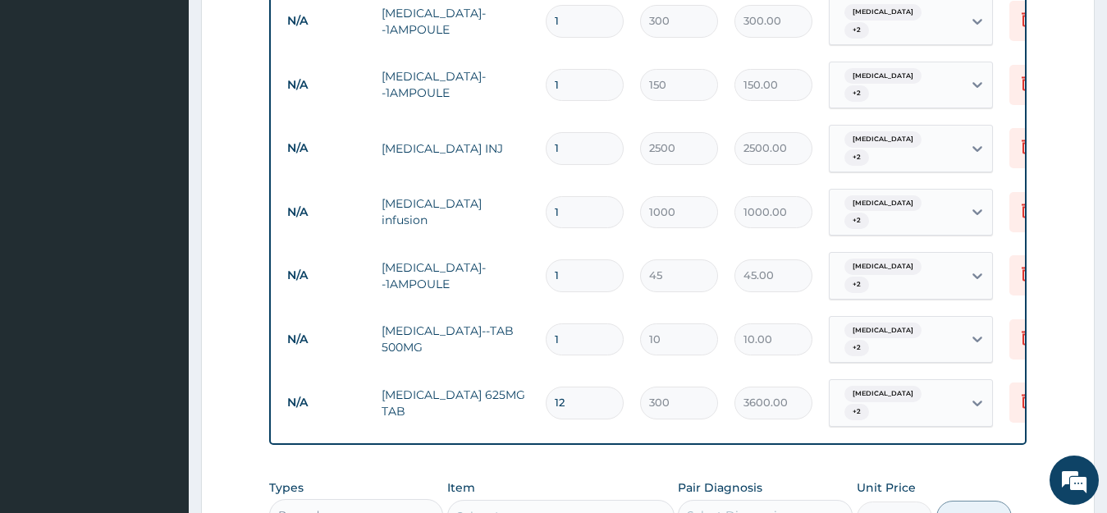
scroll to position [1232, 0]
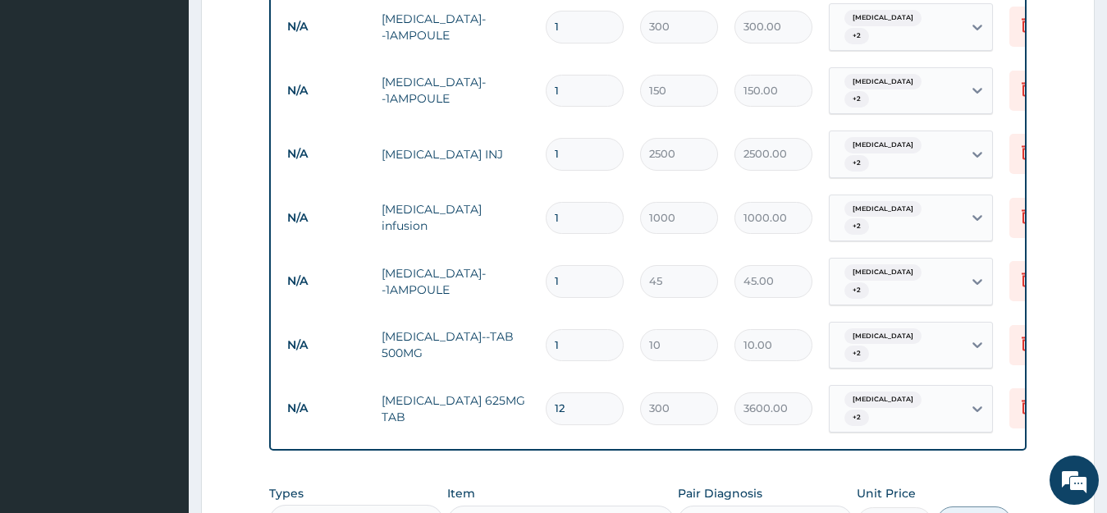
type input "12"
click at [577, 329] on input "1" at bounding box center [585, 345] width 78 height 32
type input "0.00"
type input "2"
type input "20.00"
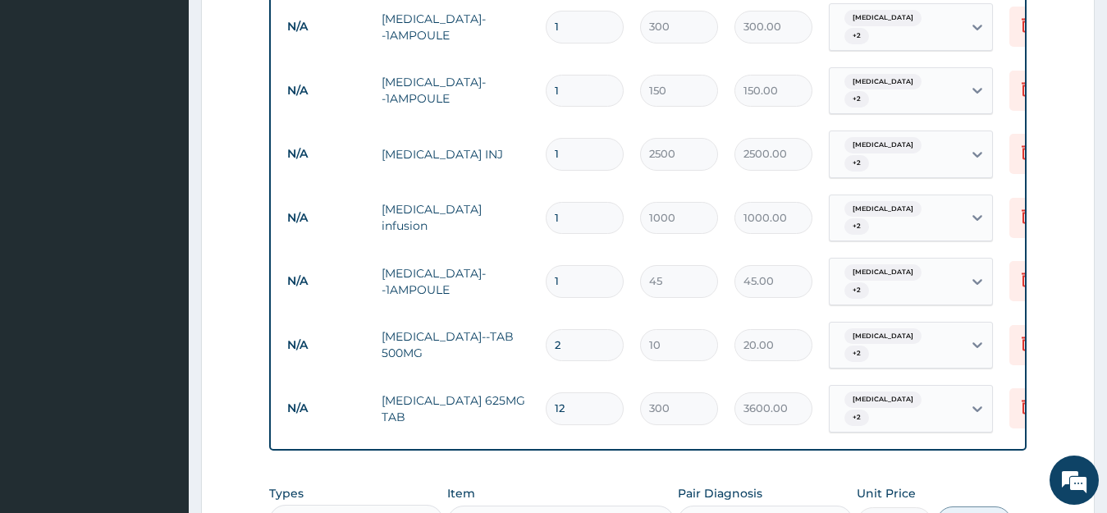
type input "20"
type input "200.00"
type input "23"
type input "230.00"
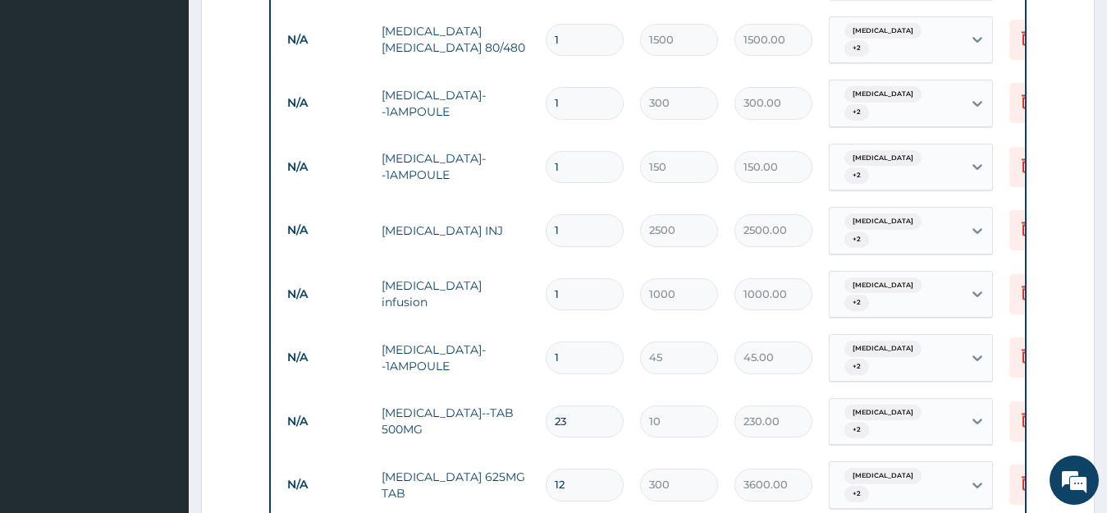
scroll to position [1150, 0]
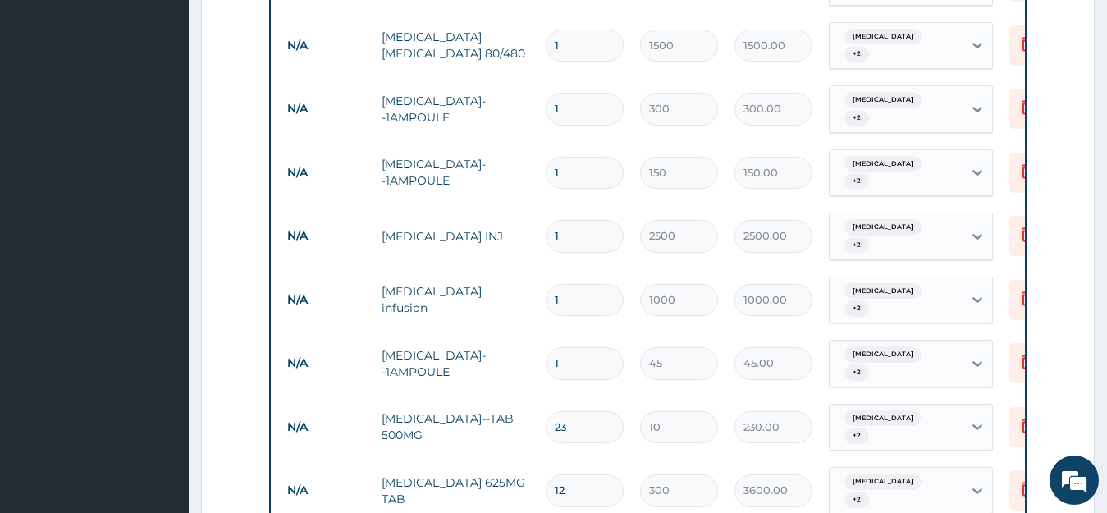
type input "23"
click at [570, 347] on input "1" at bounding box center [585, 363] width 78 height 32
type input "0.00"
click at [1024, 355] on icon at bounding box center [1027, 362] width 11 height 15
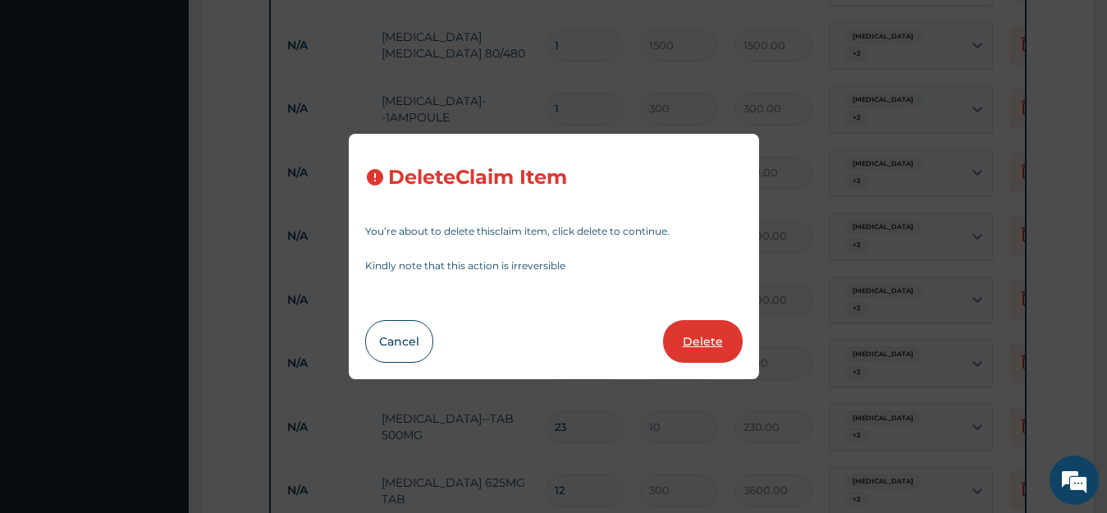
click at [718, 342] on button "Delete" at bounding box center [703, 341] width 80 height 43
type input "23"
type input "10"
type input "230.00"
type input "12"
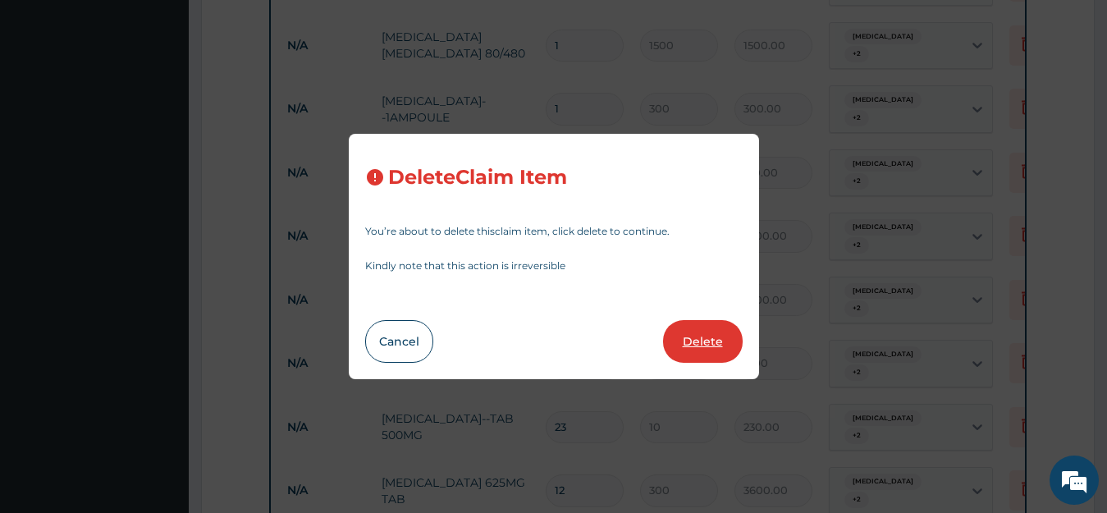
type input "300"
type input "3600.00"
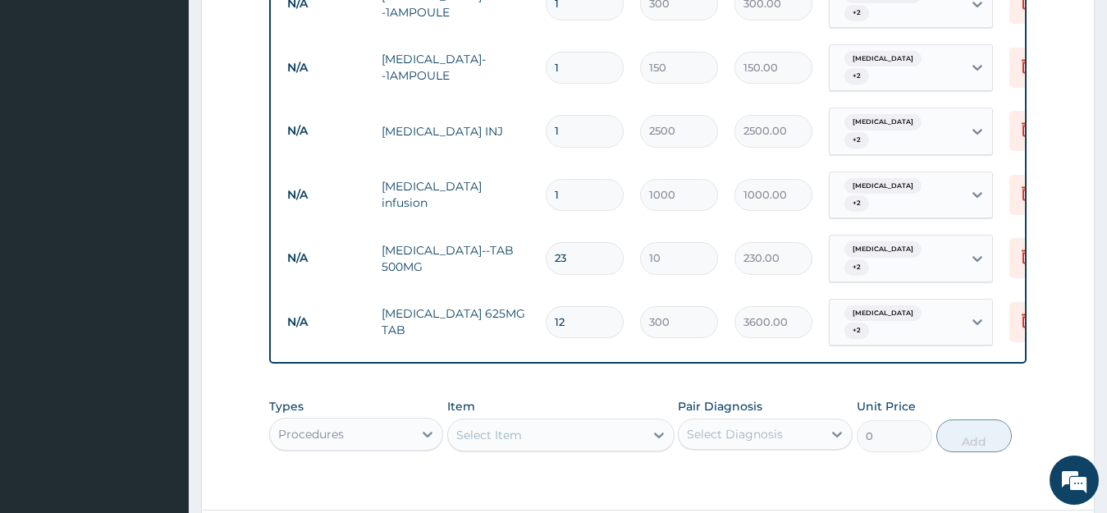
scroll to position [1292, 0]
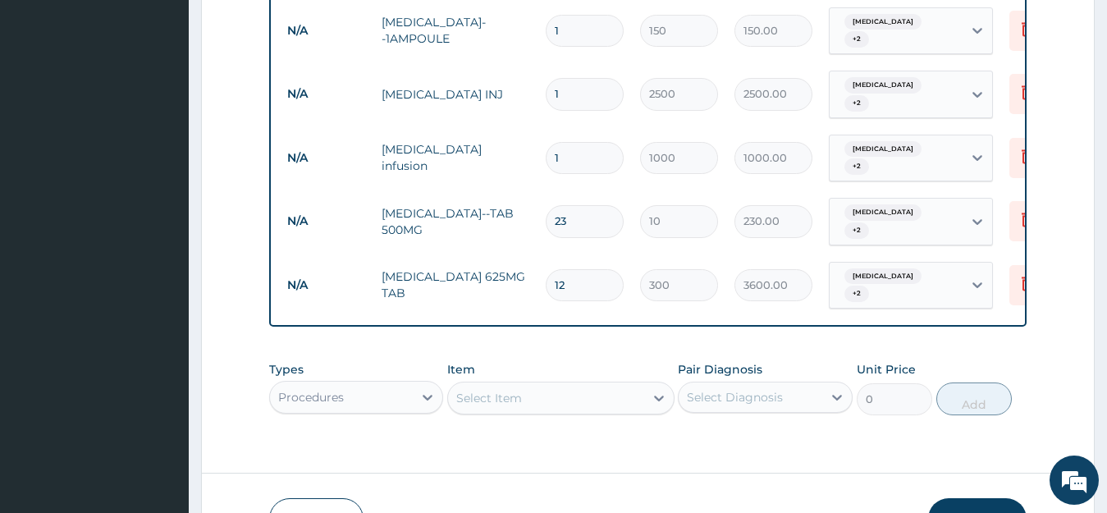
click at [566, 382] on div "Select Item" at bounding box center [560, 398] width 227 height 33
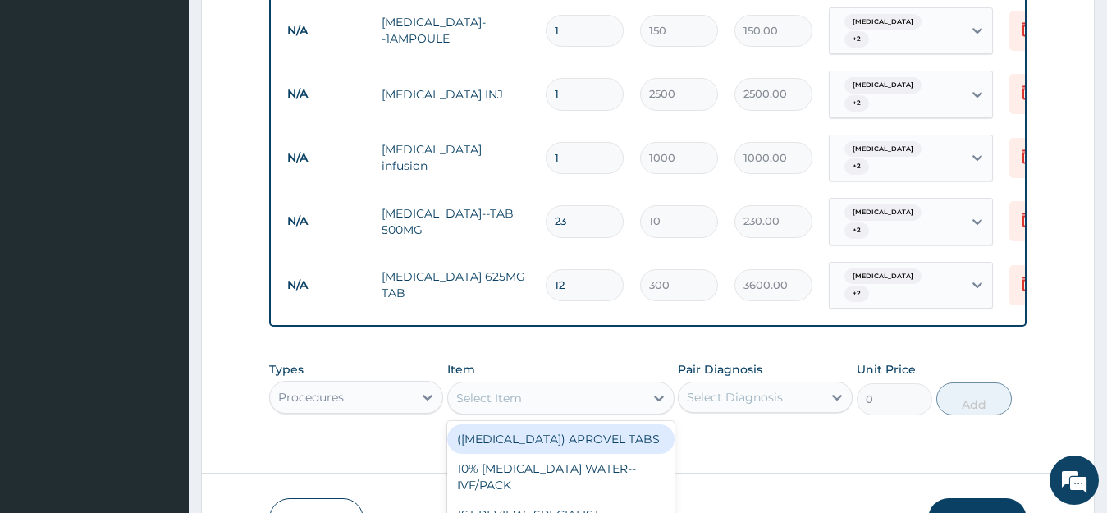
scroll to position [47, 0]
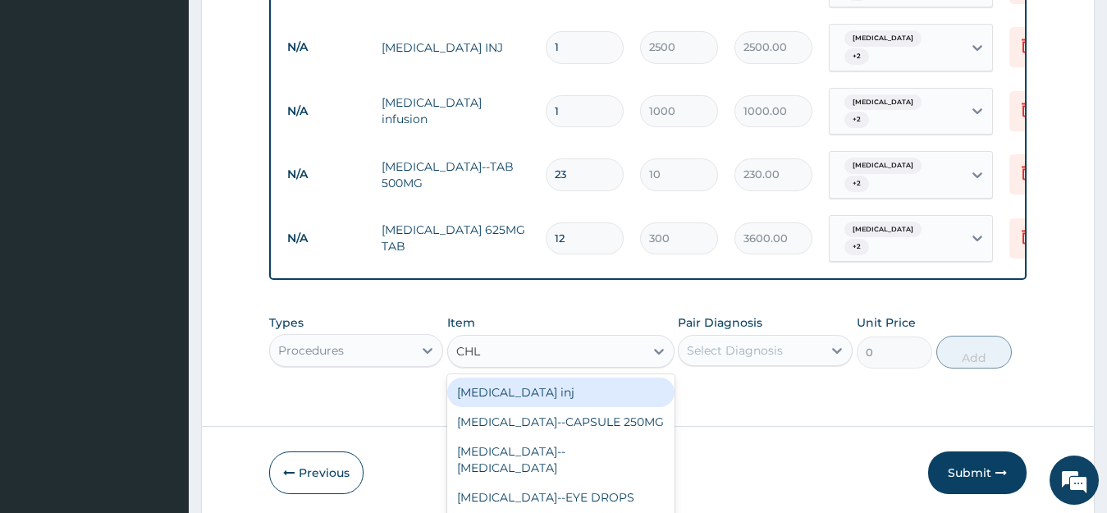
type input "CHLO"
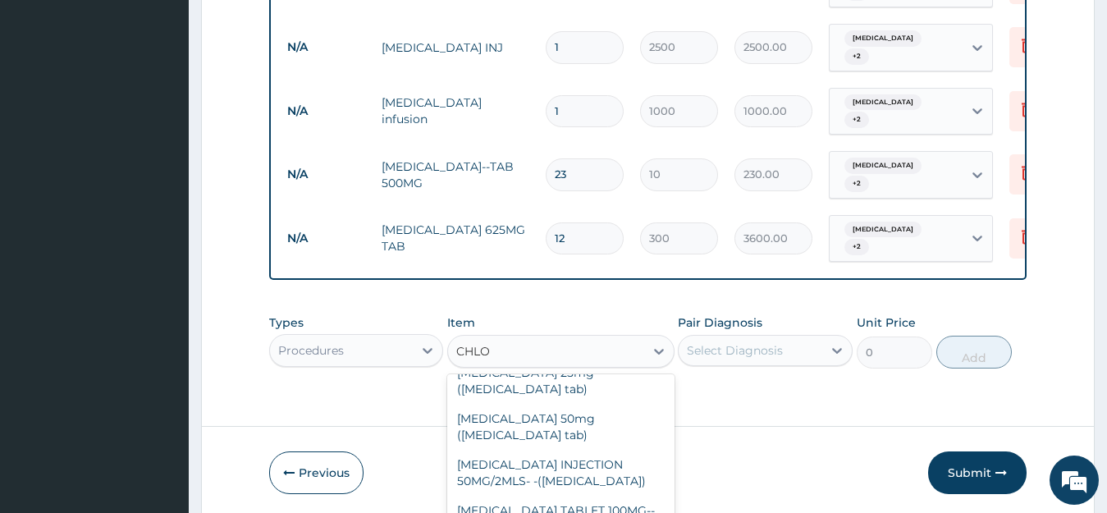
scroll to position [449, 0]
click at [566, 358] on div "CHLORPHENIRAMINE--TAB 4MG" at bounding box center [560, 343] width 227 height 30
type input "12"
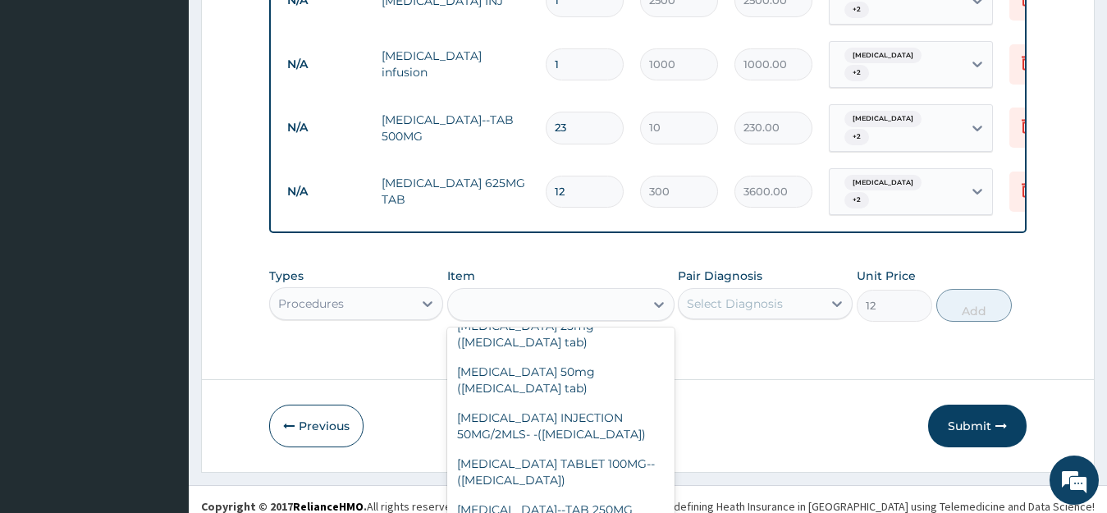
scroll to position [0, 0]
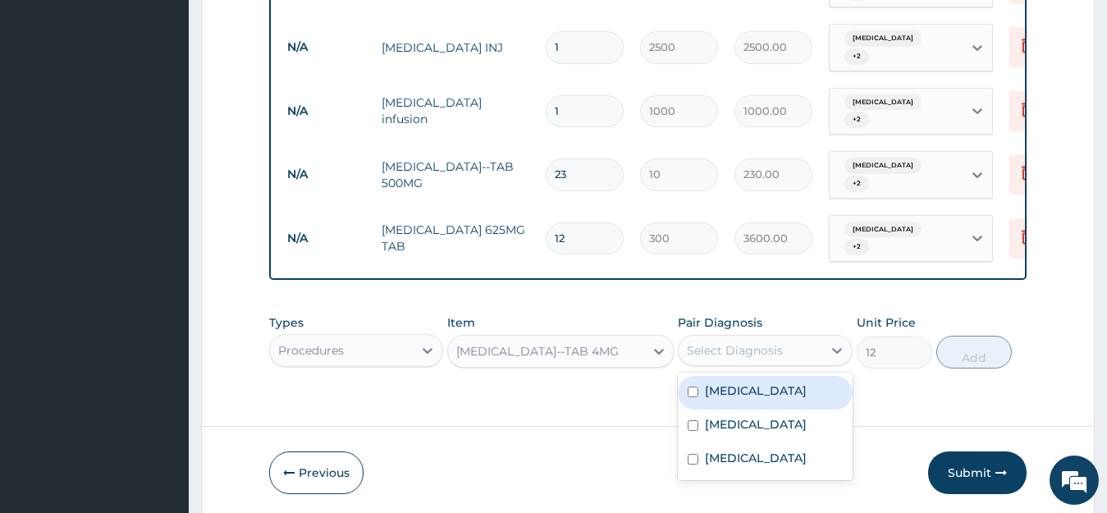
click at [780, 342] on div "Select Diagnosis" at bounding box center [735, 350] width 96 height 16
click at [695, 387] on input "checkbox" at bounding box center [693, 392] width 11 height 11
checkbox input "true"
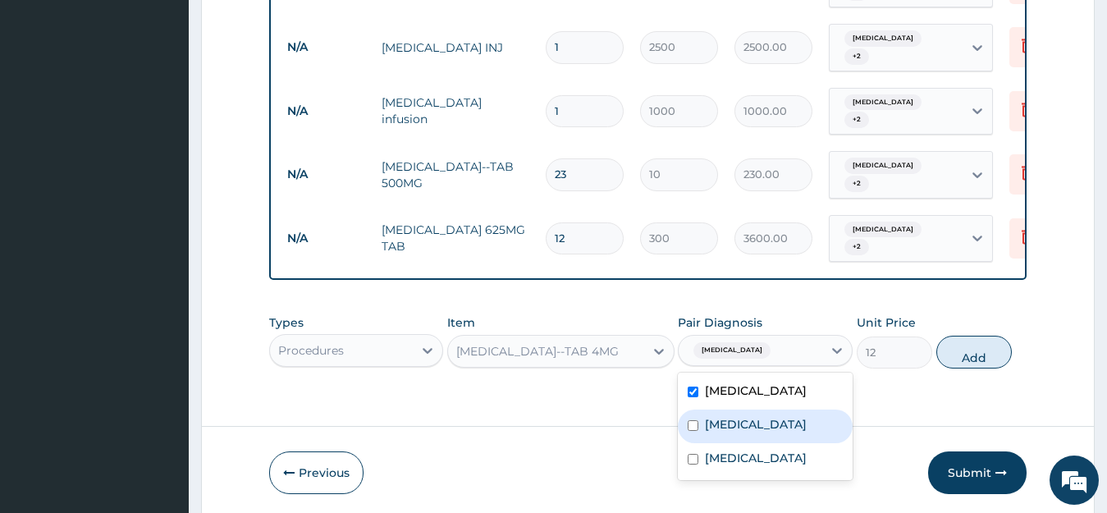
click at [693, 420] on input "checkbox" at bounding box center [693, 425] width 11 height 11
checkbox input "true"
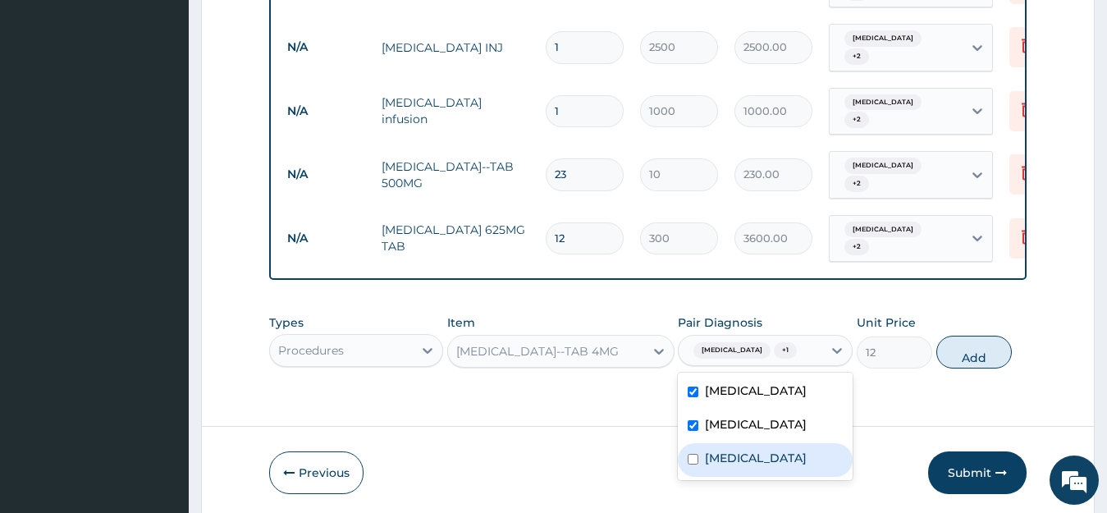
click at [694, 454] on input "checkbox" at bounding box center [693, 459] width 11 height 11
checkbox input "true"
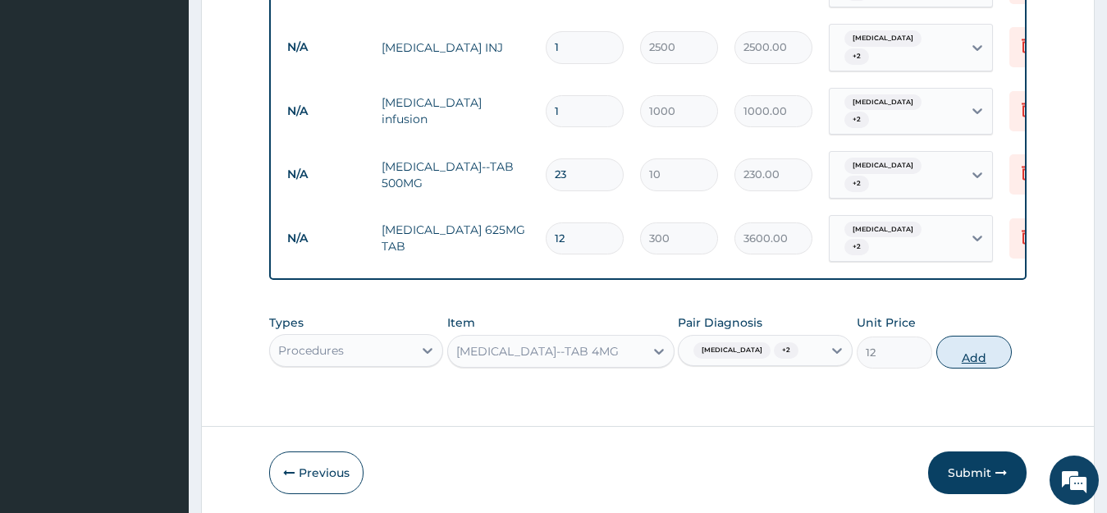
click at [973, 336] on button "Add" at bounding box center [975, 352] width 76 height 33
type input "0"
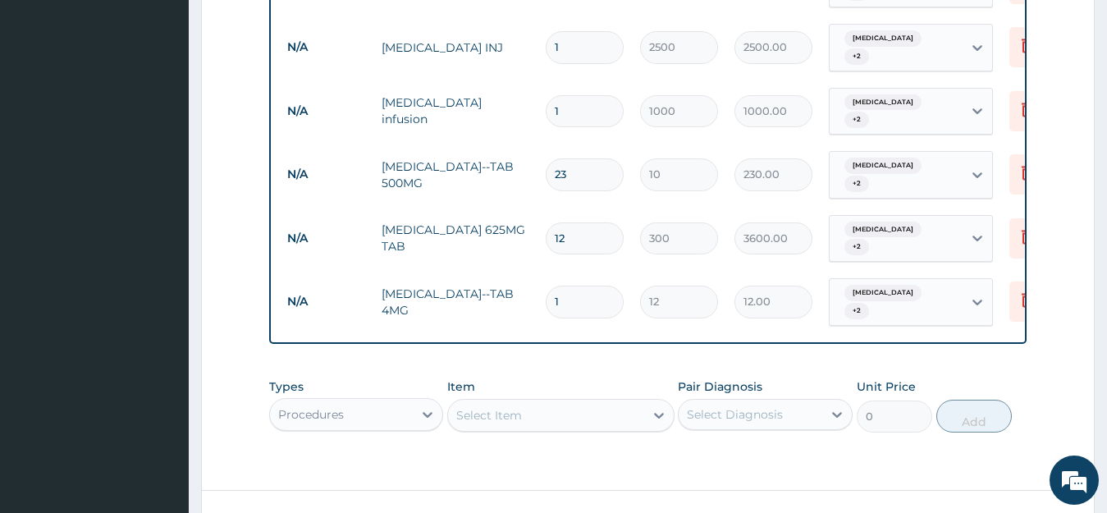
type input "0.00"
type input "2"
type input "24.00"
type input "20"
type input "240.00"
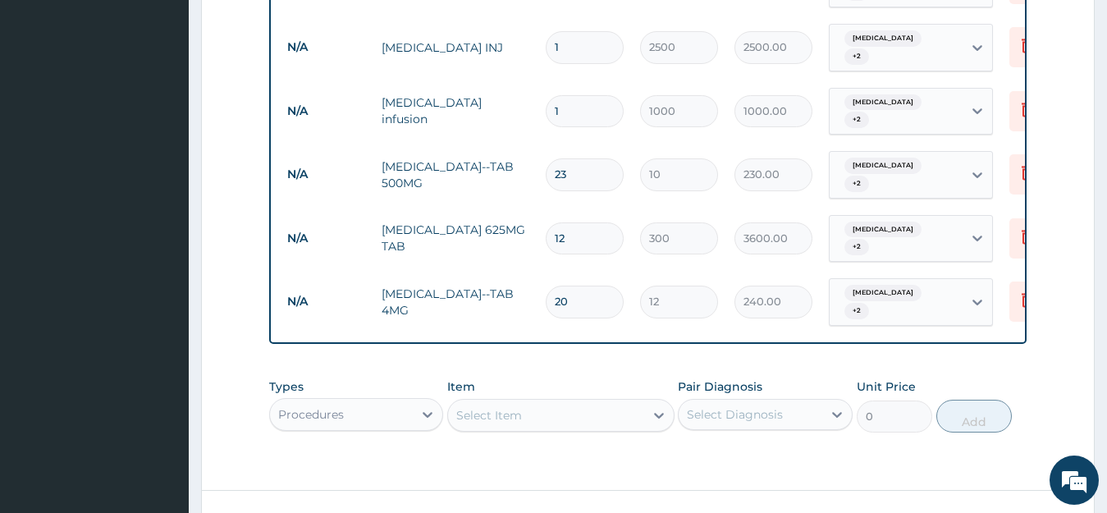
type input "21"
type input "252.00"
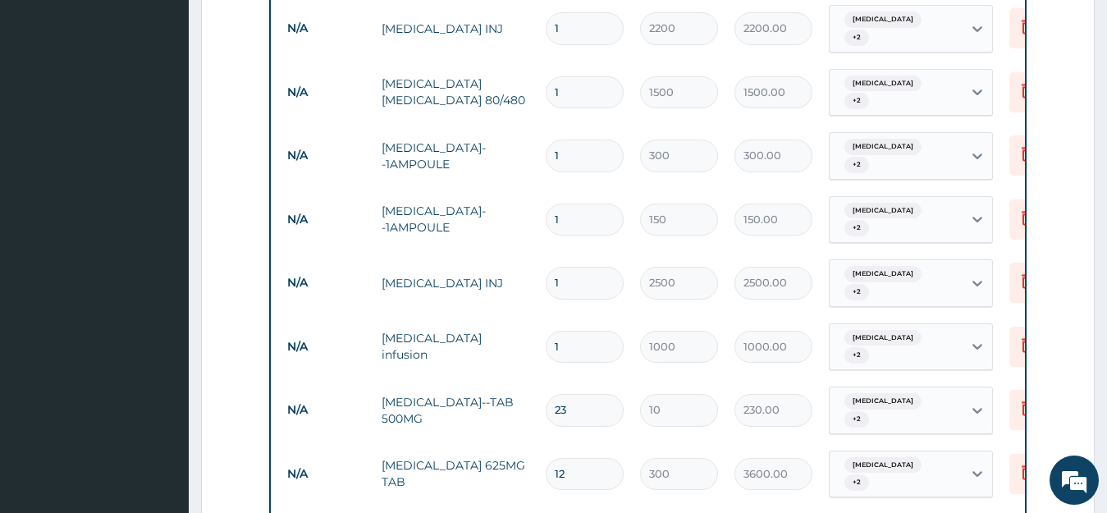
scroll to position [1093, 0]
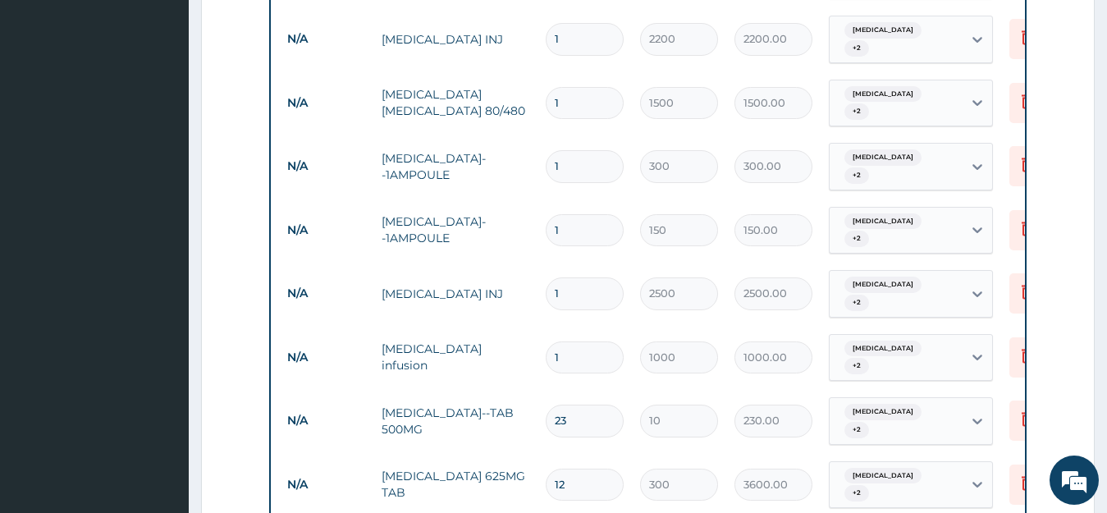
type input "21"
click at [579, 342] on input "1" at bounding box center [585, 358] width 78 height 32
type input "0.00"
type input "6"
type input "6000.00"
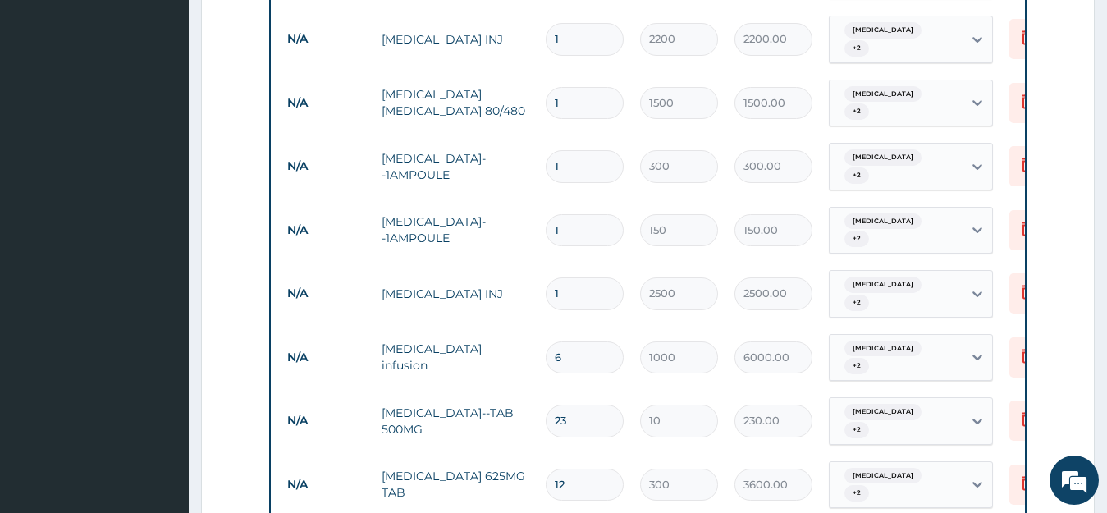
type input "8"
type input "8000.00"
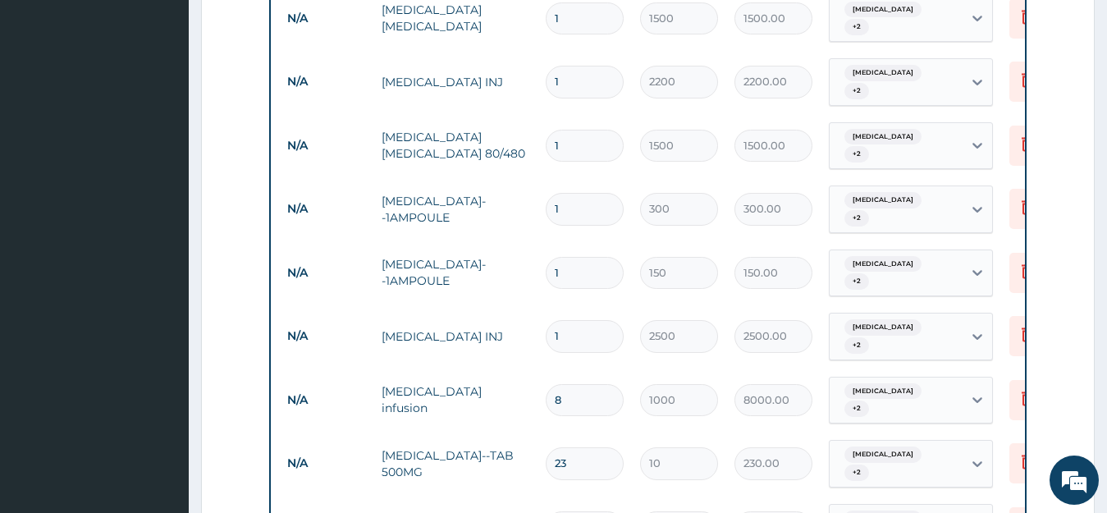
scroll to position [1049, 0]
type input "8"
click at [580, 321] on input "1" at bounding box center [585, 337] width 78 height 32
type input "0.00"
type input "6"
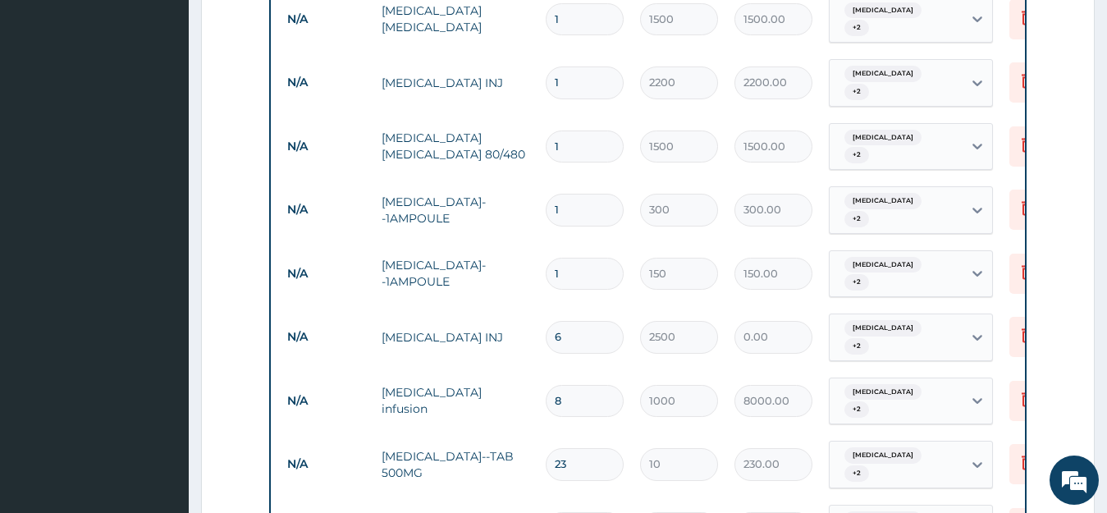
type input "15000.00"
type input "8"
type input "20000.00"
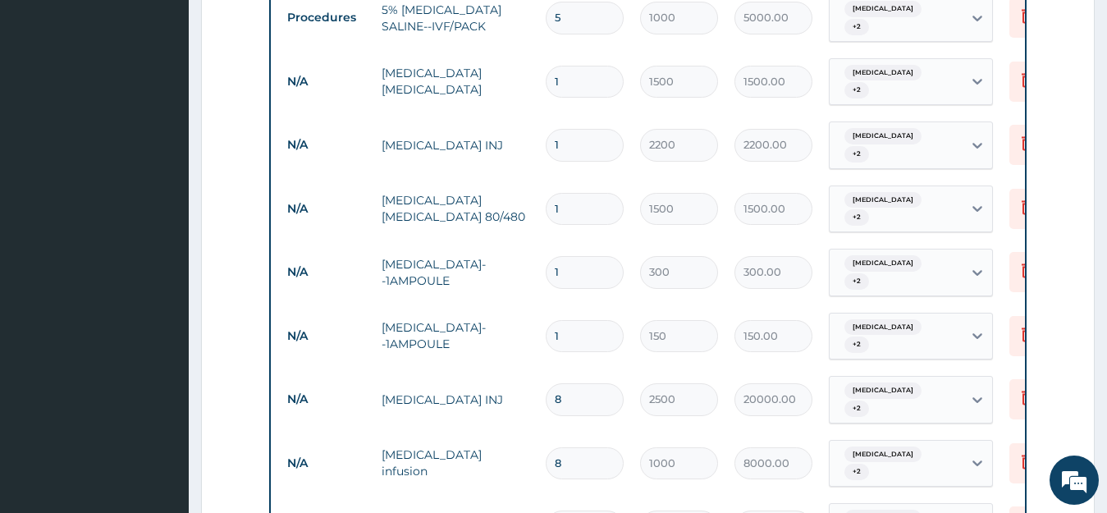
scroll to position [994, 0]
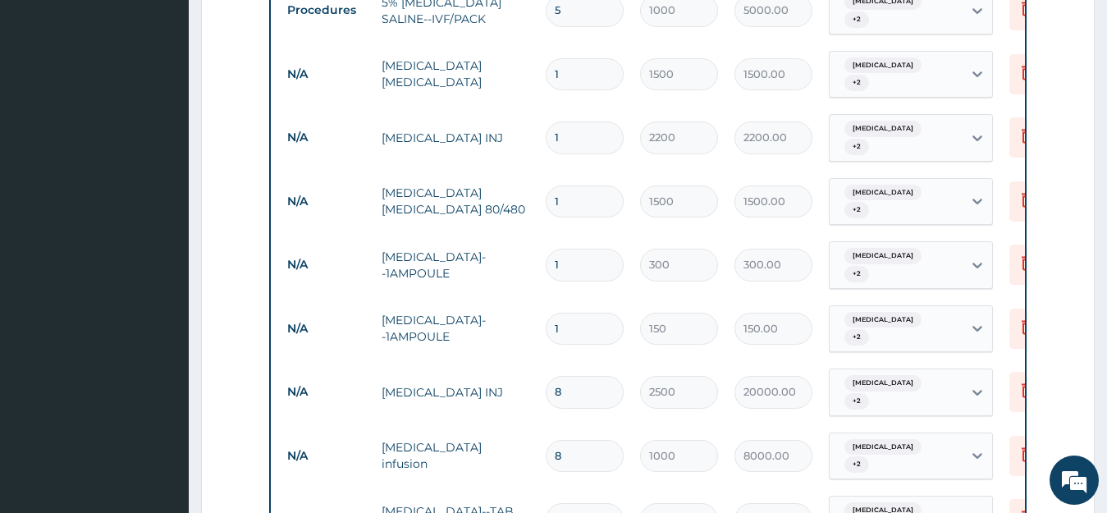
type input "0.00"
type input "6"
type input "15000.00"
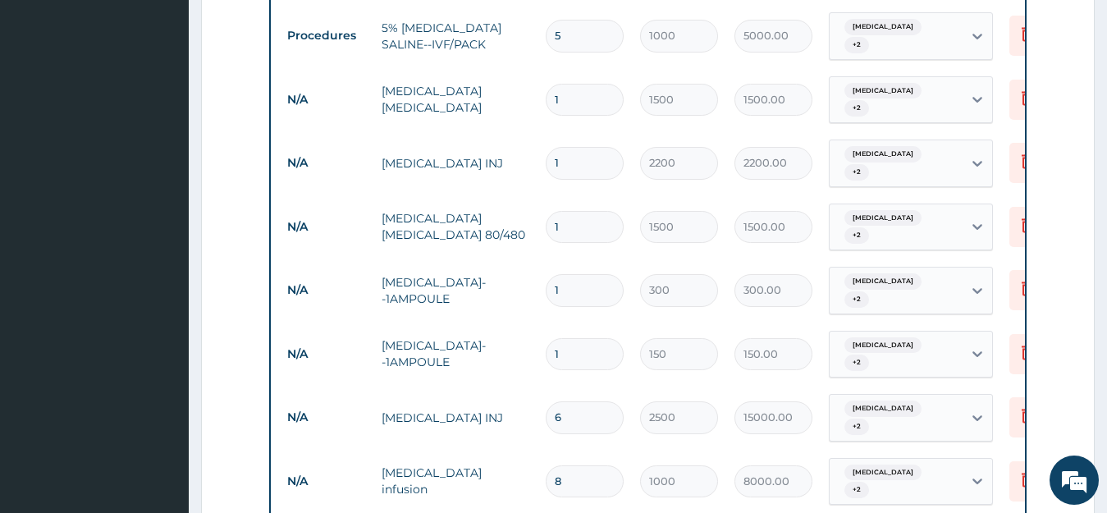
scroll to position [967, 0]
type input "6"
click at [580, 340] on input "1" at bounding box center [585, 356] width 78 height 32
type input "0.00"
type input "2"
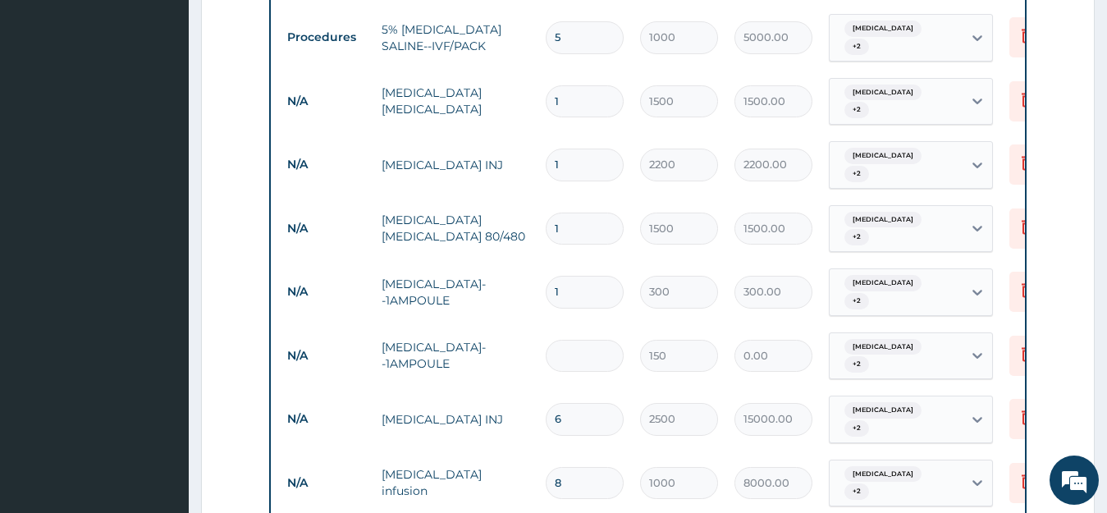
type input "300.00"
type input "20"
type input "3000.00"
type input "21"
type input "3150.00"
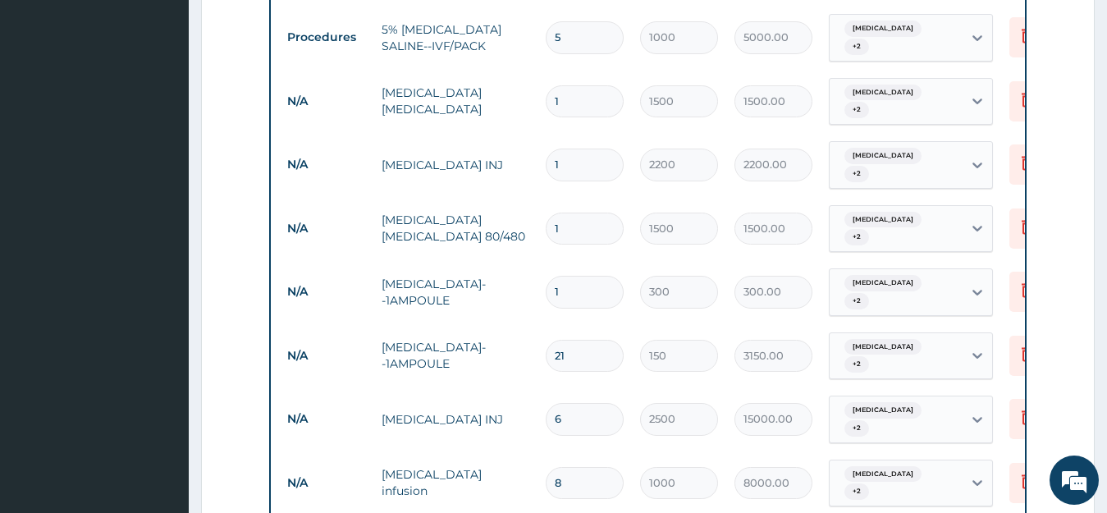
type input "22"
type input "3300.00"
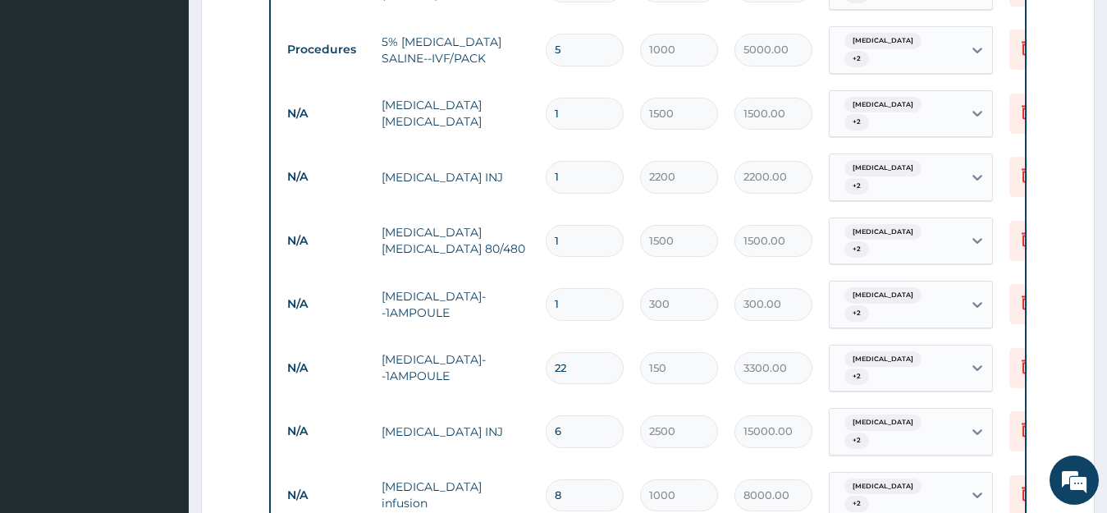
scroll to position [951, 0]
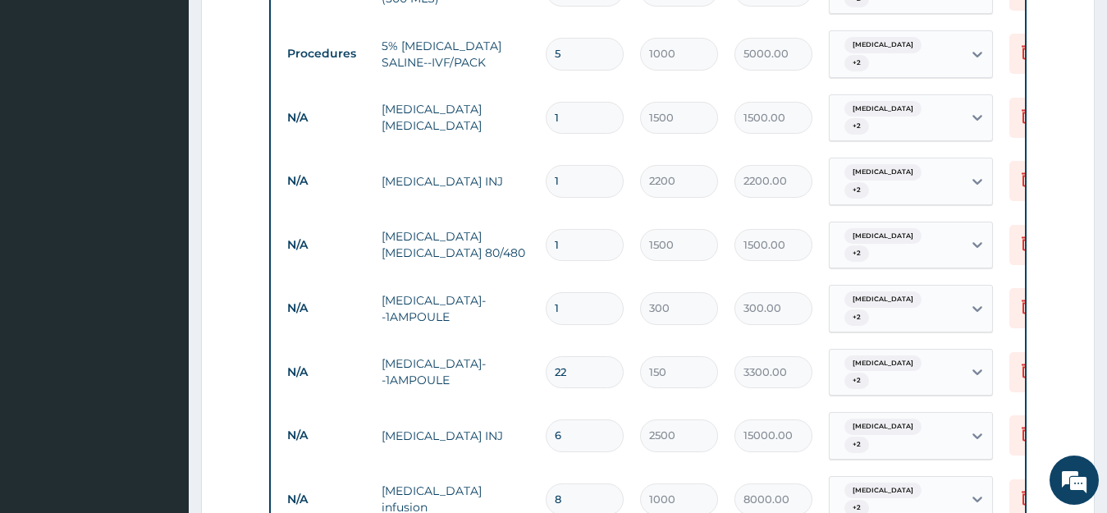
type input "2"
type input "300.00"
type input "20"
type input "3000.00"
type input "2"
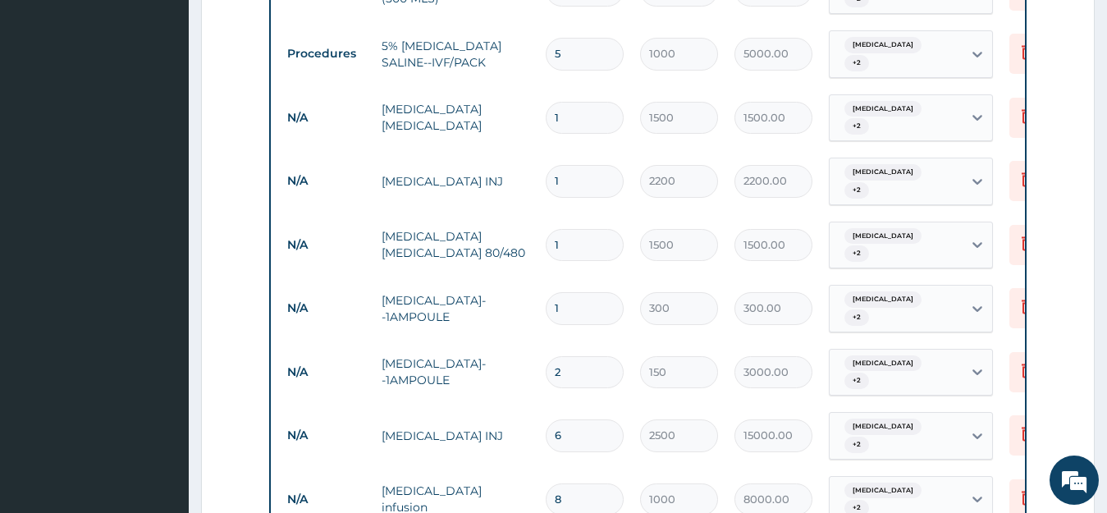
type input "300.00"
type input "0.00"
type input "6"
type input "900.00"
type input "0.00"
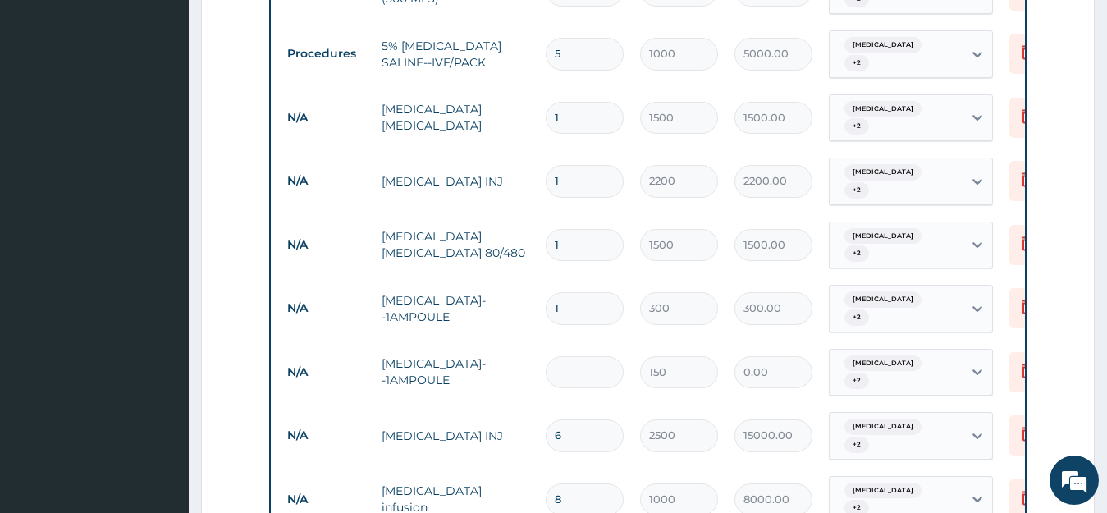
type input "3"
type input "450.00"
type input "0.00"
type input "4"
type input "600.00"
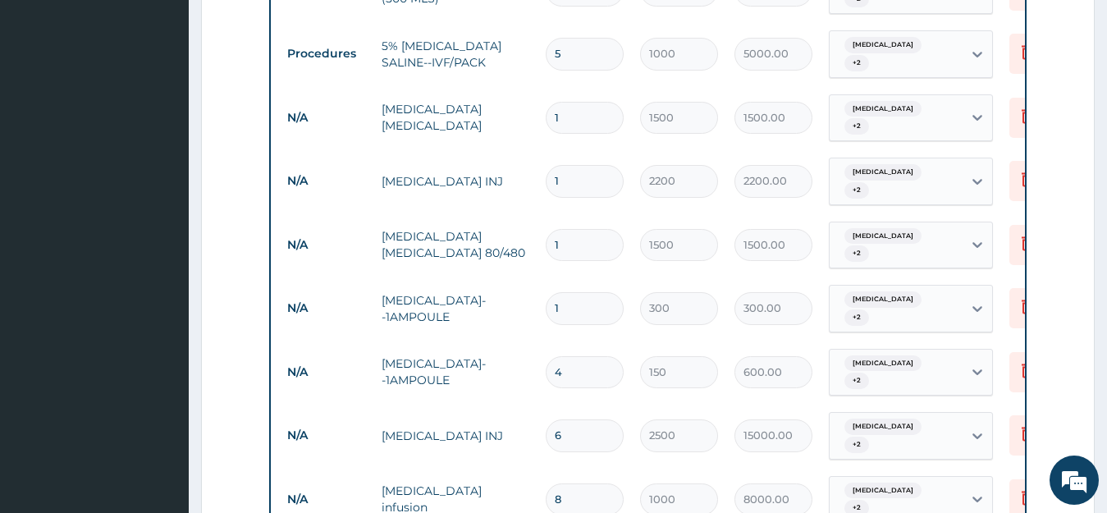
type input "4"
click at [582, 292] on input "1" at bounding box center [585, 308] width 78 height 32
type input "0.00"
type input "6"
type input "1800.00"
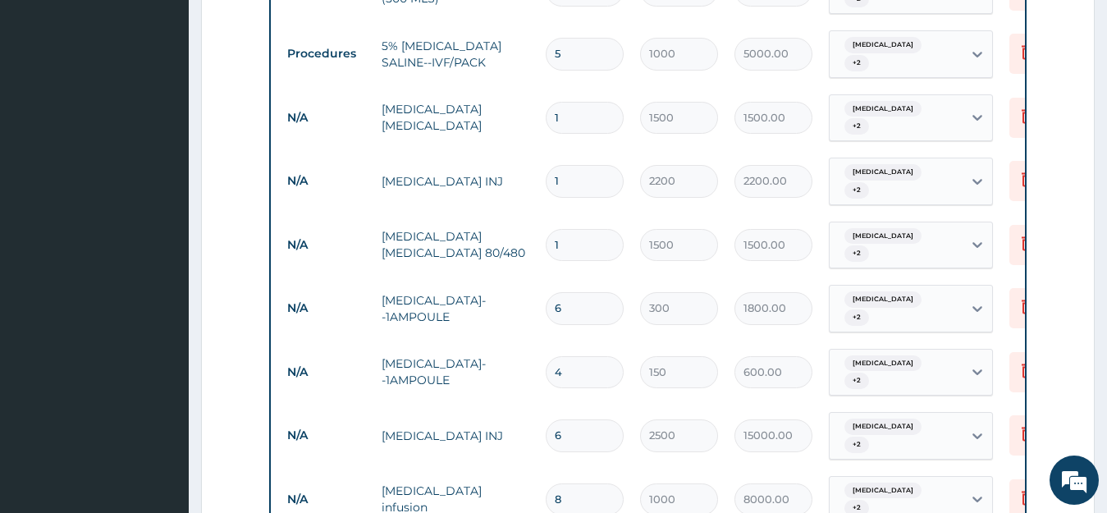
type input "0.00"
type input "3"
type input "900.00"
type input "0.00"
type input "8"
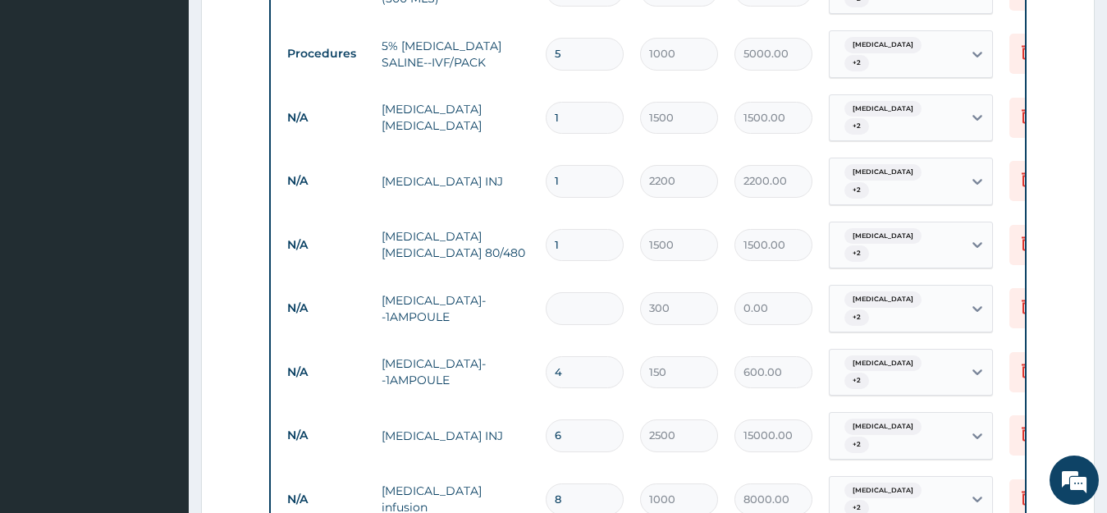
type input "2400.00"
type input "0.00"
type input "6"
type input "1800.00"
type input "0.00"
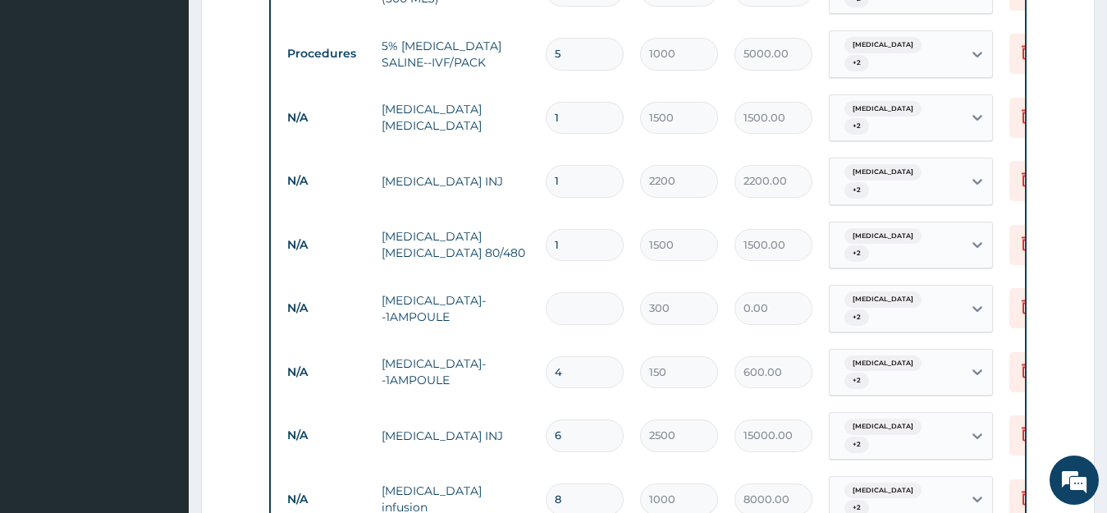
type input "5"
type input "1500.00"
type input "0.00"
type input "4"
type input "1200.00"
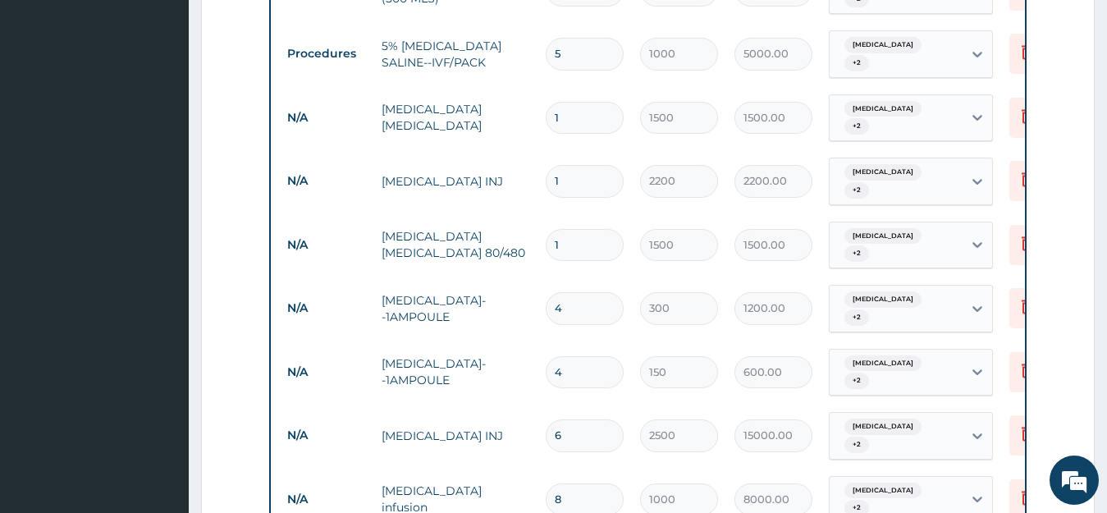
type input "4"
click at [593, 229] on input "1" at bounding box center [585, 245] width 78 height 32
click at [582, 174] on input "1" at bounding box center [585, 181] width 78 height 32
type input "0.00"
type input "3"
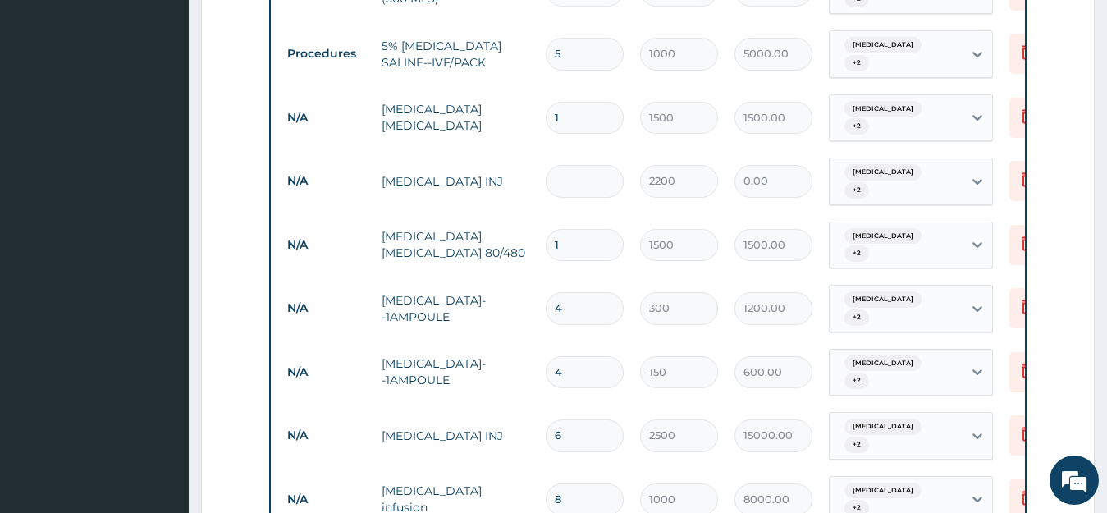
type input "6600.00"
type input "4"
type input "8800.00"
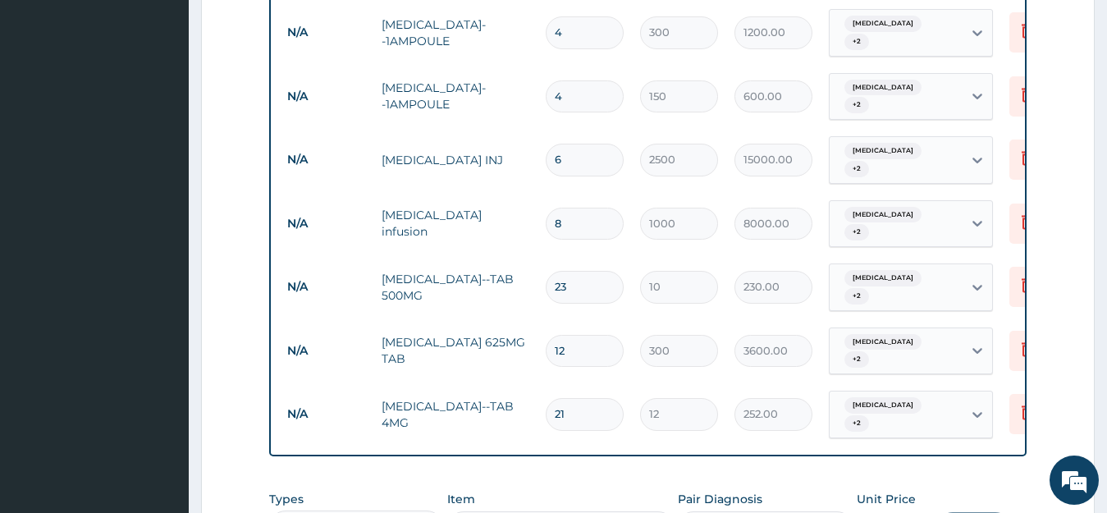
scroll to position [1230, 0]
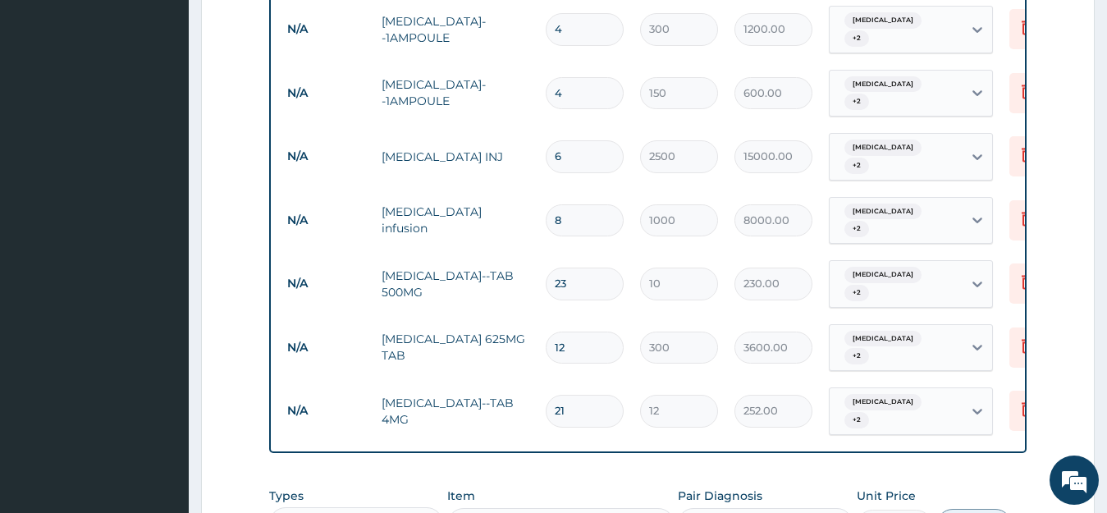
click at [574, 204] on input "8" at bounding box center [585, 220] width 78 height 32
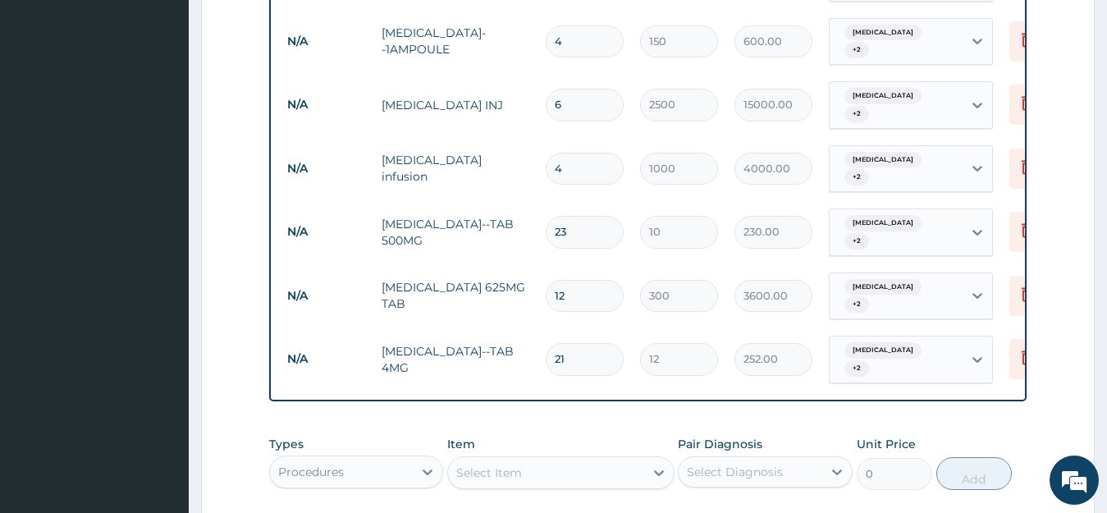
scroll to position [1284, 0]
click at [574, 213] on input "23" at bounding box center [585, 229] width 78 height 32
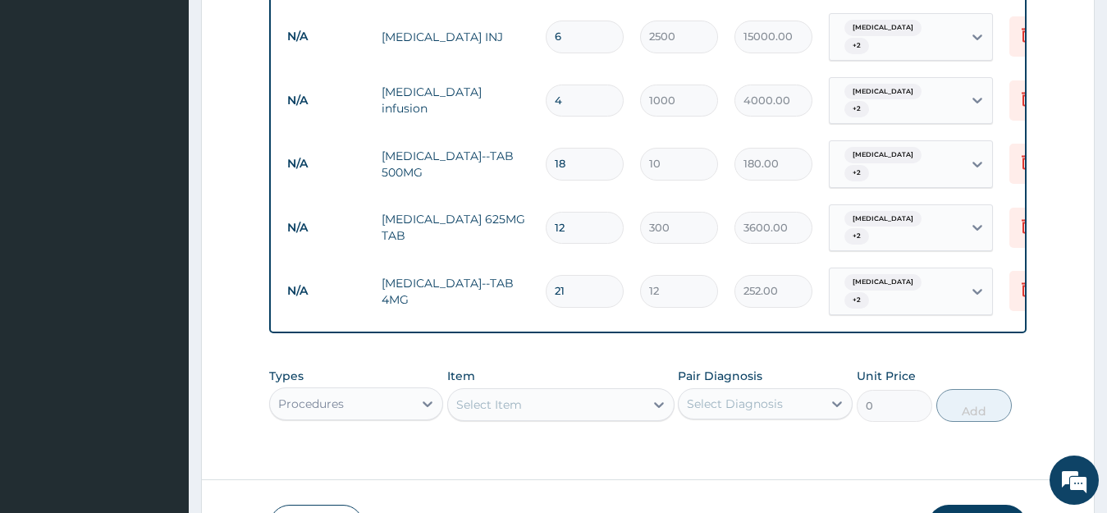
click at [568, 212] on input "12" at bounding box center [585, 228] width 78 height 32
click at [575, 275] on input "21" at bounding box center [585, 291] width 78 height 32
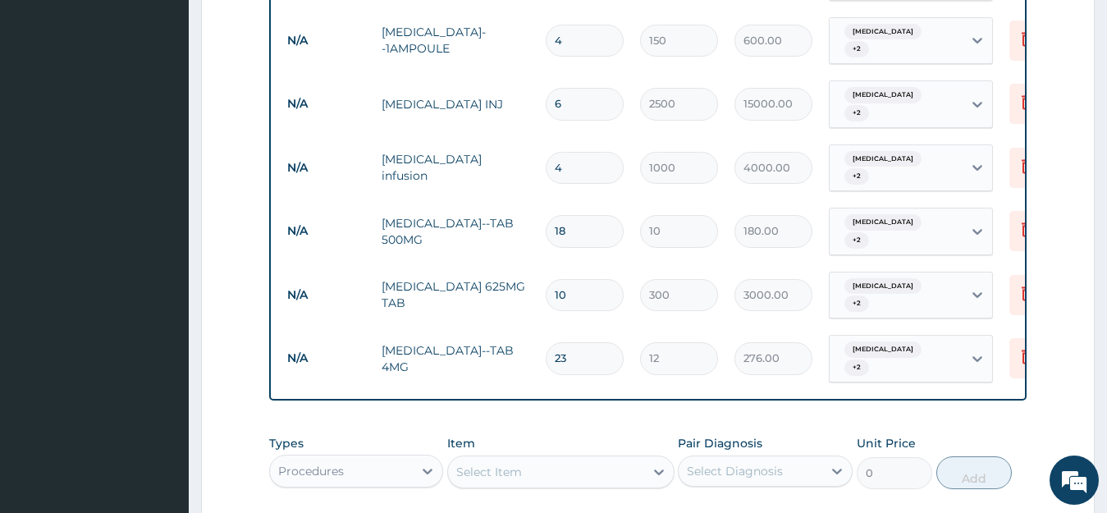
scroll to position [1279, 0]
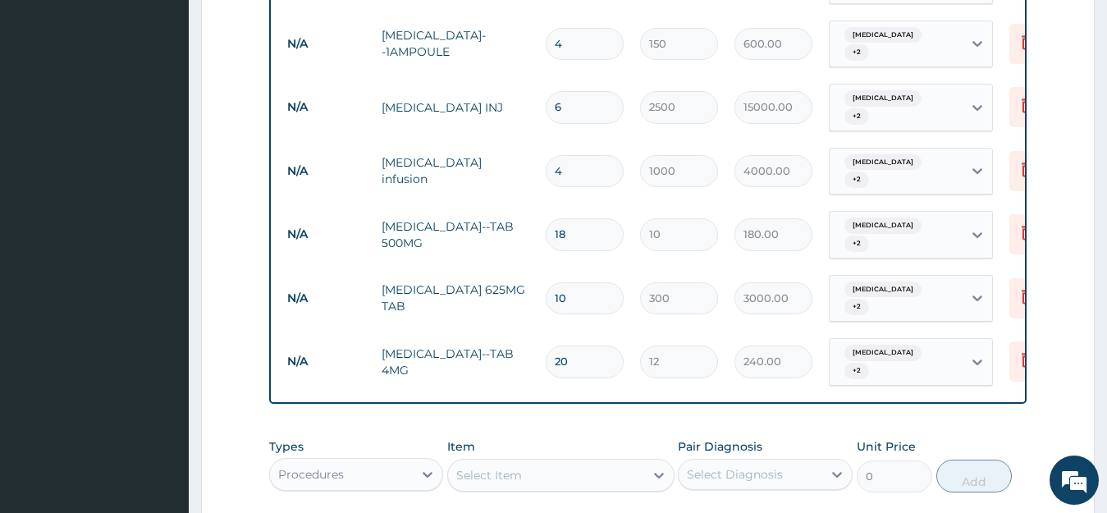
click at [560, 430] on div "Types Procedures Item Select Item Pair Diagnosis Select Diagnosis Unit Price 0 …" at bounding box center [648, 465] width 759 height 71
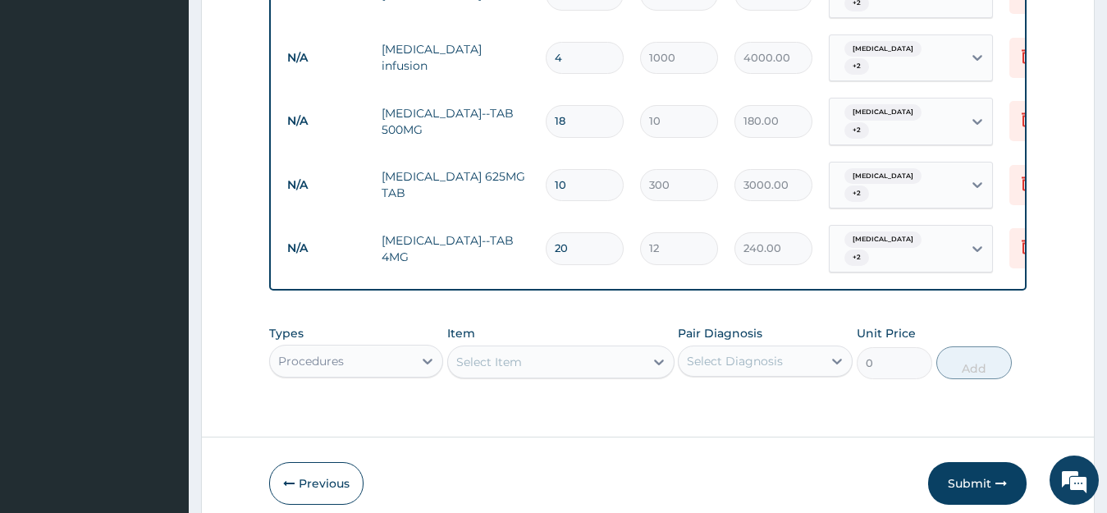
scroll to position [1408, 0]
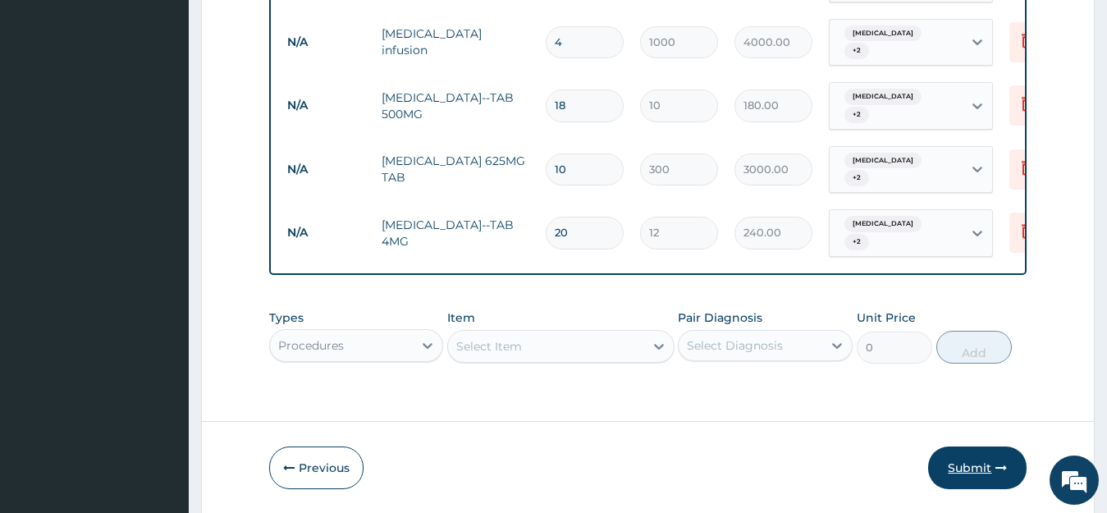
click at [956, 447] on button "Submit" at bounding box center [978, 468] width 99 height 43
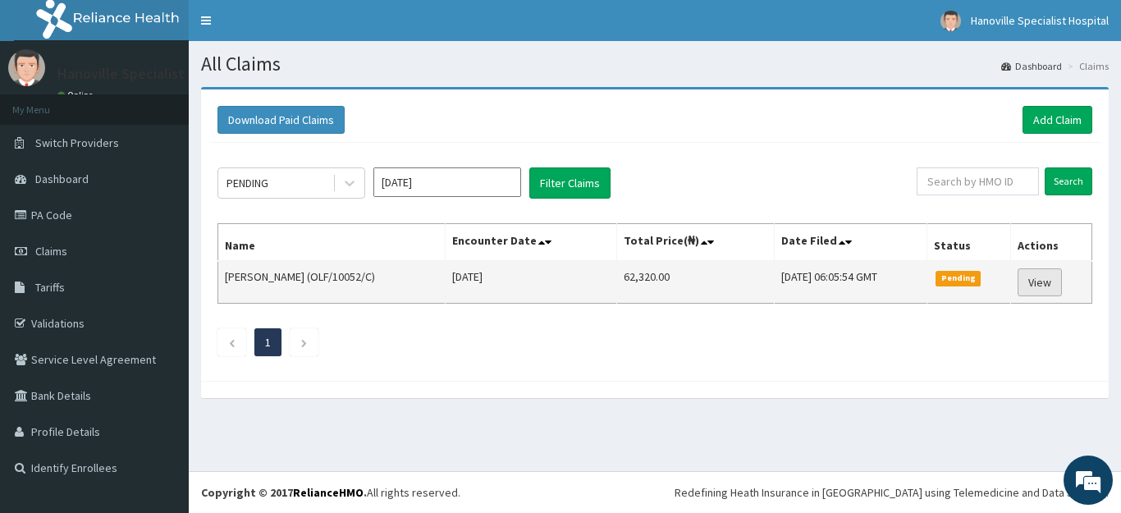
click at [1029, 288] on link "View" at bounding box center [1040, 282] width 44 height 28
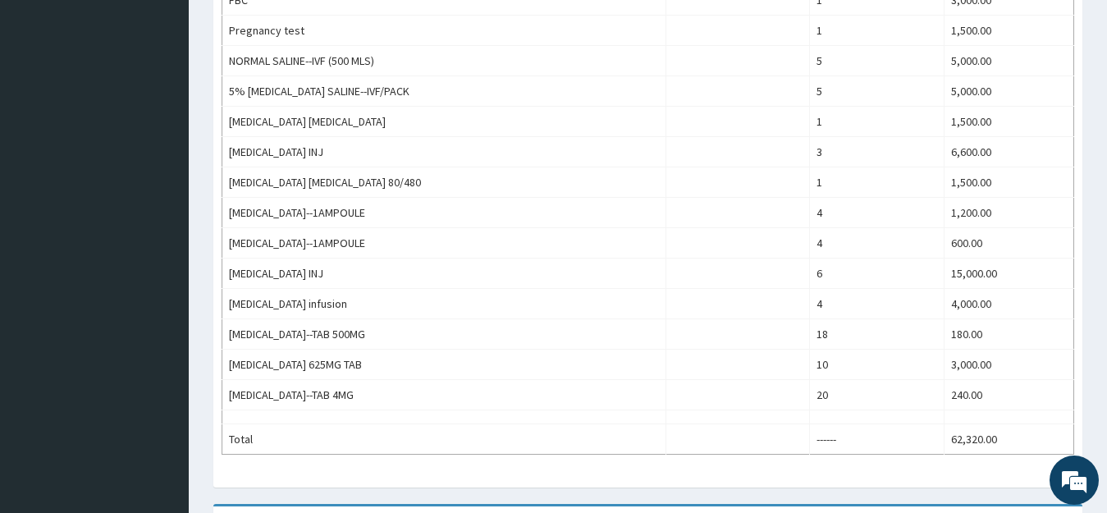
scroll to position [667, 0]
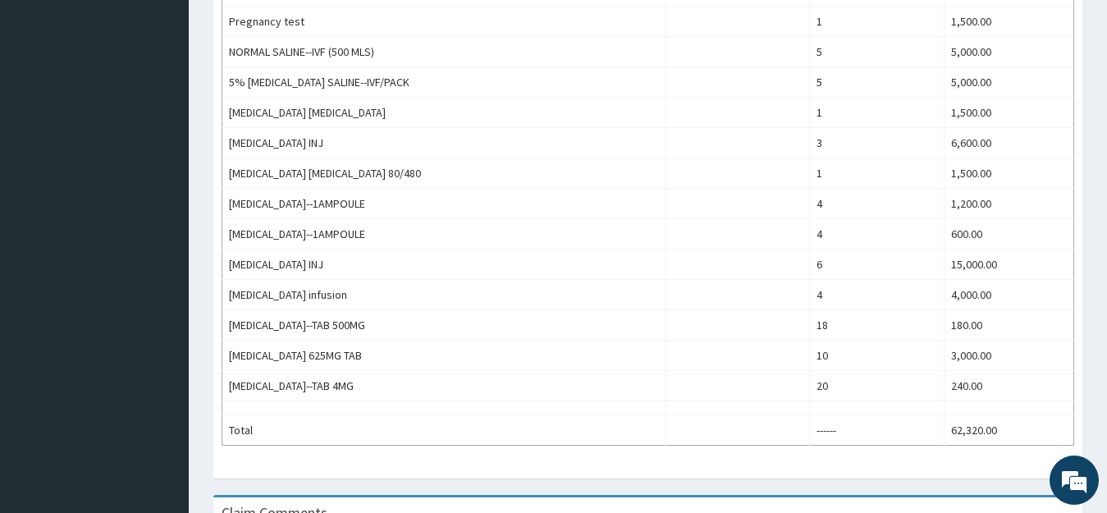
click at [514, 199] on td "[MEDICAL_DATA]--1AMPOULE" at bounding box center [444, 204] width 444 height 30
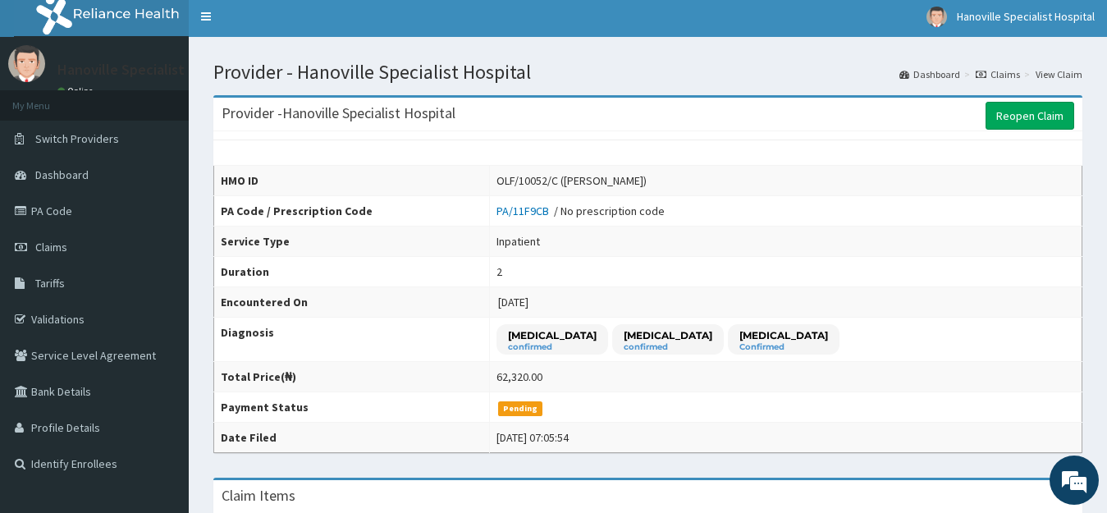
scroll to position [0, 0]
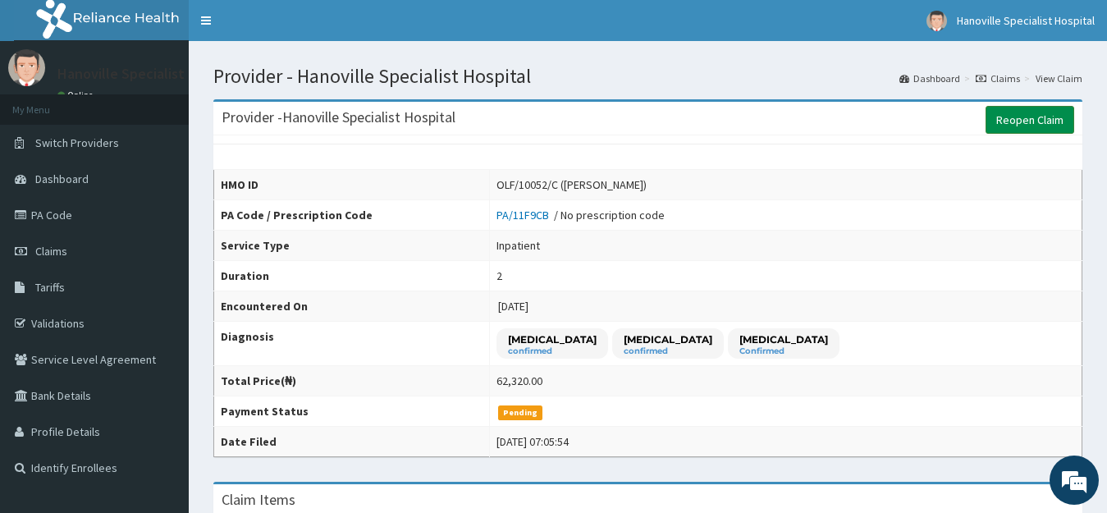
click at [1019, 122] on link "Reopen Claim" at bounding box center [1030, 120] width 89 height 28
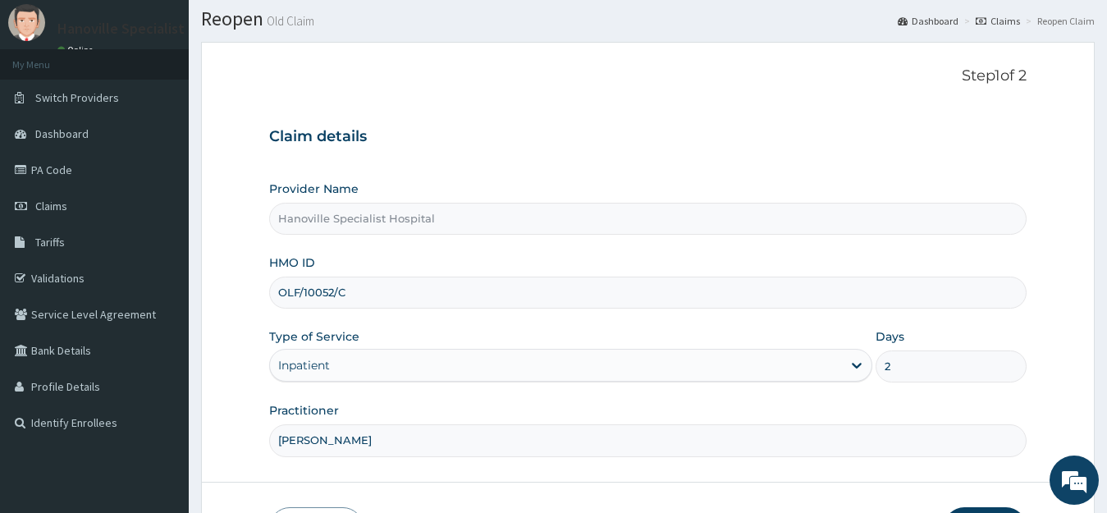
scroll to position [162, 0]
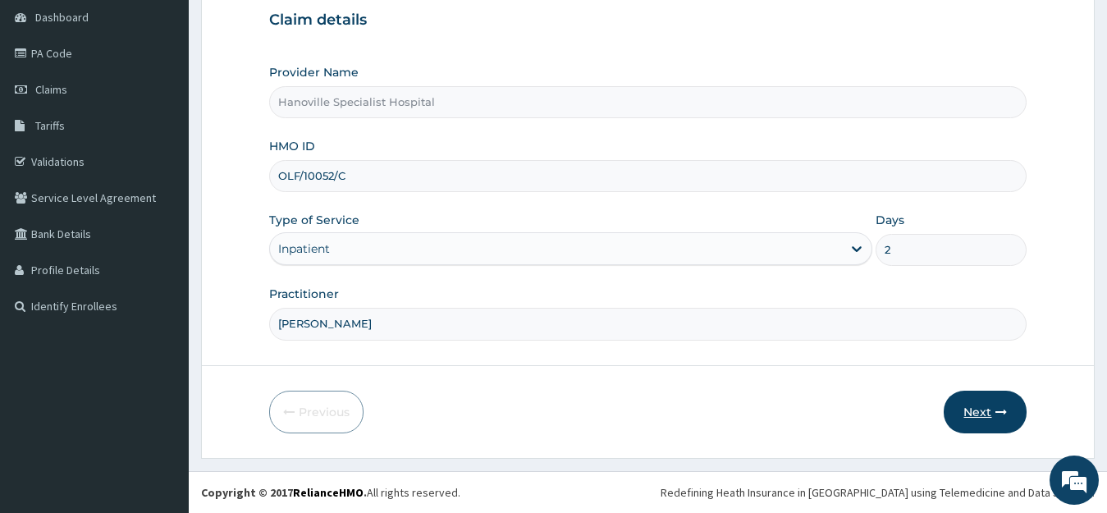
click at [973, 412] on button "Next" at bounding box center [985, 412] width 83 height 43
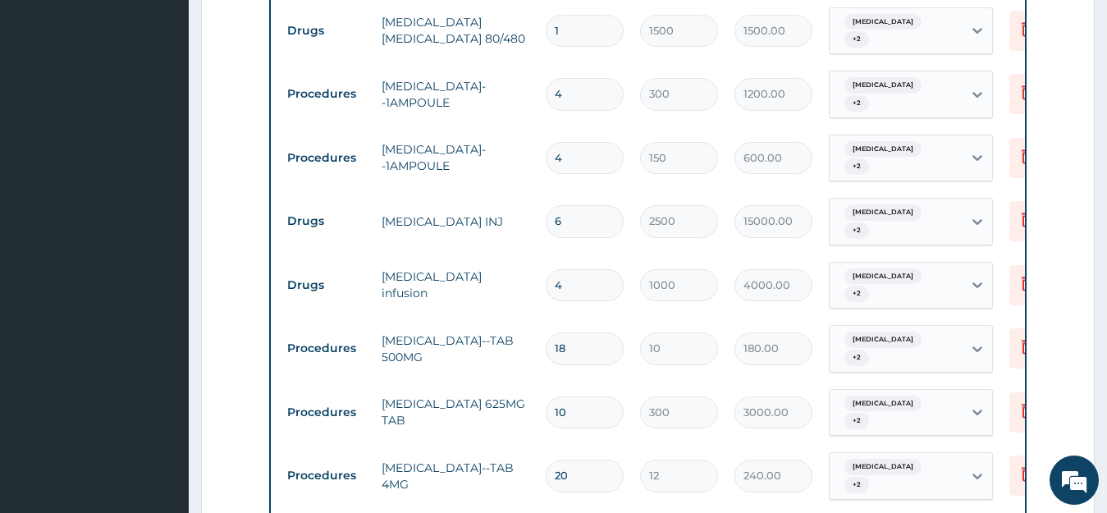
scroll to position [1166, 0]
click at [580, 347] on input "18" at bounding box center [585, 348] width 78 height 32
type input "1"
type input "10.00"
type input "0.00"
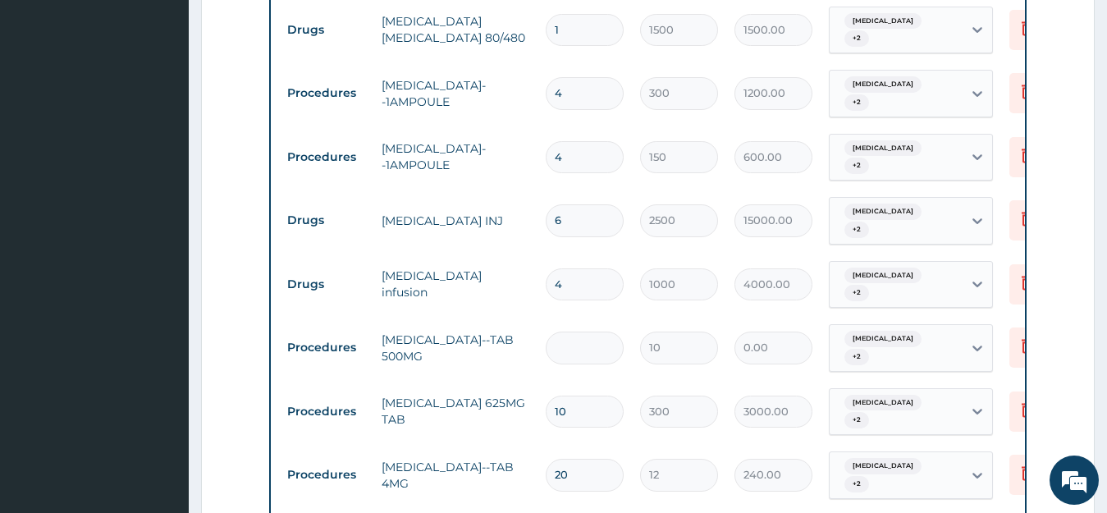
type input "2"
type input "20.00"
type input "20"
type input "200.00"
type input "19"
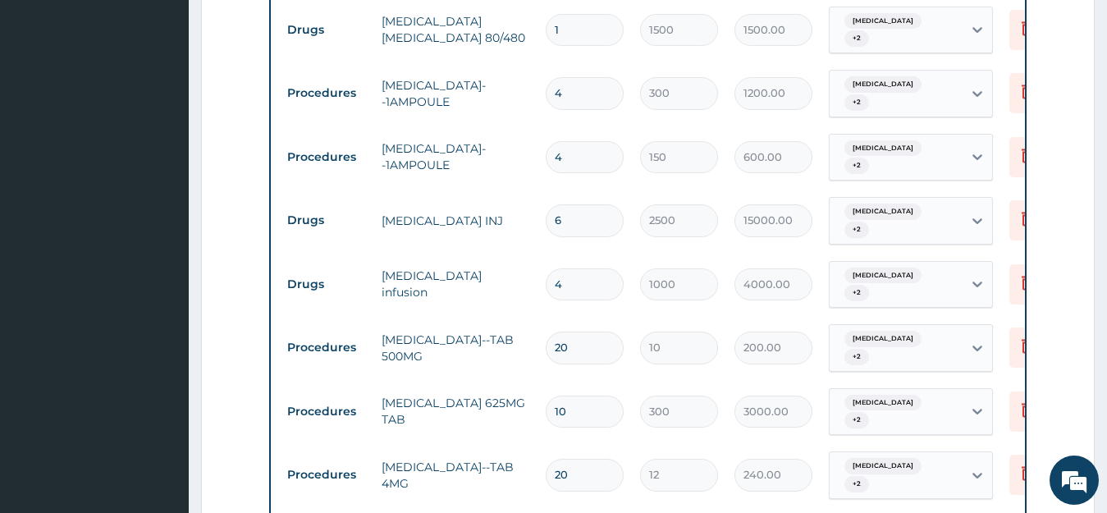
type input "190.00"
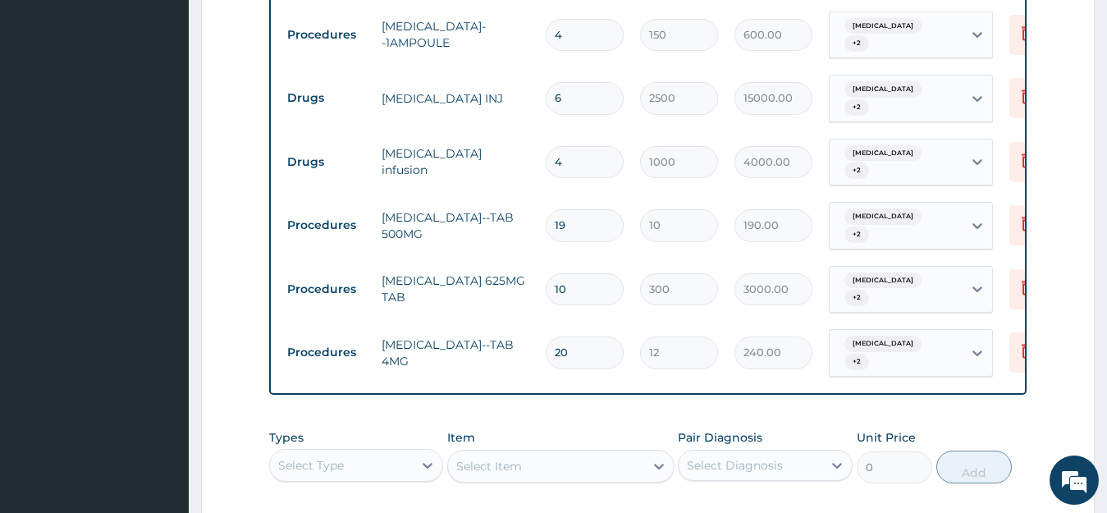
scroll to position [1308, 0]
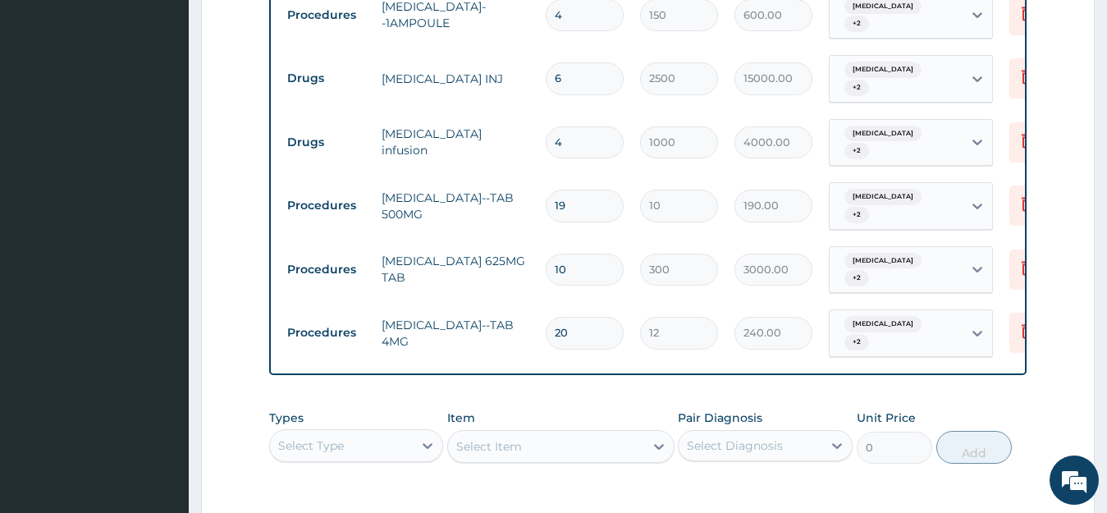
type input "1"
type input "10.00"
type input "0.00"
type input "2"
type input "20.00"
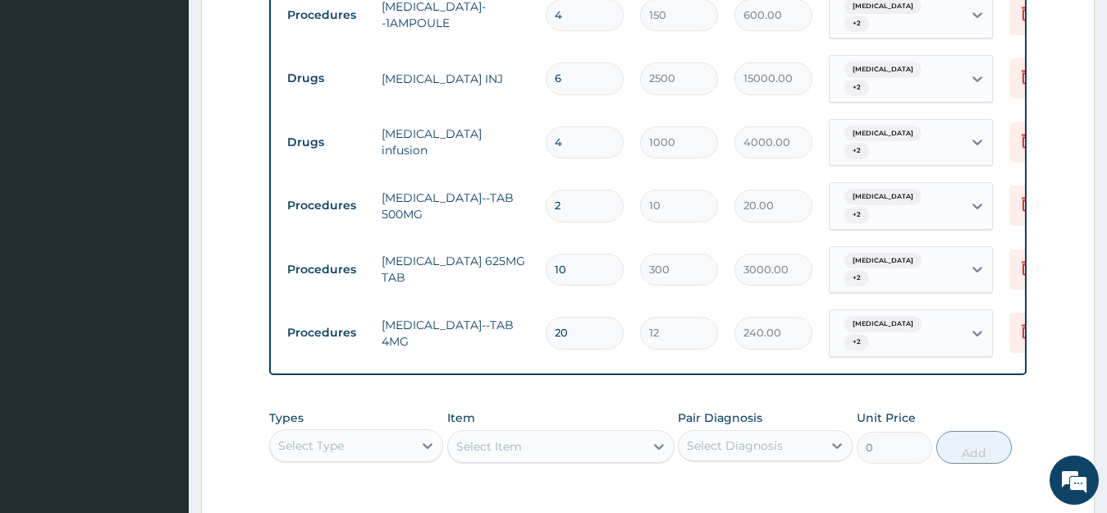
type input "20"
type input "200.00"
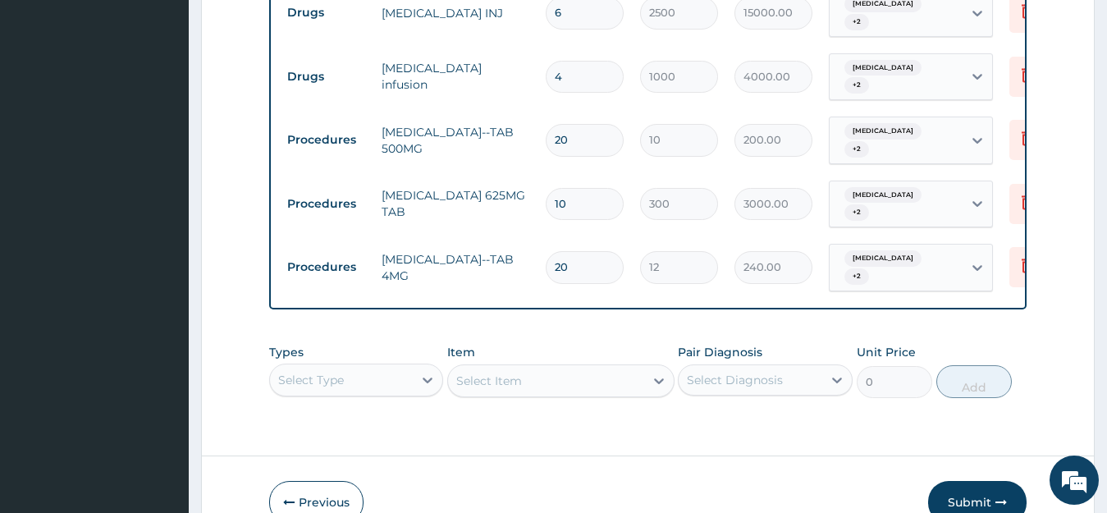
scroll to position [1478, 0]
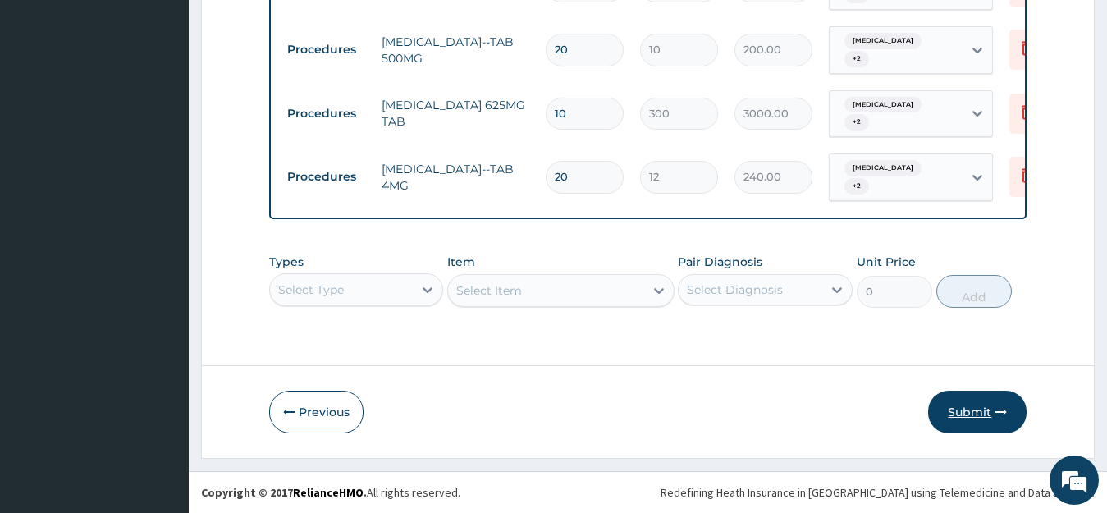
type input "20"
click at [966, 411] on button "Submit" at bounding box center [978, 412] width 99 height 43
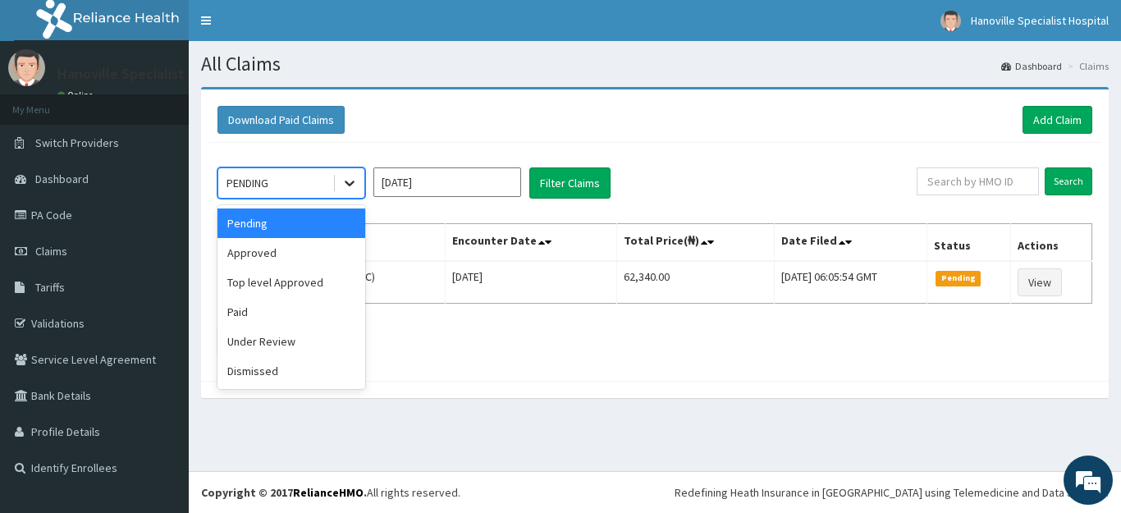
click at [350, 188] on icon at bounding box center [350, 183] width 16 height 16
click at [337, 288] on div "Top level Approved" at bounding box center [292, 283] width 148 height 30
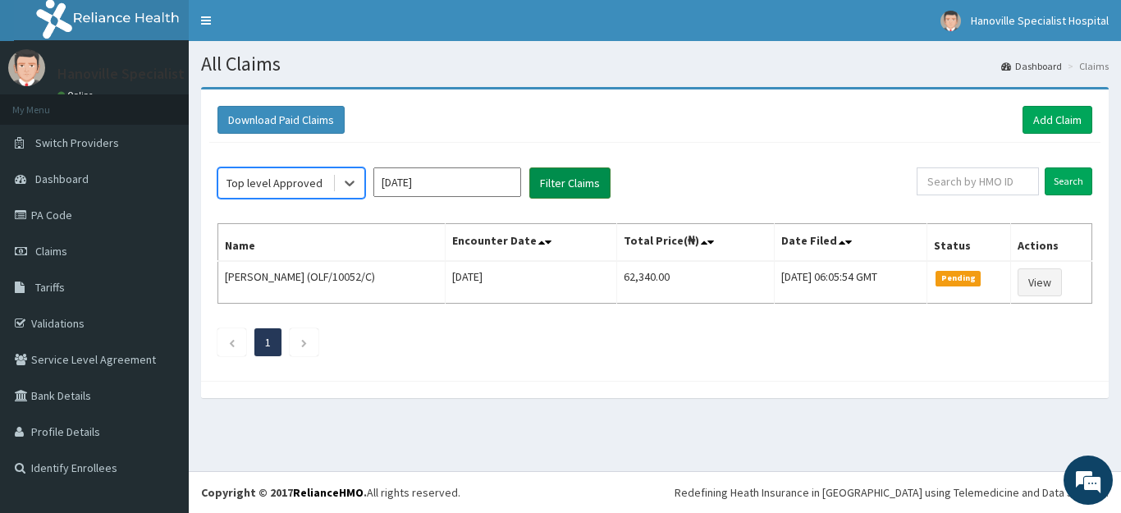
click at [575, 175] on button "Filter Claims" at bounding box center [570, 182] width 81 height 31
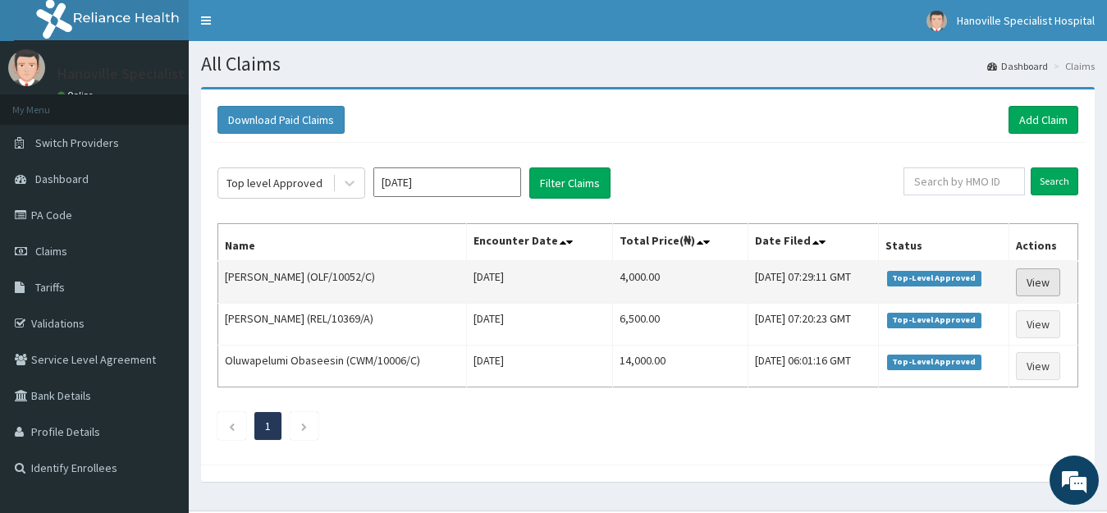
click at [1037, 284] on link "View" at bounding box center [1038, 282] width 44 height 28
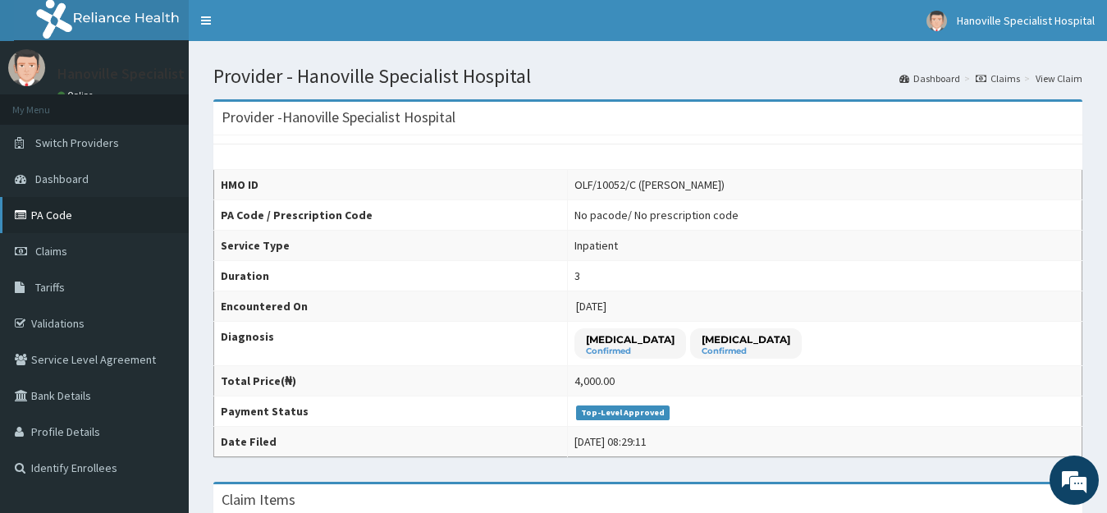
drag, startPoint x: 752, startPoint y: 260, endPoint x: 82, endPoint y: 221, distance: 671.1
click at [82, 221] on link "PA Code" at bounding box center [94, 215] width 189 height 36
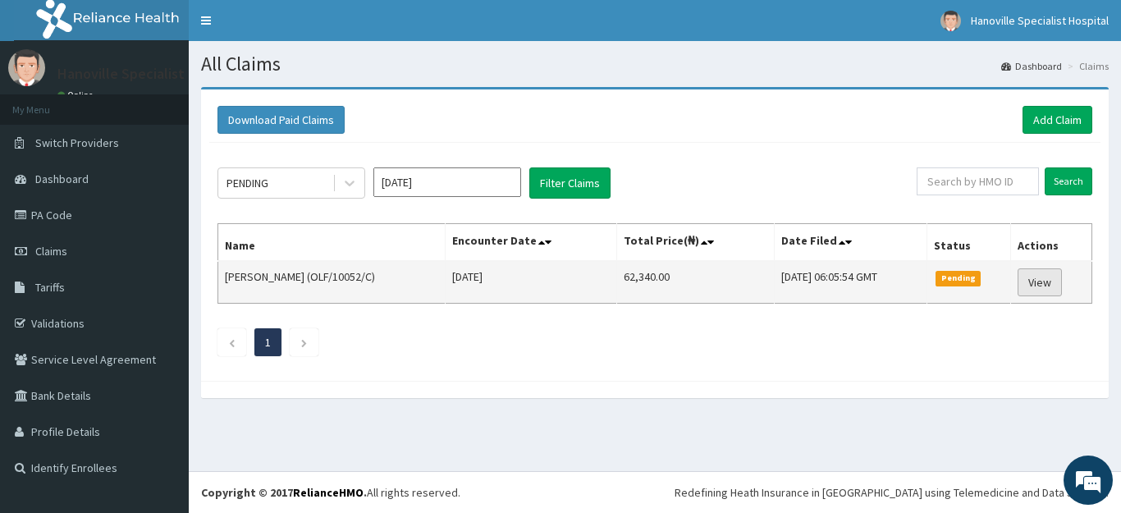
click at [1039, 287] on link "View" at bounding box center [1040, 282] width 44 height 28
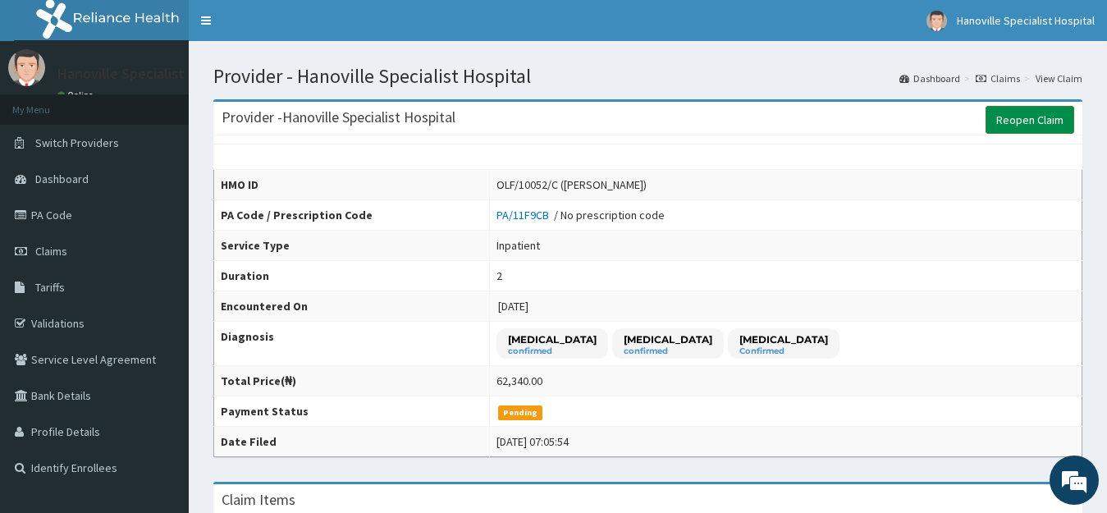
click at [1043, 131] on link "Reopen Claim" at bounding box center [1030, 120] width 89 height 28
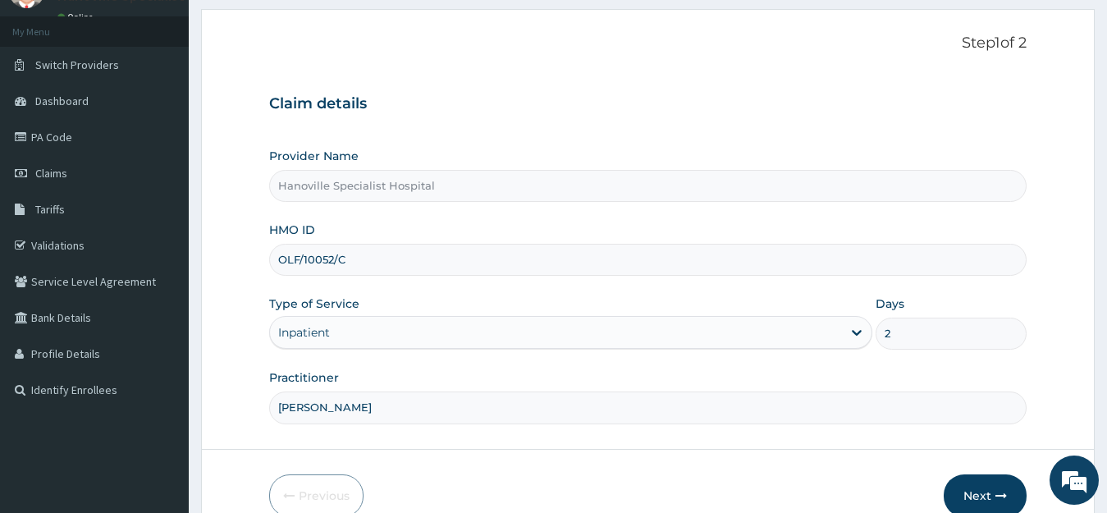
scroll to position [162, 0]
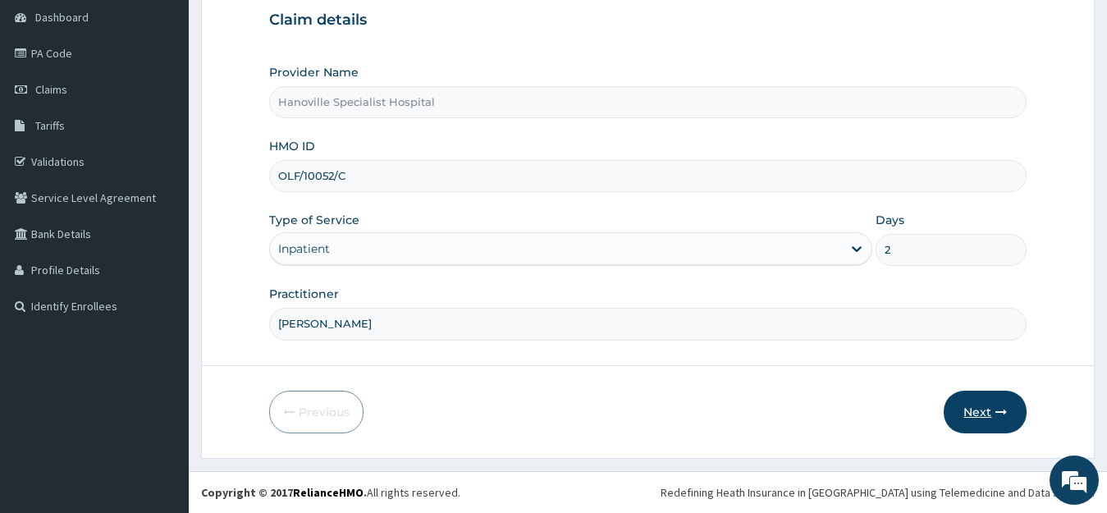
click at [974, 417] on button "Next" at bounding box center [985, 412] width 83 height 43
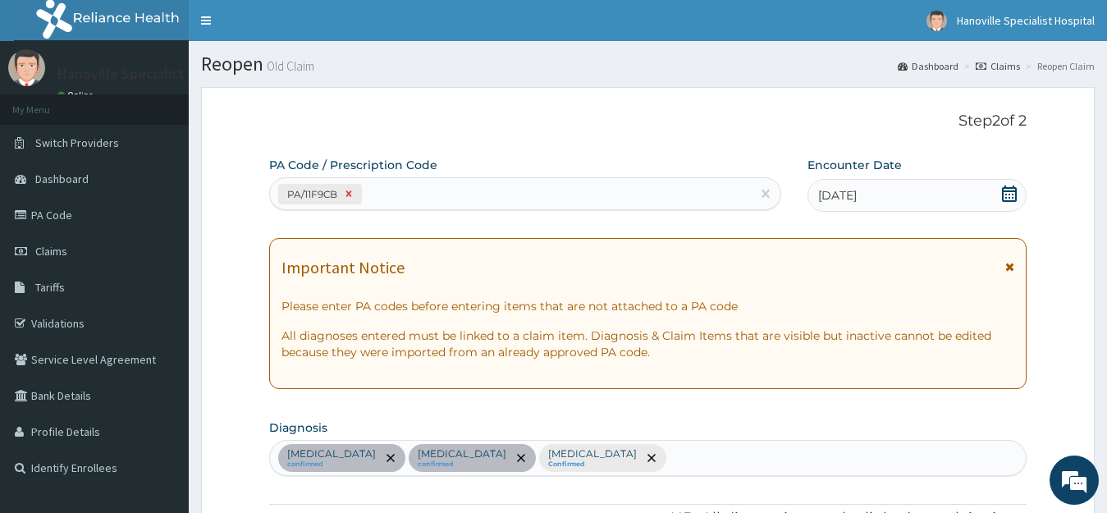
scroll to position [0, 0]
click at [347, 195] on icon at bounding box center [348, 193] width 11 height 11
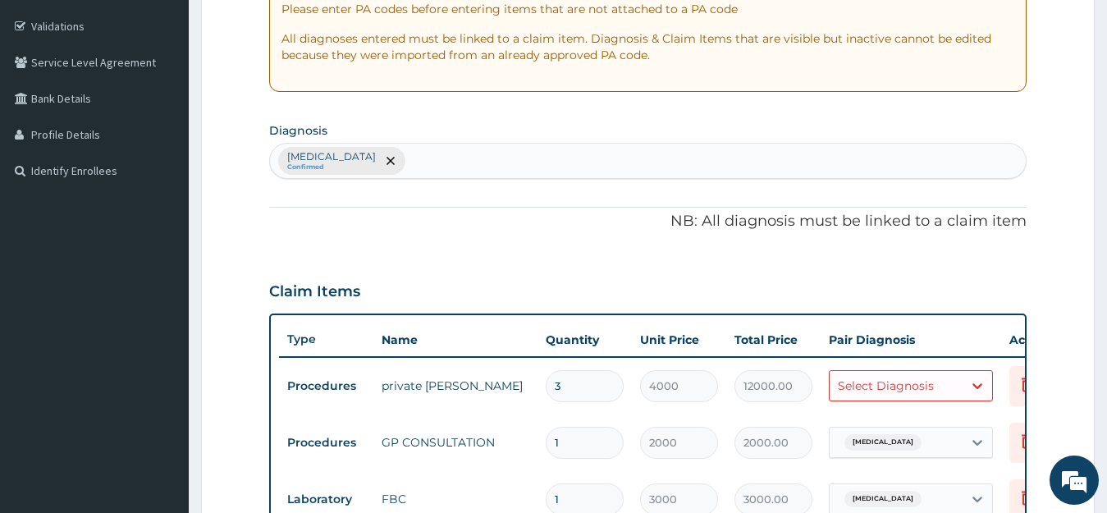
scroll to position [301, 0]
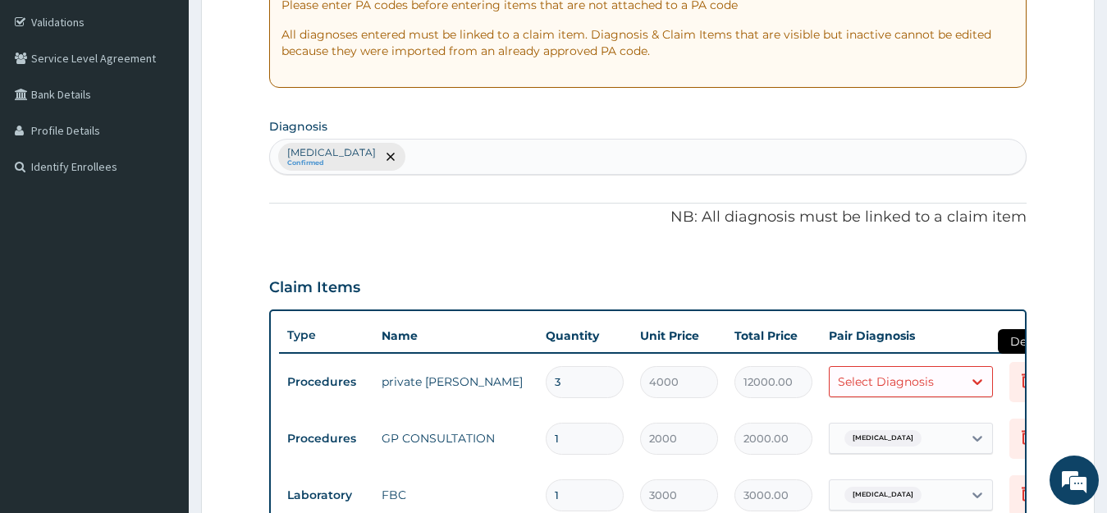
click at [1025, 382] on icon at bounding box center [1028, 380] width 20 height 20
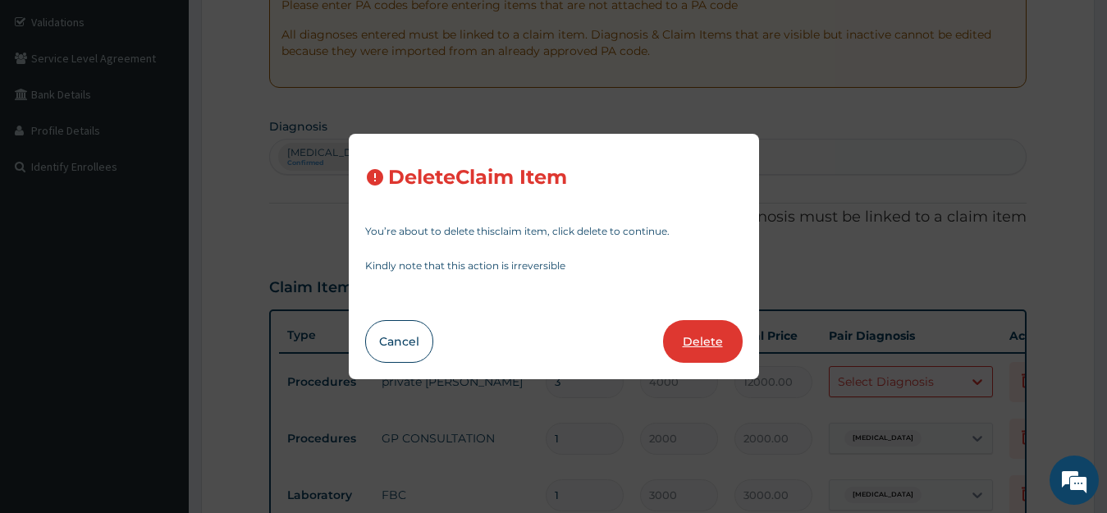
click at [694, 341] on button "Delete" at bounding box center [703, 341] width 80 height 43
type input "1"
type input "2000"
type input "2000.00"
type input "3000"
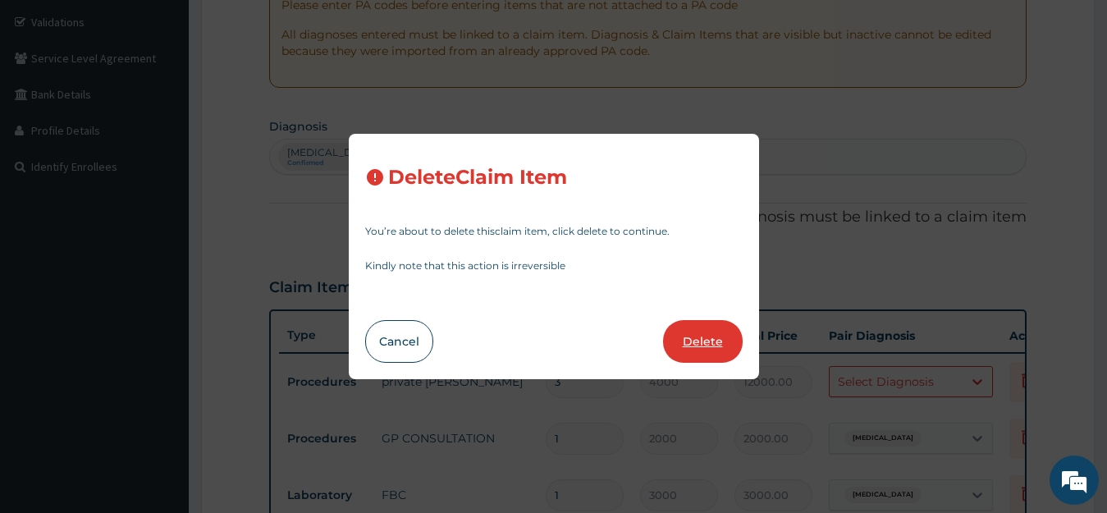
type input "3000.00"
type input "1500"
type input "1500.00"
type input "5"
type input "1000"
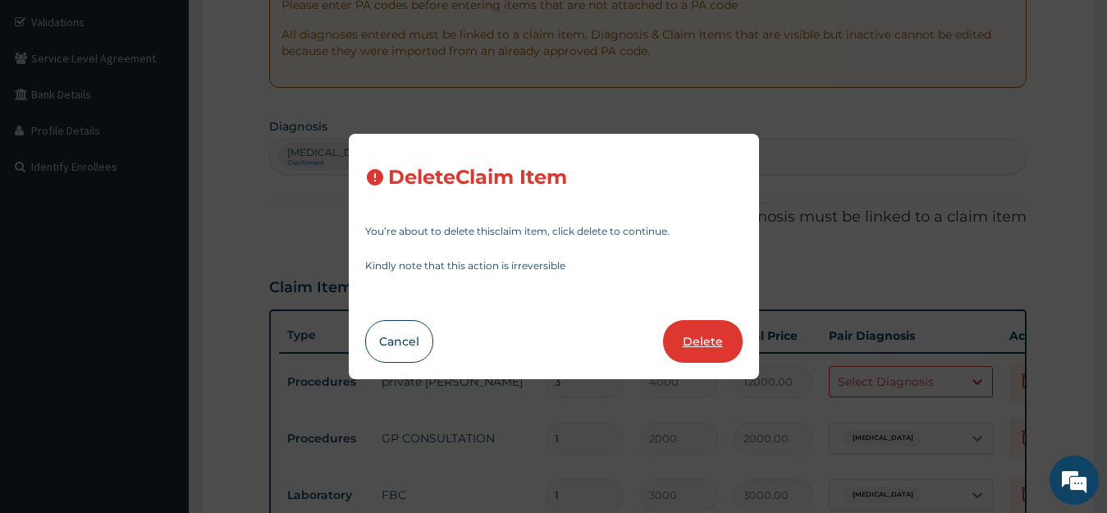
type input "5000.00"
type input "1"
type input "1500"
type input "1500.00"
type input "3"
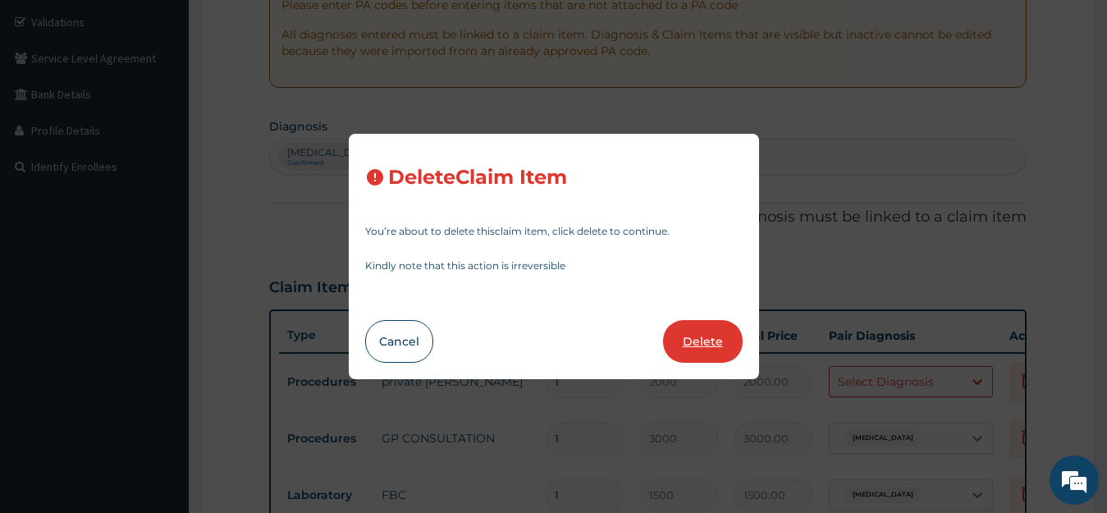
type input "2200"
type input "6600.00"
type input "1"
type input "1500"
type input "1500.00"
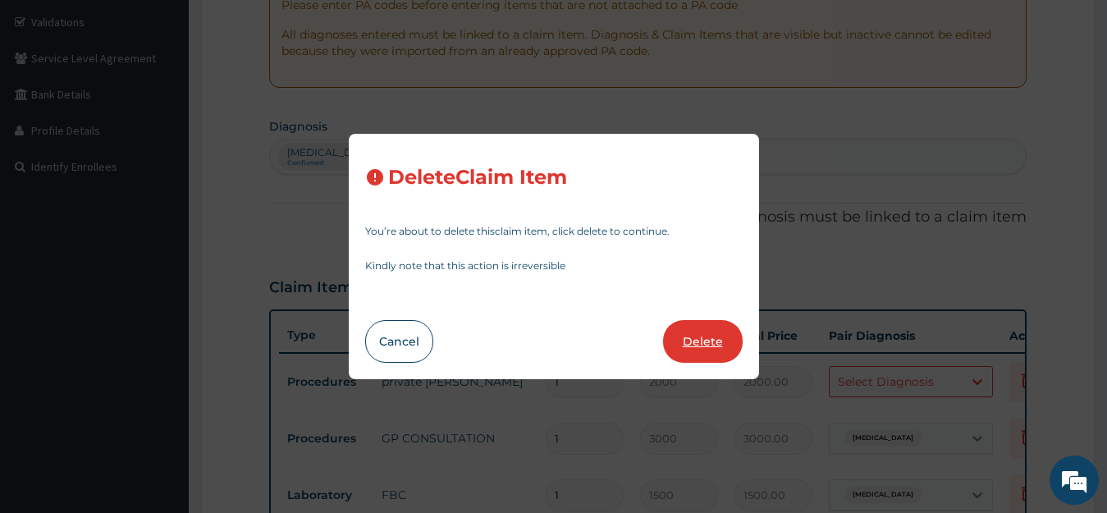
type input "4"
type input "300"
type input "1200.00"
type input "150"
type input "600.00"
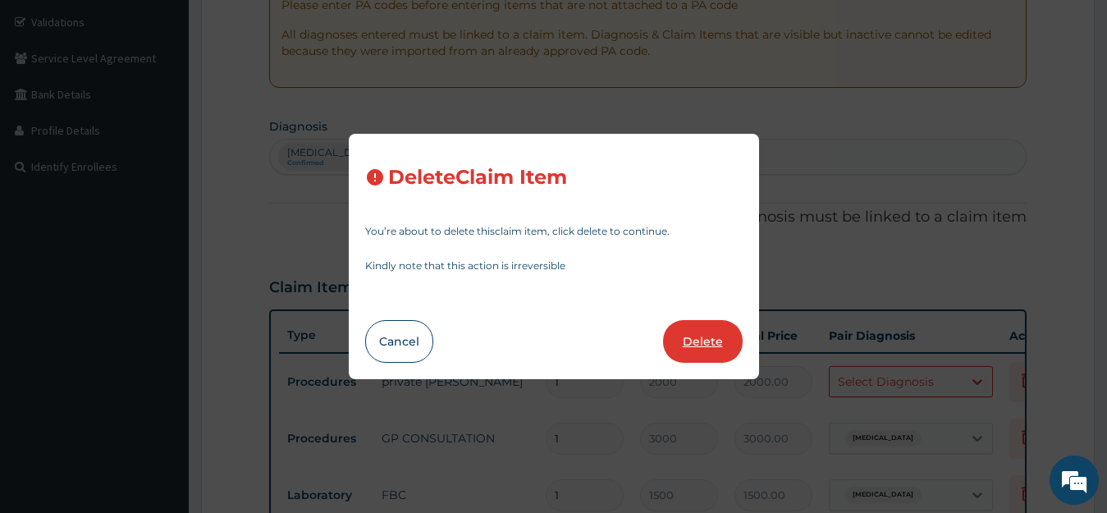
type input "6"
type input "2500"
type input "15000.00"
type input "4"
type input "1000"
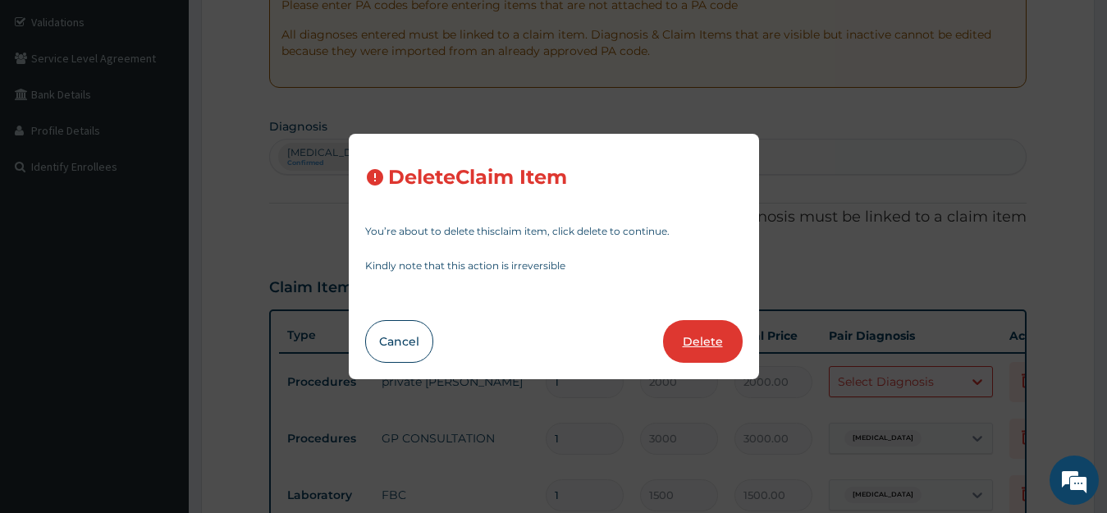
type input "4000.00"
type input "20"
type input "10"
type input "200.00"
type input "10"
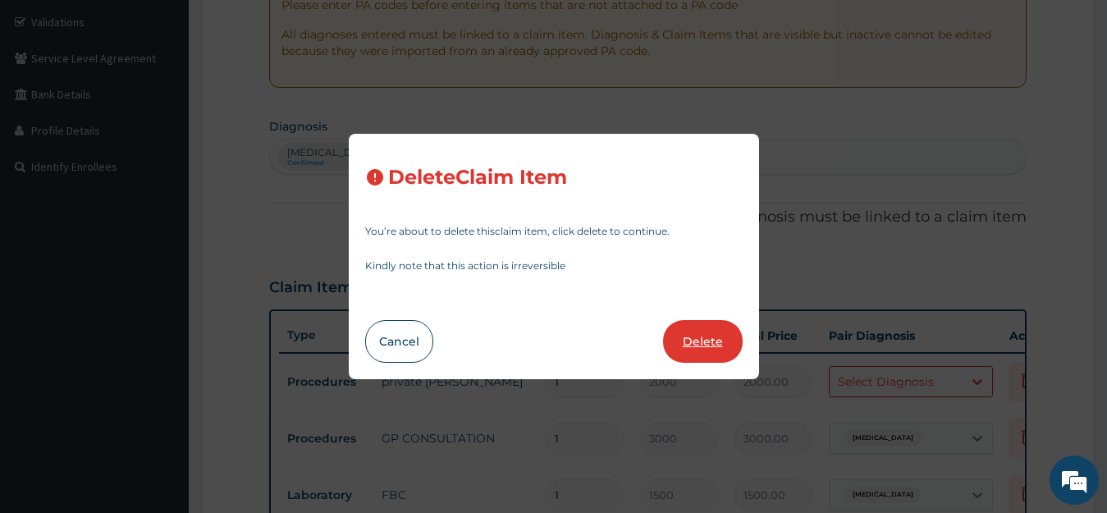
type input "300"
type input "3000.00"
type input "20"
type input "12"
type input "240.00"
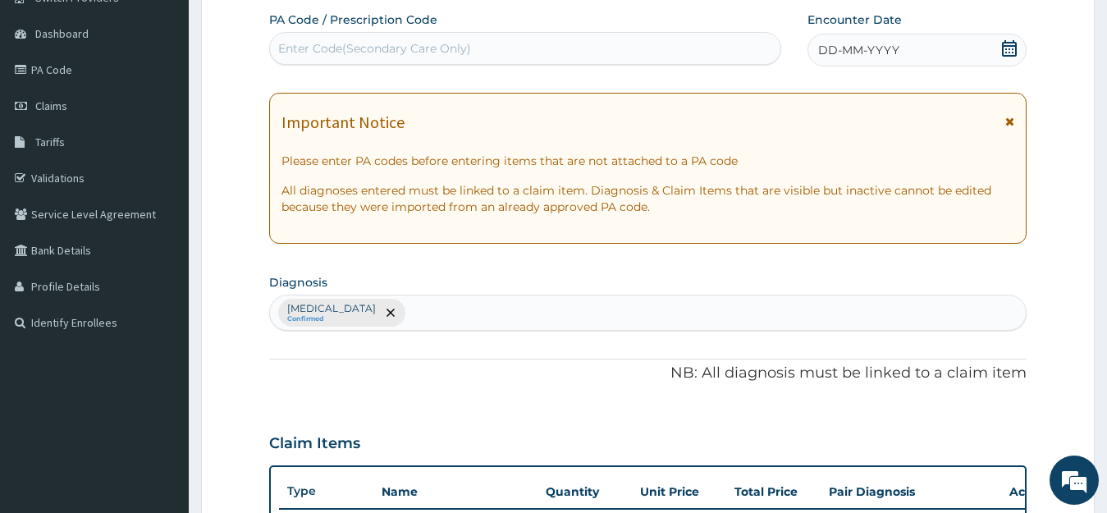
scroll to position [142, 0]
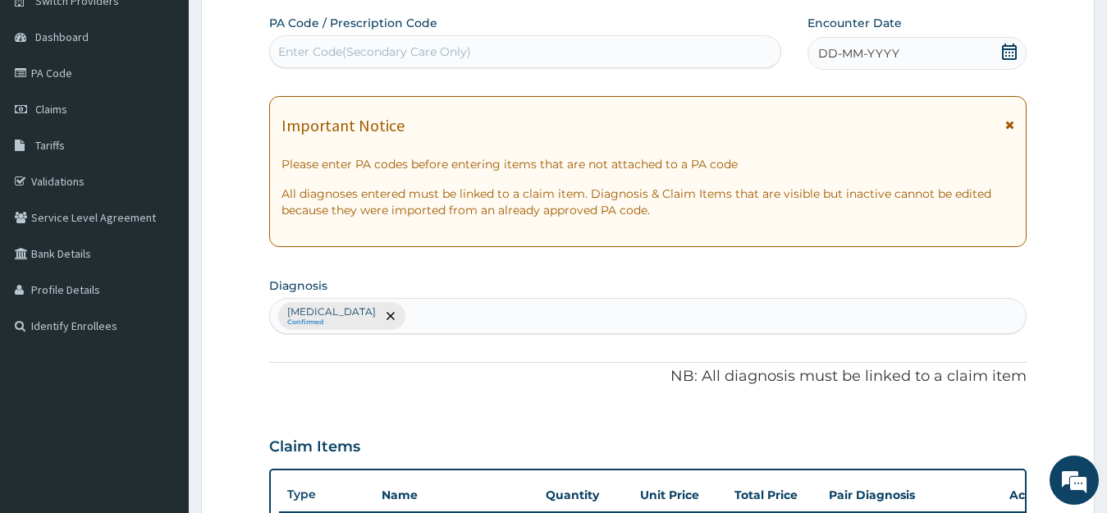
click at [415, 323] on div "[MEDICAL_DATA] Confirmed" at bounding box center [648, 316] width 757 height 34
type input "MALARI"
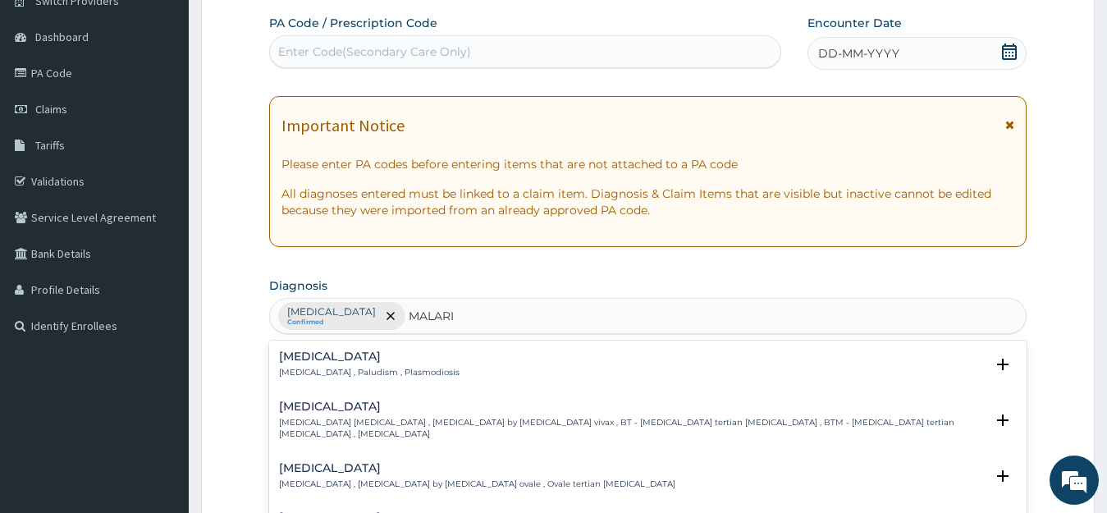
click at [417, 376] on p "[MEDICAL_DATA] , Paludism , Plasmodiosis" at bounding box center [369, 372] width 181 height 11
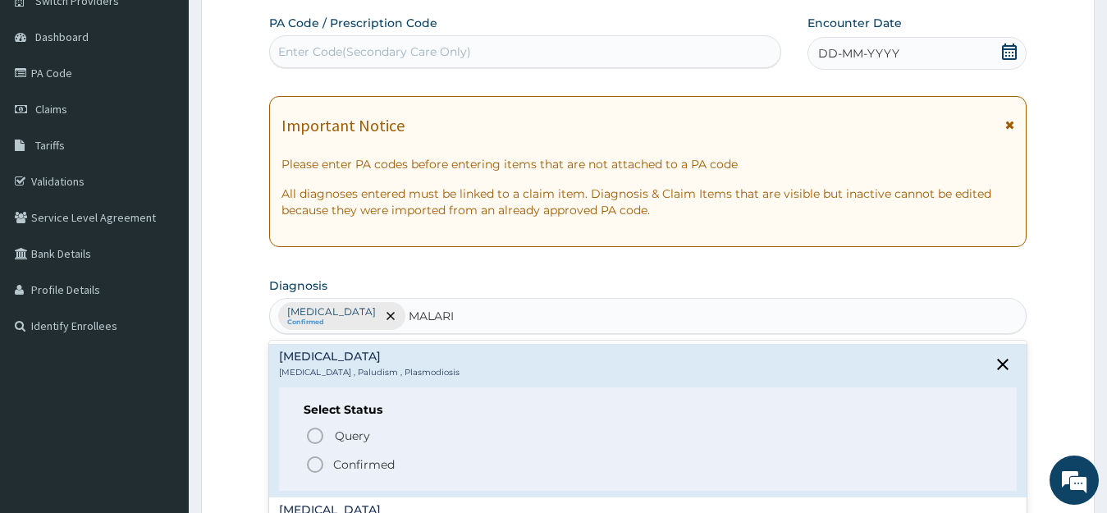
click at [319, 458] on circle "status option filled" at bounding box center [315, 464] width 15 height 15
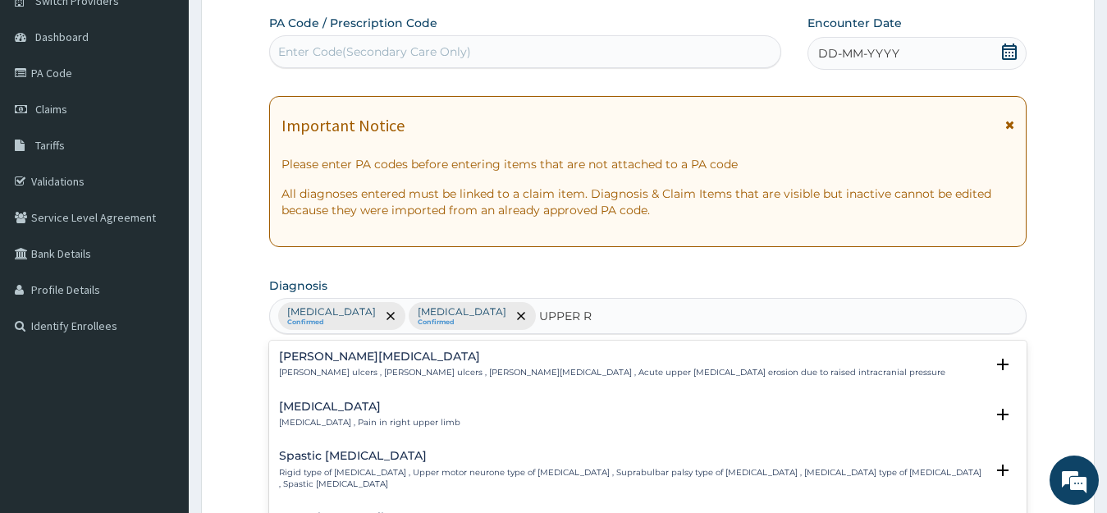
type input "UPPER RE"
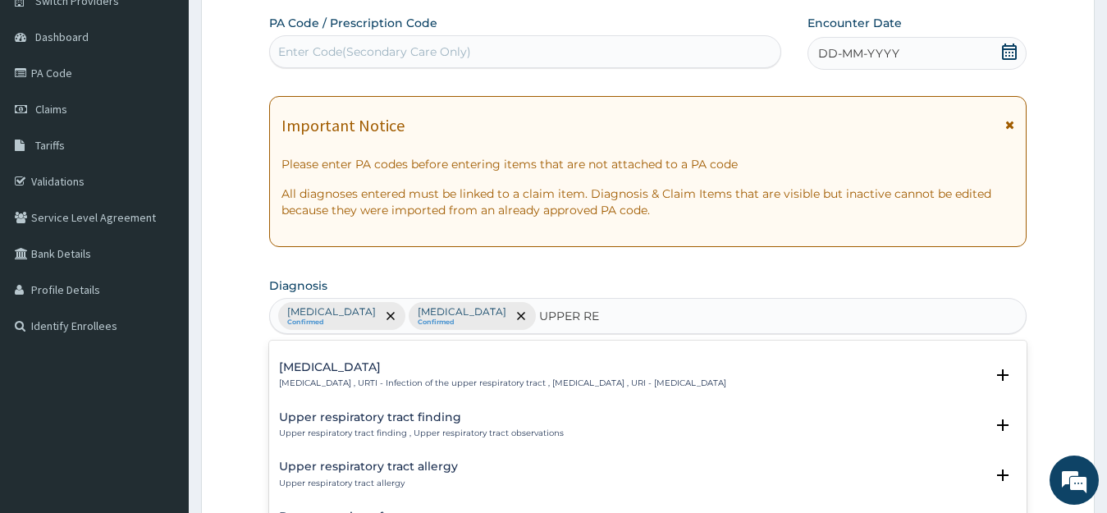
scroll to position [137, 0]
click at [454, 376] on div "[MEDICAL_DATA] [MEDICAL_DATA] , URTI - Infection of the upper respiratory tract…" at bounding box center [502, 377] width 447 height 29
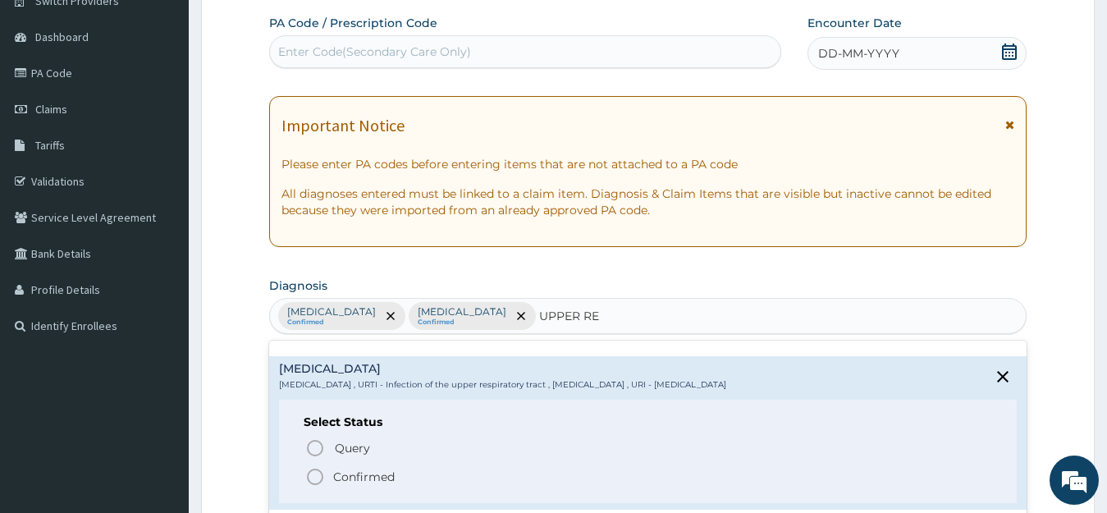
click at [315, 475] on icon "status option filled" at bounding box center [315, 477] width 20 height 20
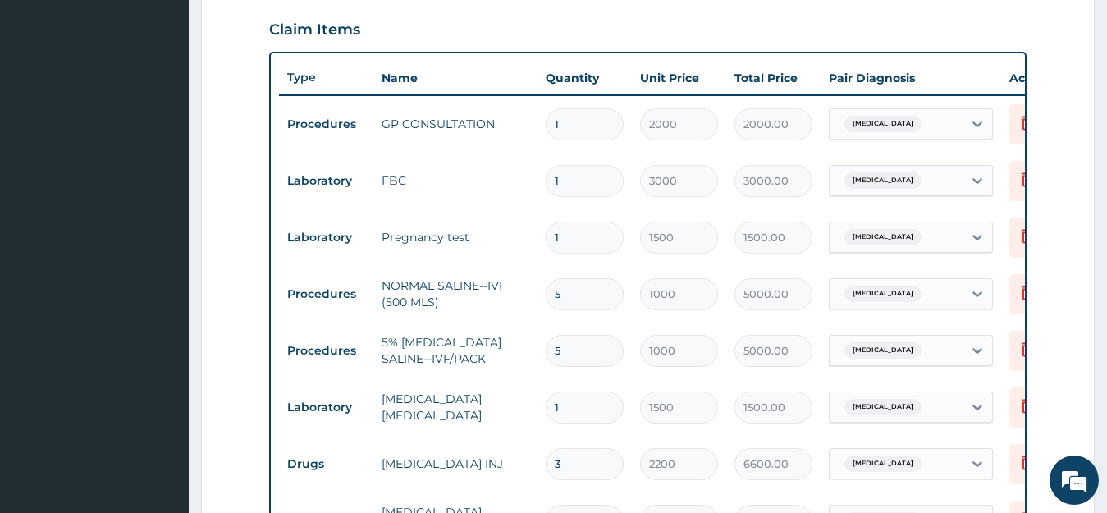
scroll to position [558, 0]
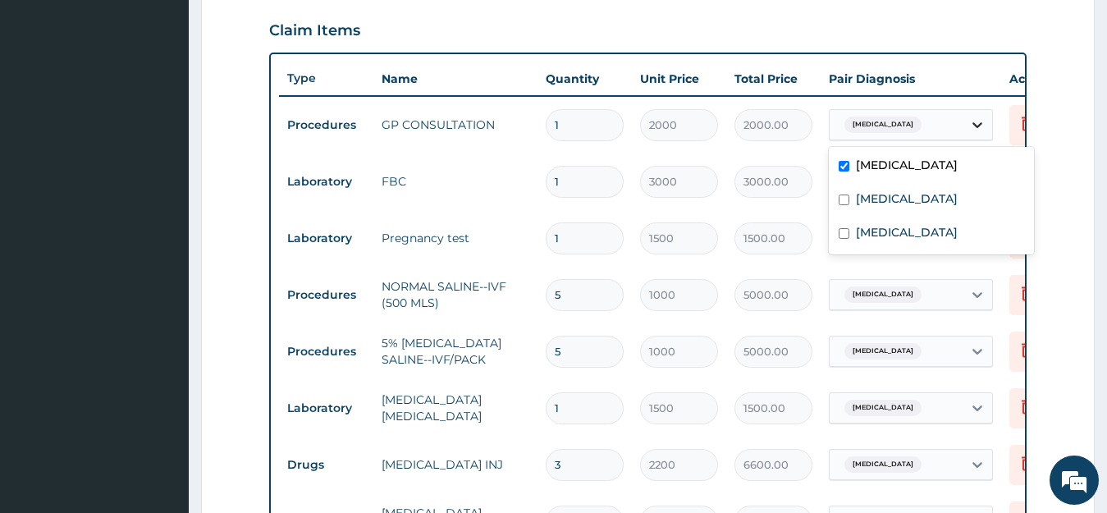
click at [980, 122] on icon at bounding box center [978, 125] width 16 height 16
click at [847, 199] on input "checkbox" at bounding box center [844, 200] width 11 height 11
checkbox input "true"
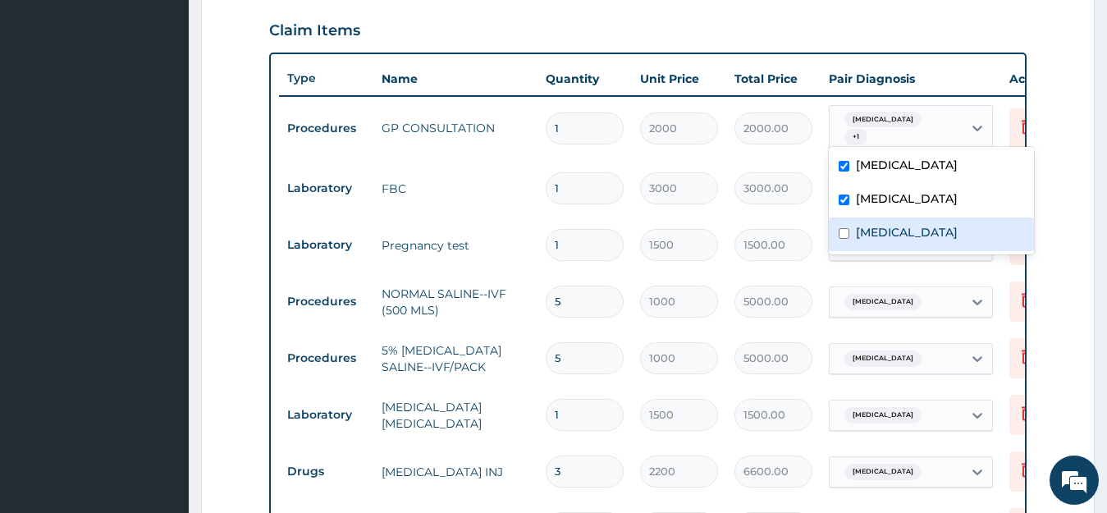
click at [844, 232] on input "checkbox" at bounding box center [844, 233] width 11 height 11
checkbox input "true"
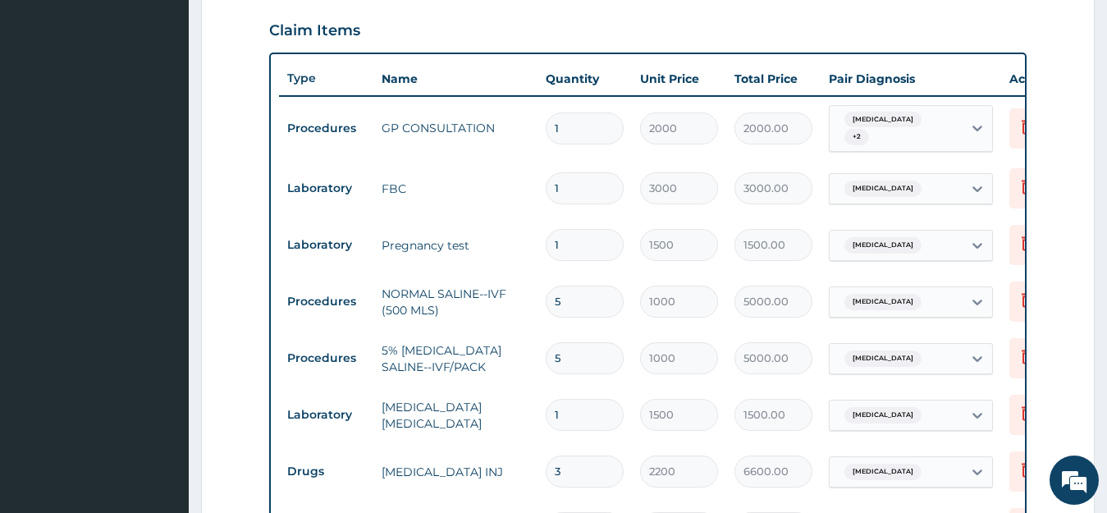
click at [999, 126] on td "[MEDICAL_DATA] + 2" at bounding box center [911, 129] width 181 height 64
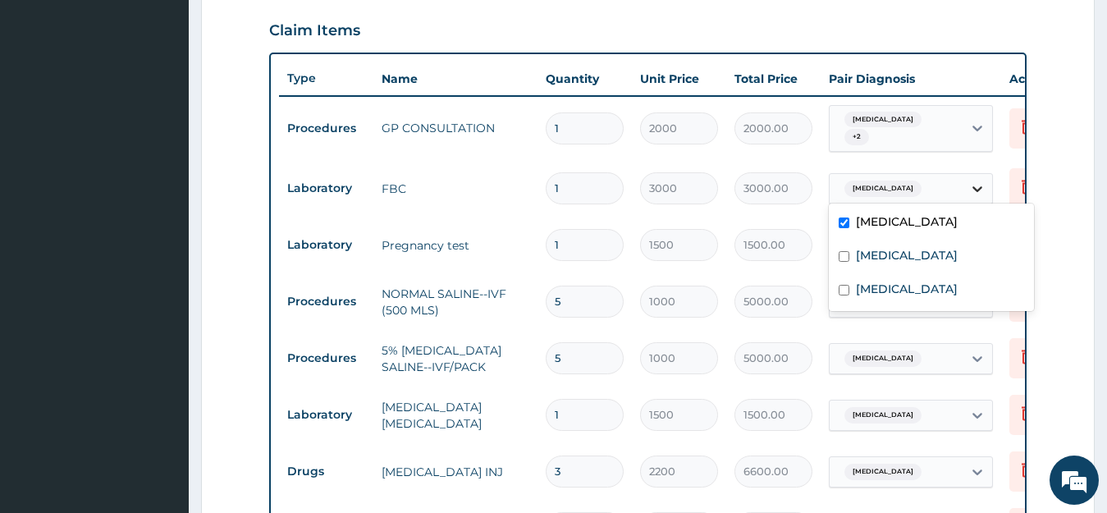
click at [978, 181] on icon at bounding box center [978, 189] width 16 height 16
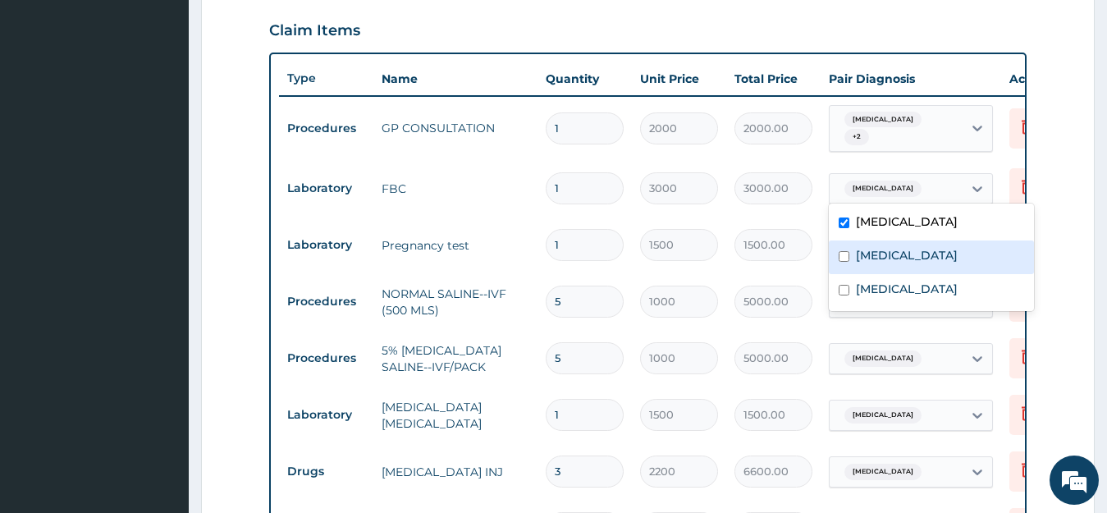
click at [842, 254] on input "checkbox" at bounding box center [844, 256] width 11 height 11
checkbox input "true"
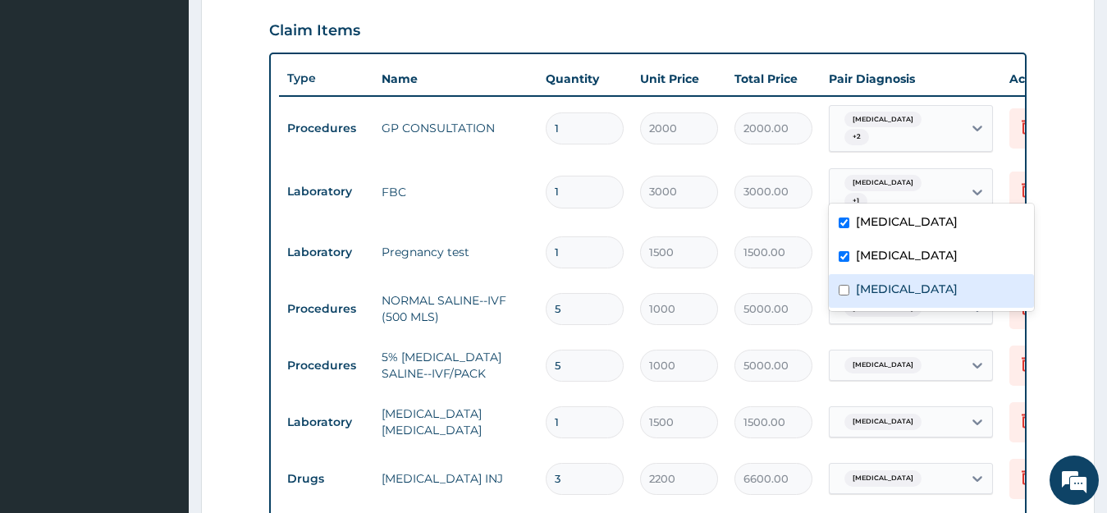
click at [843, 292] on input "checkbox" at bounding box center [844, 290] width 11 height 11
checkbox input "true"
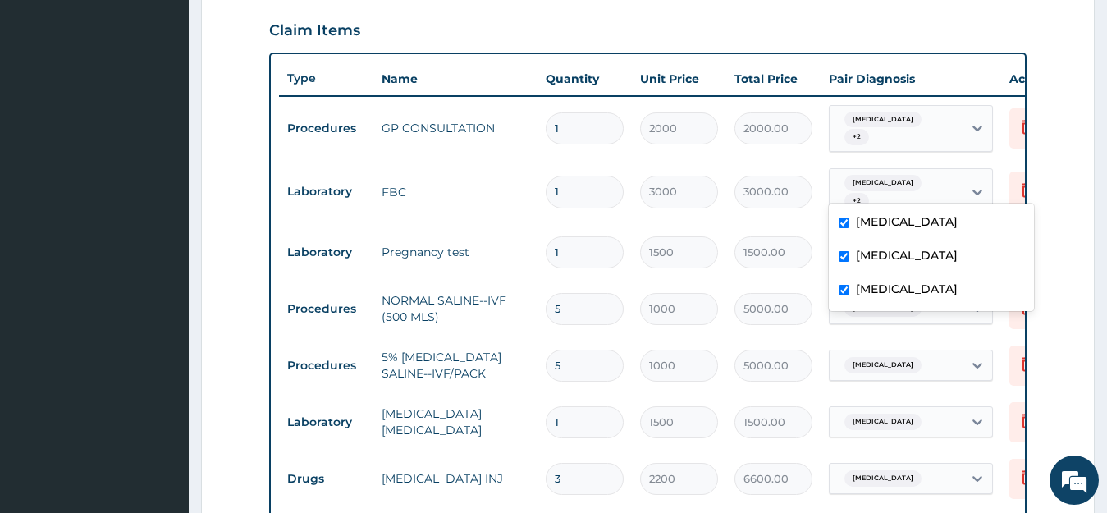
click at [974, 225] on div "[MEDICAL_DATA]" at bounding box center [931, 224] width 205 height 34
checkbox input "false"
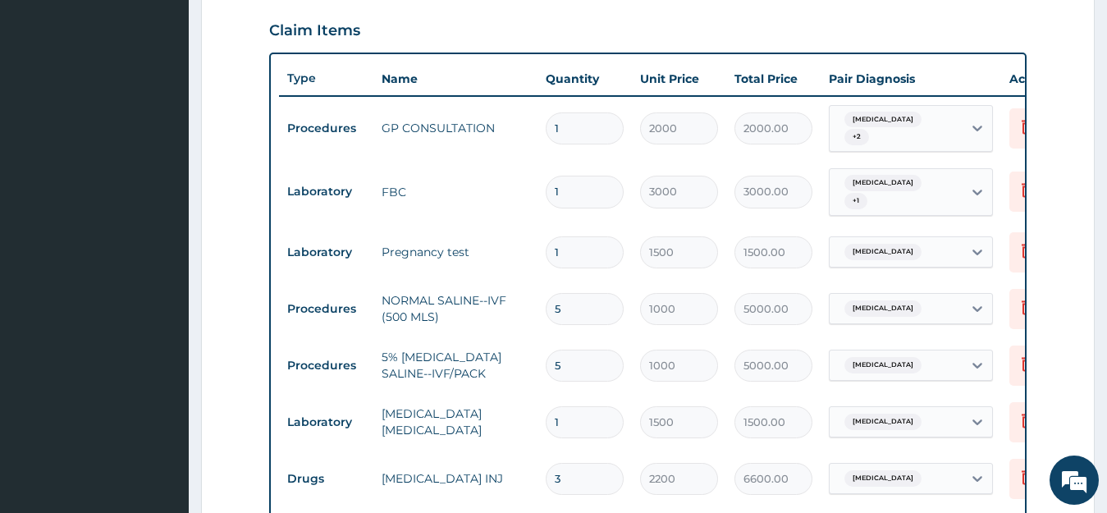
click at [997, 167] on td "[MEDICAL_DATA] + 1" at bounding box center [911, 192] width 181 height 64
click at [980, 184] on icon at bounding box center [978, 192] width 16 height 16
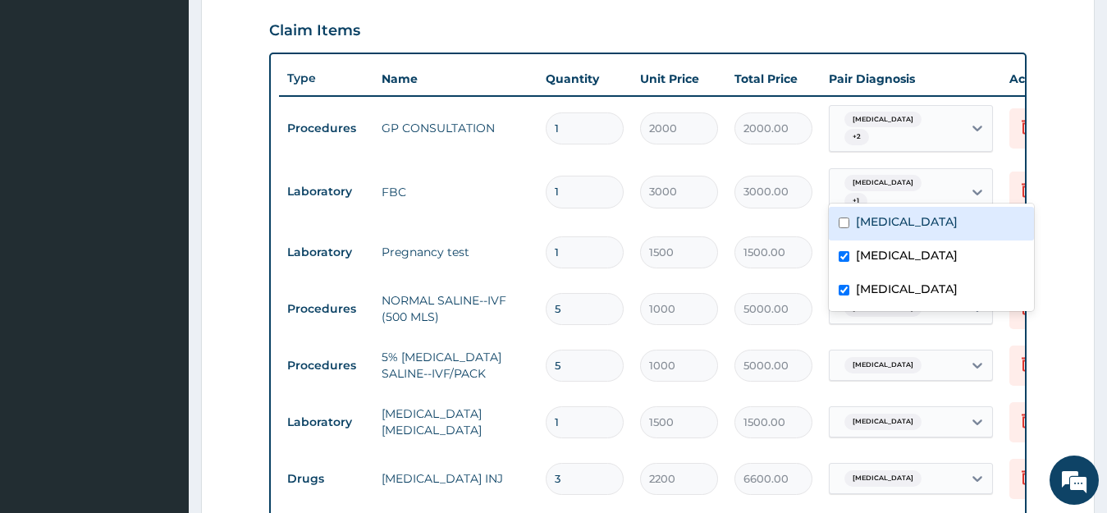
click at [836, 223] on div "[MEDICAL_DATA]" at bounding box center [931, 224] width 205 height 34
checkbox input "true"
click at [1002, 166] on td "Delete" at bounding box center [1043, 191] width 82 height 57
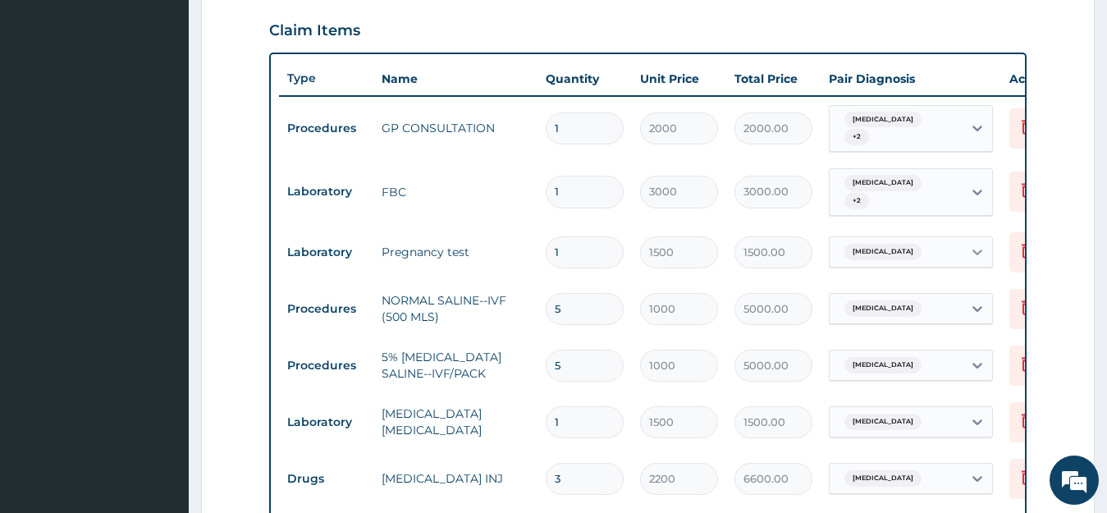
click at [982, 250] on icon at bounding box center [978, 253] width 10 height 6
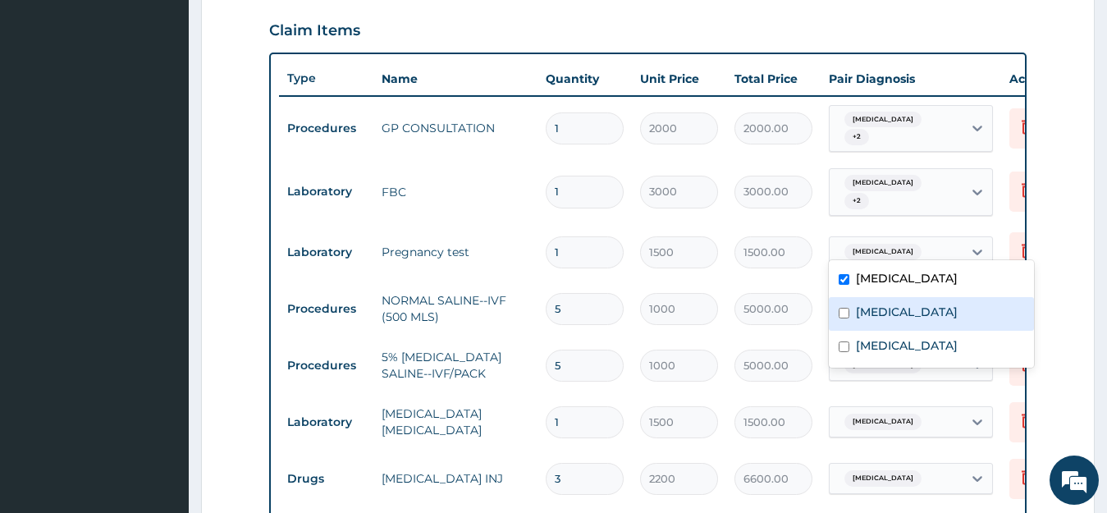
click at [850, 310] on div "[MEDICAL_DATA]" at bounding box center [931, 314] width 205 height 34
checkbox input "true"
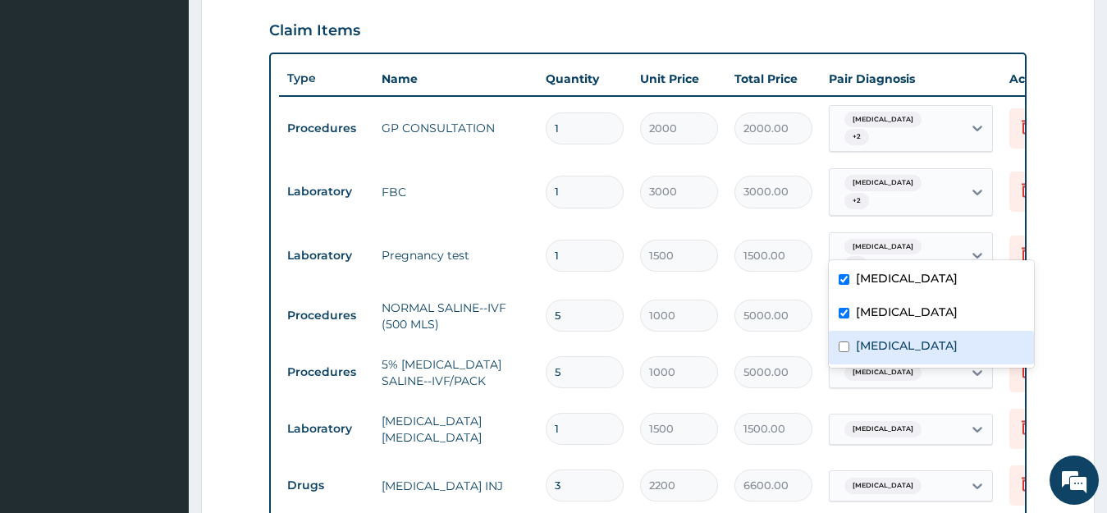
click at [841, 337] on div "[MEDICAL_DATA]" at bounding box center [931, 348] width 205 height 34
checkbox input "true"
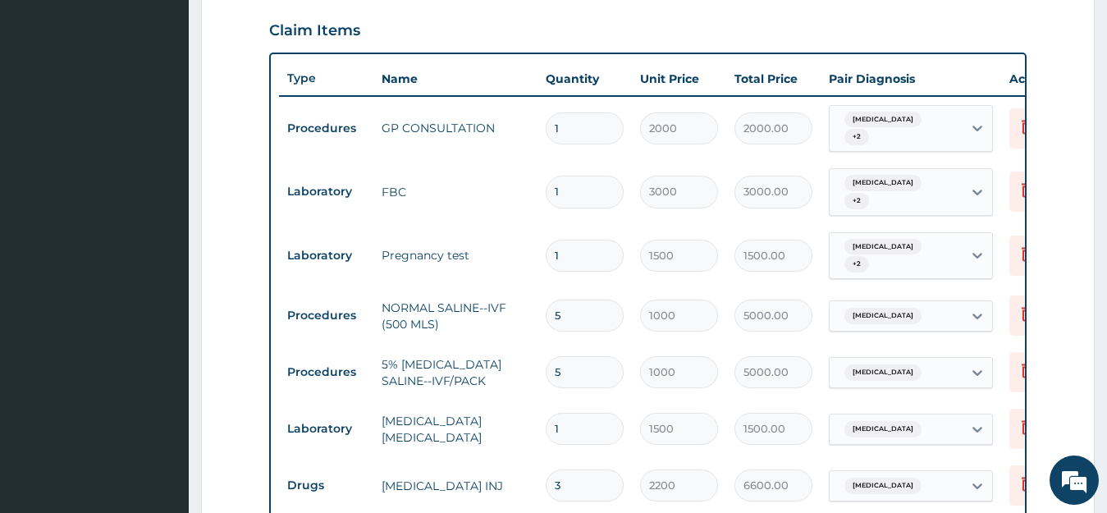
click at [1005, 227] on td "Delete" at bounding box center [1043, 255] width 82 height 57
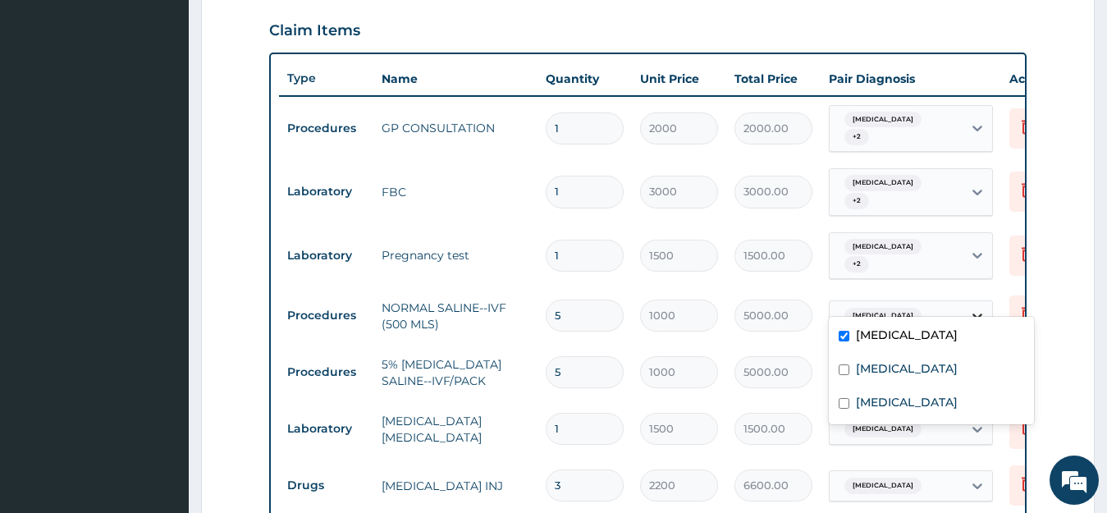
click at [980, 308] on icon at bounding box center [978, 316] width 16 height 16
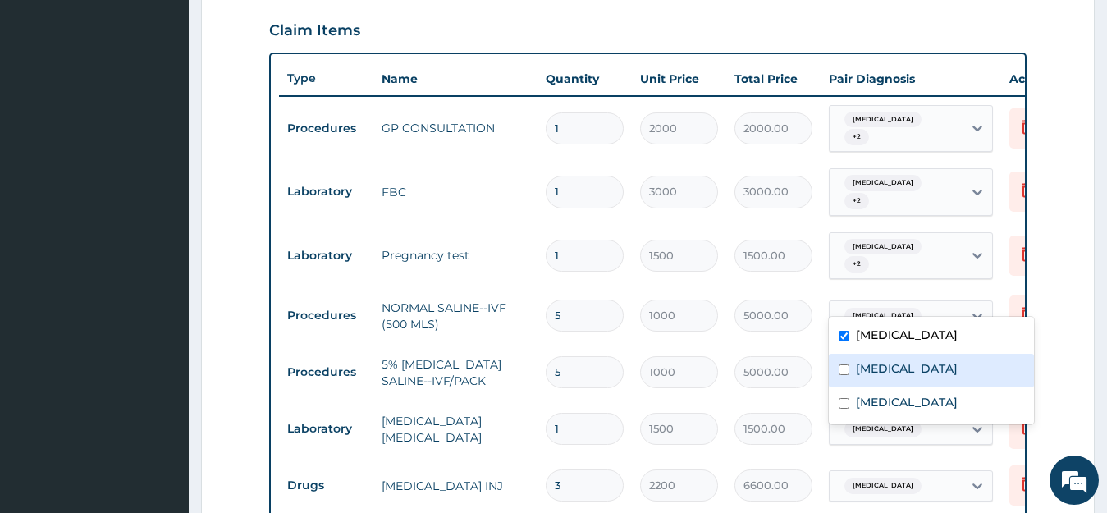
click at [851, 363] on div "[MEDICAL_DATA]" at bounding box center [931, 371] width 205 height 34
checkbox input "true"
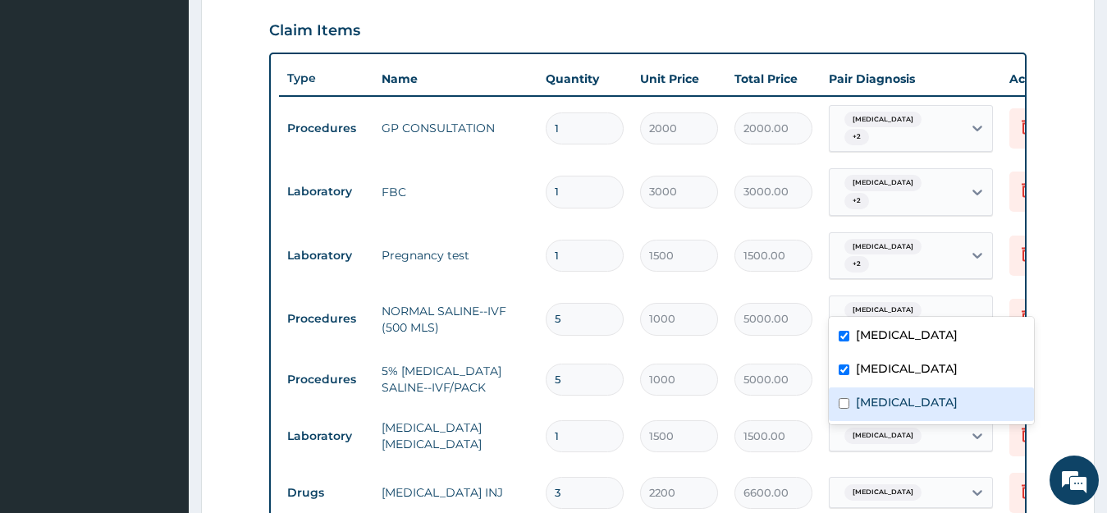
click at [841, 400] on input "checkbox" at bounding box center [844, 403] width 11 height 11
checkbox input "true"
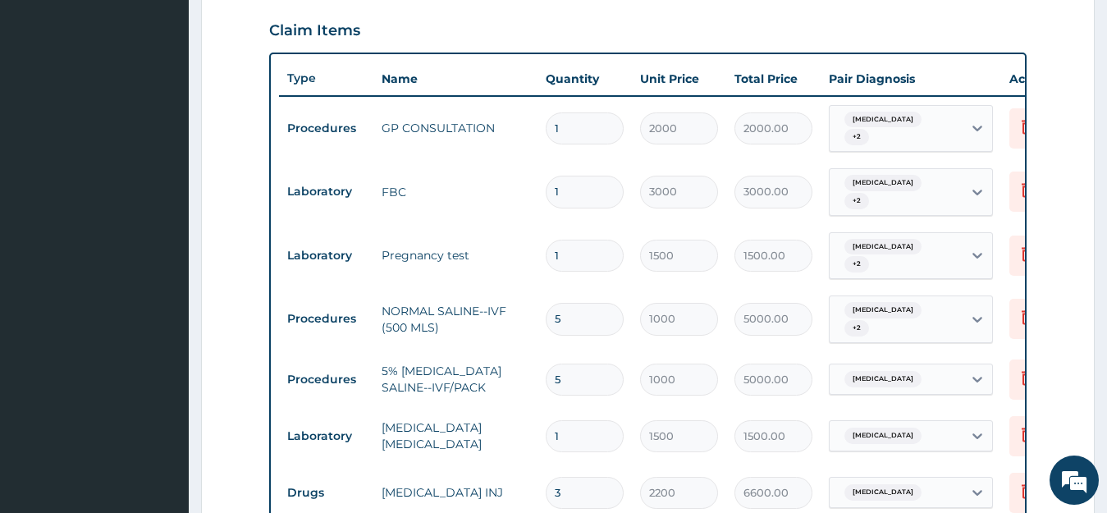
click at [1007, 291] on td "Delete" at bounding box center [1043, 319] width 82 height 57
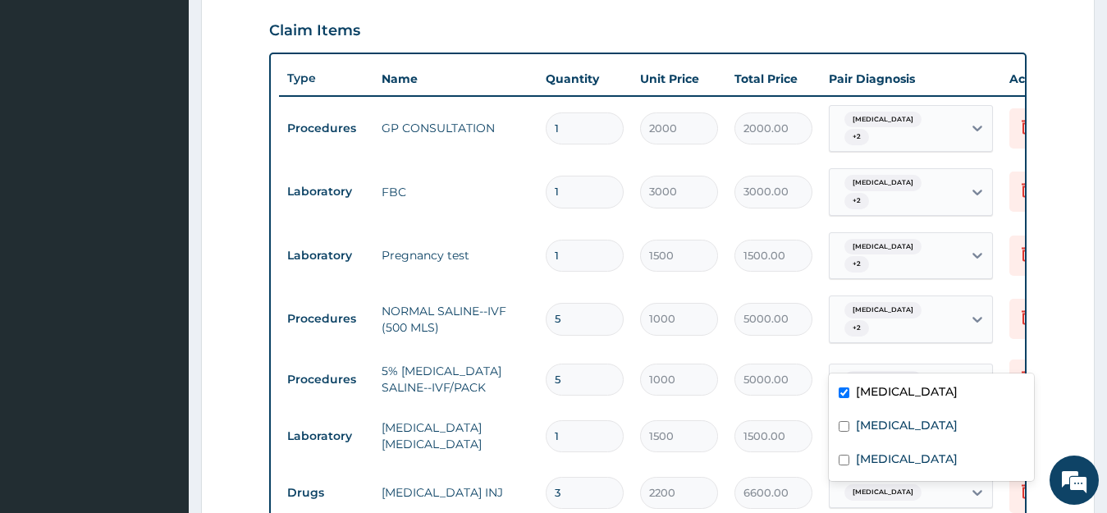
click at [871, 371] on span "[MEDICAL_DATA]" at bounding box center [883, 379] width 77 height 16
click at [842, 427] on input "checkbox" at bounding box center [844, 426] width 11 height 11
checkbox input "true"
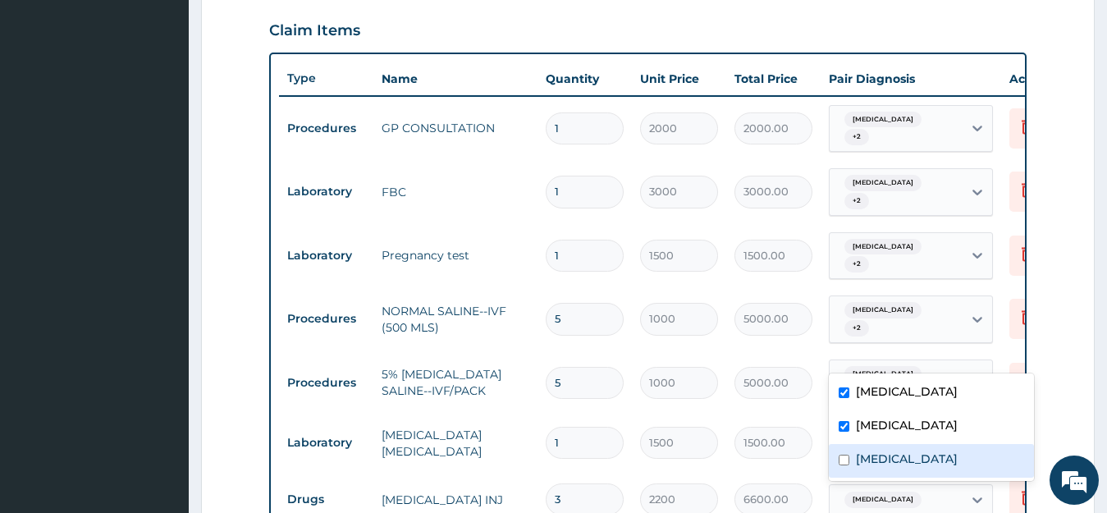
click at [842, 455] on input "checkbox" at bounding box center [844, 460] width 11 height 11
checkbox input "true"
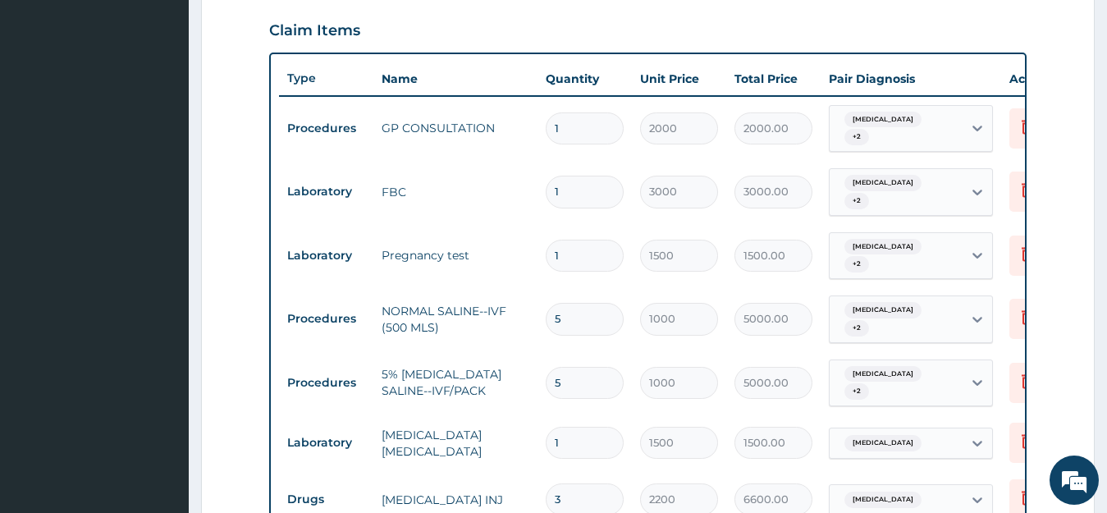
click at [1009, 319] on td "Delete" at bounding box center [1043, 319] width 82 height 57
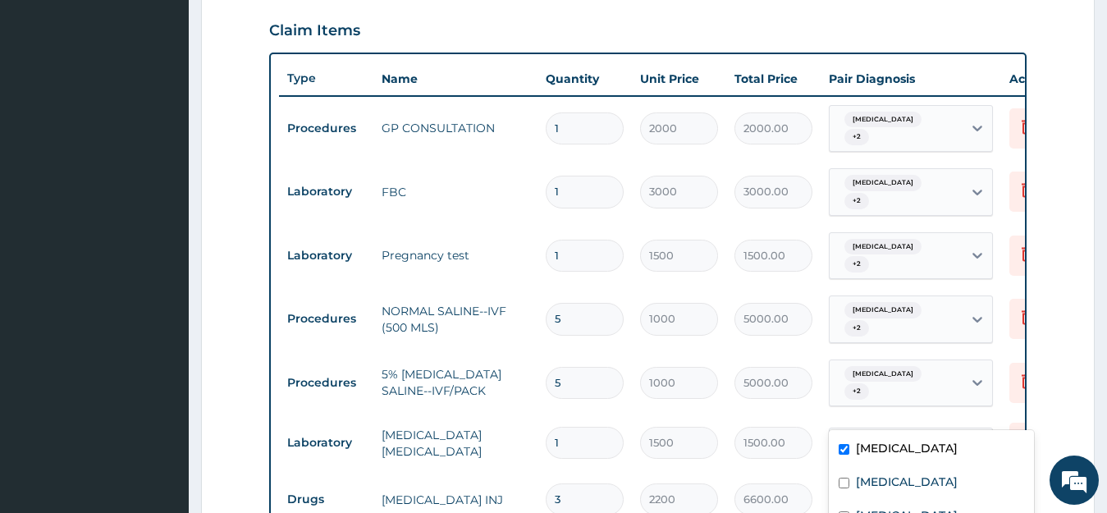
click at [976, 435] on icon at bounding box center [978, 443] width 16 height 16
click at [846, 479] on input "checkbox" at bounding box center [844, 483] width 11 height 11
checkbox input "true"
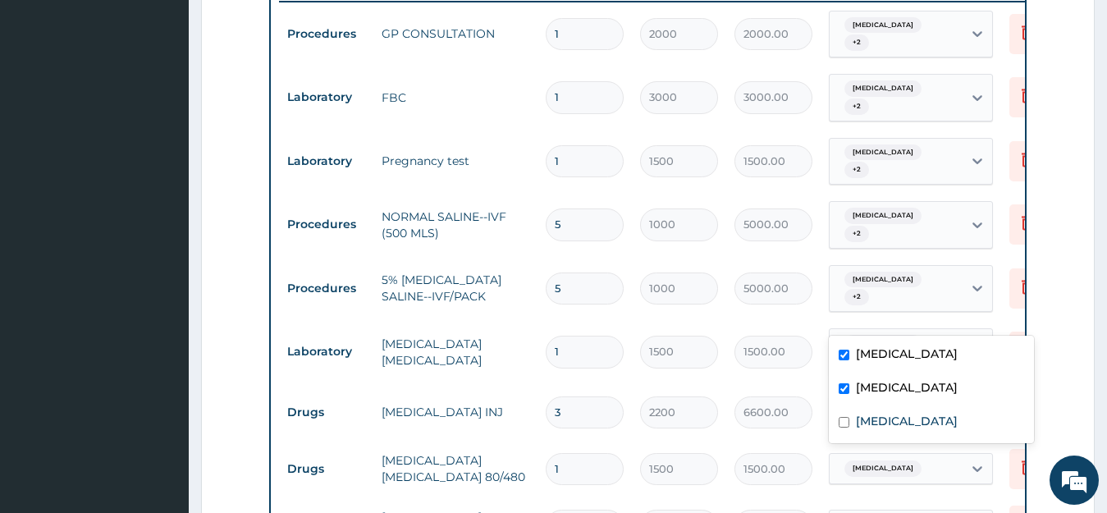
scroll to position [728, 0]
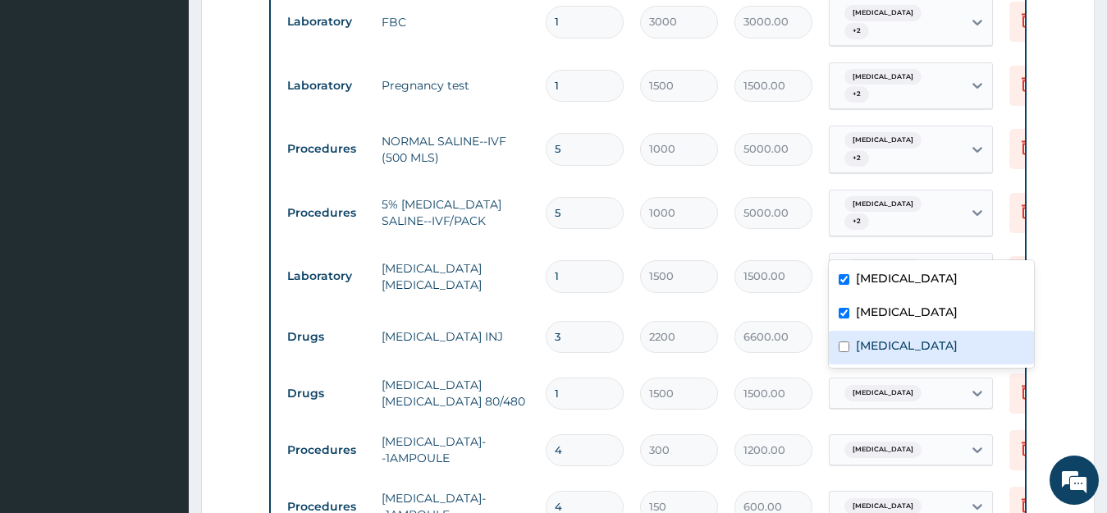
click at [845, 351] on input "checkbox" at bounding box center [844, 347] width 11 height 11
checkbox input "true"
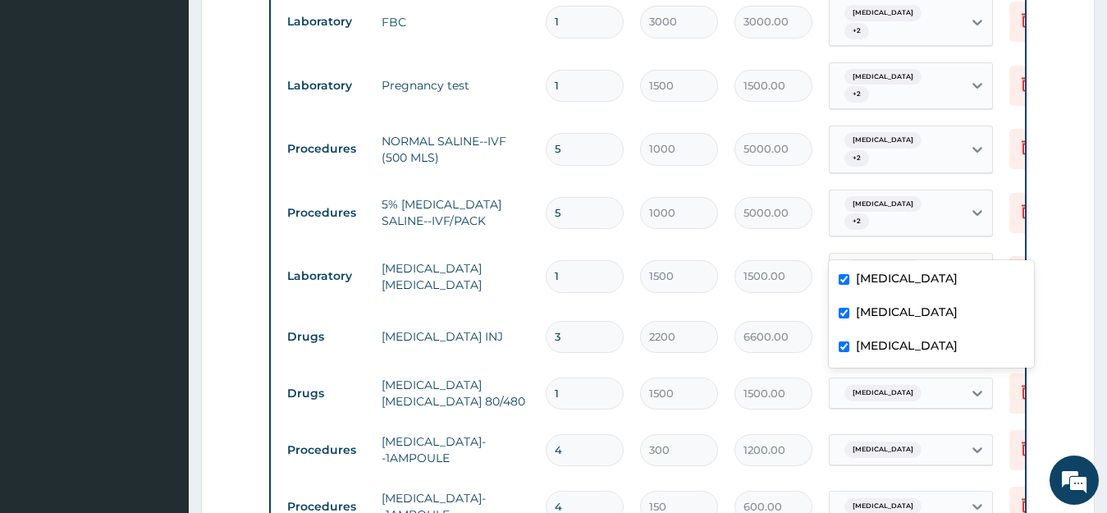
click at [993, 253] on div "[MEDICAL_DATA] + 2" at bounding box center [911, 277] width 164 height 48
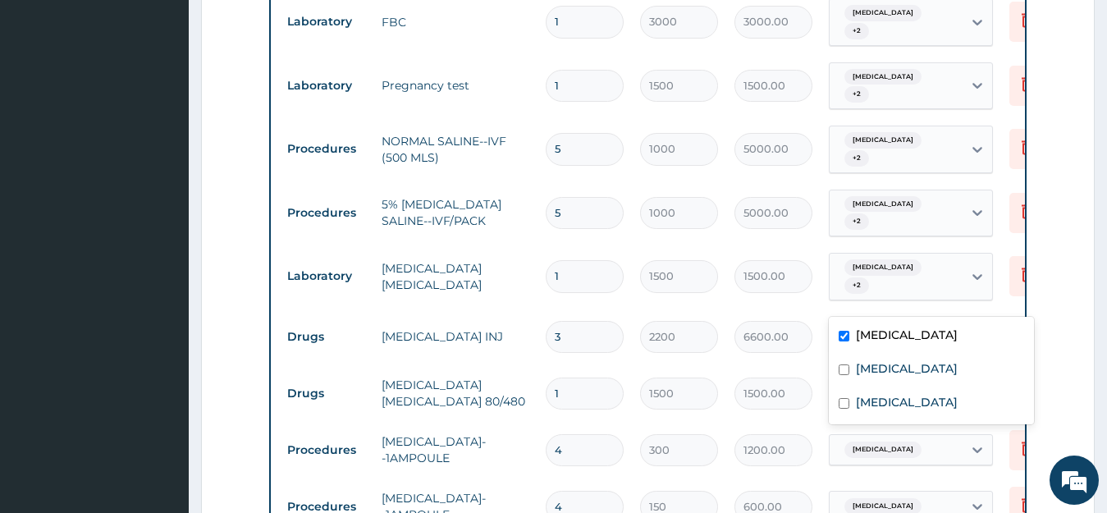
click at [981, 328] on icon at bounding box center [978, 336] width 16 height 16
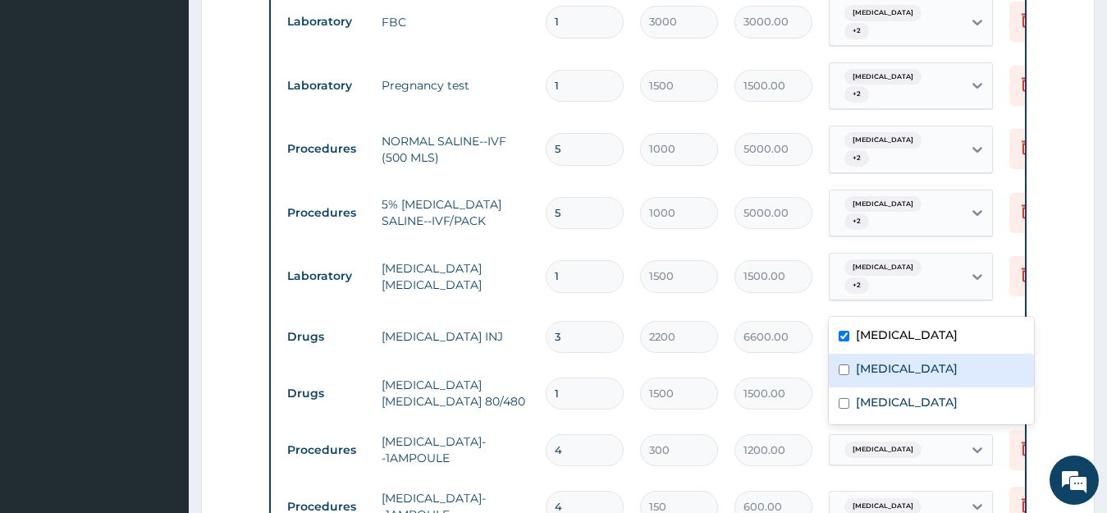
click at [843, 371] on input "checkbox" at bounding box center [844, 370] width 11 height 11
checkbox input "true"
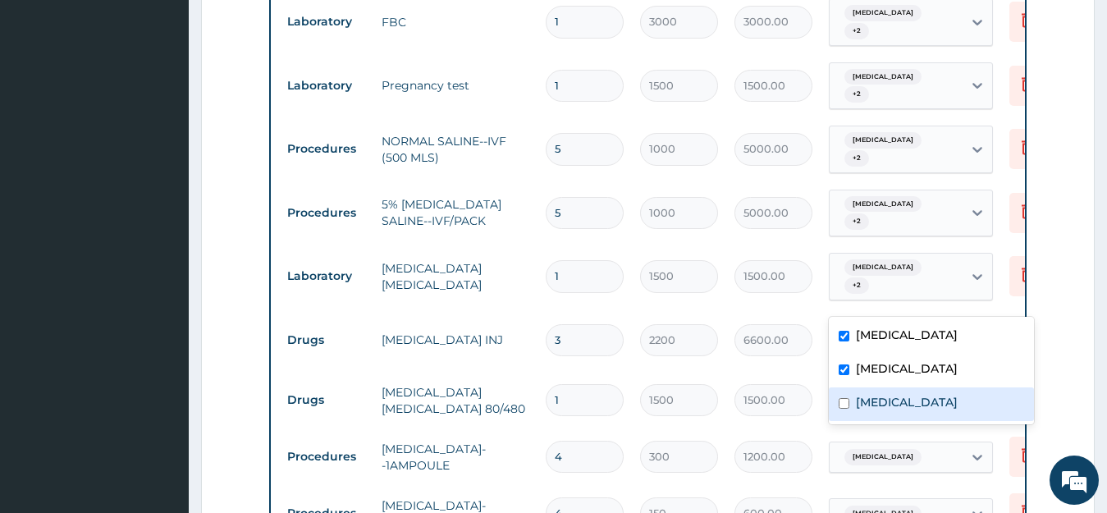
click at [842, 405] on input "checkbox" at bounding box center [844, 403] width 11 height 11
checkbox input "true"
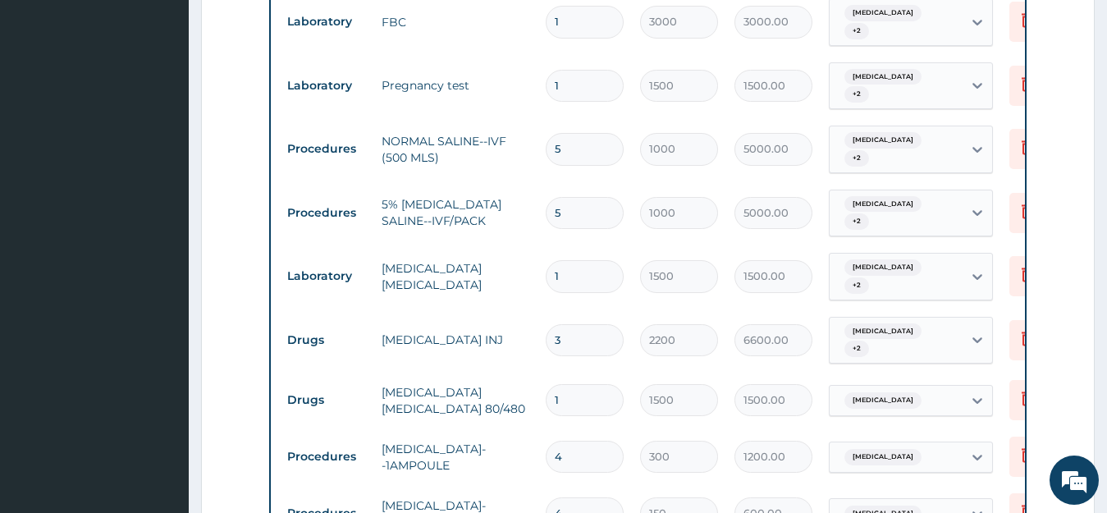
click at [1002, 312] on td "Delete" at bounding box center [1043, 340] width 82 height 57
click at [977, 398] on icon at bounding box center [978, 401] width 10 height 6
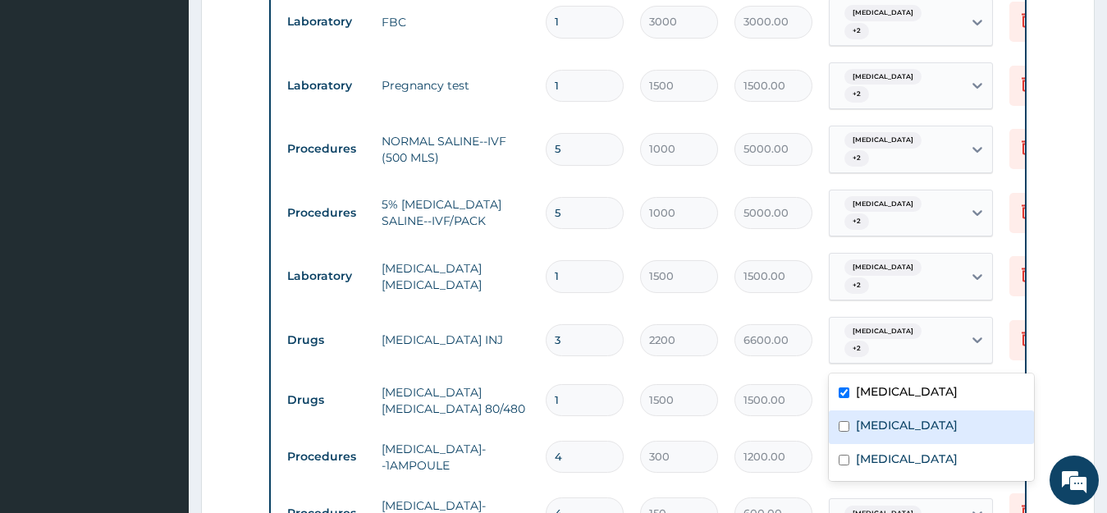
click at [846, 424] on input "checkbox" at bounding box center [844, 426] width 11 height 11
checkbox input "true"
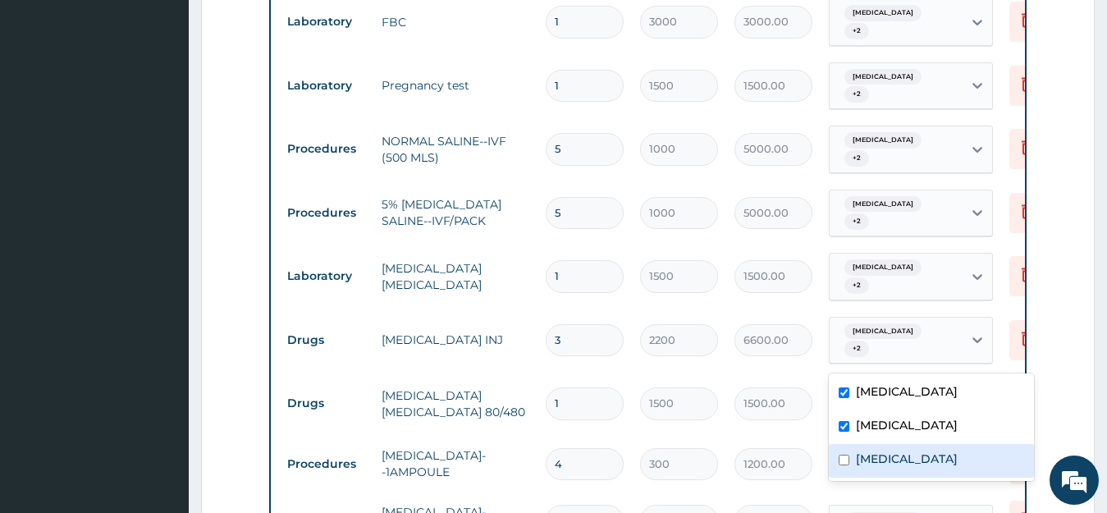
click at [841, 461] on input "checkbox" at bounding box center [844, 460] width 11 height 11
checkbox input "true"
click at [1003, 375] on td "Delete" at bounding box center [1043, 403] width 82 height 57
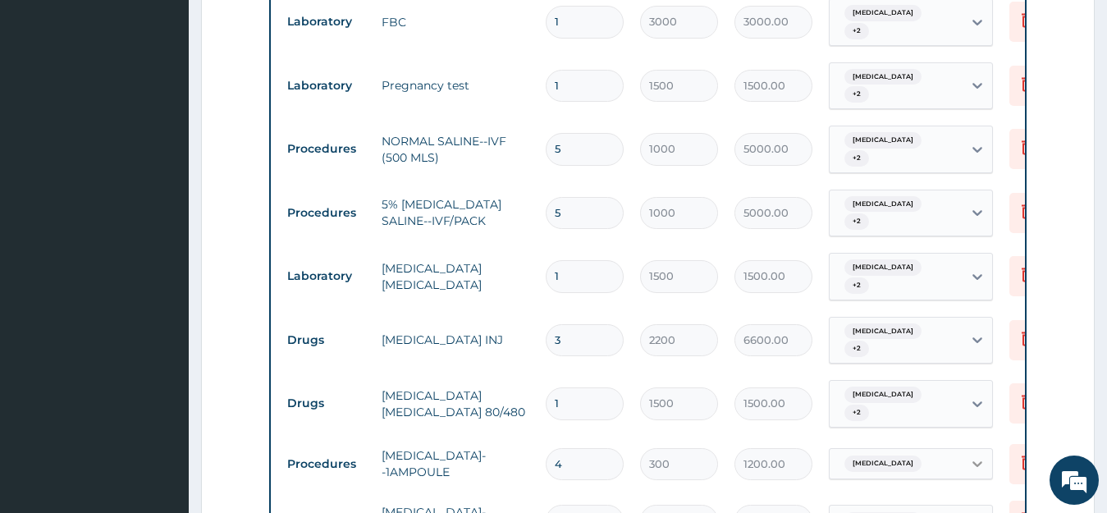
click at [973, 456] on icon at bounding box center [978, 464] width 16 height 16
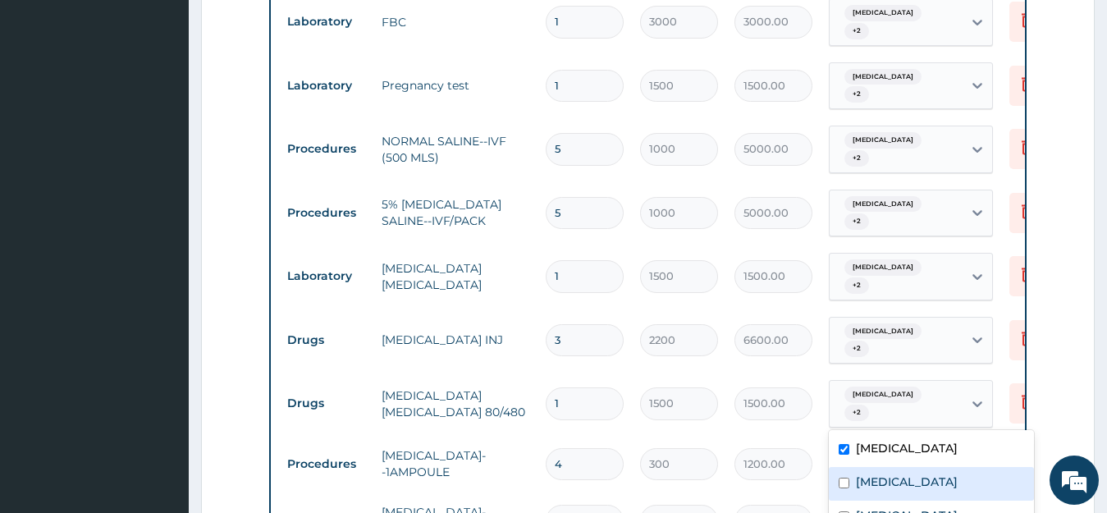
click at [837, 479] on div "[MEDICAL_DATA]" at bounding box center [931, 484] width 205 height 34
checkbox input "true"
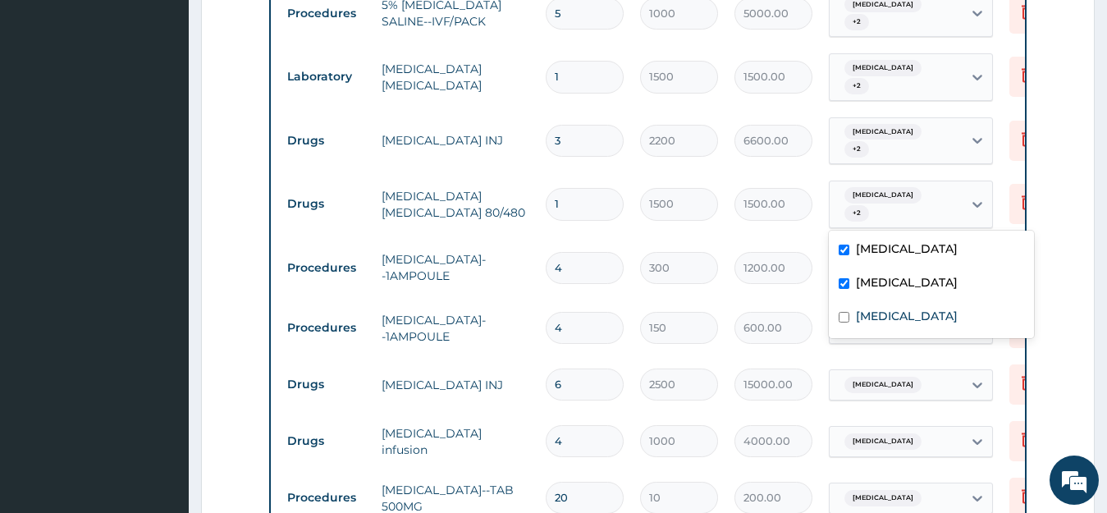
scroll to position [930, 0]
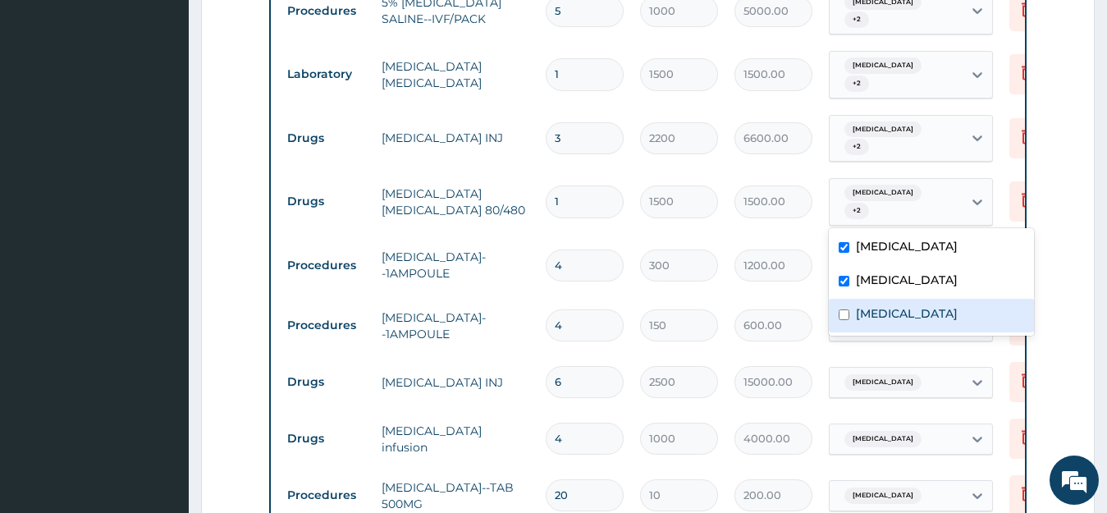
click at [846, 313] on input "checkbox" at bounding box center [844, 315] width 11 height 11
checkbox input "true"
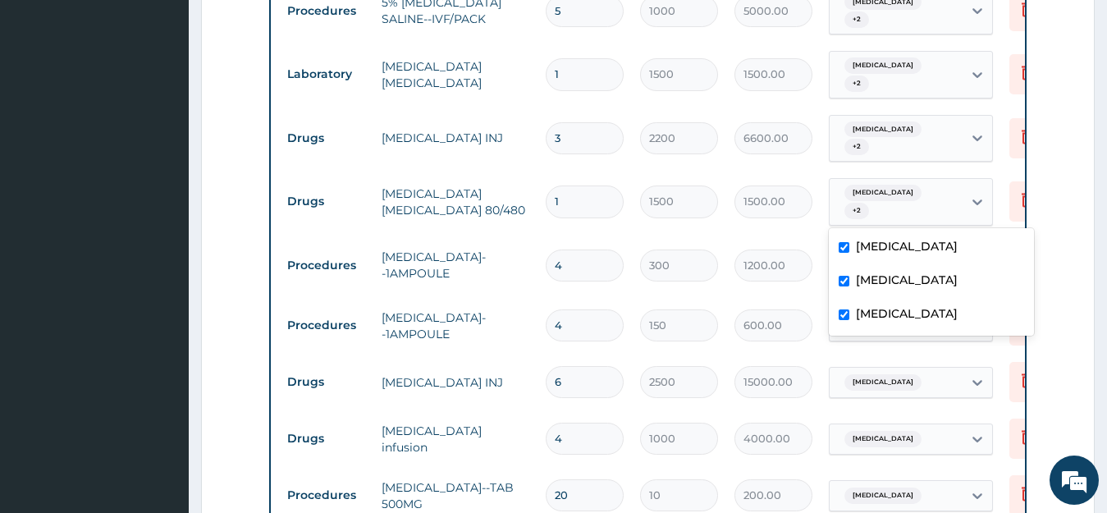
click at [992, 250] on div at bounding box center [978, 265] width 30 height 30
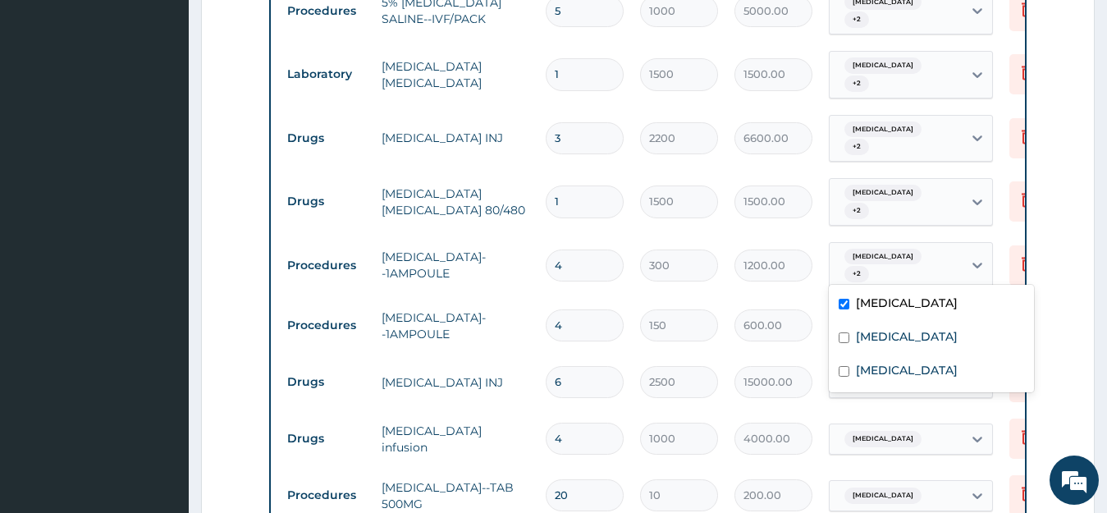
click at [984, 318] on icon at bounding box center [978, 326] width 16 height 16
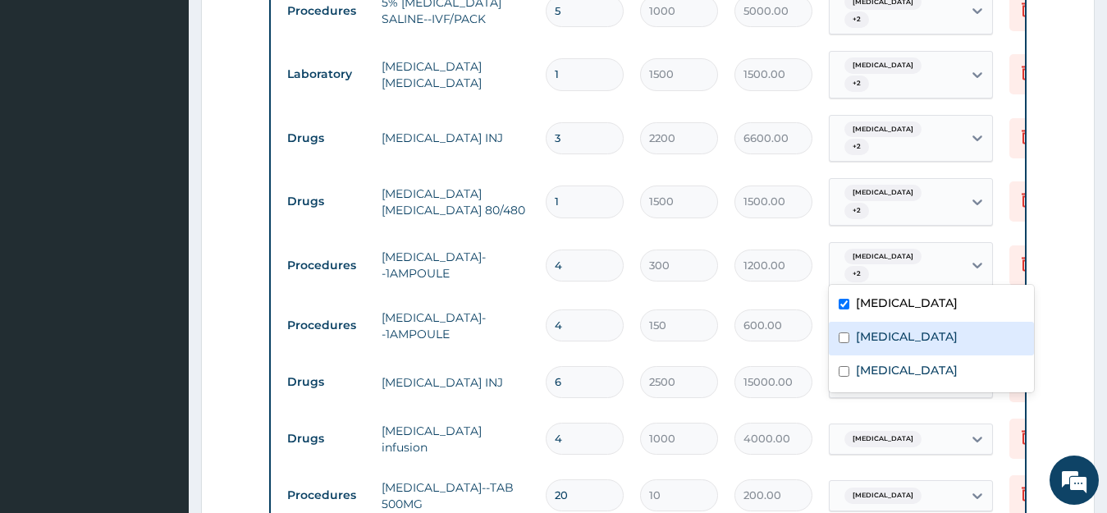
click at [841, 342] on input "checkbox" at bounding box center [844, 337] width 11 height 11
checkbox input "true"
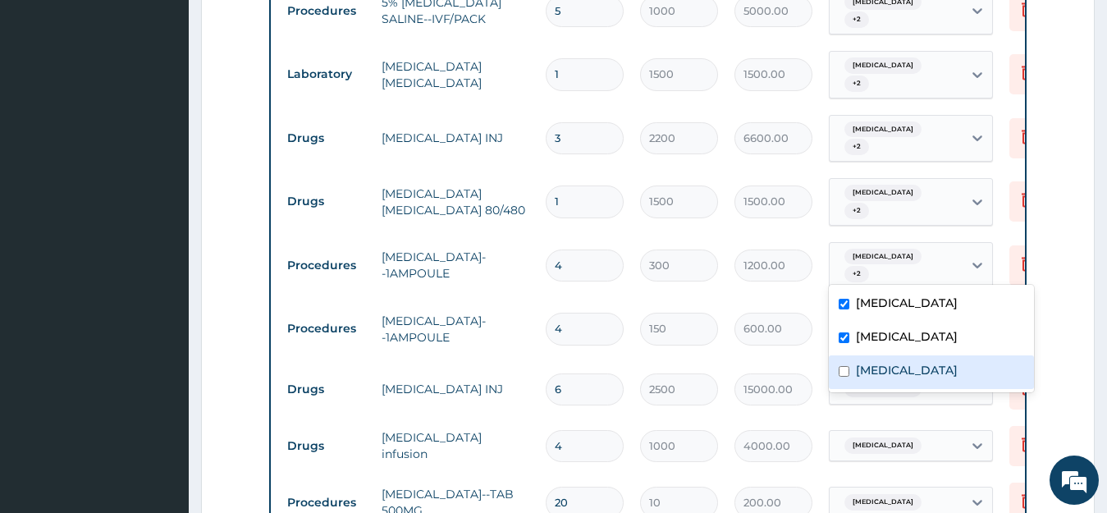
click at [846, 367] on input "checkbox" at bounding box center [844, 371] width 11 height 11
checkbox input "true"
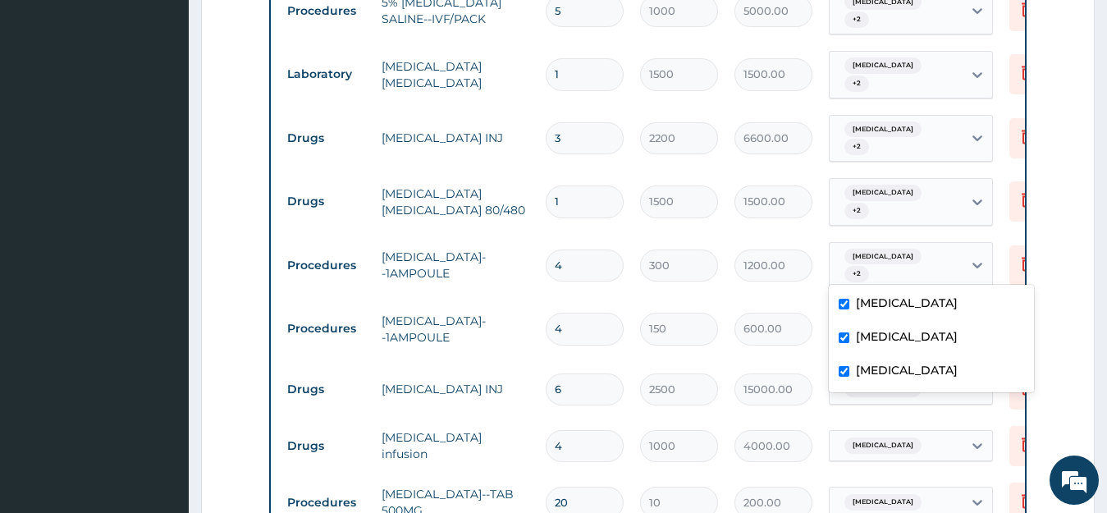
click at [1003, 300] on td "Delete" at bounding box center [1043, 328] width 82 height 57
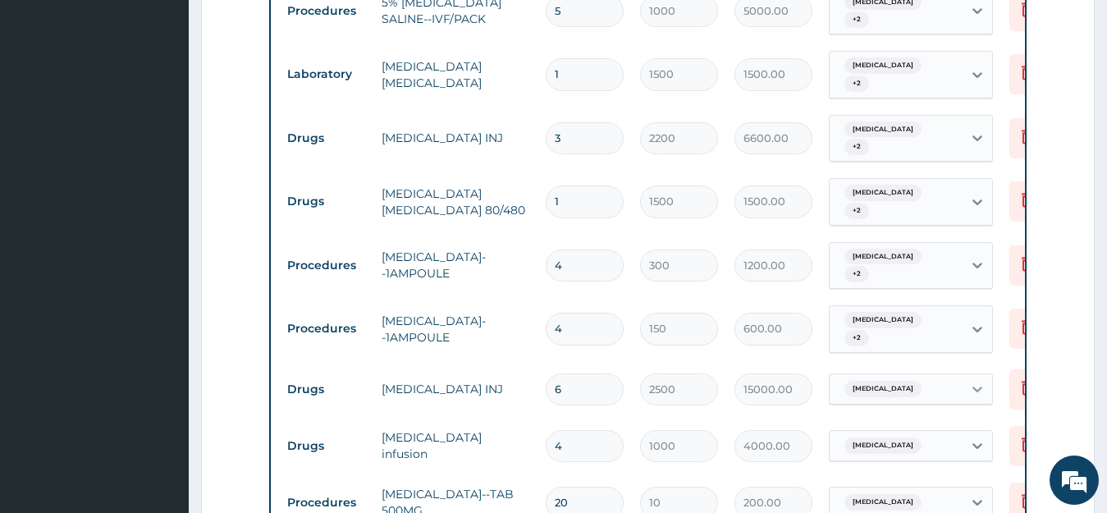
click at [977, 381] on icon at bounding box center [978, 389] width 16 height 16
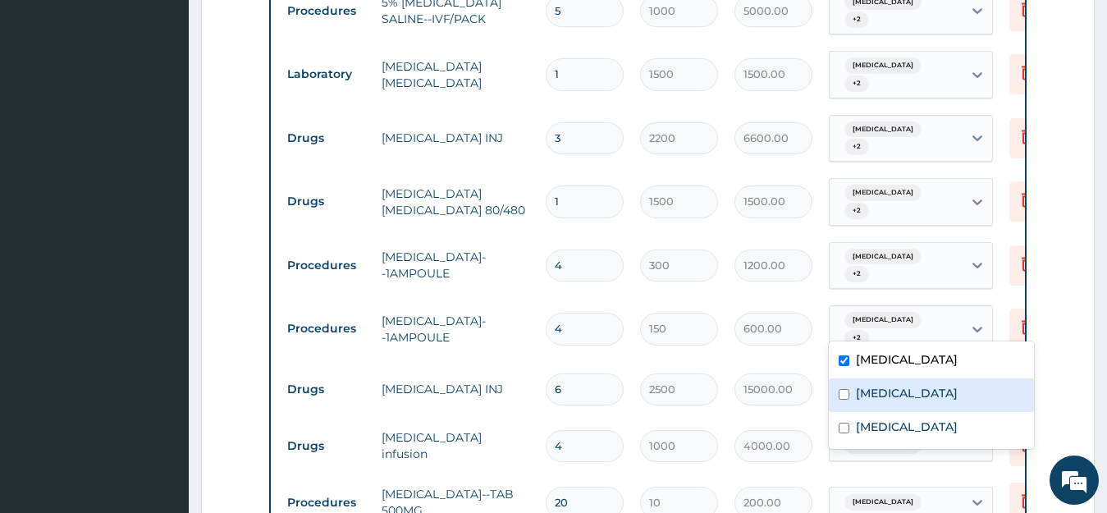
click at [844, 387] on div "[MEDICAL_DATA]" at bounding box center [931, 395] width 205 height 34
checkbox input "true"
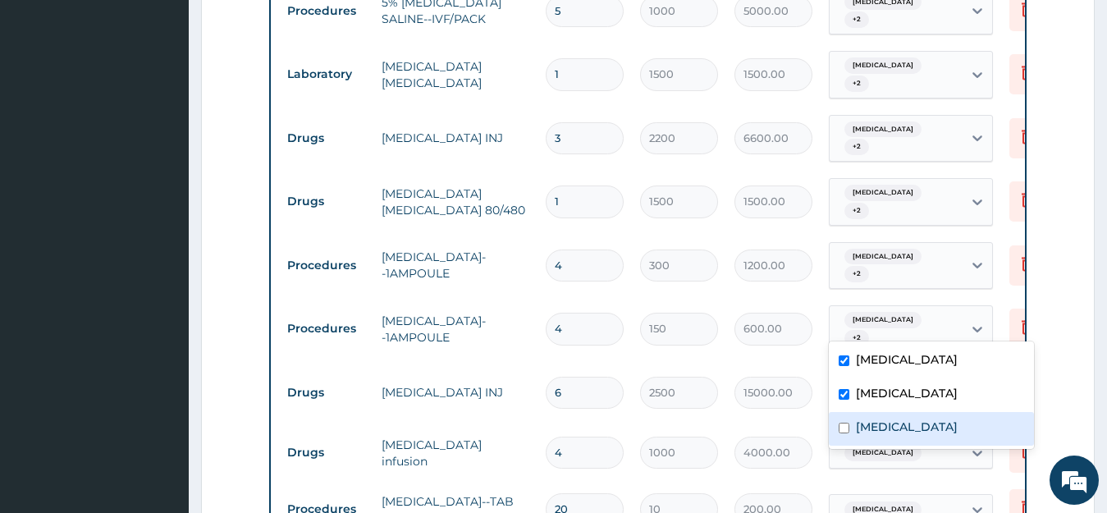
click at [842, 431] on input "checkbox" at bounding box center [844, 428] width 11 height 11
checkbox input "true"
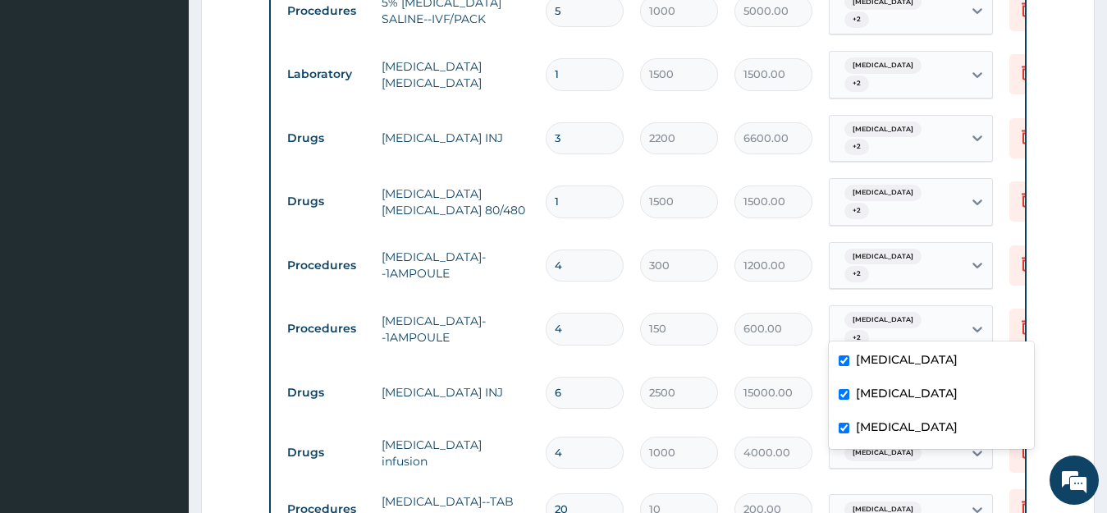
click at [998, 361] on td "option [MEDICAL_DATA], selected. option [MEDICAL_DATA] focused, 1 of 3. 3 resul…" at bounding box center [911, 393] width 181 height 64
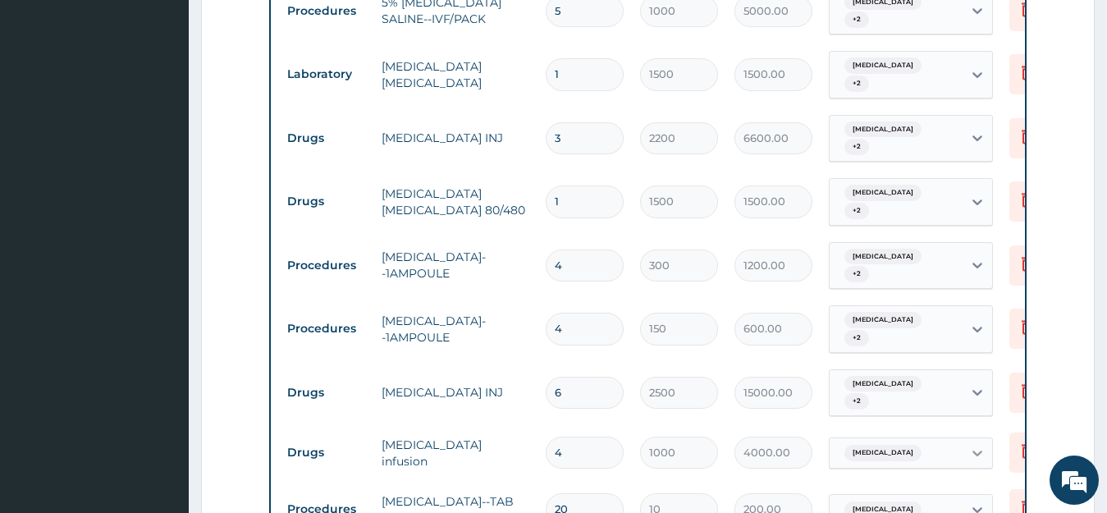
click at [979, 445] on icon at bounding box center [978, 453] width 16 height 16
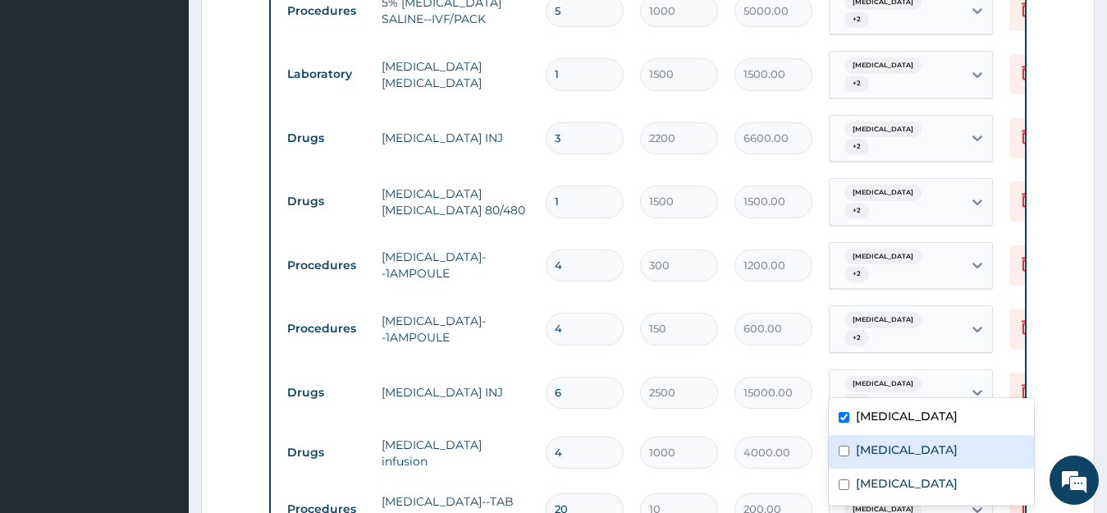
click at [830, 461] on div "[MEDICAL_DATA]" at bounding box center [931, 452] width 205 height 34
checkbox input "true"
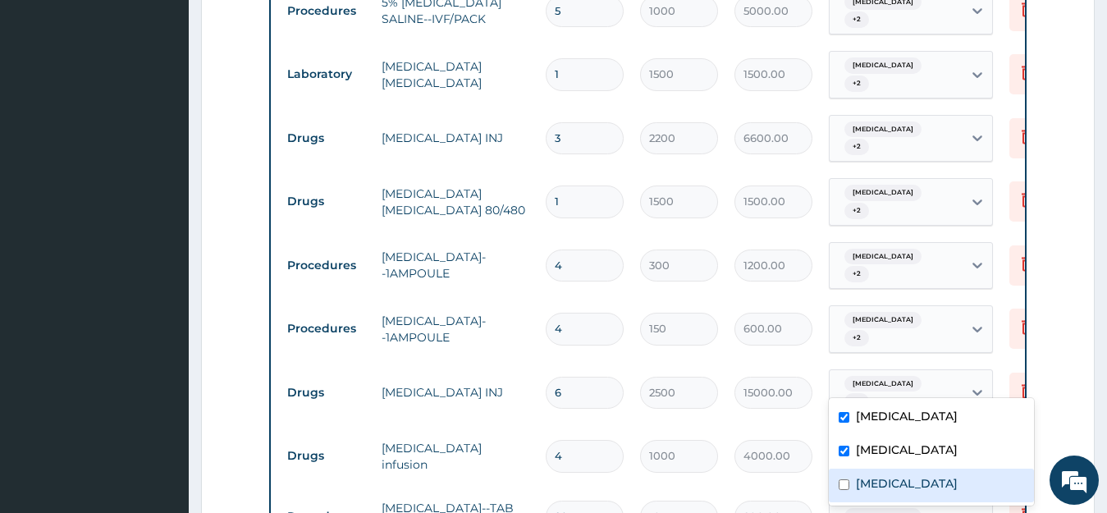
click at [845, 479] on input "checkbox" at bounding box center [844, 484] width 11 height 11
checkbox input "true"
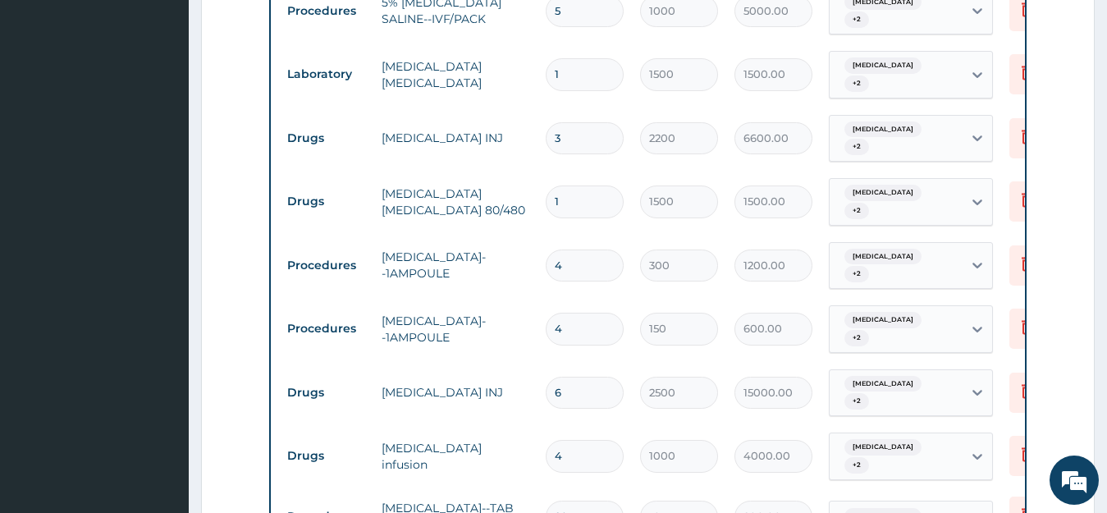
click at [997, 424] on td "[MEDICAL_DATA] + 2" at bounding box center [911, 456] width 181 height 64
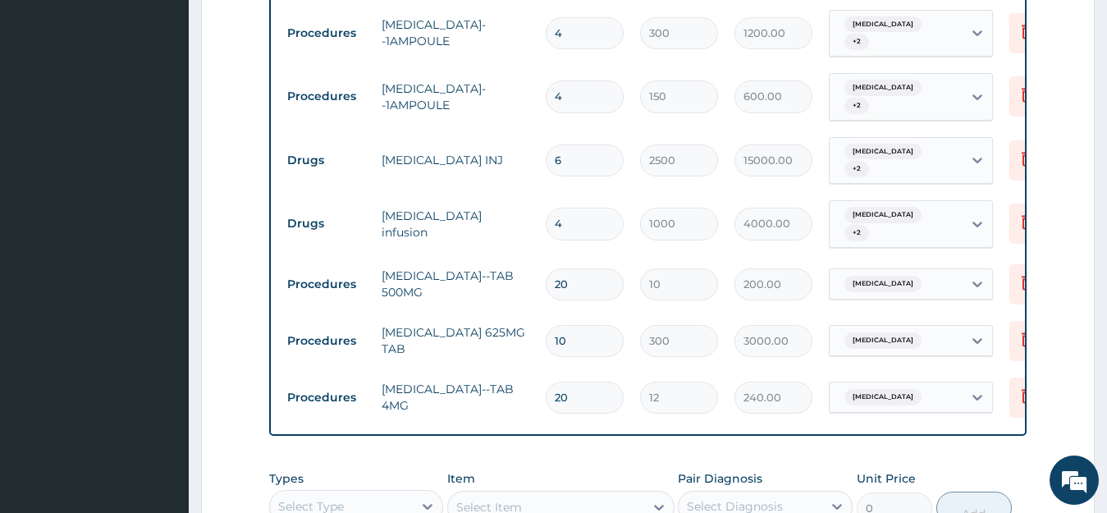
scroll to position [1172, 0]
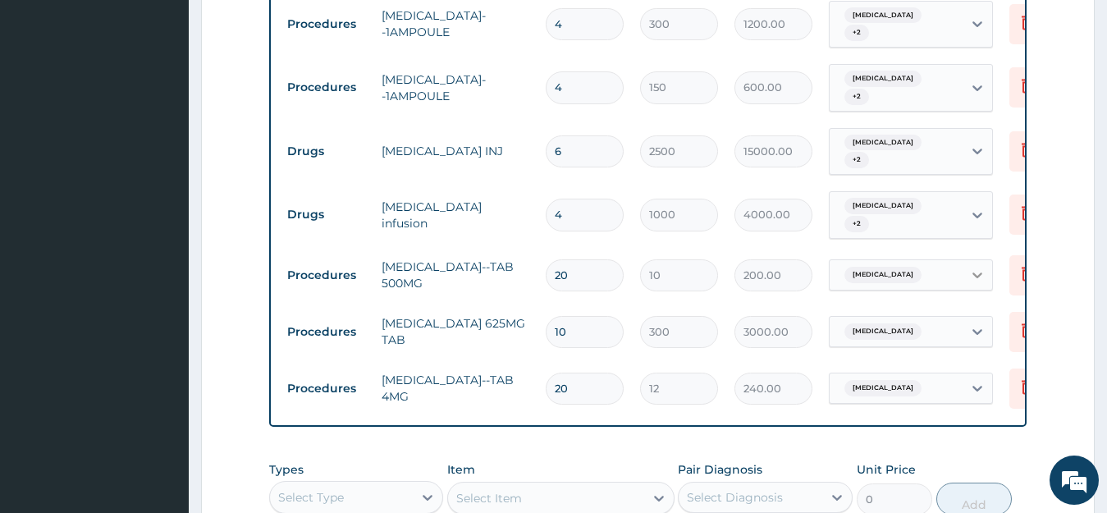
click at [979, 267] on icon at bounding box center [978, 275] width 16 height 16
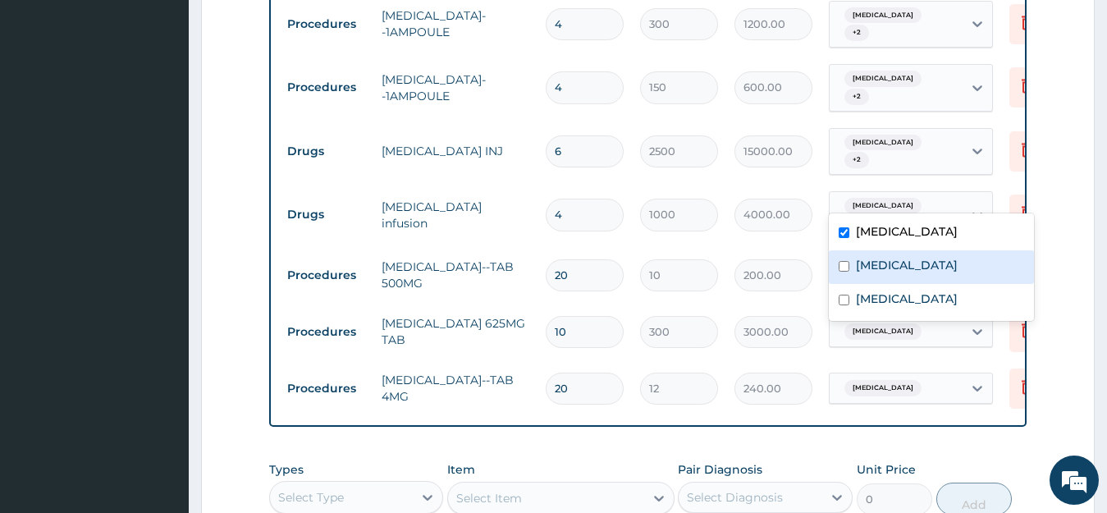
click at [844, 265] on input "checkbox" at bounding box center [844, 266] width 11 height 11
checkbox input "true"
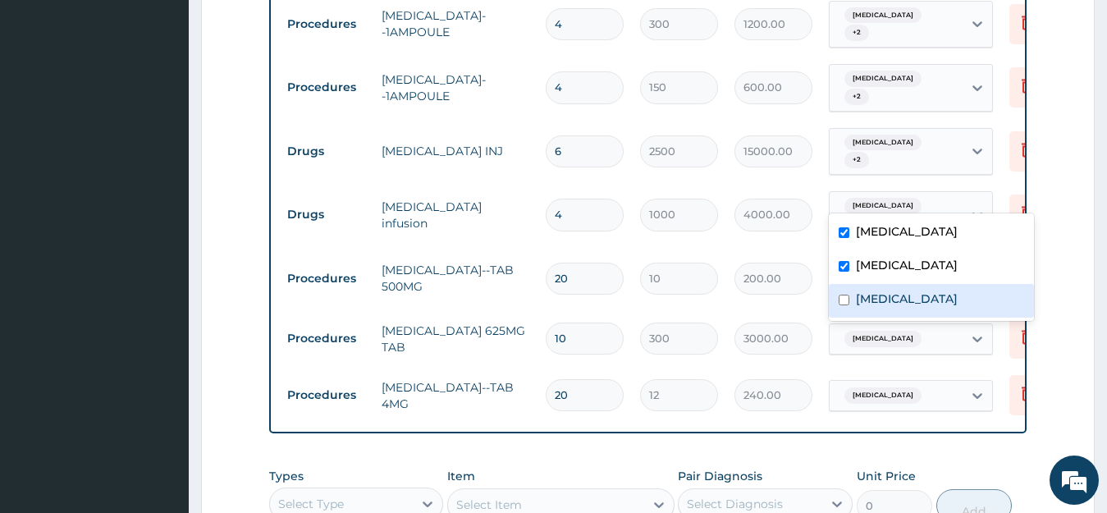
click at [842, 293] on div "[MEDICAL_DATA]" at bounding box center [931, 301] width 205 height 34
checkbox input "true"
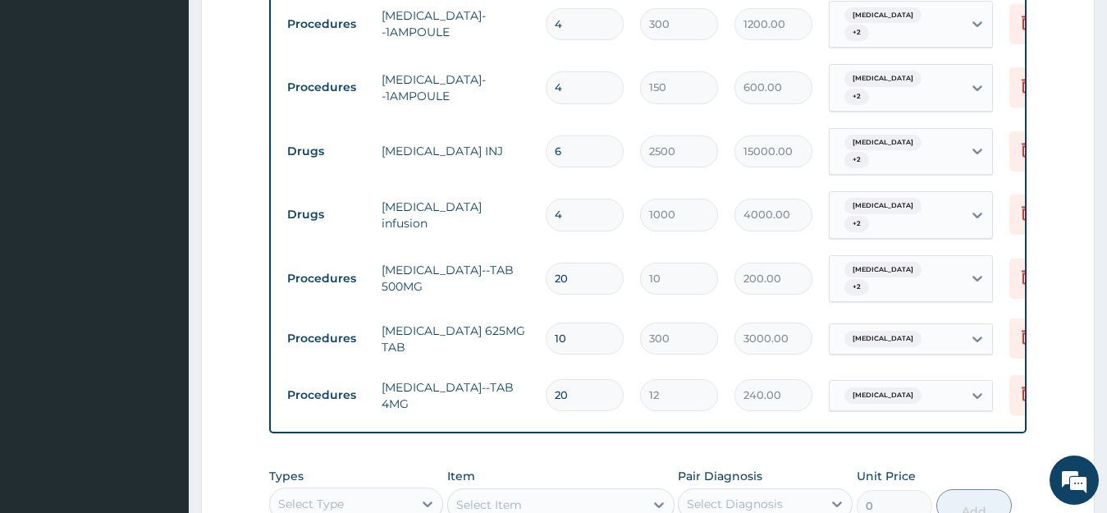
click at [979, 331] on icon at bounding box center [978, 339] width 16 height 16
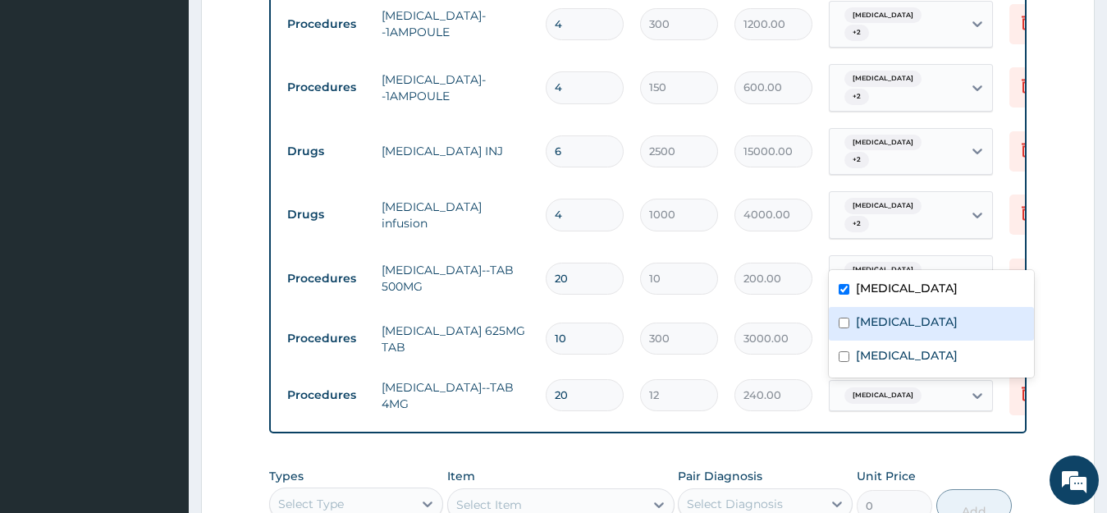
click at [850, 319] on div "Malaria" at bounding box center [931, 324] width 205 height 34
checkbox input "true"
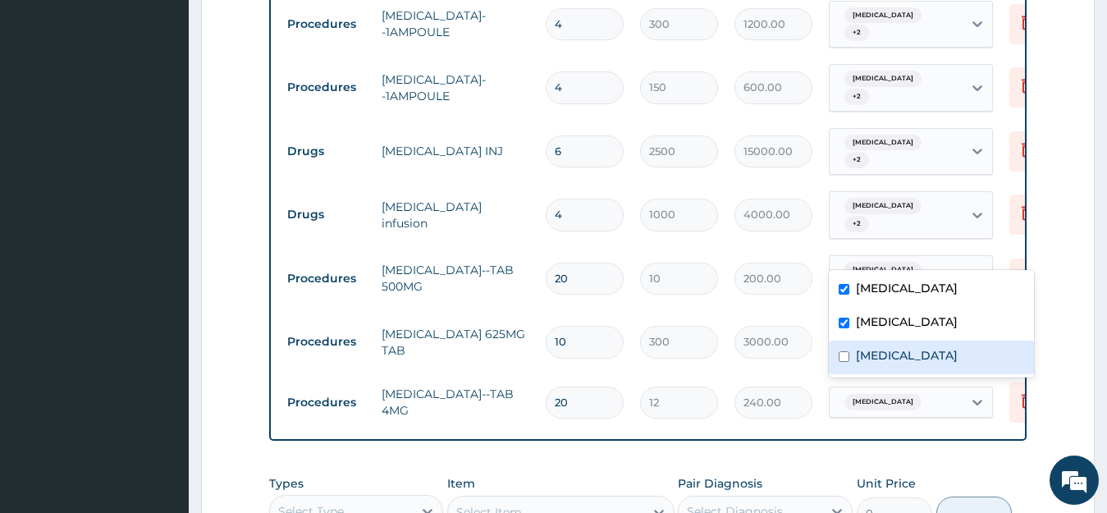
click at [846, 348] on div "Upper respiratory infection" at bounding box center [931, 358] width 205 height 34
click at [900, 374] on div "Upper respiratory infection" at bounding box center [931, 358] width 205 height 34
checkbox input "true"
click at [907, 467] on div "Types Select Type Item Select Item Pair Diagnosis Select Diagnosis Unit Price 0…" at bounding box center [648, 502] width 759 height 71
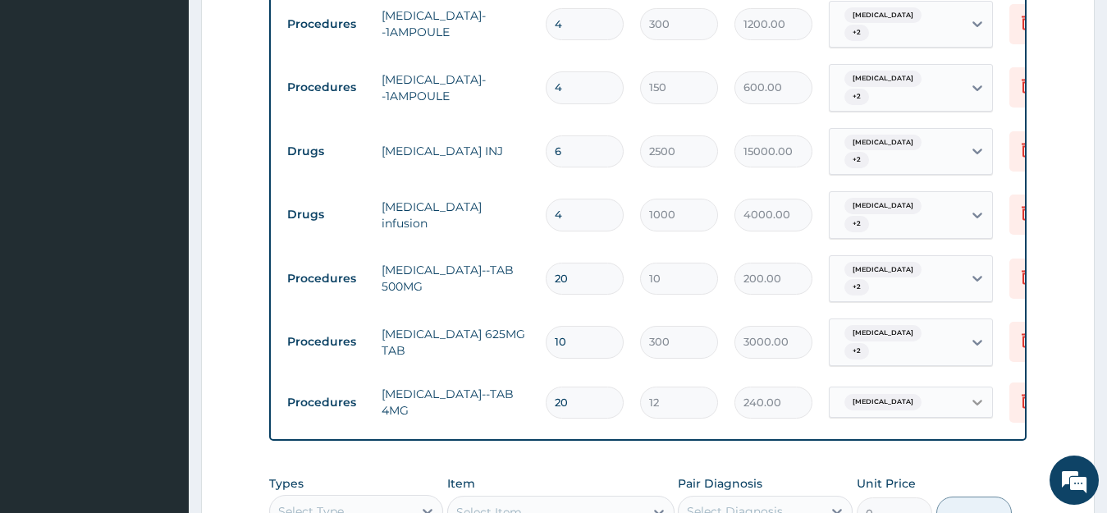
click at [982, 394] on icon at bounding box center [978, 402] width 16 height 16
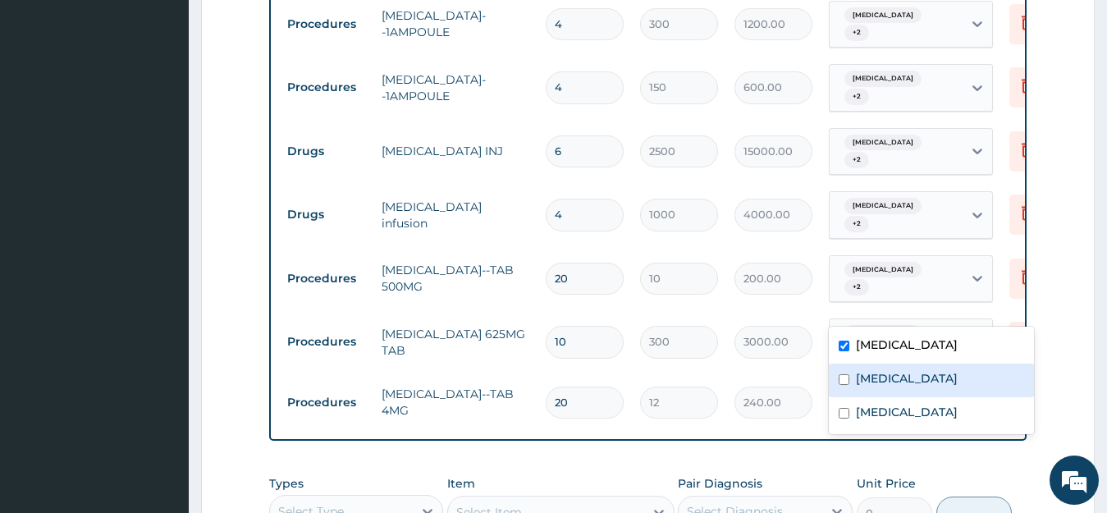
click at [841, 377] on input "checkbox" at bounding box center [844, 379] width 11 height 11
checkbox input "true"
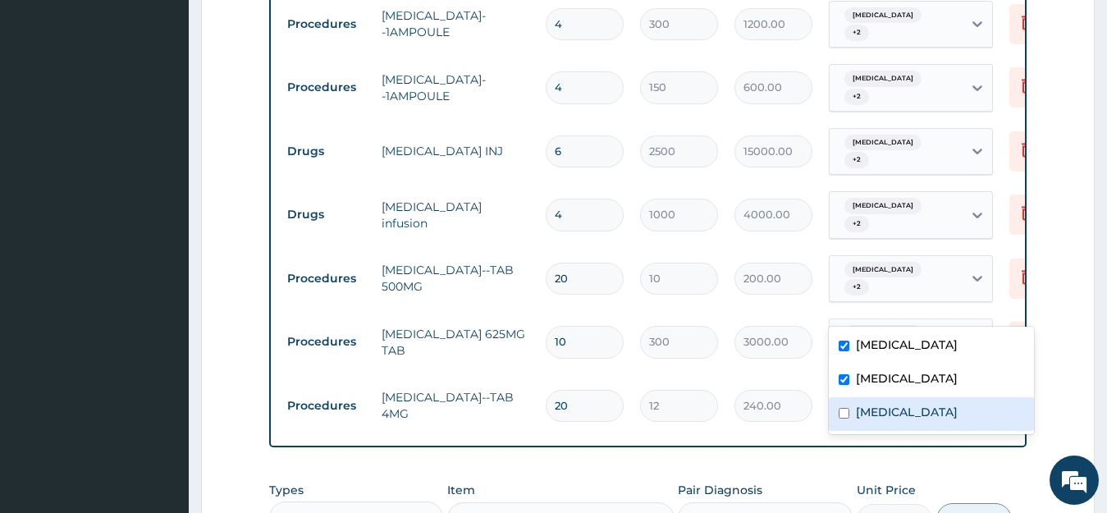
click at [842, 410] on input "checkbox" at bounding box center [844, 413] width 11 height 11
checkbox input "true"
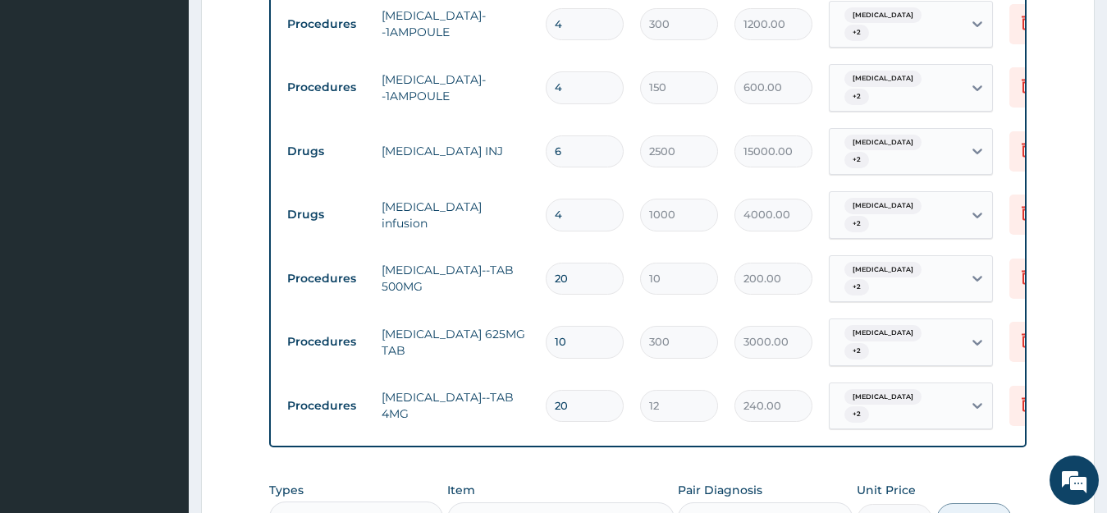
click at [816, 474] on div "Types Select Type Item Select Item Pair Diagnosis Select Diagnosis Unit Price 0…" at bounding box center [648, 509] width 759 height 71
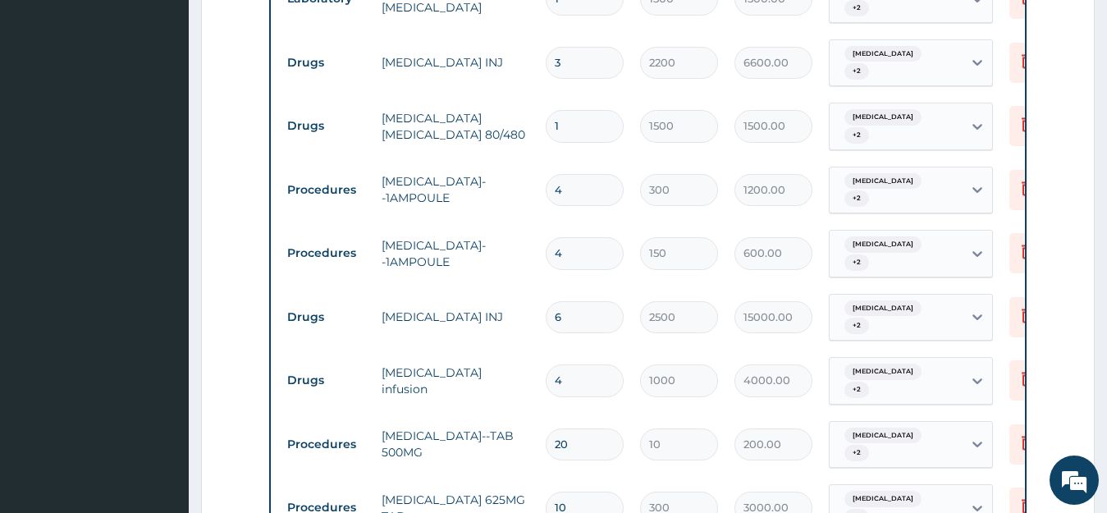
scroll to position [1309, 0]
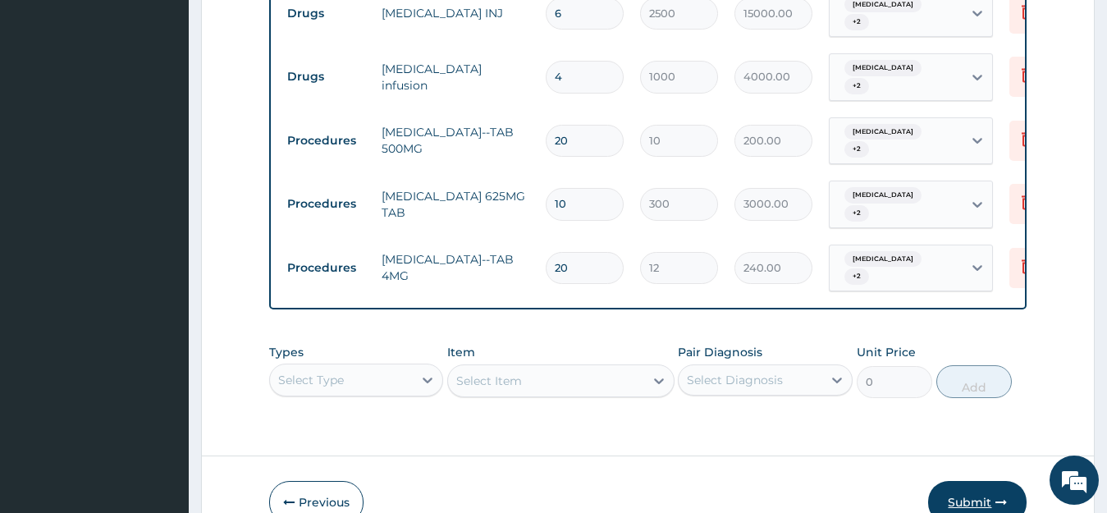
click at [973, 481] on button "Submit" at bounding box center [978, 502] width 99 height 43
click at [975, 481] on button "Submit" at bounding box center [978, 502] width 99 height 43
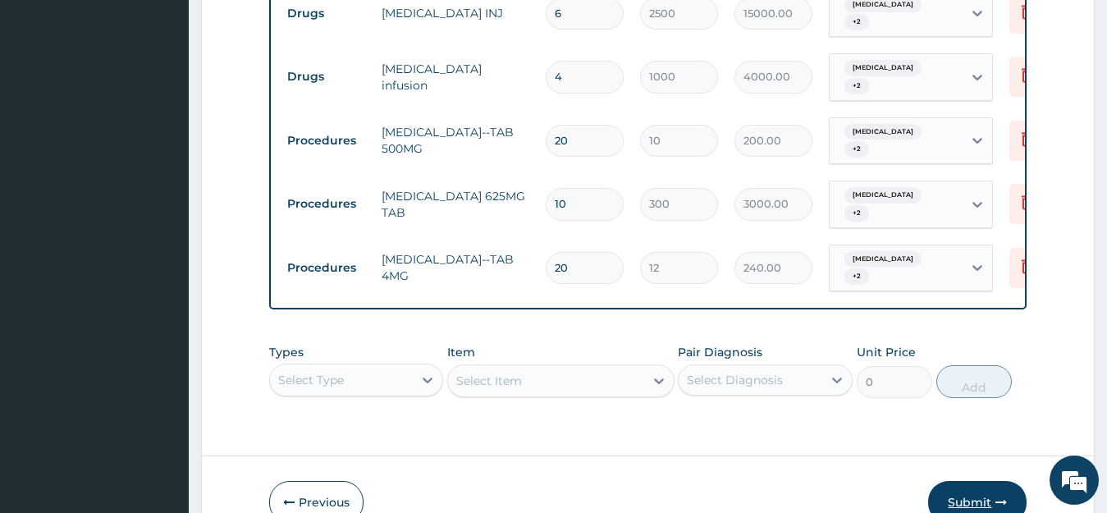
drag, startPoint x: 993, startPoint y: 411, endPoint x: 968, endPoint y: 413, distance: 25.5
click at [968, 481] on button "Submit" at bounding box center [978, 502] width 99 height 43
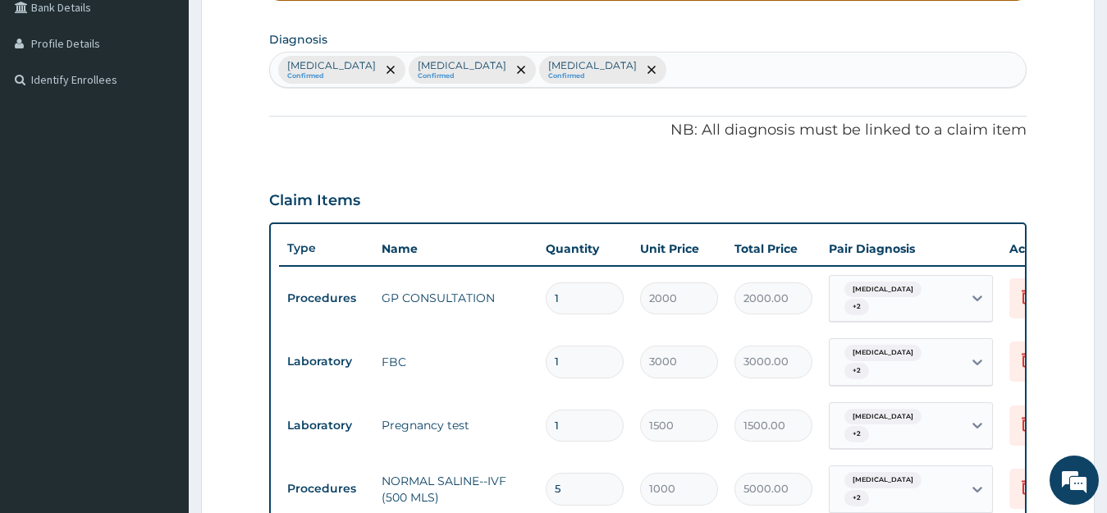
scroll to position [0, 0]
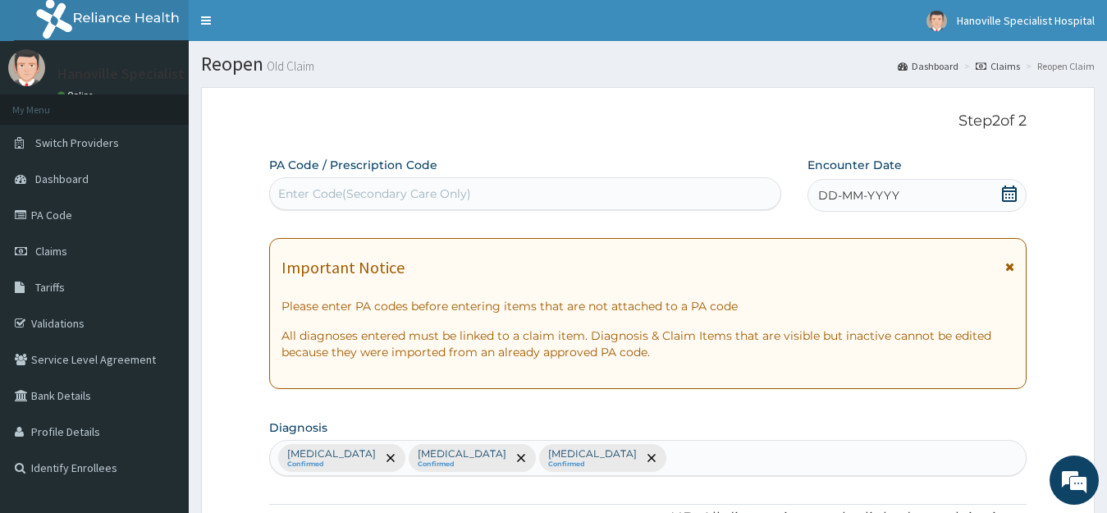
click at [1007, 184] on div "DD-MM-YYYY" at bounding box center [918, 195] width 220 height 33
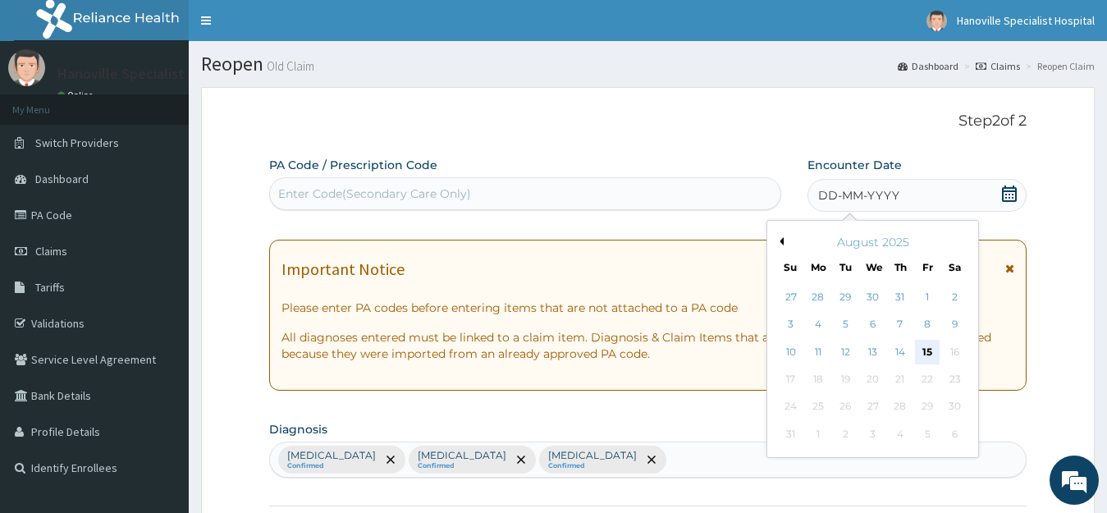
click at [929, 352] on div "15" at bounding box center [927, 352] width 25 height 25
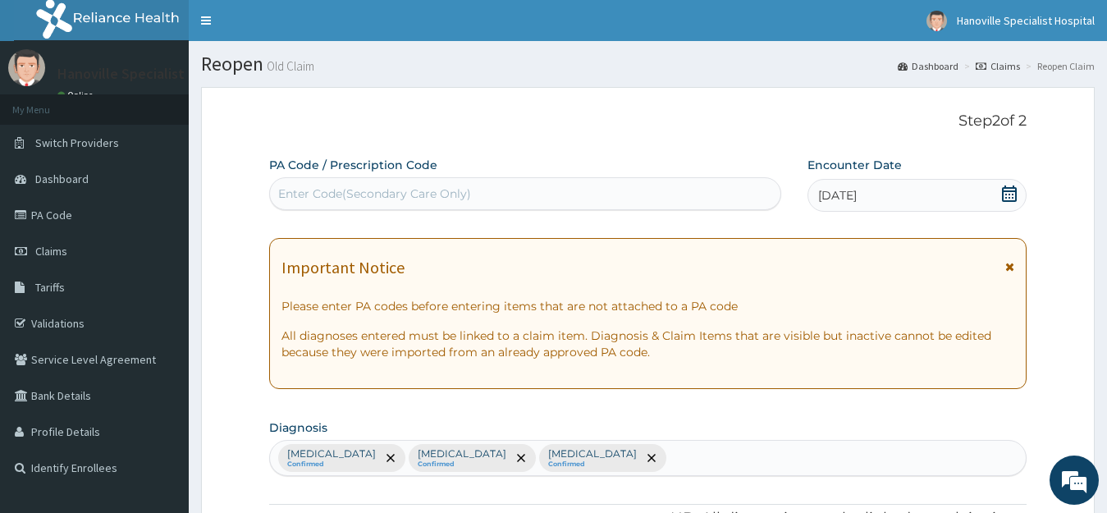
scroll to position [1309, 0]
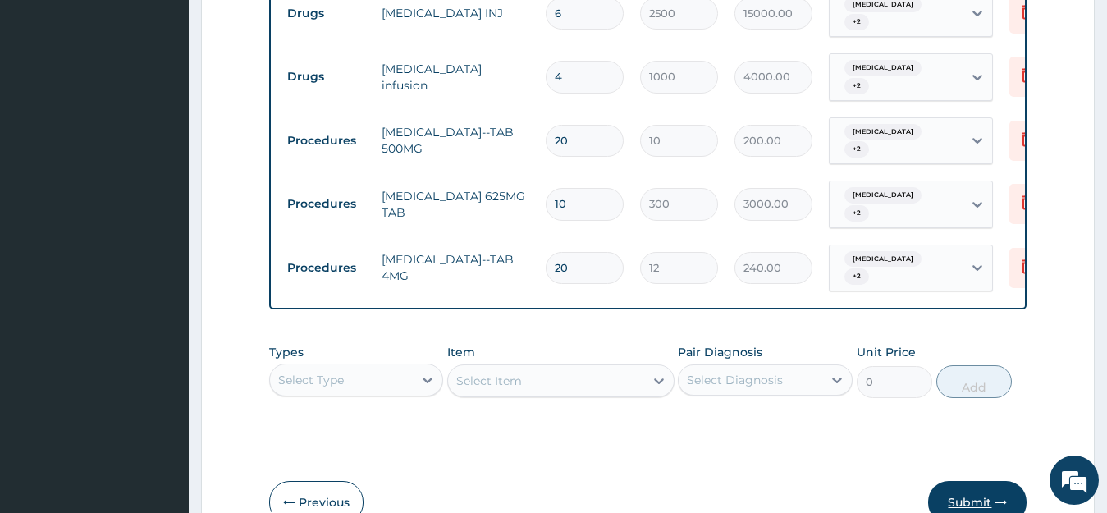
click at [974, 481] on button "Submit" at bounding box center [978, 502] width 99 height 43
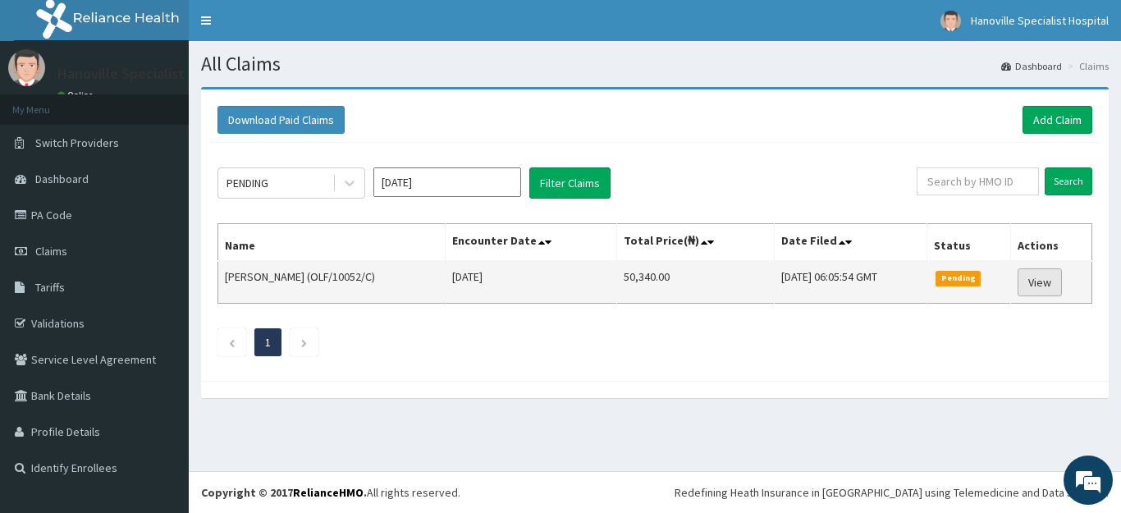
click at [1039, 292] on link "View" at bounding box center [1040, 282] width 44 height 28
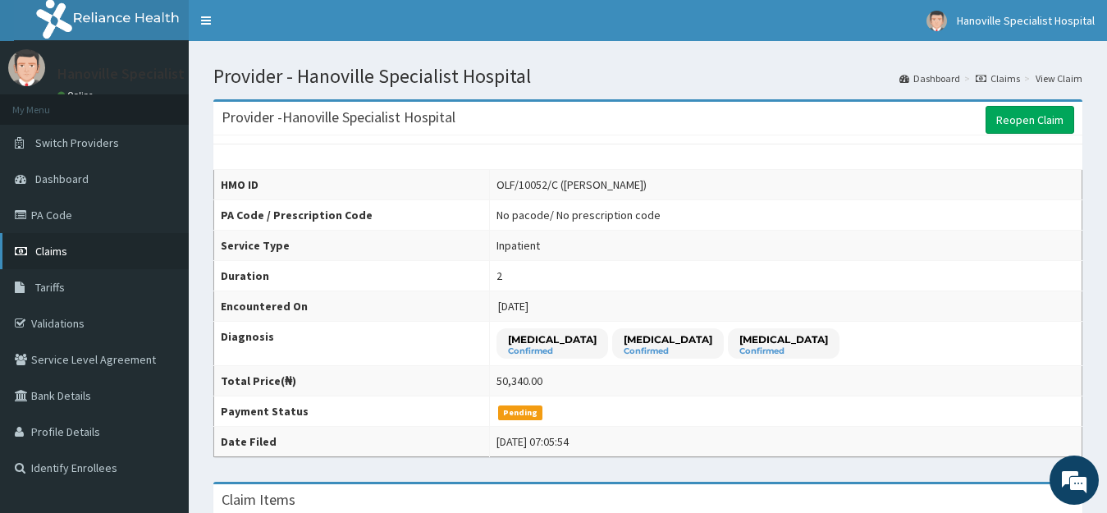
click at [112, 256] on link "Claims" at bounding box center [94, 251] width 189 height 36
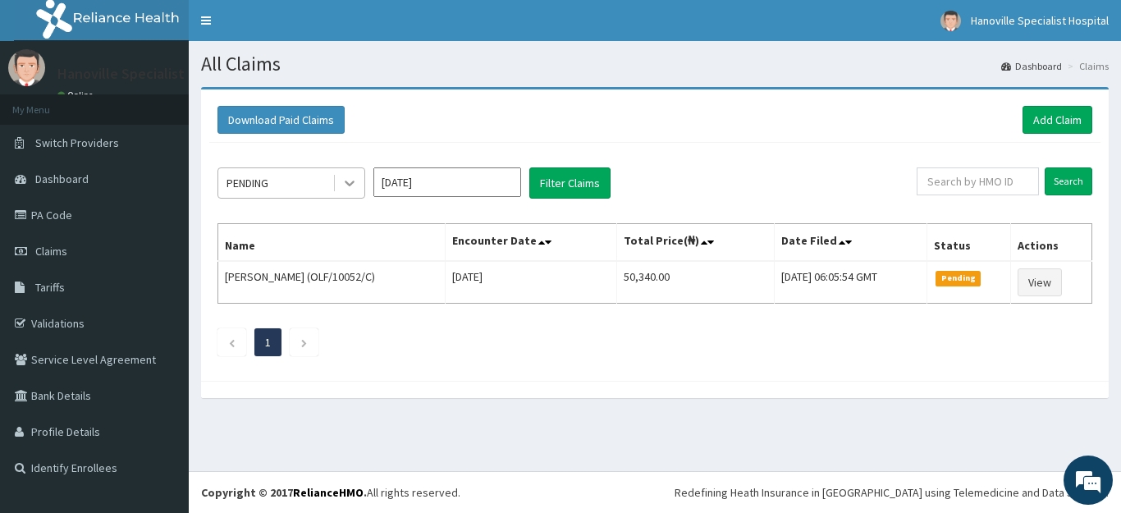
click at [346, 185] on icon at bounding box center [350, 183] width 16 height 16
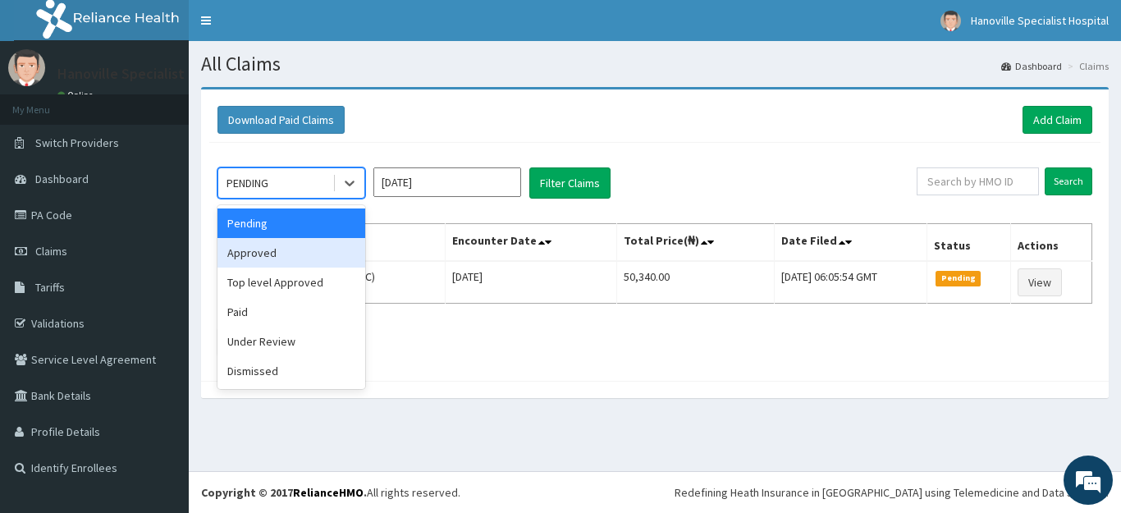
click at [343, 250] on div "Approved" at bounding box center [292, 253] width 148 height 30
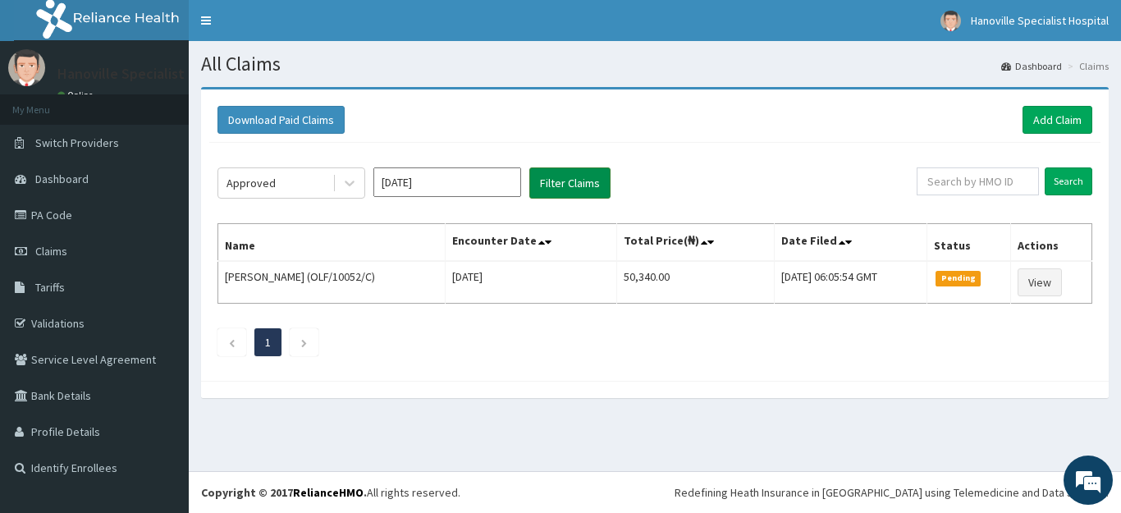
click at [567, 183] on button "Filter Claims" at bounding box center [570, 182] width 81 height 31
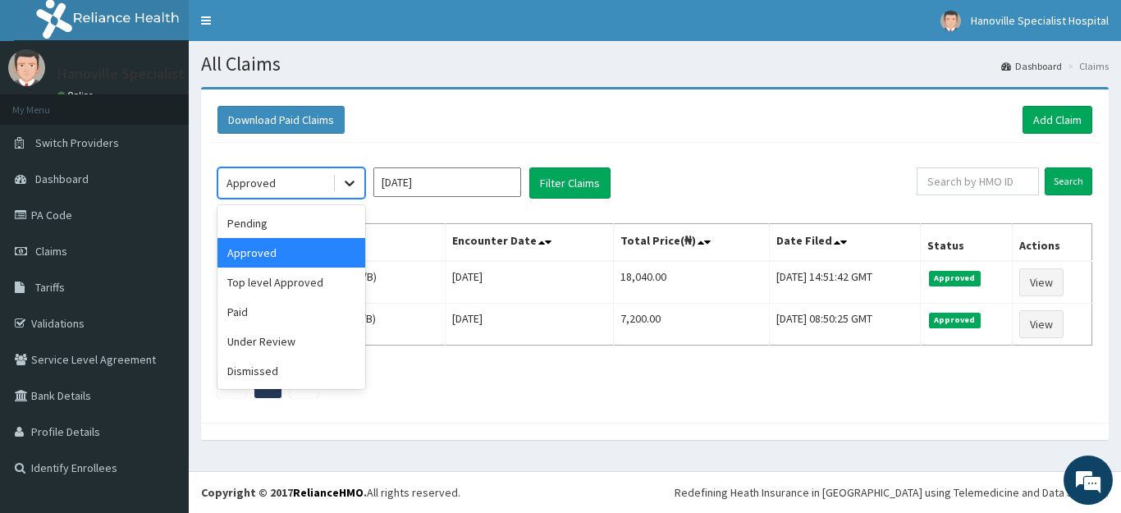
click at [359, 190] on div at bounding box center [350, 183] width 30 height 30
click at [331, 234] on div "Pending" at bounding box center [292, 224] width 148 height 30
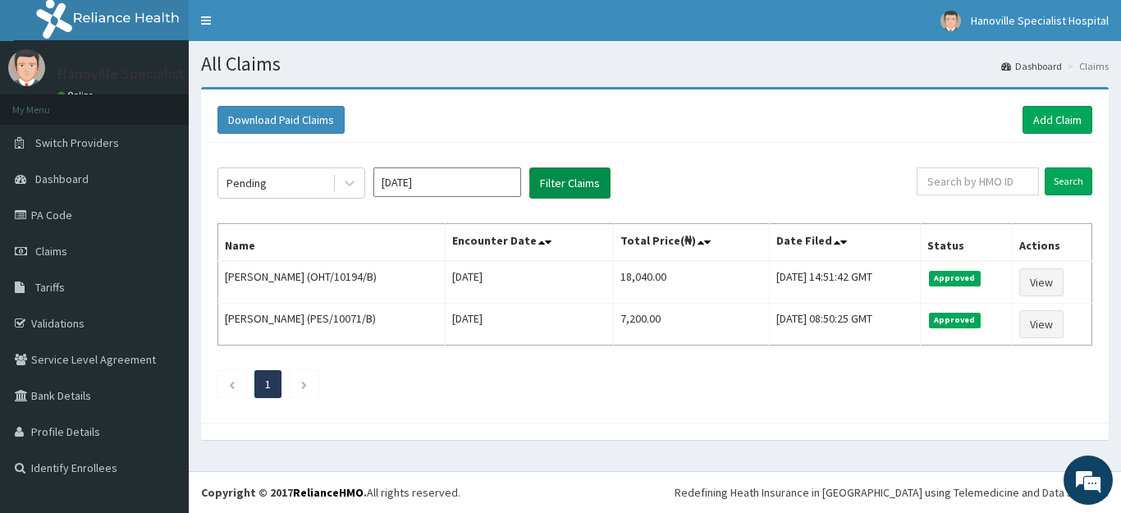
click at [543, 193] on button "Filter Claims" at bounding box center [570, 182] width 81 height 31
